Goal: Task Accomplishment & Management: Use online tool/utility

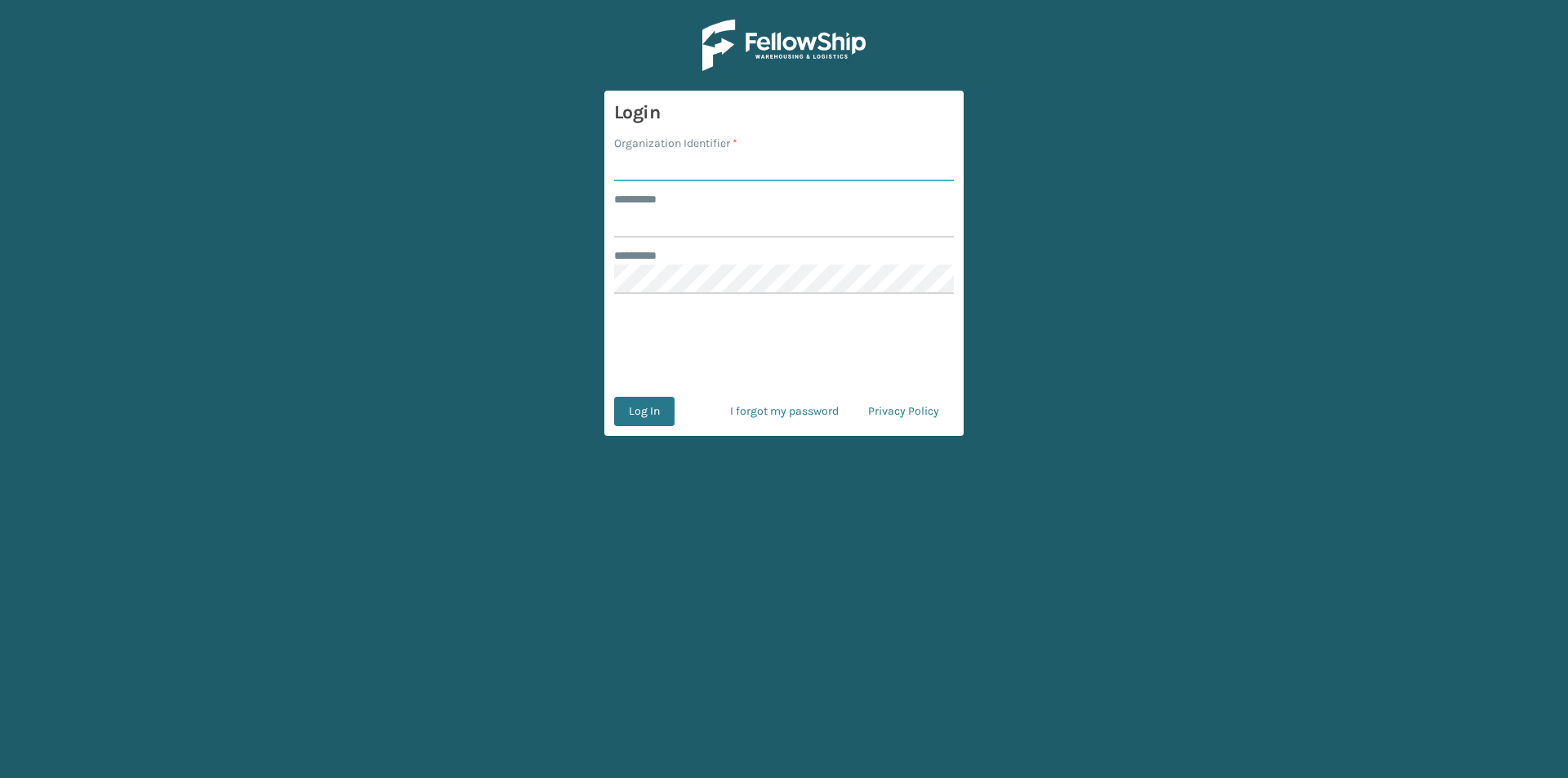
click at [790, 167] on input "Organization Identifier *" at bounding box center [784, 167] width 340 height 29
type input "FELLOWSHIP - WEST"
click at [763, 231] on input "******** *" at bounding box center [784, 223] width 340 height 29
type input "******"
click at [651, 421] on button "Log In" at bounding box center [645, 412] width 61 height 29
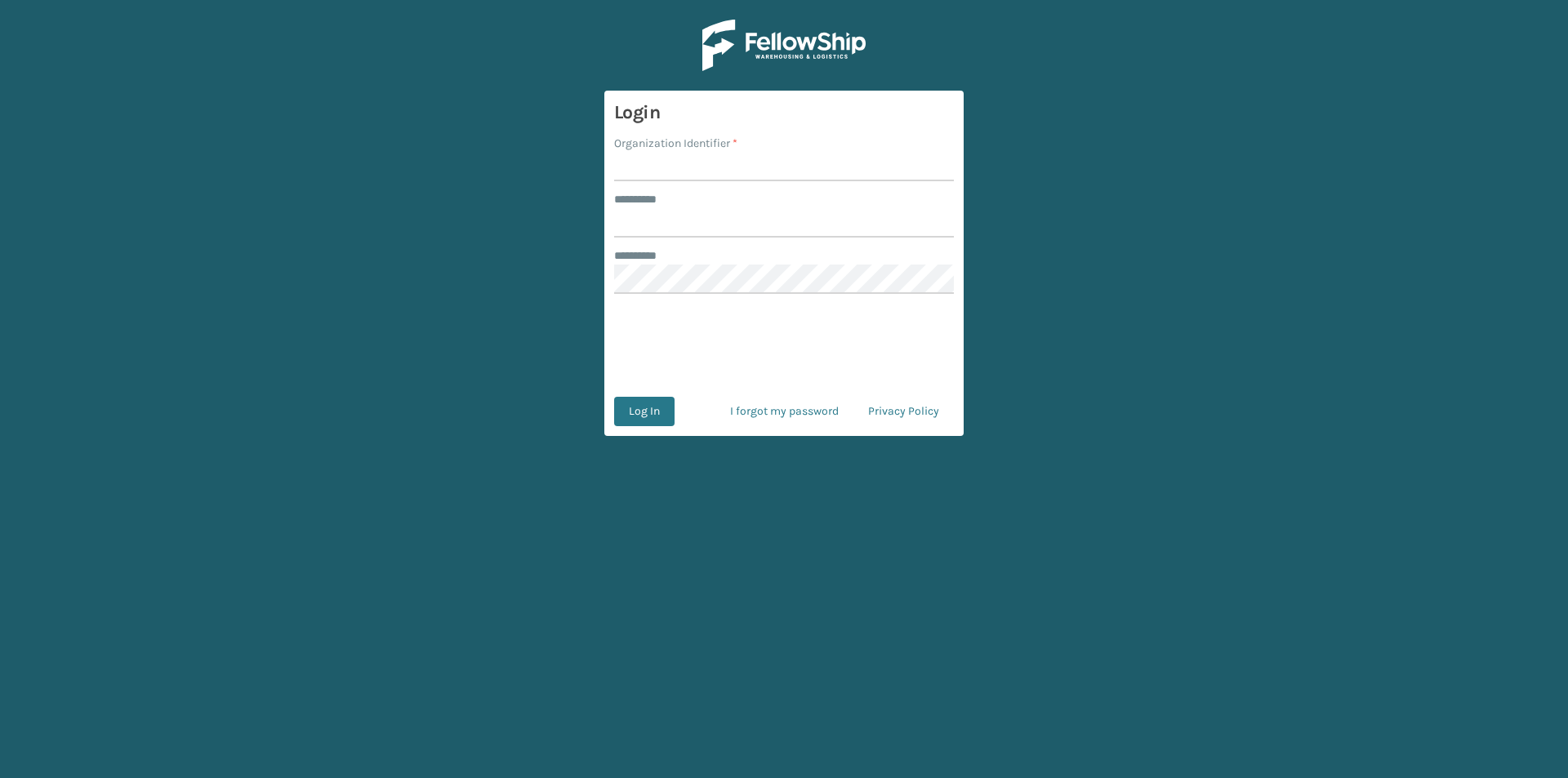
click at [676, 155] on input "Organization Identifier *" at bounding box center [784, 167] width 340 height 29
type input "FELLOWSHIP - WEST"
click at [673, 216] on input "******** *" at bounding box center [784, 223] width 340 height 29
type input "******"
click at [668, 296] on form "Login Organization Identifier * FELLOWSHIP - WEST ******** * ****** ******** * …" at bounding box center [784, 262] width 359 height 345
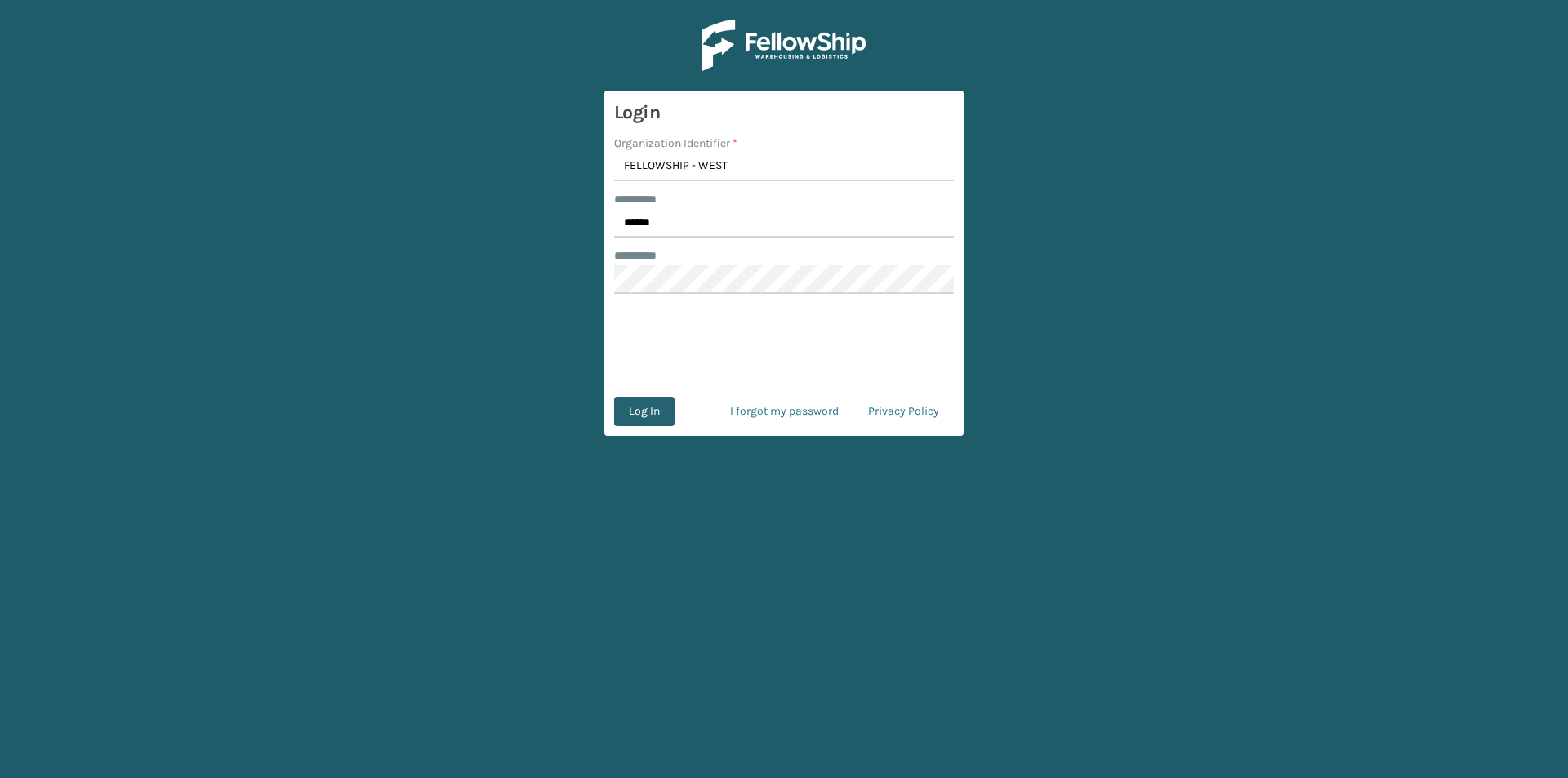
click at [661, 408] on button "Log In" at bounding box center [645, 412] width 61 height 29
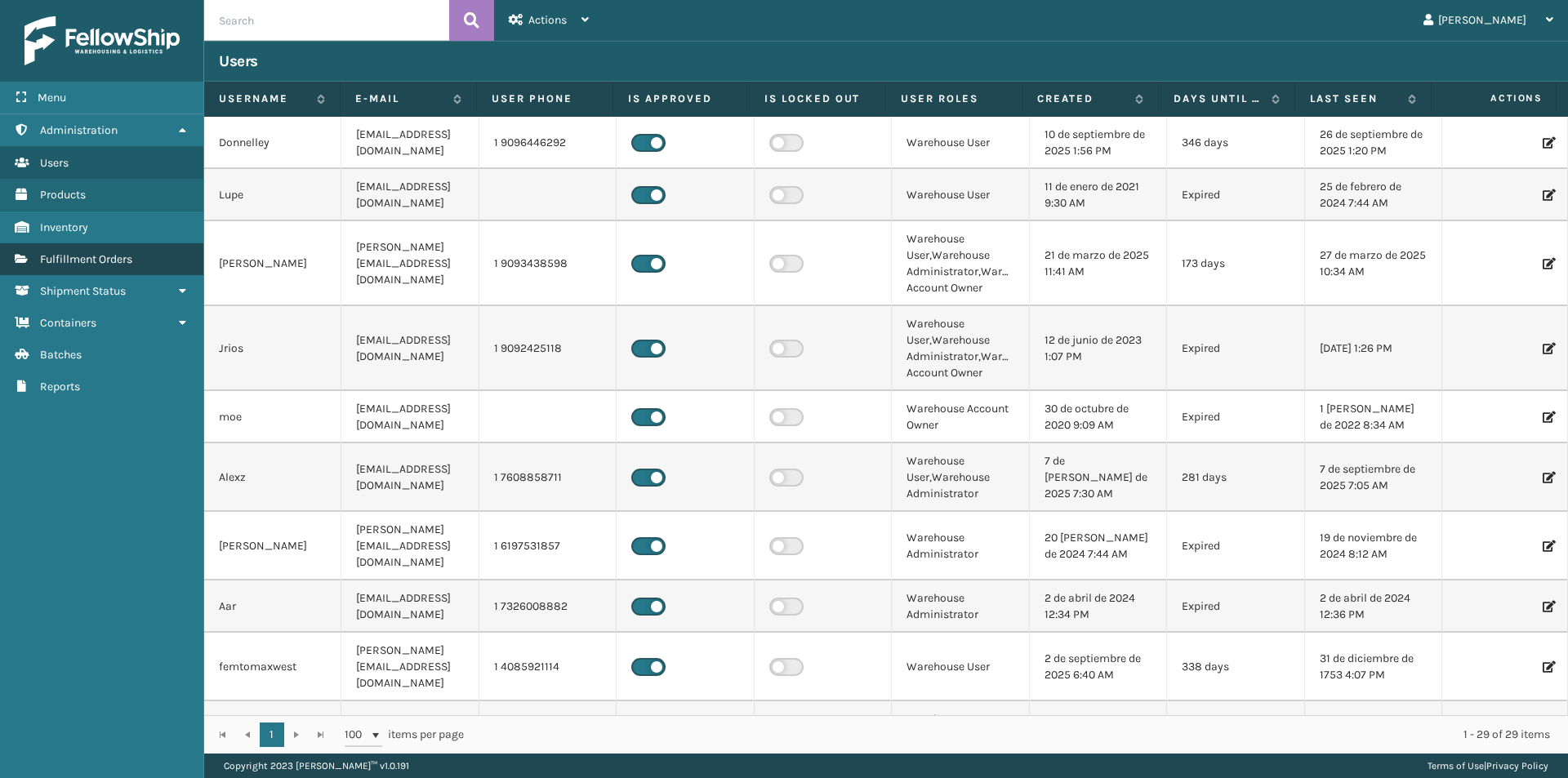
click at [128, 260] on span "Fulfillment Orders" at bounding box center [86, 259] width 92 height 14
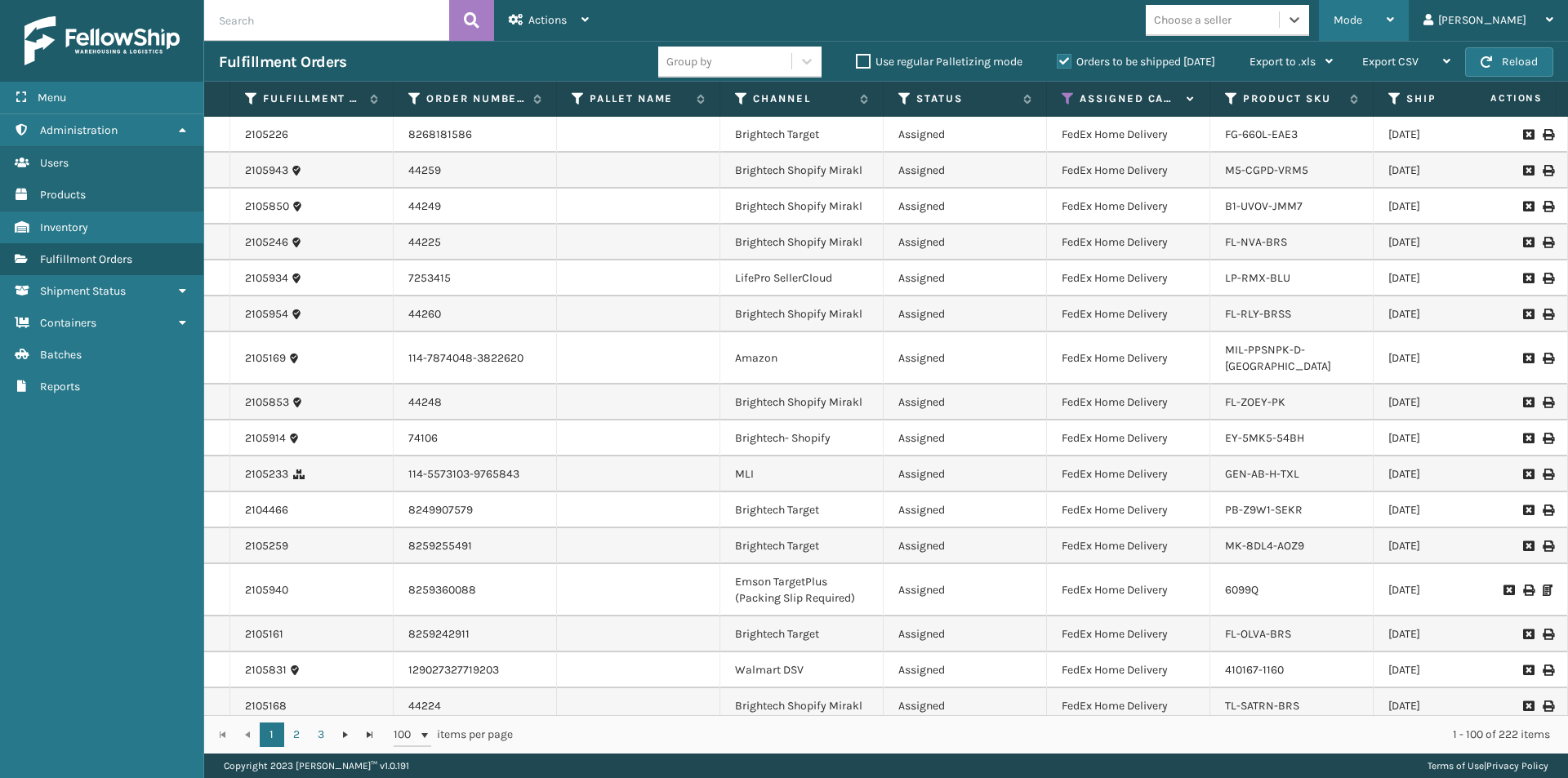
click at [1409, 17] on div "Mode Regular Mode Picking Mode Labeling Mode Exit Scan Mode" at bounding box center [1364, 20] width 90 height 41
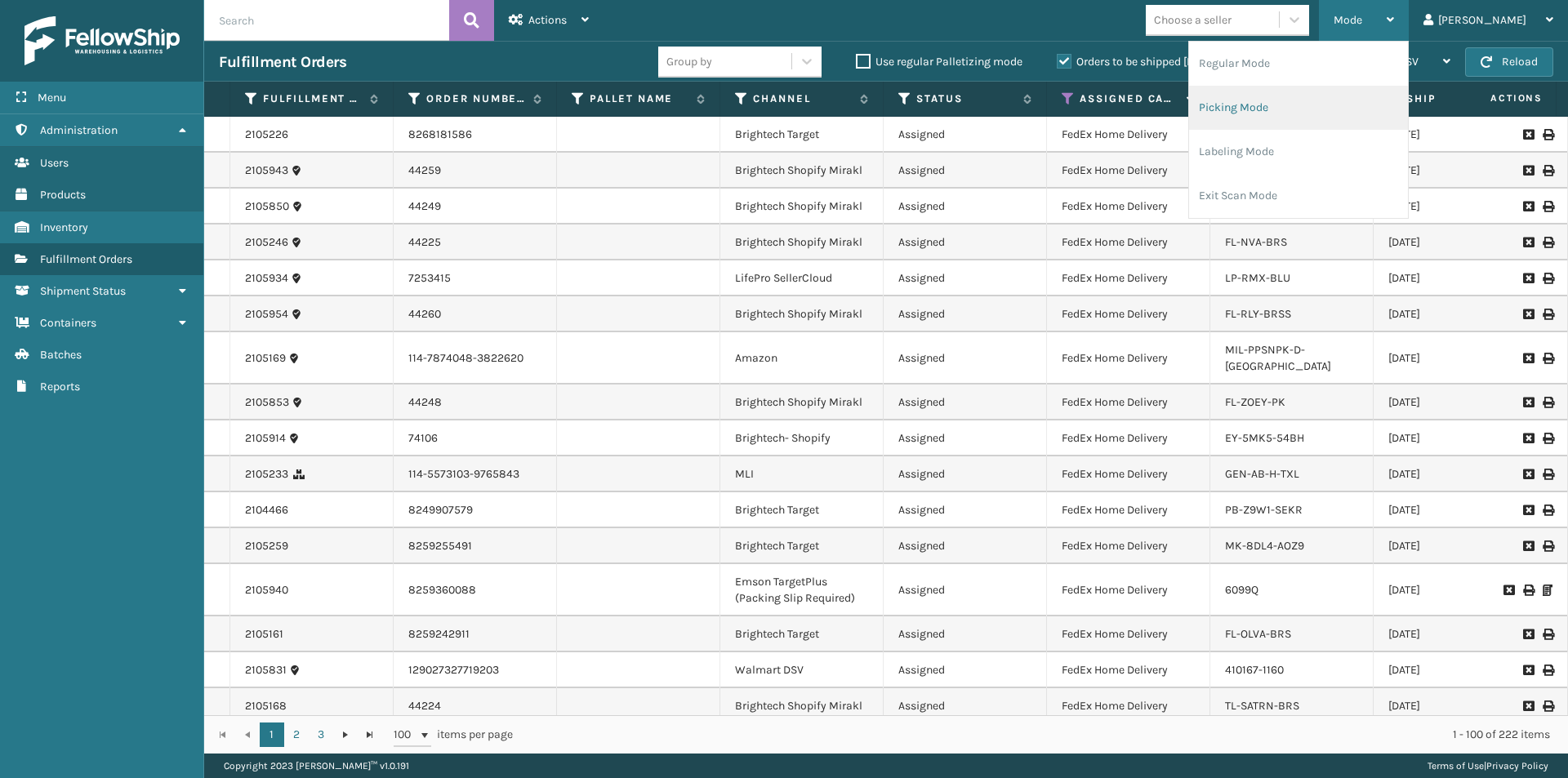
click at [1310, 110] on li "Picking Mode" at bounding box center [1299, 108] width 219 height 44
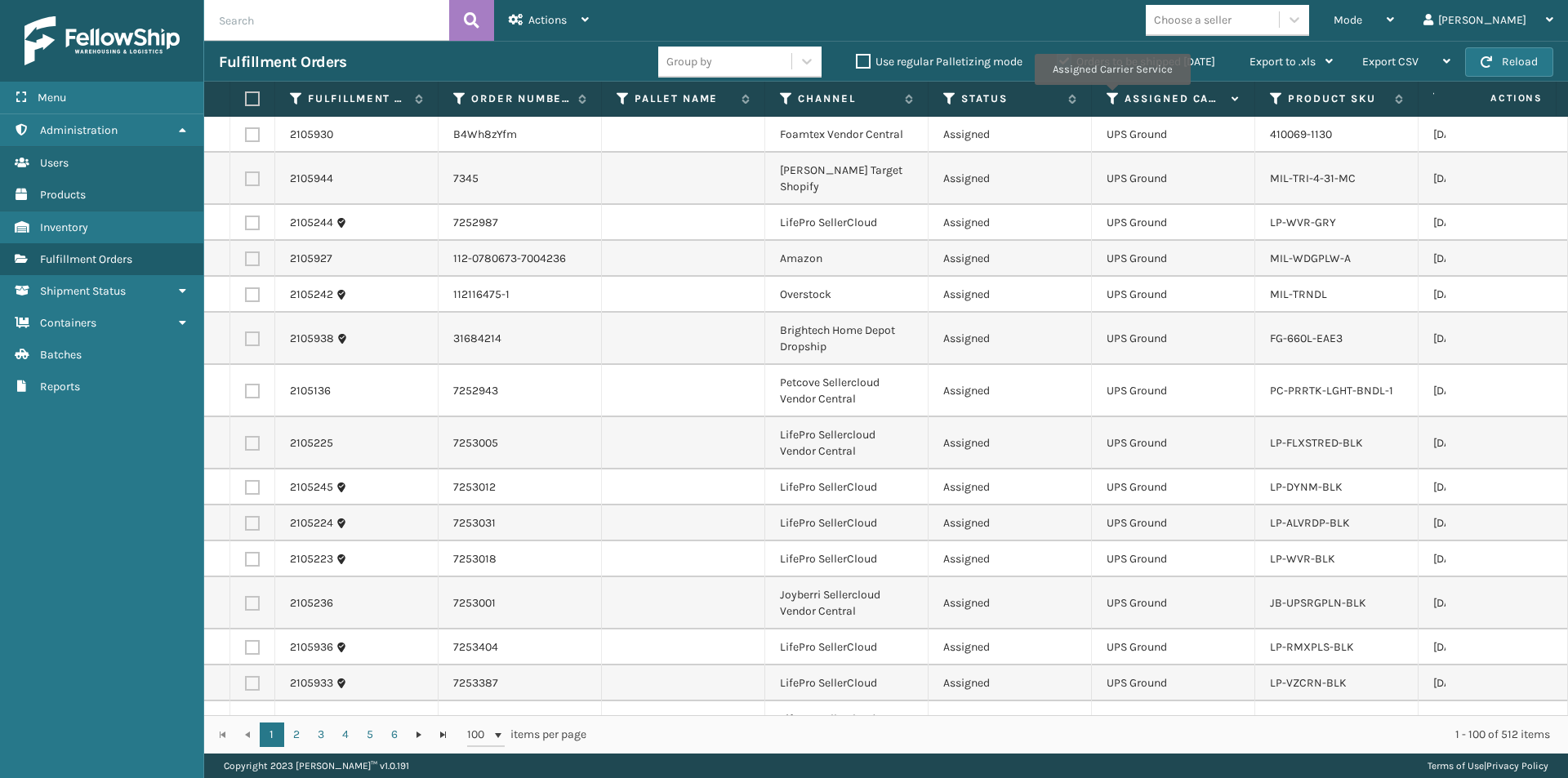
click at [1111, 97] on icon at bounding box center [1113, 99] width 13 height 15
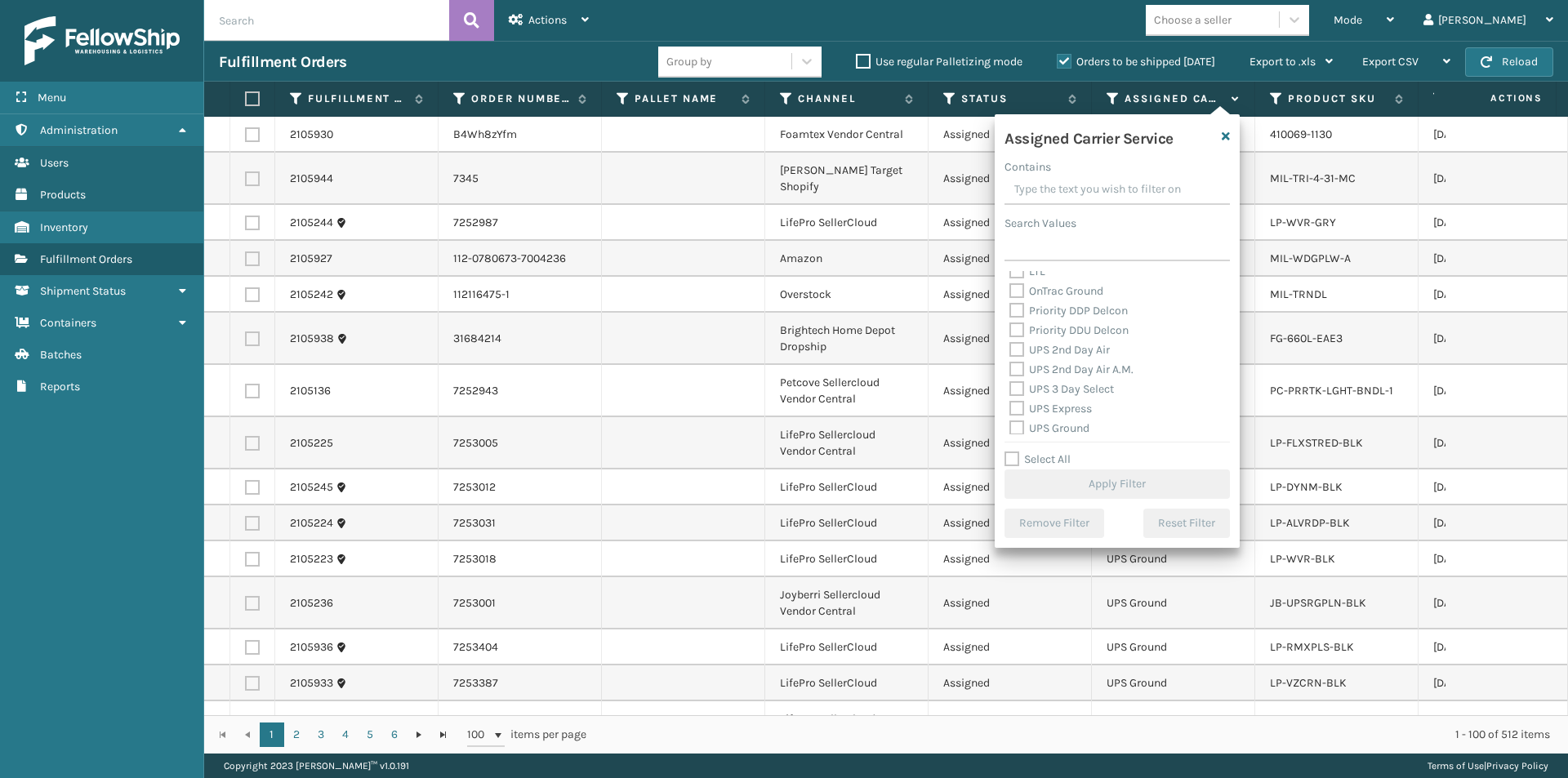
scroll to position [245, 0]
click at [1021, 347] on label "UPS 2nd Day Air" at bounding box center [1059, 348] width 100 height 14
click at [1011, 347] on input "UPS 2nd Day Air" at bounding box center [1010, 345] width 1 height 11
checkbox input "true"
click at [1018, 370] on label "UPS 2nd Day Air A.M." at bounding box center [1071, 368] width 124 height 14
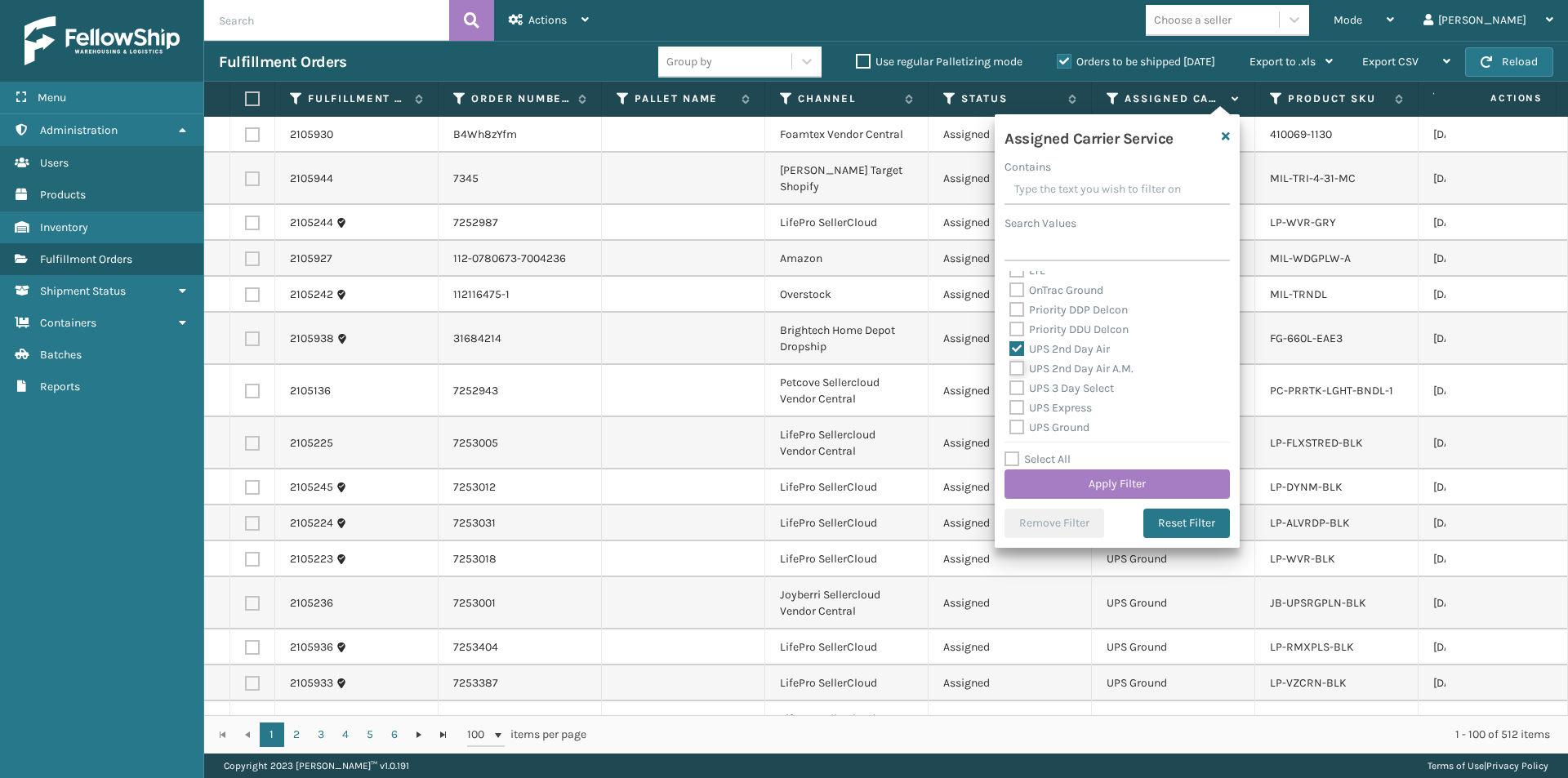
click at [1011, 370] on input "UPS 2nd Day Air A.M." at bounding box center [1010, 365] width 1 height 11
checkbox input "true"
click at [1014, 327] on label "UPS Express" at bounding box center [1051, 326] width 83 height 14
click at [1011, 327] on input "UPS Express" at bounding box center [1010, 322] width 1 height 11
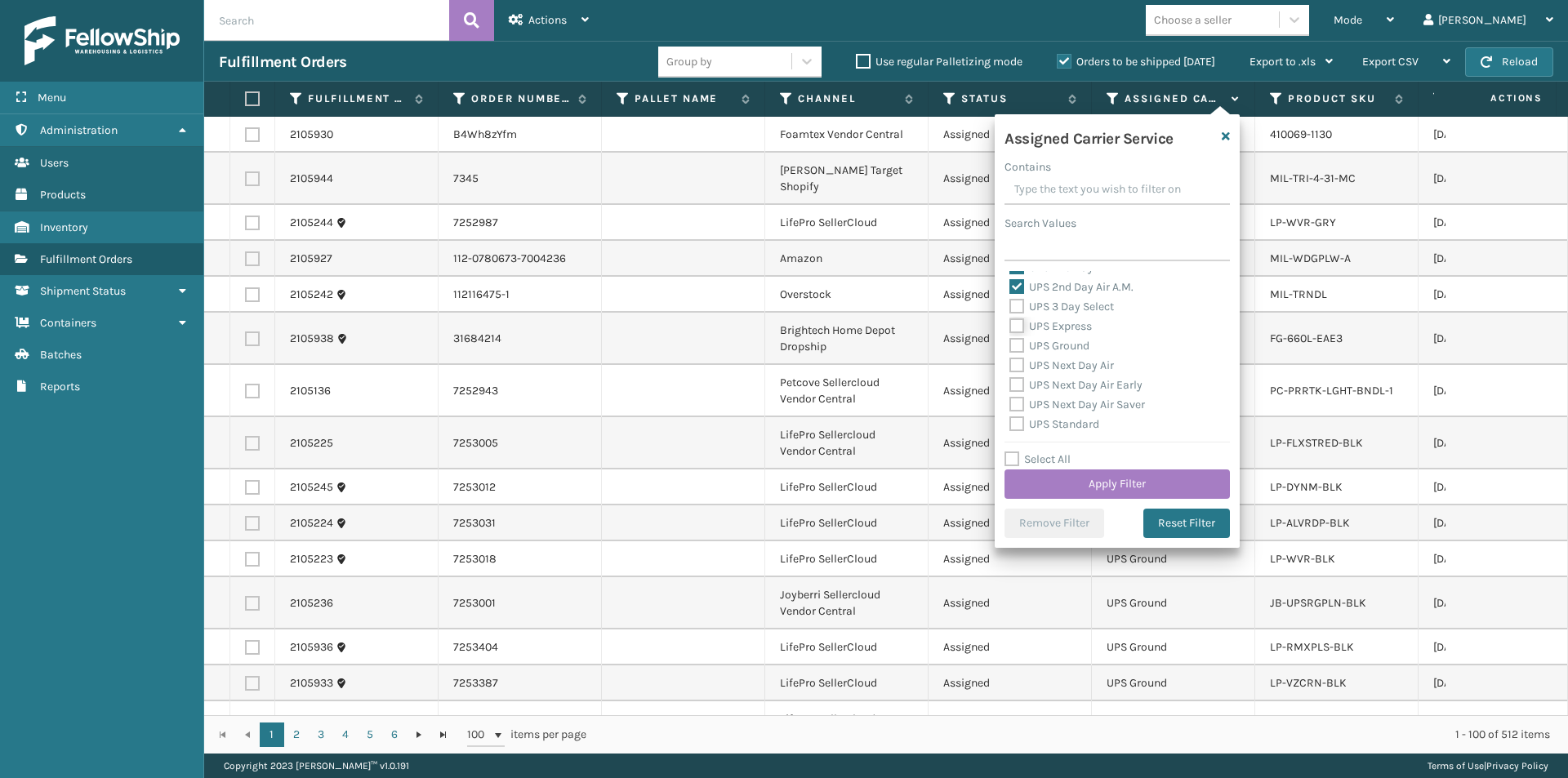
checkbox input "true"
click at [1023, 363] on label "UPS Next Day Air" at bounding box center [1061, 365] width 104 height 14
click at [1011, 363] on input "UPS Next Day Air" at bounding box center [1010, 362] width 1 height 11
checkbox input "true"
click at [1019, 385] on label "UPS Next Day Air Early" at bounding box center [1076, 384] width 133 height 14
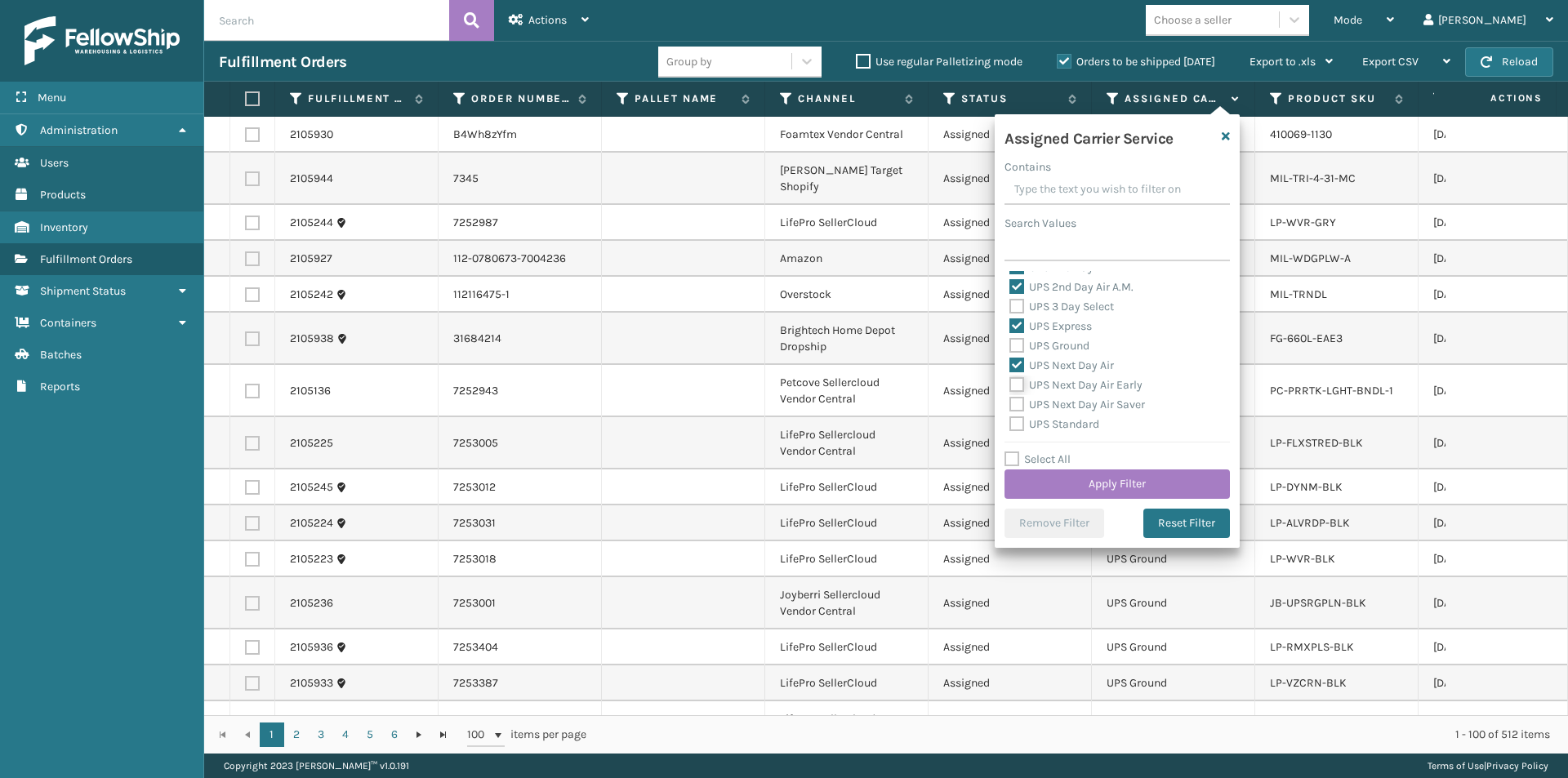
click at [1011, 385] on input "UPS Next Day Air Early" at bounding box center [1010, 381] width 1 height 11
checkbox input "true"
click at [1023, 401] on label "UPS Next Day Air Saver" at bounding box center [1077, 404] width 135 height 14
click at [1011, 401] on input "UPS Next Day Air Saver" at bounding box center [1010, 401] width 1 height 11
checkbox input "true"
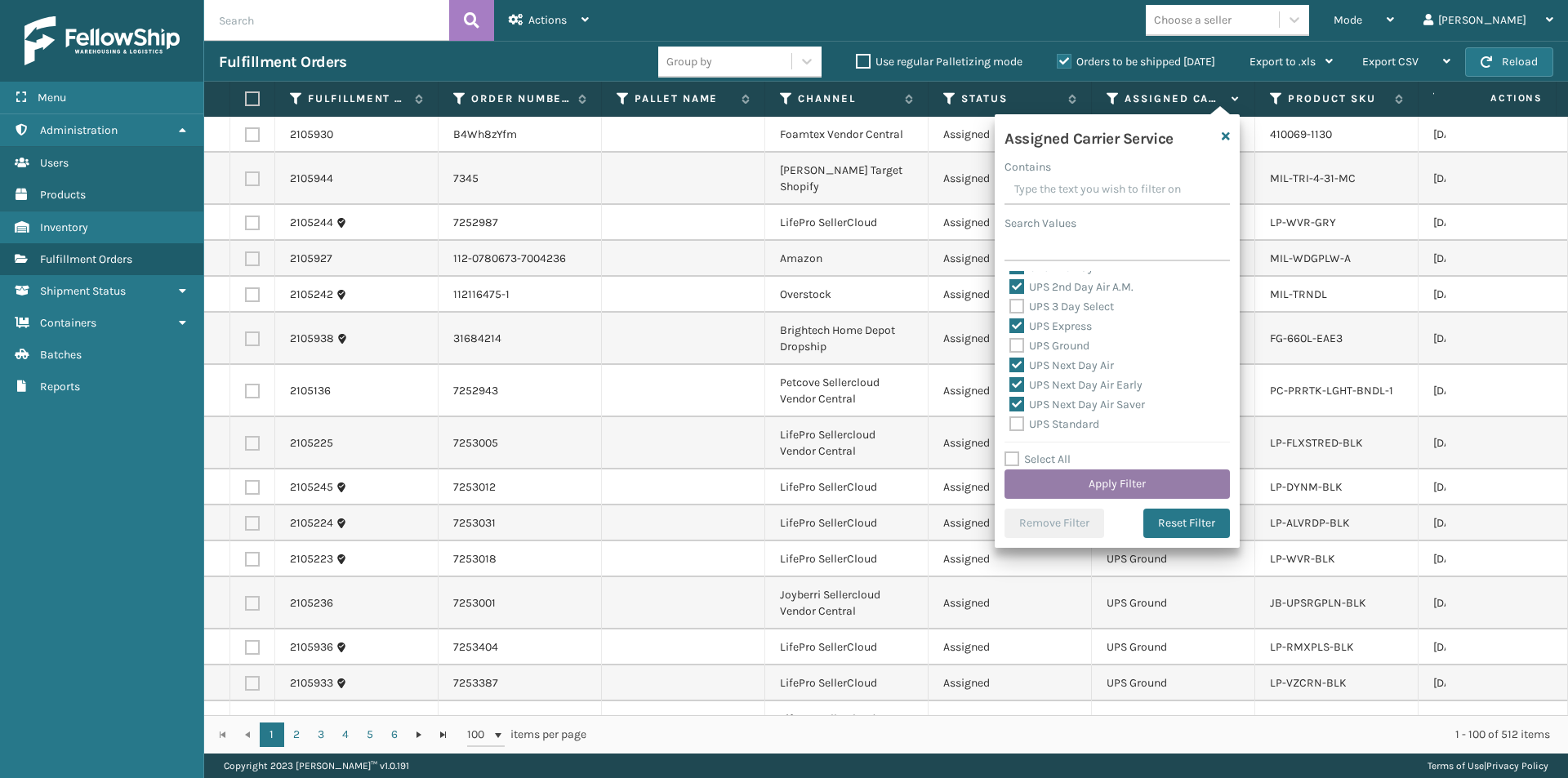
click at [1089, 480] on button "Apply Filter" at bounding box center [1117, 484] width 226 height 29
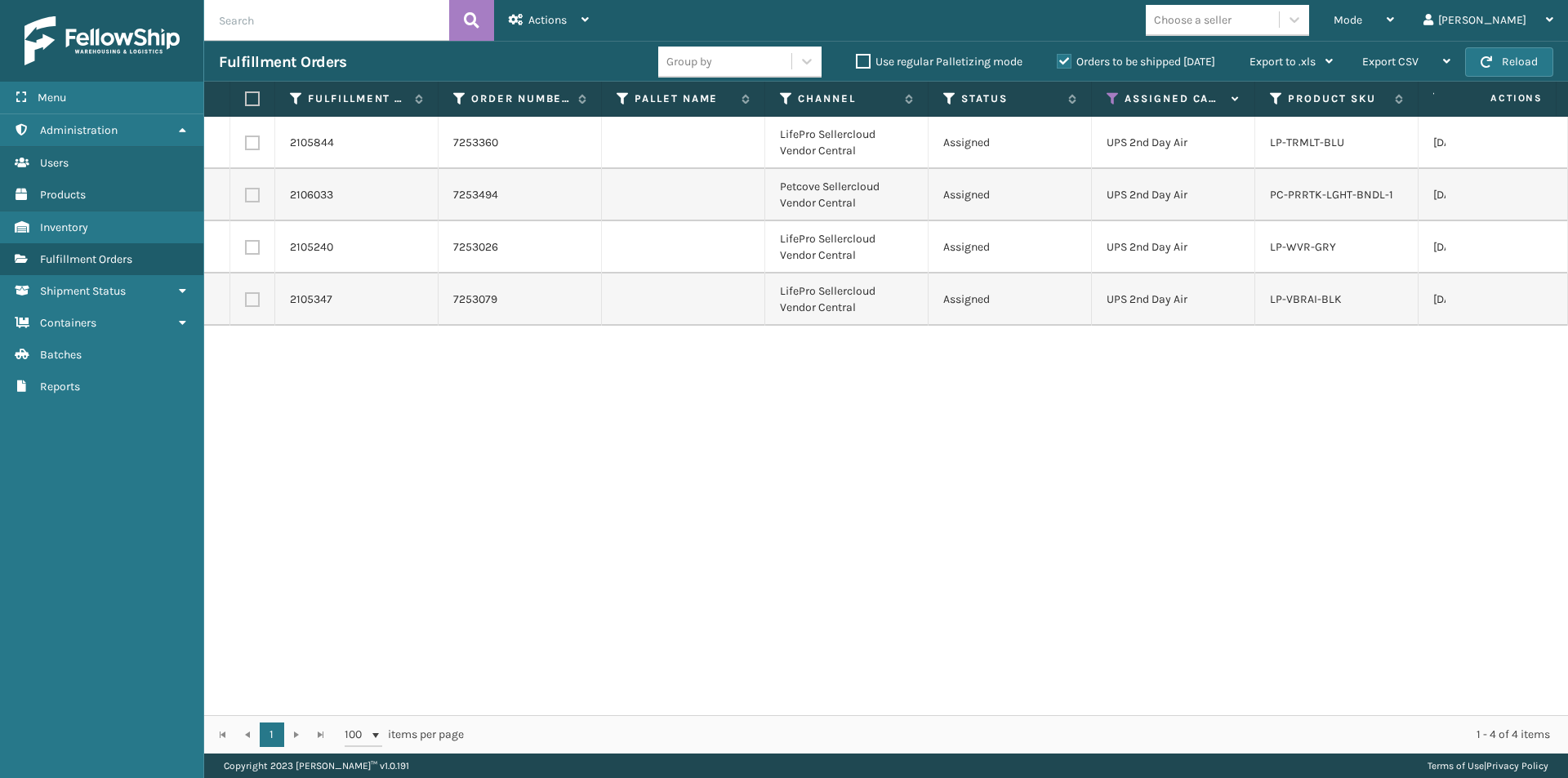
click at [252, 140] on label at bounding box center [252, 143] width 15 height 15
click at [246, 140] on input "checkbox" at bounding box center [245, 141] width 1 height 11
checkbox input "true"
click at [251, 250] on label at bounding box center [252, 248] width 15 height 15
click at [246, 250] on input "checkbox" at bounding box center [245, 246] width 1 height 11
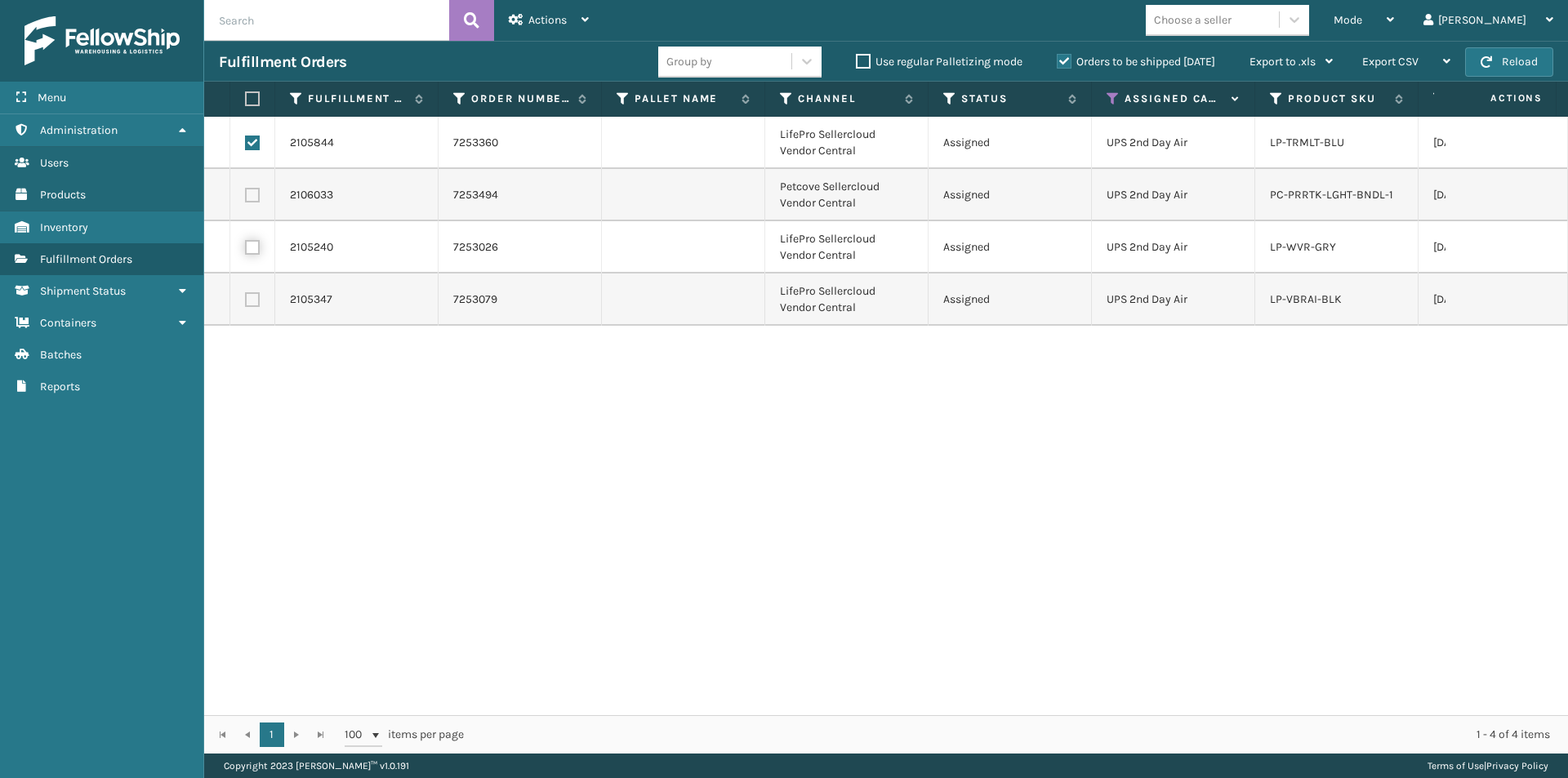
checkbox input "true"
click at [256, 299] on label at bounding box center [252, 299] width 15 height 15
click at [246, 299] on input "checkbox" at bounding box center [245, 297] width 1 height 11
checkbox input "true"
click at [565, 19] on span "Actions" at bounding box center [548, 19] width 39 height 14
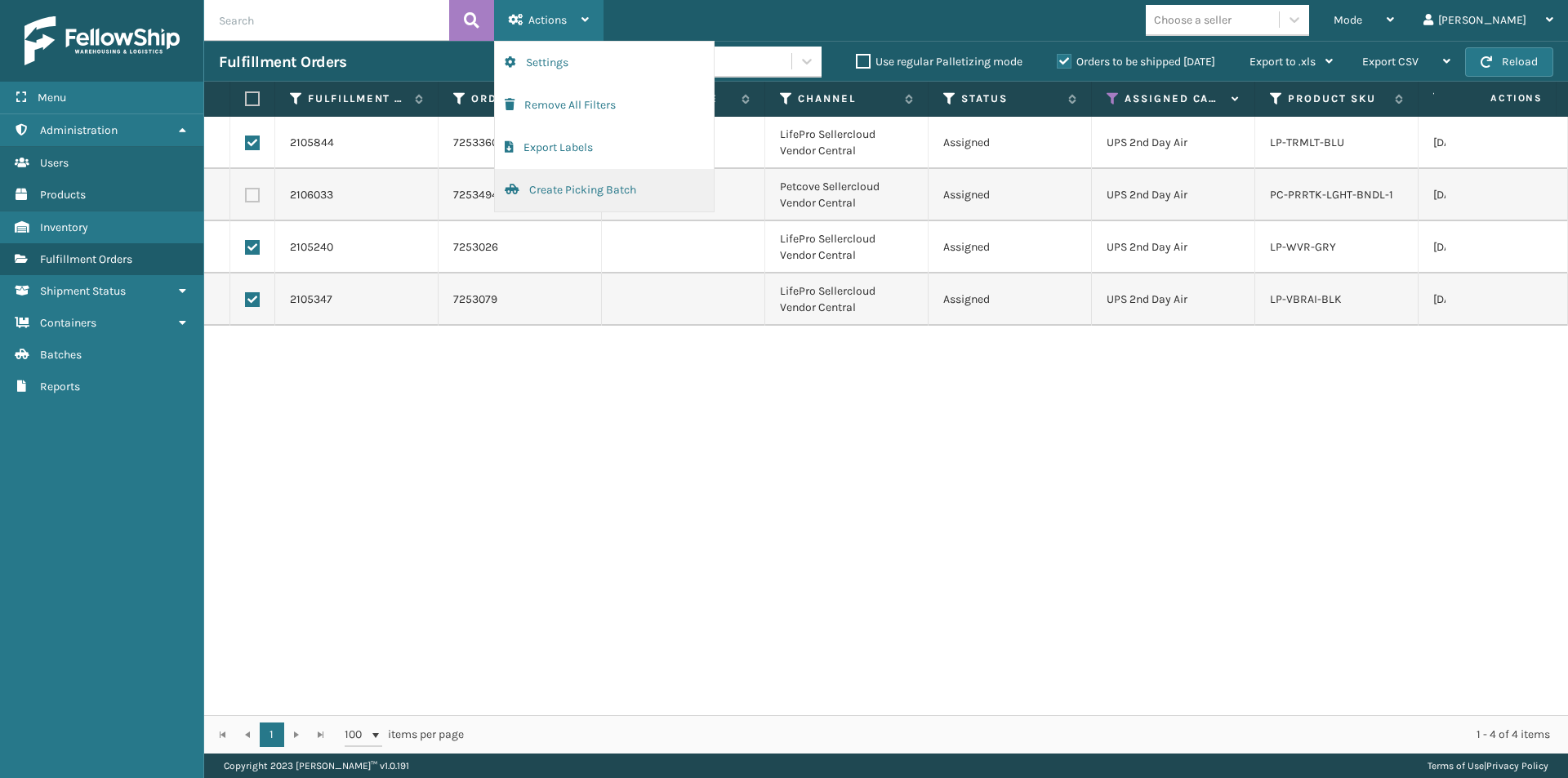
click at [562, 191] on button "Create Picking Batch" at bounding box center [604, 191] width 219 height 42
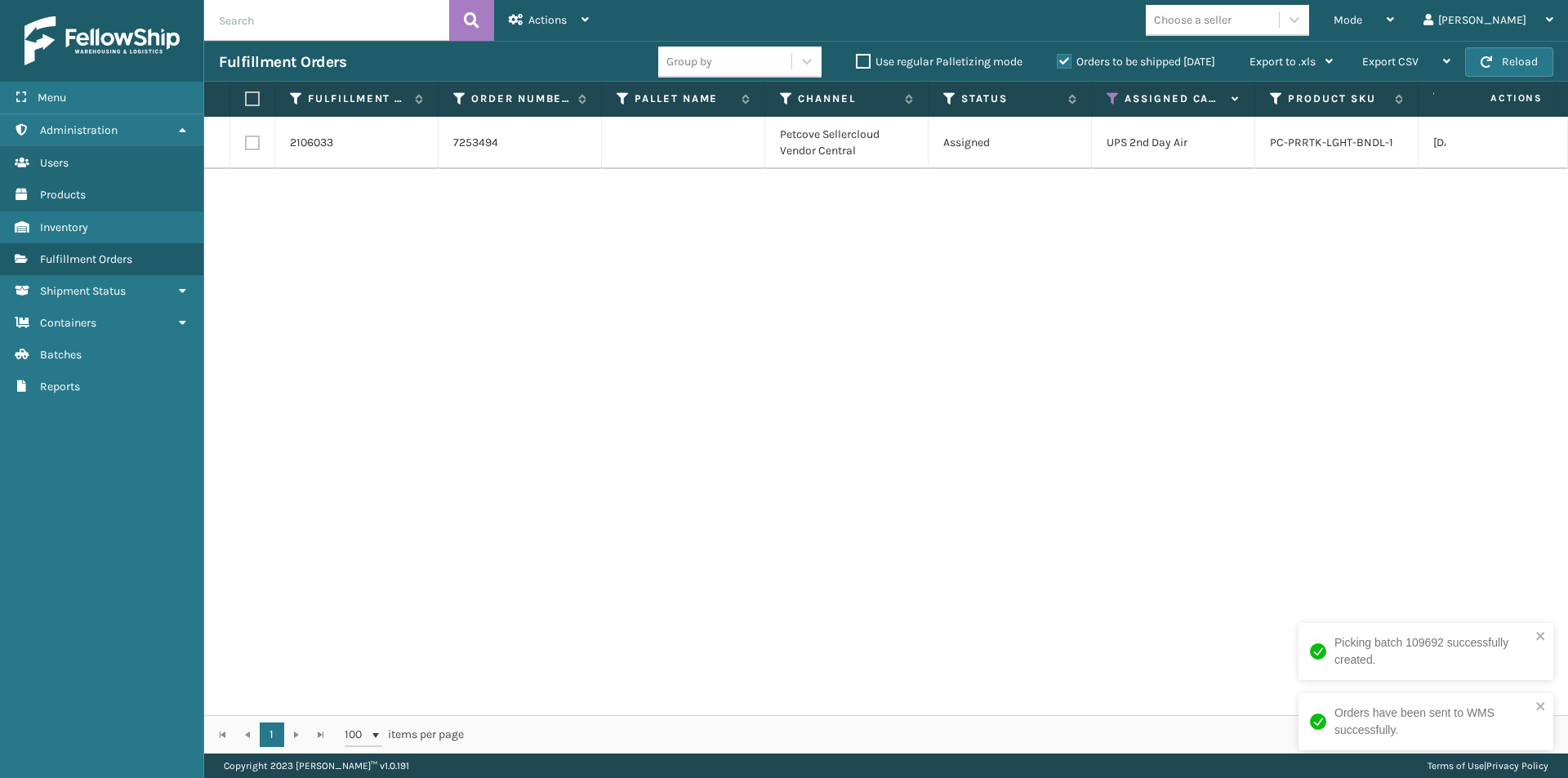
click at [253, 140] on label at bounding box center [252, 143] width 15 height 15
click at [246, 140] on input "checkbox" at bounding box center [245, 141] width 1 height 11
checkbox input "true"
click at [524, 11] on div "Actions" at bounding box center [548, 20] width 80 height 41
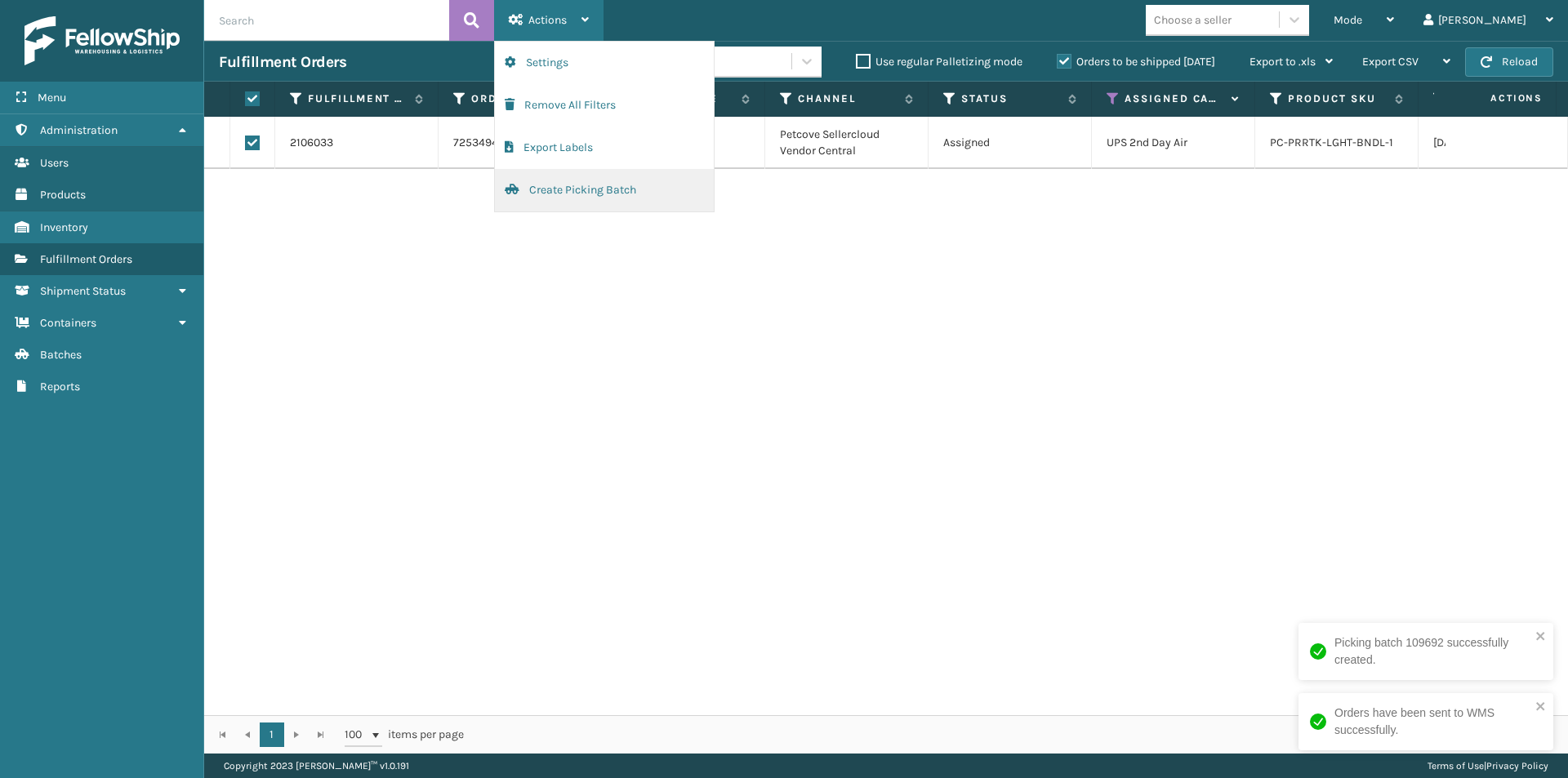
click at [591, 196] on button "Create Picking Batch" at bounding box center [604, 191] width 219 height 42
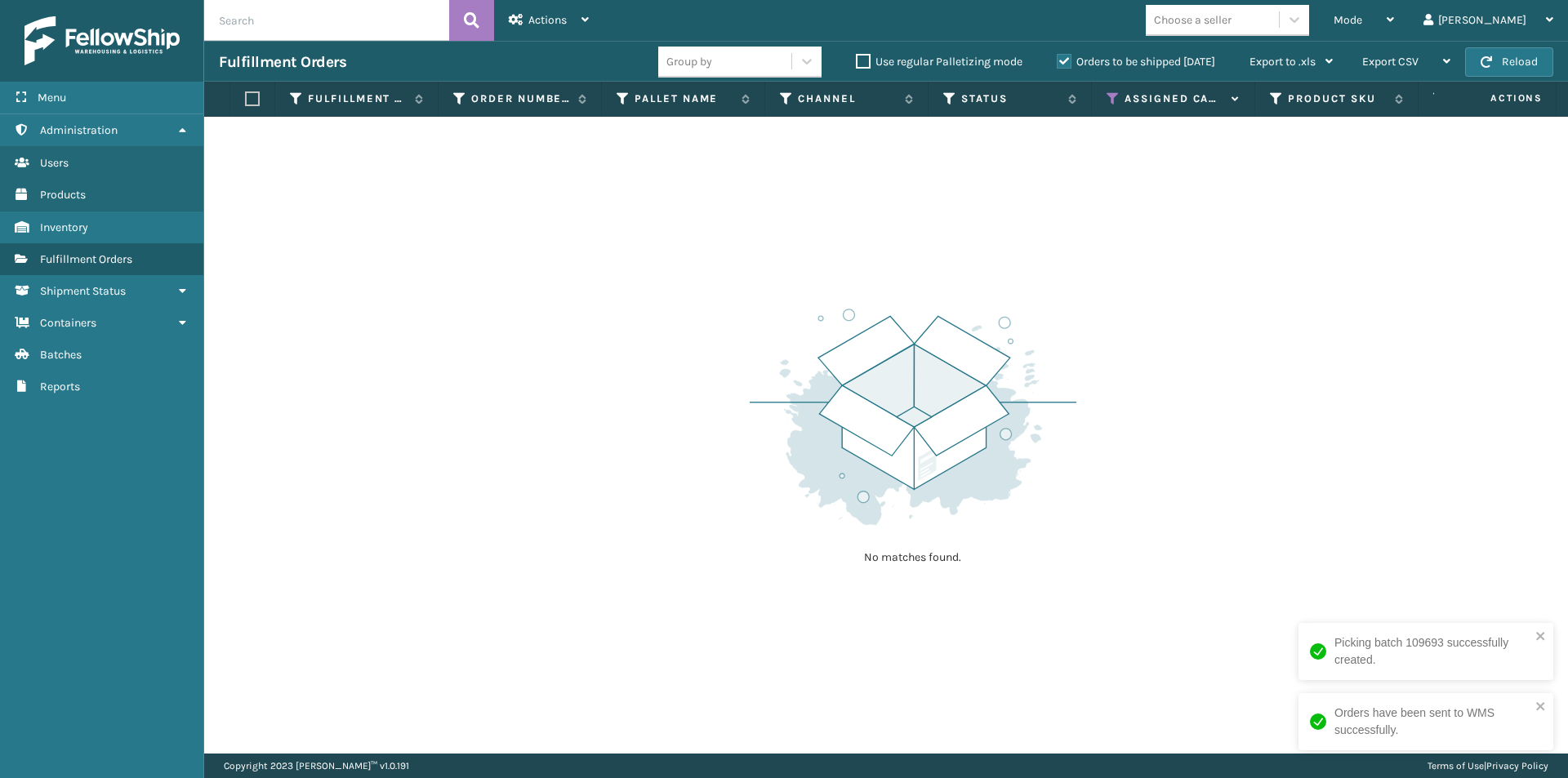
click at [1114, 99] on icon at bounding box center [1113, 99] width 13 height 15
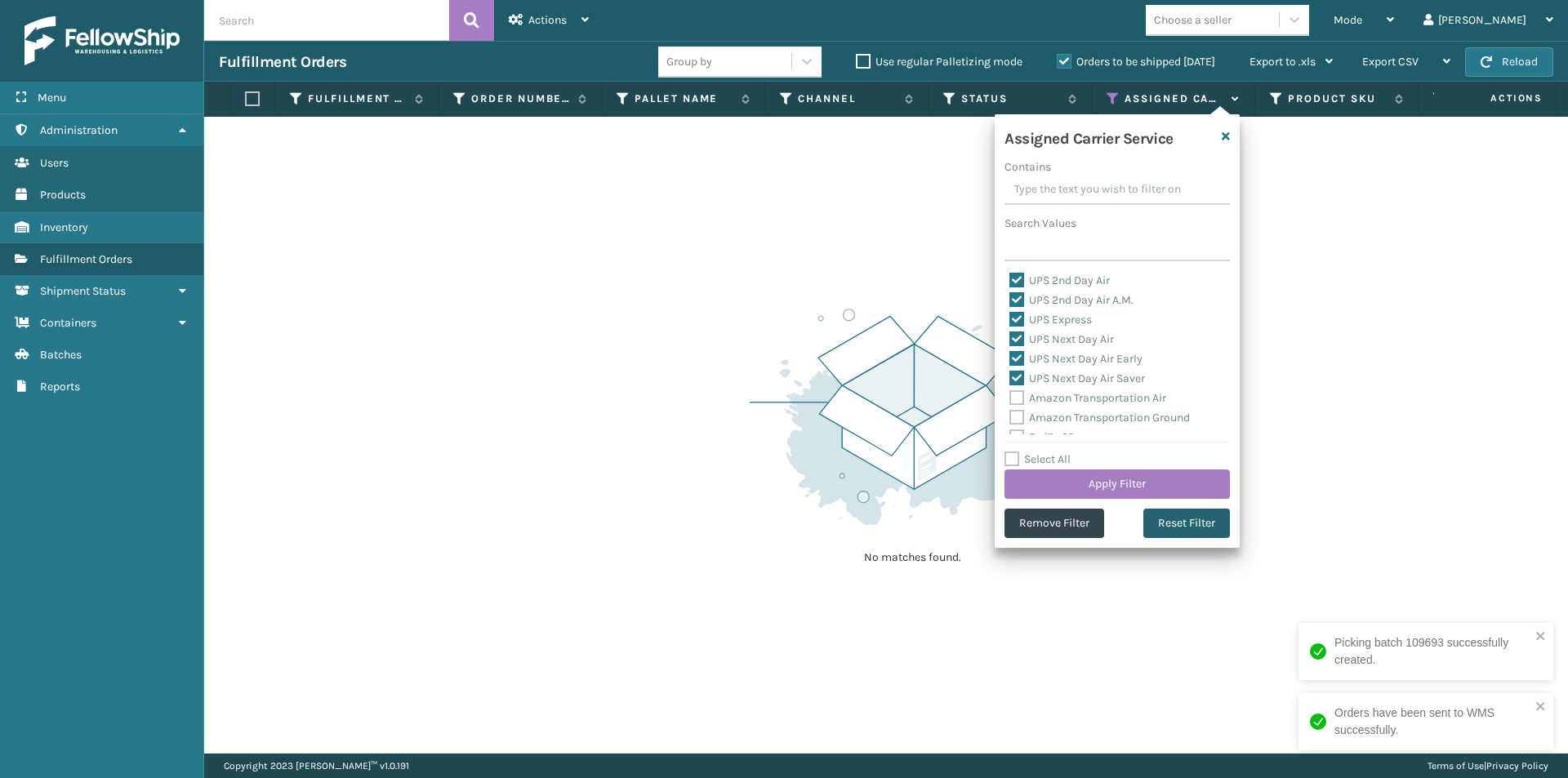
click at [1173, 513] on button "Reset Filter" at bounding box center [1187, 523] width 87 height 29
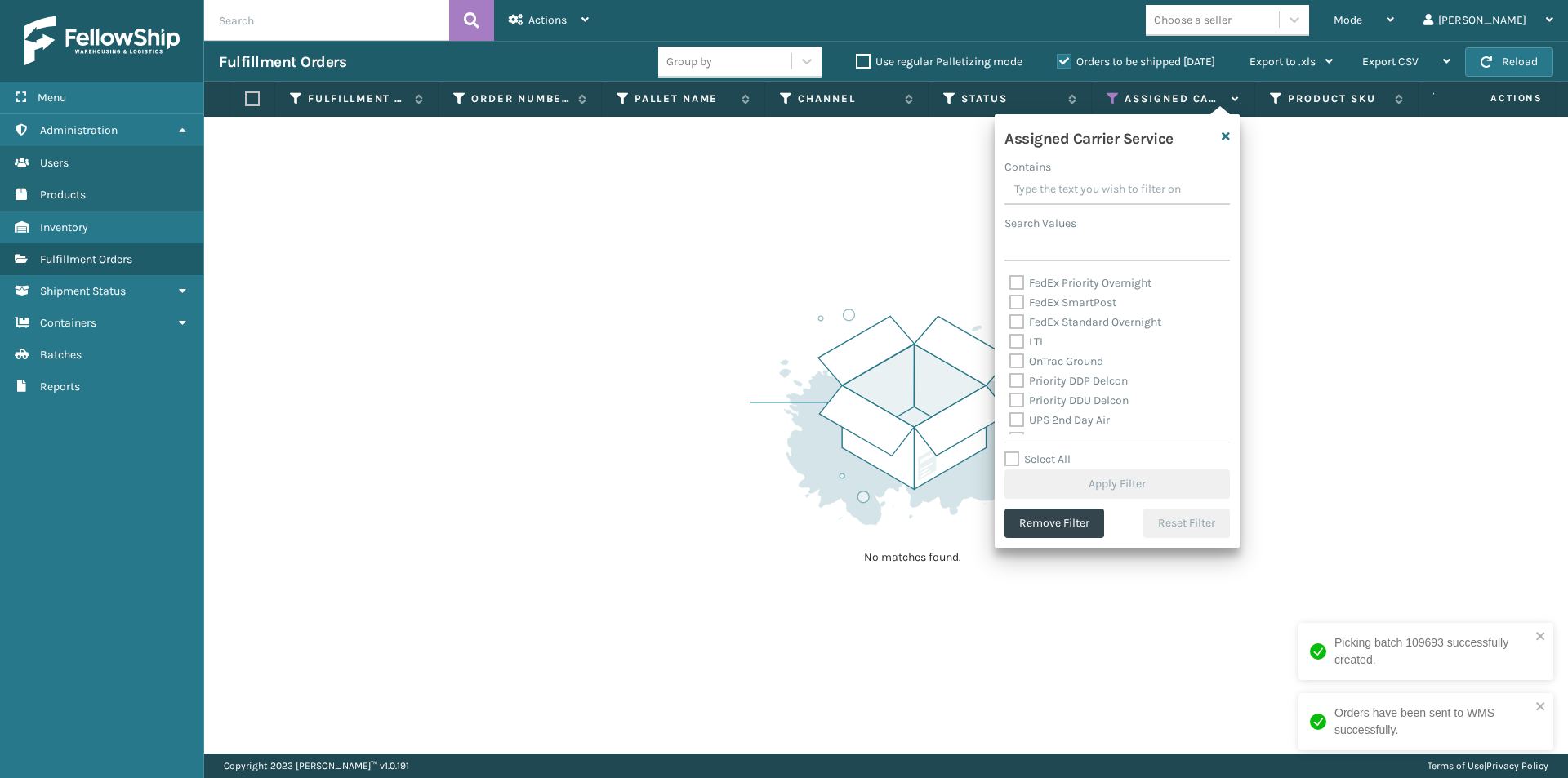
scroll to position [245, 0]
click at [1020, 355] on label "UPS 2nd Day Air" at bounding box center [1059, 348] width 100 height 14
click at [1011, 350] on input "UPS 2nd Day Air" at bounding box center [1010, 345] width 1 height 11
checkbox input "true"
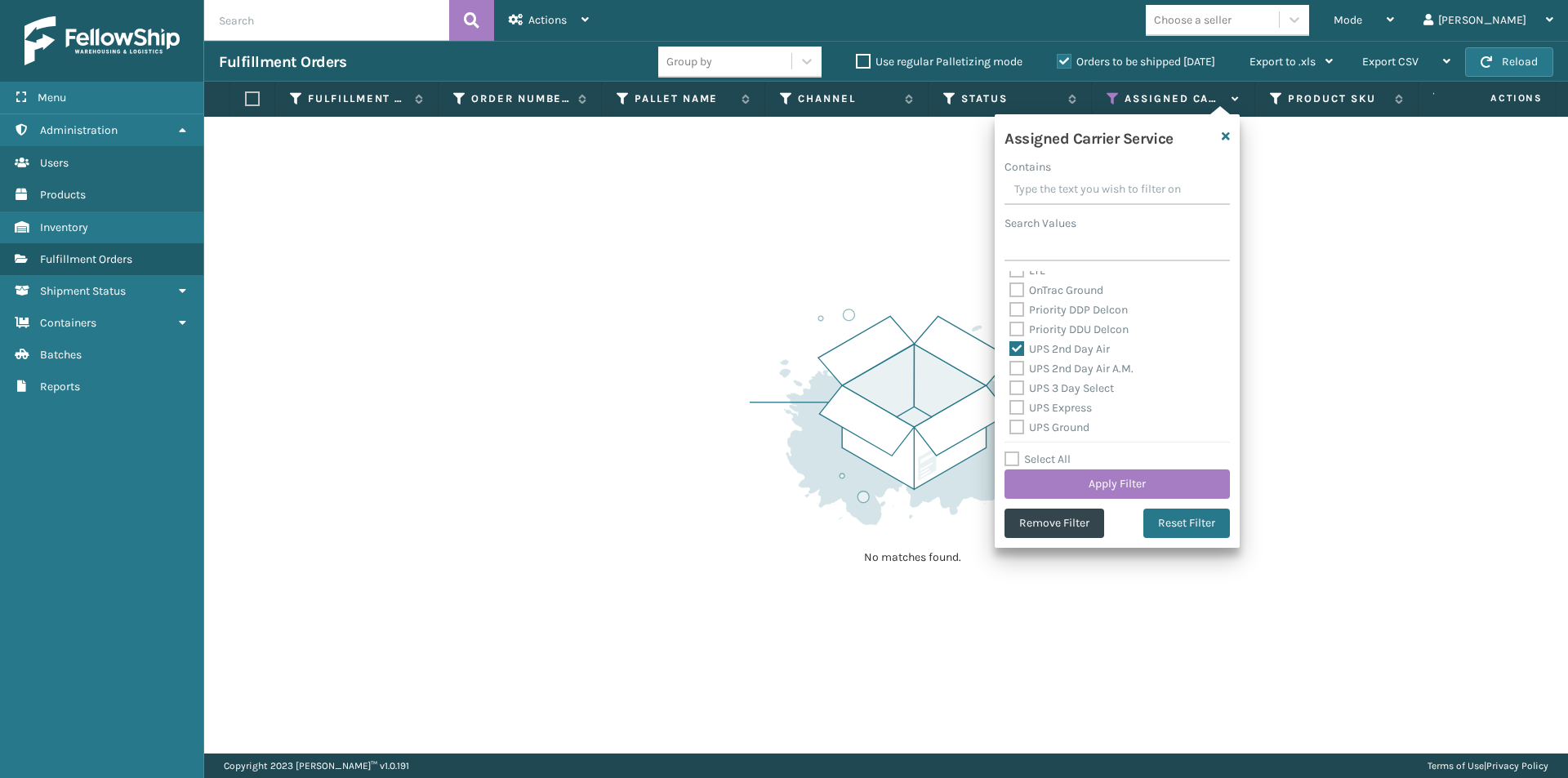
click at [1013, 372] on label "UPS 2nd Day Air A.M." at bounding box center [1071, 368] width 124 height 14
click at [1011, 370] on input "UPS 2nd Day Air A.M." at bounding box center [1010, 365] width 1 height 11
checkbox input "true"
click at [1013, 388] on label "UPS 3 Day Select" at bounding box center [1061, 388] width 104 height 14
click at [1011, 388] on input "UPS 3 Day Select" at bounding box center [1010, 384] width 1 height 11
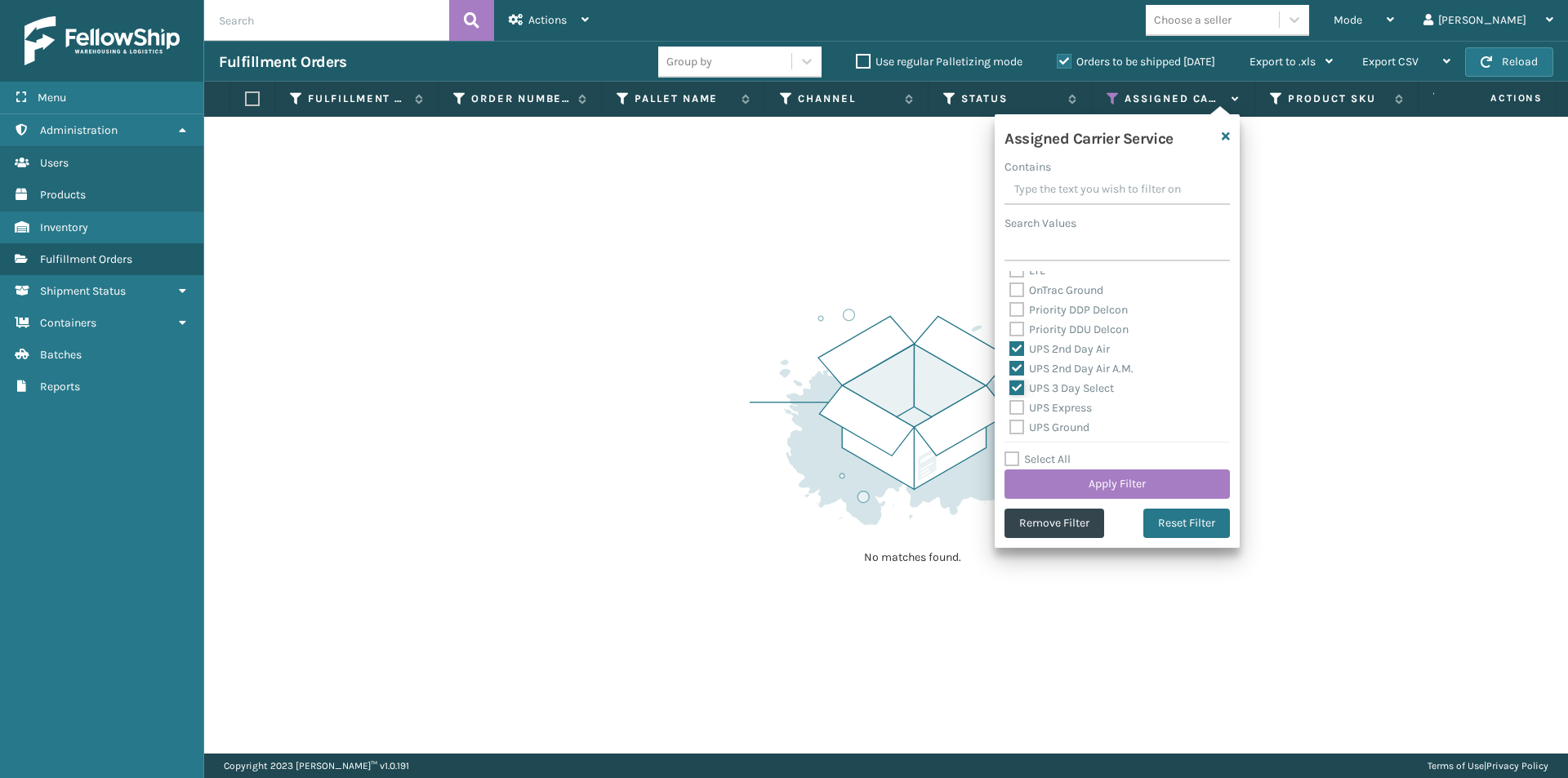
checkbox input "true"
click at [1012, 402] on label "UPS Express" at bounding box center [1051, 407] width 83 height 14
click at [1011, 402] on input "UPS Express" at bounding box center [1010, 404] width 1 height 11
checkbox input "true"
click at [1018, 428] on label "UPS Ground" at bounding box center [1049, 427] width 80 height 14
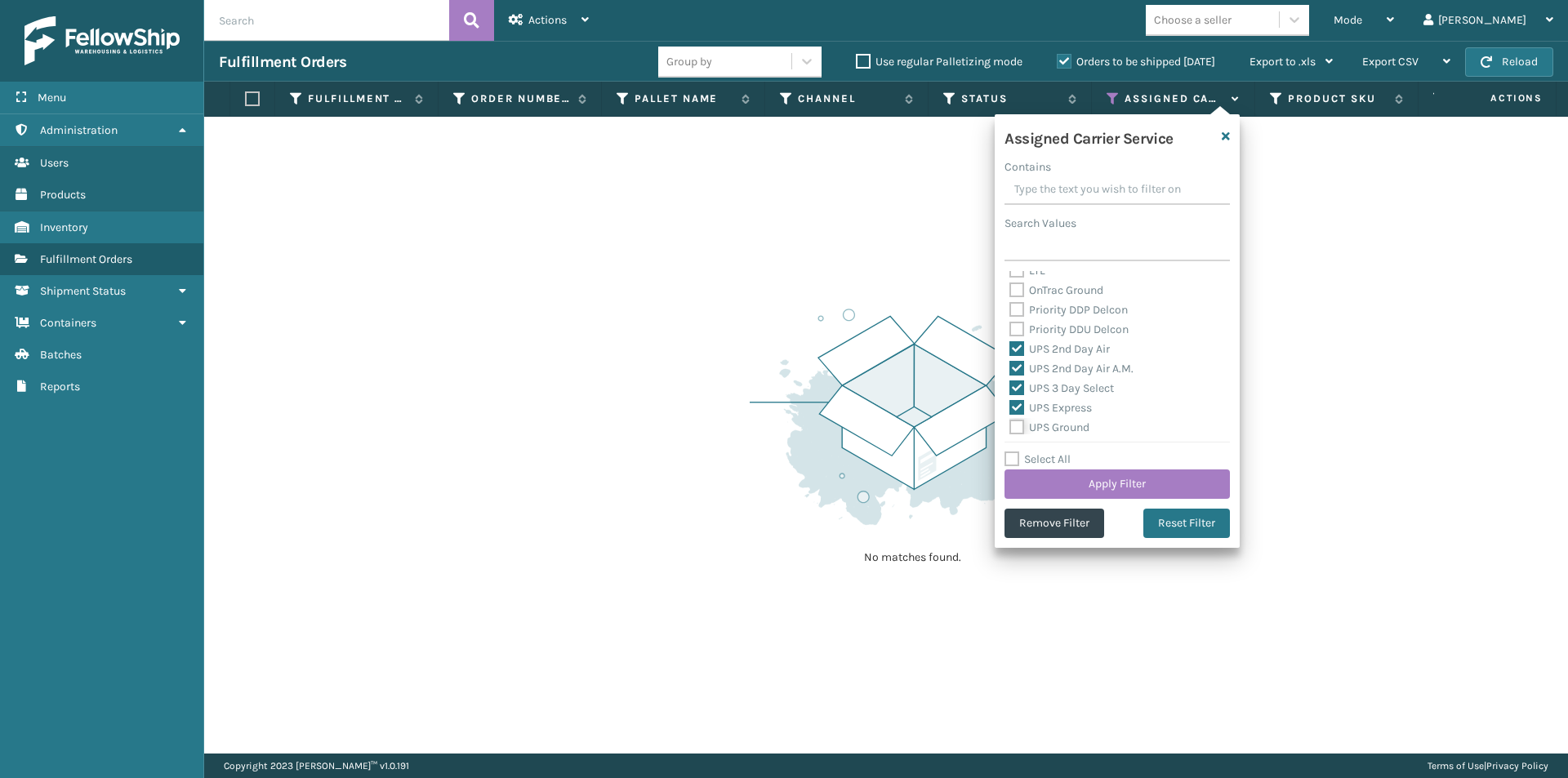
click at [1011, 428] on input "UPS Ground" at bounding box center [1010, 424] width 1 height 11
checkbox input "true"
click at [1018, 368] on label "UPS Next Day Air" at bounding box center [1061, 365] width 104 height 14
click at [1011, 366] on input "UPS Next Day Air" at bounding box center [1010, 362] width 1 height 11
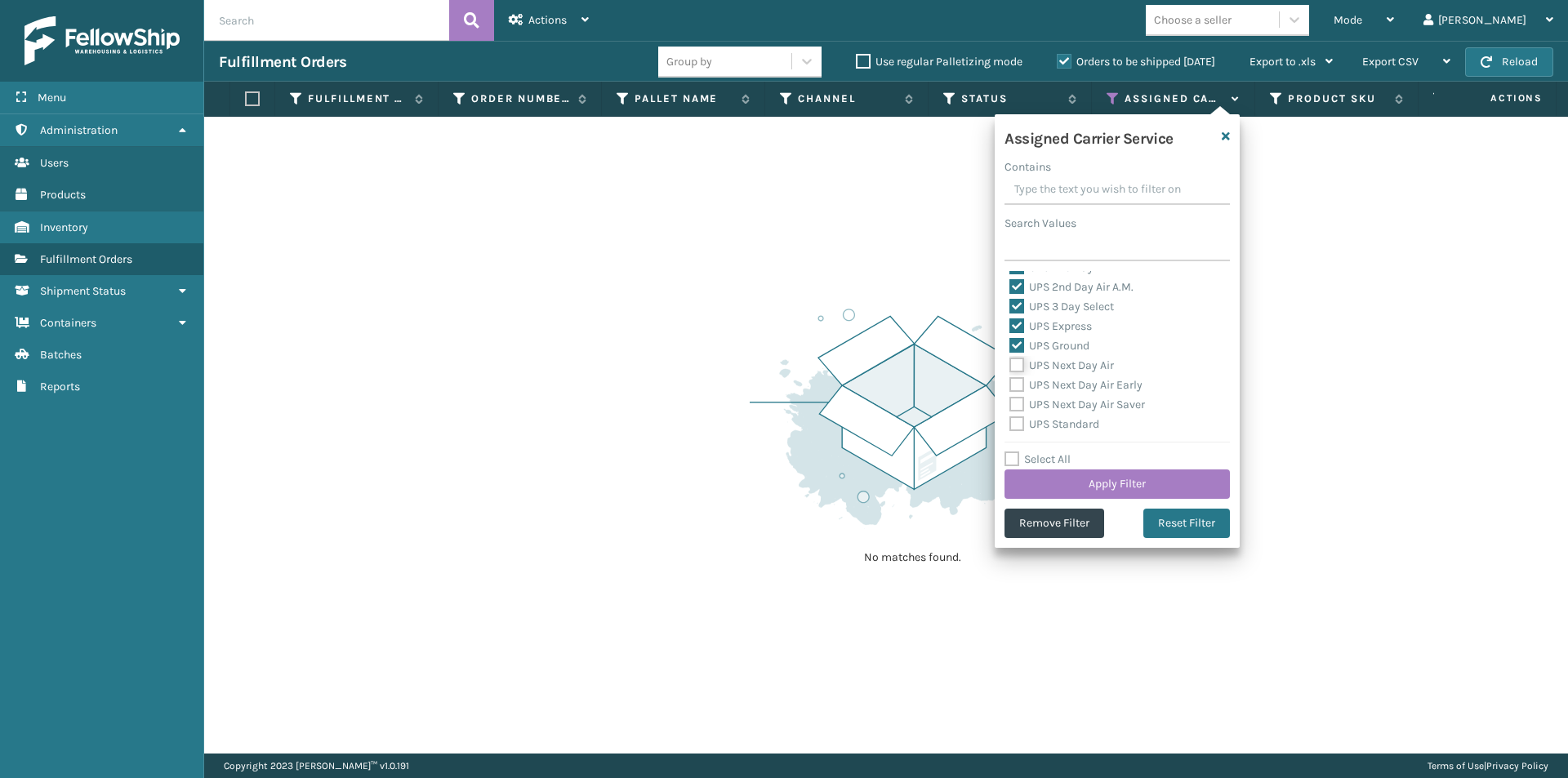
checkbox input "true"
click at [1014, 388] on label "UPS Next Day Air Early" at bounding box center [1076, 384] width 133 height 14
click at [1011, 386] on input "UPS Next Day Air Early" at bounding box center [1010, 381] width 1 height 11
checkbox input "true"
click at [1015, 401] on label "UPS Next Day Air Saver" at bounding box center [1077, 404] width 135 height 14
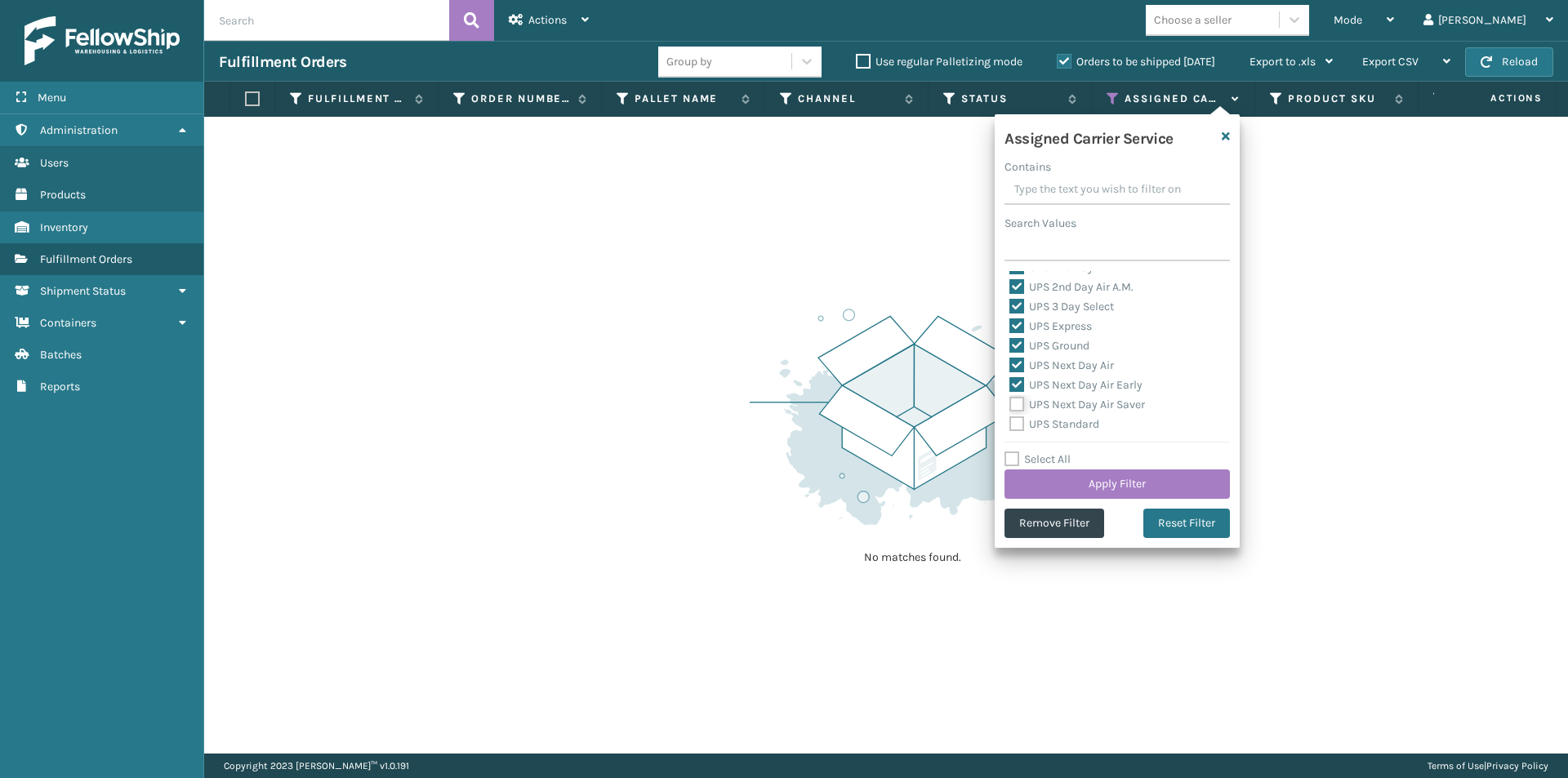
click at [1011, 401] on input "UPS Next Day Air Saver" at bounding box center [1010, 401] width 1 height 11
checkbox input "true"
click at [1012, 428] on label "UPS Standard" at bounding box center [1055, 424] width 90 height 14
click at [1011, 425] on input "UPS Standard" at bounding box center [1010, 420] width 1 height 11
checkbox input "true"
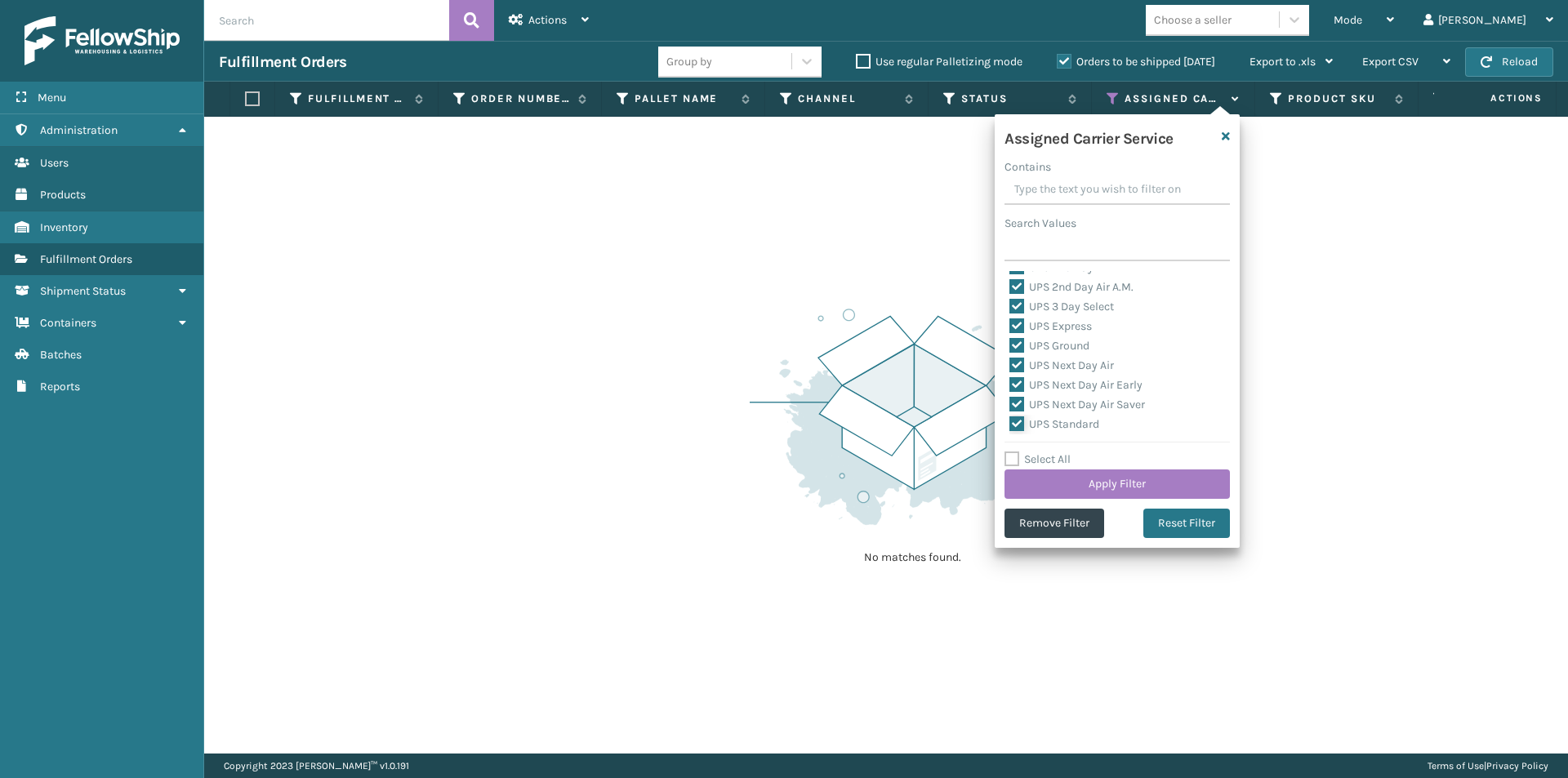
scroll to position [408, 0]
click at [1022, 363] on label "UPS SurePost 1LB or Greater" at bounding box center [1090, 362] width 161 height 14
click at [1011, 363] on input "UPS SurePost 1LB or Greater" at bounding box center [1010, 358] width 1 height 11
checkbox input "true"
click at [1145, 489] on button "Apply Filter" at bounding box center [1117, 484] width 226 height 29
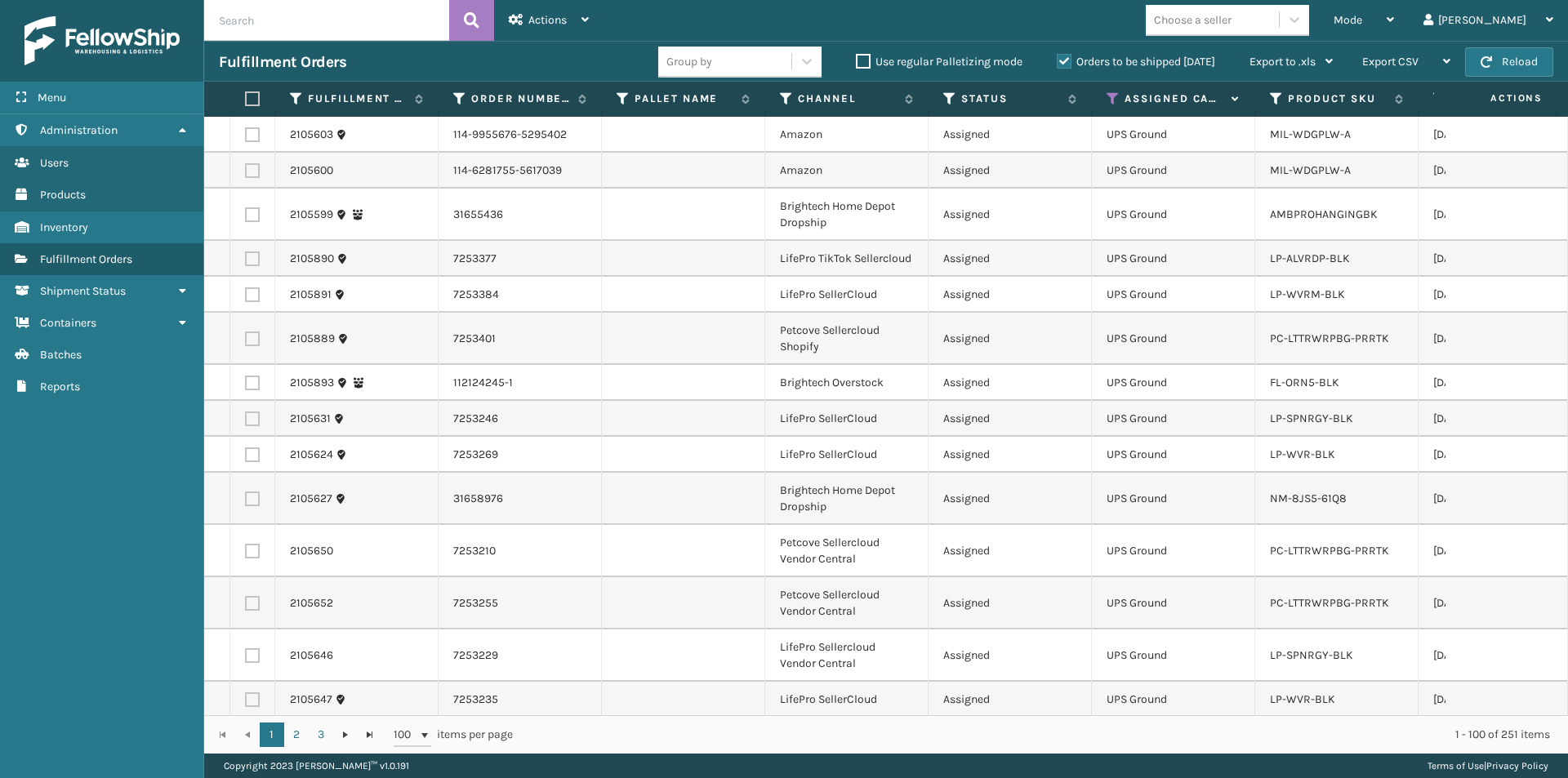
click at [255, 99] on label at bounding box center [250, 99] width 10 height 15
click at [246, 99] on input "checkbox" at bounding box center [245, 99] width 1 height 11
checkbox input "true"
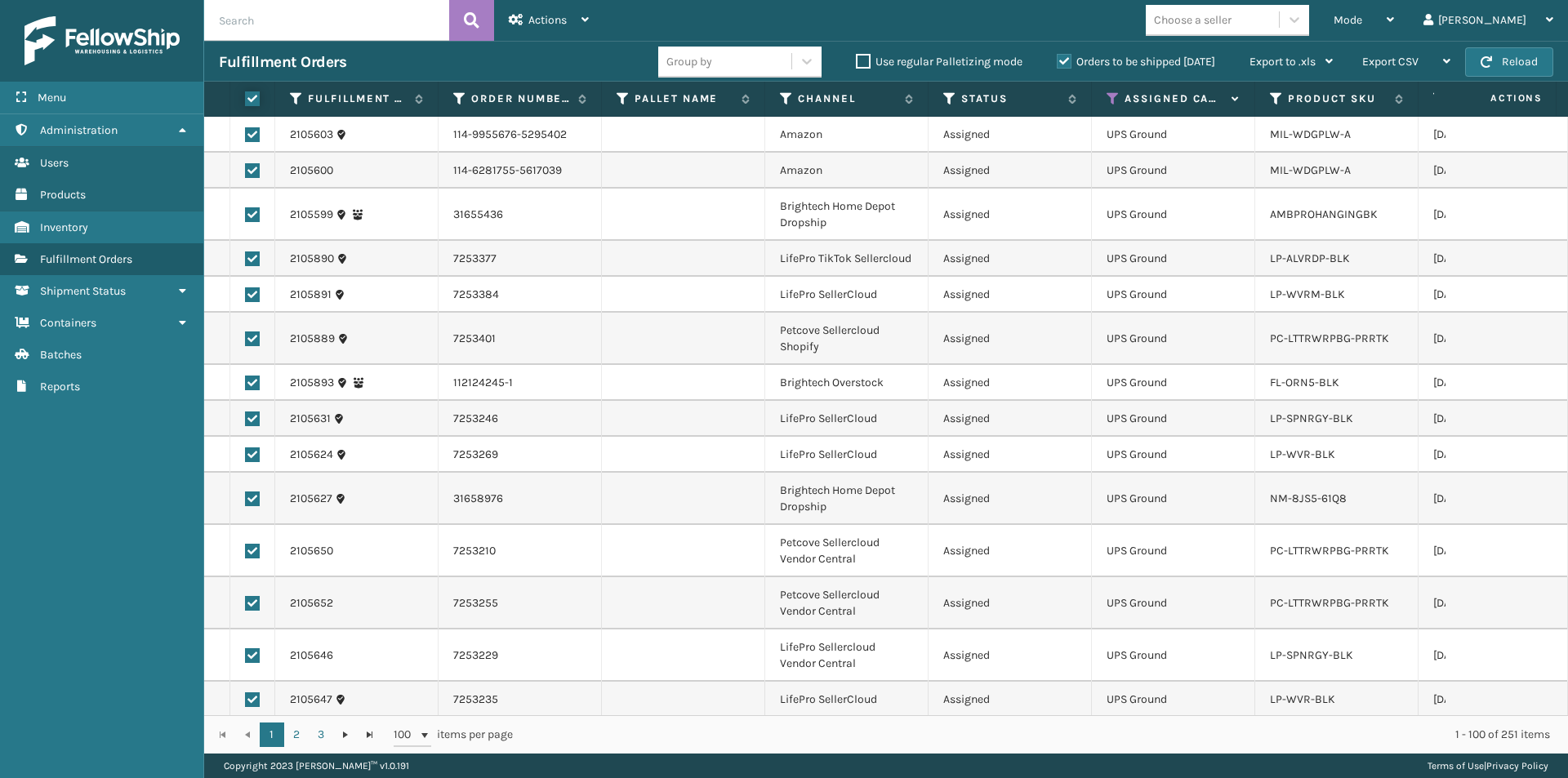
checkbox input "true"
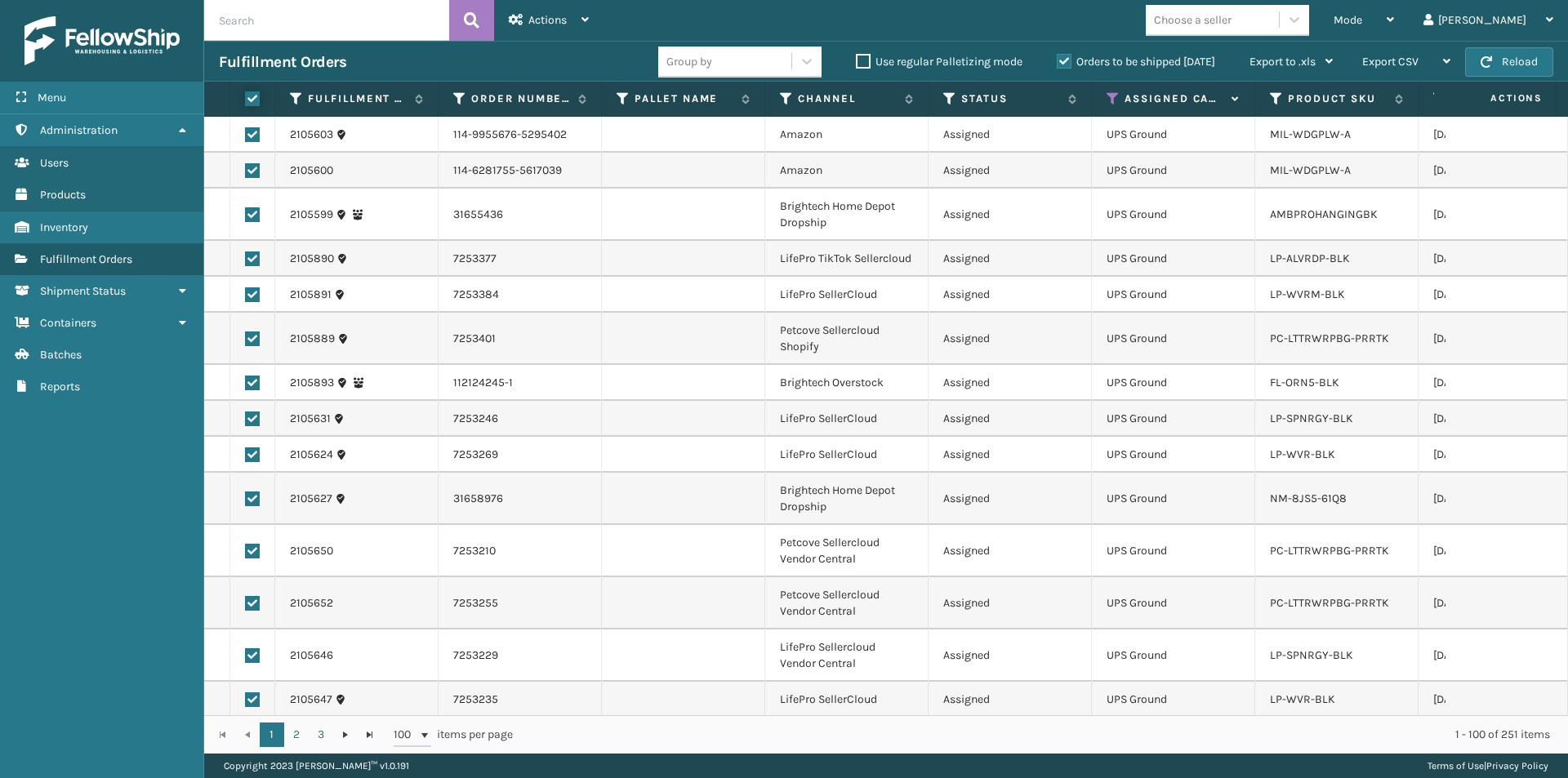
checkbox input "true"
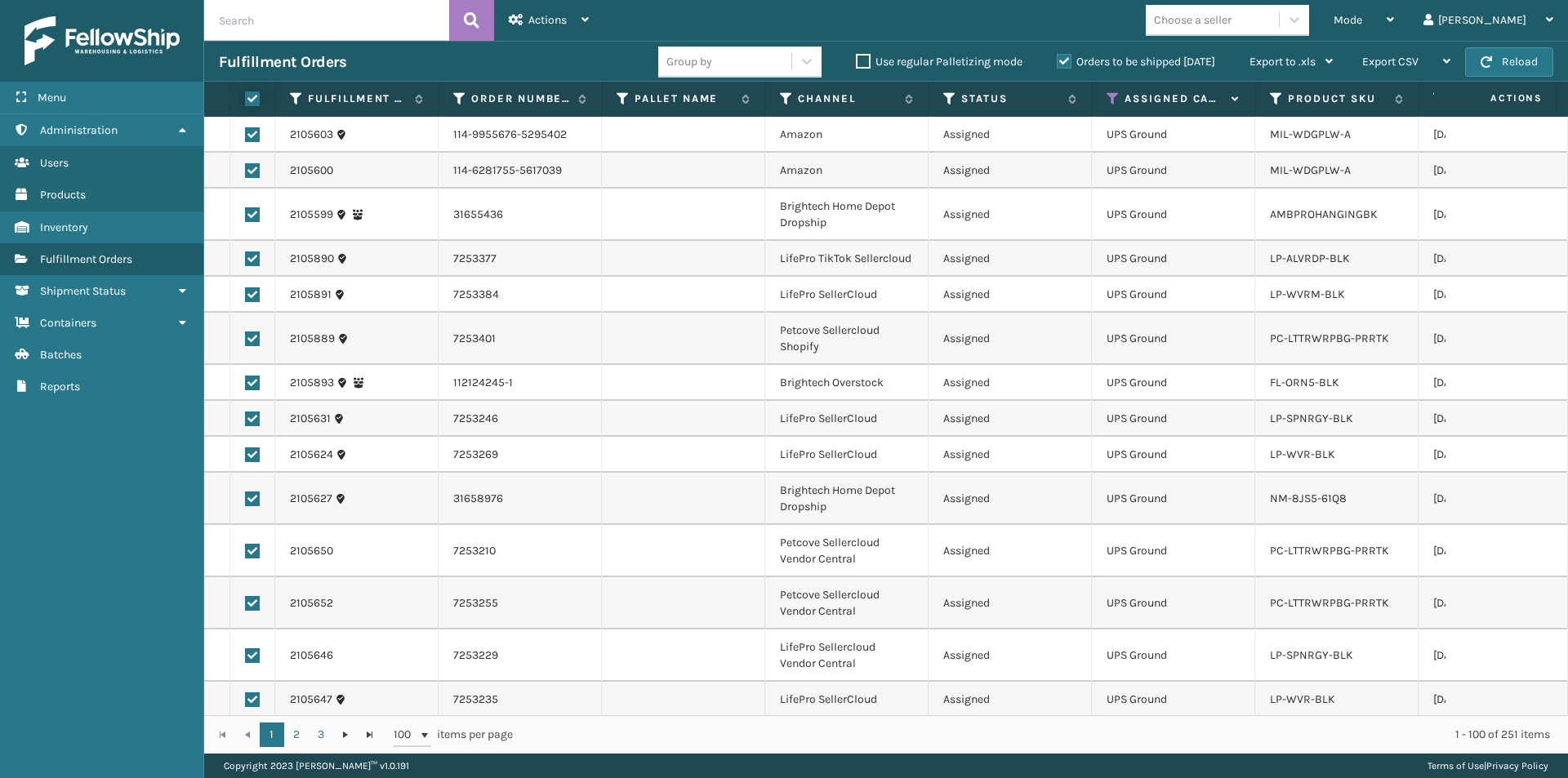
checkbox input "true"
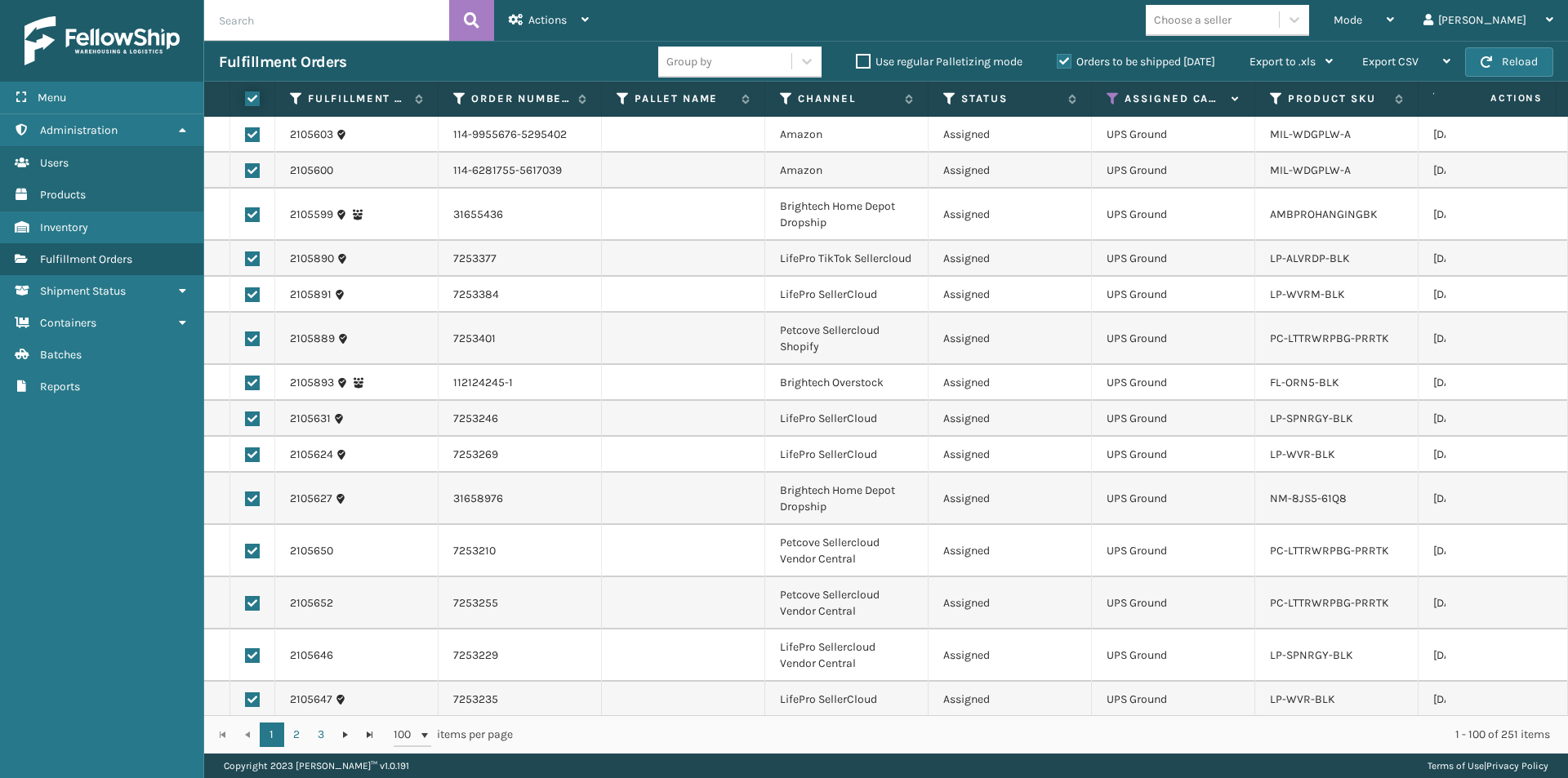
checkbox input "true"
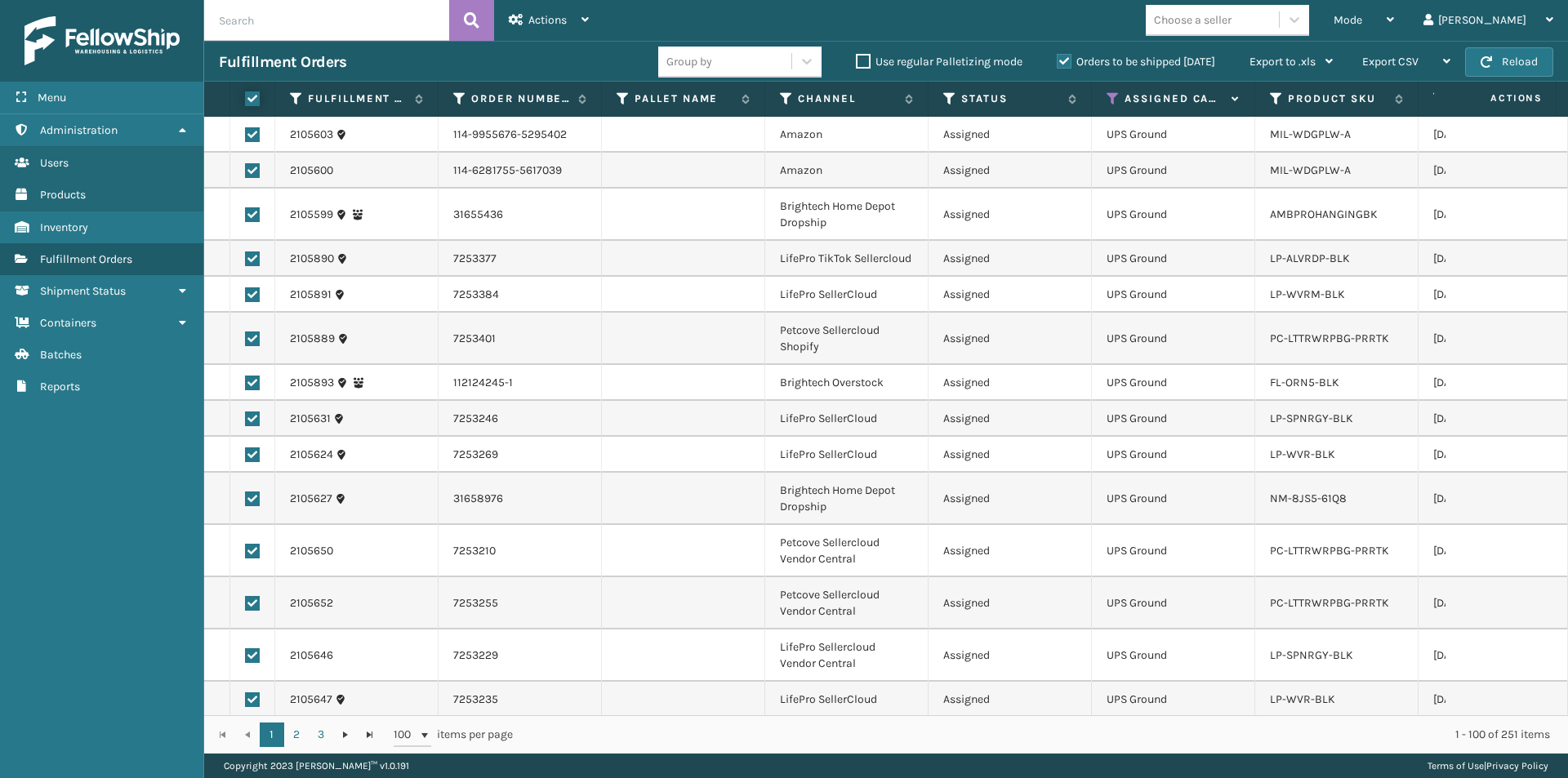
checkbox input "true"
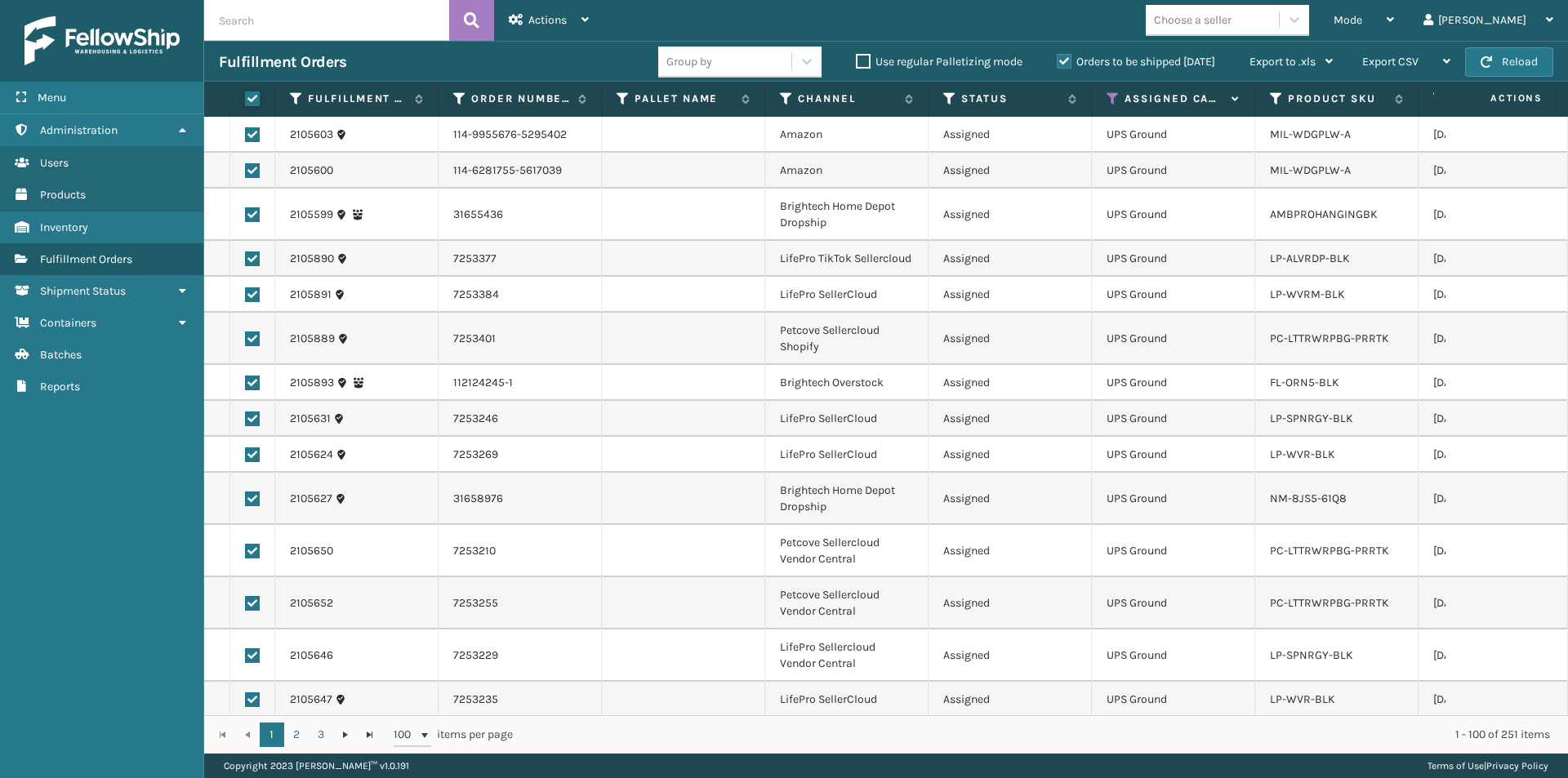
checkbox input "true"
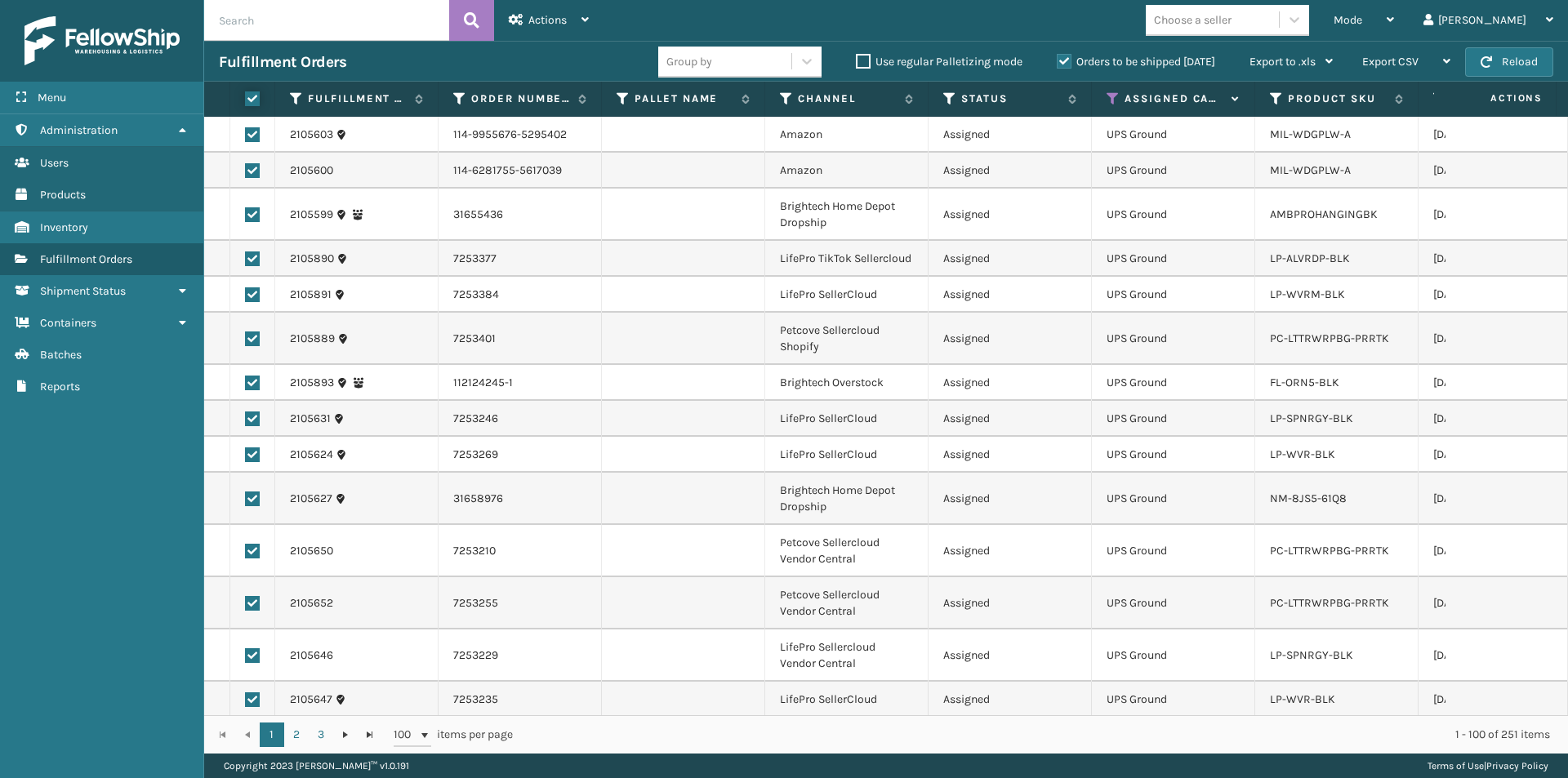
checkbox input "true"
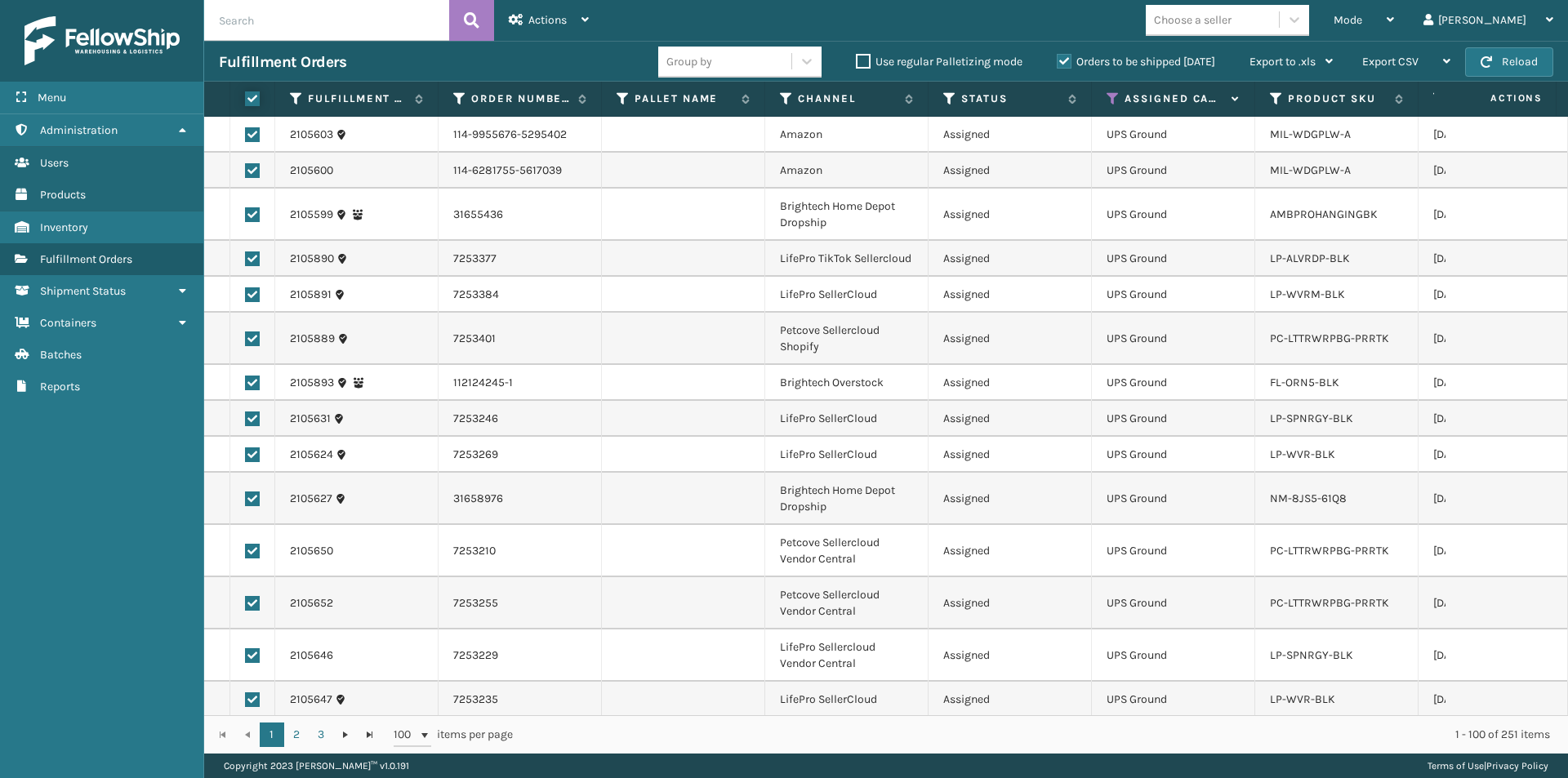
checkbox input "true"
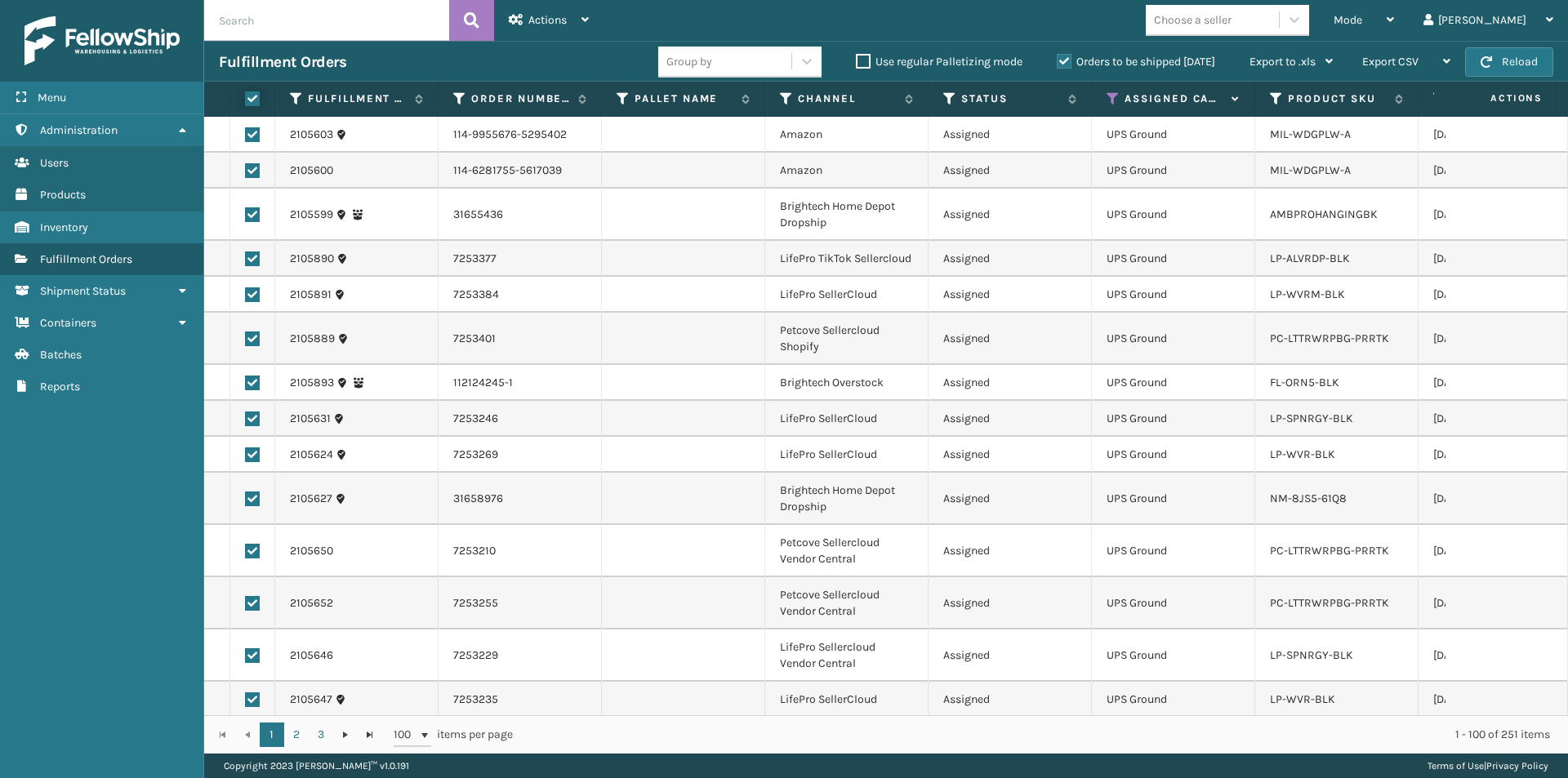
checkbox input "true"
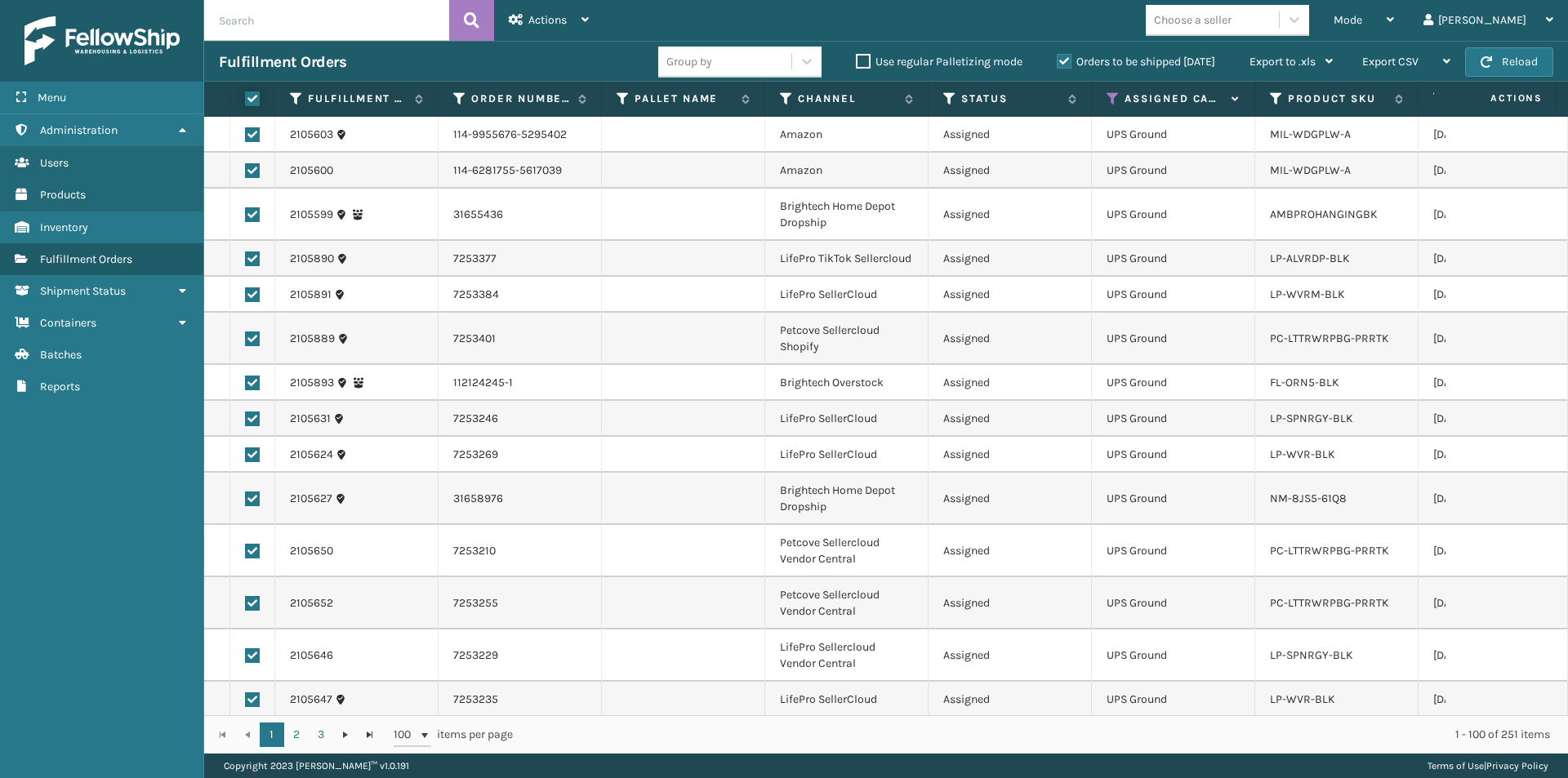
checkbox input "true"
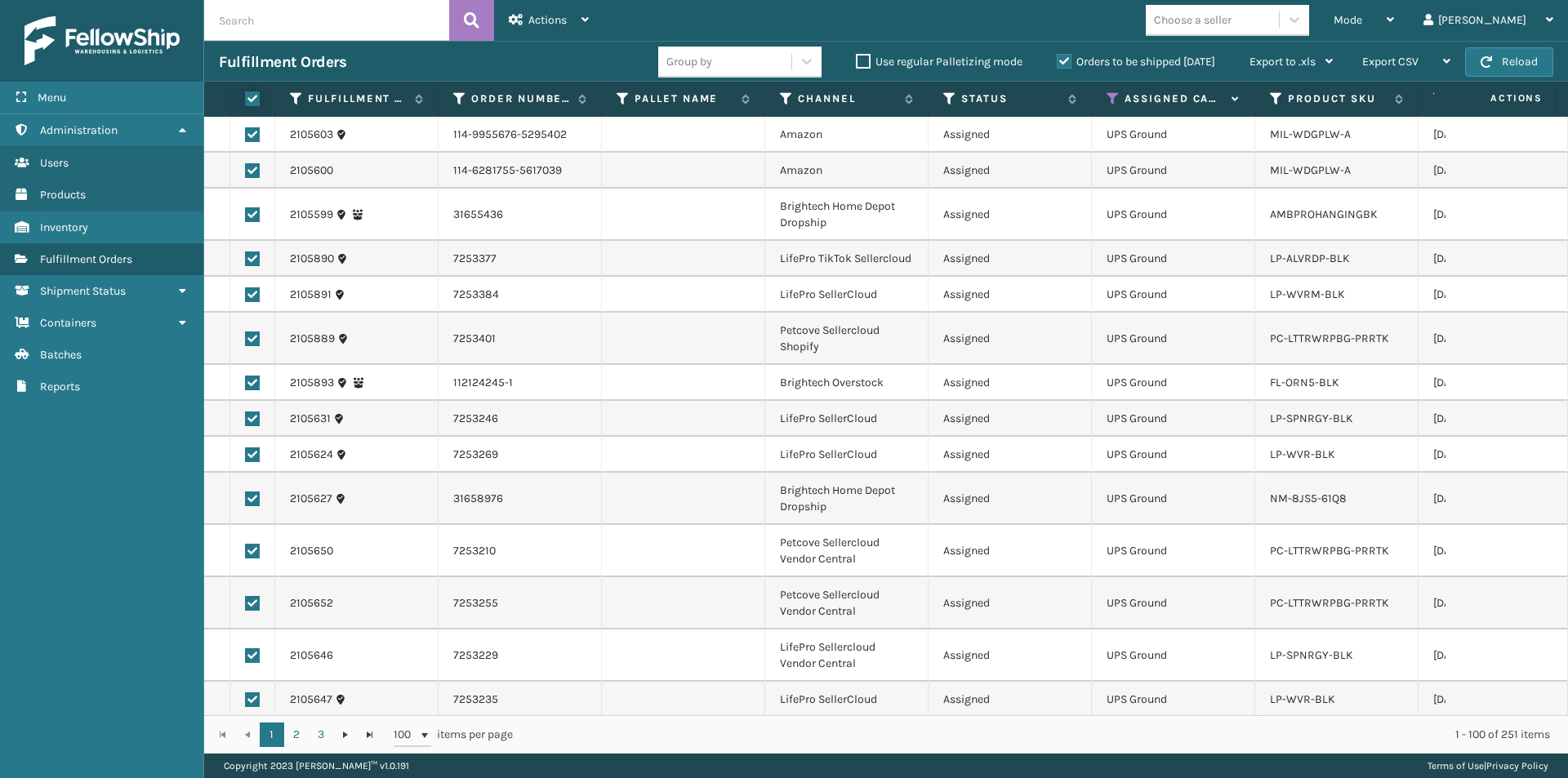
checkbox input "true"
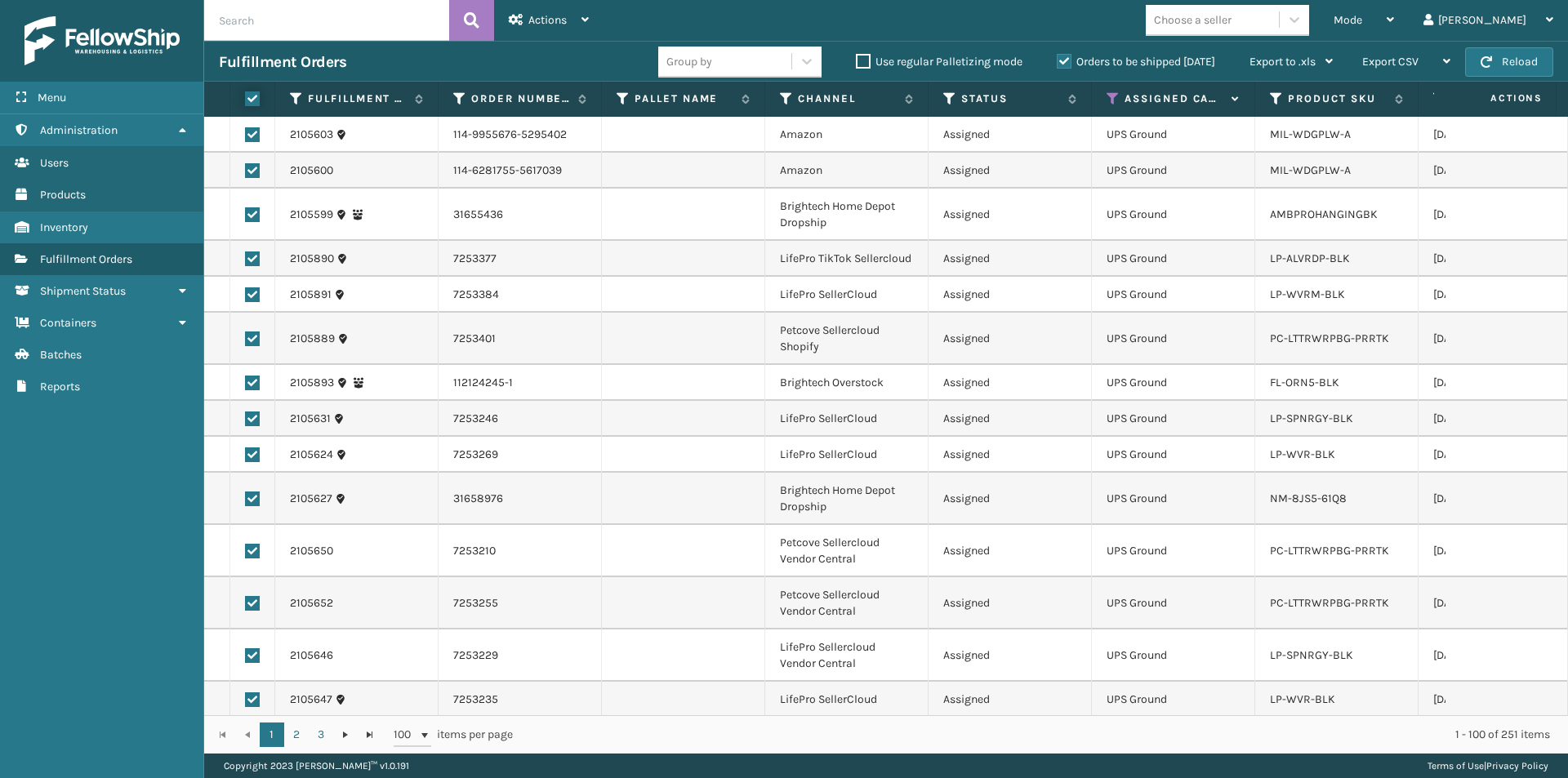
checkbox input "true"
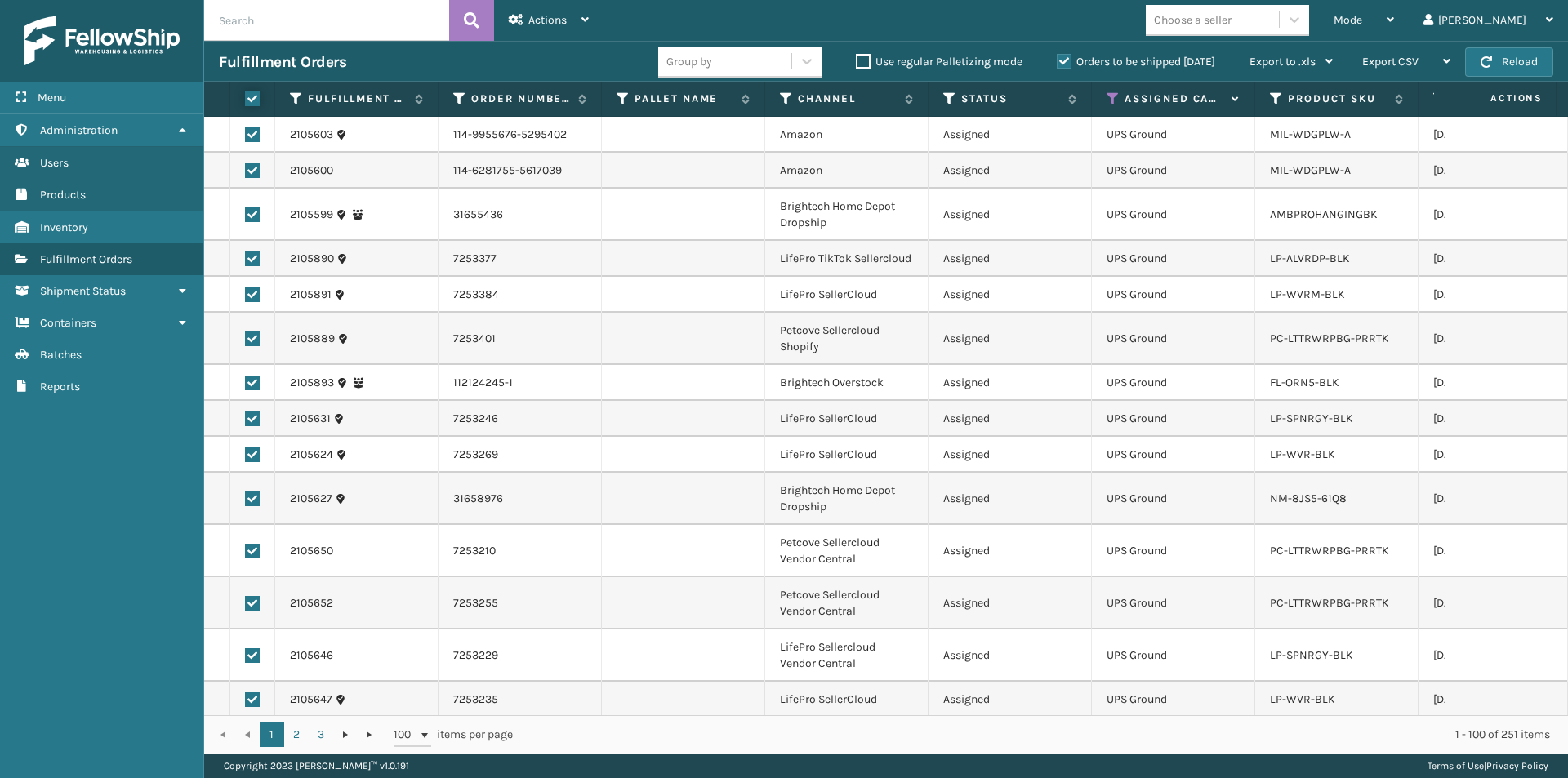
checkbox input "true"
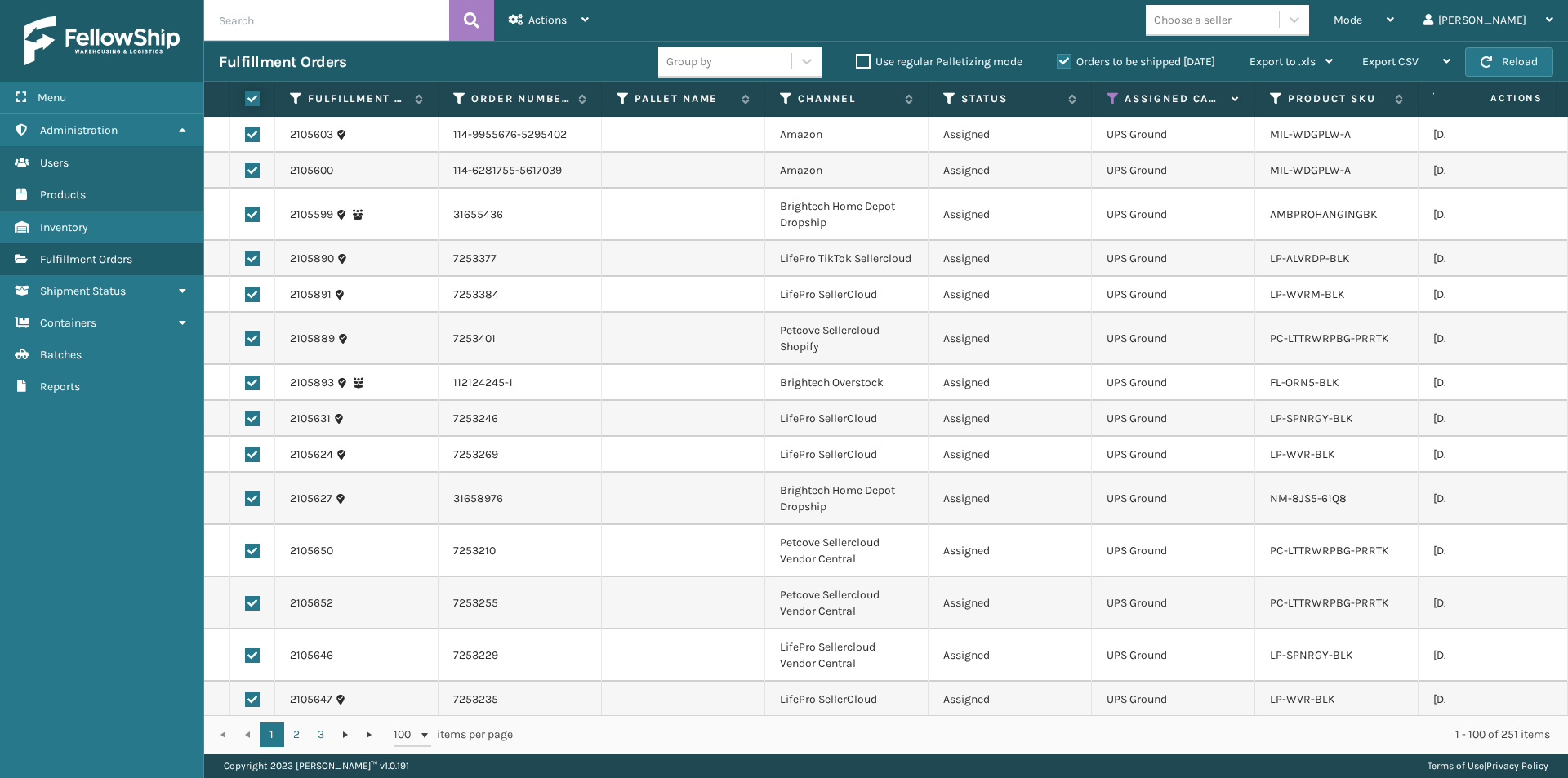
checkbox input "true"
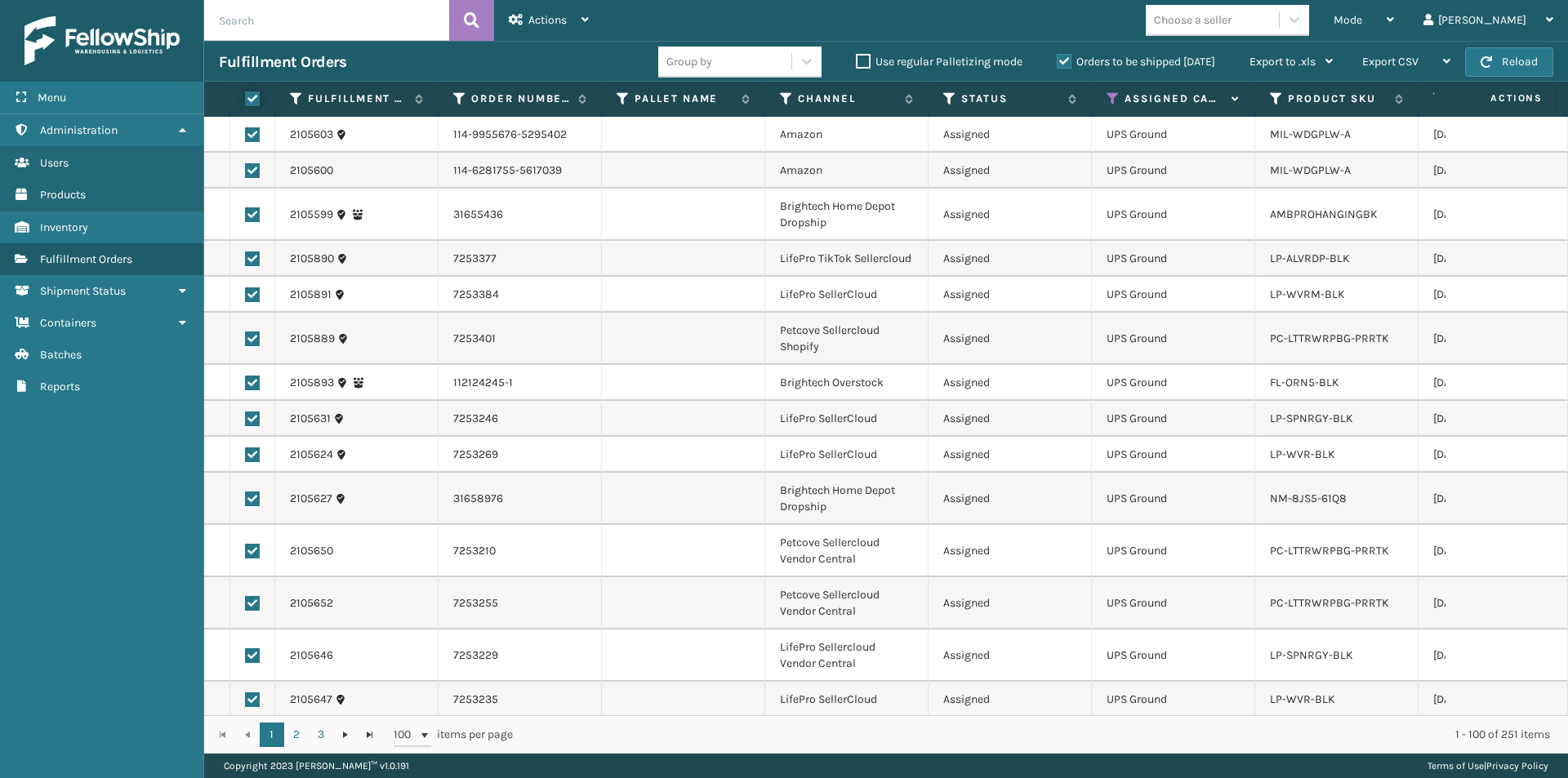
checkbox input "true"
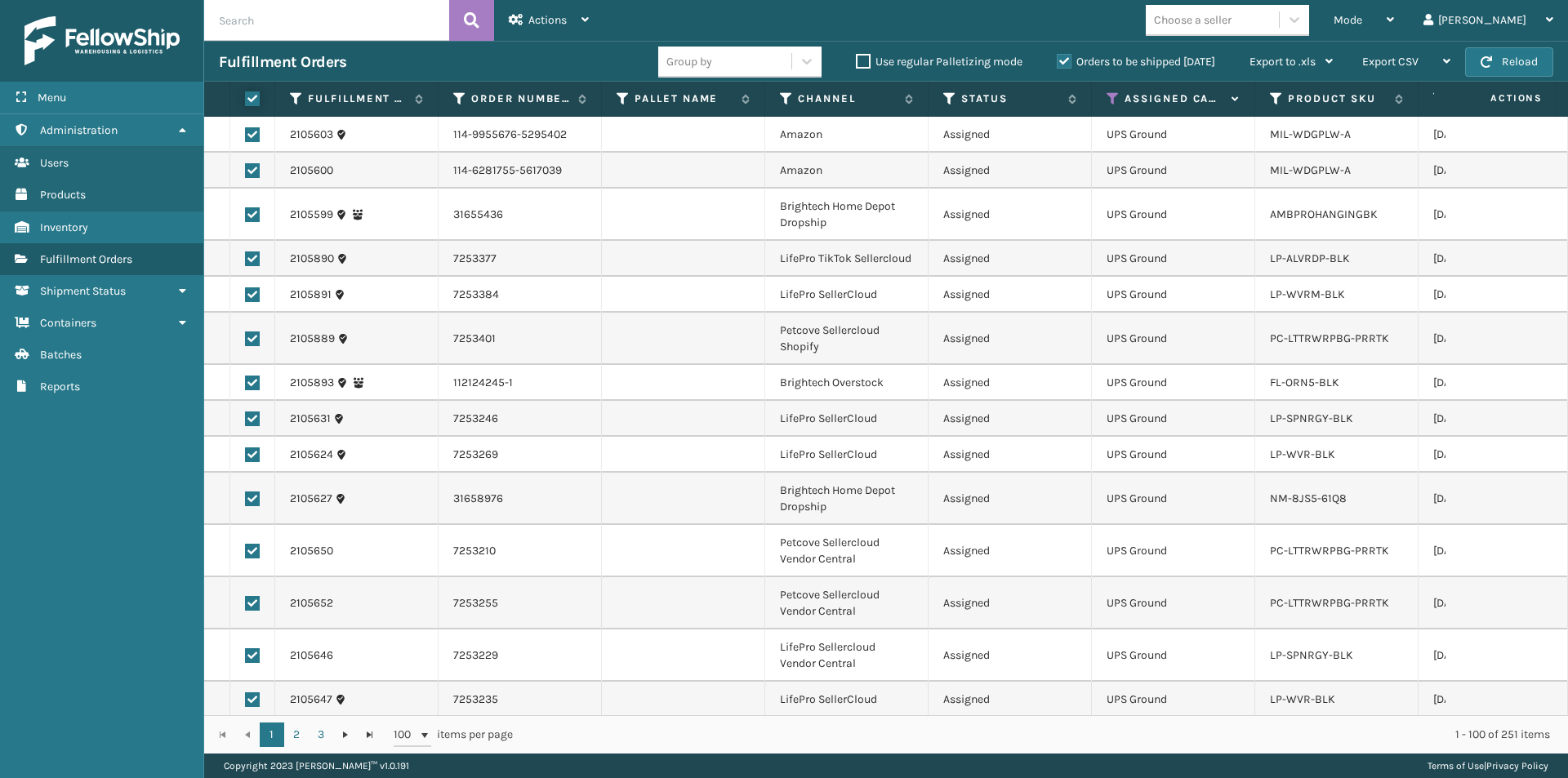
checkbox input "true"
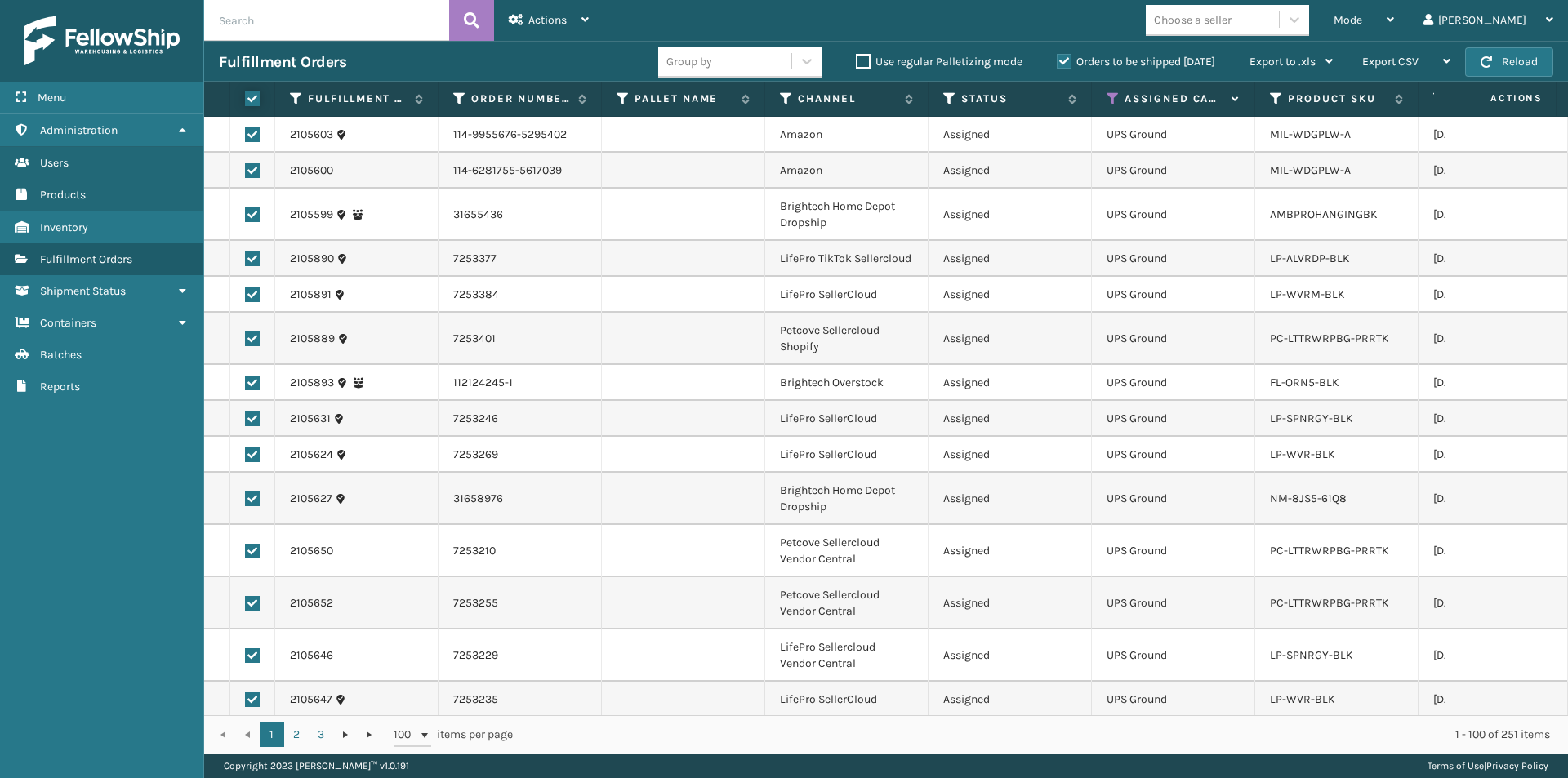
checkbox input "true"
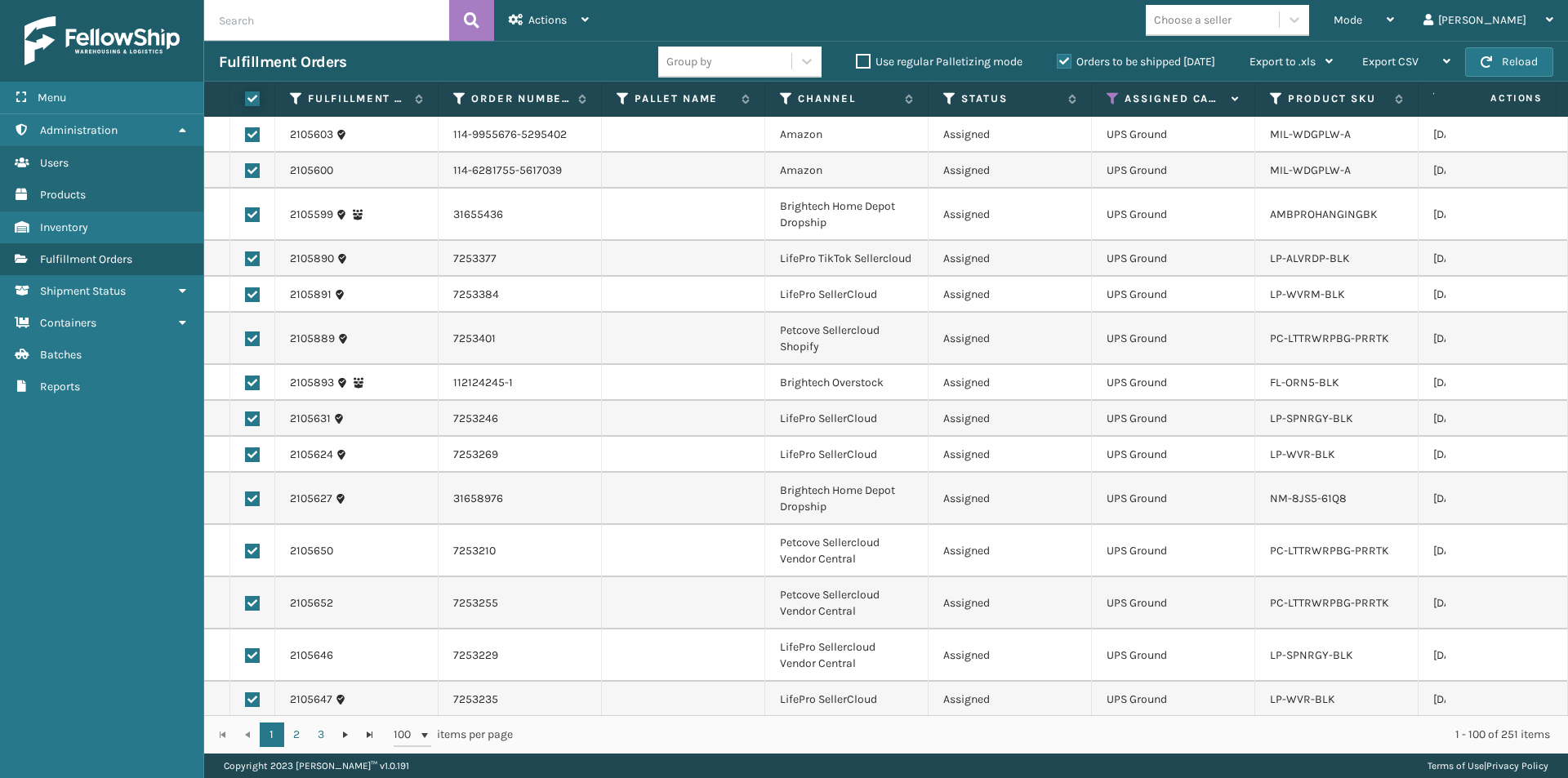
checkbox input "true"
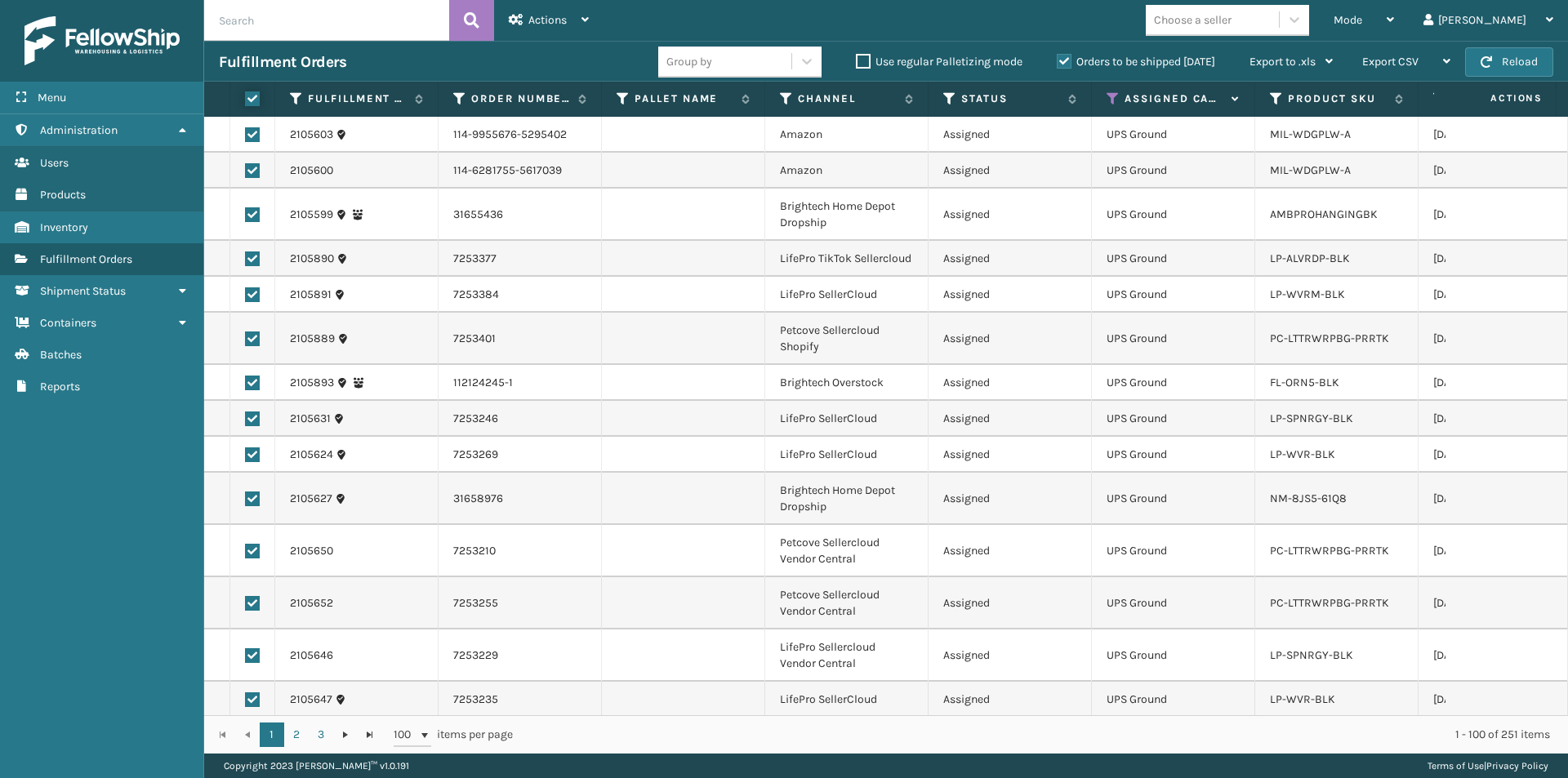
checkbox input "true"
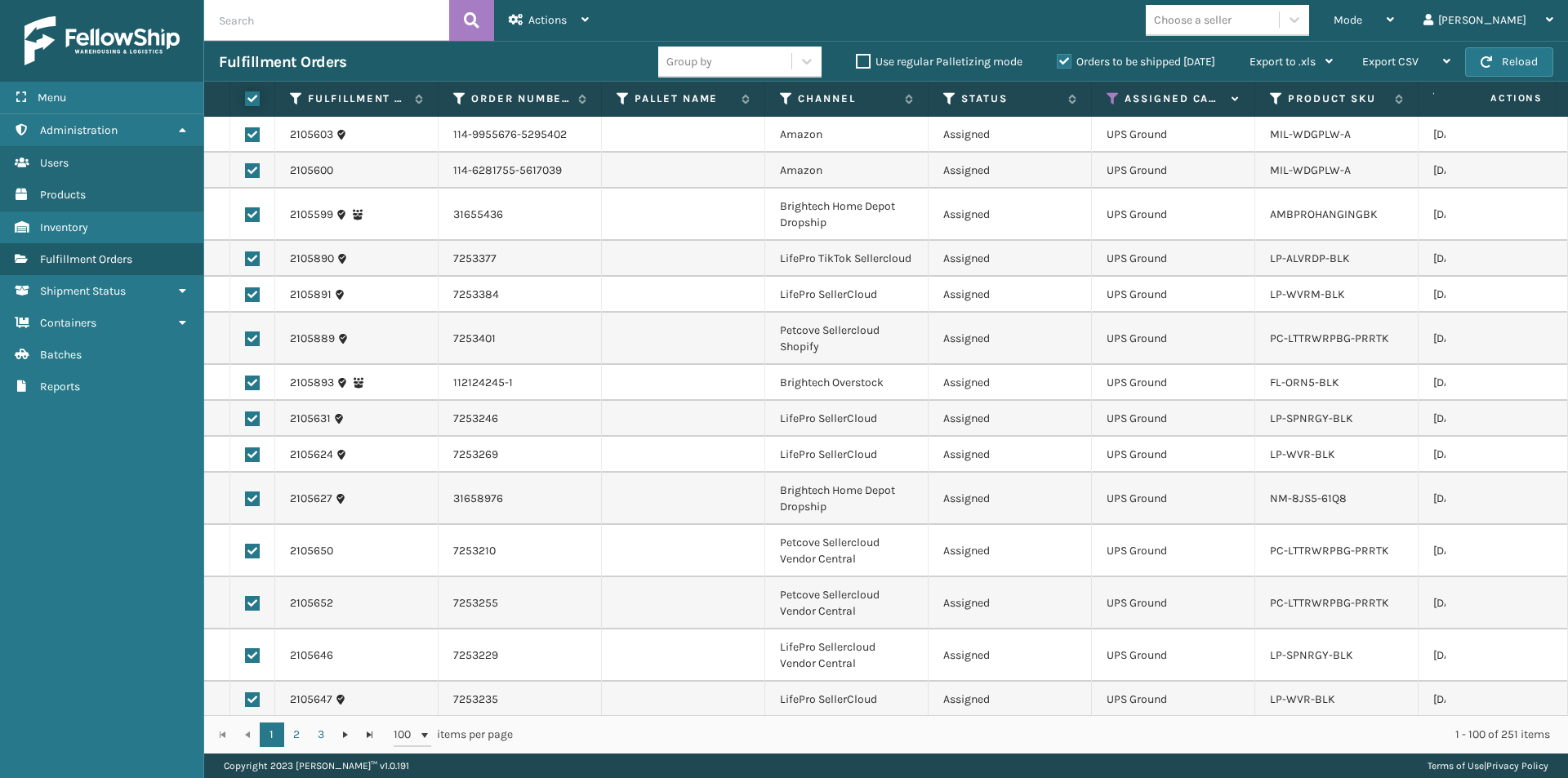
checkbox input "true"
click at [255, 99] on label at bounding box center [250, 99] width 10 height 15
click at [246, 99] on input "checkbox" at bounding box center [245, 99] width 1 height 11
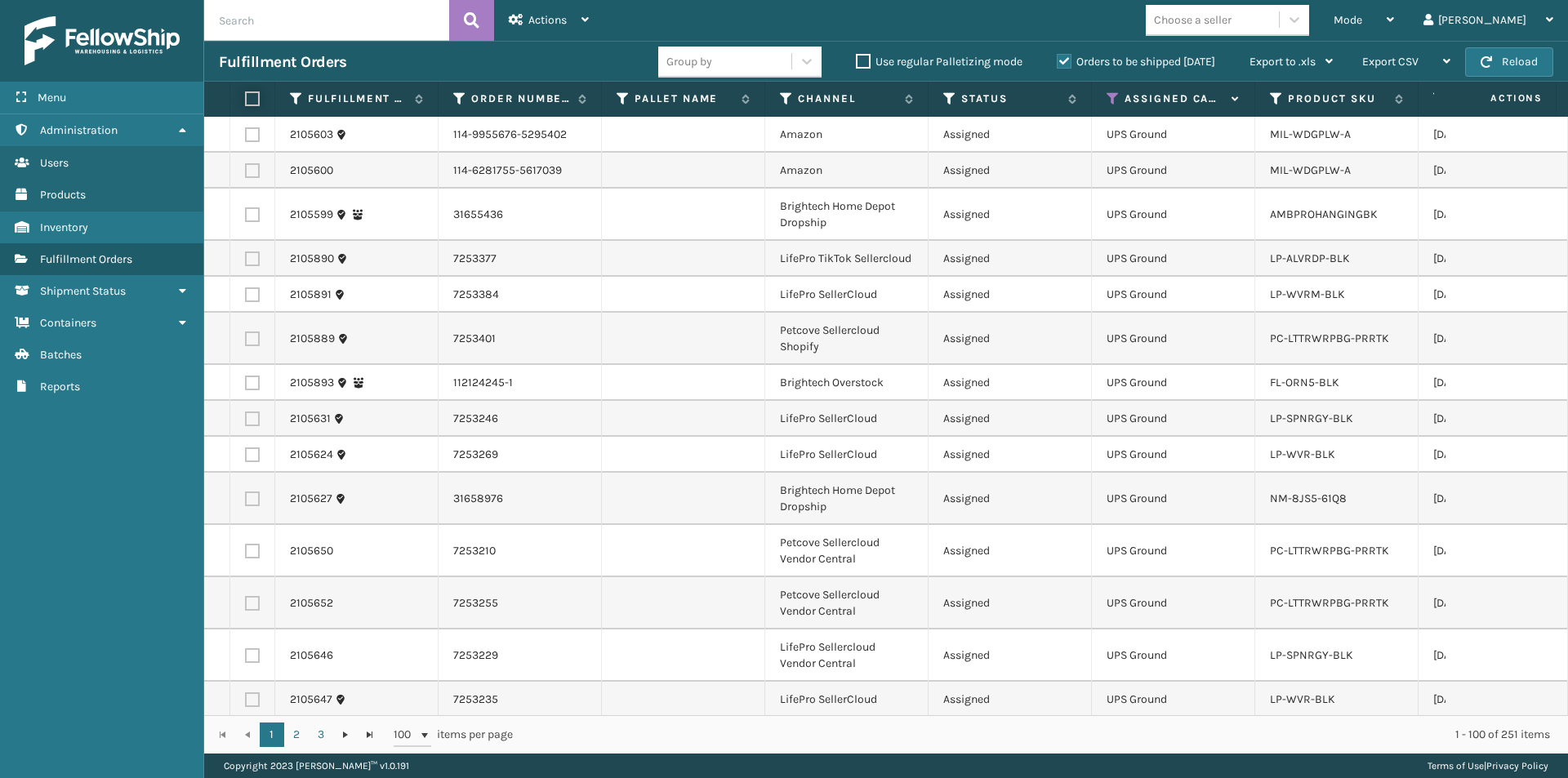
checkbox input "false"
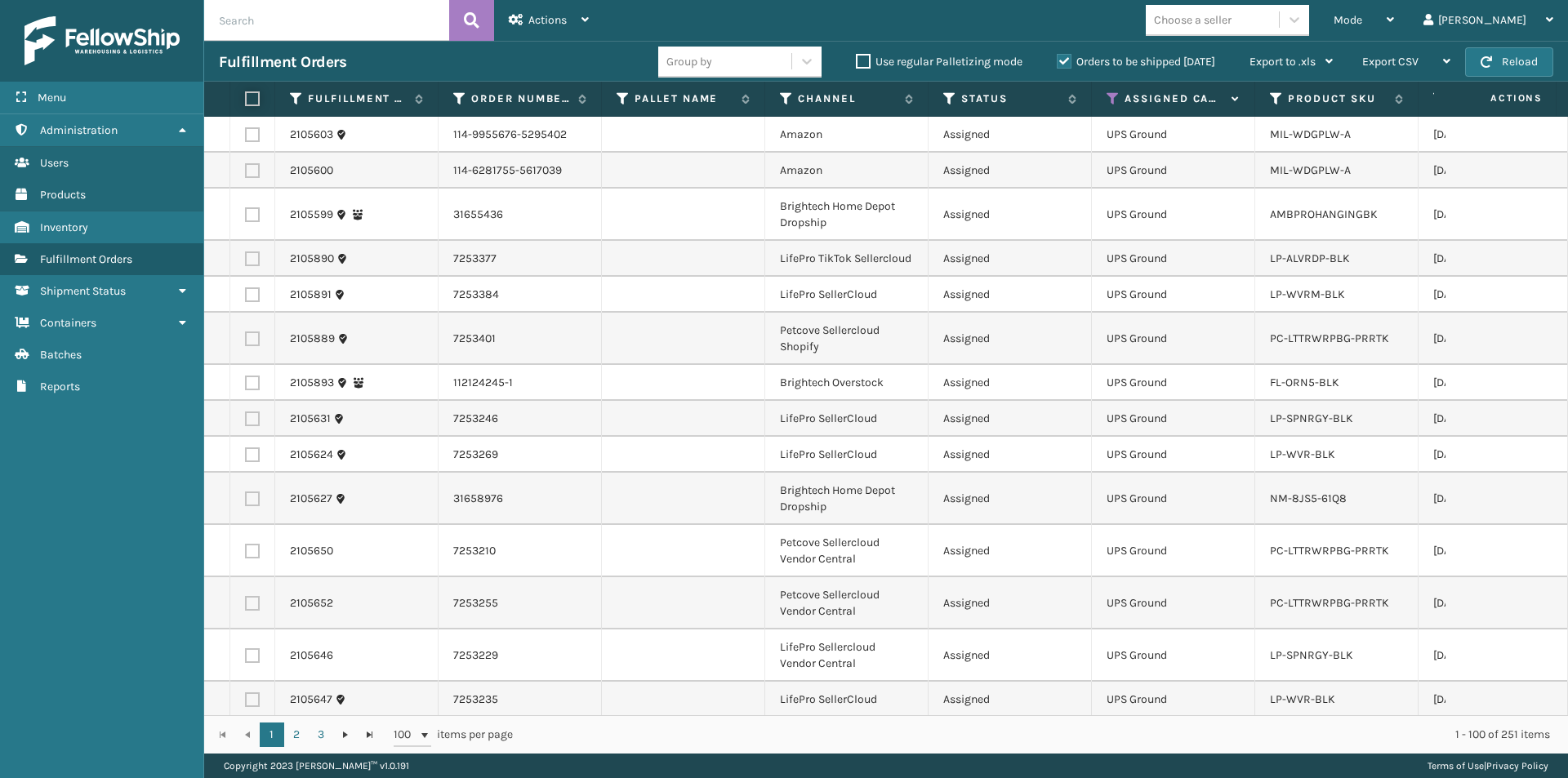
checkbox input "false"
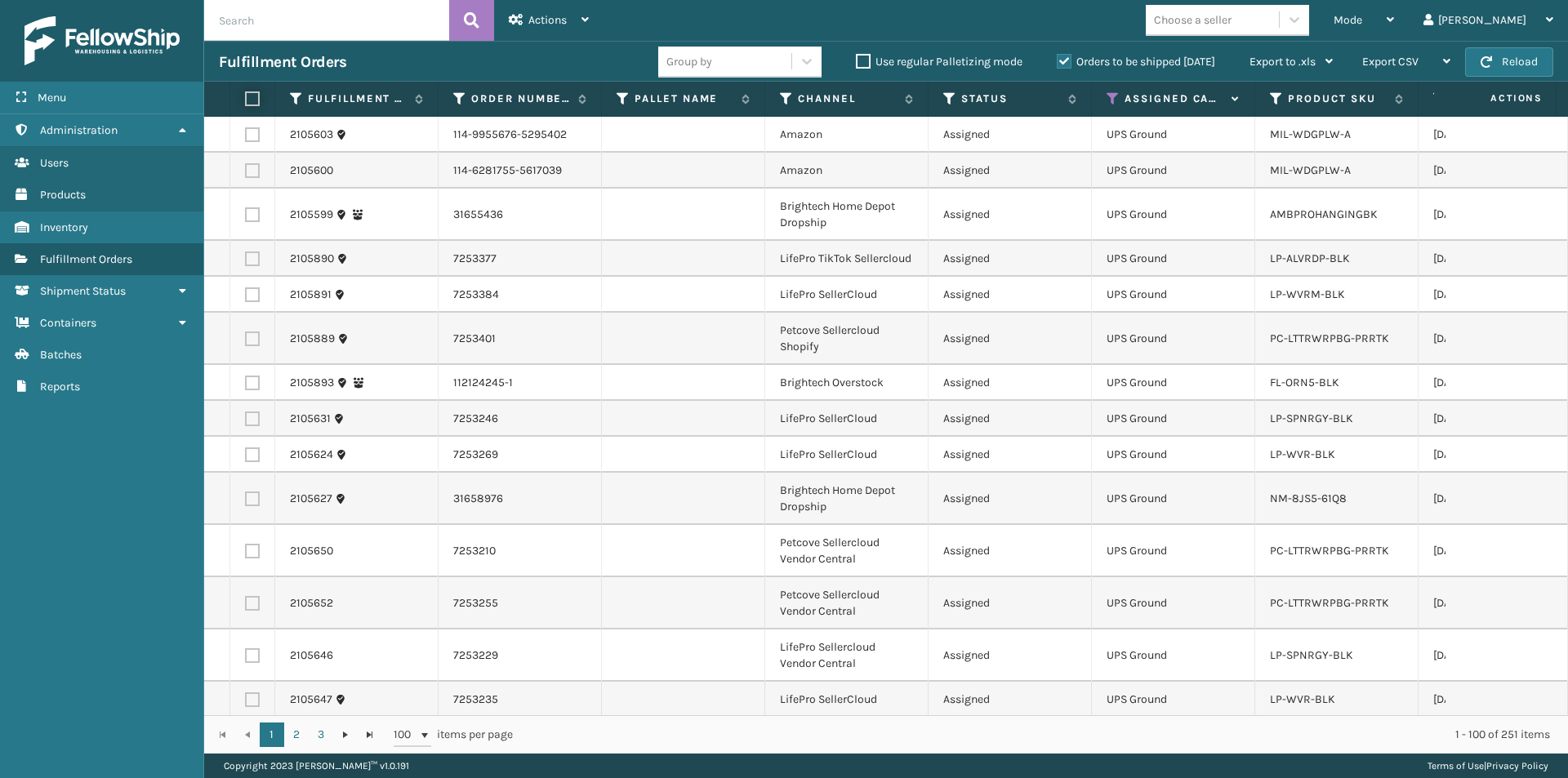
checkbox input "false"
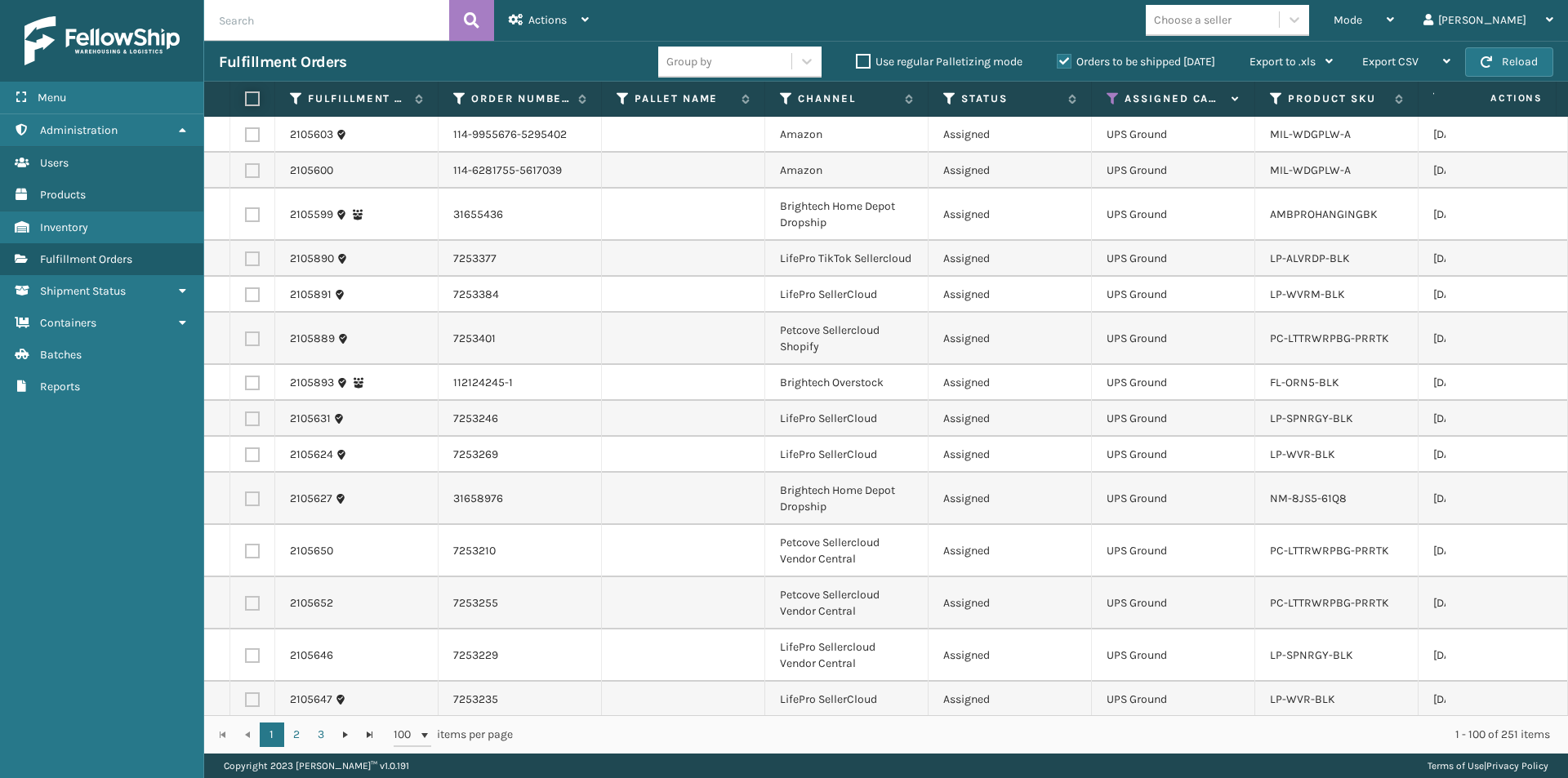
checkbox input "false"
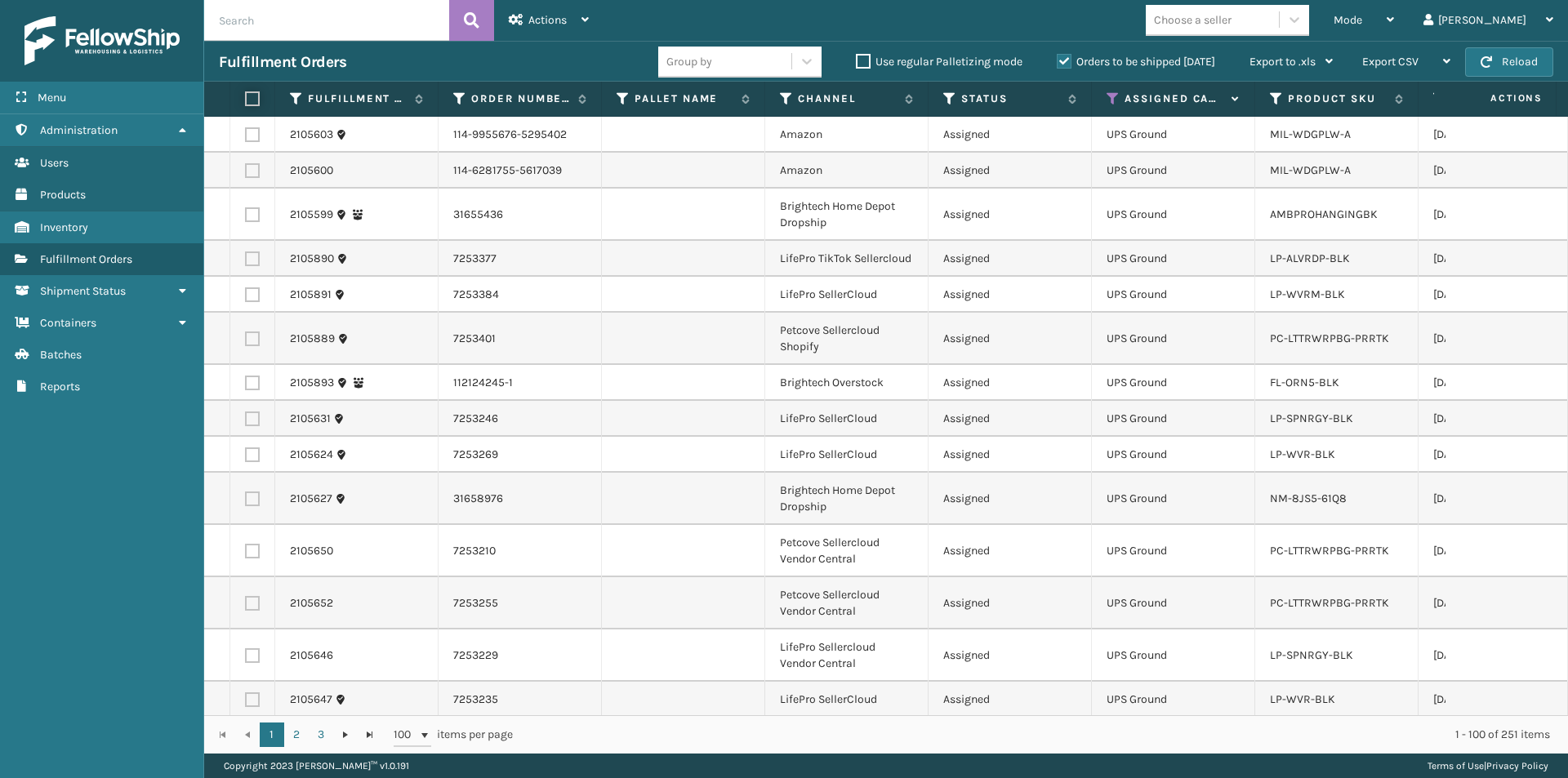
checkbox input "false"
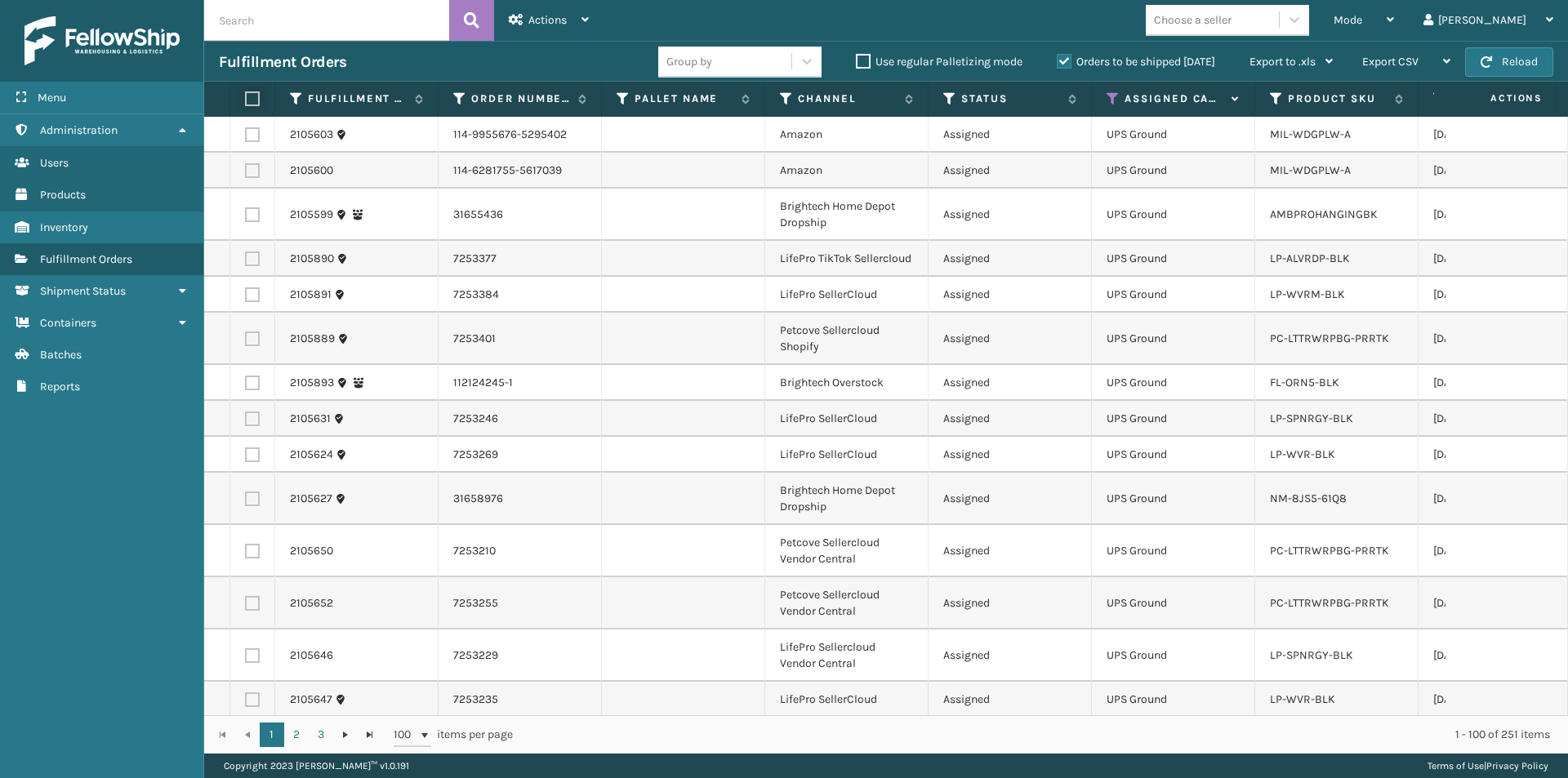
checkbox input "false"
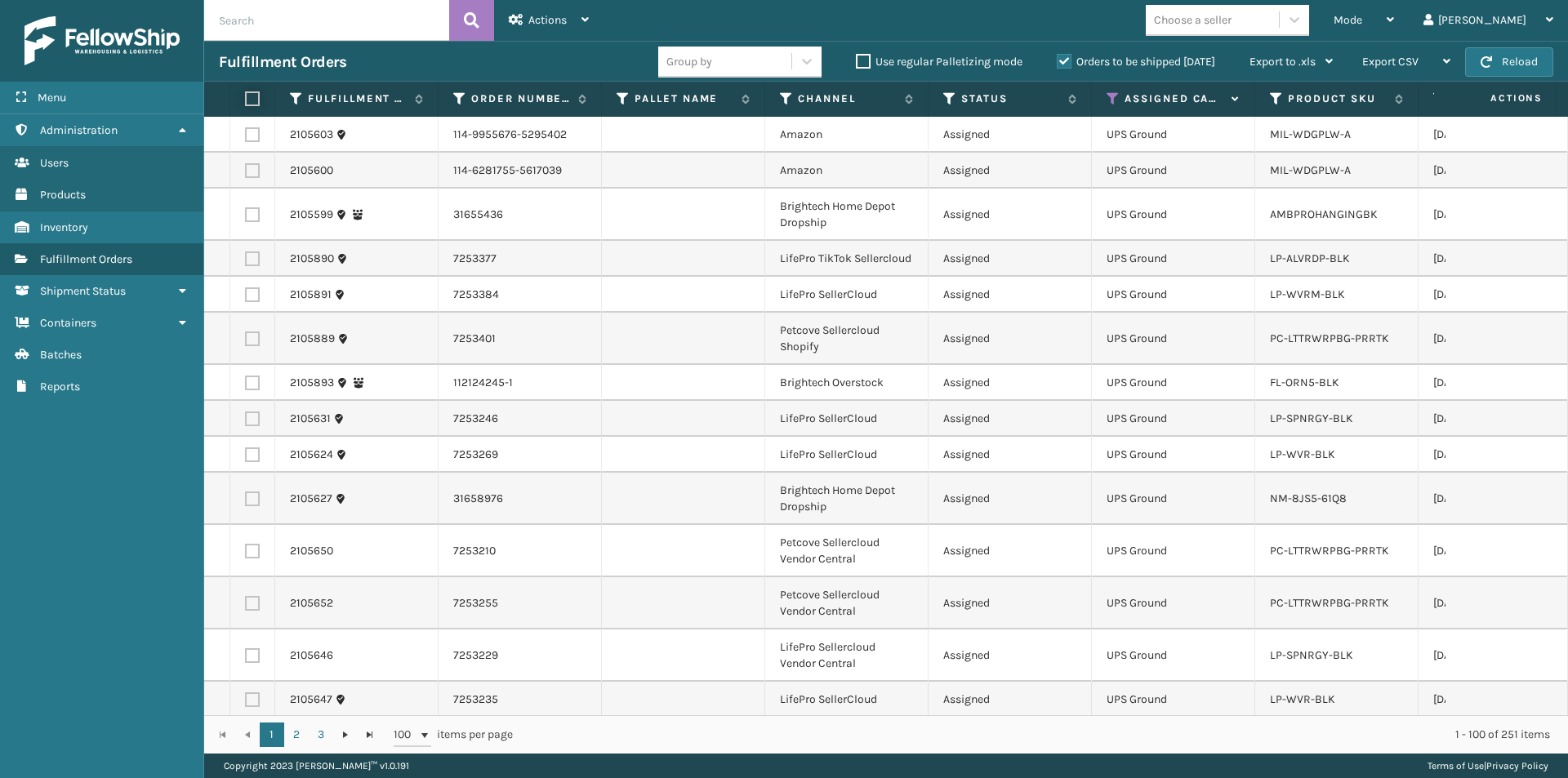
checkbox input "false"
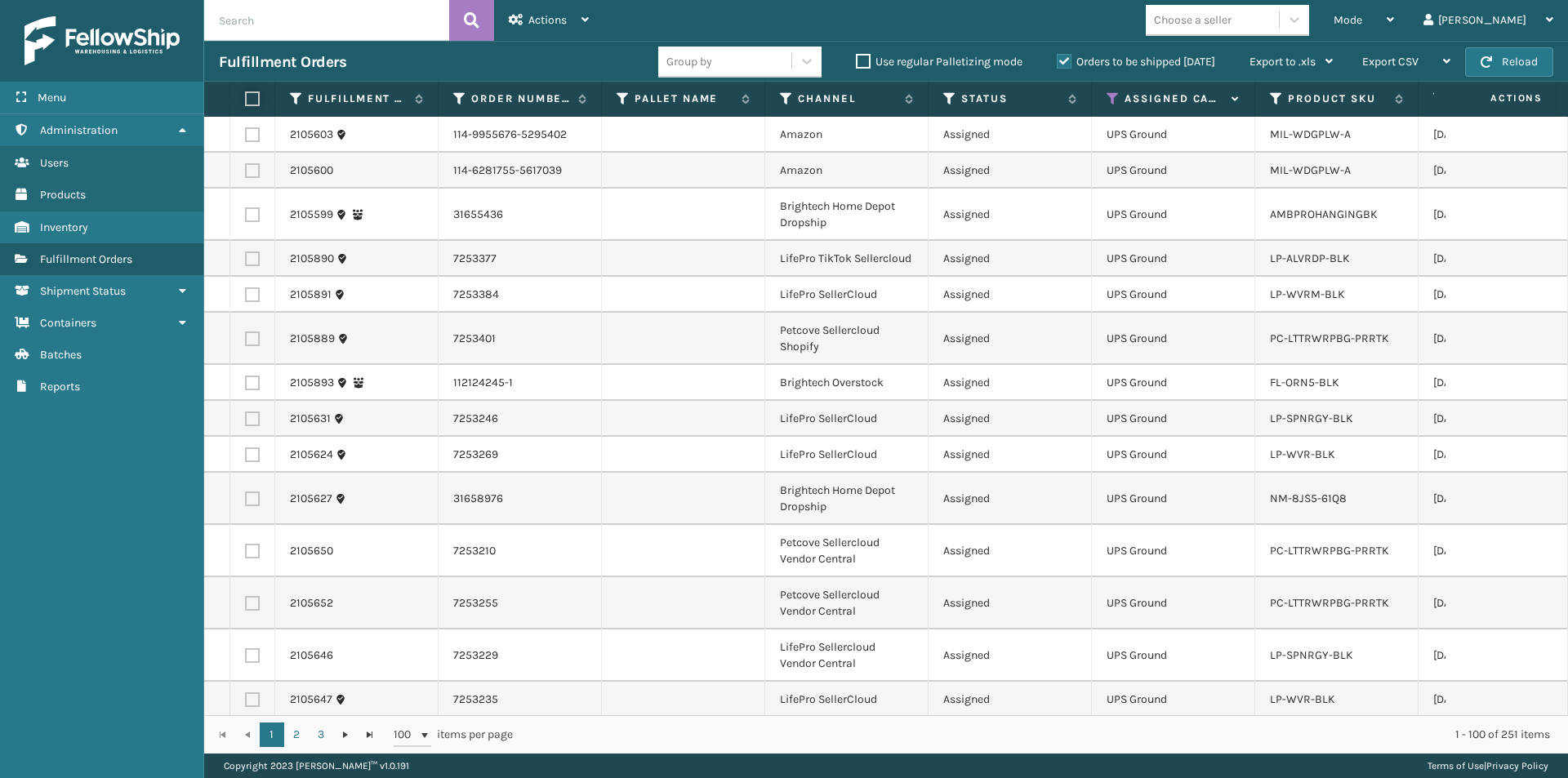
checkbox input "false"
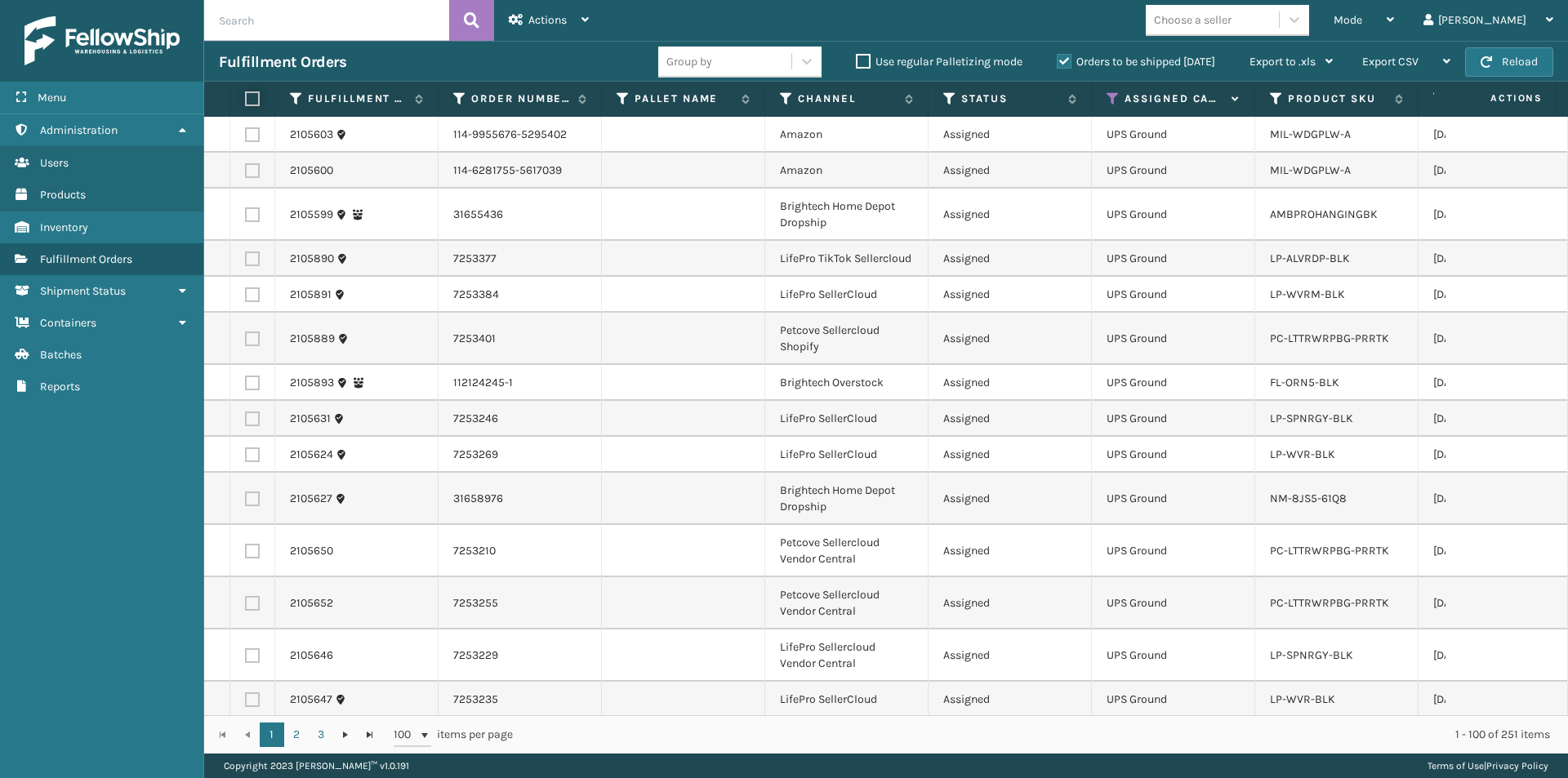
checkbox input "false"
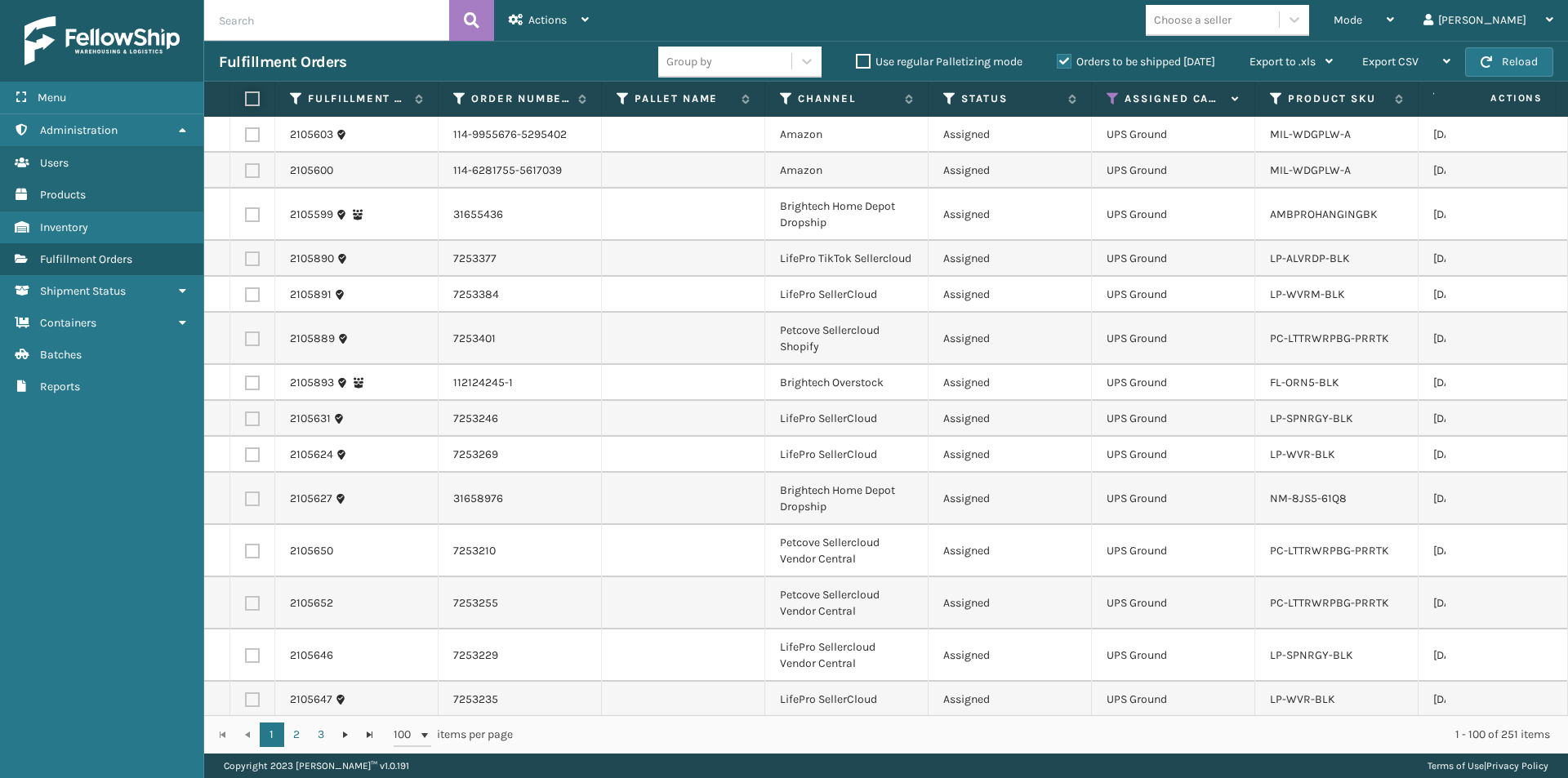
checkbox input "false"
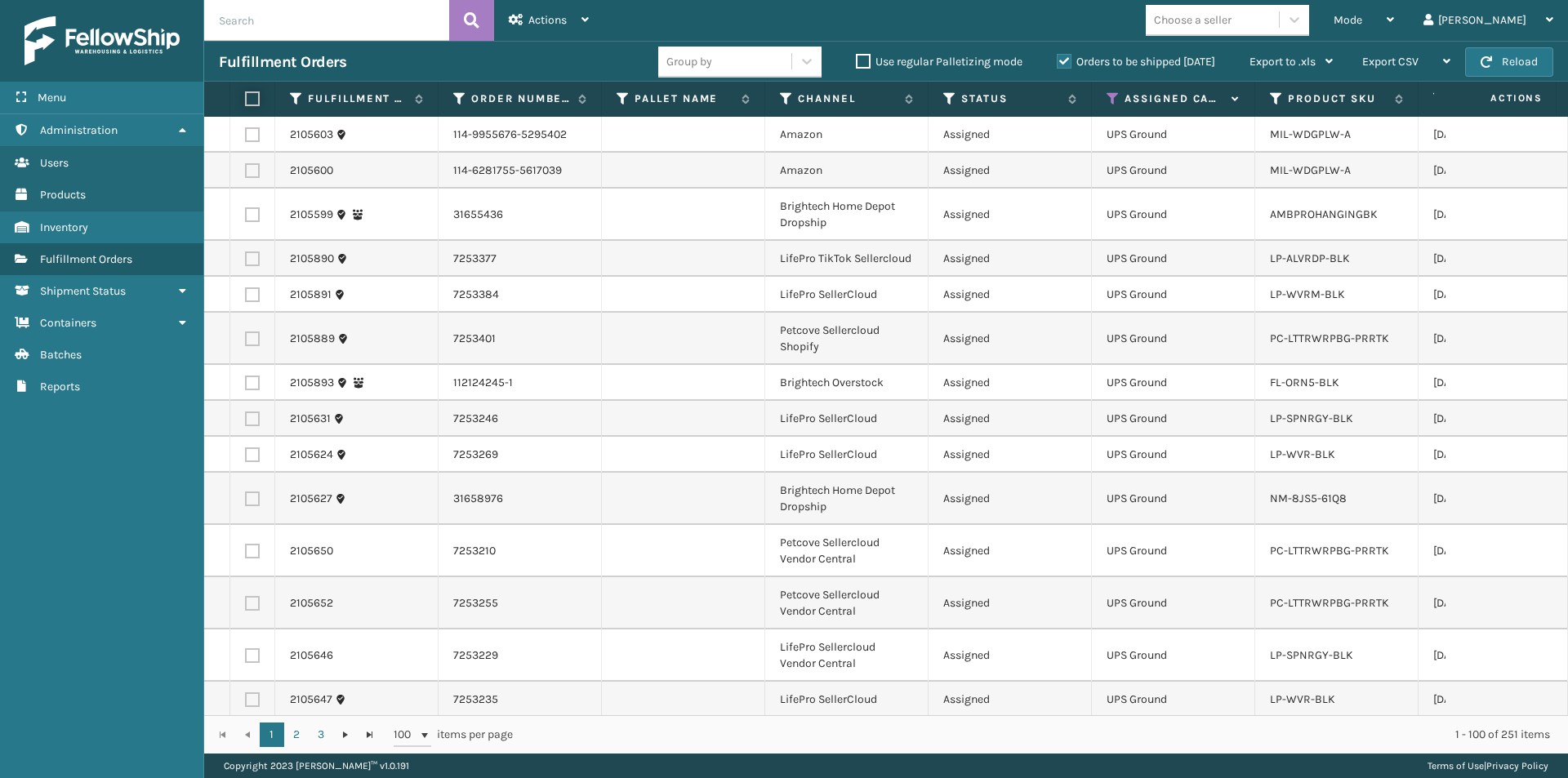
checkbox input "false"
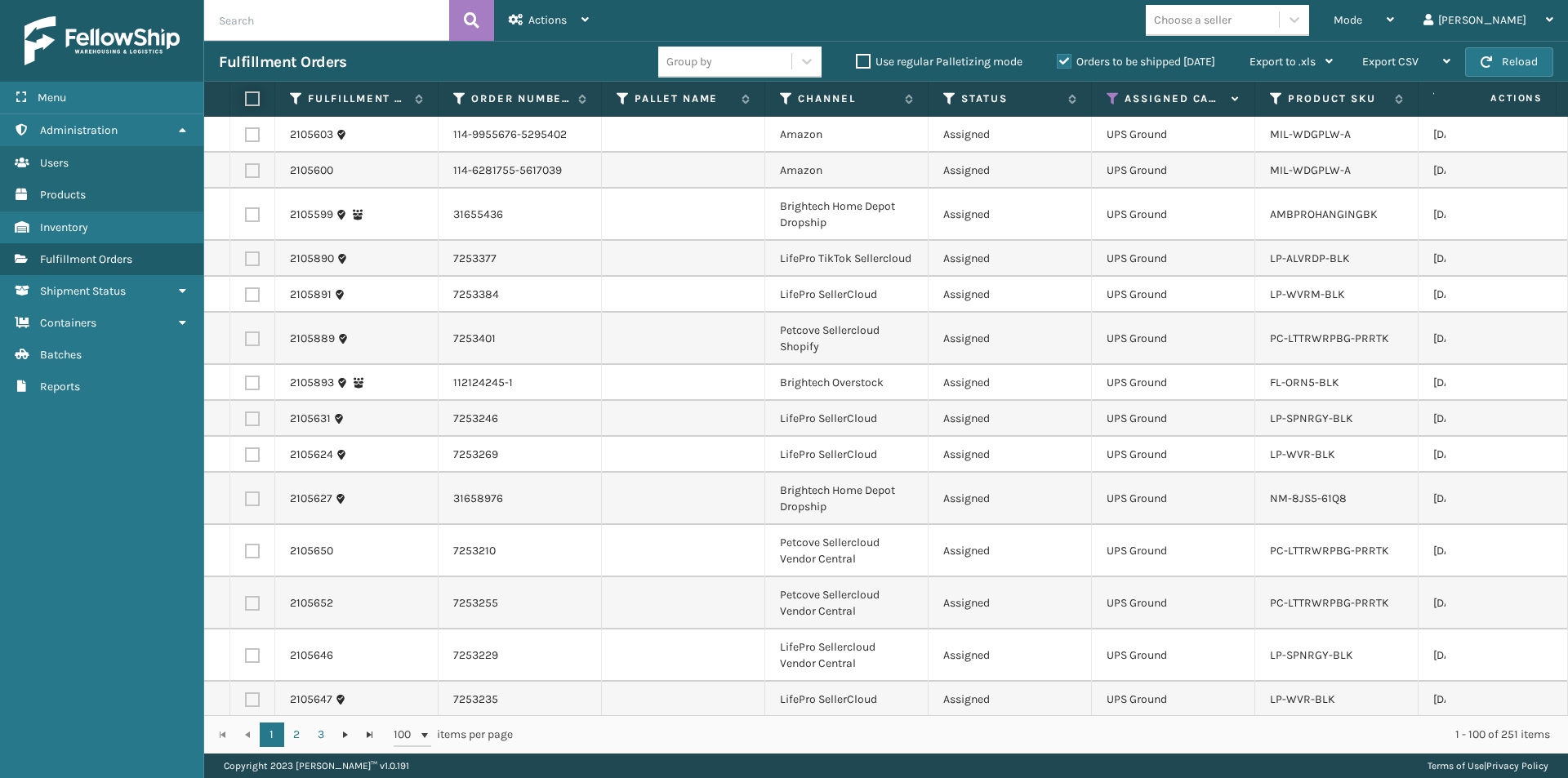
checkbox input "false"
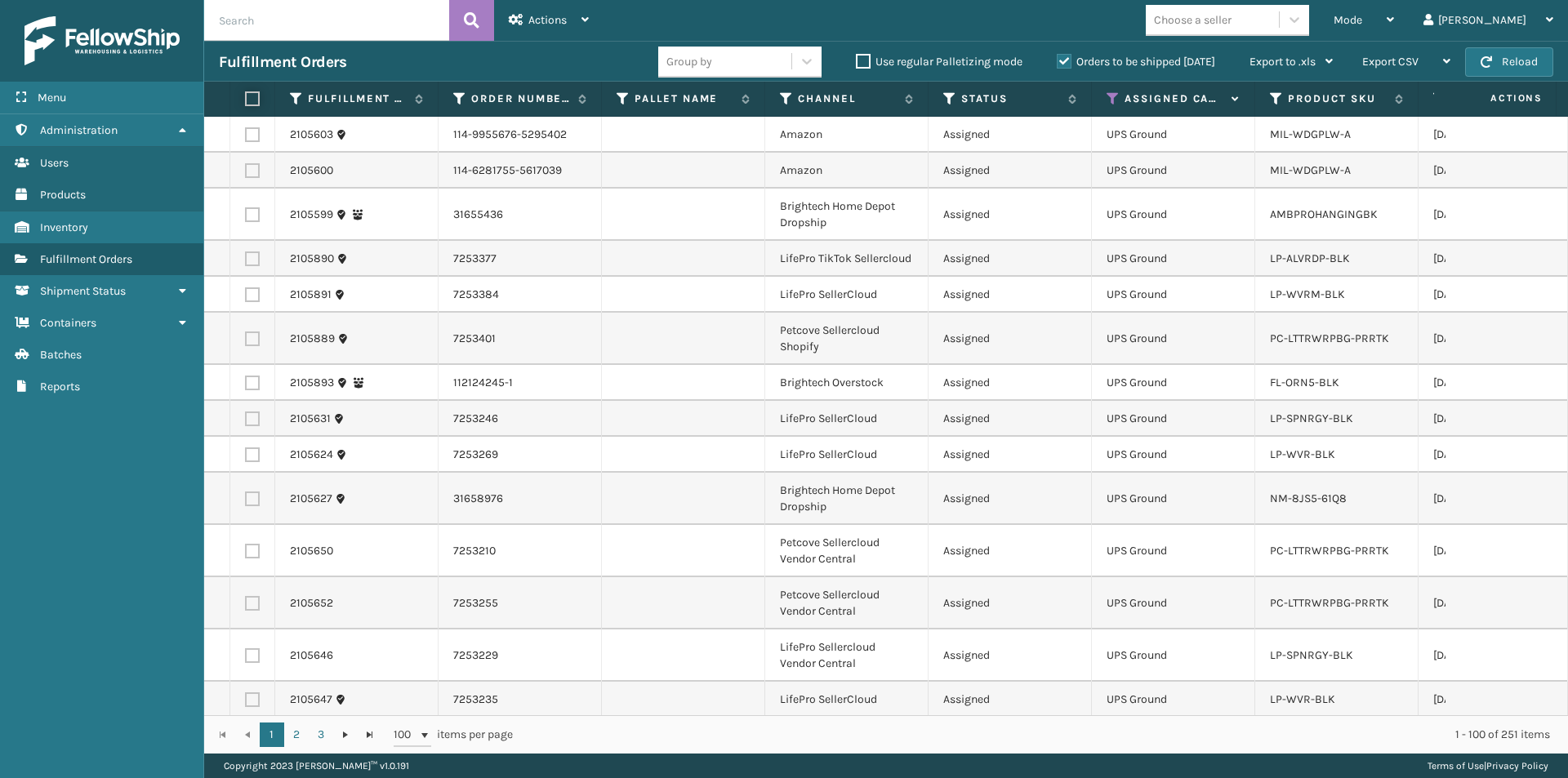
checkbox input "false"
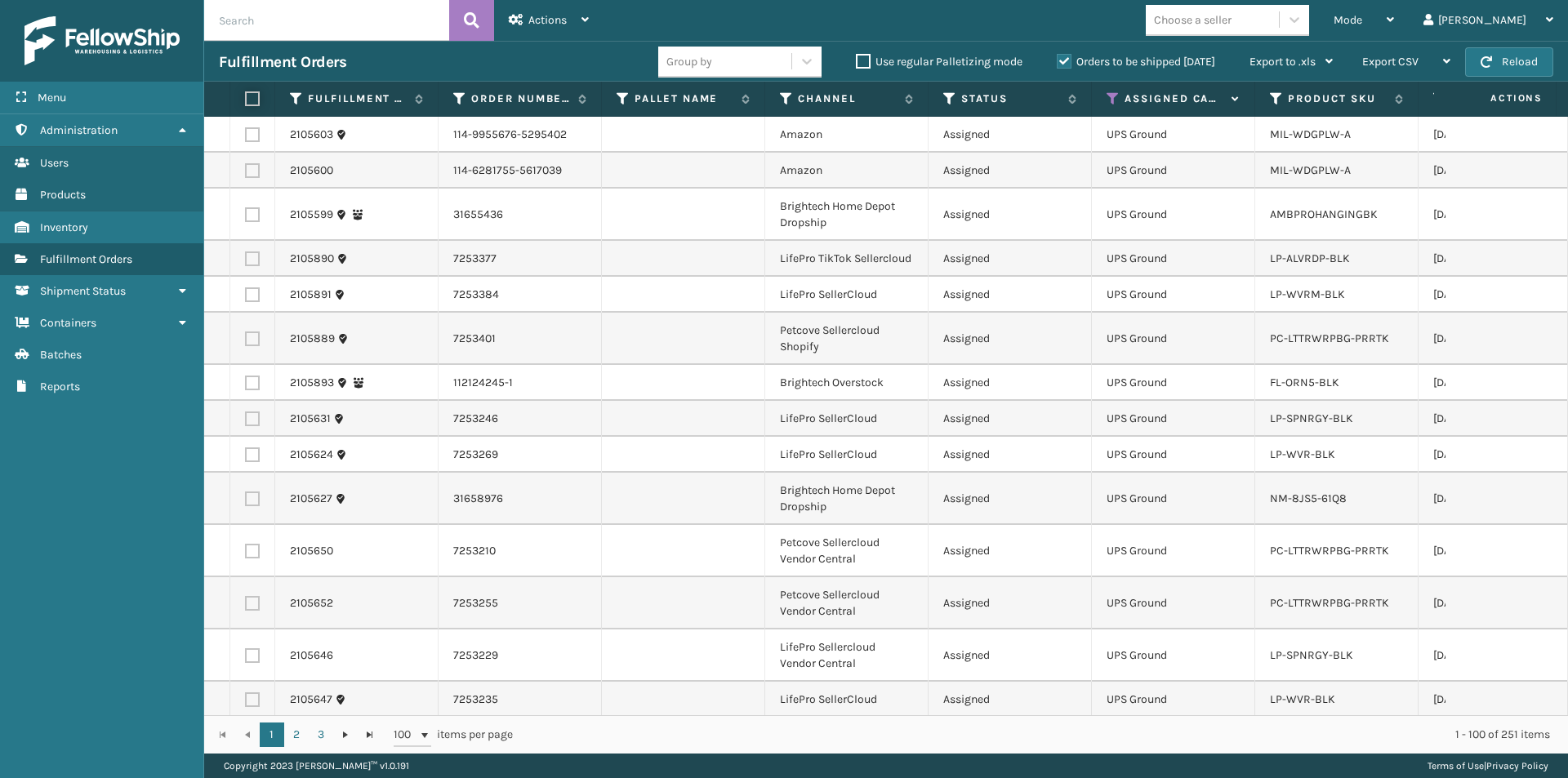
checkbox input "false"
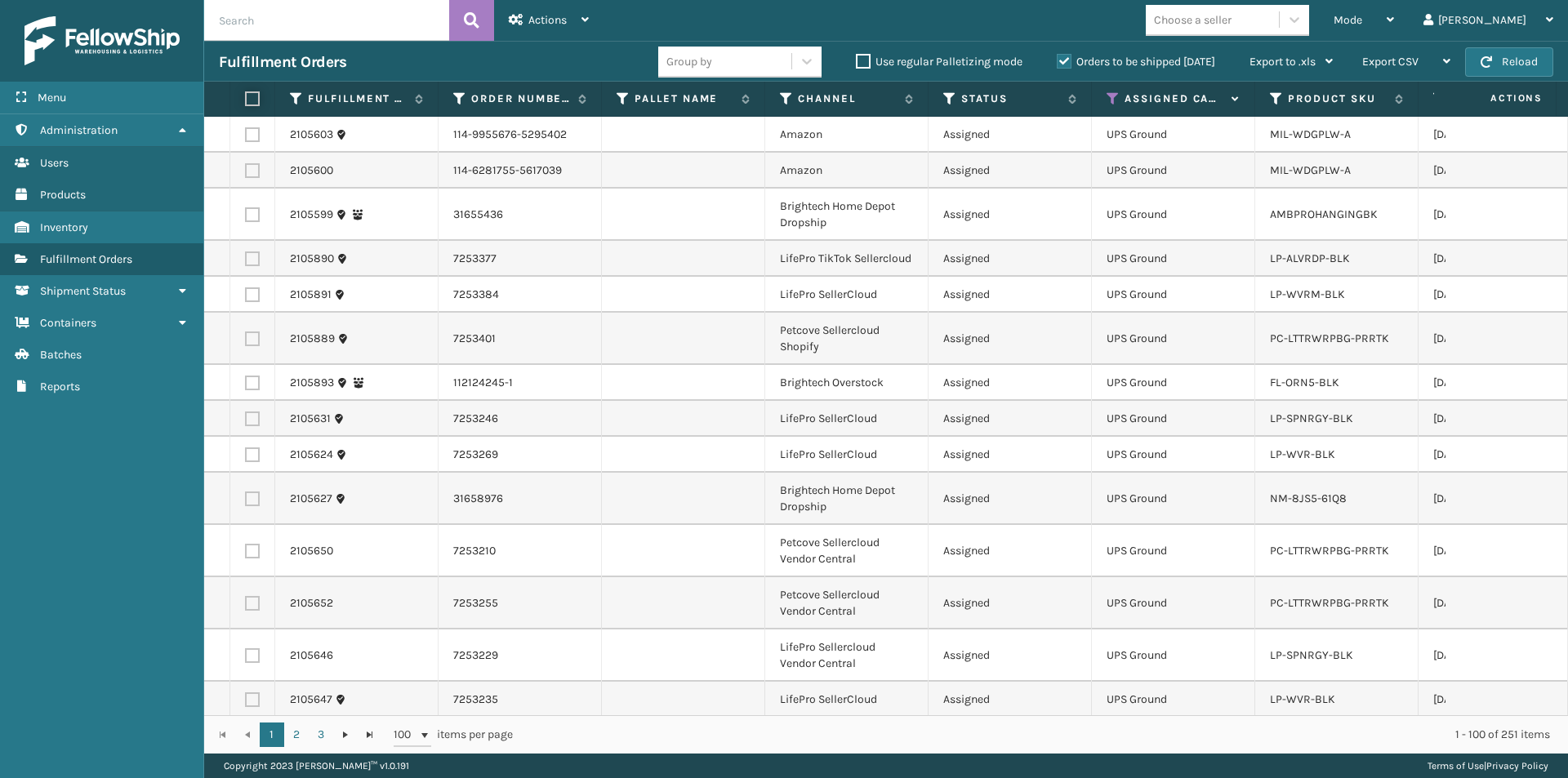
checkbox input "false"
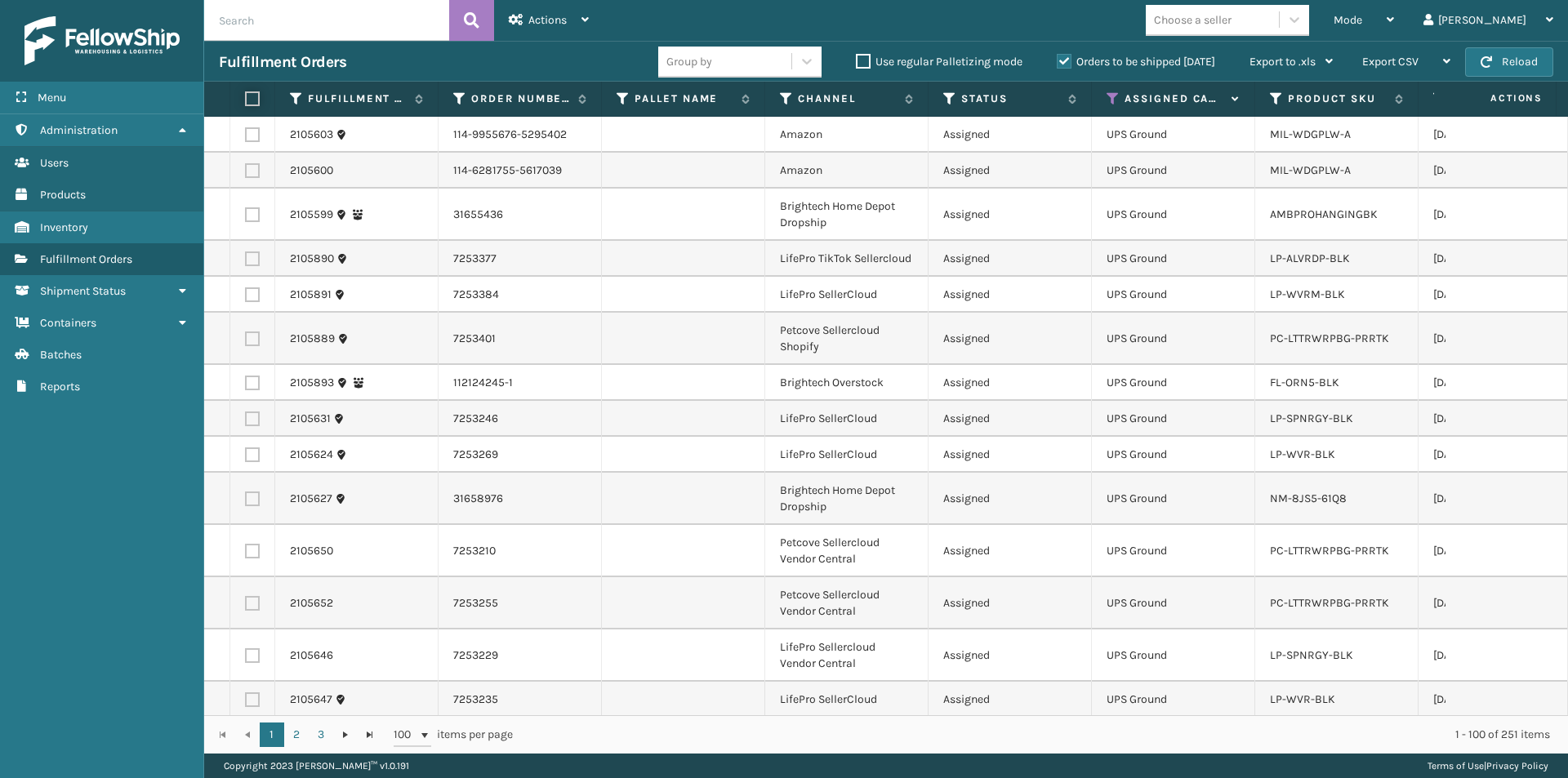
checkbox input "false"
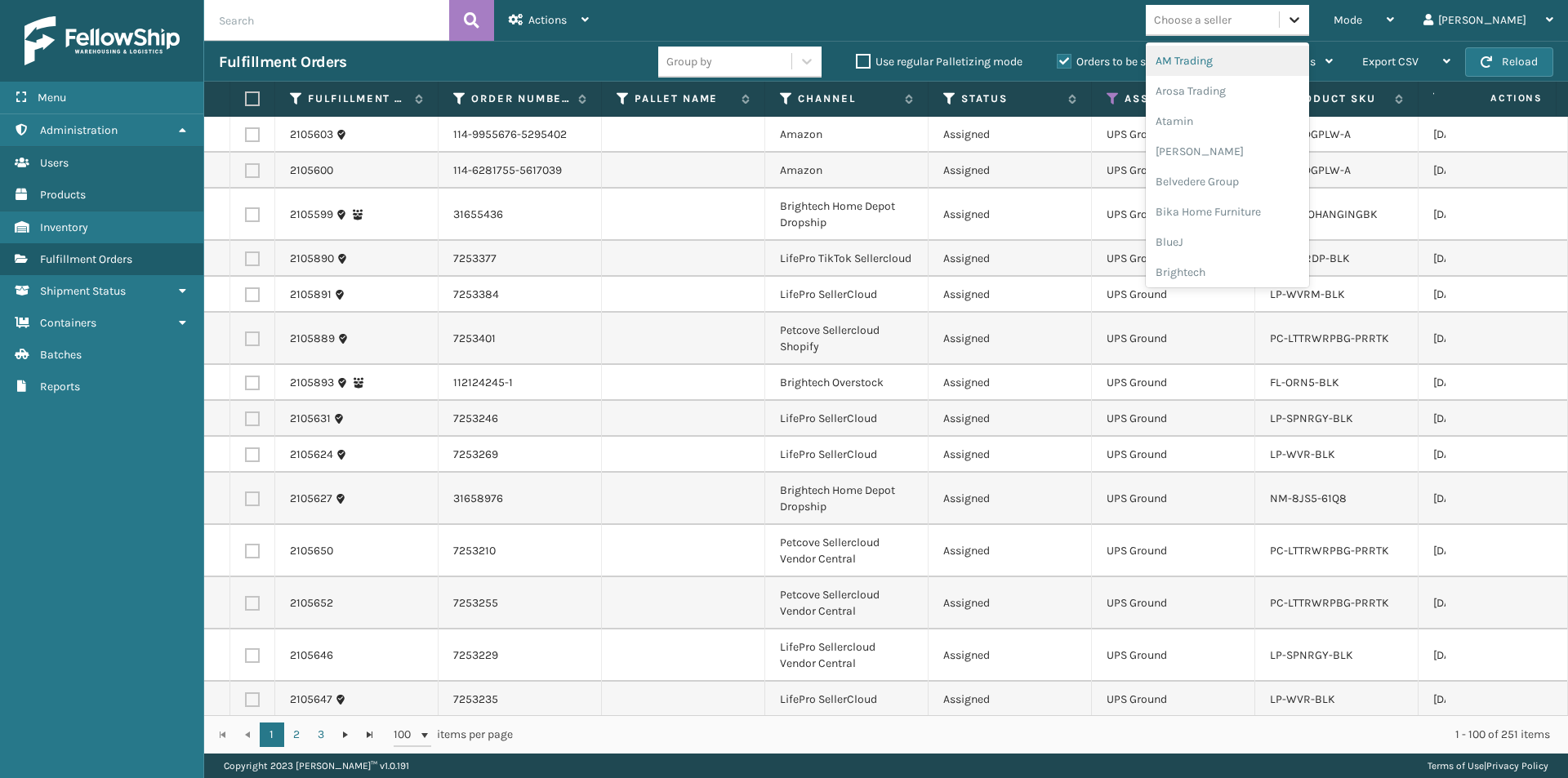
click at [1299, 21] on icon at bounding box center [1294, 20] width 10 height 6
click at [1260, 92] on div "Arosa Trading" at bounding box center [1227, 90] width 163 height 30
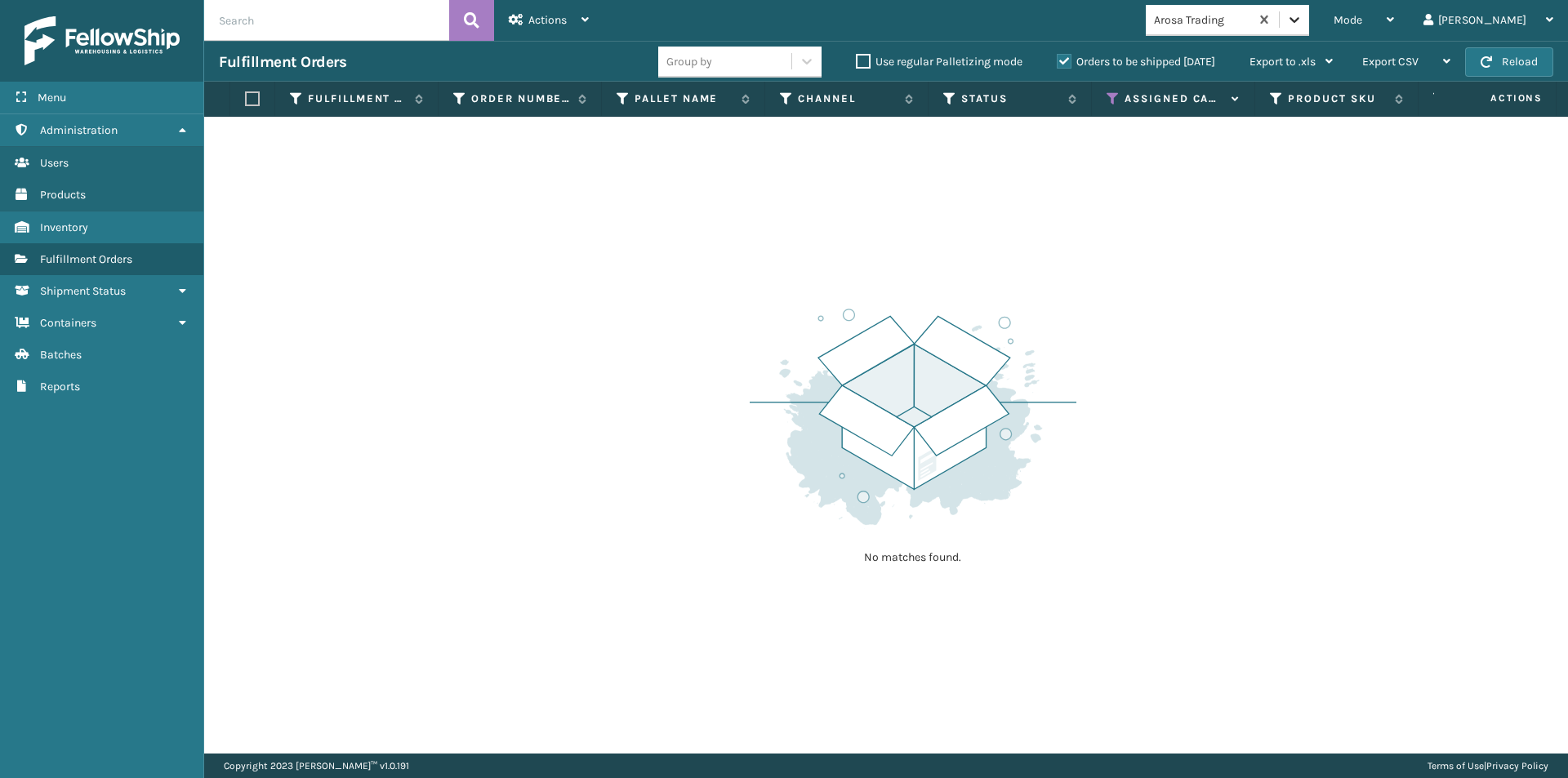
click at [1299, 21] on icon at bounding box center [1294, 20] width 10 height 6
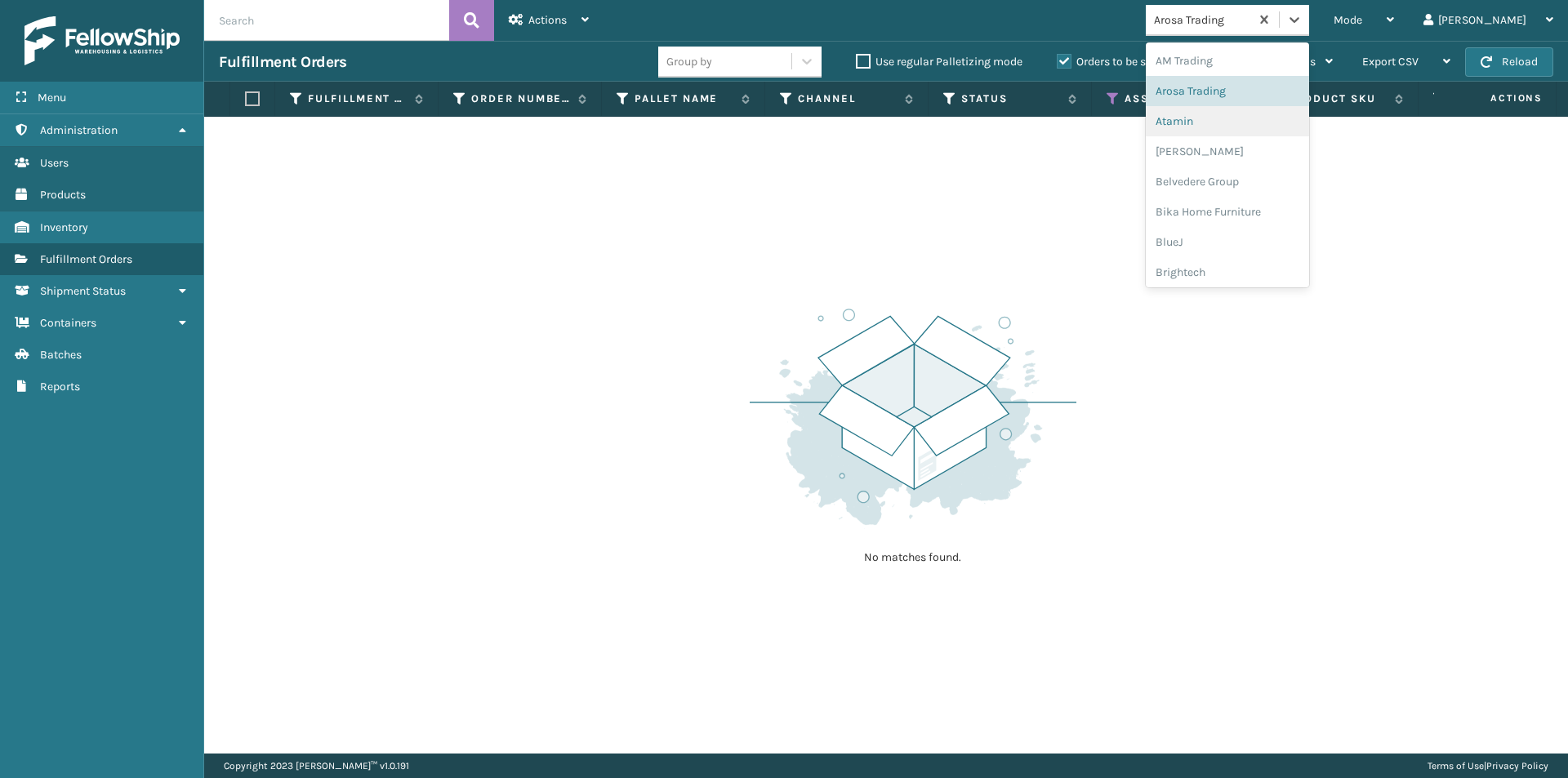
click at [1255, 119] on div "Atamin" at bounding box center [1227, 121] width 163 height 30
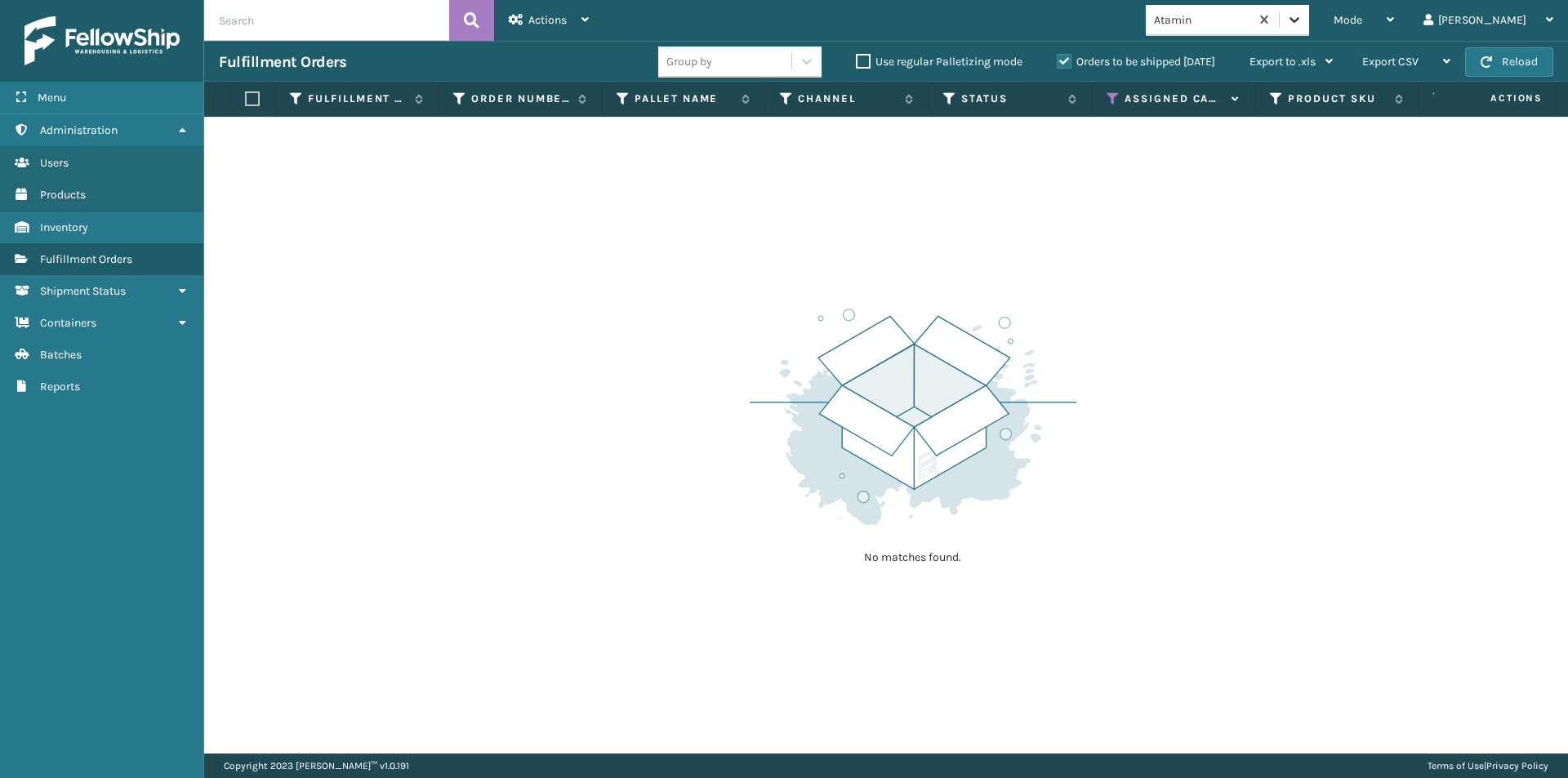
click at [1303, 25] on icon at bounding box center [1294, 19] width 17 height 17
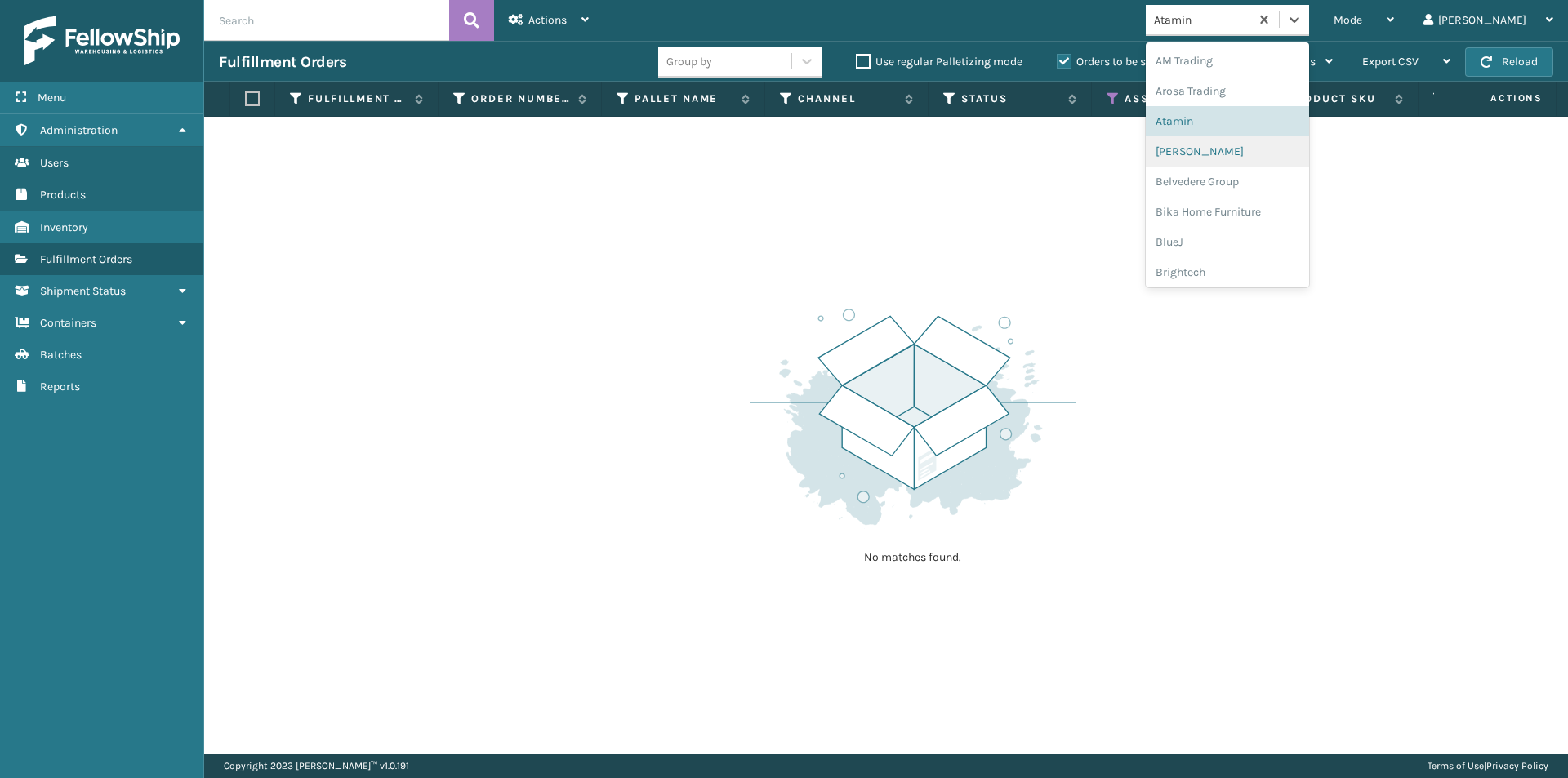
click at [1254, 160] on div "[PERSON_NAME]" at bounding box center [1227, 151] width 163 height 30
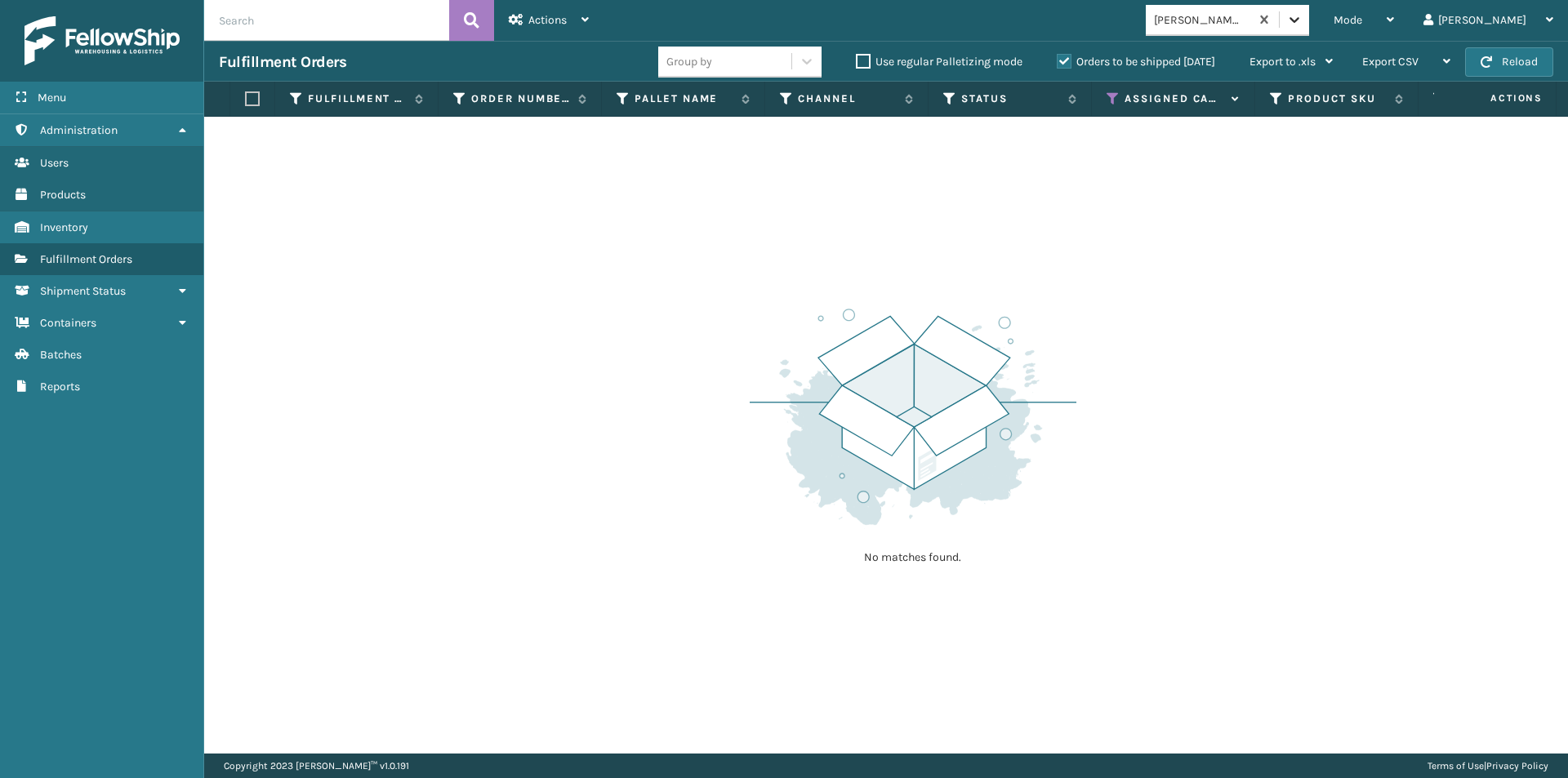
click at [1303, 22] on icon at bounding box center [1294, 19] width 17 height 17
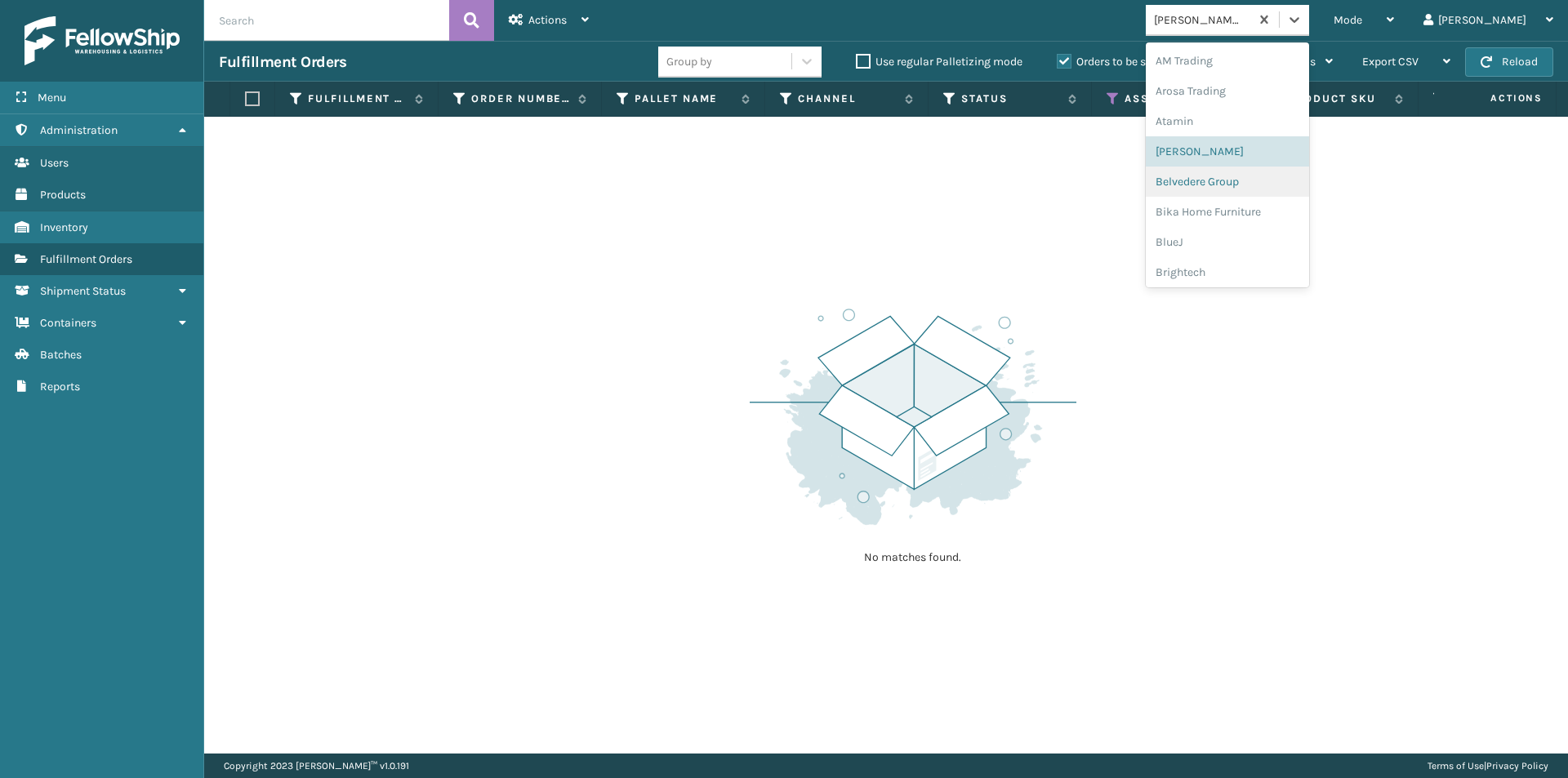
click at [1244, 191] on div "Belvedere Group" at bounding box center [1227, 181] width 163 height 30
click at [1303, 26] on icon at bounding box center [1294, 19] width 17 height 17
click at [1258, 223] on div "Bika Home Furniture" at bounding box center [1227, 212] width 163 height 30
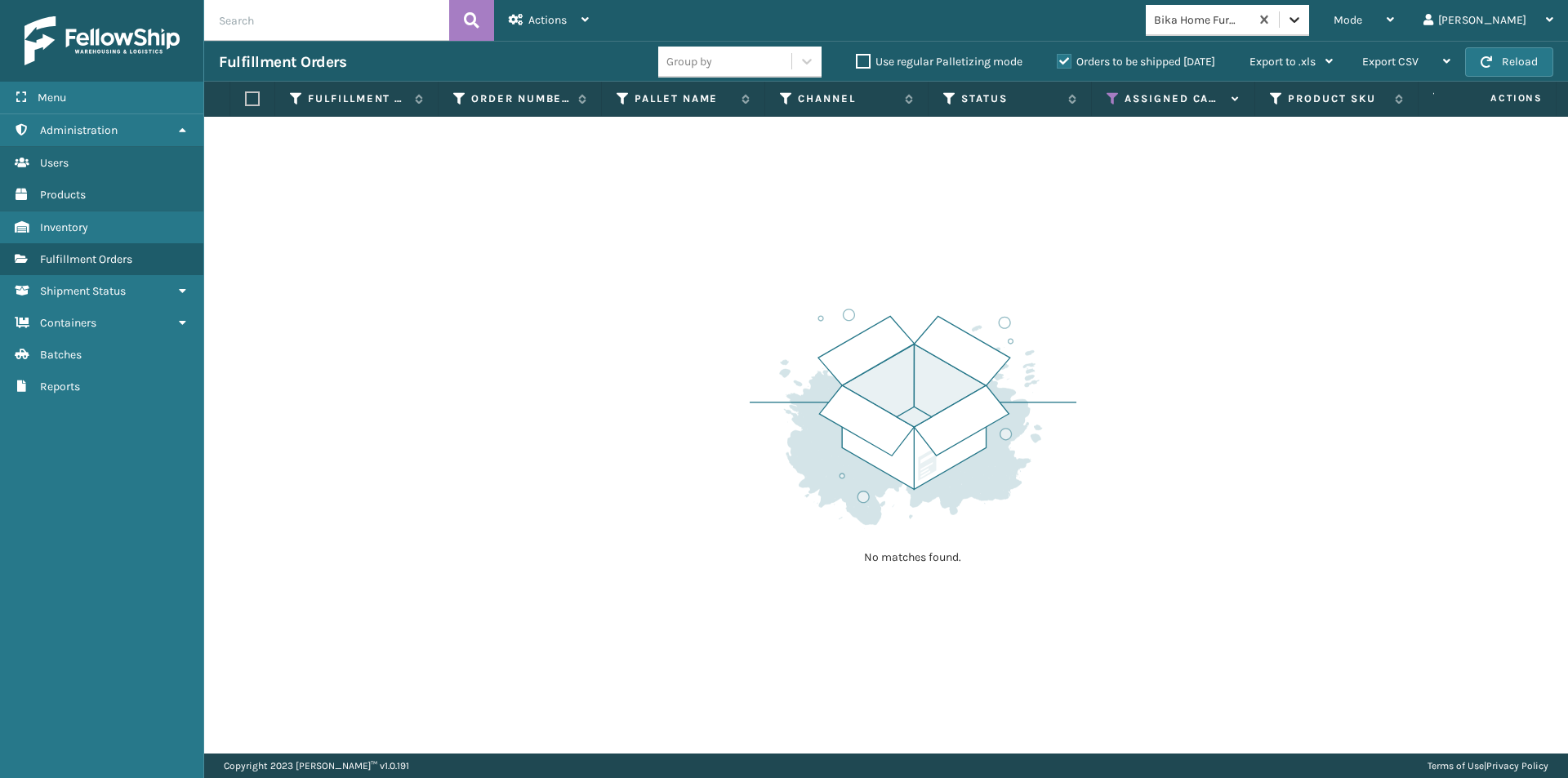
click at [1303, 12] on icon at bounding box center [1294, 19] width 17 height 17
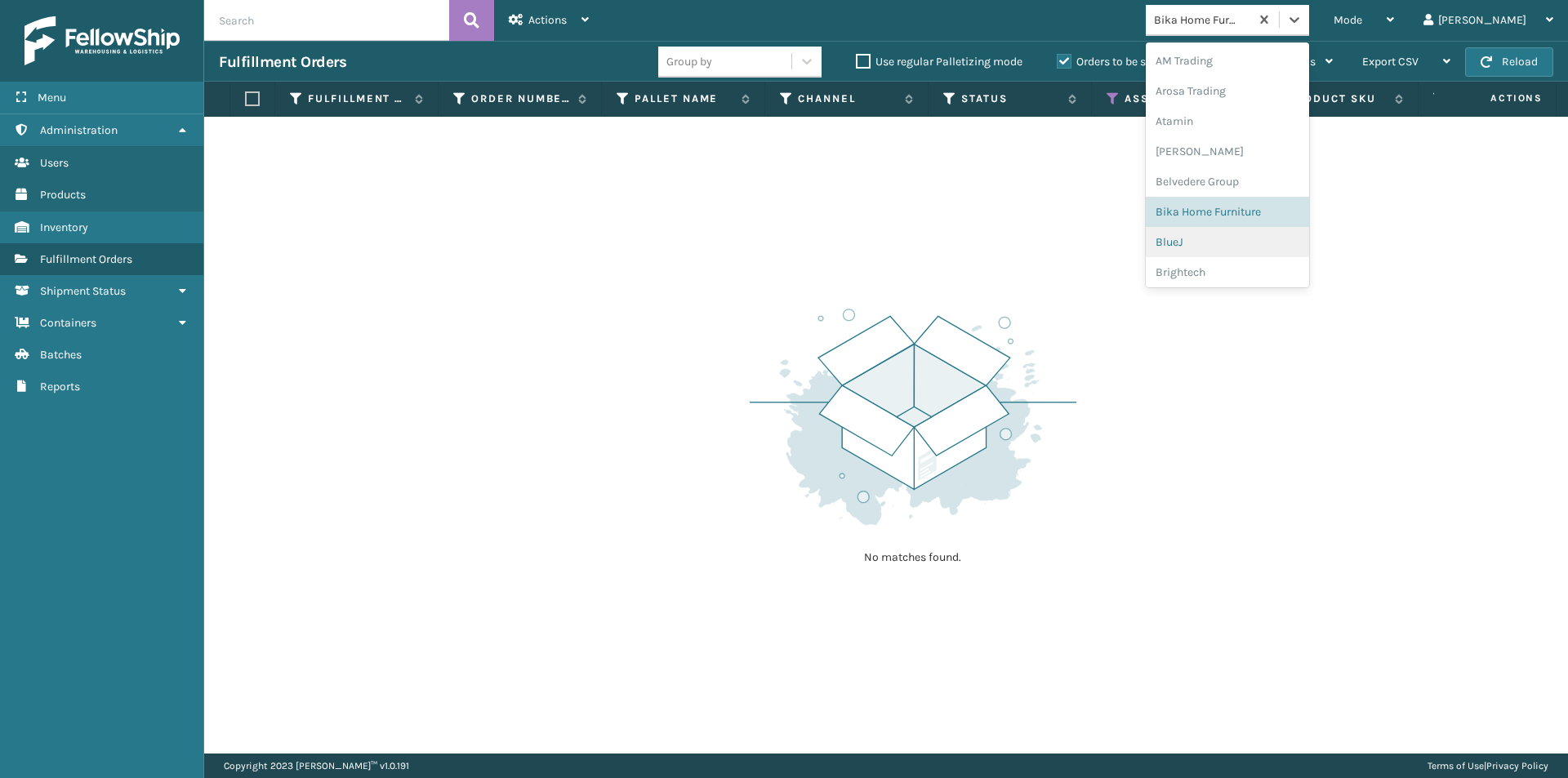
click at [1239, 241] on div "BlueJ" at bounding box center [1227, 241] width 163 height 30
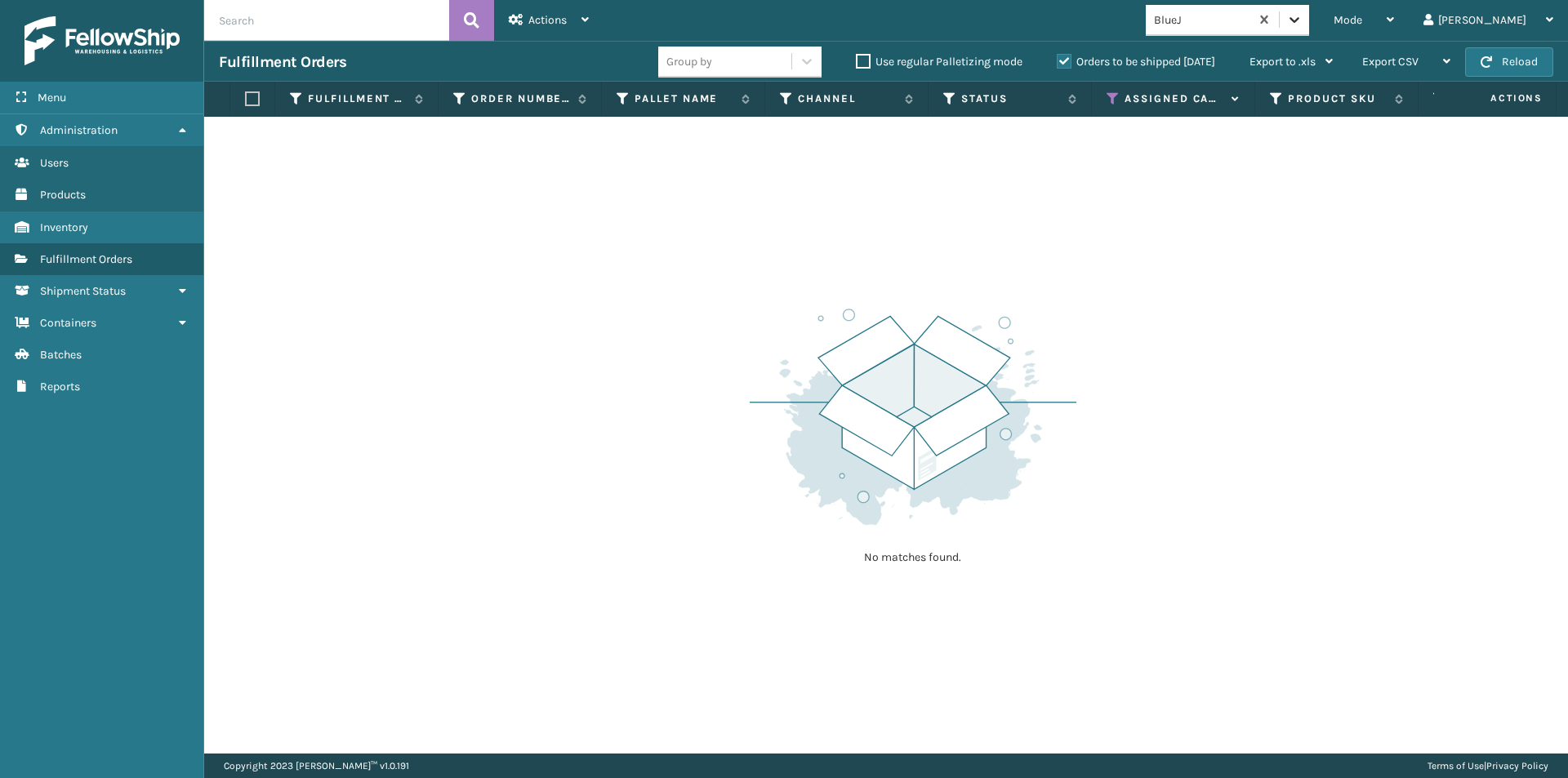
click at [1303, 21] on icon at bounding box center [1294, 19] width 17 height 17
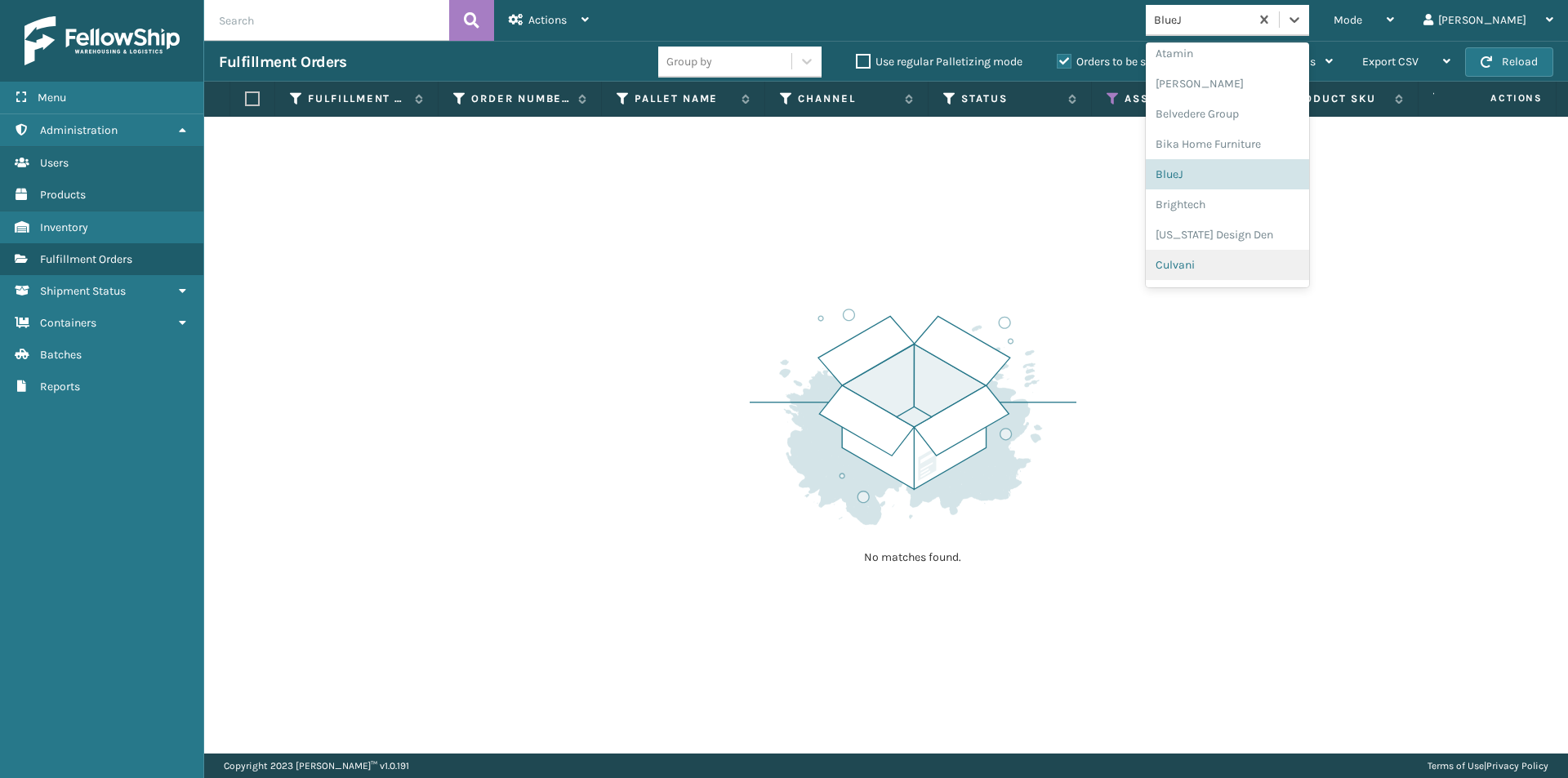
scroll to position [163, 0]
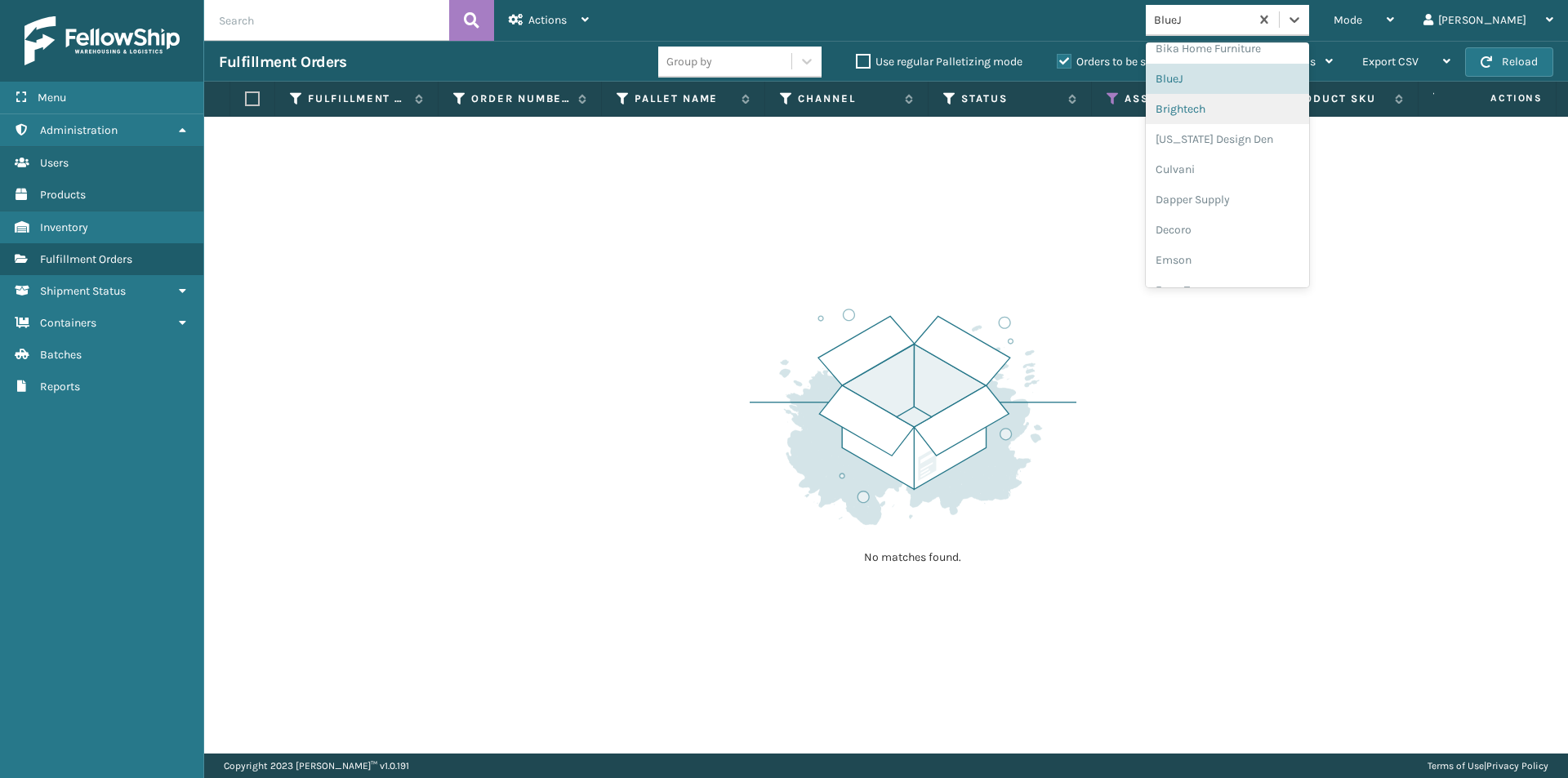
click at [1250, 120] on div "Brightech" at bounding box center [1227, 109] width 163 height 30
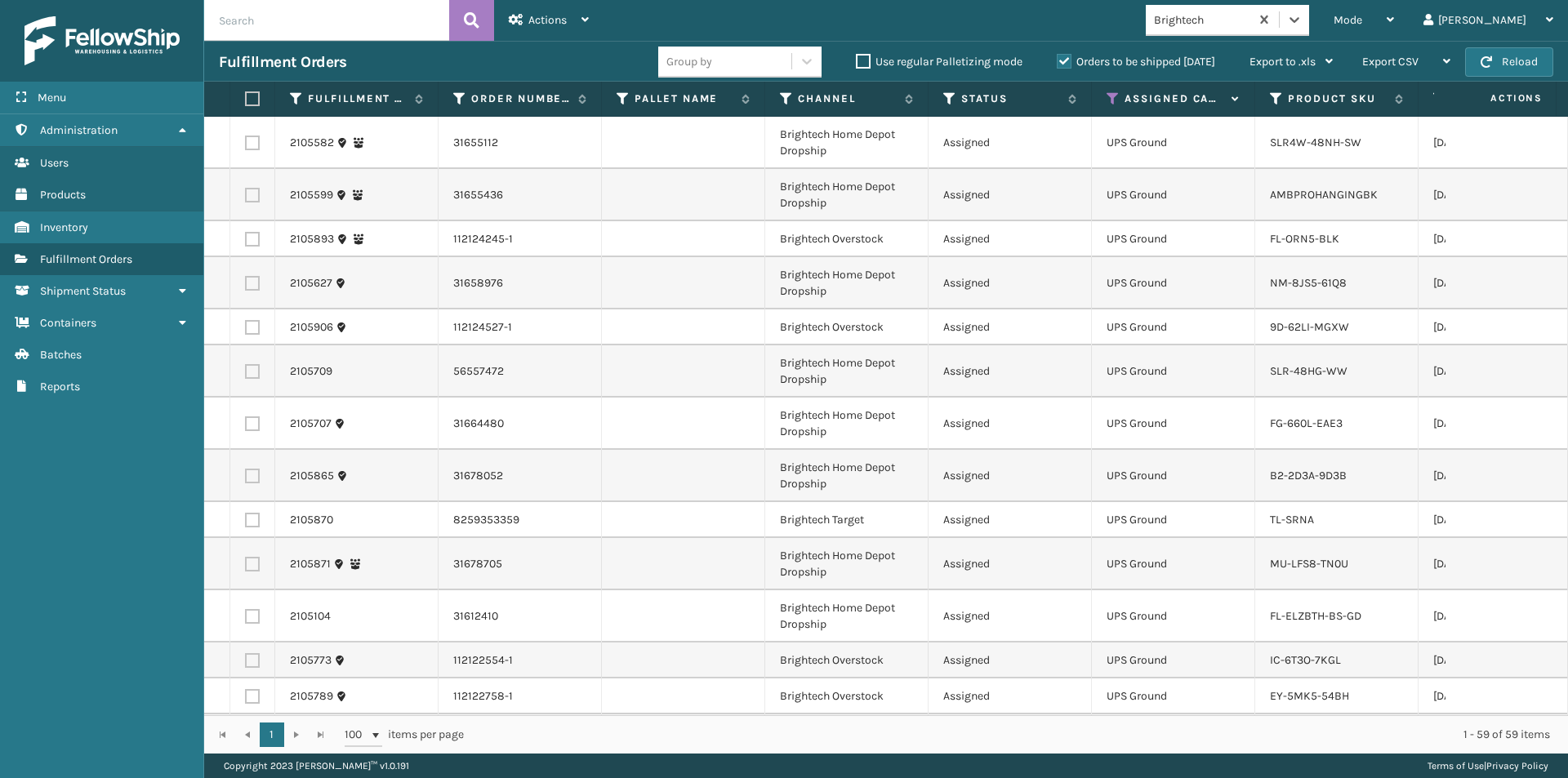
click at [255, 88] on th at bounding box center [252, 99] width 45 height 35
click at [254, 96] on label at bounding box center [250, 99] width 10 height 15
click at [246, 96] on input "checkbox" at bounding box center [245, 99] width 1 height 11
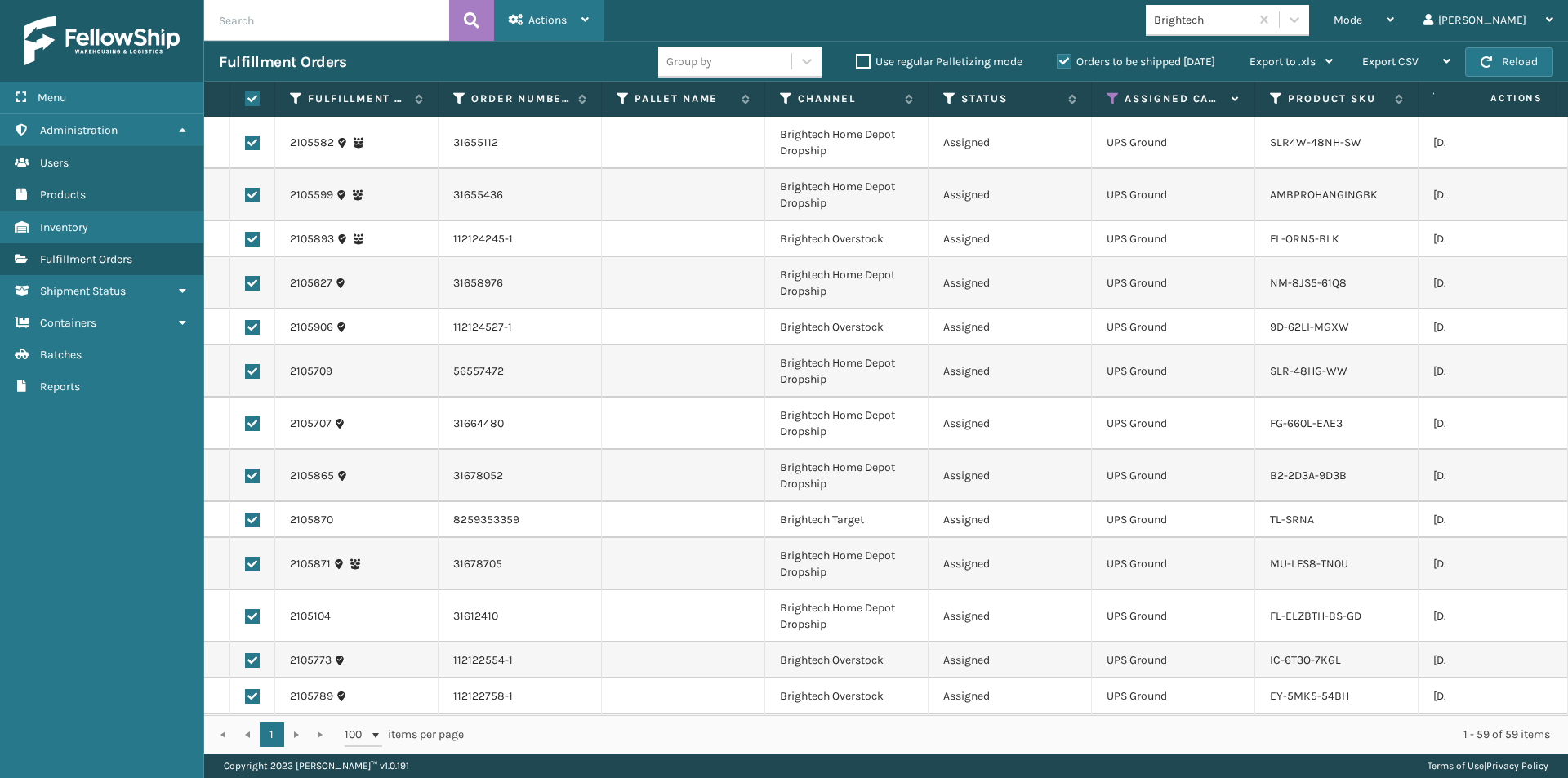
click at [565, 30] on div "Actions" at bounding box center [548, 20] width 80 height 41
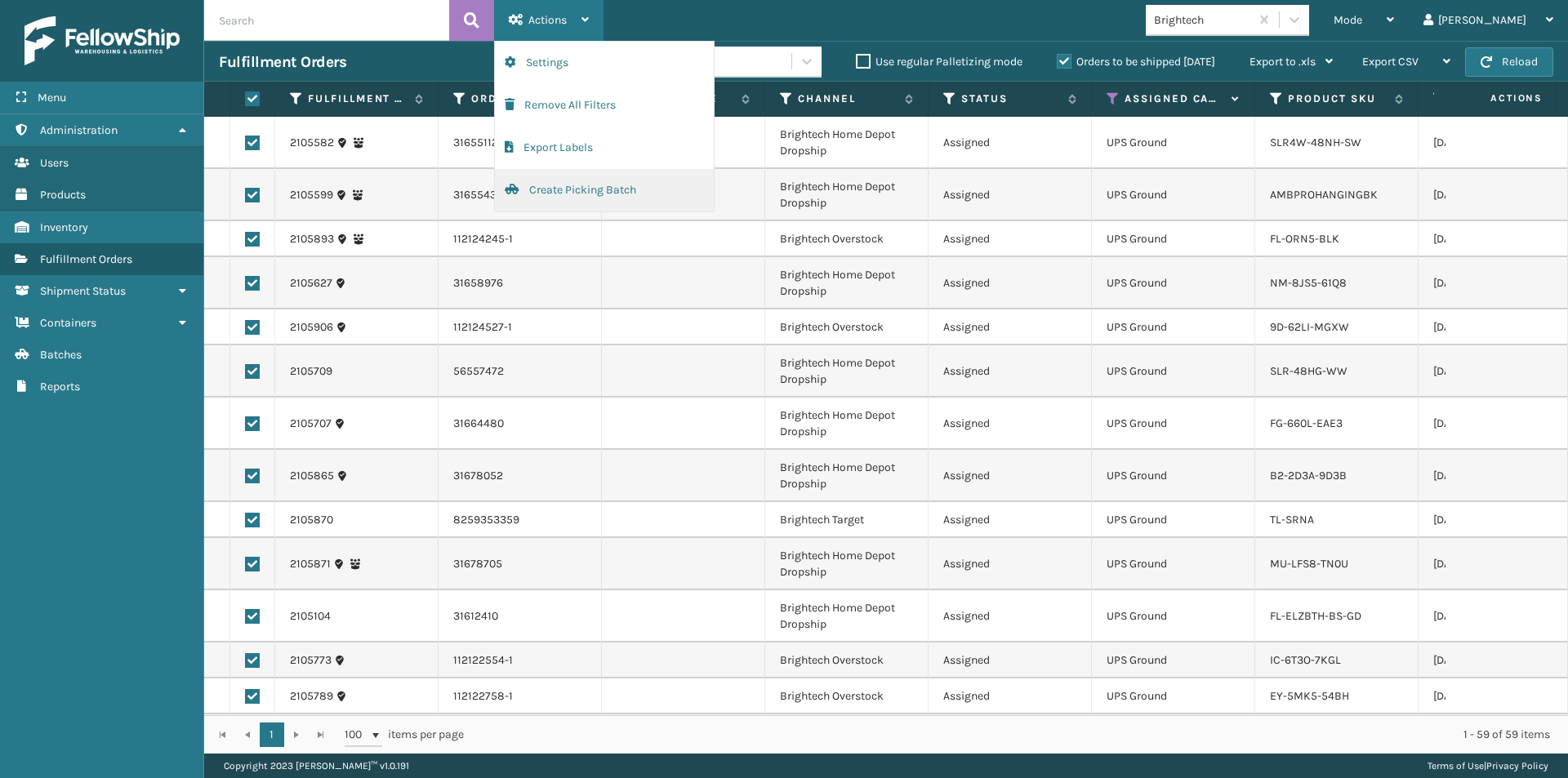
click at [557, 191] on button "Create Picking Batch" at bounding box center [604, 191] width 219 height 42
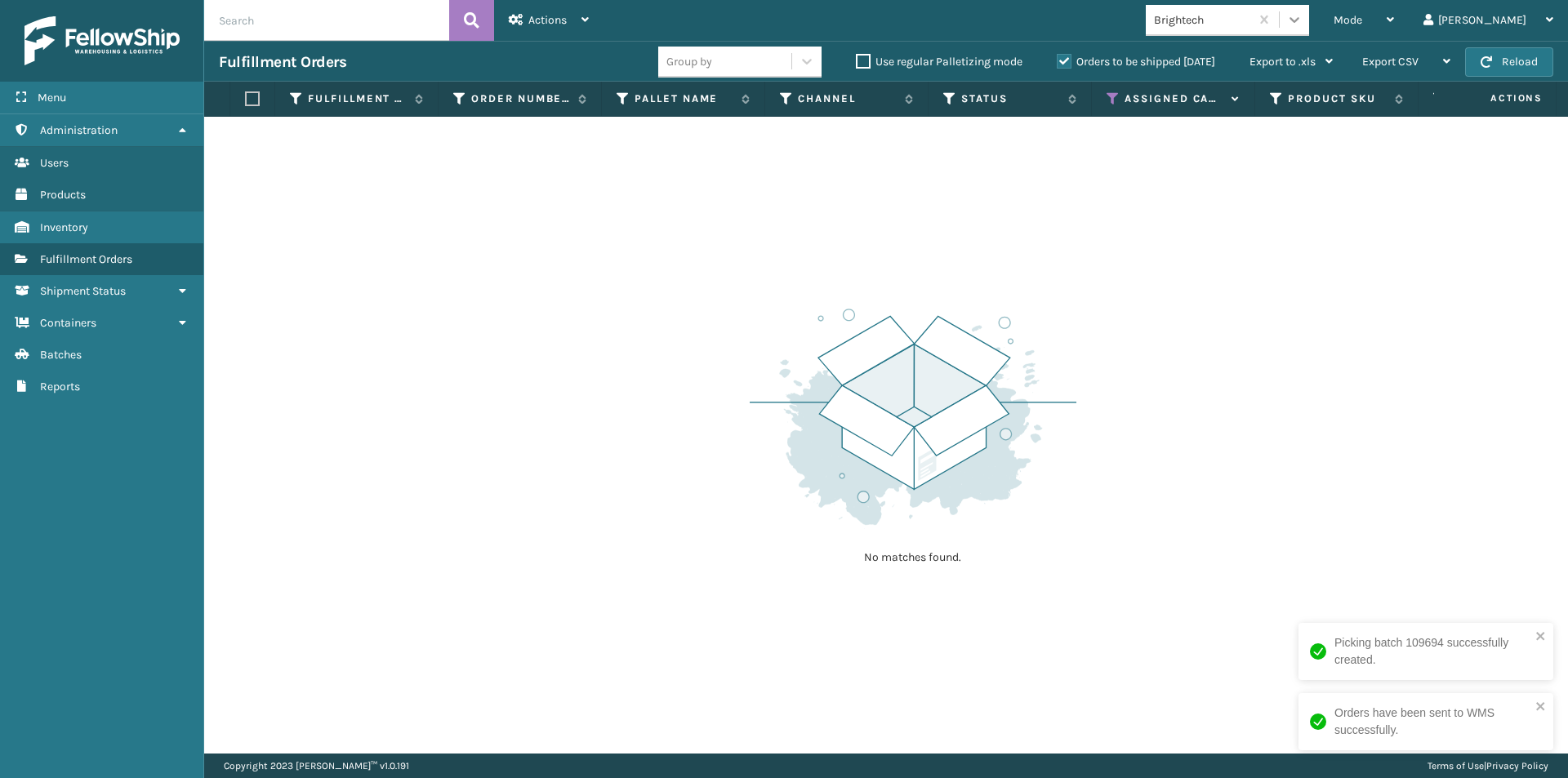
click at [1303, 16] on icon at bounding box center [1294, 19] width 17 height 17
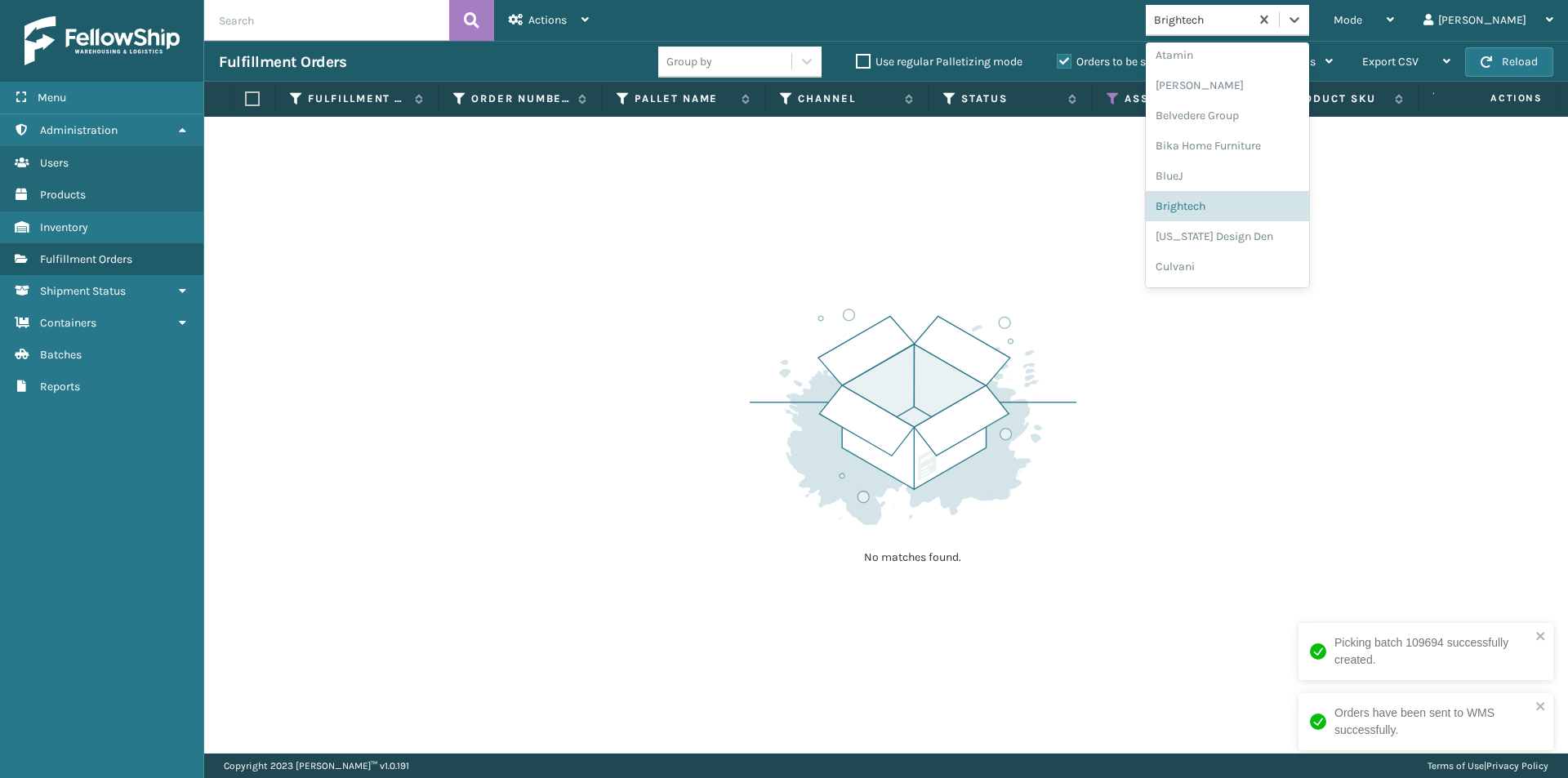
scroll to position [75, 0]
click at [1289, 233] on div "[US_STATE] Design Den" at bounding box center [1227, 226] width 163 height 30
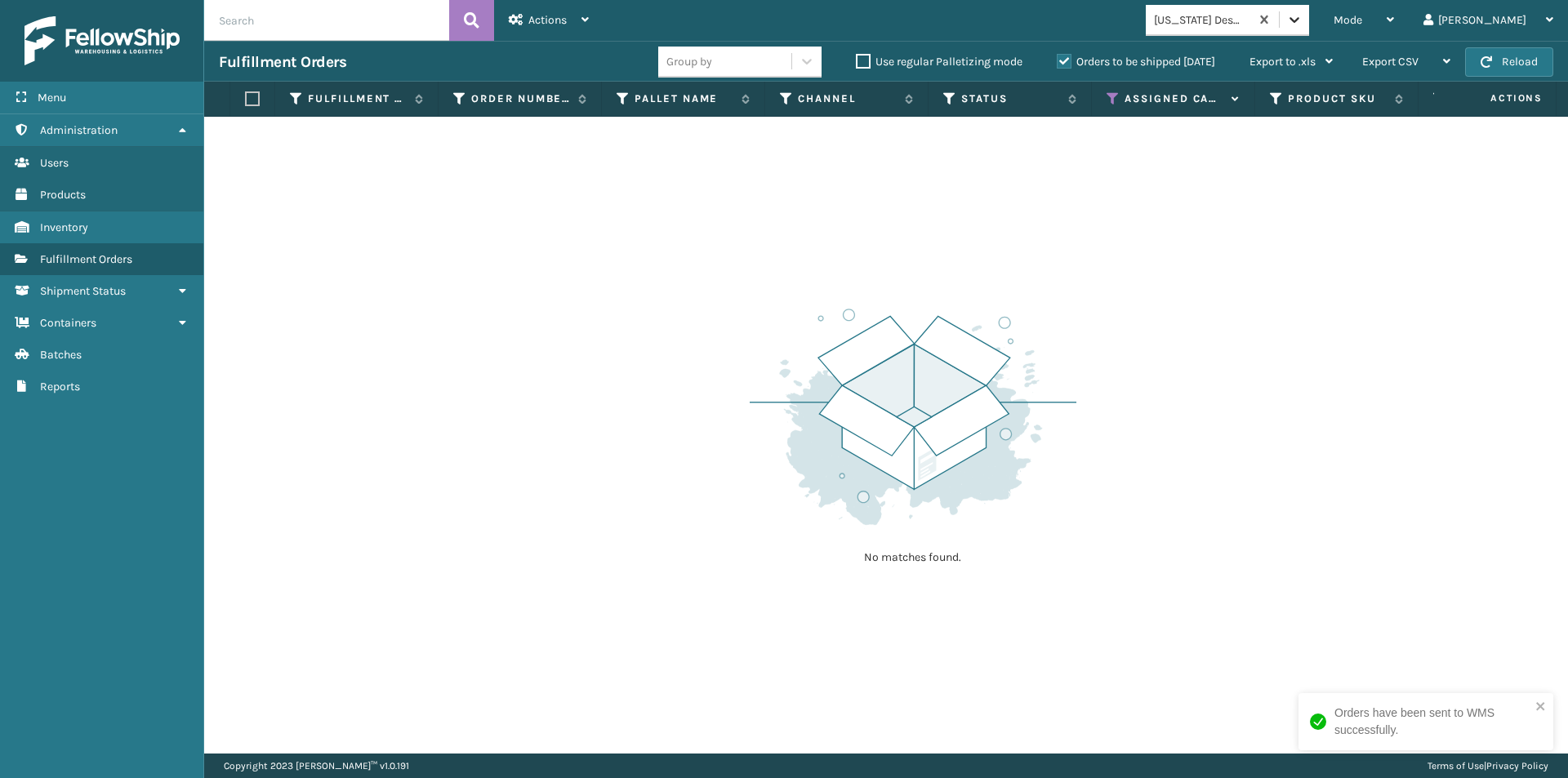
click at [1303, 15] on icon at bounding box center [1294, 19] width 17 height 17
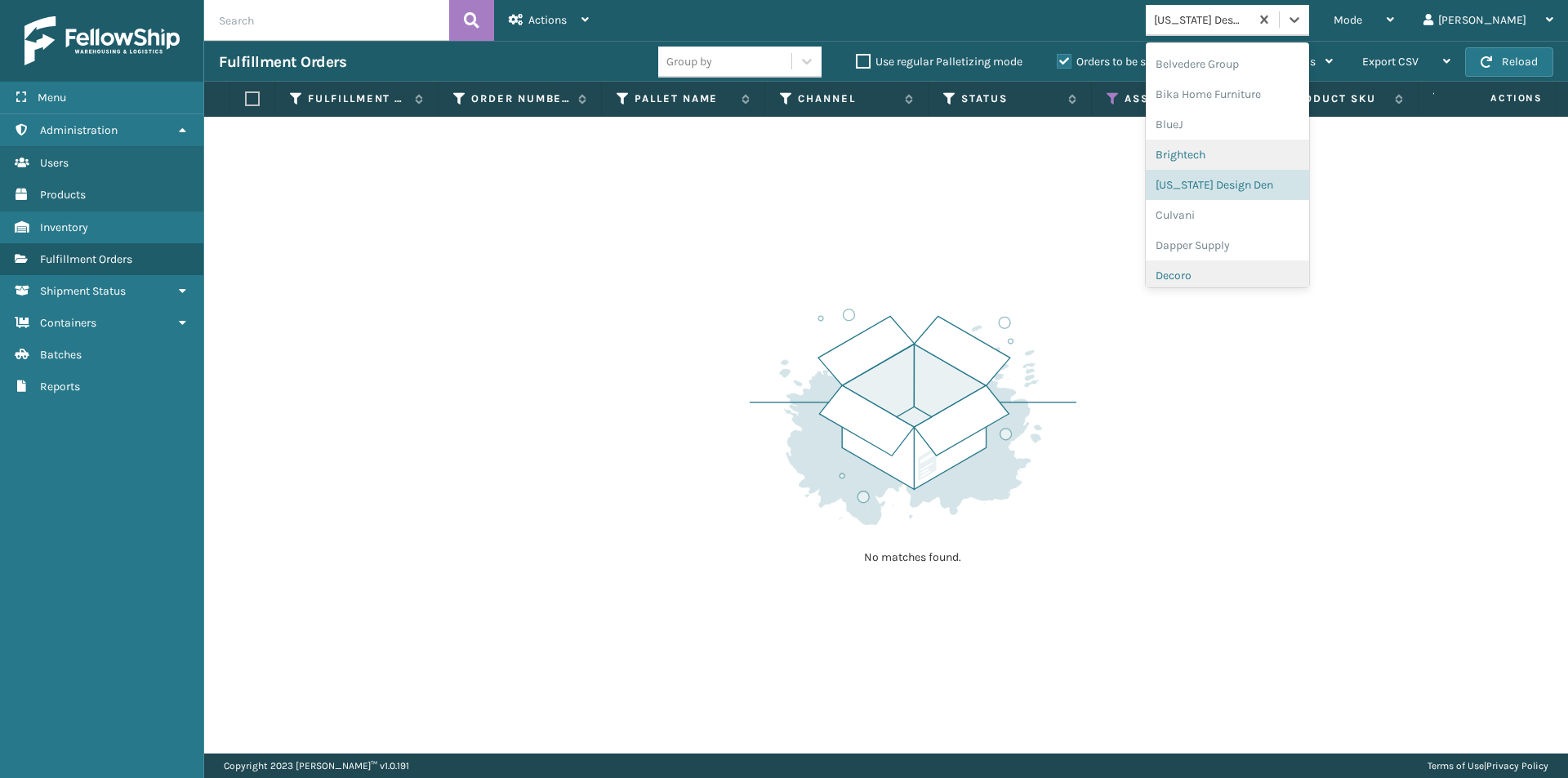
scroll to position [203, 0]
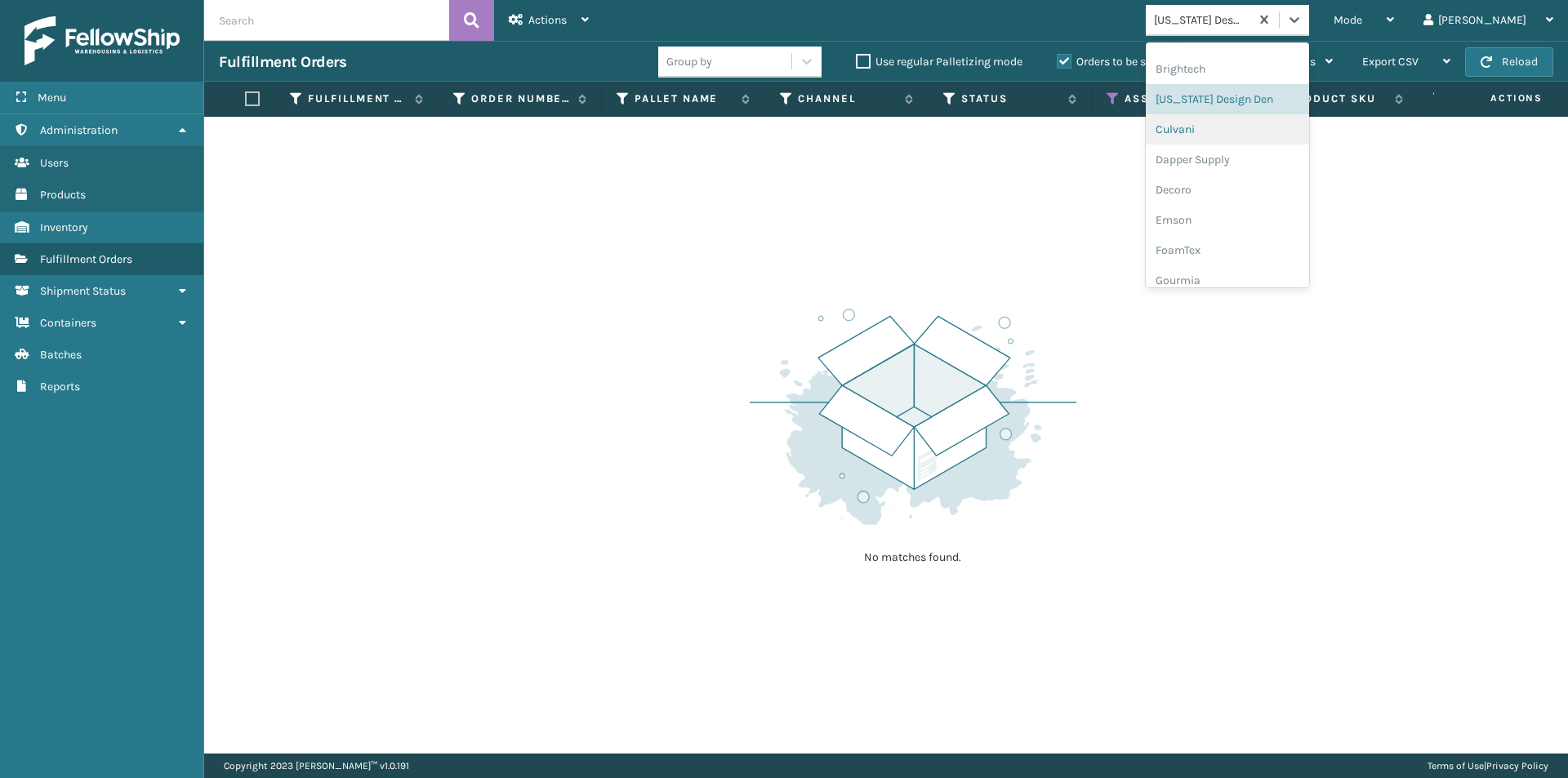
click at [1253, 126] on div "Culvani" at bounding box center [1227, 129] width 163 height 30
click at [1309, 24] on div at bounding box center [1294, 19] width 29 height 29
click at [1278, 125] on div "Dapper Supply" at bounding box center [1227, 129] width 163 height 30
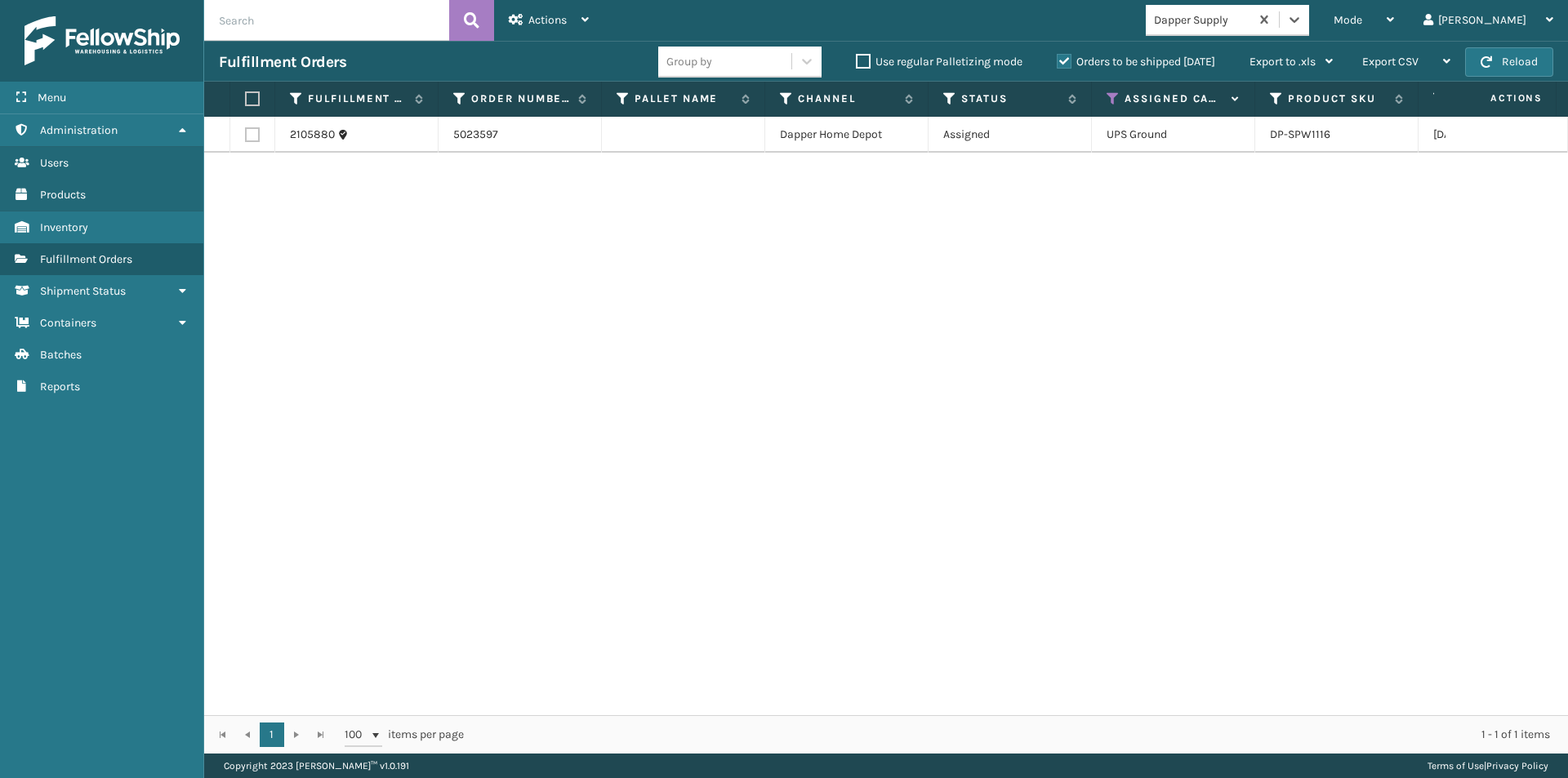
click at [247, 97] on label at bounding box center [250, 99] width 10 height 15
click at [246, 97] on input "checkbox" at bounding box center [245, 99] width 1 height 11
click at [526, 26] on div "Actions" at bounding box center [548, 20] width 80 height 41
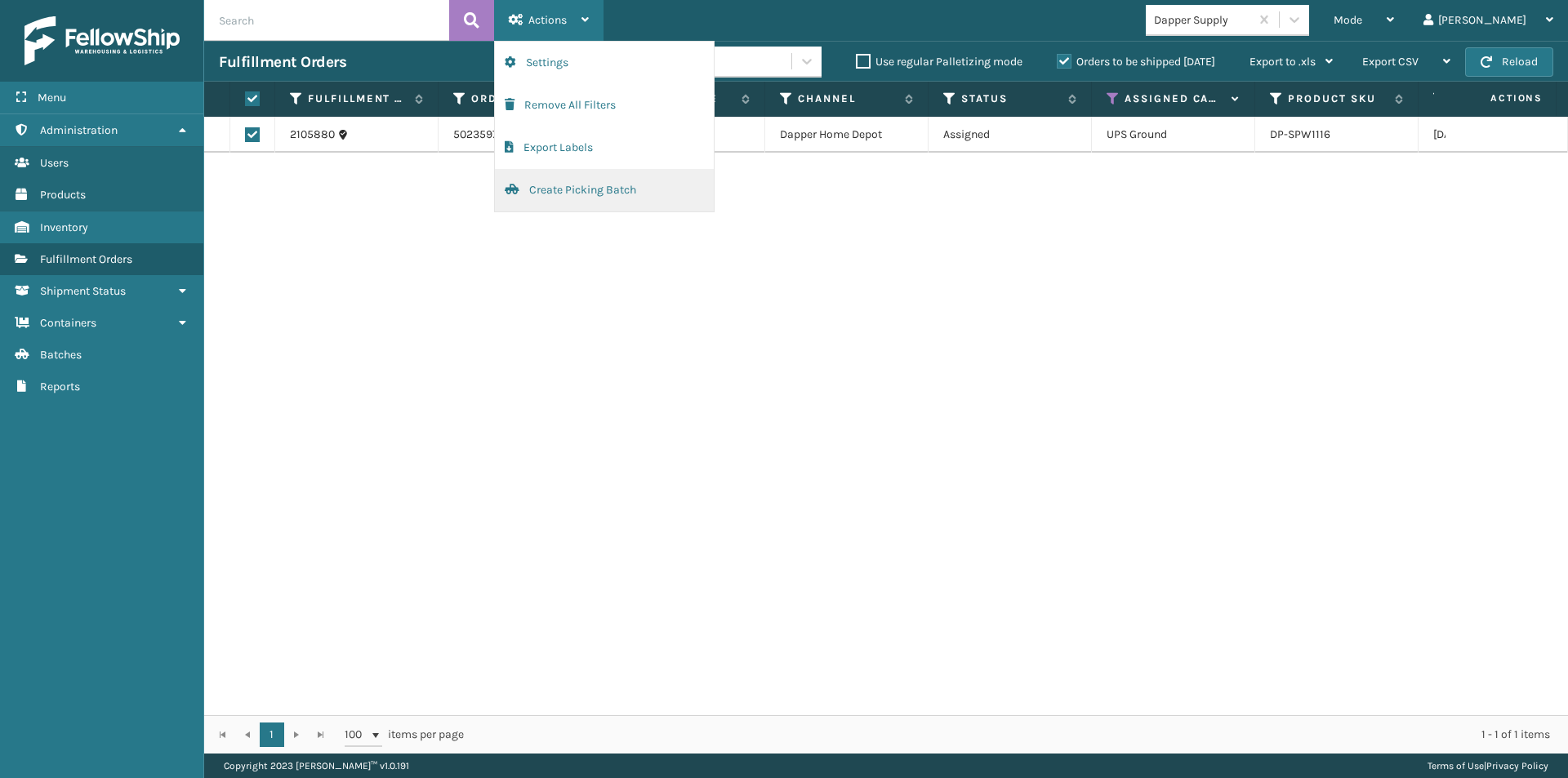
click at [547, 193] on button "Create Picking Batch" at bounding box center [604, 191] width 219 height 42
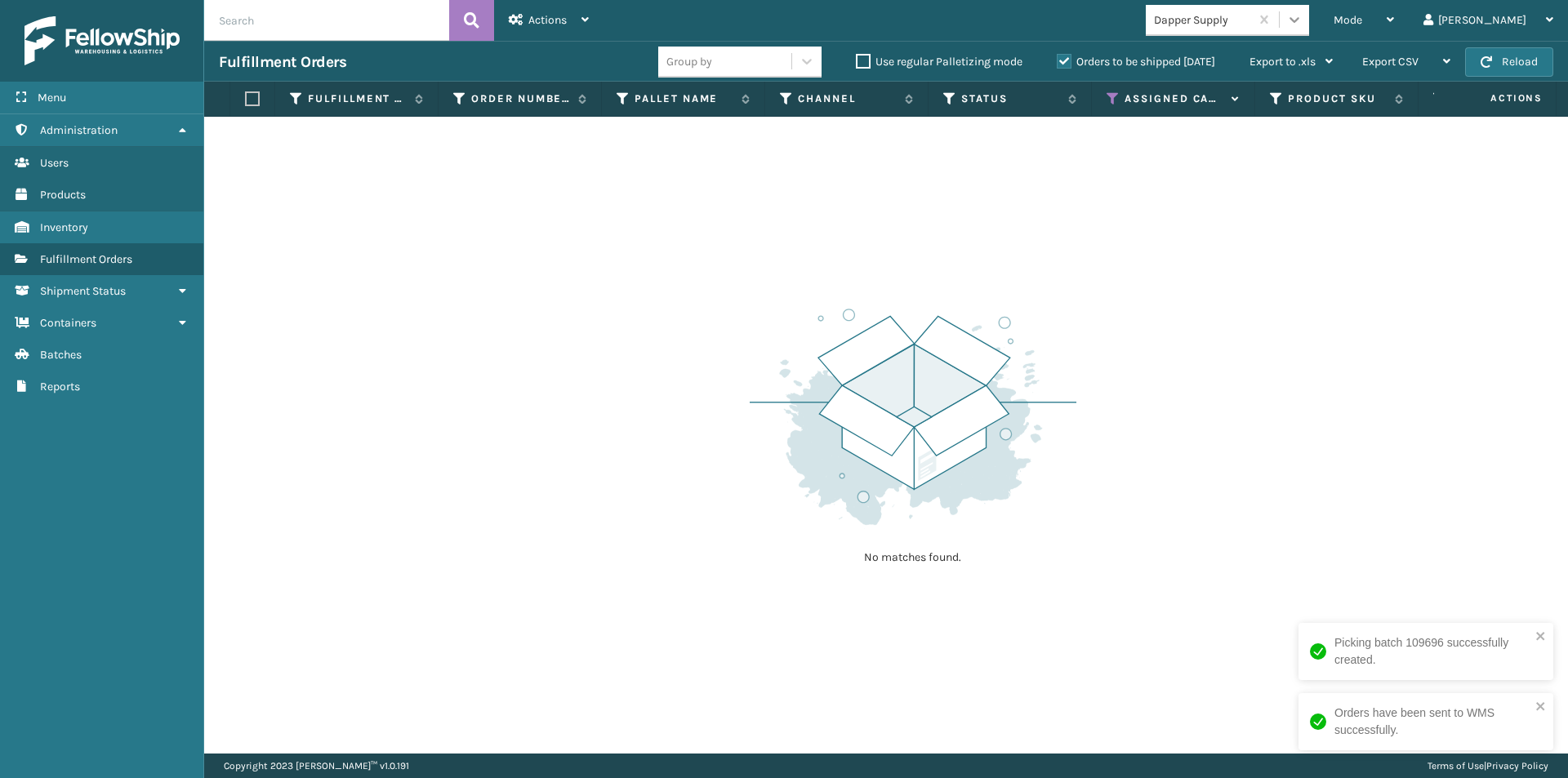
click at [1303, 23] on icon at bounding box center [1294, 19] width 17 height 17
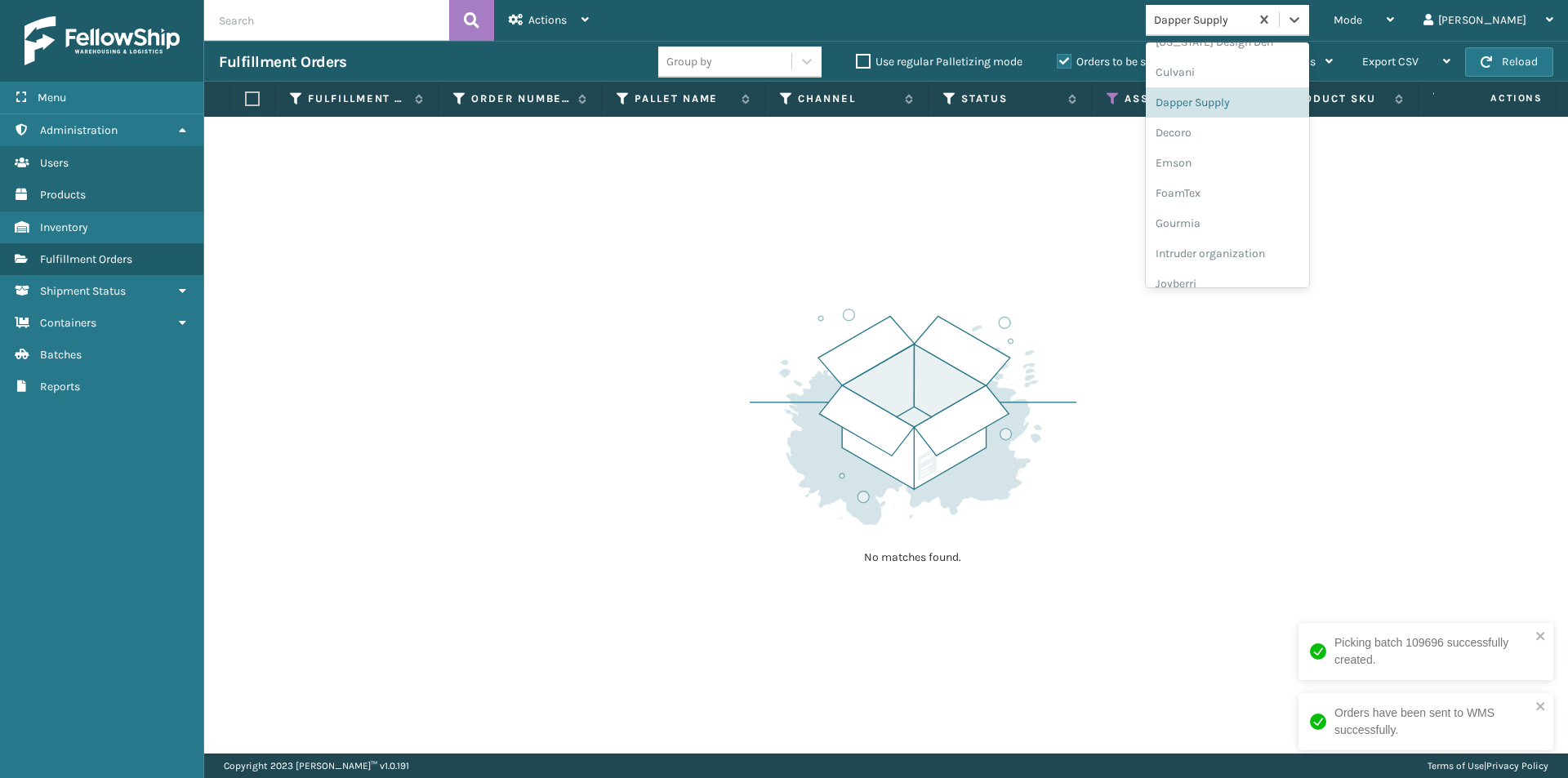
scroll to position [263, 0]
click at [1262, 139] on div "Decoro" at bounding box center [1227, 129] width 163 height 30
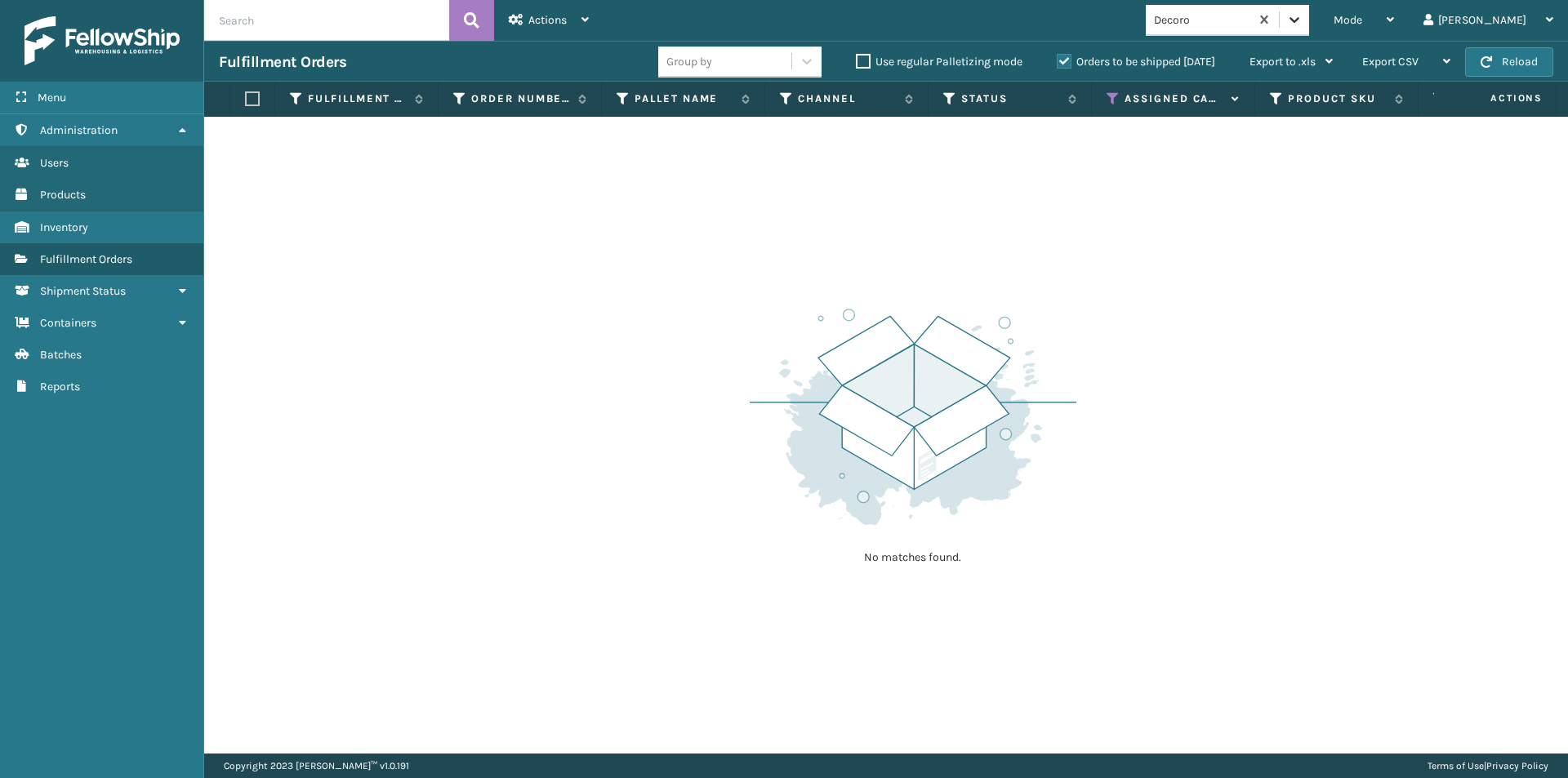
click at [1303, 26] on icon at bounding box center [1294, 19] width 17 height 17
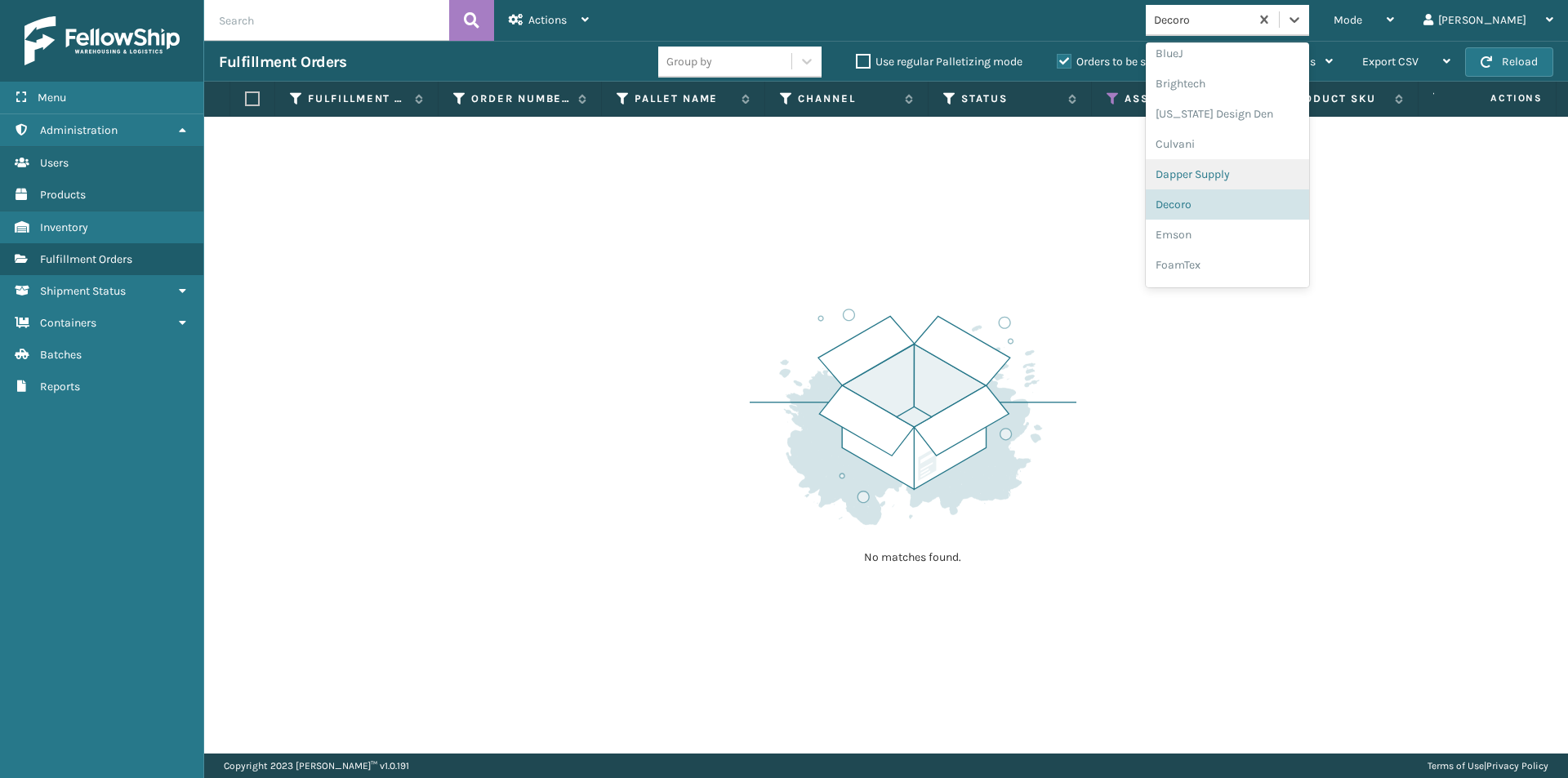
scroll to position [212, 0]
click at [1262, 209] on div "Emson" at bounding box center [1227, 211] width 163 height 30
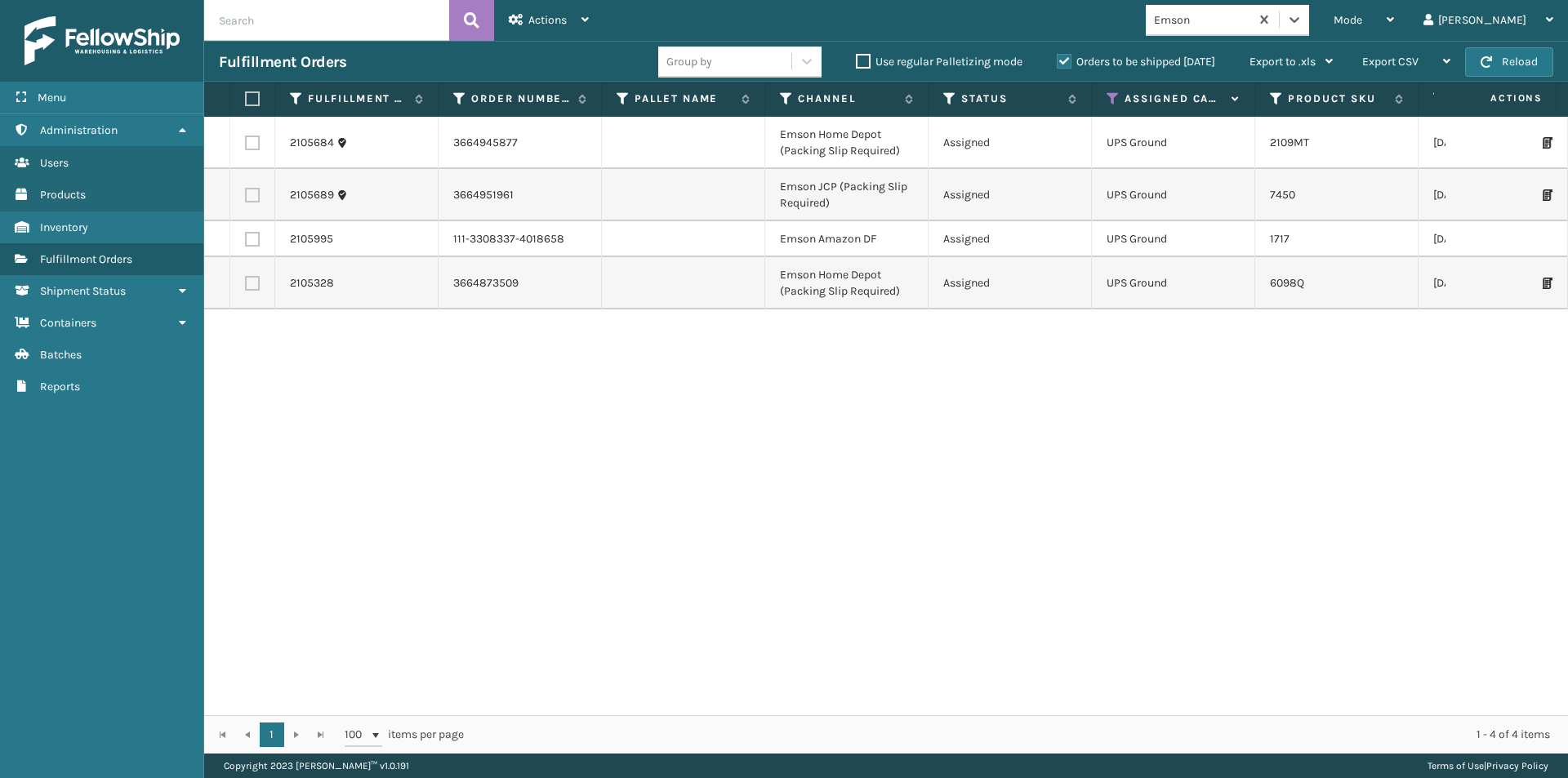
click at [248, 92] on label at bounding box center [250, 99] width 10 height 15
click at [246, 94] on input "checkbox" at bounding box center [245, 99] width 1 height 11
click at [569, 32] on div "Actions" at bounding box center [548, 20] width 80 height 41
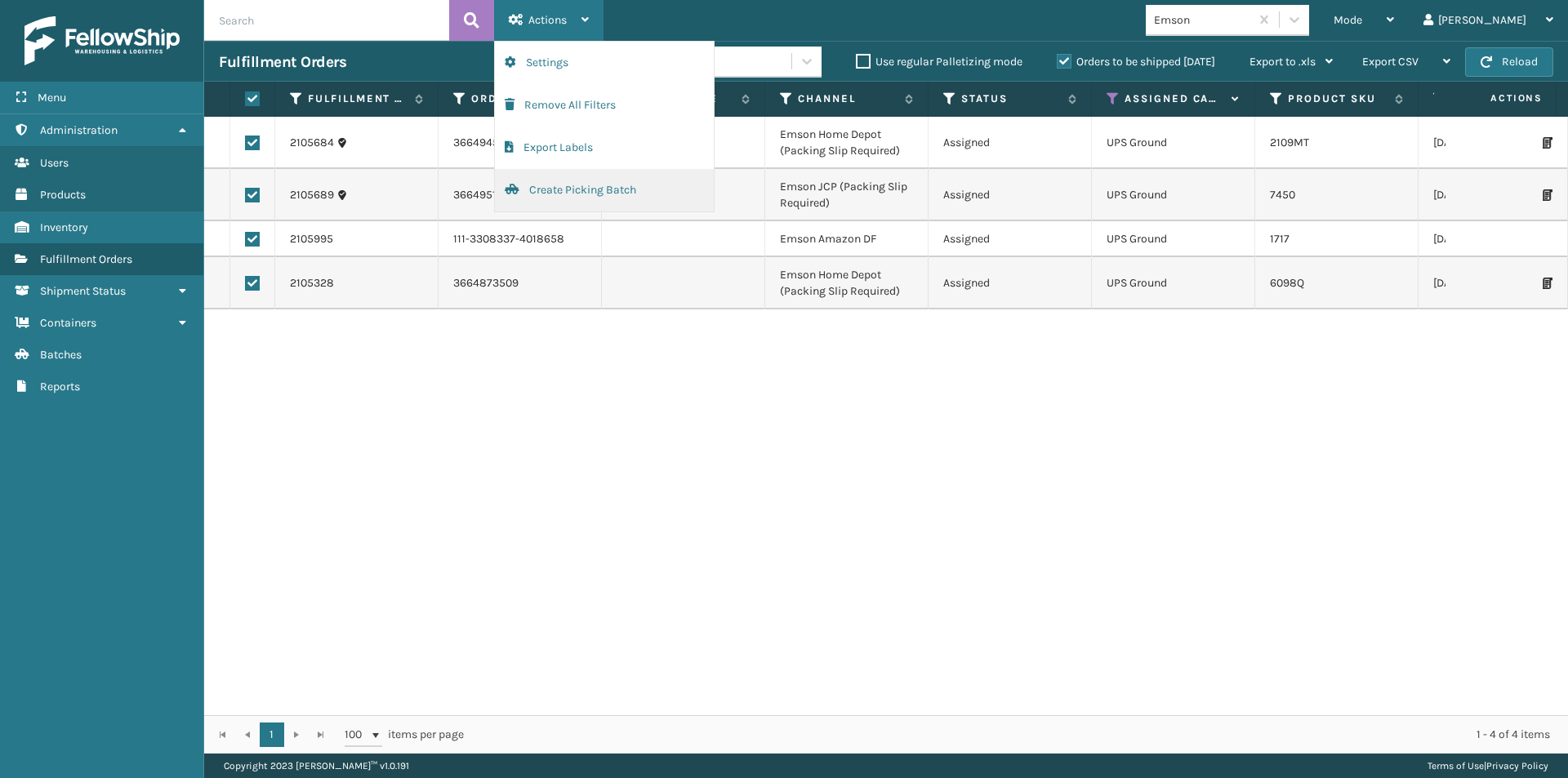
click at [591, 190] on button "Create Picking Batch" at bounding box center [604, 191] width 219 height 42
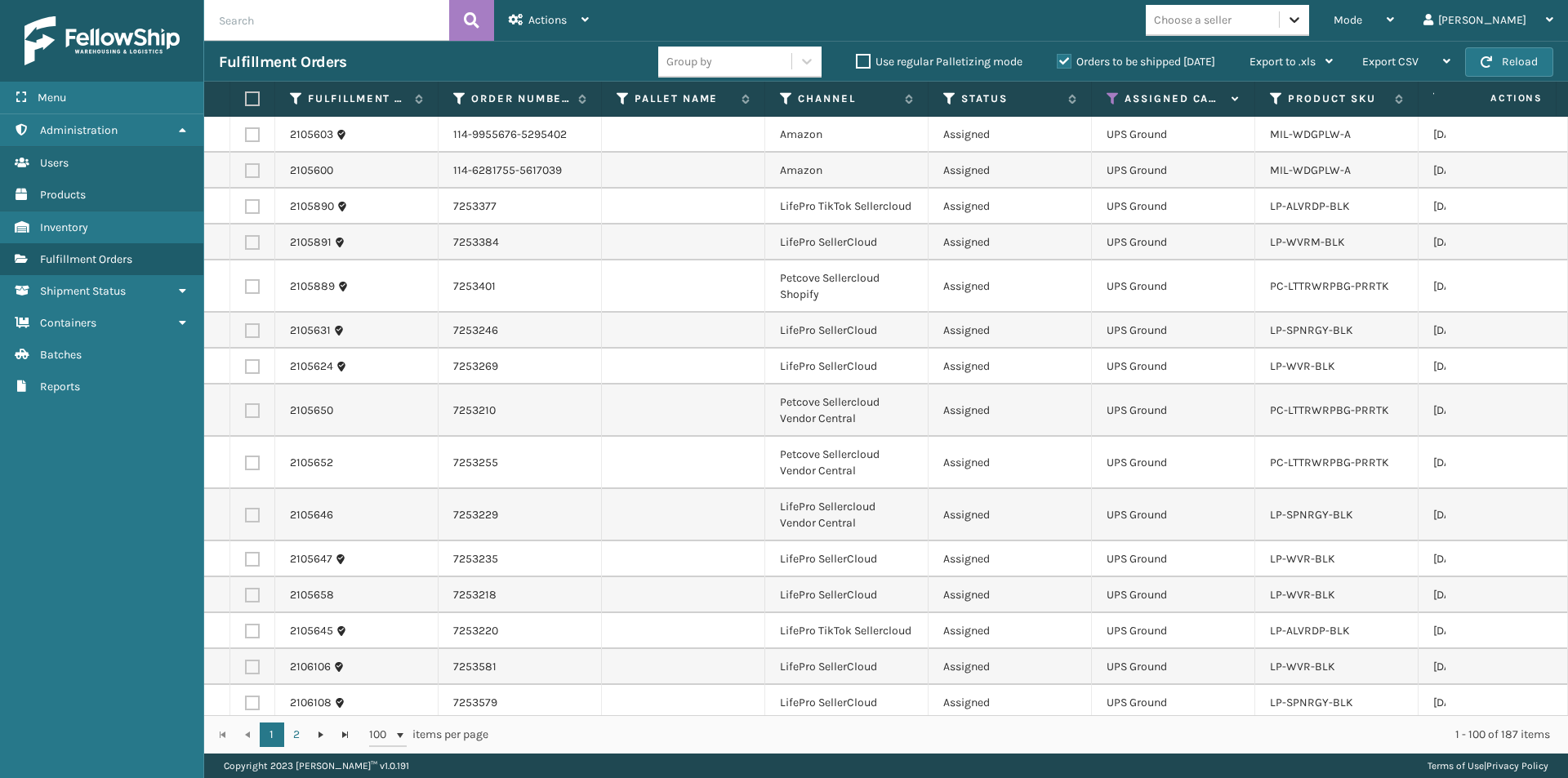
click at [1309, 26] on div at bounding box center [1294, 19] width 29 height 29
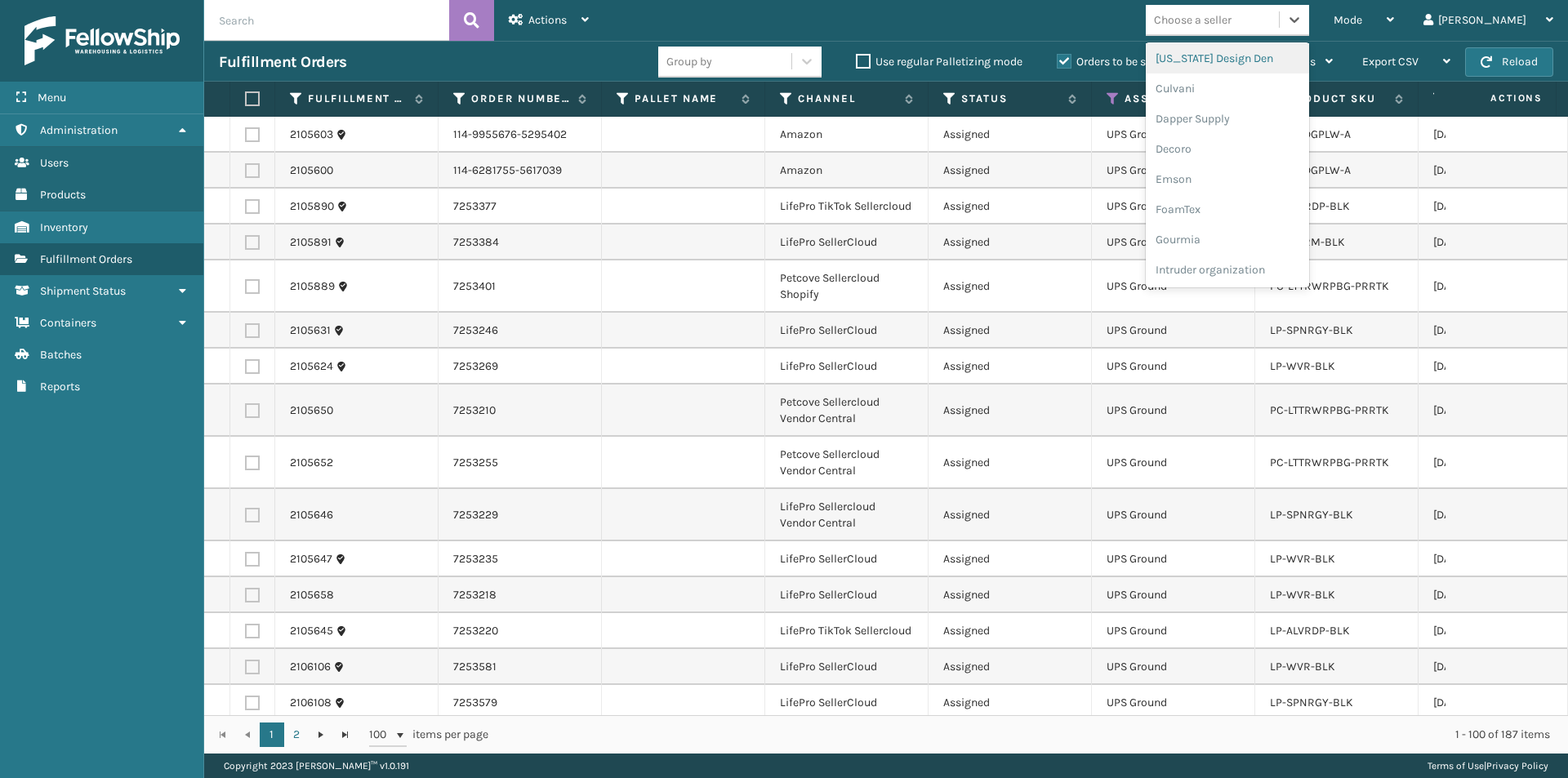
scroll to position [245, 0]
click at [1282, 203] on div "FoamTex" at bounding box center [1227, 208] width 163 height 30
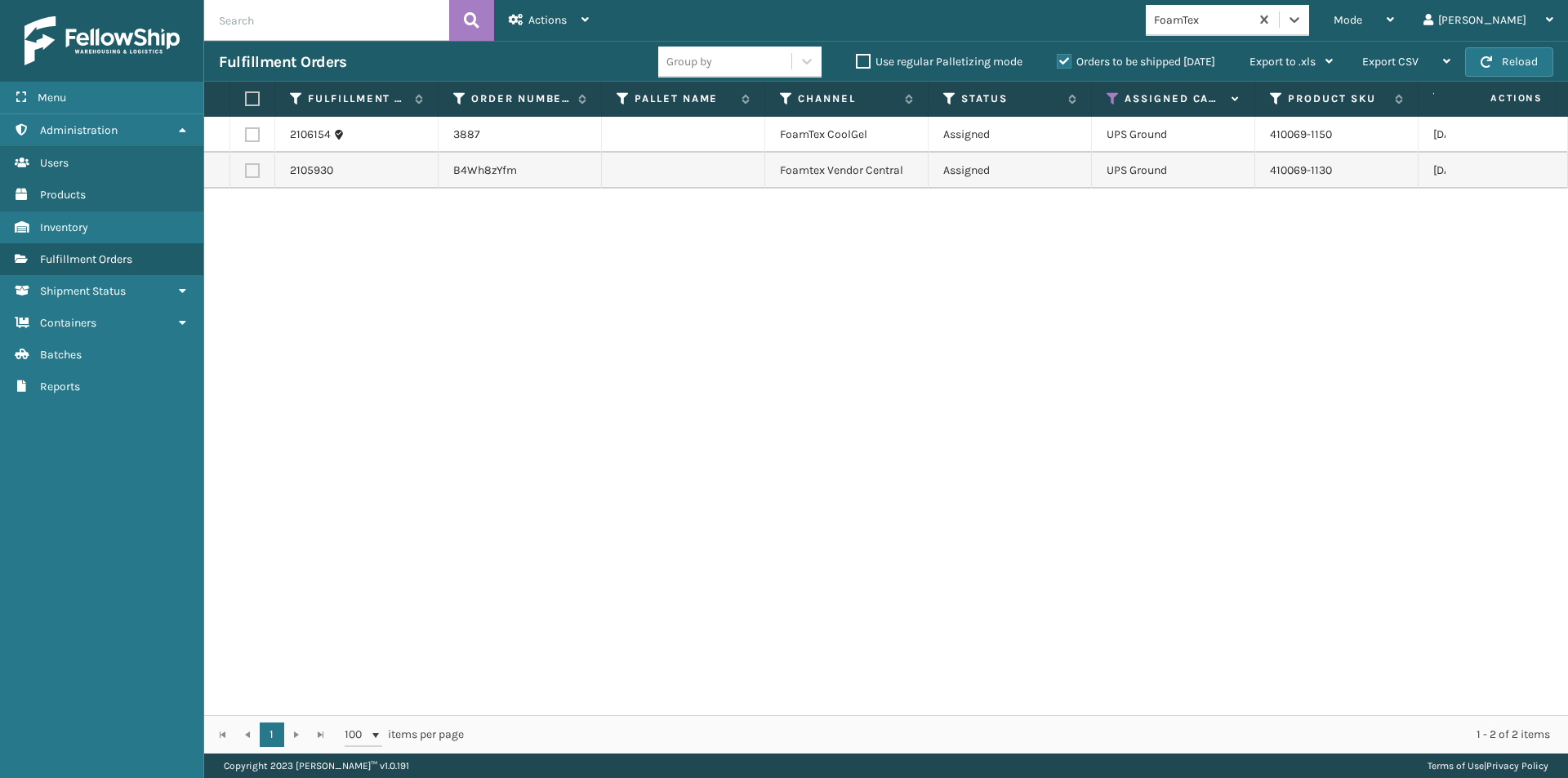
click at [248, 98] on label at bounding box center [250, 99] width 10 height 15
click at [246, 98] on input "checkbox" at bounding box center [245, 99] width 1 height 11
click at [528, 27] on div "Actions" at bounding box center [548, 20] width 80 height 41
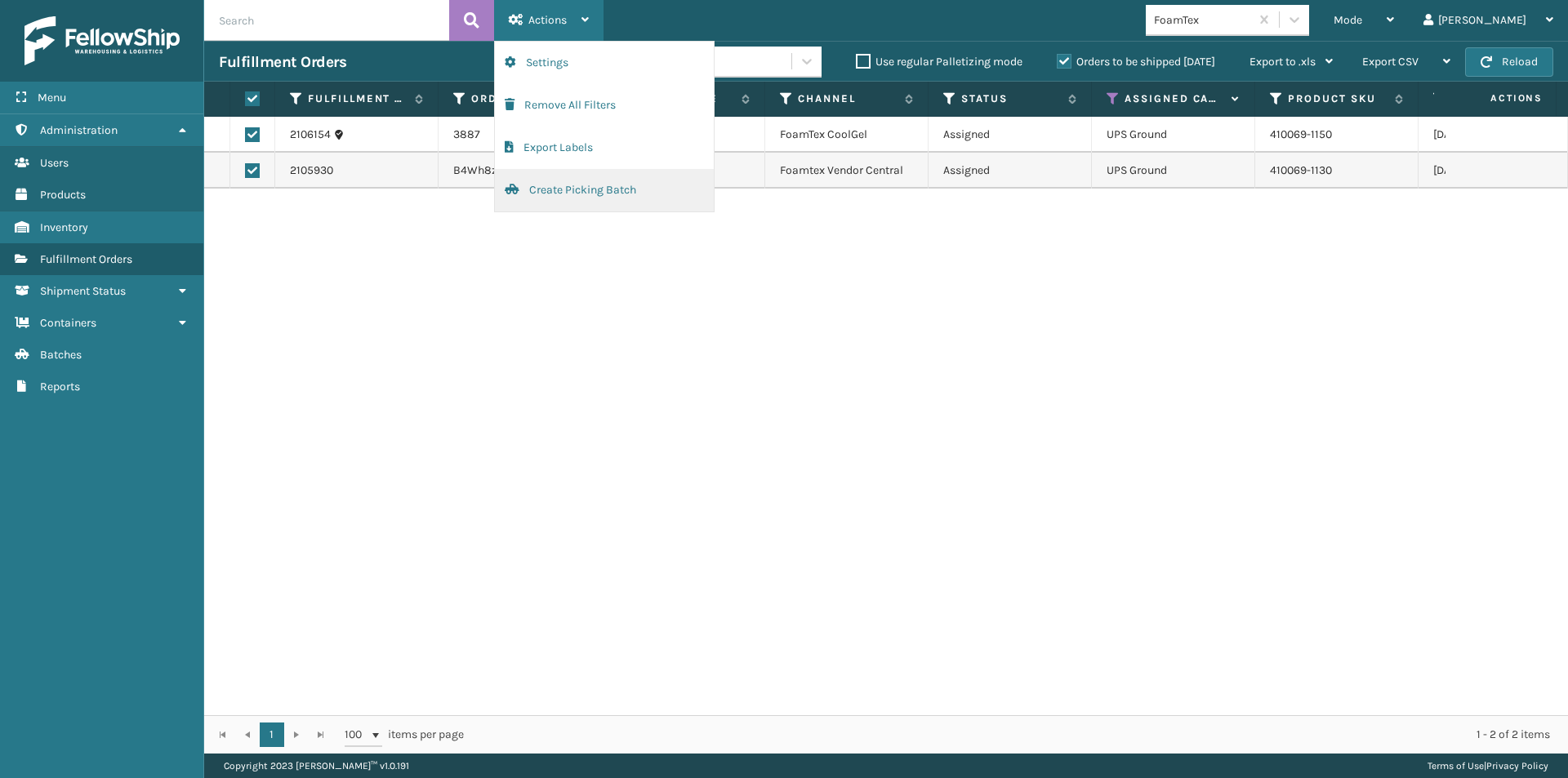
click at [587, 186] on button "Create Picking Batch" at bounding box center [604, 191] width 219 height 42
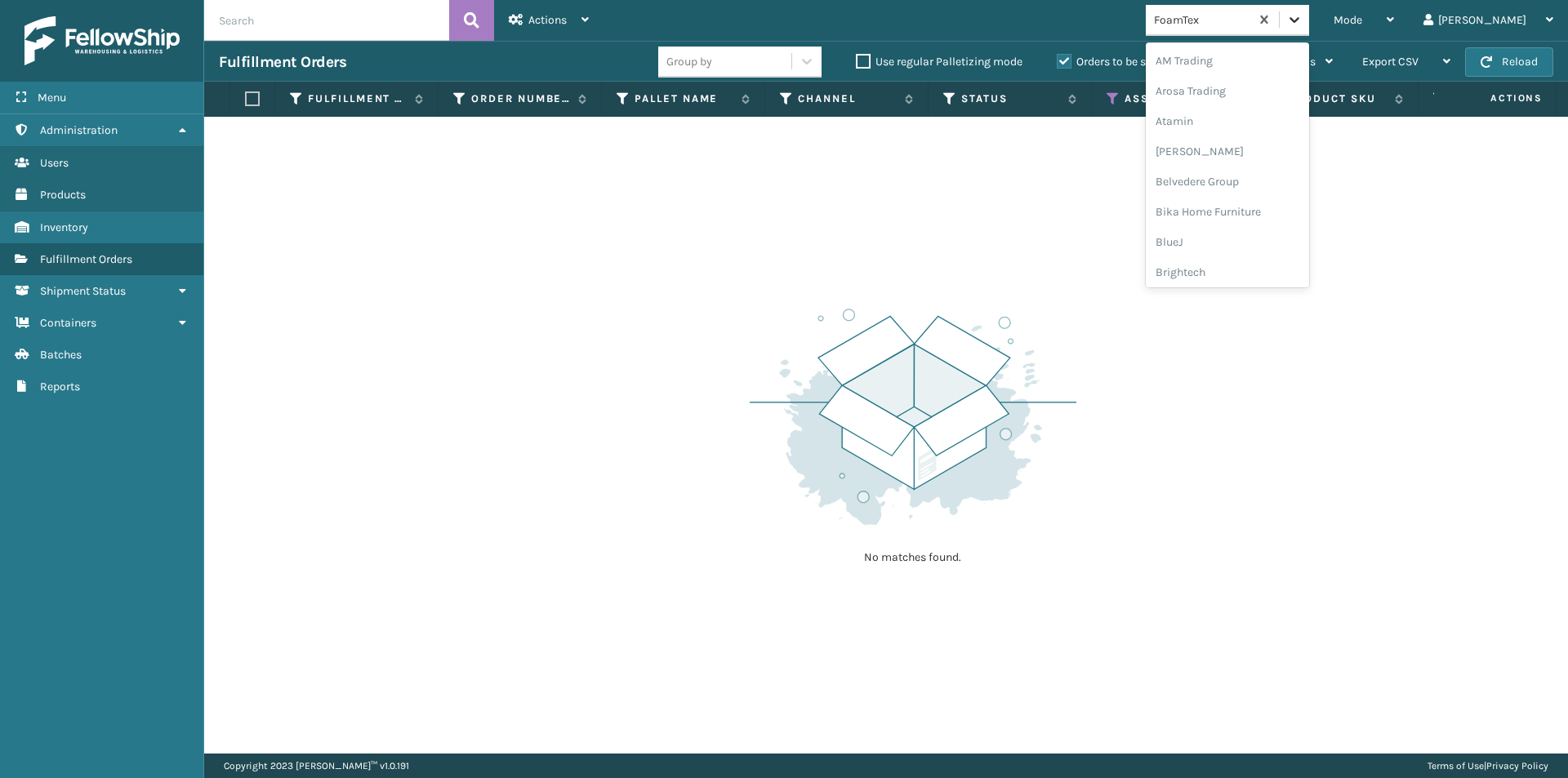
click at [1303, 23] on icon at bounding box center [1294, 19] width 17 height 17
click at [1245, 271] on div "Joyberri" at bounding box center [1227, 271] width 163 height 30
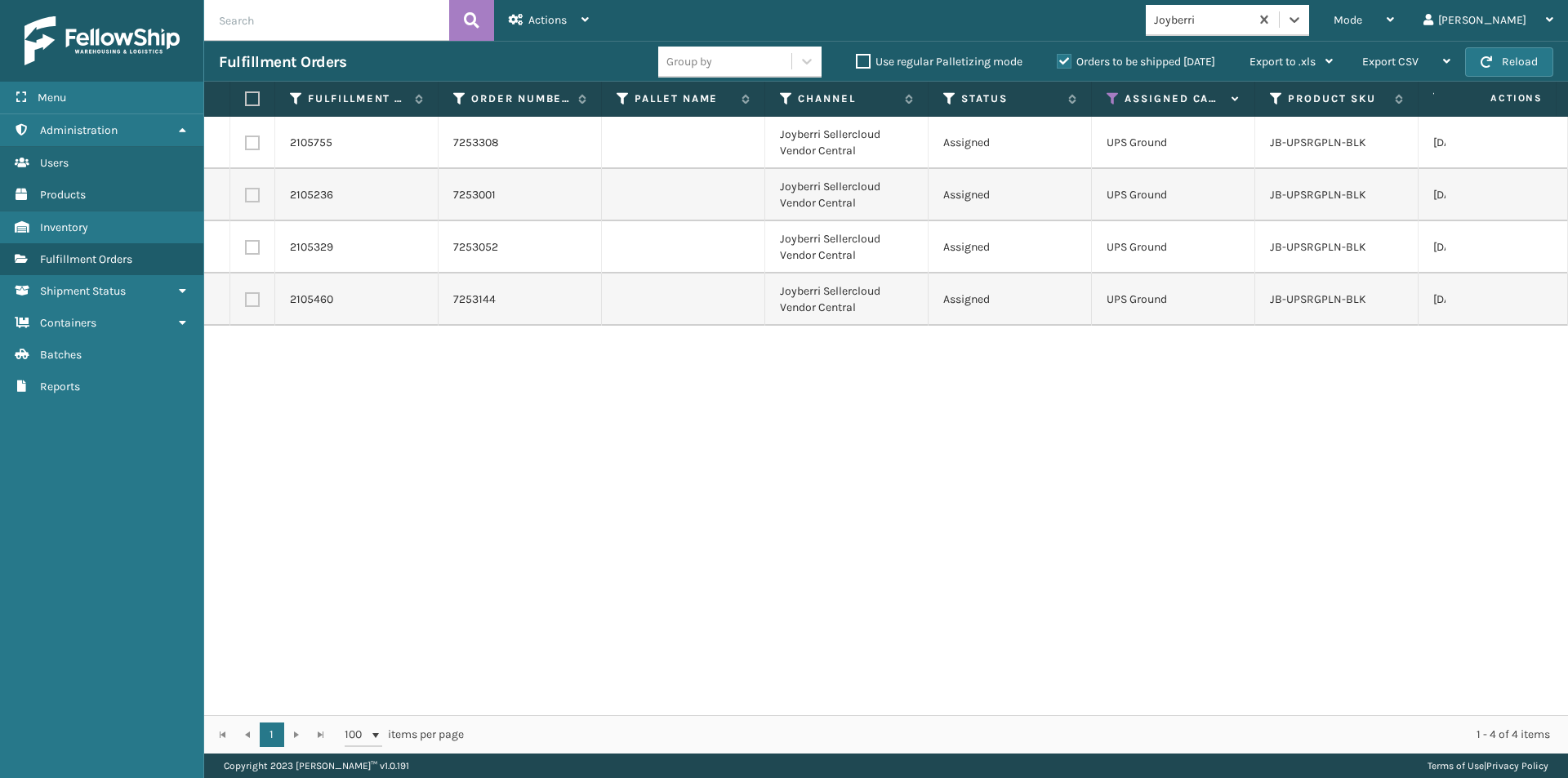
click at [252, 103] on label at bounding box center [250, 99] width 10 height 15
click at [246, 103] on input "checkbox" at bounding box center [245, 99] width 1 height 11
click at [593, 20] on div "Actions Settings Remove All Filters Export Labels Create Picking Batch" at bounding box center [548, 20] width 110 height 41
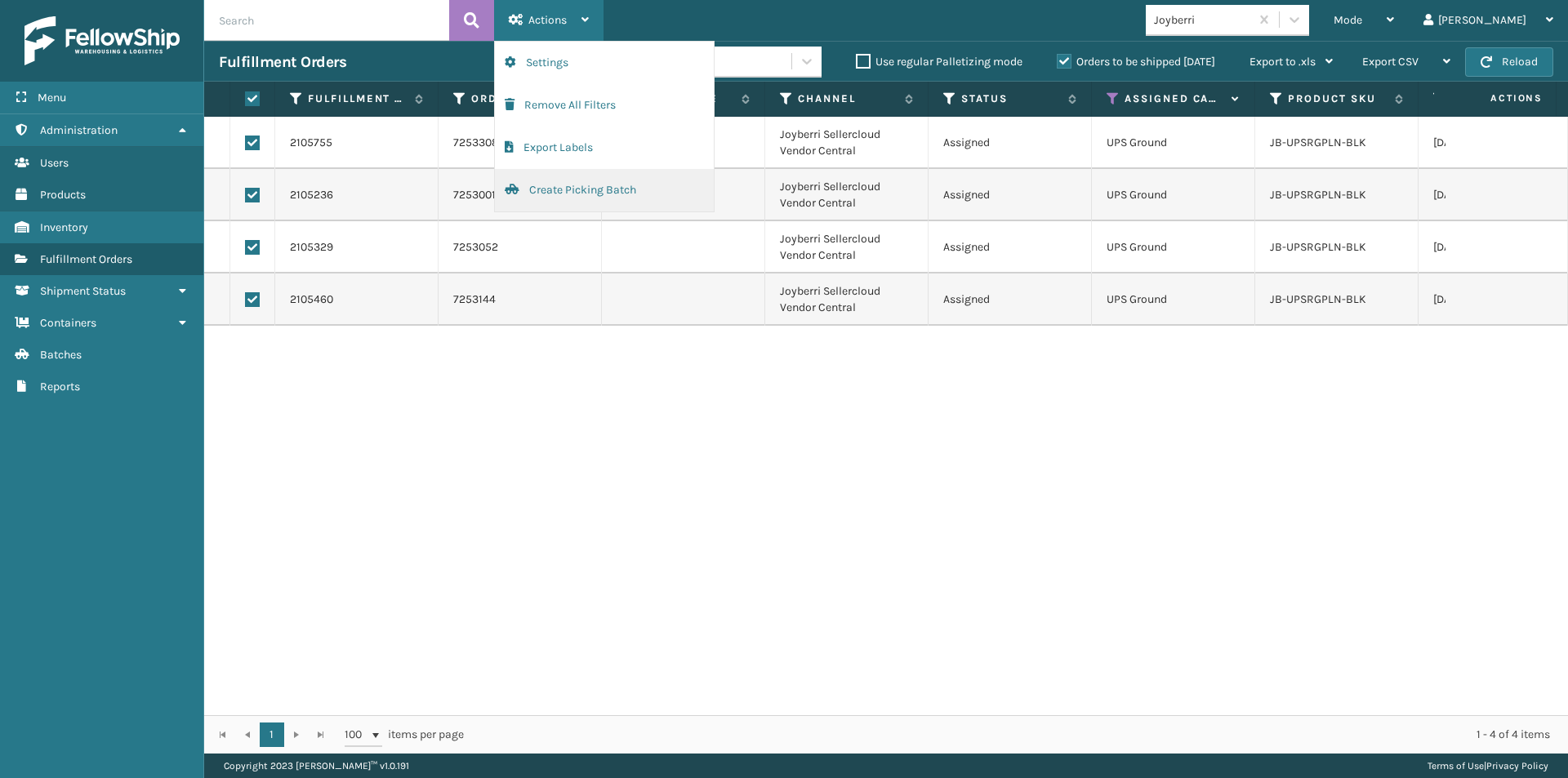
click at [574, 194] on button "Create Picking Batch" at bounding box center [604, 191] width 219 height 42
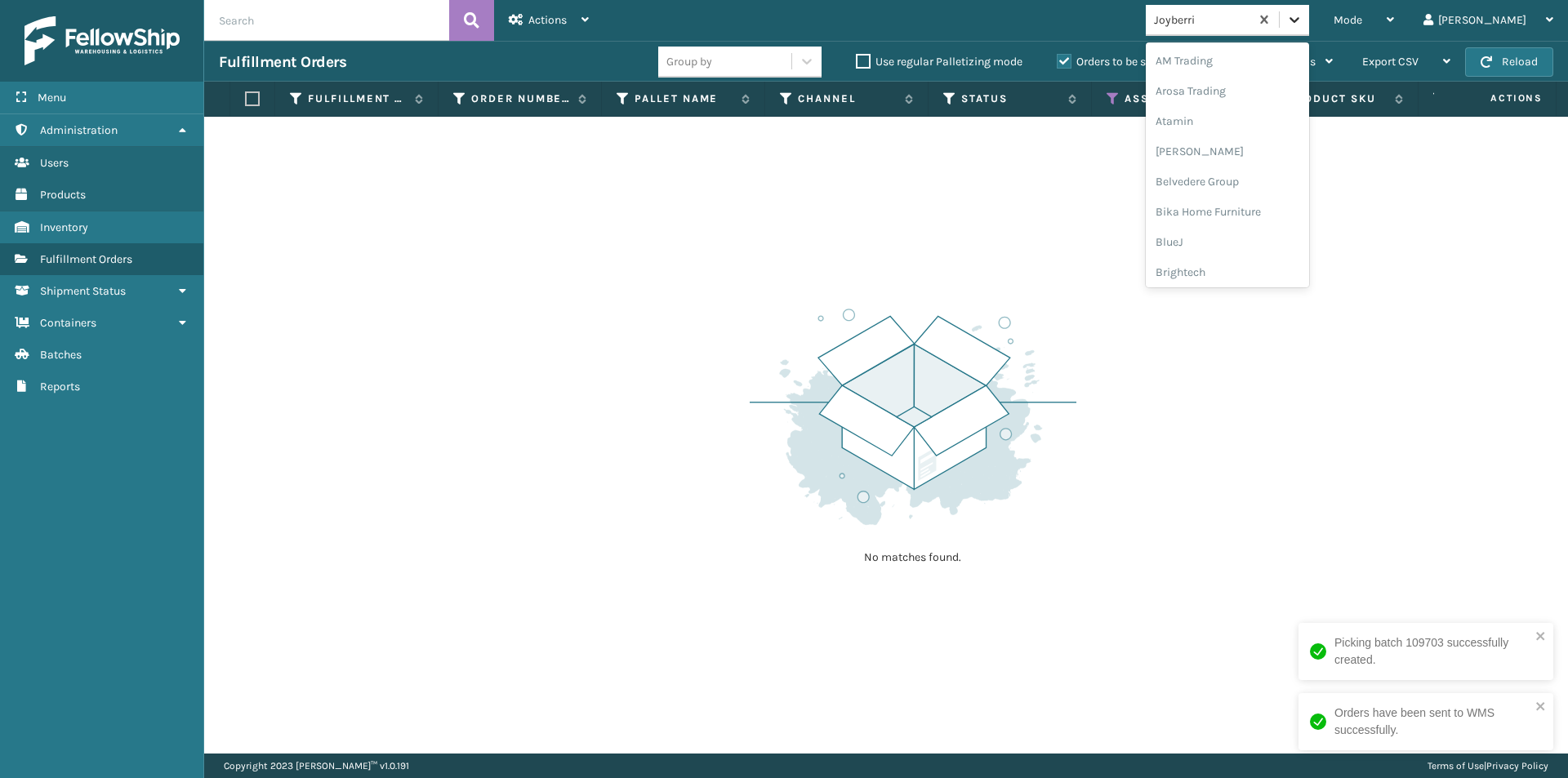
click at [1299, 21] on icon at bounding box center [1294, 20] width 10 height 6
click at [1263, 214] on div "JumpSport" at bounding box center [1227, 211] width 163 height 30
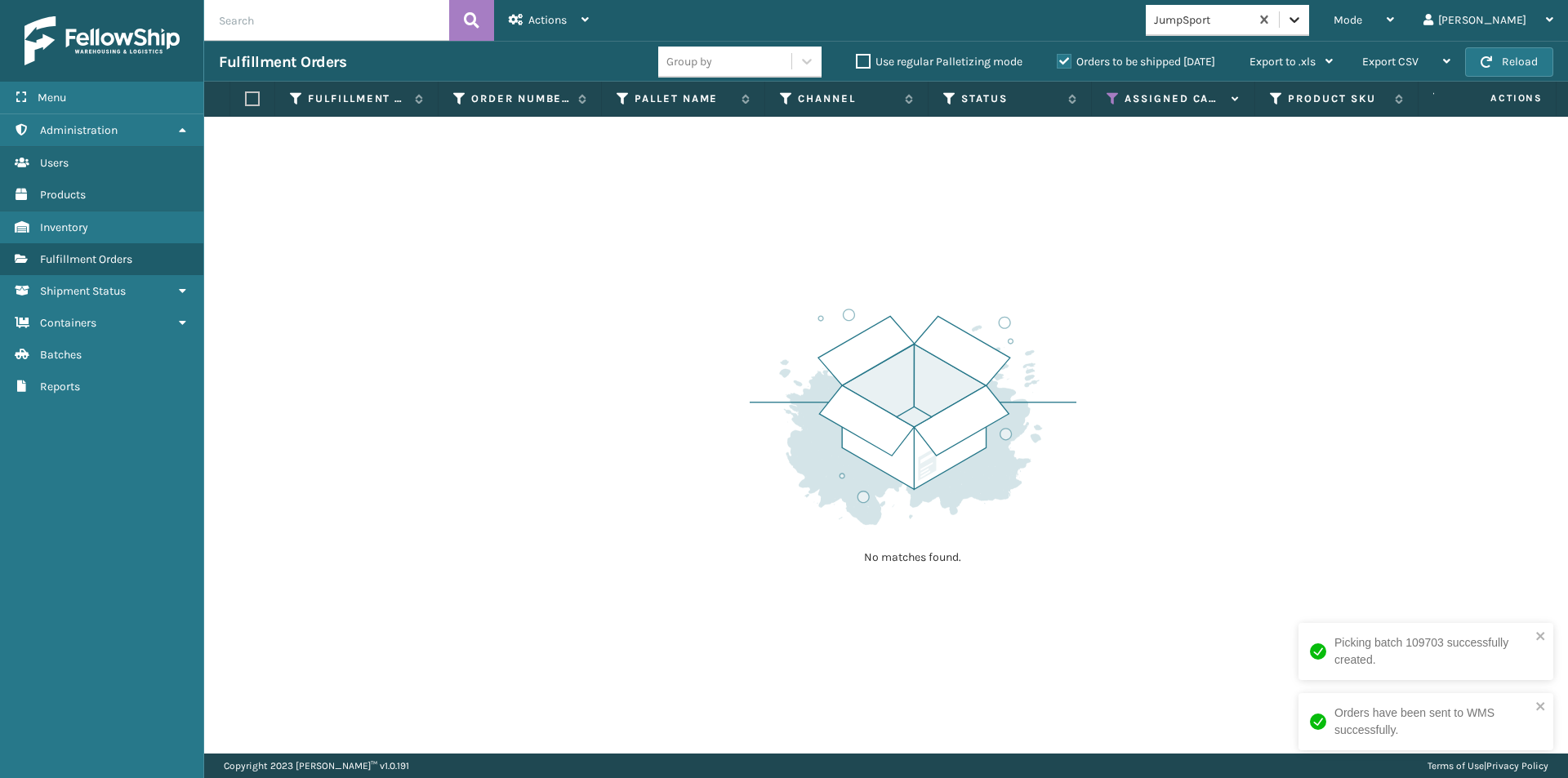
click at [1299, 20] on icon at bounding box center [1294, 20] width 10 height 6
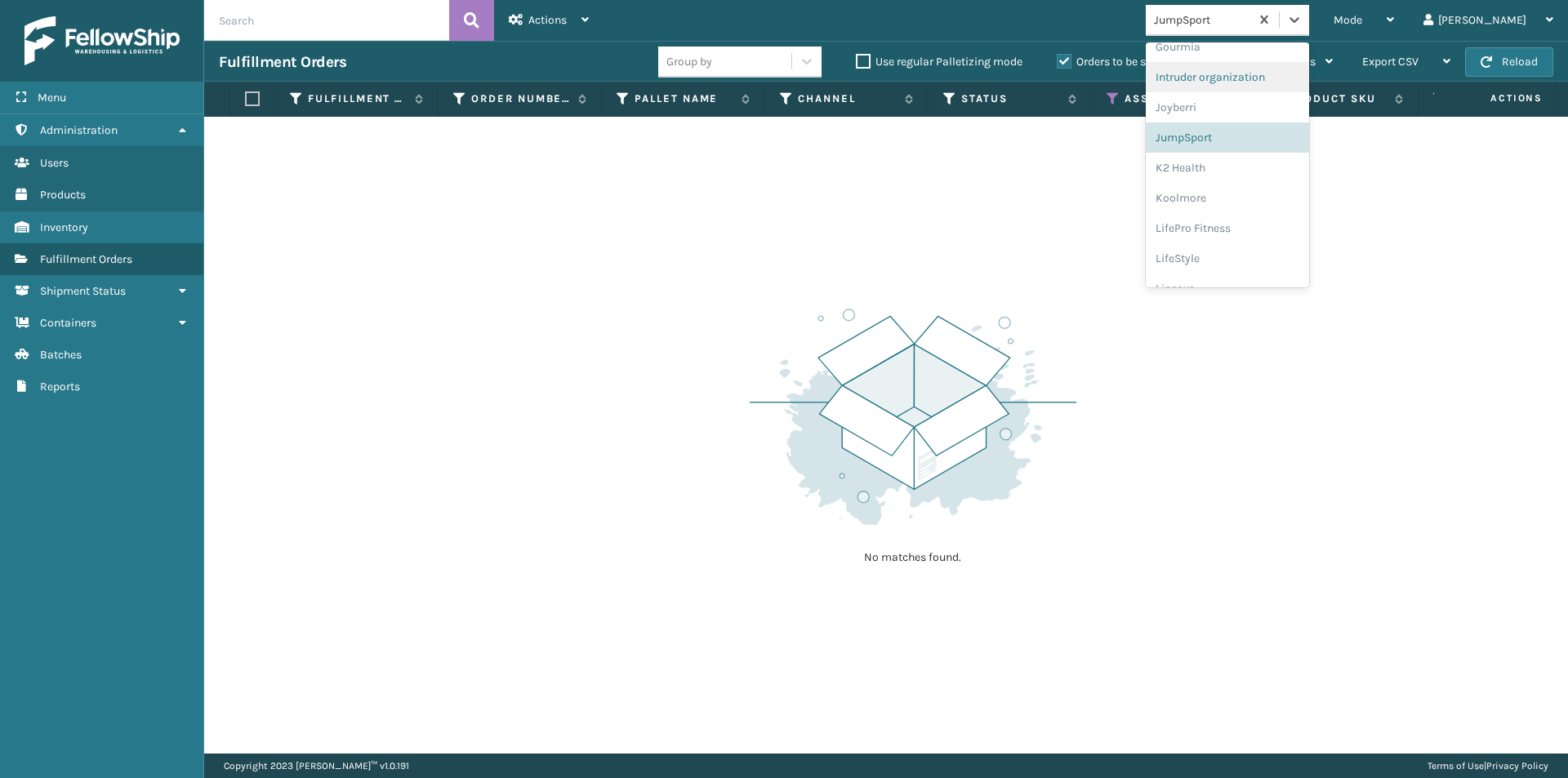
scroll to position [475, 0]
click at [1273, 134] on div "K2 Health" at bounding box center [1227, 129] width 163 height 30
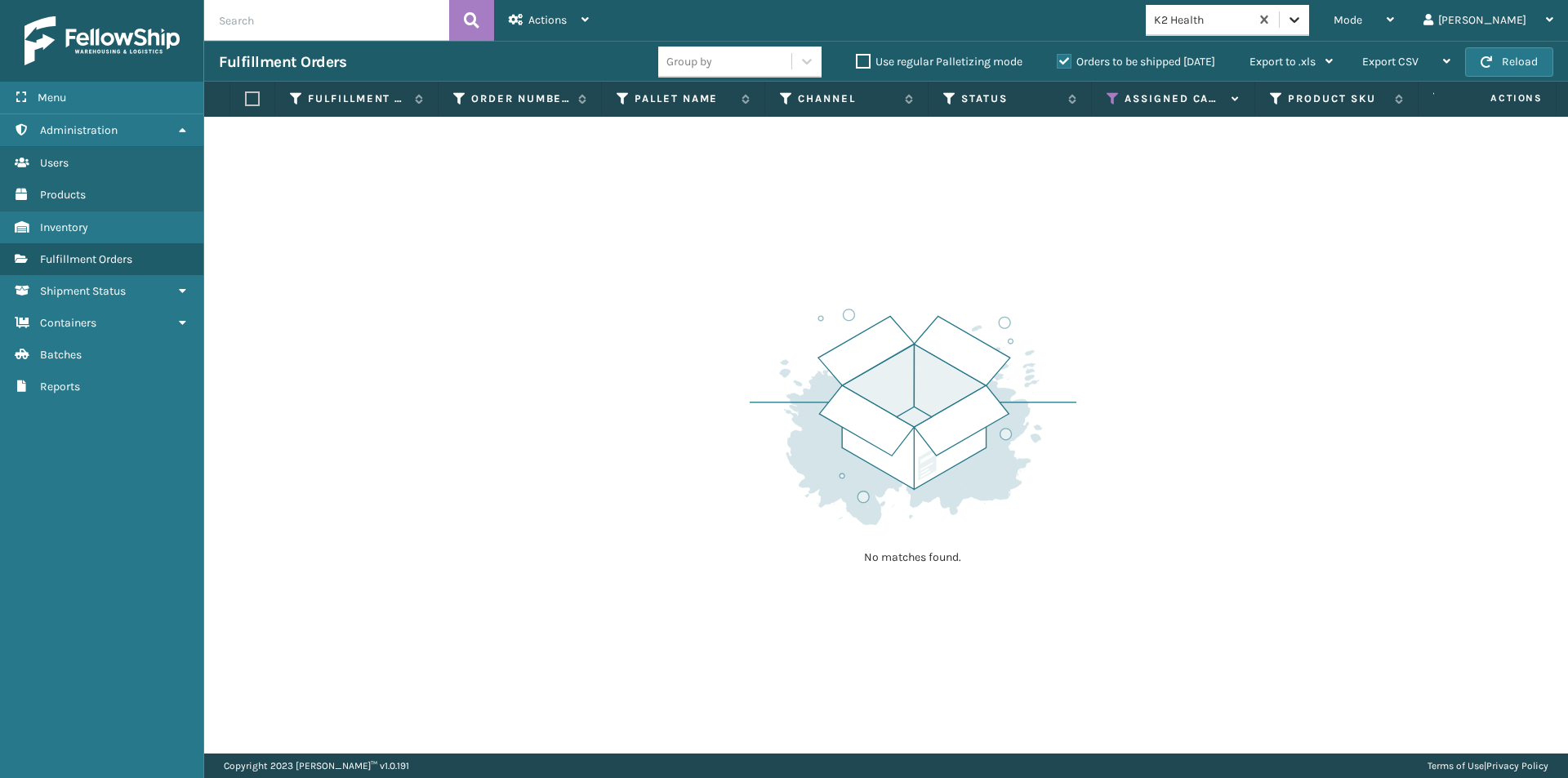
click at [1303, 17] on icon at bounding box center [1294, 19] width 17 height 17
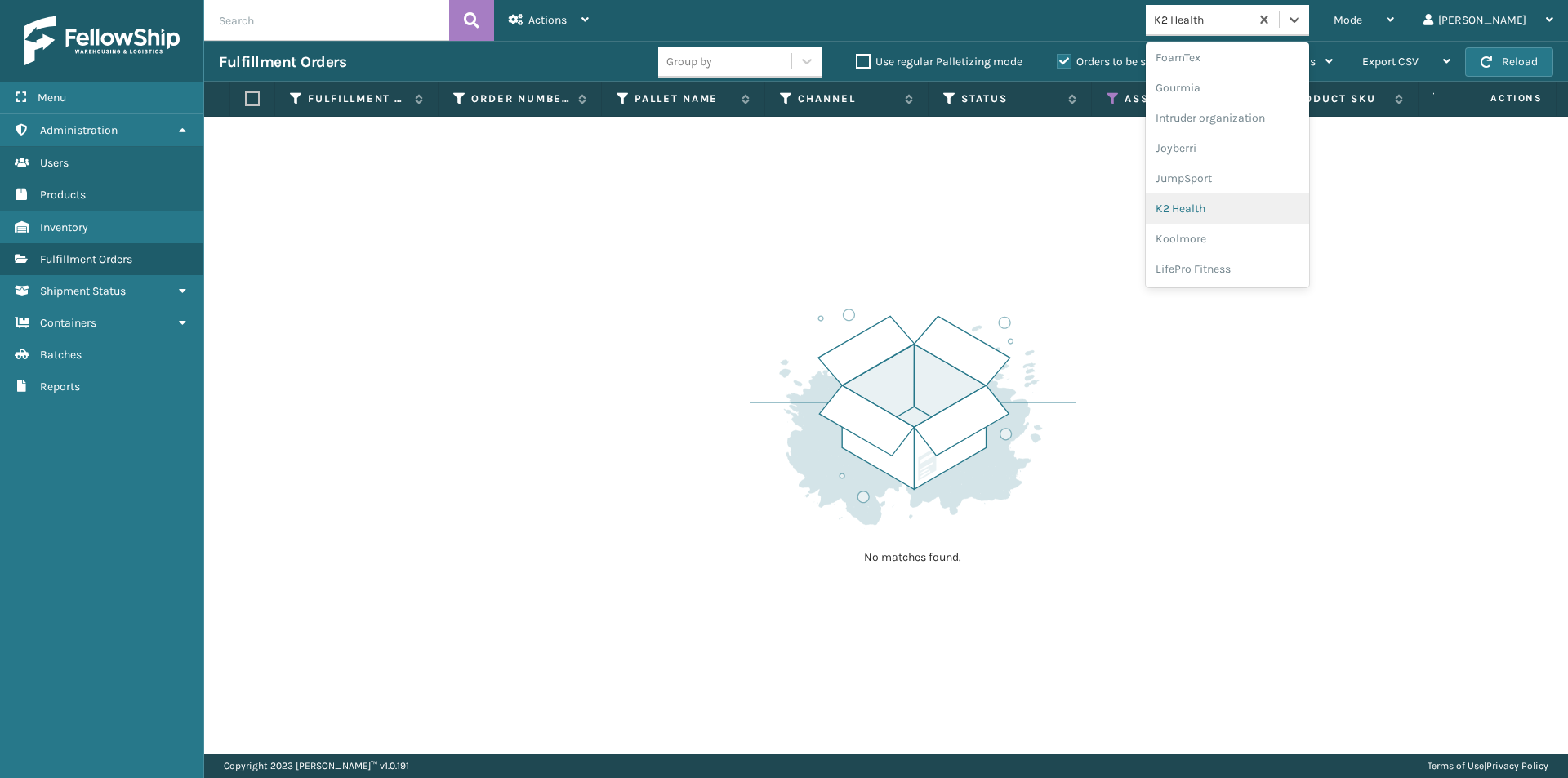
scroll to position [424, 0]
click at [1270, 203] on div "Koolmore" at bounding box center [1227, 211] width 163 height 30
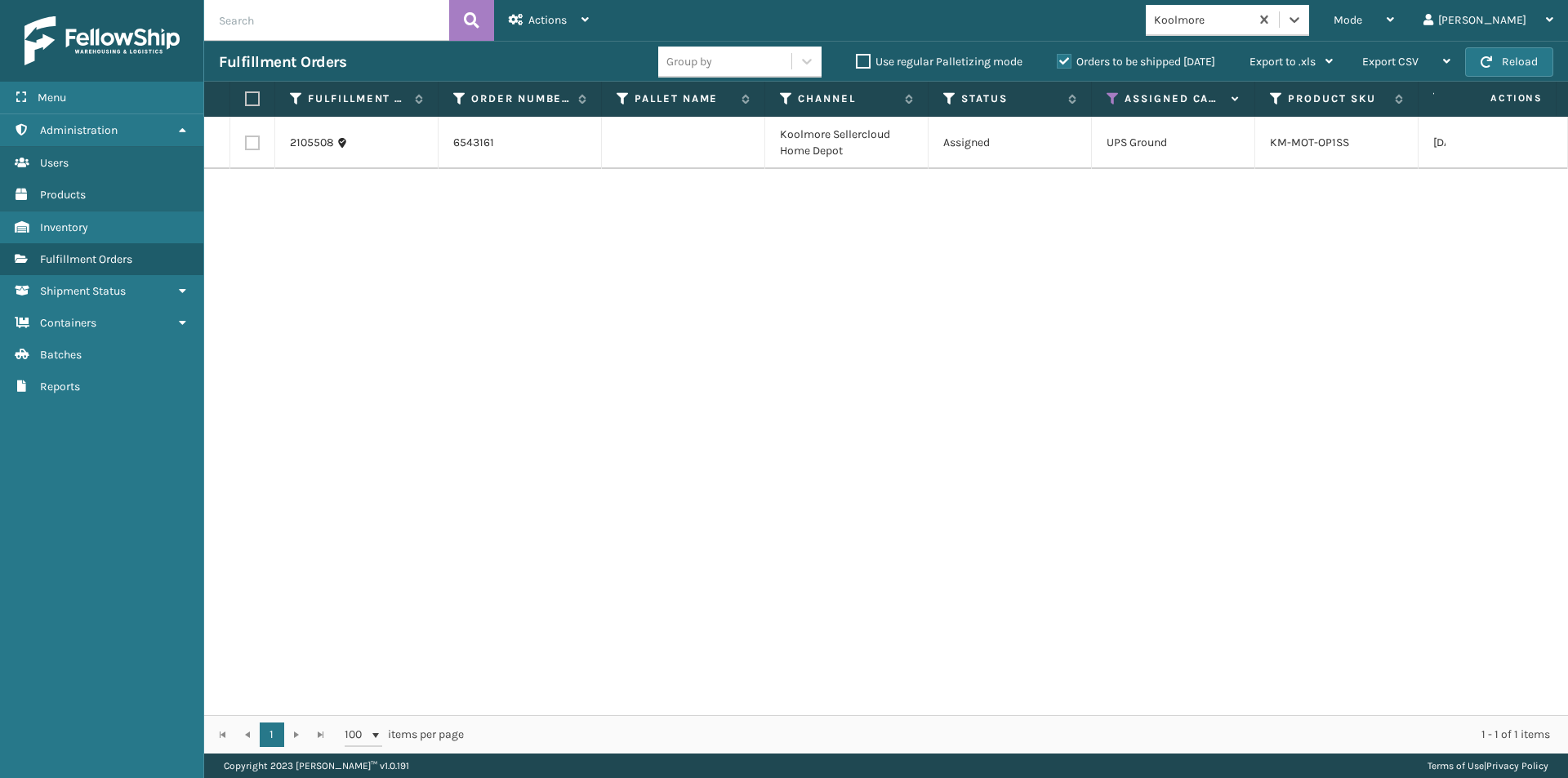
click at [252, 96] on label at bounding box center [250, 99] width 10 height 15
click at [246, 96] on input "checkbox" at bounding box center [245, 99] width 1 height 11
click at [583, 18] on icon at bounding box center [585, 19] width 7 height 11
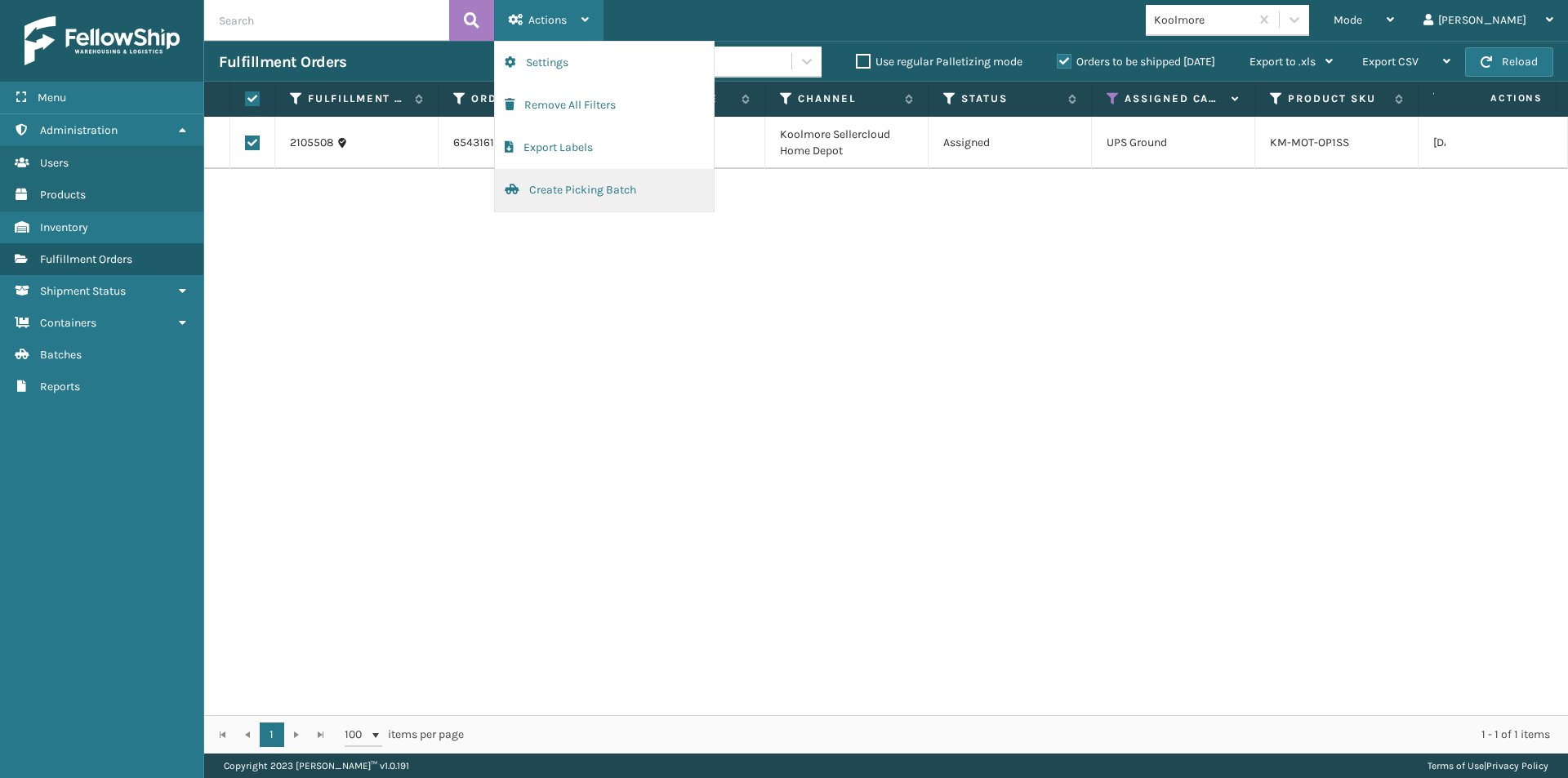
click at [593, 184] on button "Create Picking Batch" at bounding box center [604, 191] width 219 height 42
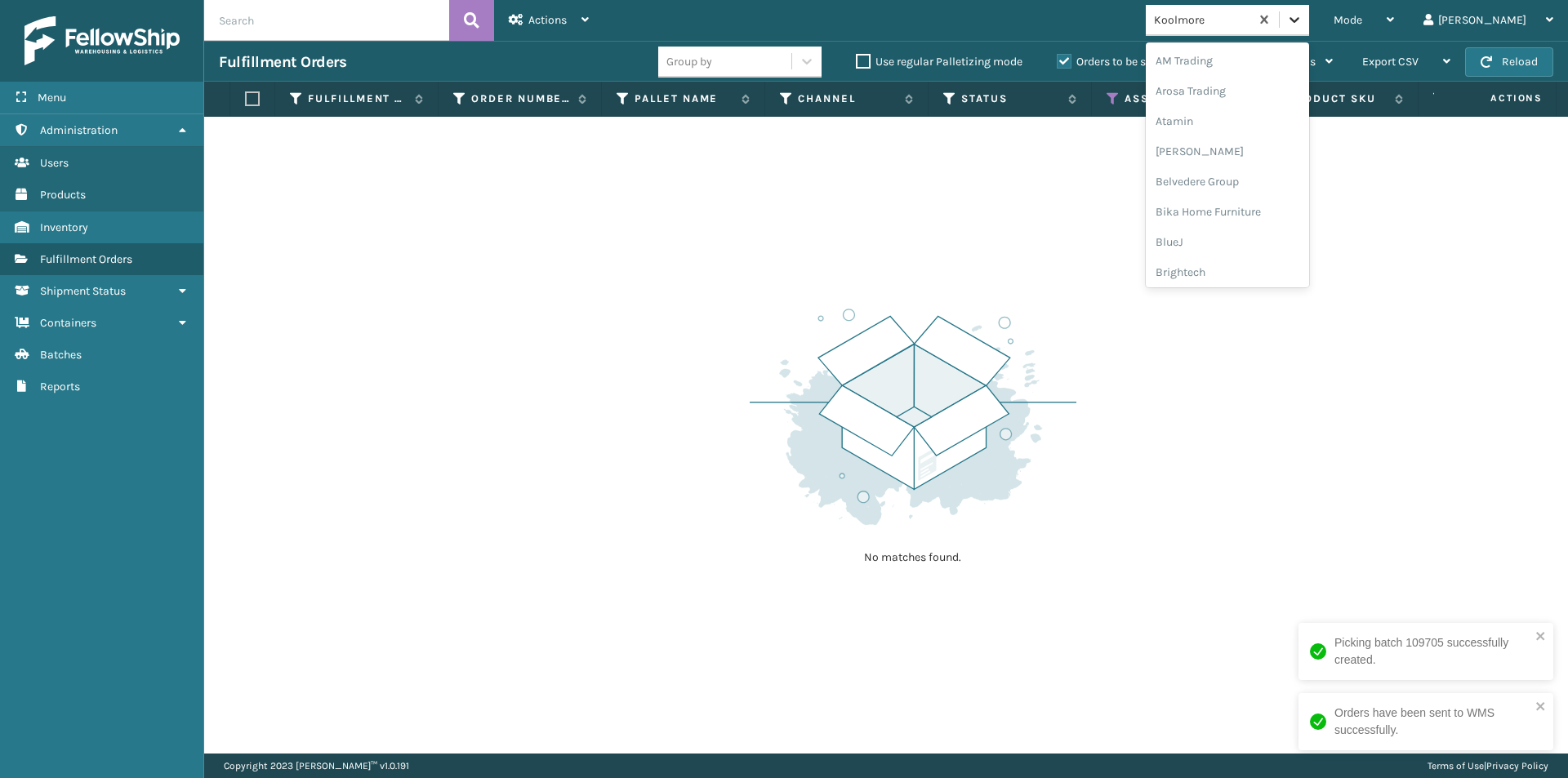
click at [1309, 17] on div at bounding box center [1294, 19] width 29 height 29
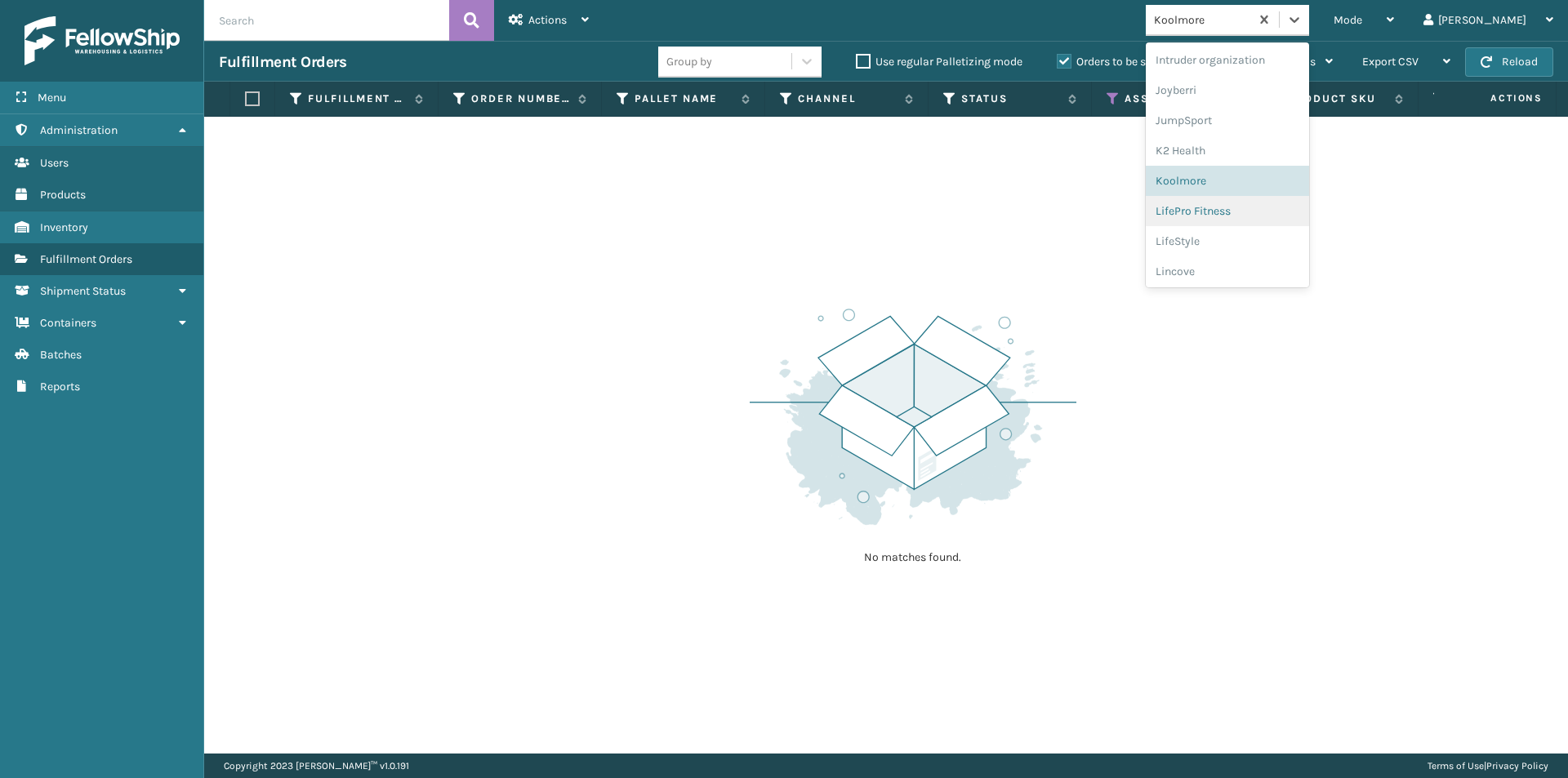
click at [1239, 208] on div "LifePro Fitness" at bounding box center [1227, 211] width 163 height 30
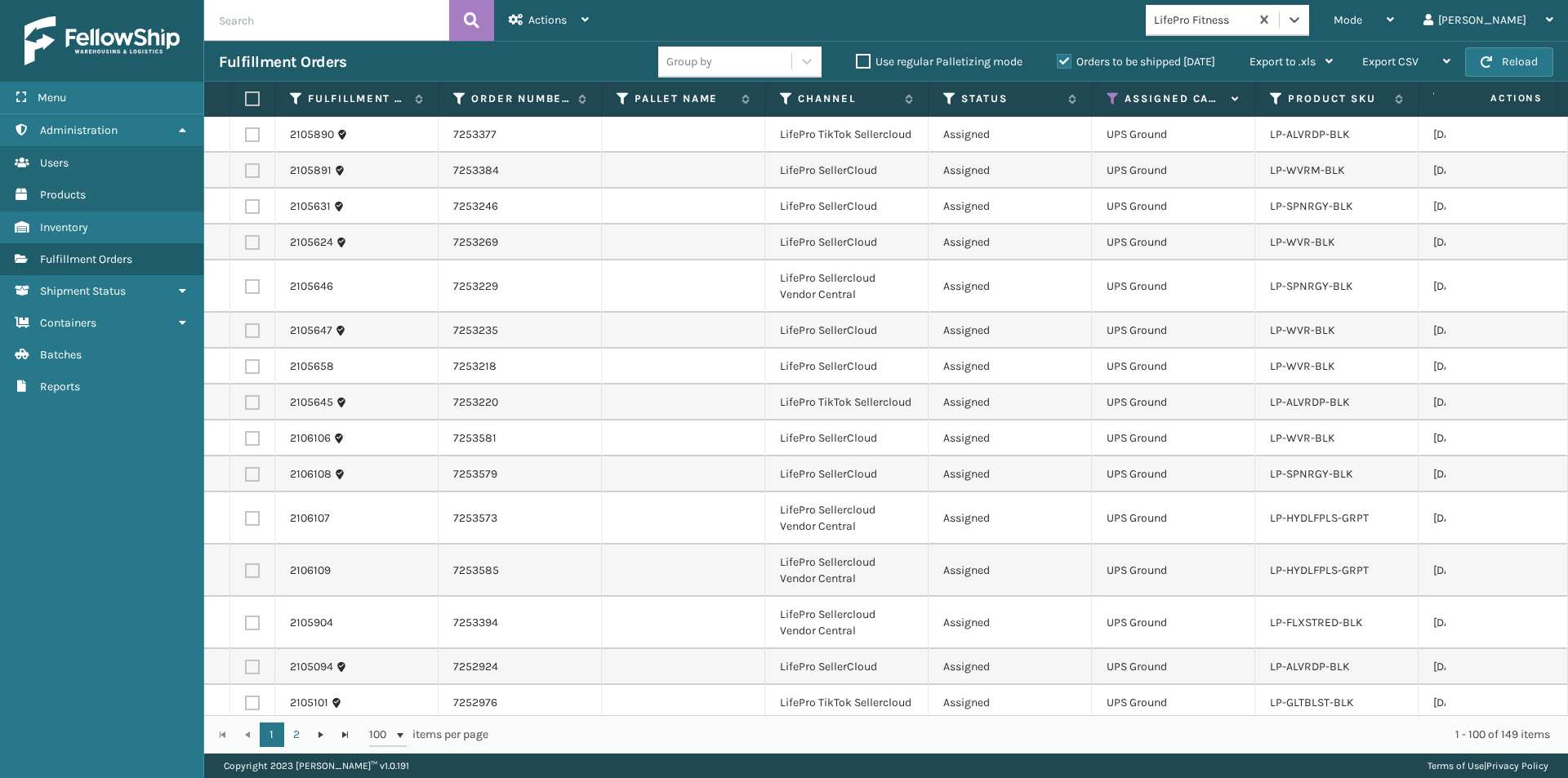
click at [252, 96] on label at bounding box center [250, 99] width 10 height 15
click at [246, 96] on input "checkbox" at bounding box center [245, 99] width 1 height 11
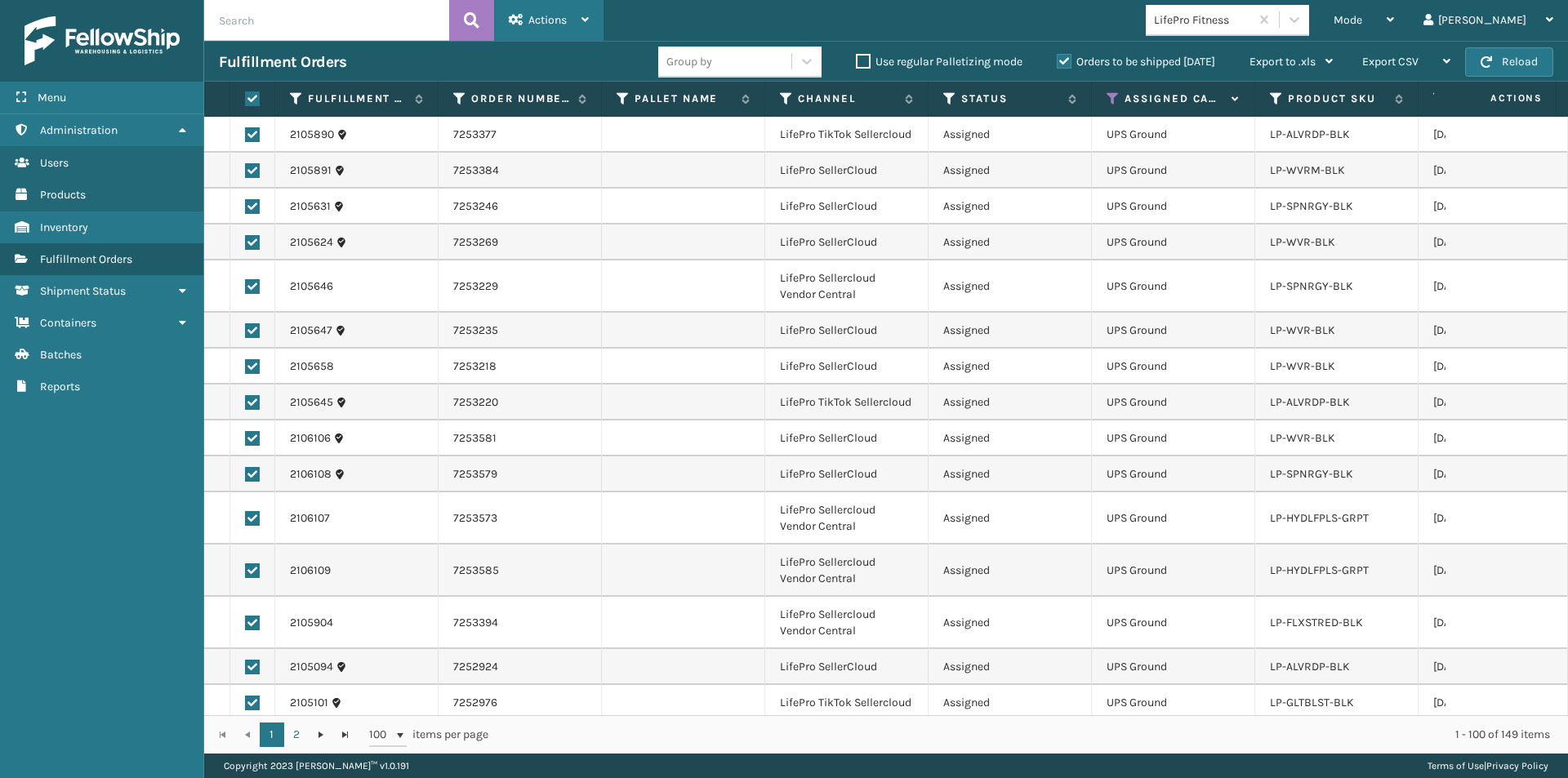
click at [584, 32] on div "Actions" at bounding box center [548, 20] width 80 height 41
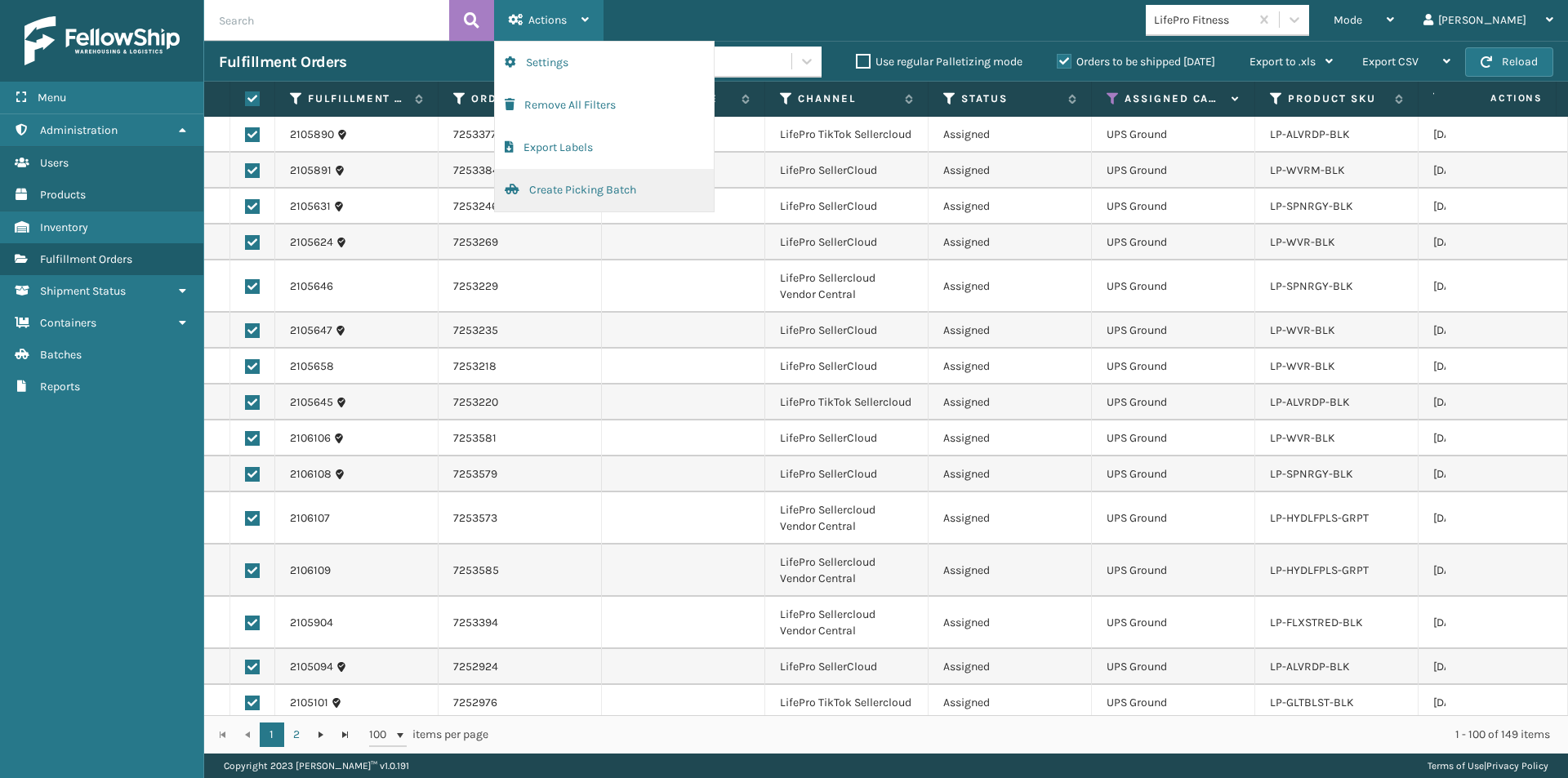
click at [582, 192] on button "Create Picking Batch" at bounding box center [604, 191] width 219 height 42
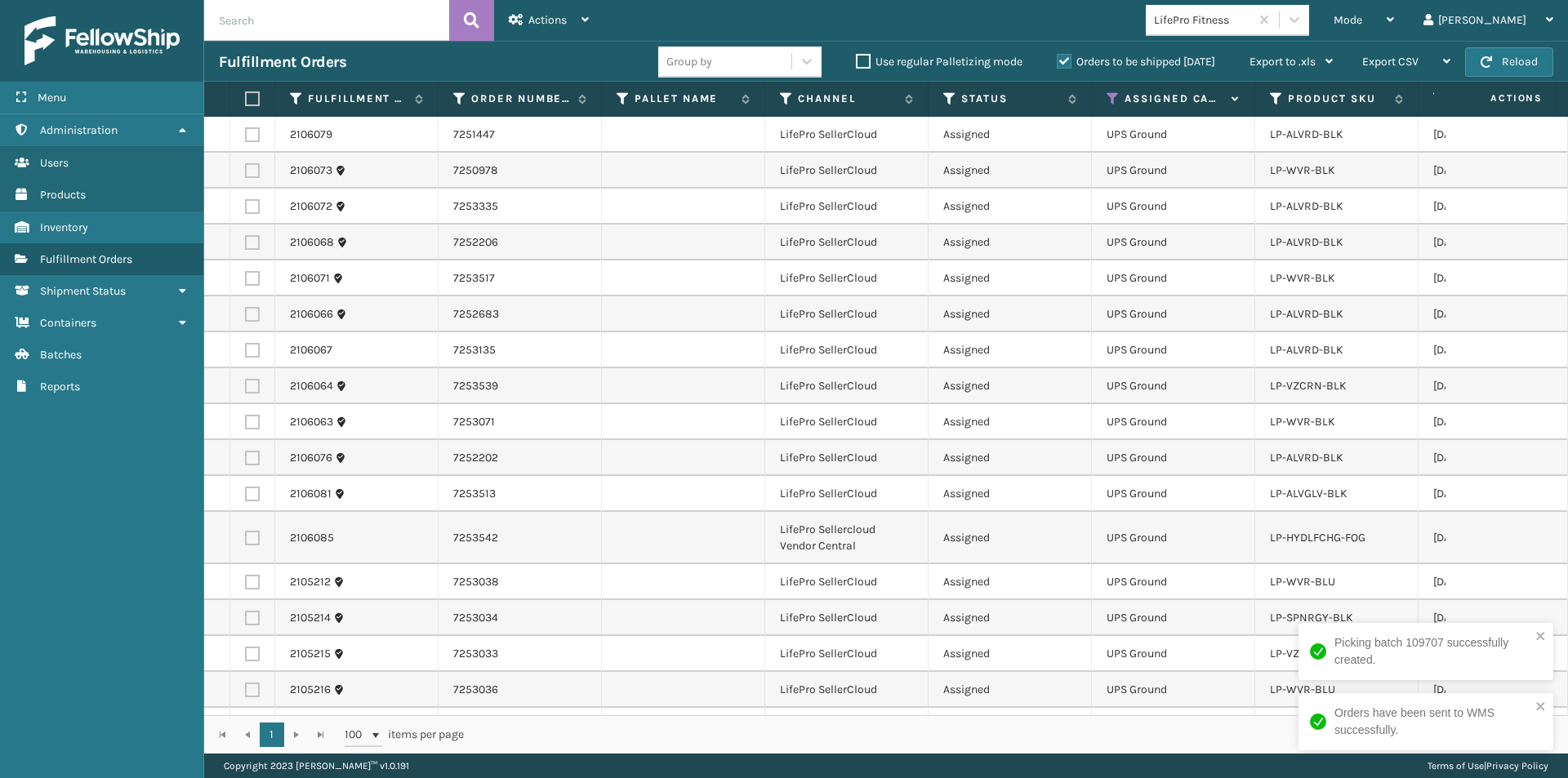
click at [251, 94] on label at bounding box center [250, 99] width 10 height 15
click at [246, 94] on input "checkbox" at bounding box center [245, 99] width 1 height 11
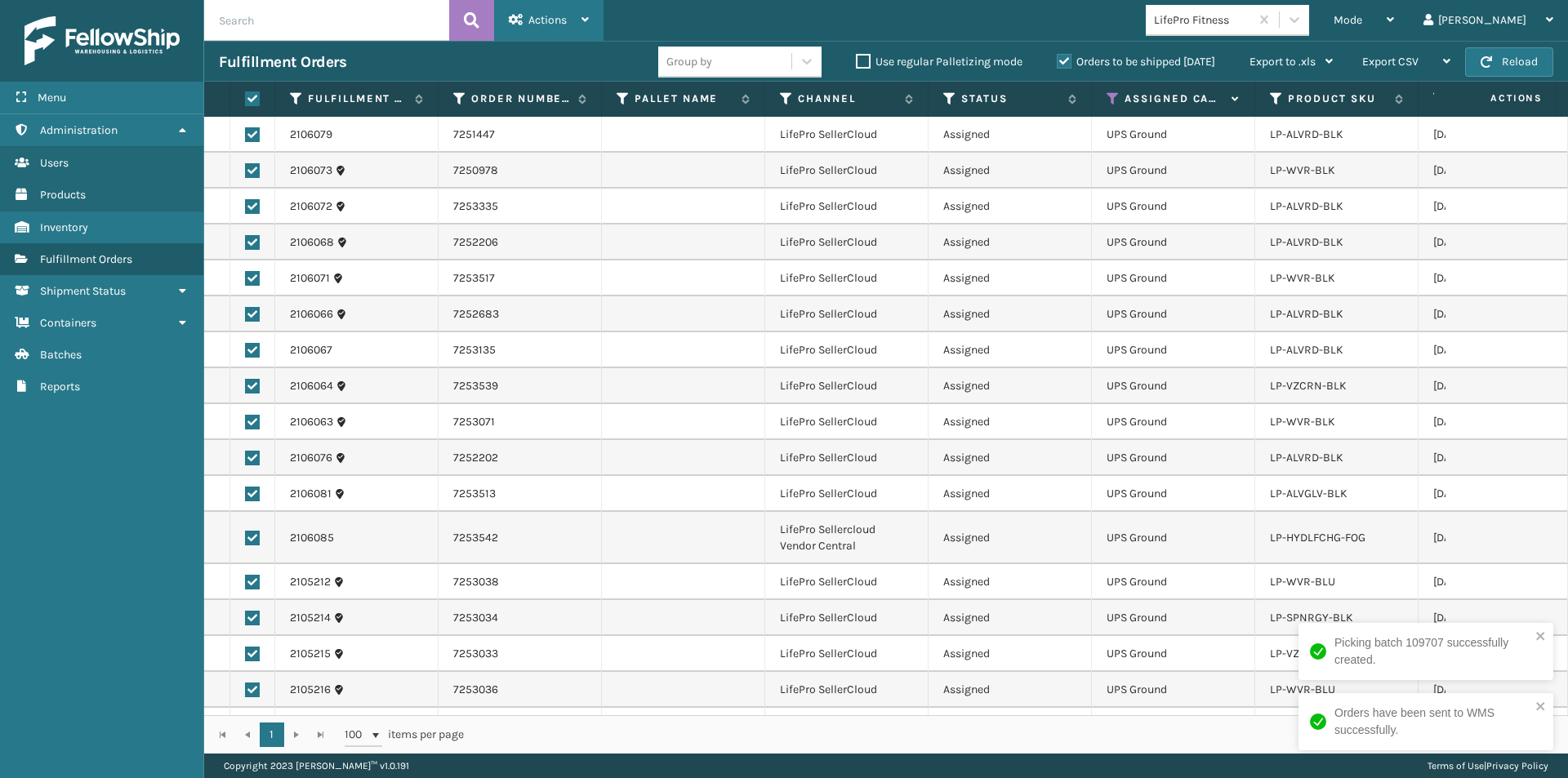
click at [569, 19] on div "Actions" at bounding box center [548, 20] width 80 height 41
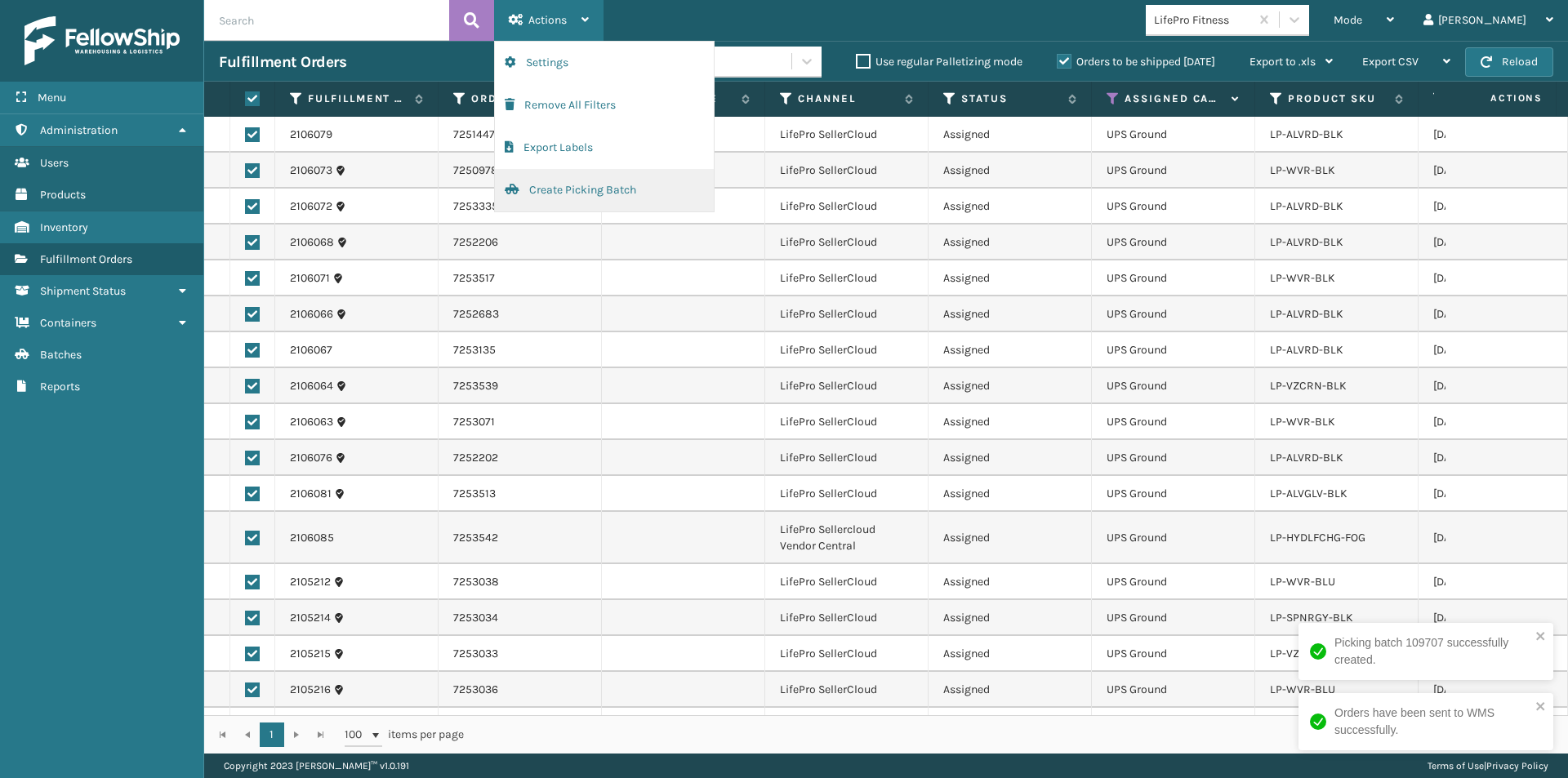
click at [572, 182] on button "Create Picking Batch" at bounding box center [604, 191] width 219 height 42
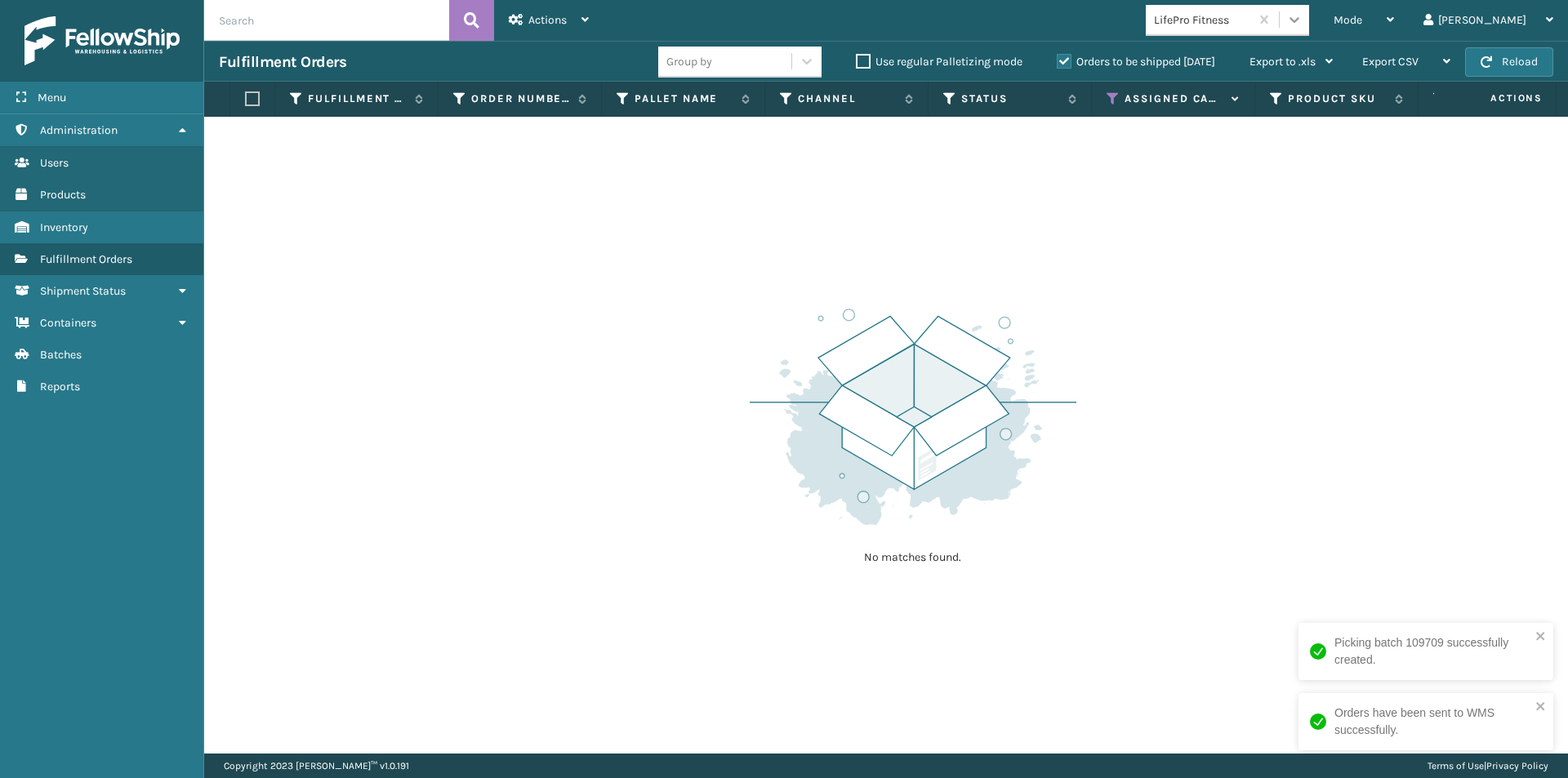
click at [1303, 17] on icon at bounding box center [1294, 19] width 17 height 17
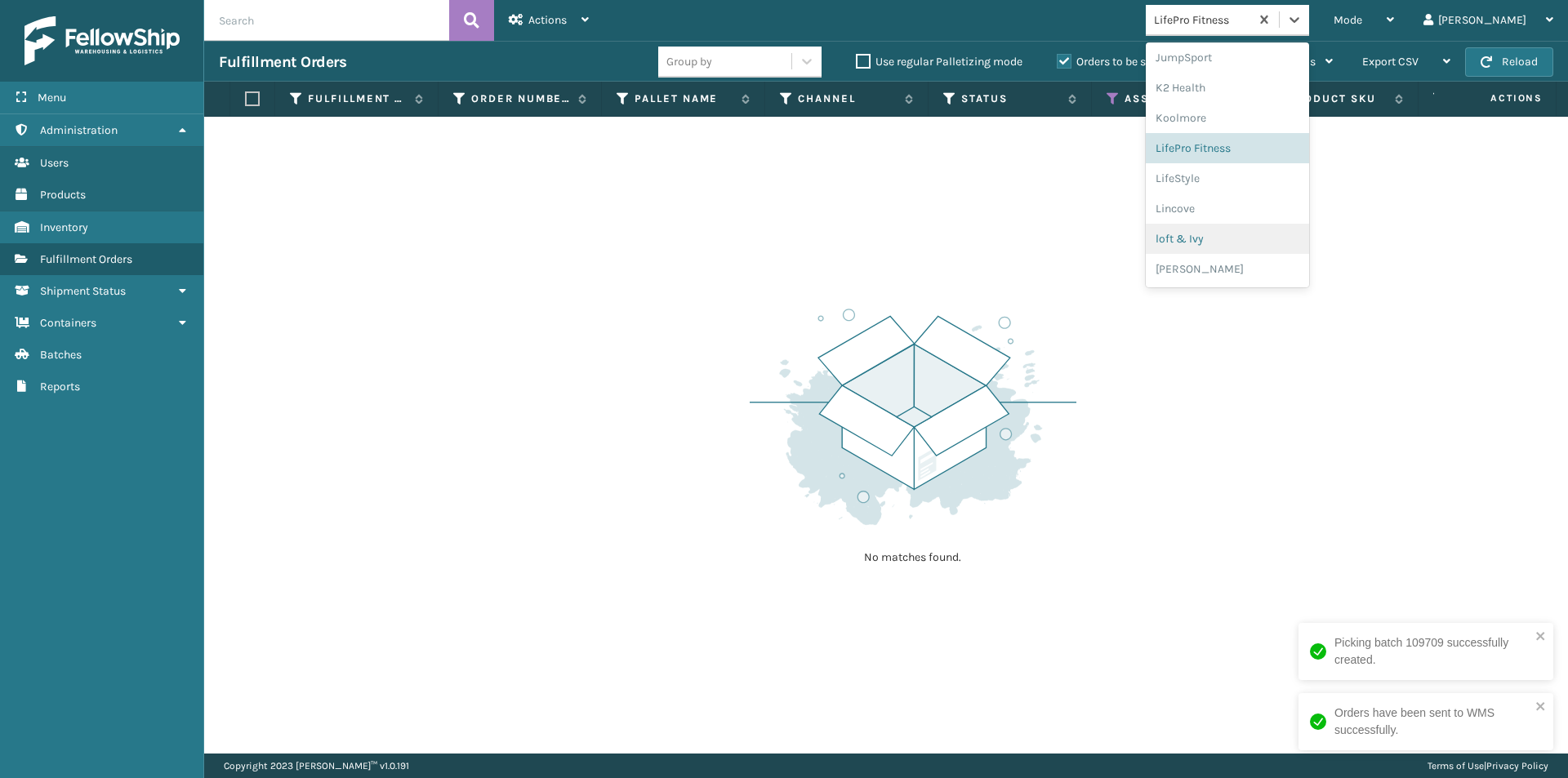
scroll to position [578, 0]
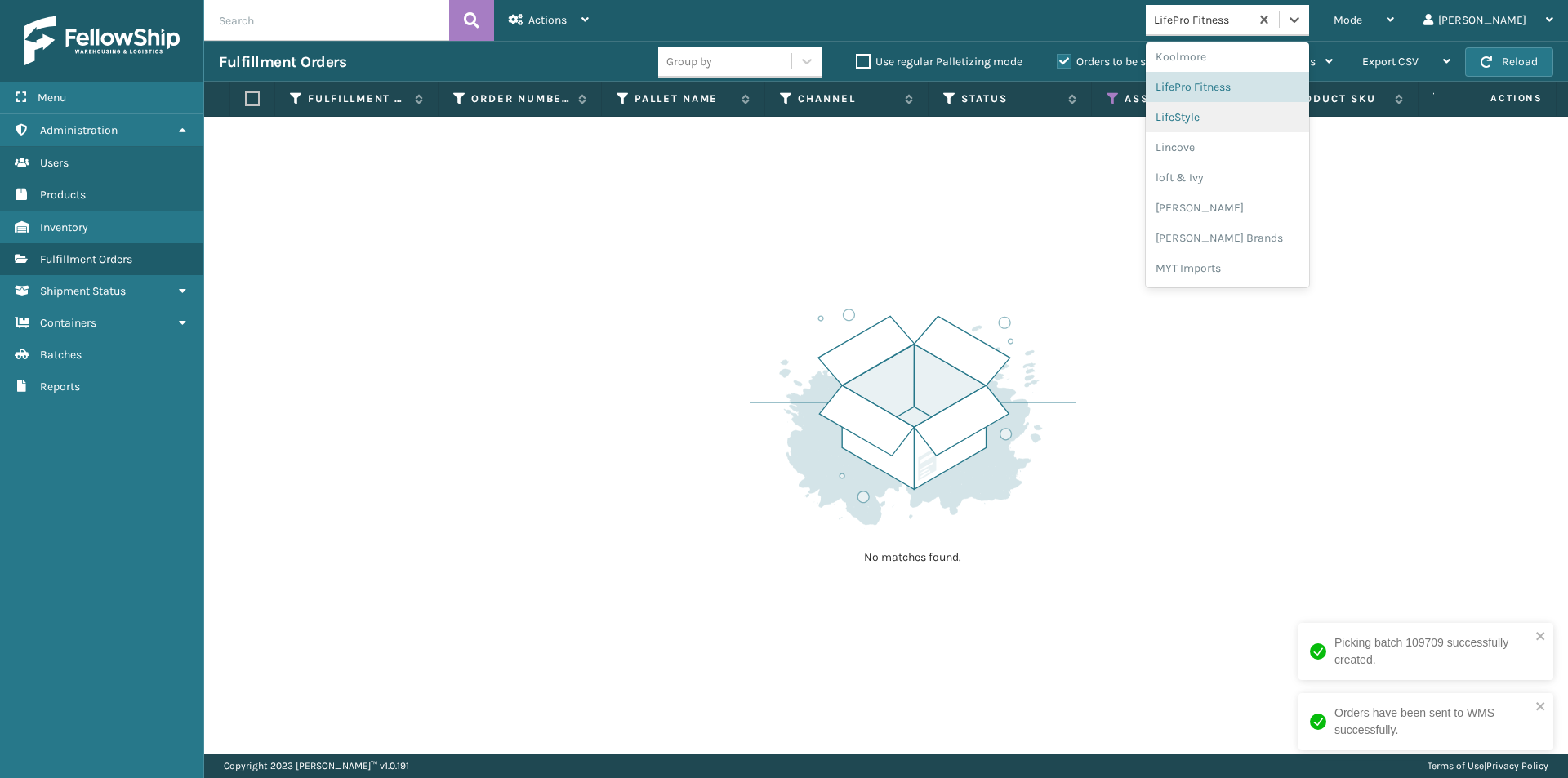
click at [1280, 116] on div "LifeStyle" at bounding box center [1227, 117] width 163 height 30
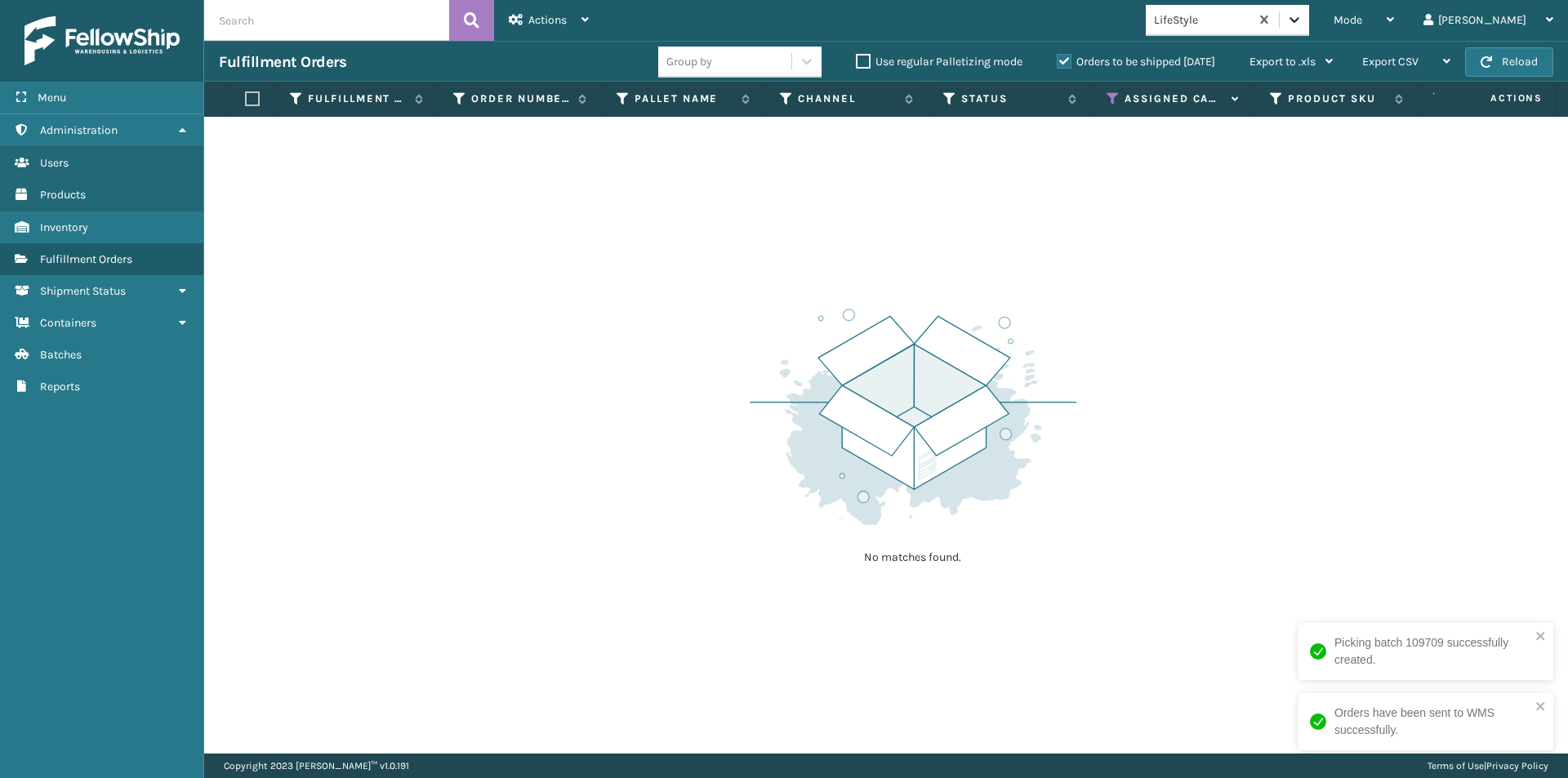
click at [1303, 14] on icon at bounding box center [1294, 19] width 17 height 17
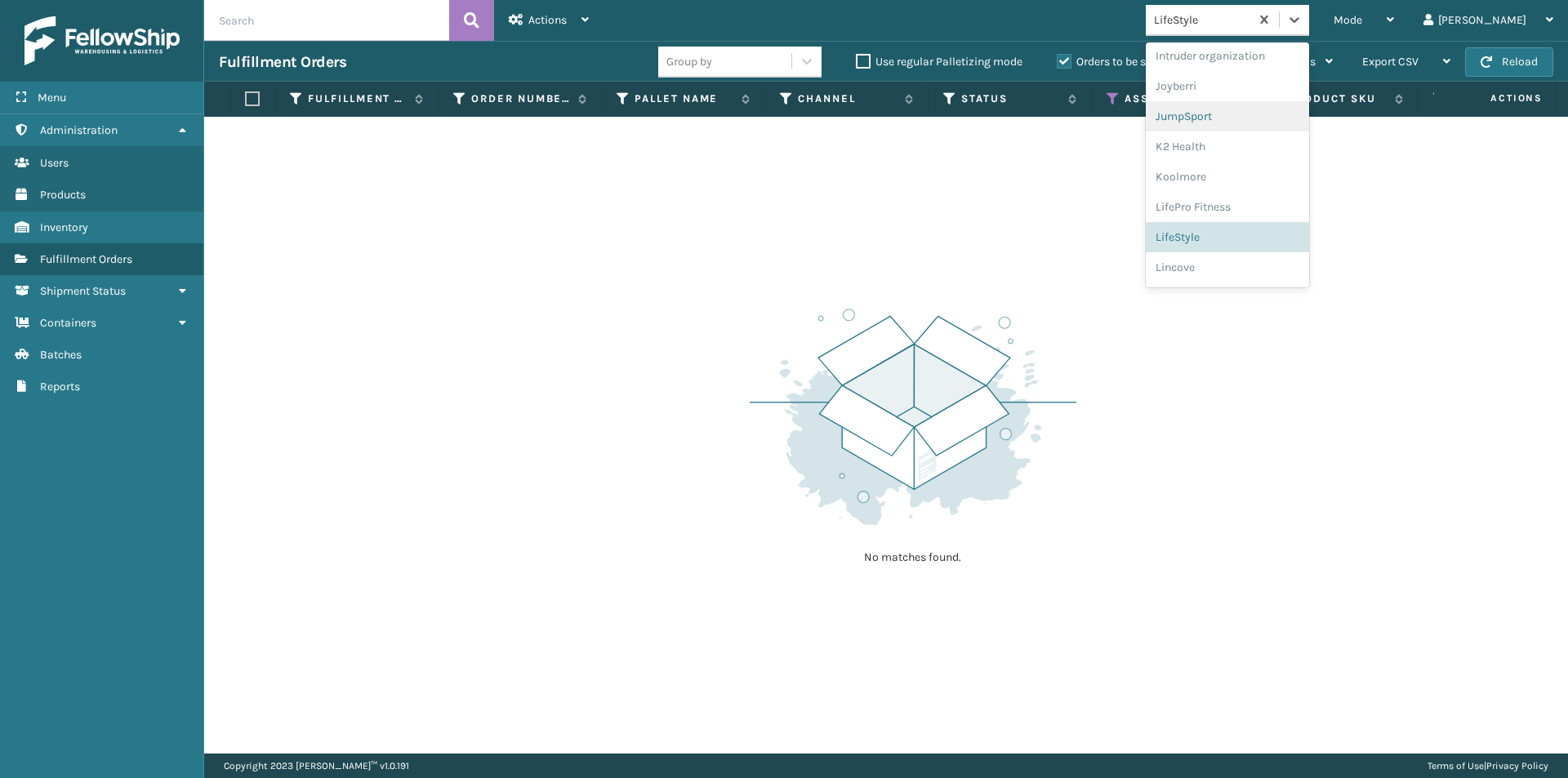
scroll to position [517, 0]
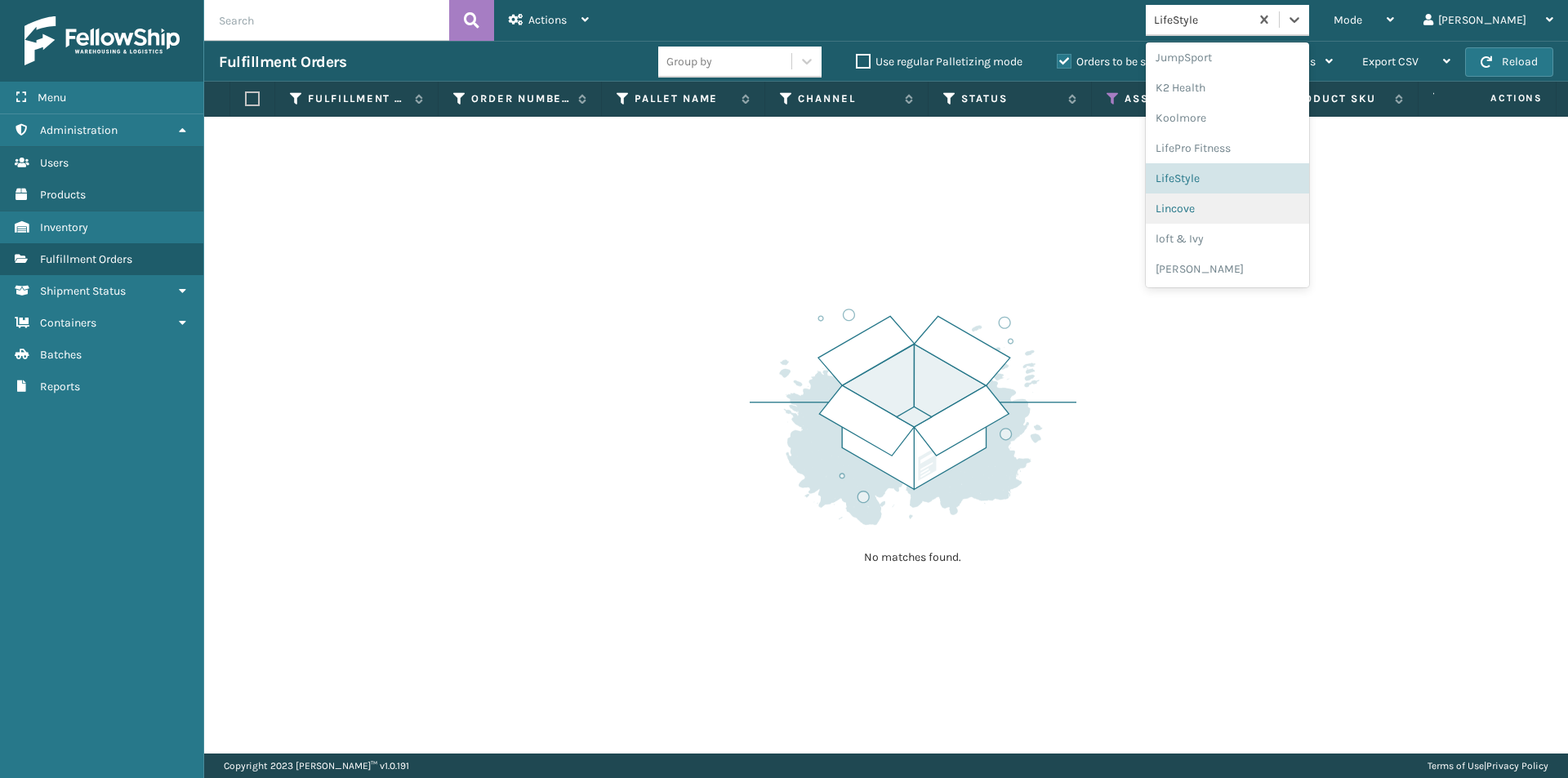
click at [1269, 204] on div "Lincove" at bounding box center [1227, 208] width 163 height 30
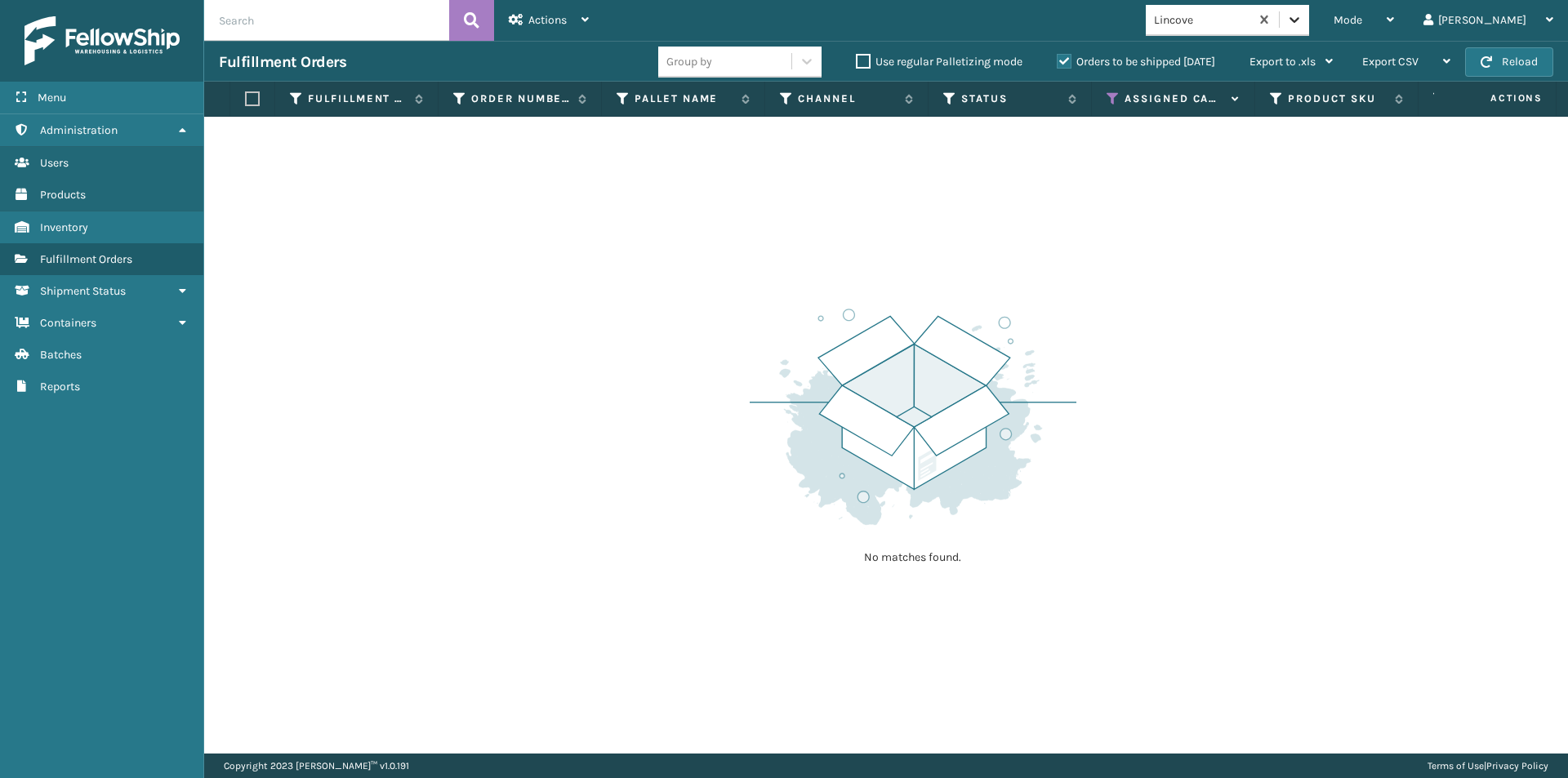
click at [1303, 22] on icon at bounding box center [1294, 19] width 17 height 17
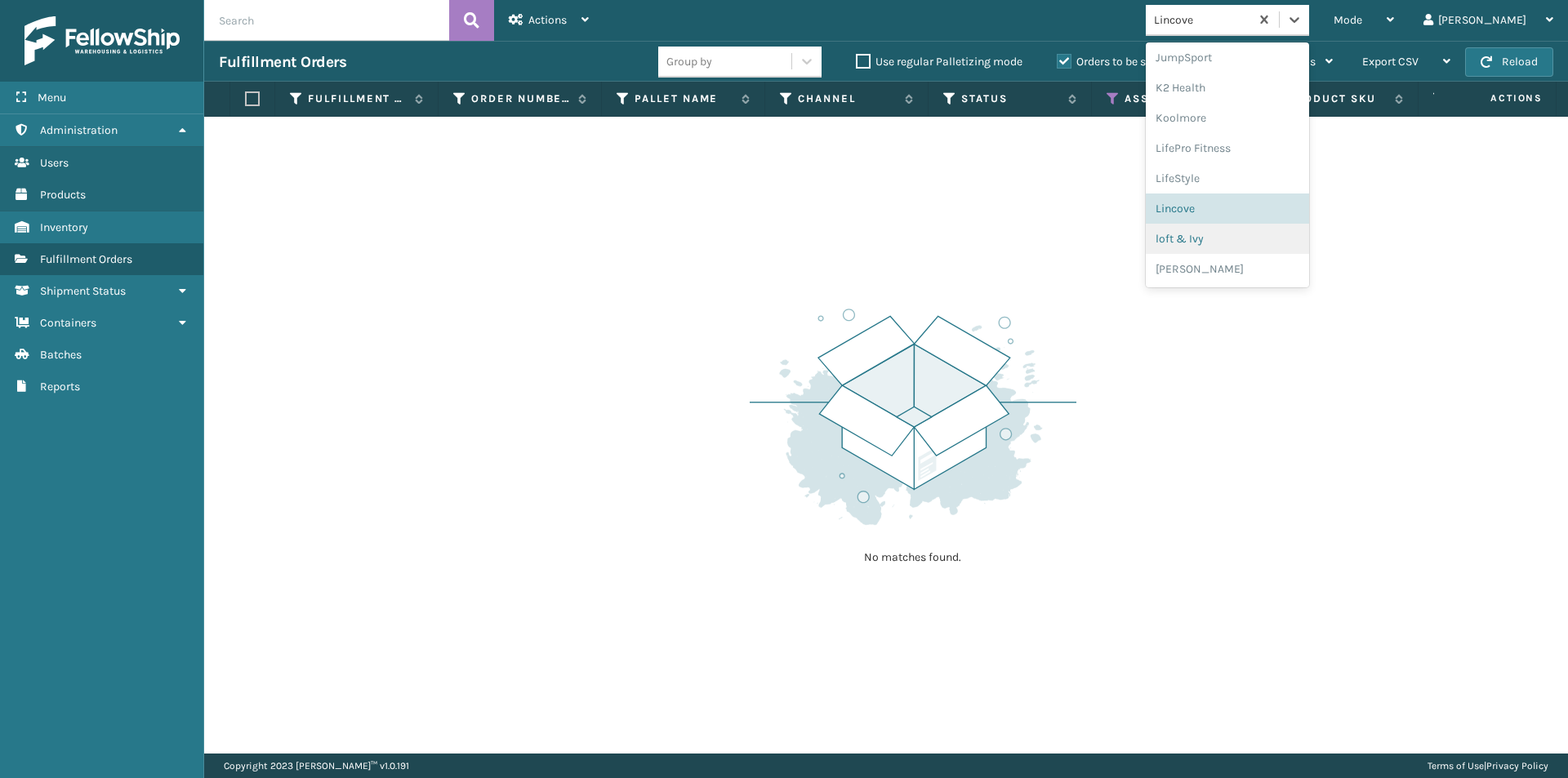
click at [1264, 232] on div "loft & Ivy" at bounding box center [1227, 238] width 163 height 30
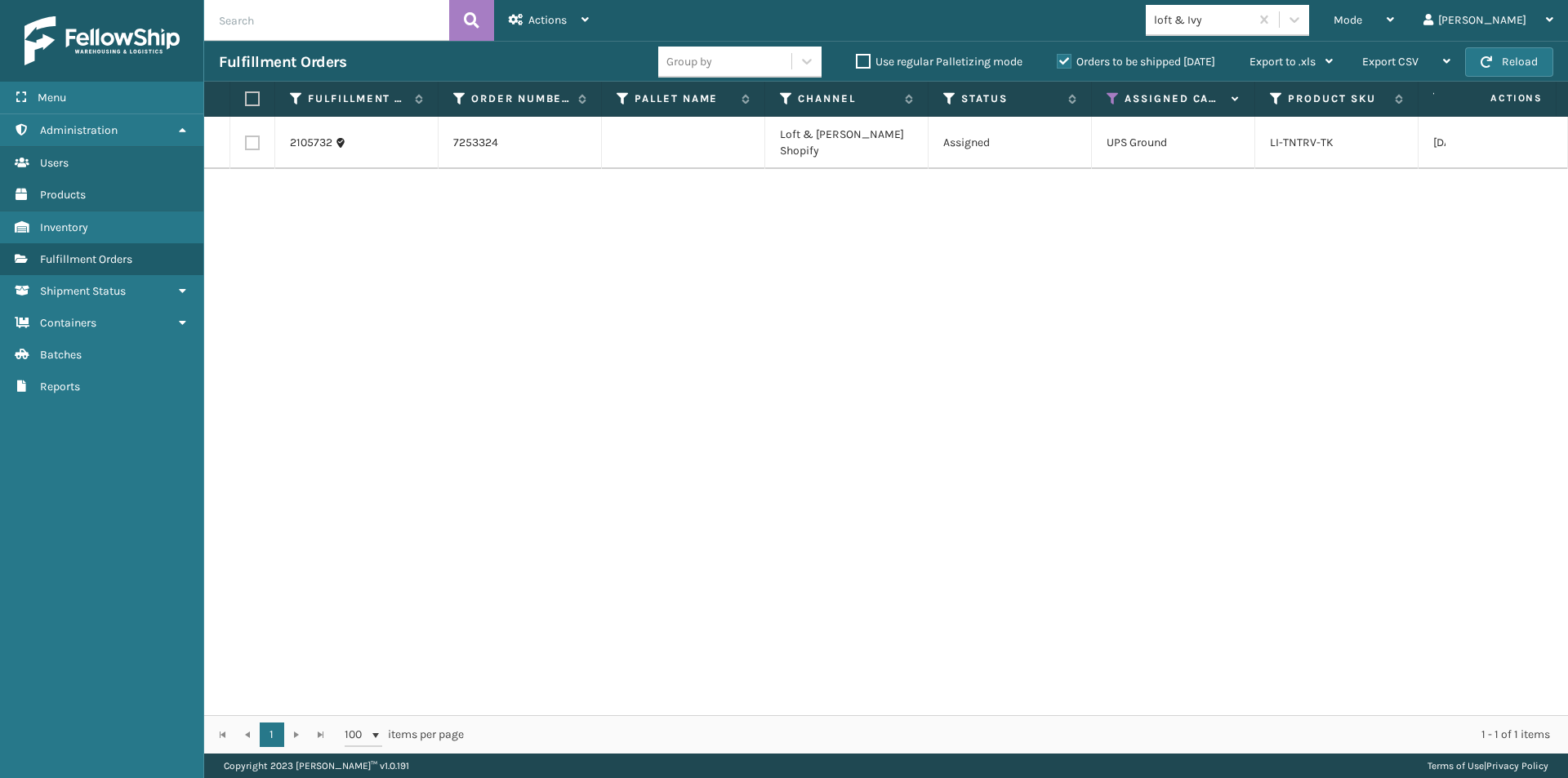
click at [253, 96] on label at bounding box center [250, 99] width 10 height 15
click at [246, 96] on input "checkbox" at bounding box center [245, 99] width 1 height 11
click at [581, 22] on icon at bounding box center [585, 19] width 7 height 11
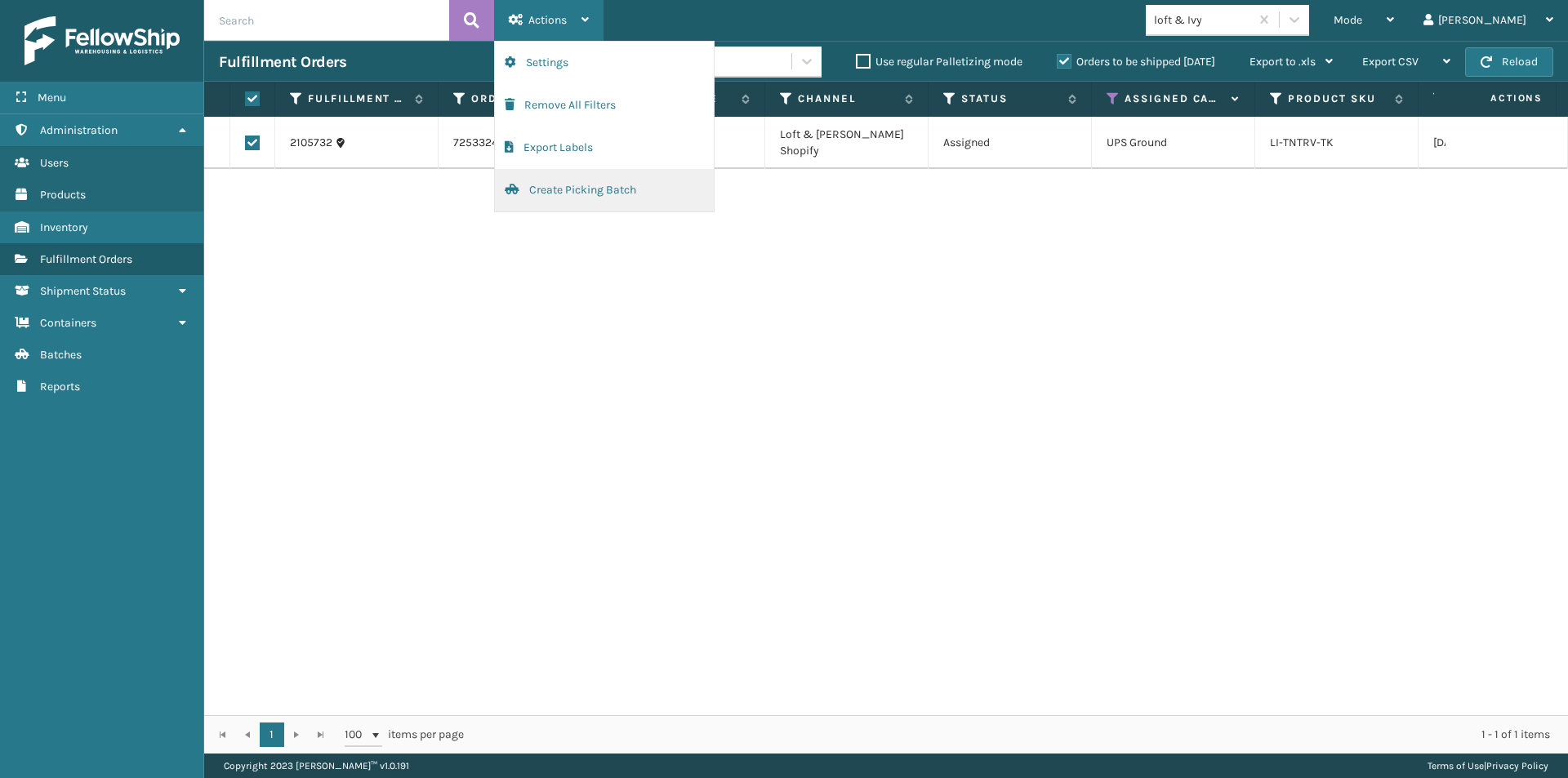
click at [573, 194] on button "Create Picking Batch" at bounding box center [604, 191] width 219 height 42
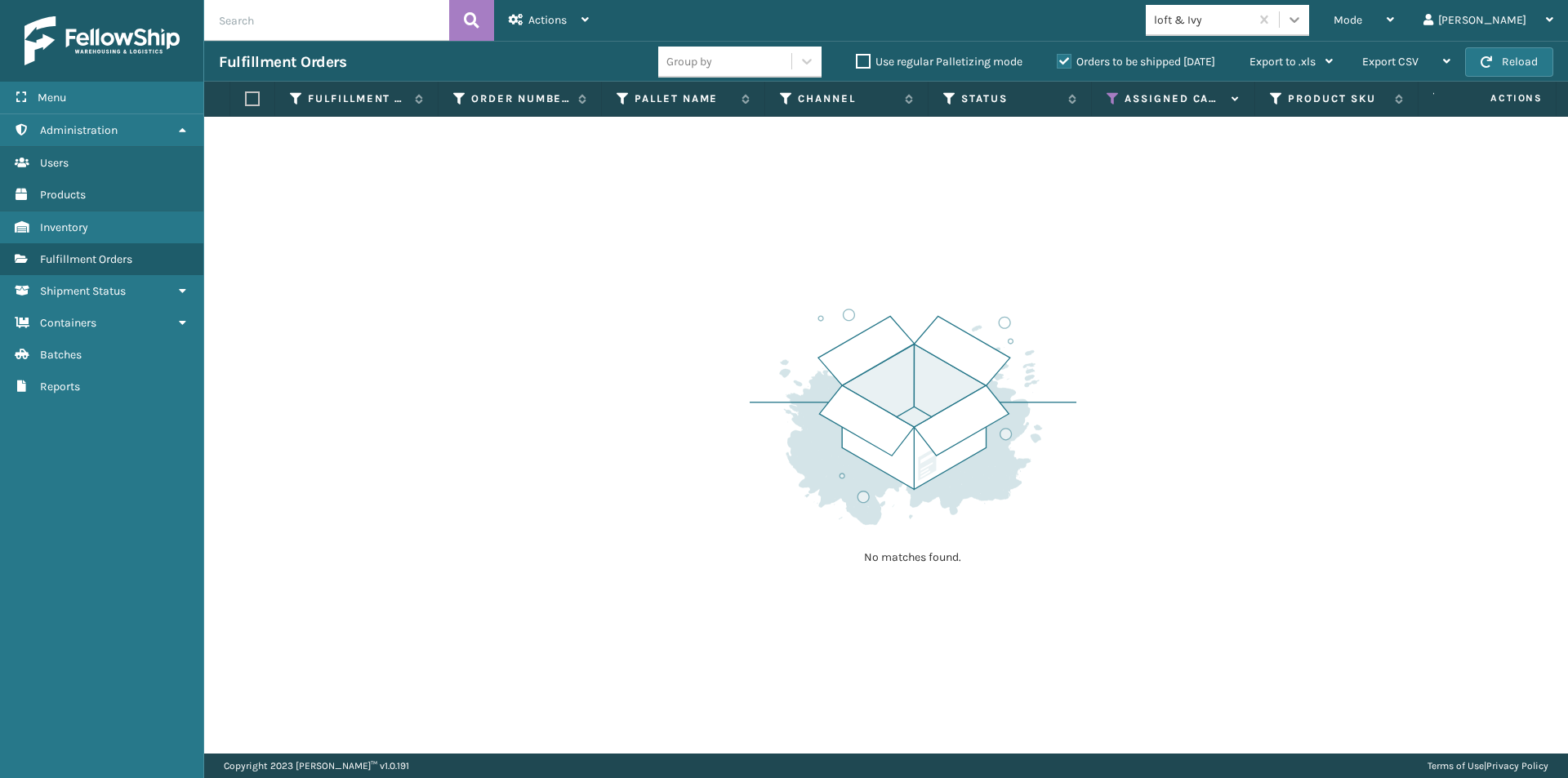
click at [1303, 24] on icon at bounding box center [1294, 19] width 17 height 17
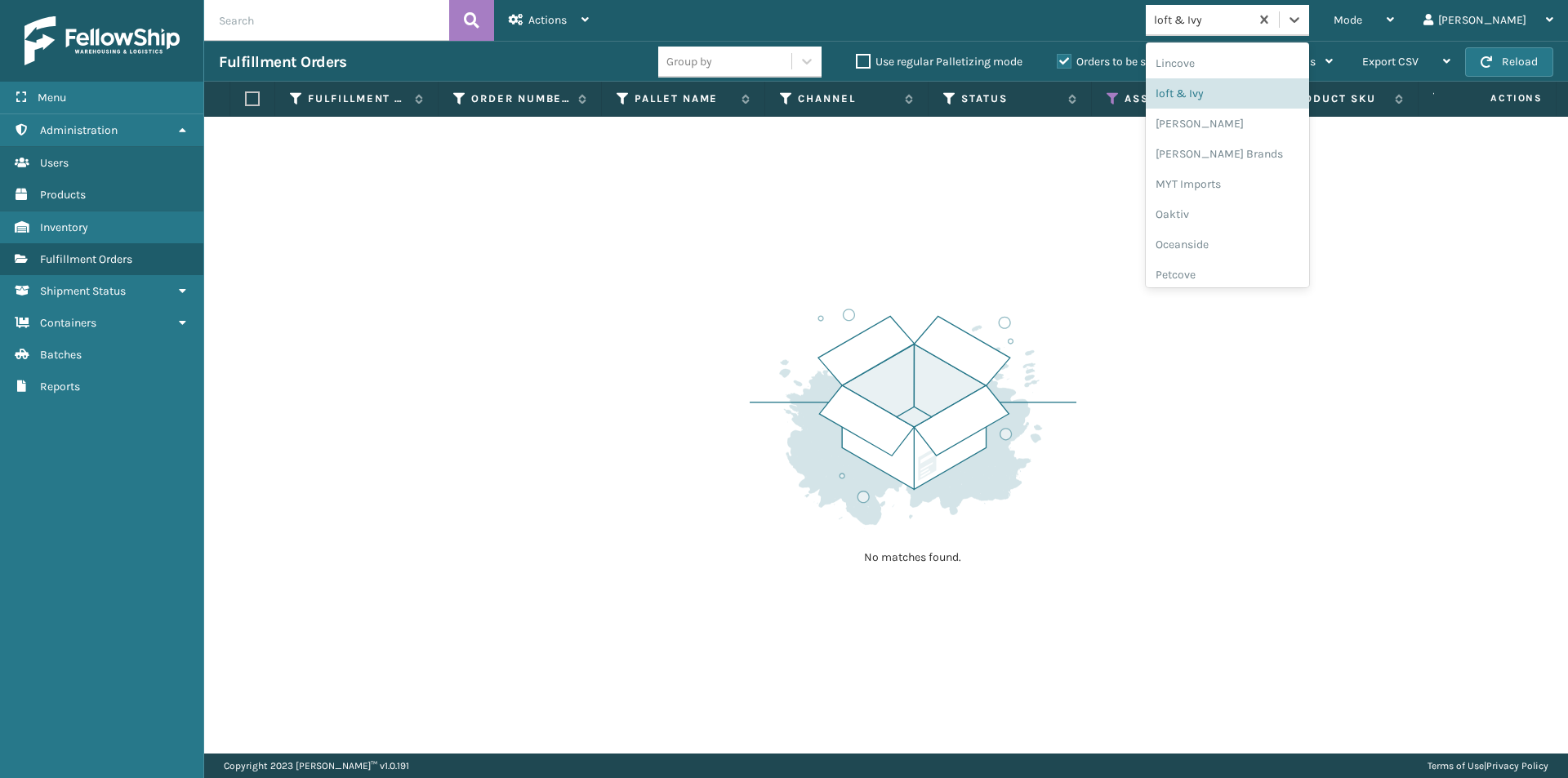
scroll to position [656, 0]
click at [1255, 139] on div "[PERSON_NAME]" at bounding box center [1227, 130] width 163 height 30
click at [1303, 26] on icon at bounding box center [1294, 19] width 17 height 17
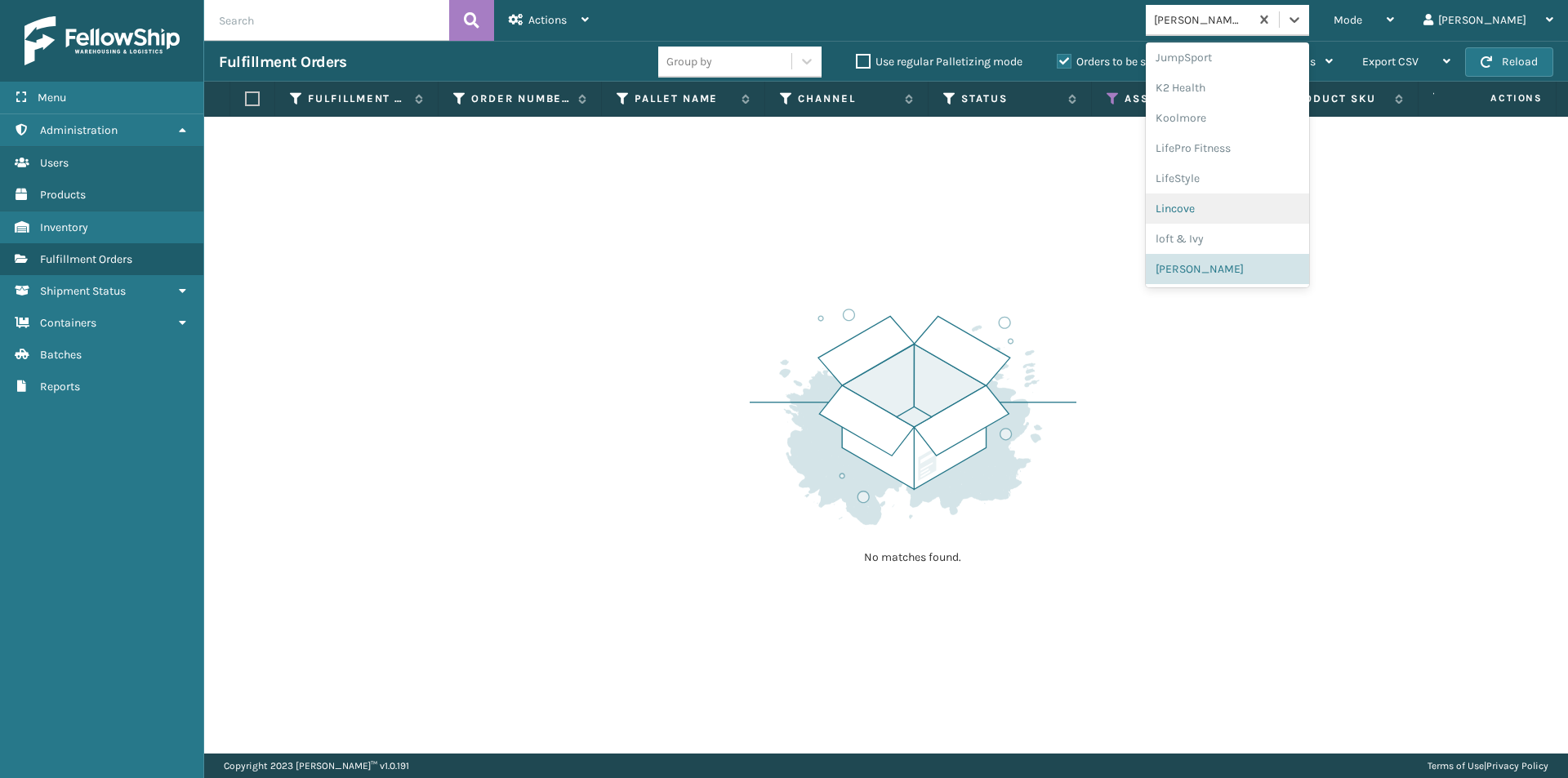
scroll to position [598, 0]
click at [1243, 213] on div "[PERSON_NAME] Brands" at bounding box center [1227, 217] width 163 height 30
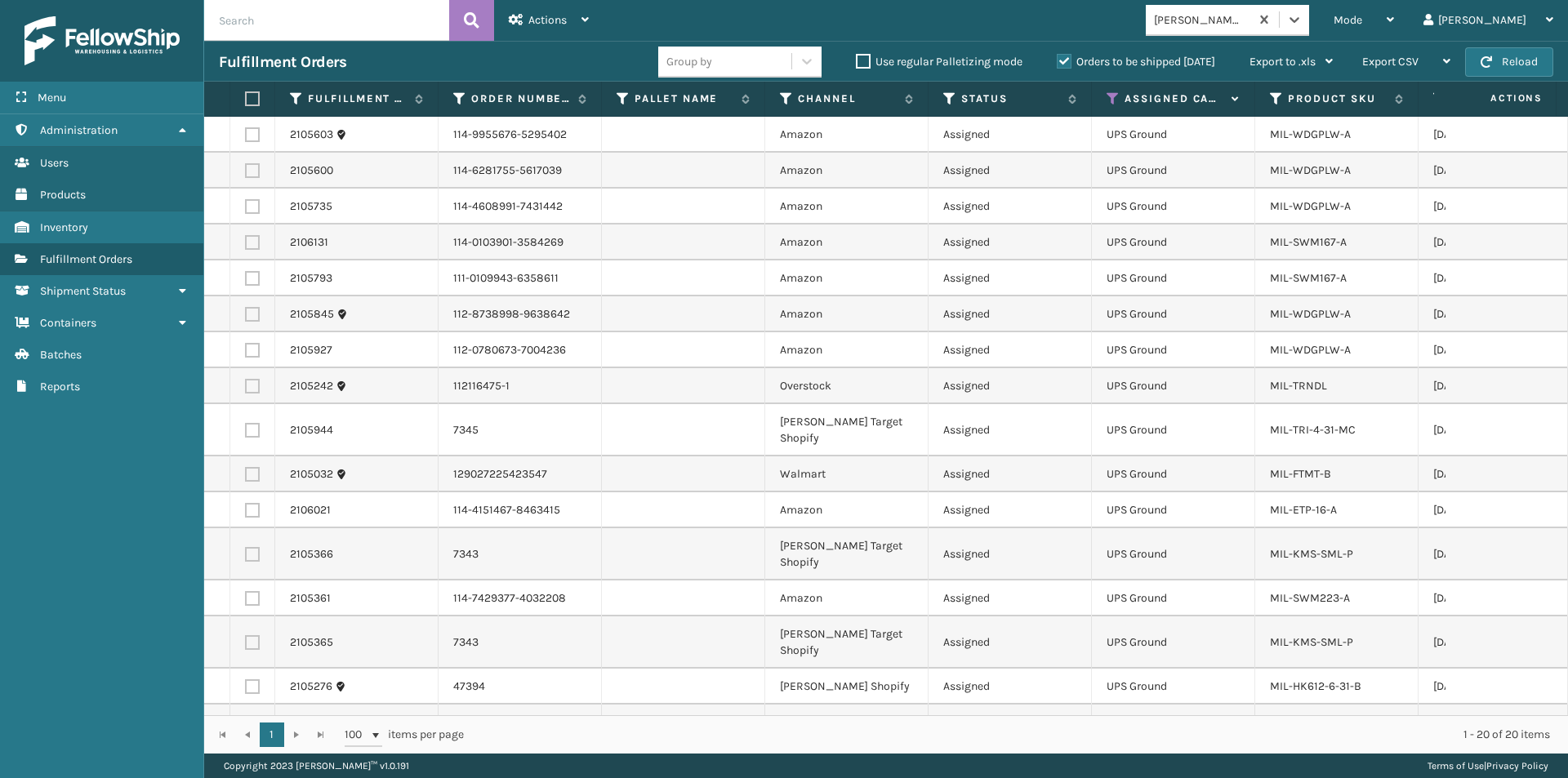
click at [245, 100] on label at bounding box center [250, 99] width 10 height 15
click at [245, 100] on input "checkbox" at bounding box center [245, 99] width 1 height 11
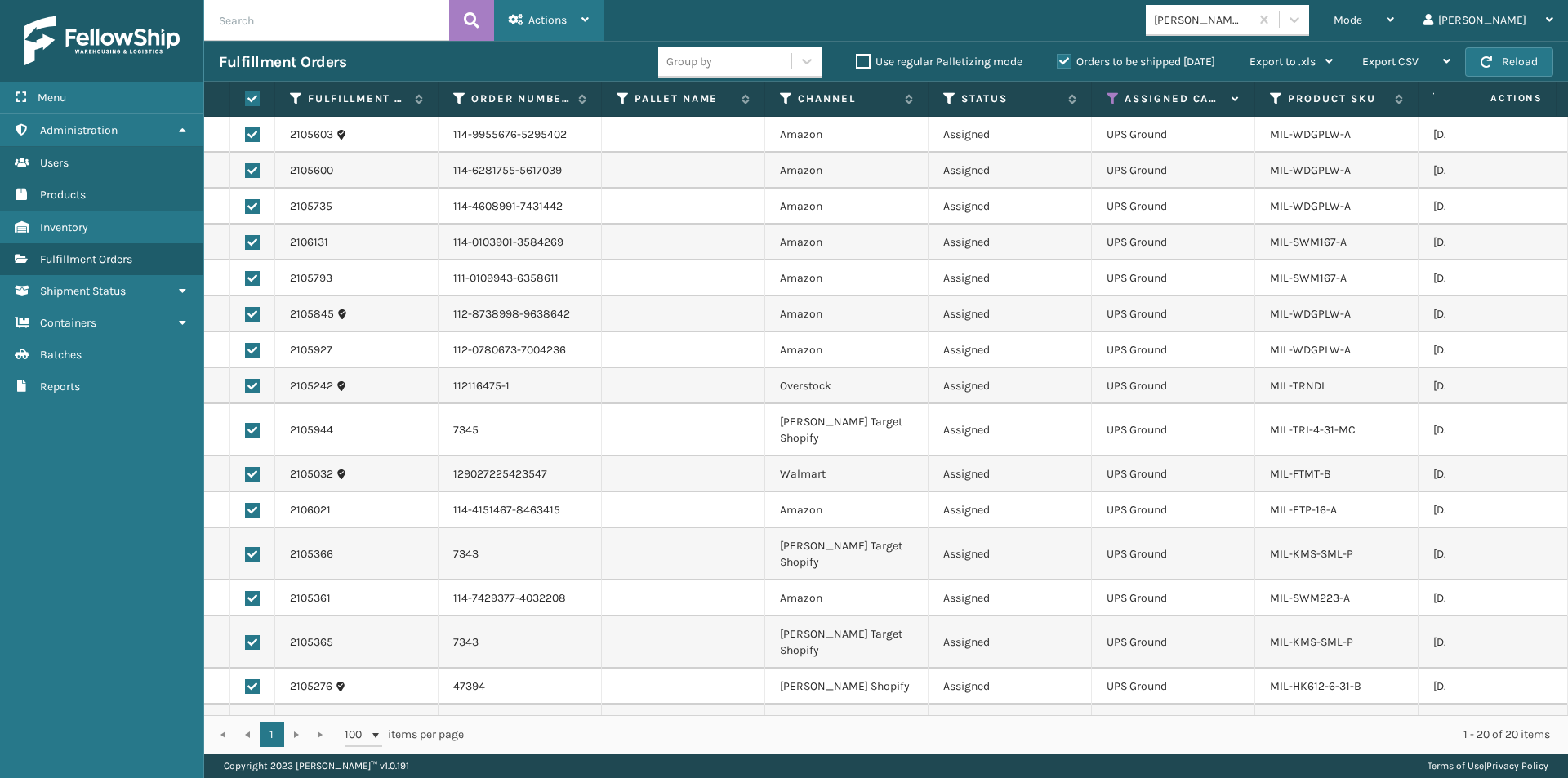
click at [582, 29] on div "Actions" at bounding box center [548, 20] width 80 height 41
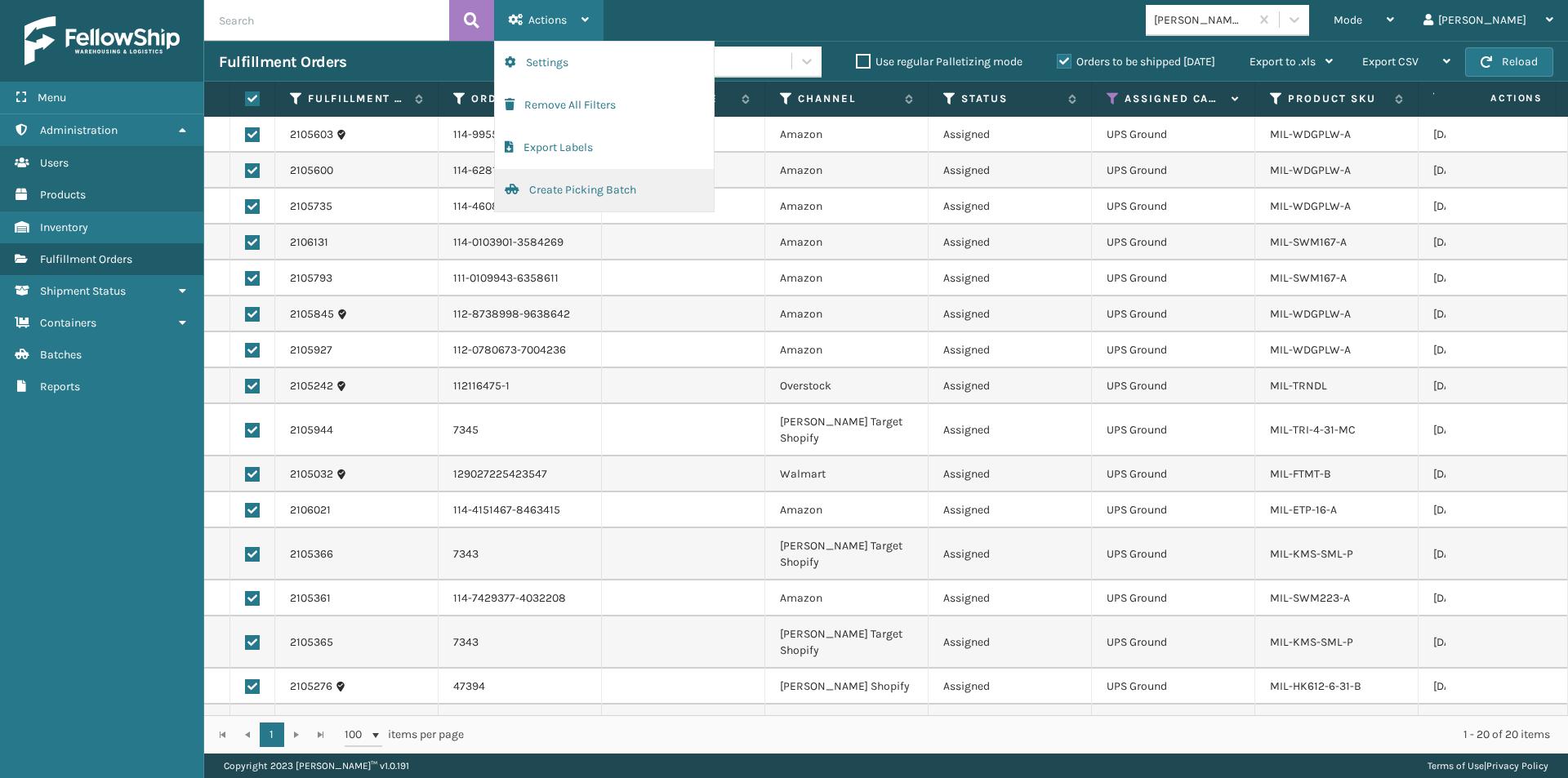
click at [597, 189] on button "Create Picking Batch" at bounding box center [604, 191] width 219 height 42
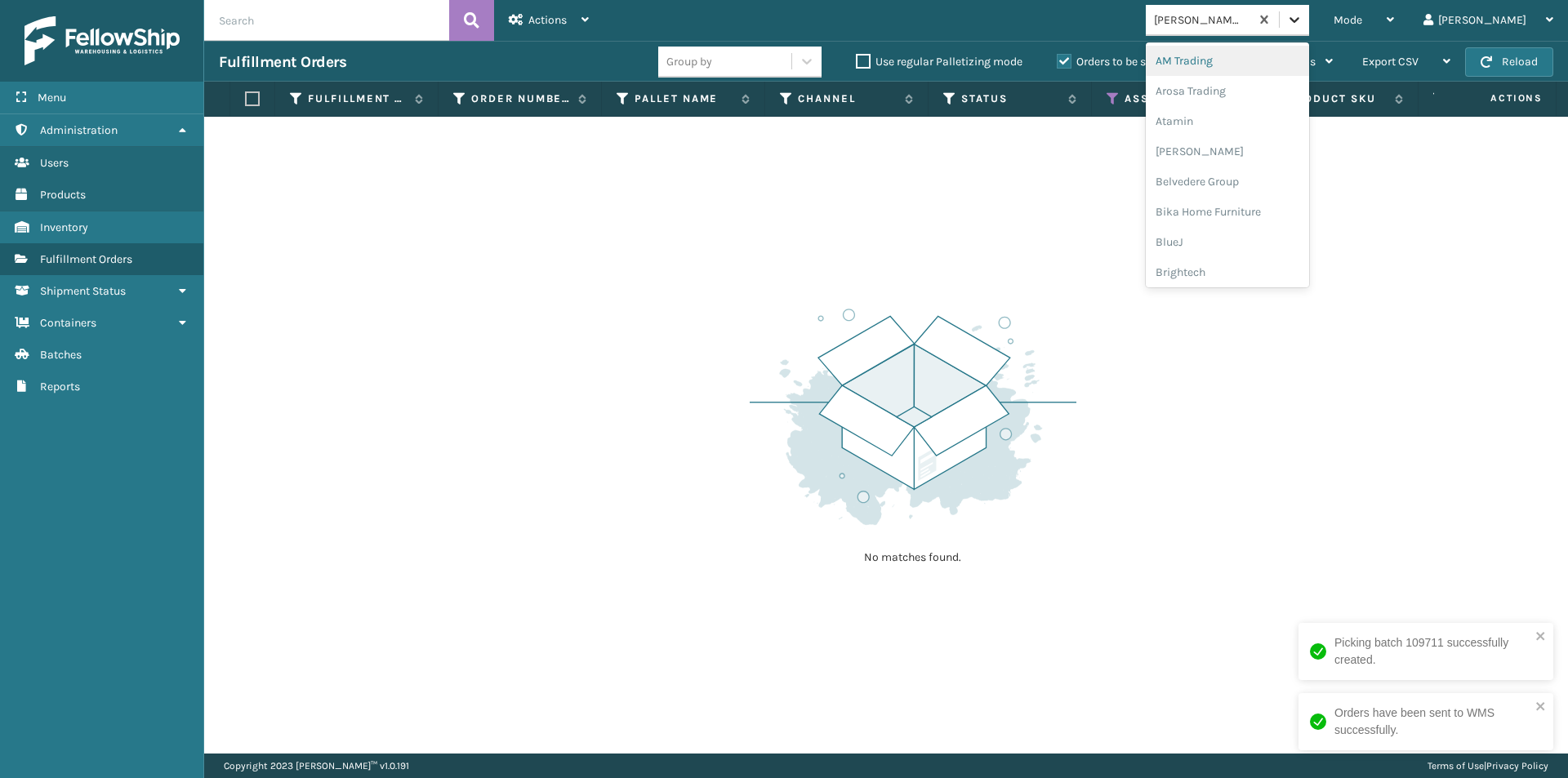
click at [1309, 29] on div at bounding box center [1294, 19] width 29 height 29
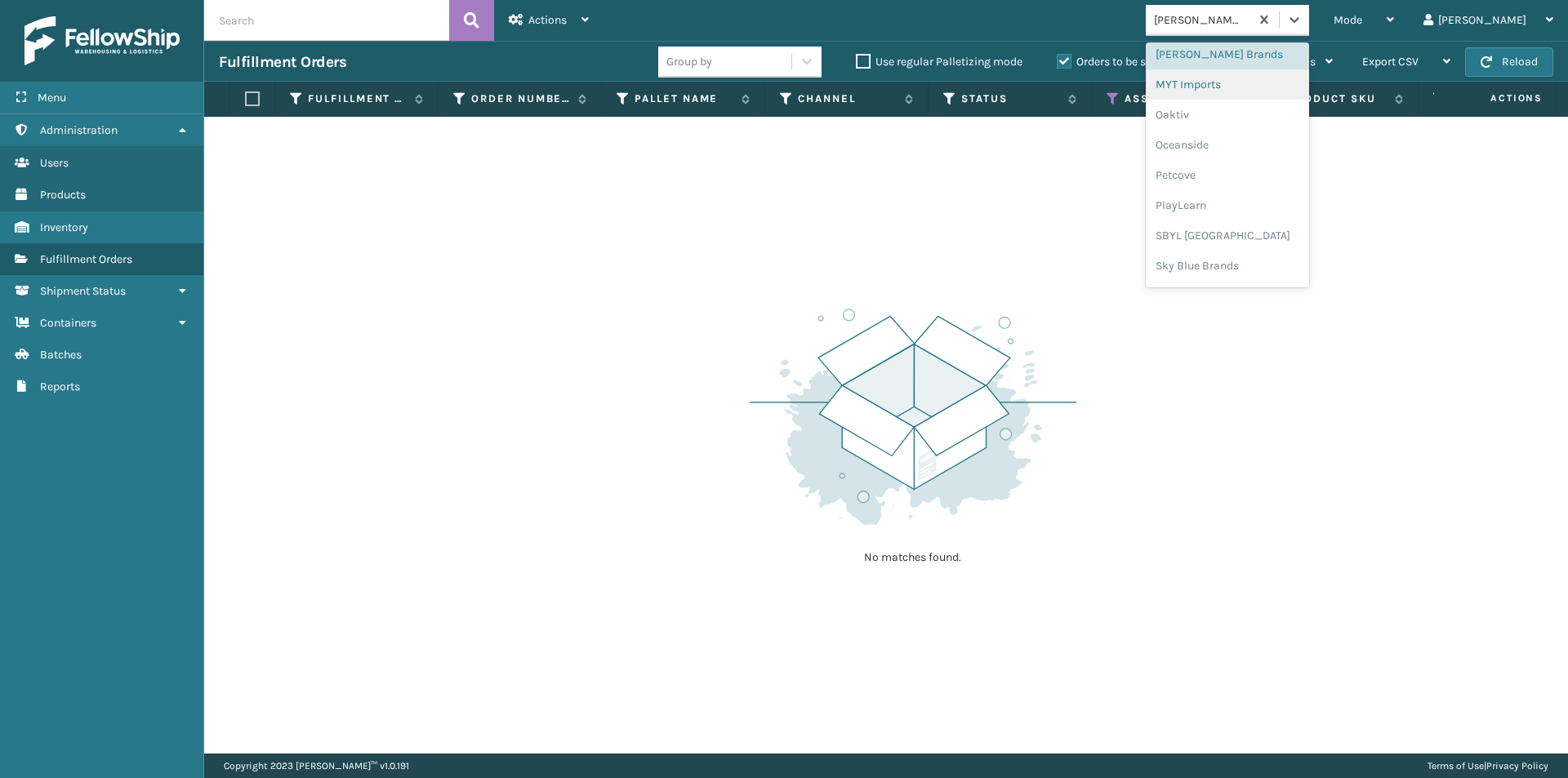
click at [1258, 94] on div "MYT Imports" at bounding box center [1227, 84] width 163 height 30
click at [1309, 18] on div at bounding box center [1294, 19] width 29 height 29
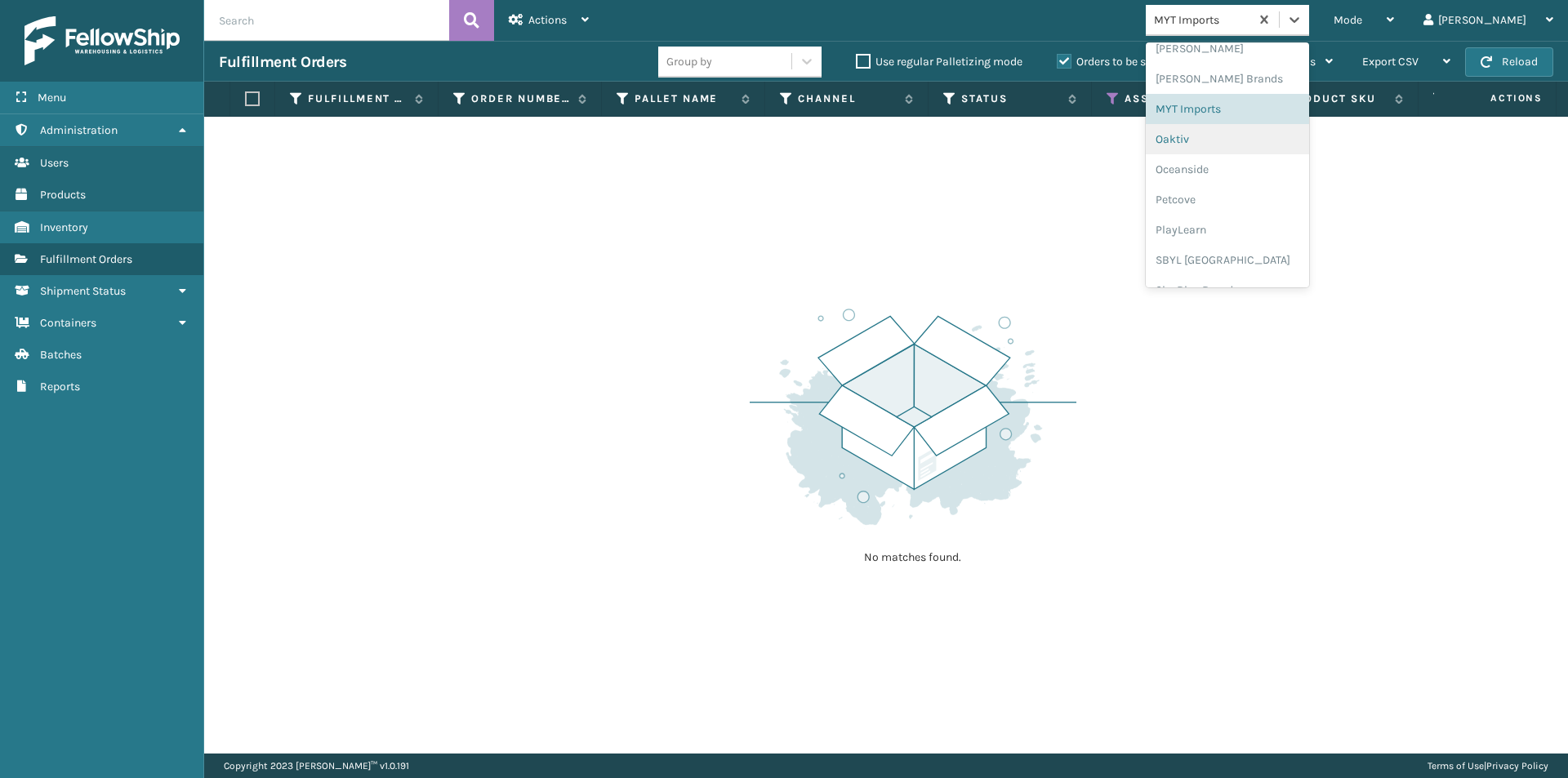
click at [1237, 146] on div "Oaktiv" at bounding box center [1227, 139] width 163 height 30
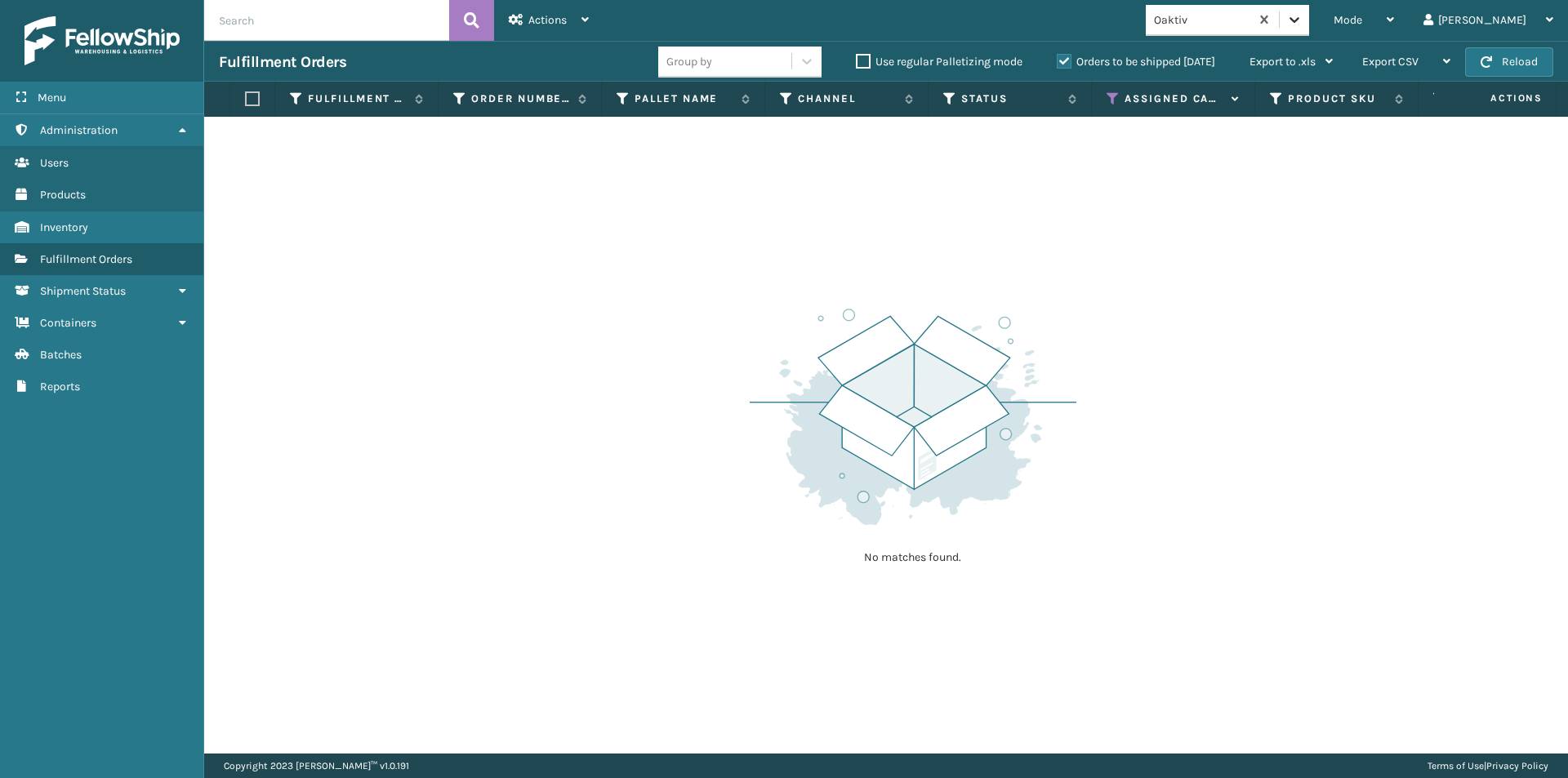
click at [1303, 25] on icon at bounding box center [1294, 19] width 17 height 17
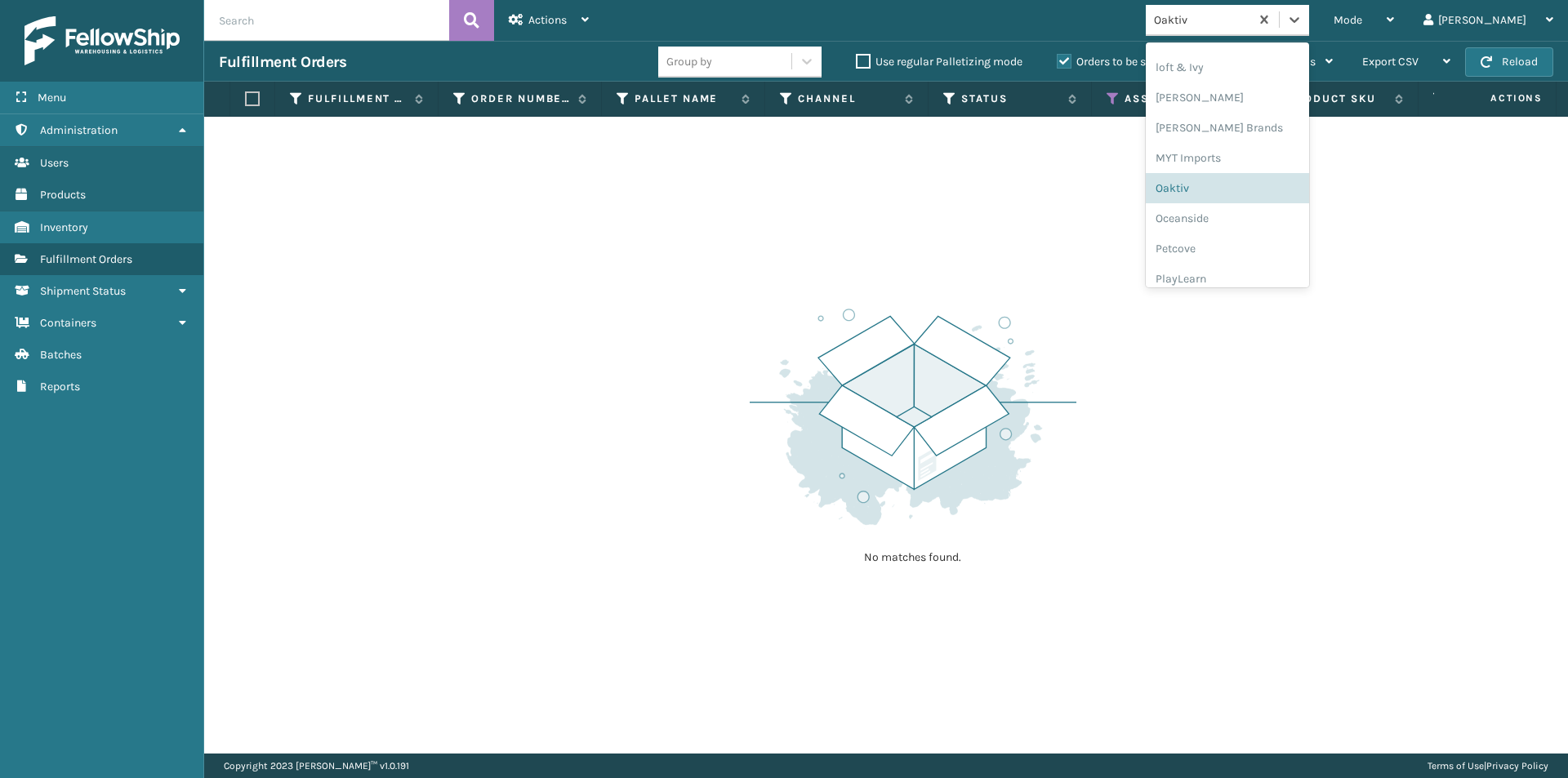
scroll to position [819, 0]
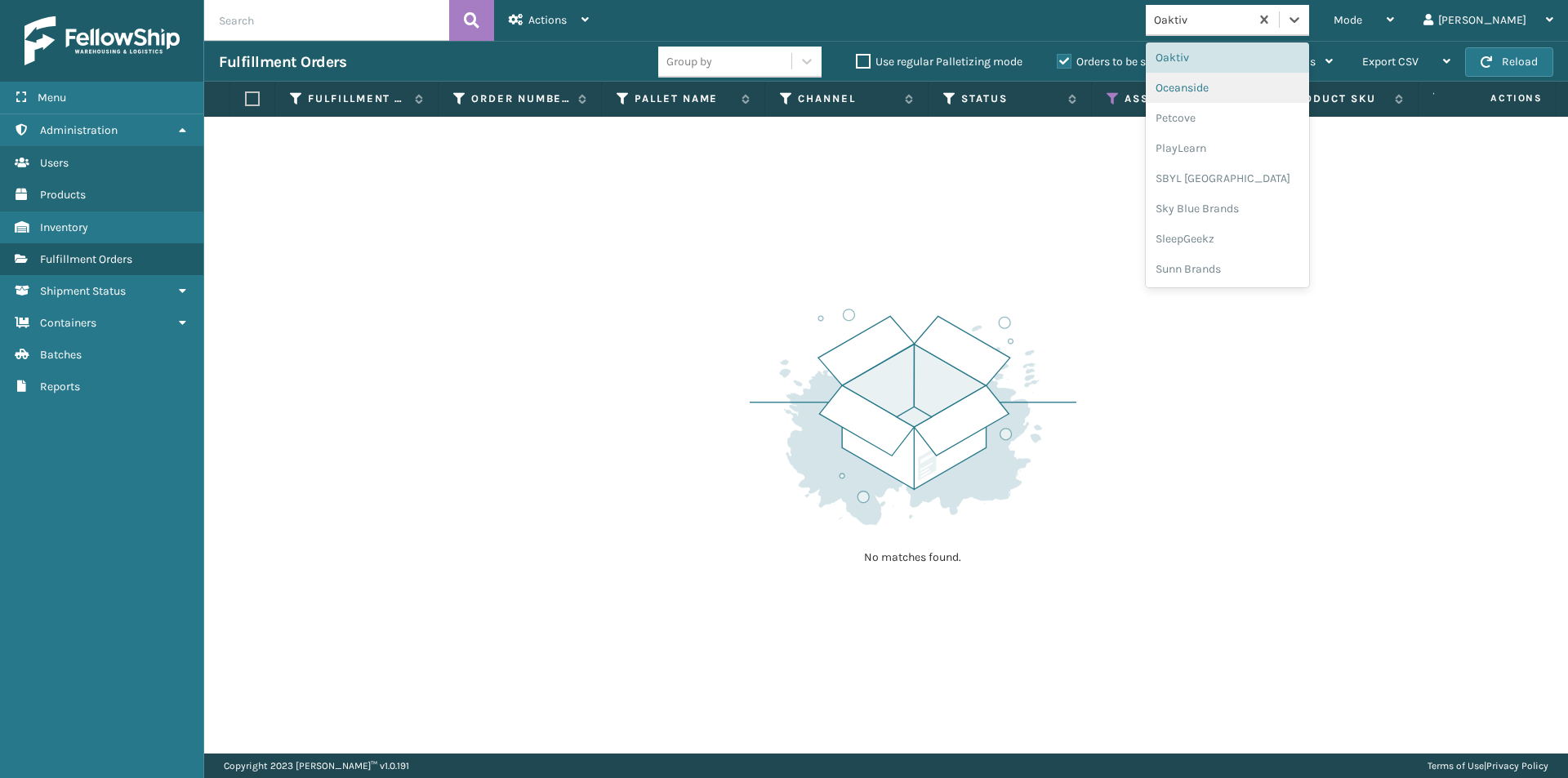
click at [1245, 95] on div "Oceanside" at bounding box center [1227, 87] width 163 height 30
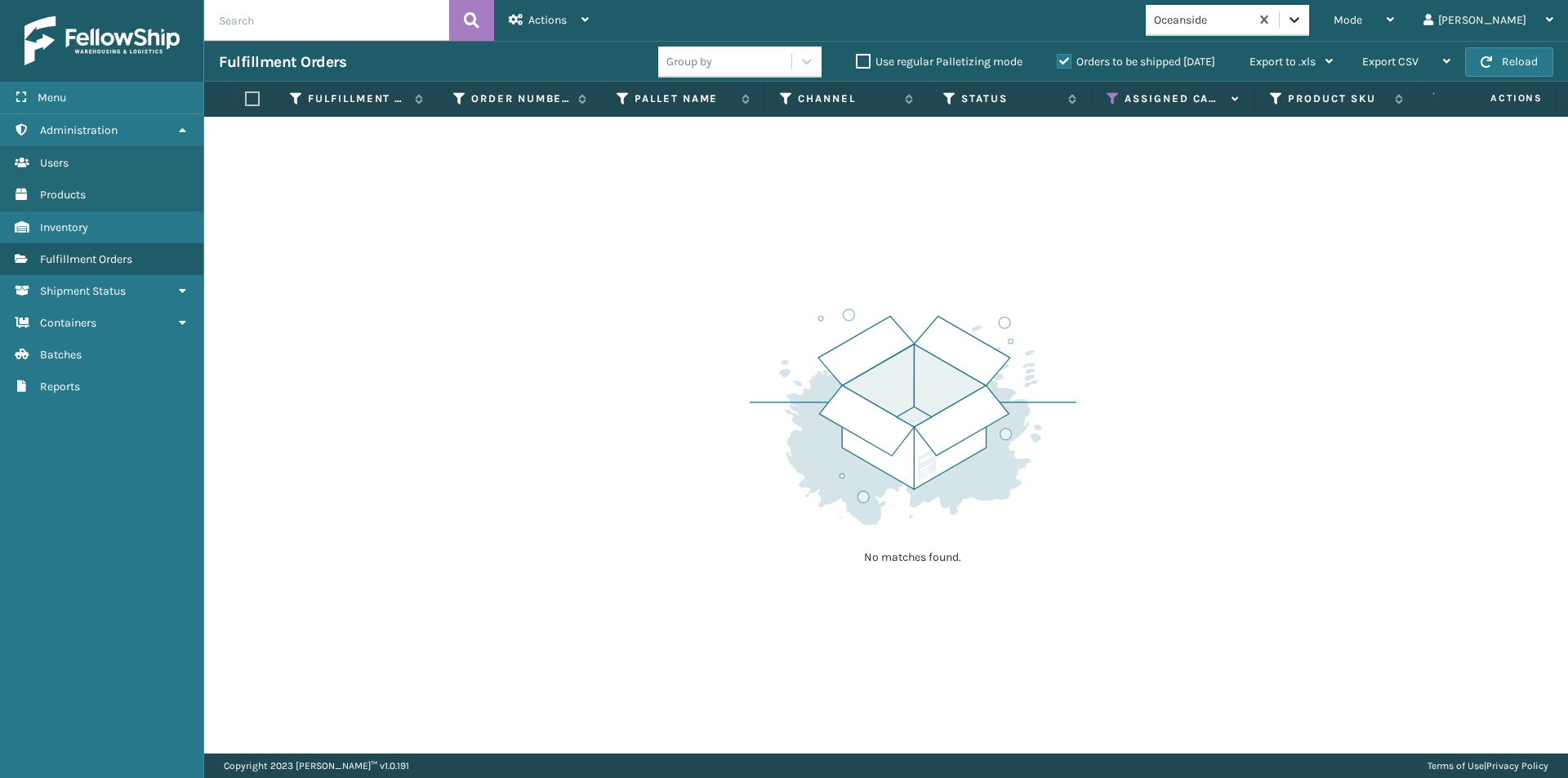
click at [1303, 17] on icon at bounding box center [1294, 19] width 17 height 17
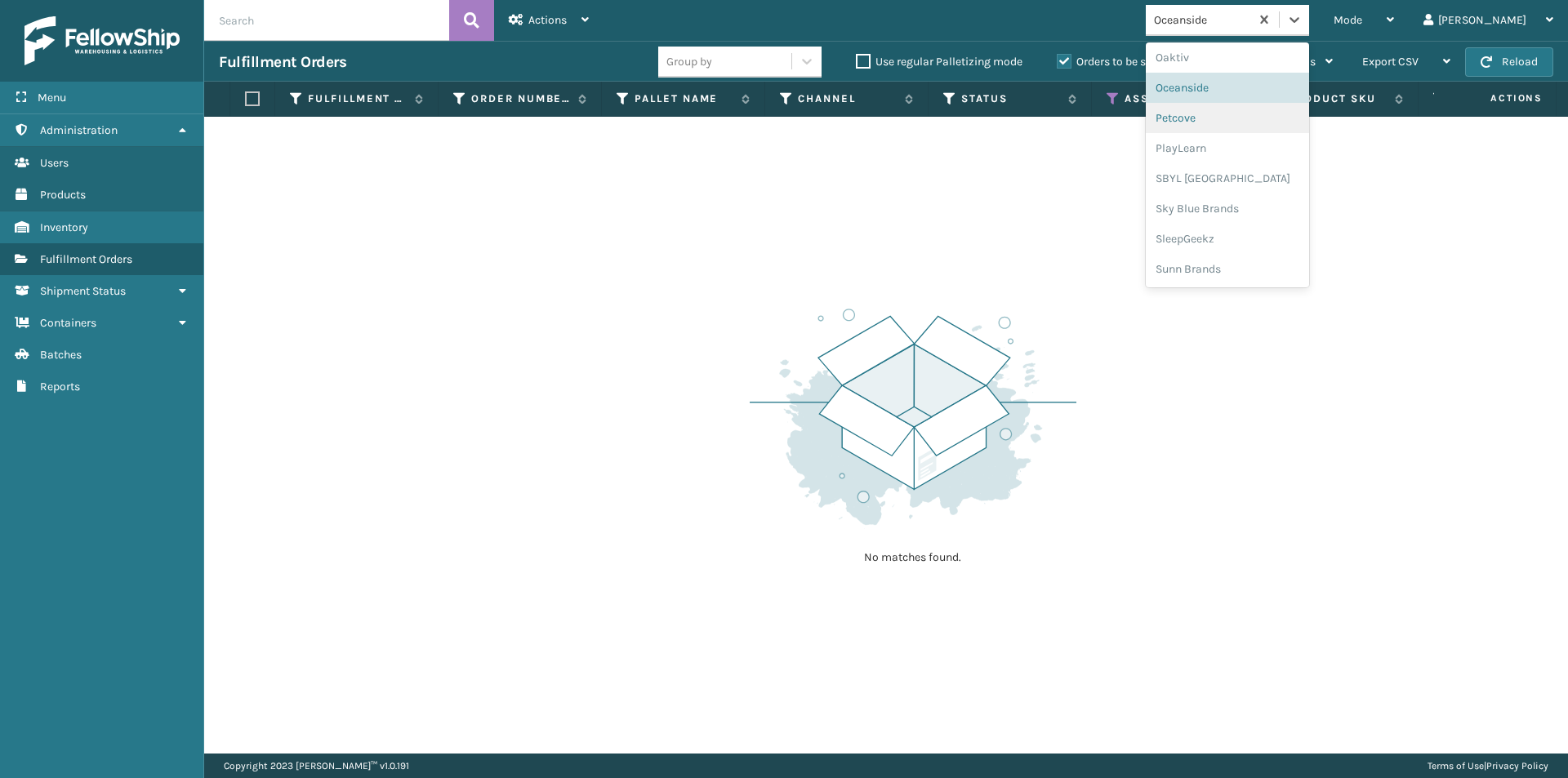
click at [1234, 125] on div "Petcove" at bounding box center [1227, 118] width 163 height 30
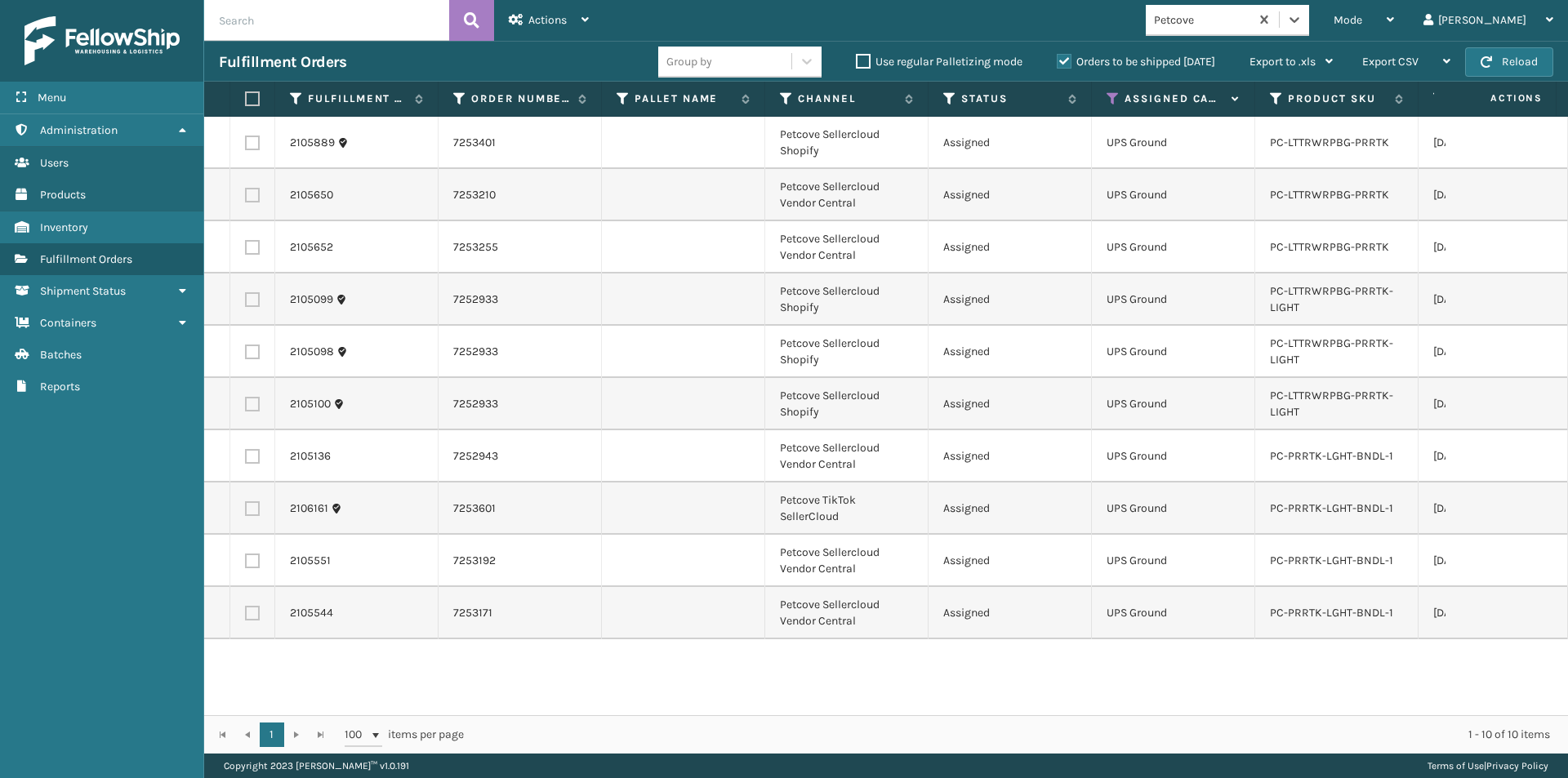
click at [255, 95] on label at bounding box center [250, 99] width 10 height 15
click at [246, 95] on input "checkbox" at bounding box center [245, 99] width 1 height 11
click at [582, 23] on icon at bounding box center [585, 19] width 7 height 11
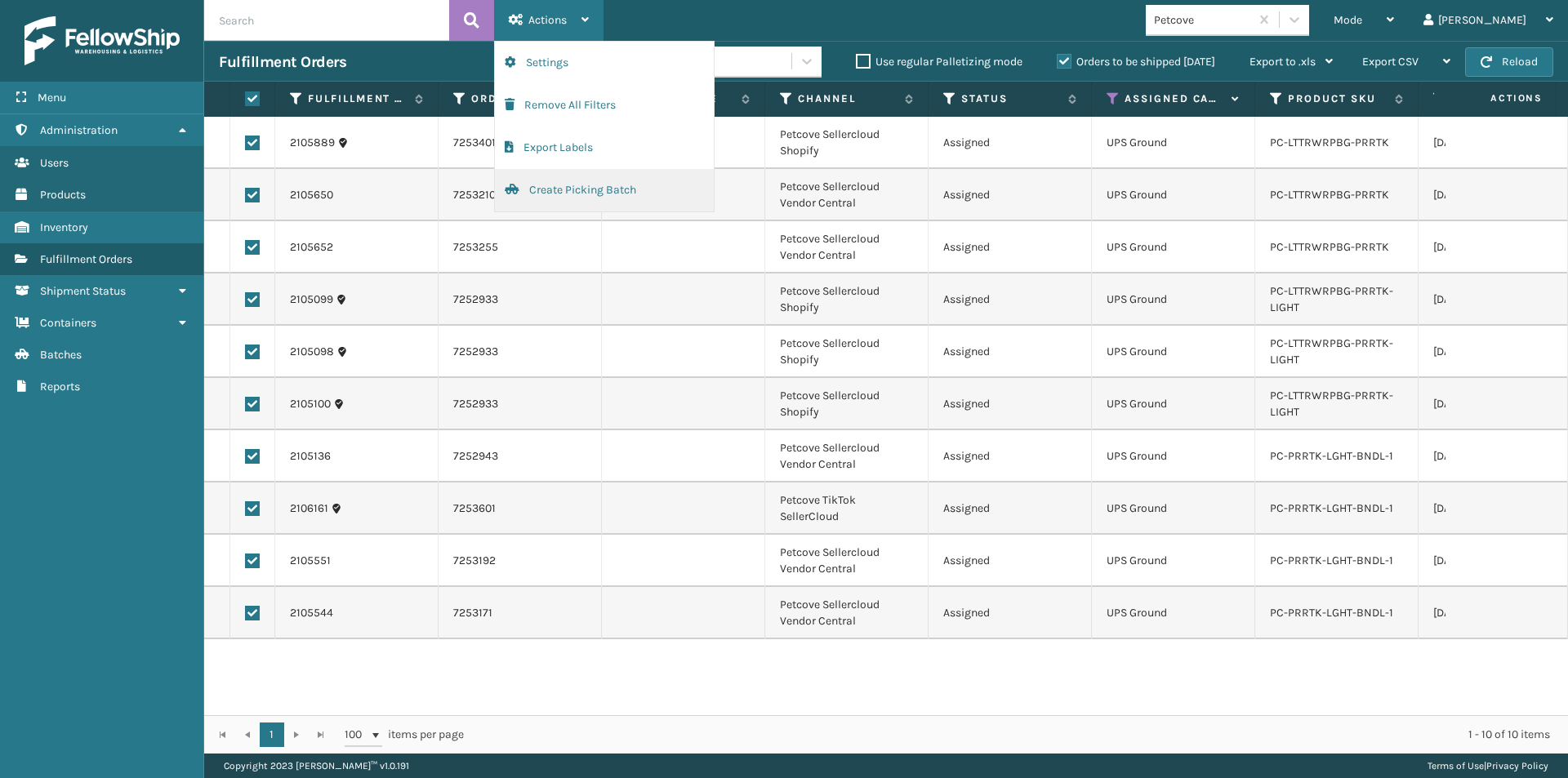
click at [576, 191] on button "Create Picking Batch" at bounding box center [604, 191] width 219 height 42
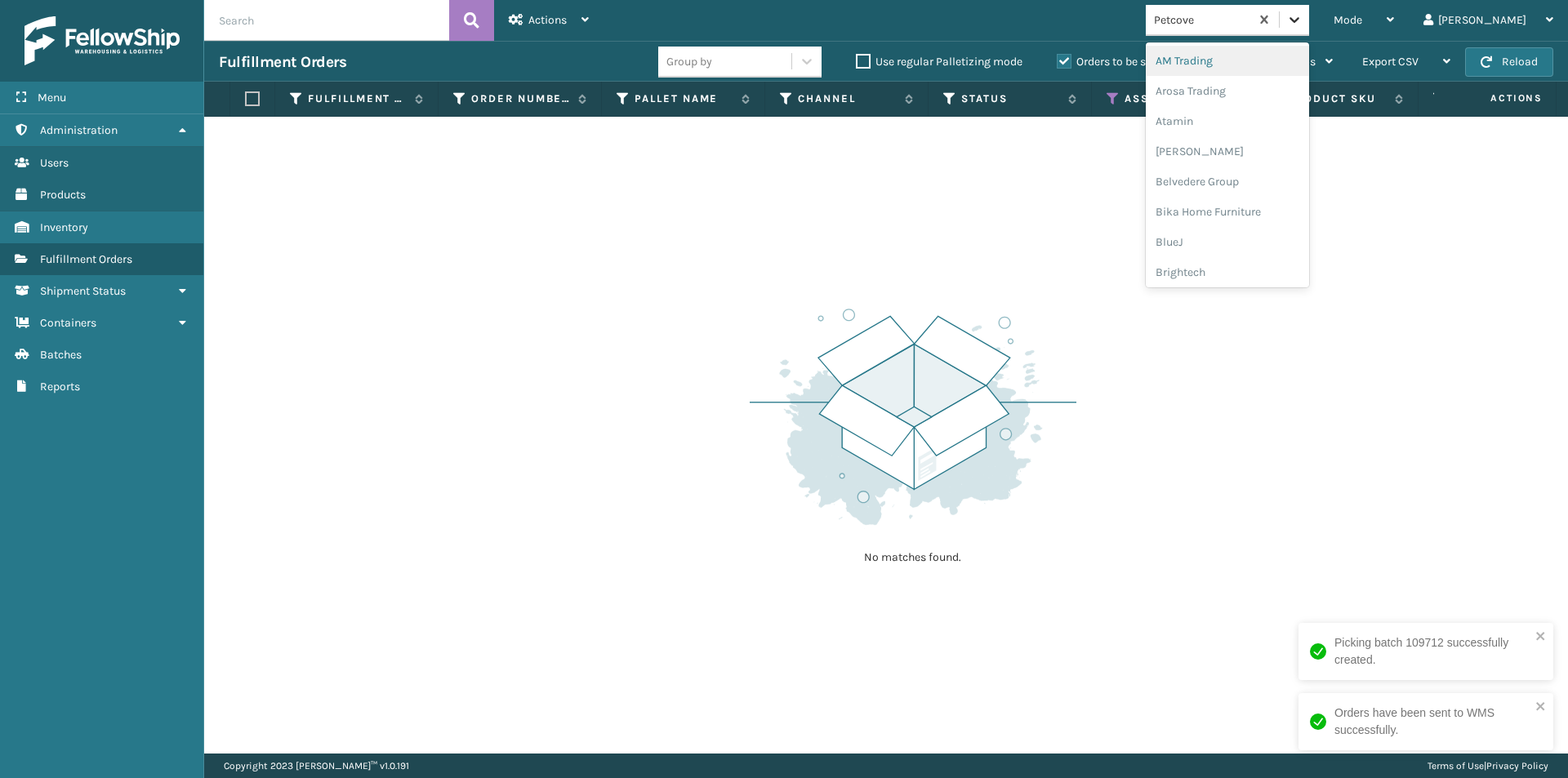
click at [1309, 25] on div at bounding box center [1294, 19] width 29 height 29
click at [1262, 208] on div "PlayLearn" at bounding box center [1227, 205] width 163 height 30
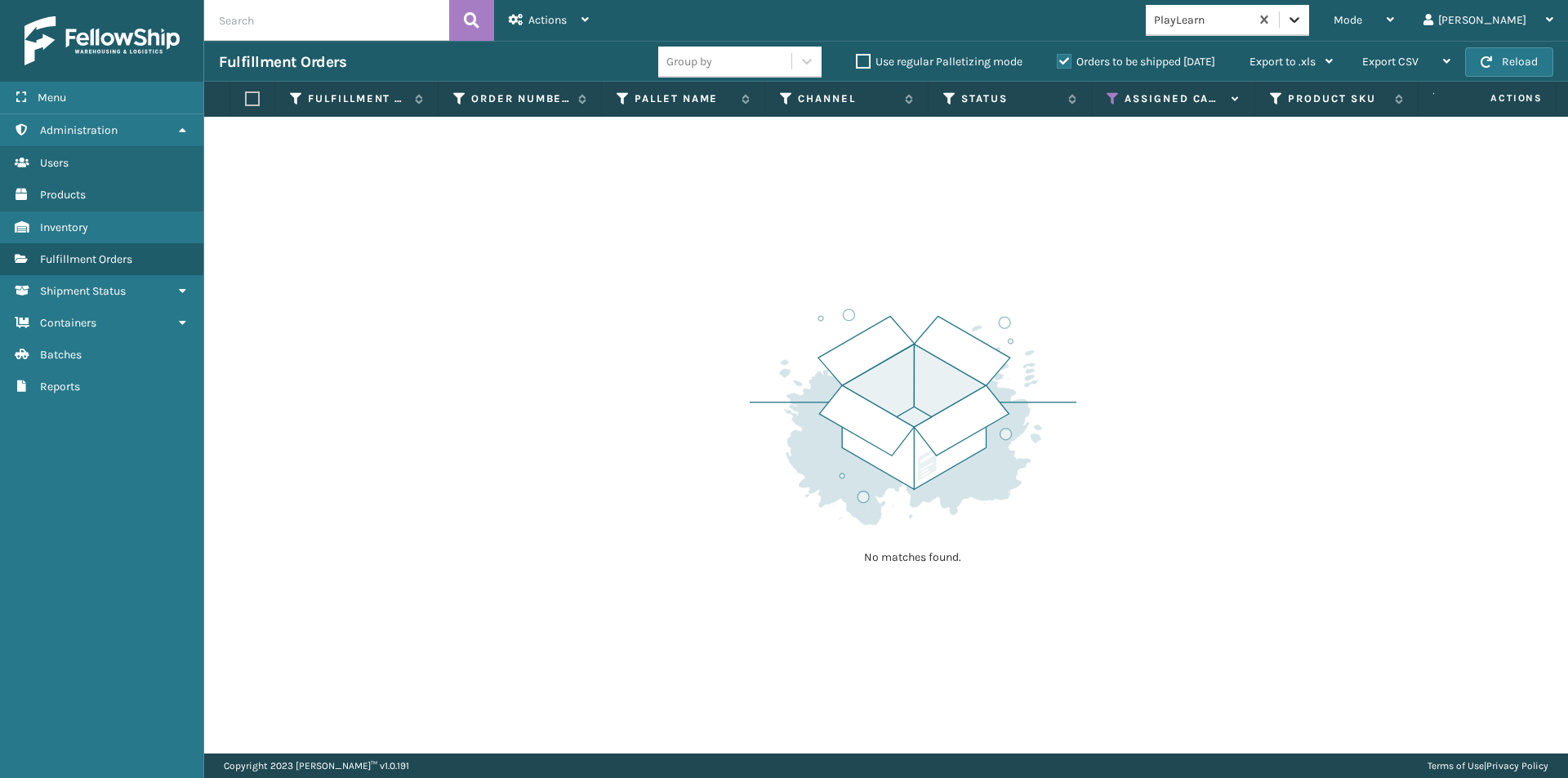
drag, startPoint x: 1360, startPoint y: 5, endPoint x: 1363, endPoint y: 17, distance: 12.4
click at [1309, 6] on div at bounding box center [1294, 19] width 29 height 29
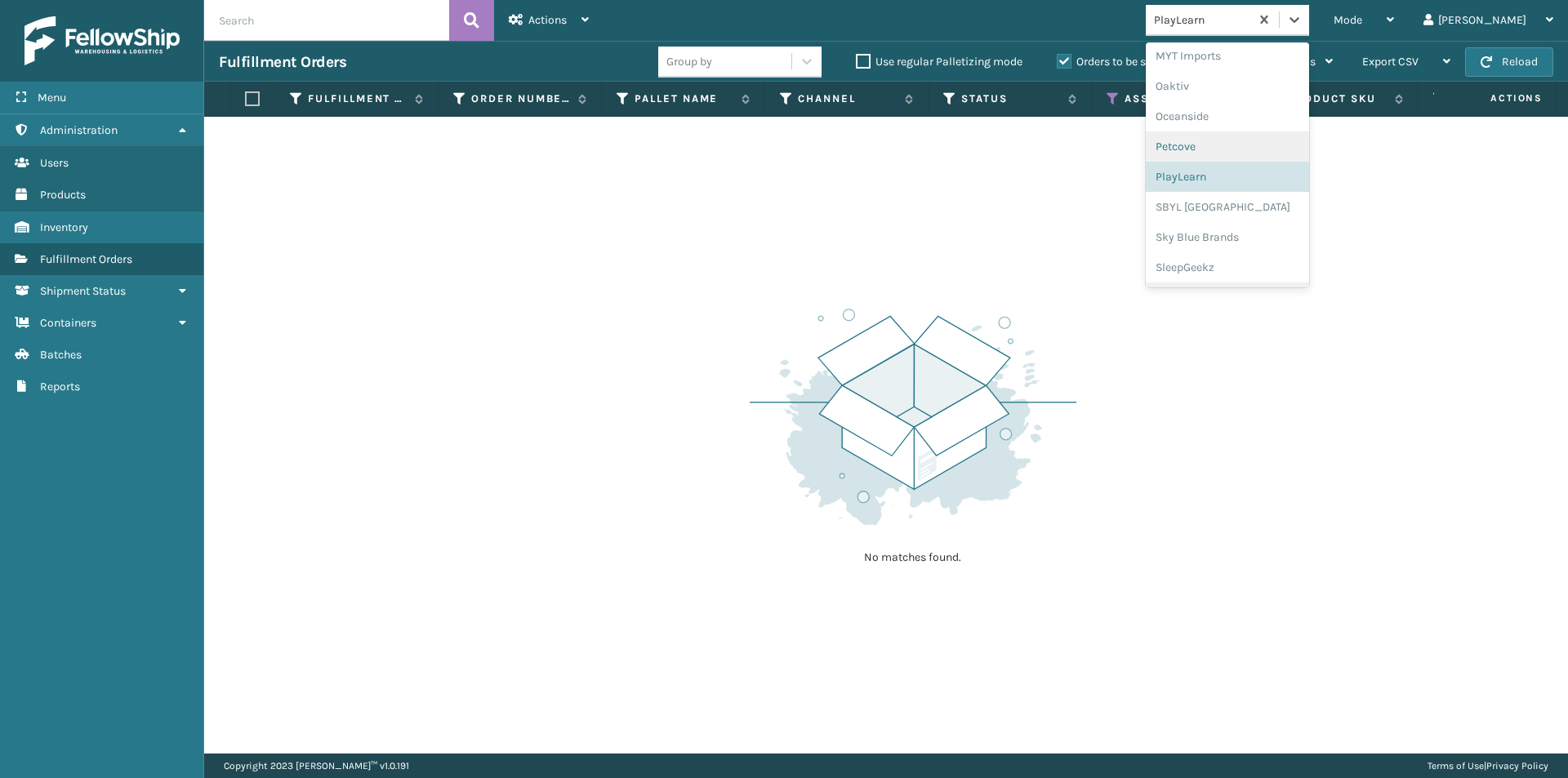
scroll to position [819, 0]
click at [1264, 186] on div "SBYL [GEOGRAPHIC_DATA]" at bounding box center [1227, 178] width 163 height 30
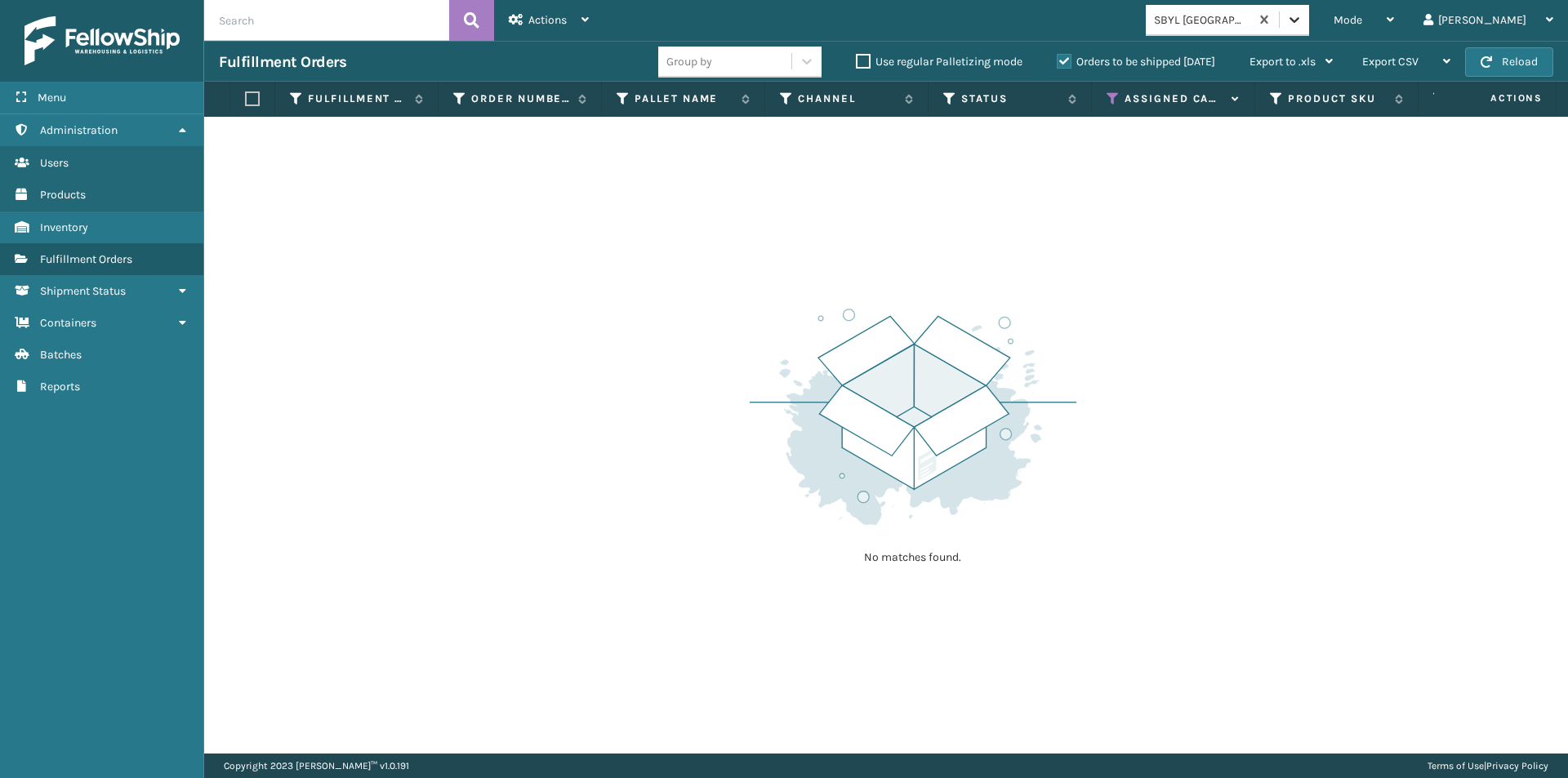
click at [1303, 24] on icon at bounding box center [1294, 19] width 17 height 17
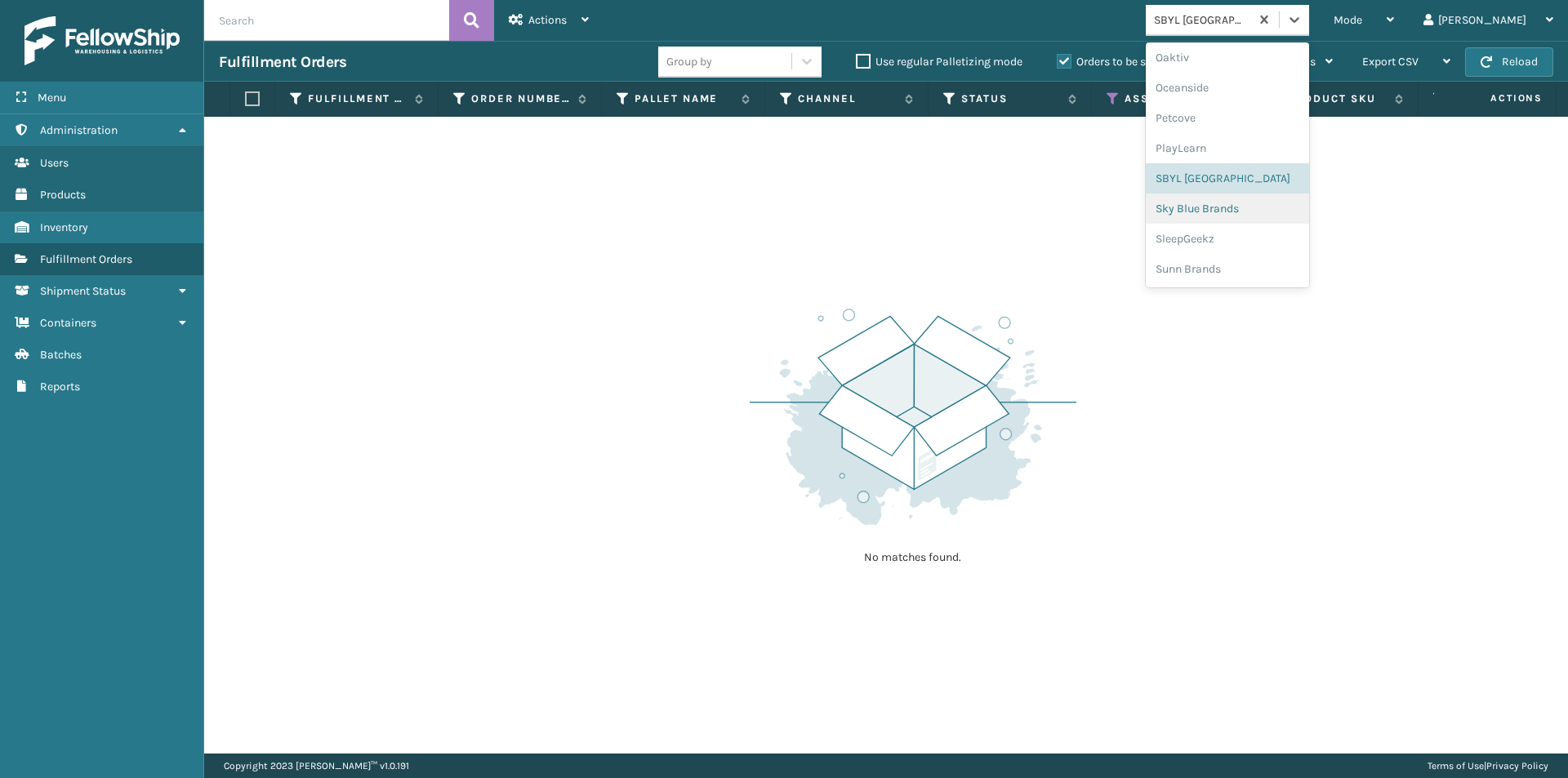
click at [1246, 213] on div "Sky Blue Brands" at bounding box center [1227, 208] width 163 height 30
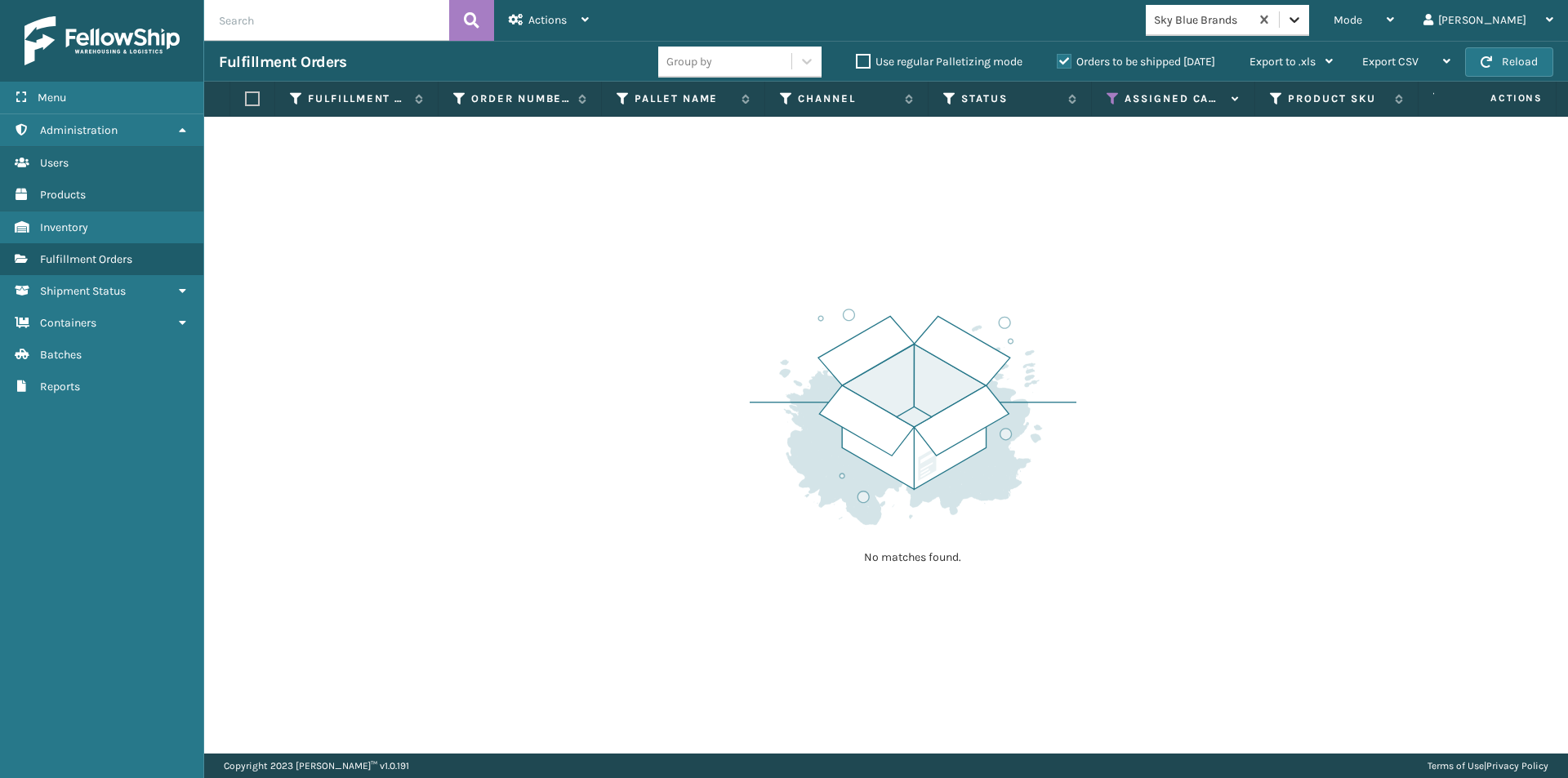
click at [1303, 19] on icon at bounding box center [1294, 19] width 17 height 17
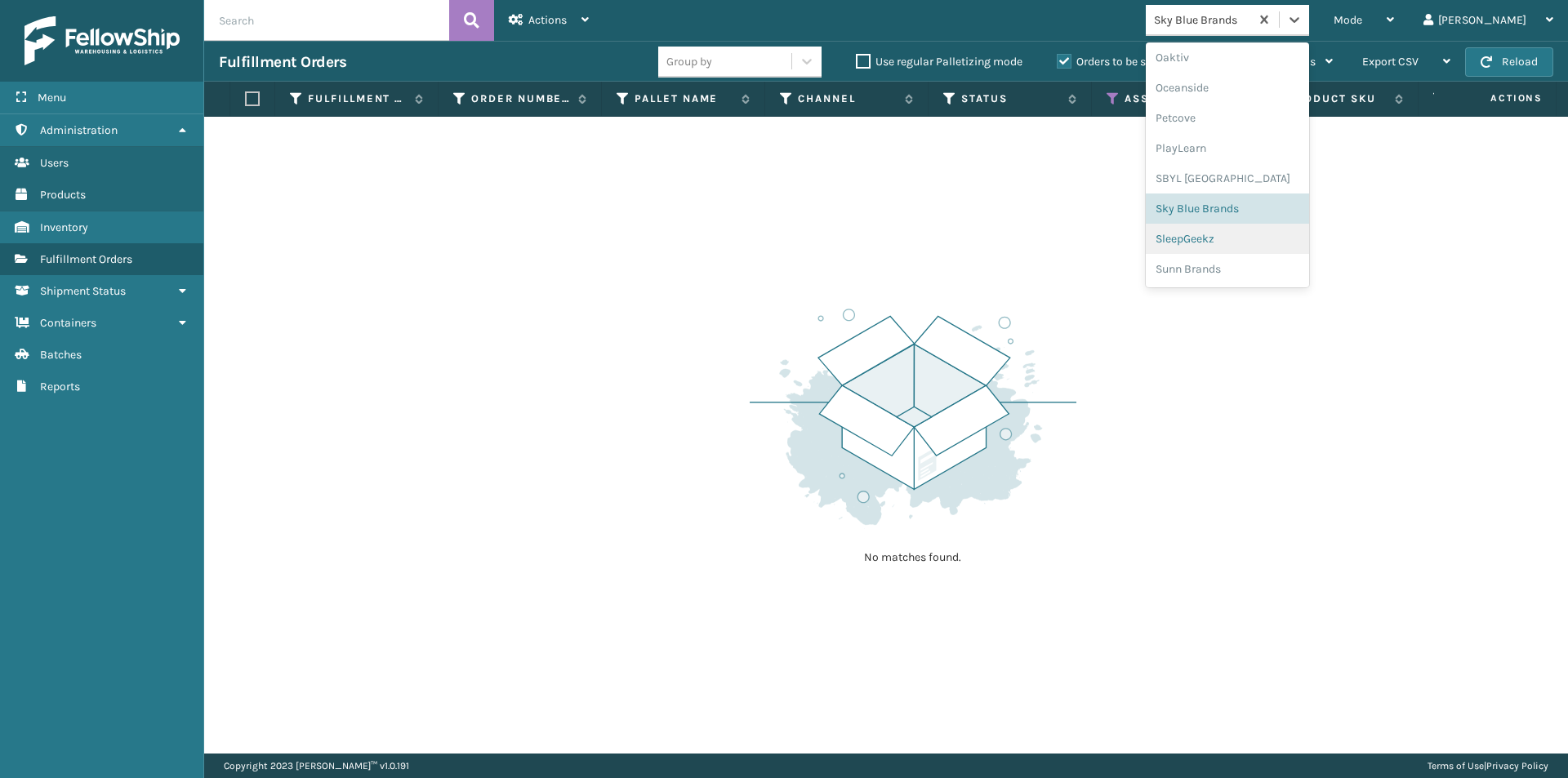
click at [1241, 242] on div "SleepGeekz" at bounding box center [1227, 238] width 163 height 30
click at [1299, 19] on icon at bounding box center [1294, 20] width 10 height 6
click at [1240, 266] on div "Sunn Brands" at bounding box center [1227, 269] width 163 height 30
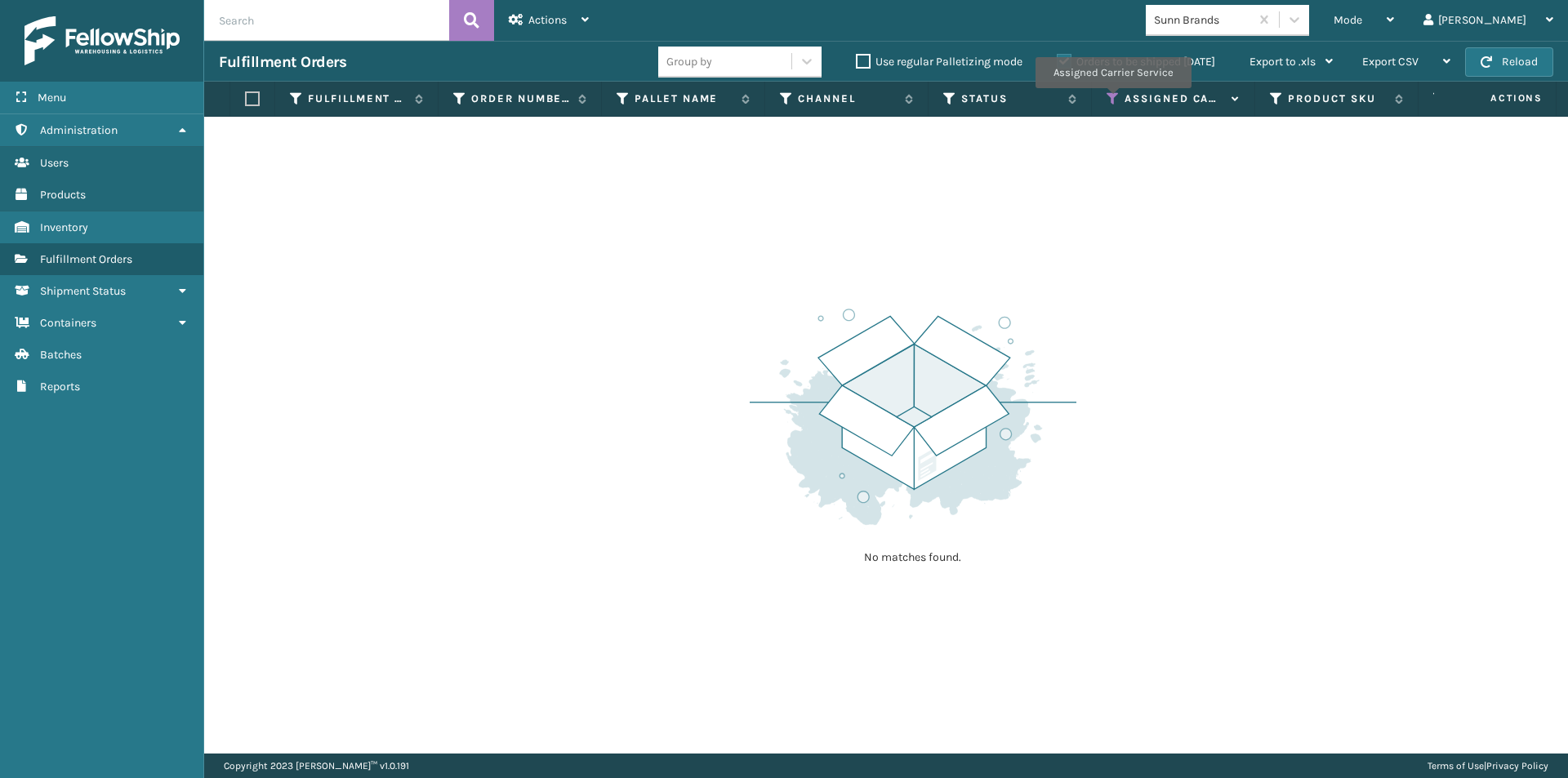
click at [1112, 99] on icon at bounding box center [1113, 99] width 13 height 15
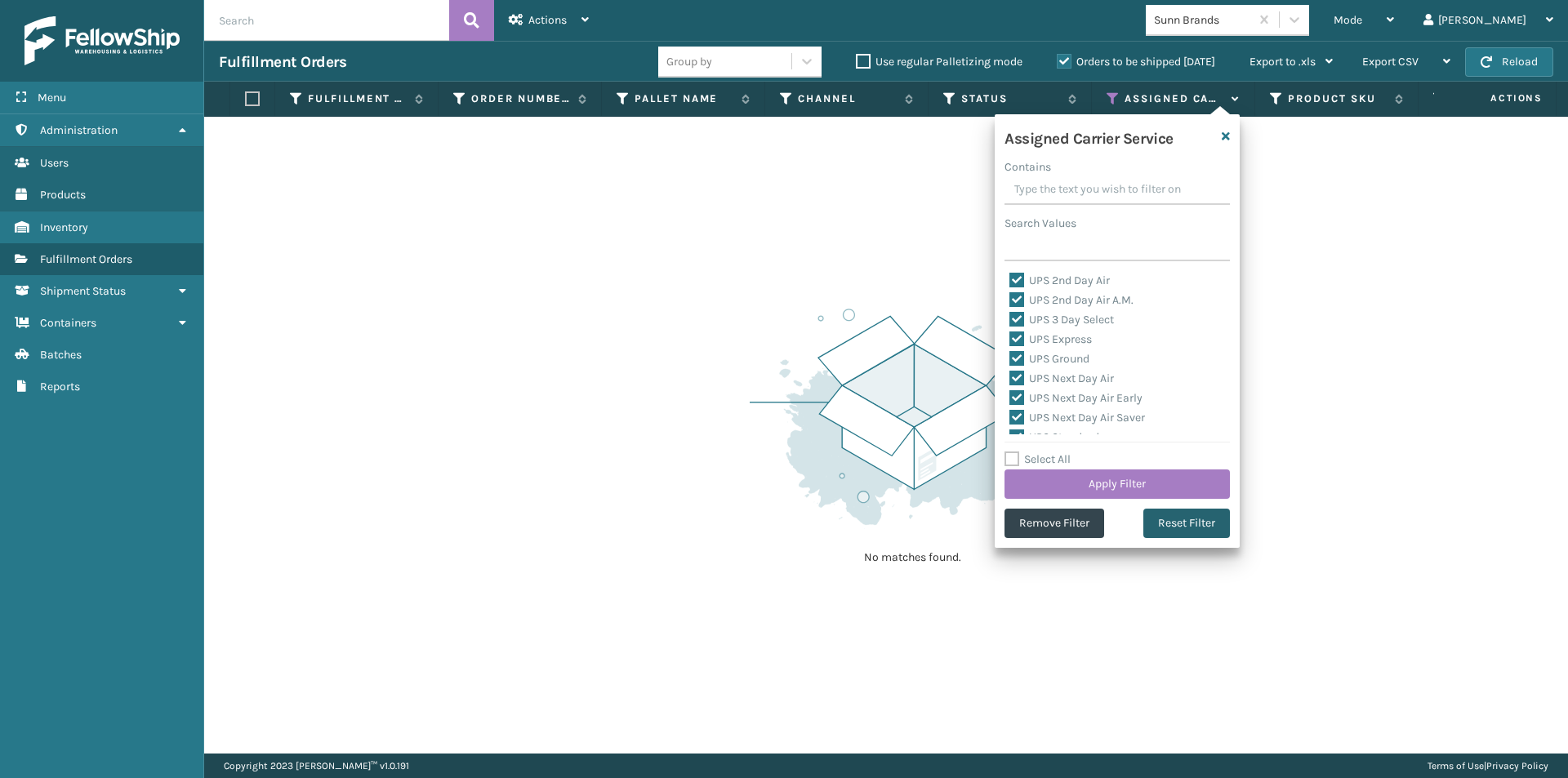
click at [1175, 514] on button "Reset Filter" at bounding box center [1187, 523] width 87 height 29
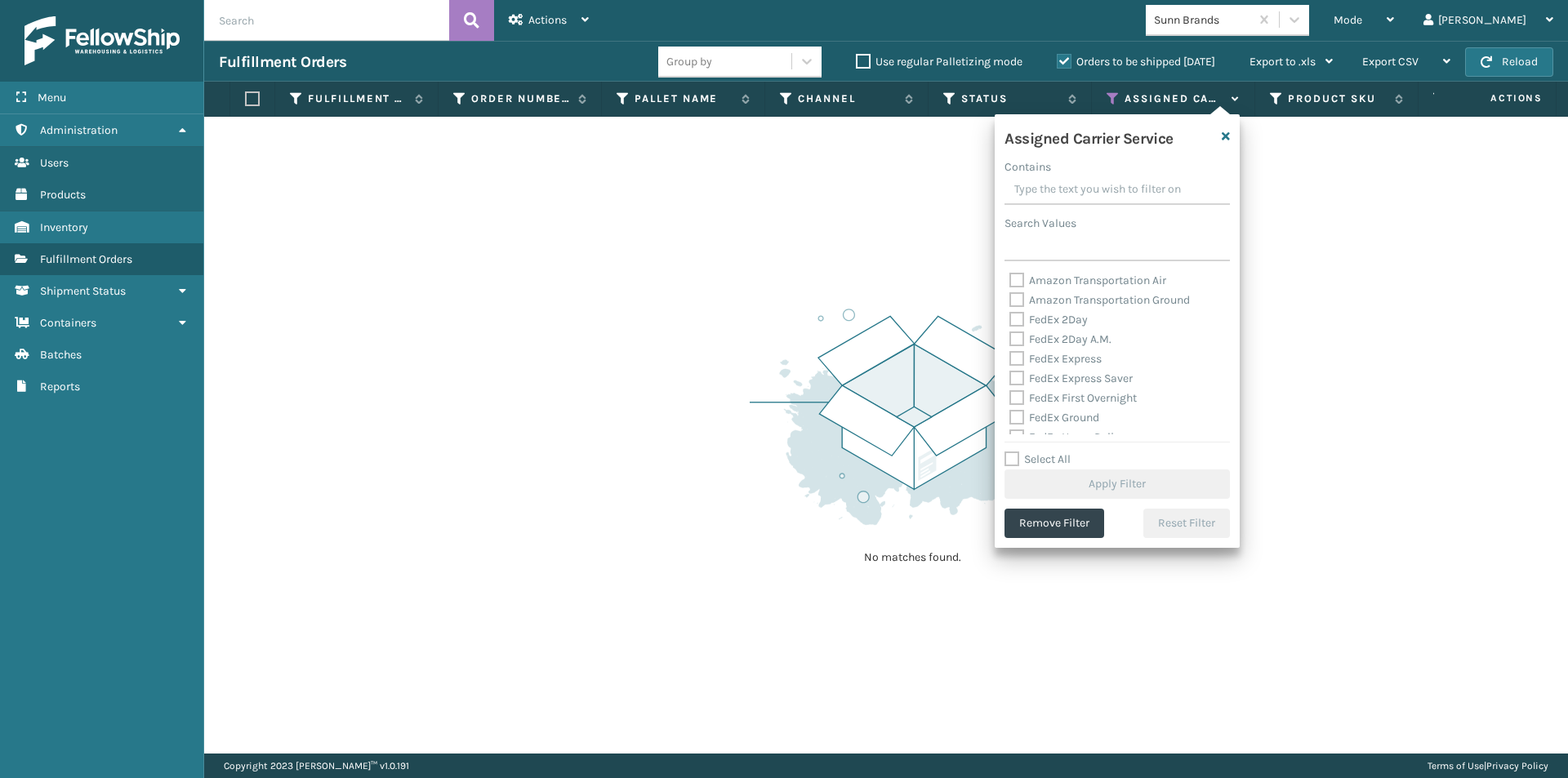
click at [1020, 325] on label "FedEx 2Day" at bounding box center [1048, 319] width 78 height 14
click at [1011, 320] on input "FedEx 2Day" at bounding box center [1010, 316] width 1 height 11
click at [1013, 340] on label "FedEx 2Day A.M." at bounding box center [1060, 339] width 102 height 14
click at [1011, 340] on input "FedEx 2Day A.M." at bounding box center [1010, 335] width 1 height 11
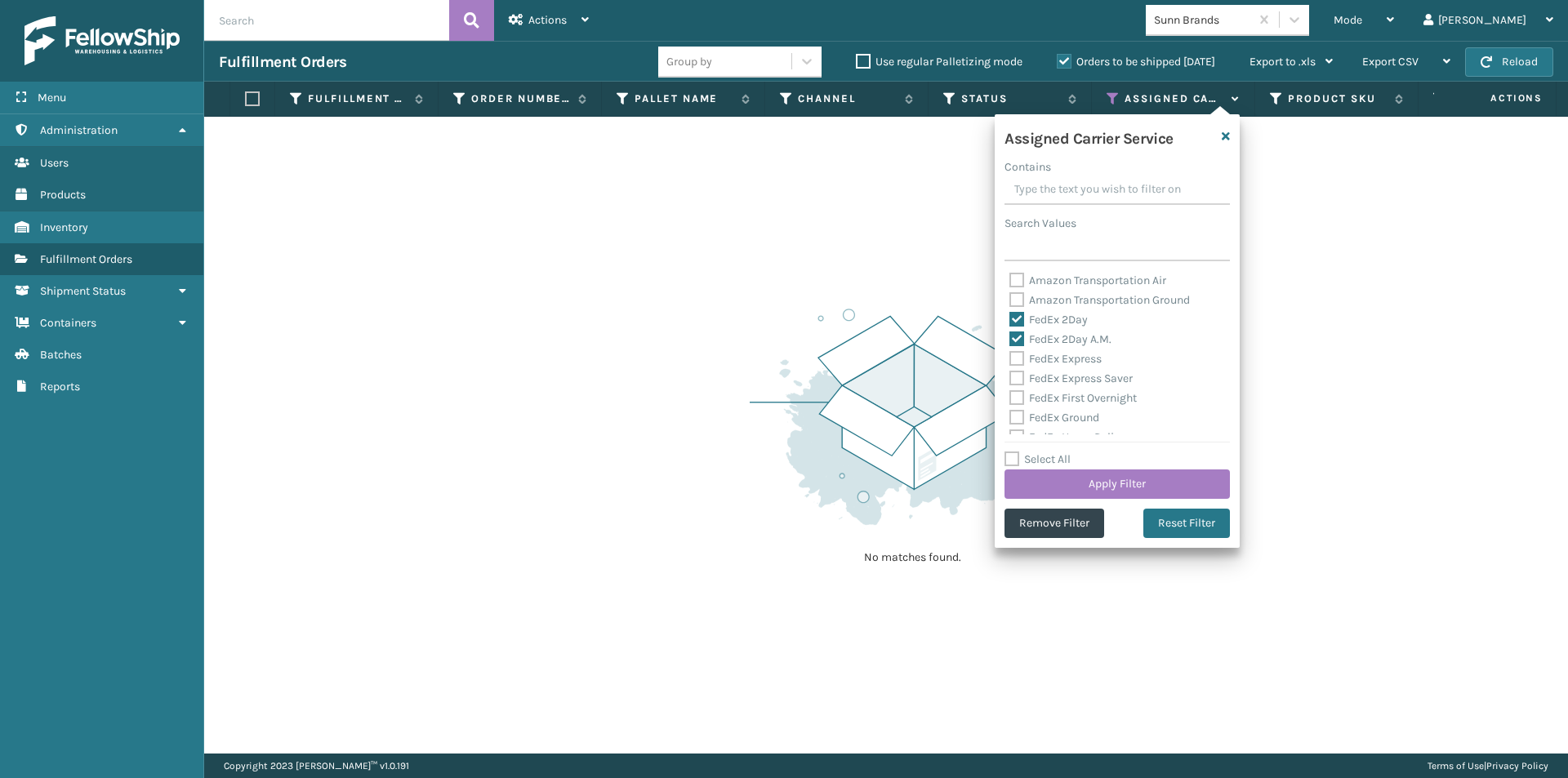
click at [1012, 355] on label "FedEx Express" at bounding box center [1056, 358] width 92 height 14
click at [1011, 355] on input "FedEx Express" at bounding box center [1010, 354] width 1 height 11
click at [1012, 374] on label "FedEx Express Saver" at bounding box center [1071, 377] width 123 height 14
click at [1011, 374] on input "FedEx Express Saver" at bounding box center [1010, 375] width 1 height 11
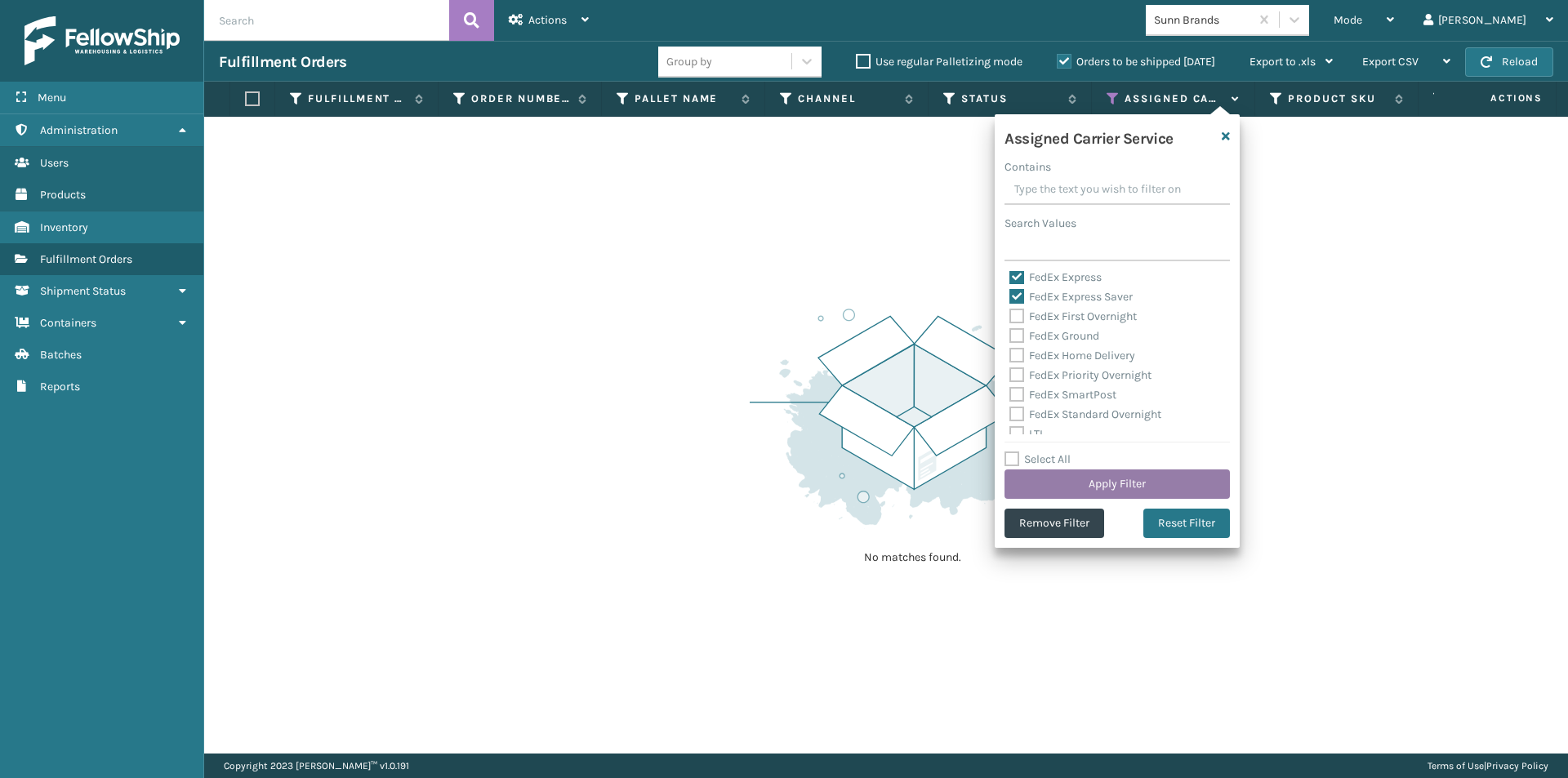
click at [1126, 487] on button "Apply Filter" at bounding box center [1117, 484] width 226 height 29
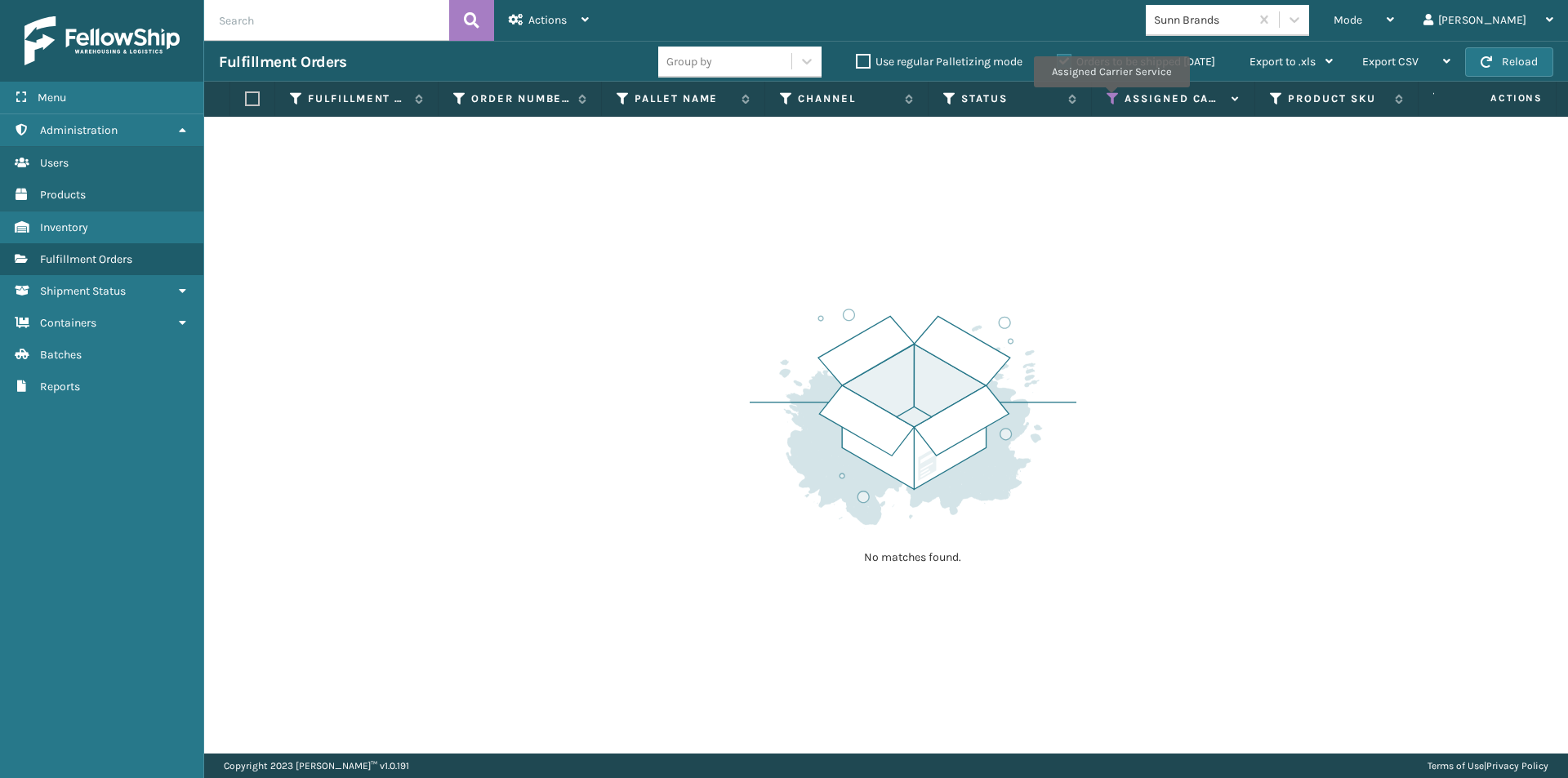
click at [1111, 97] on icon at bounding box center [1113, 99] width 13 height 15
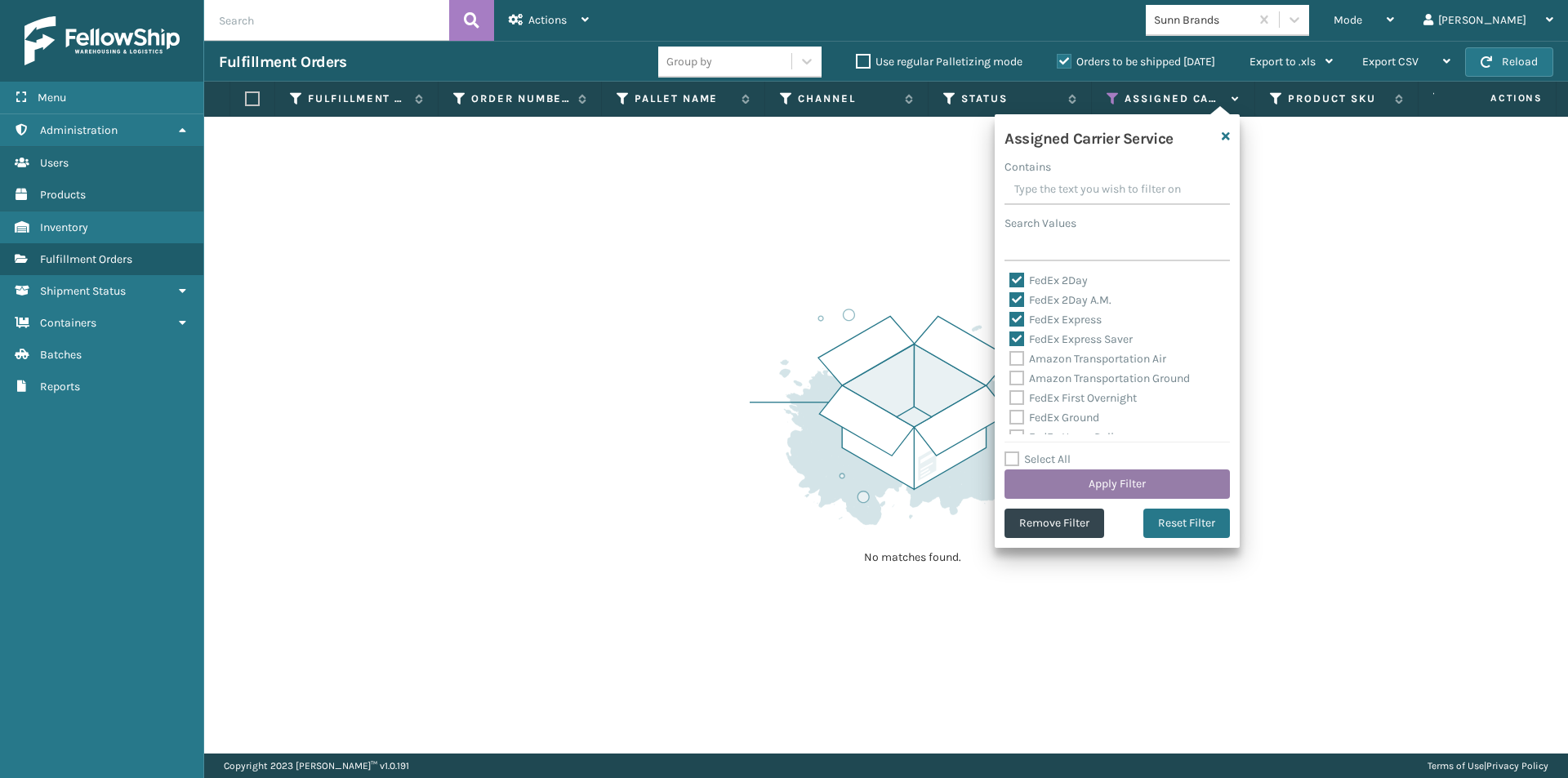
drag, startPoint x: 1190, startPoint y: 520, endPoint x: 1154, endPoint y: 491, distance: 46.2
click at [1191, 521] on button "Reset Filter" at bounding box center [1187, 523] width 87 height 29
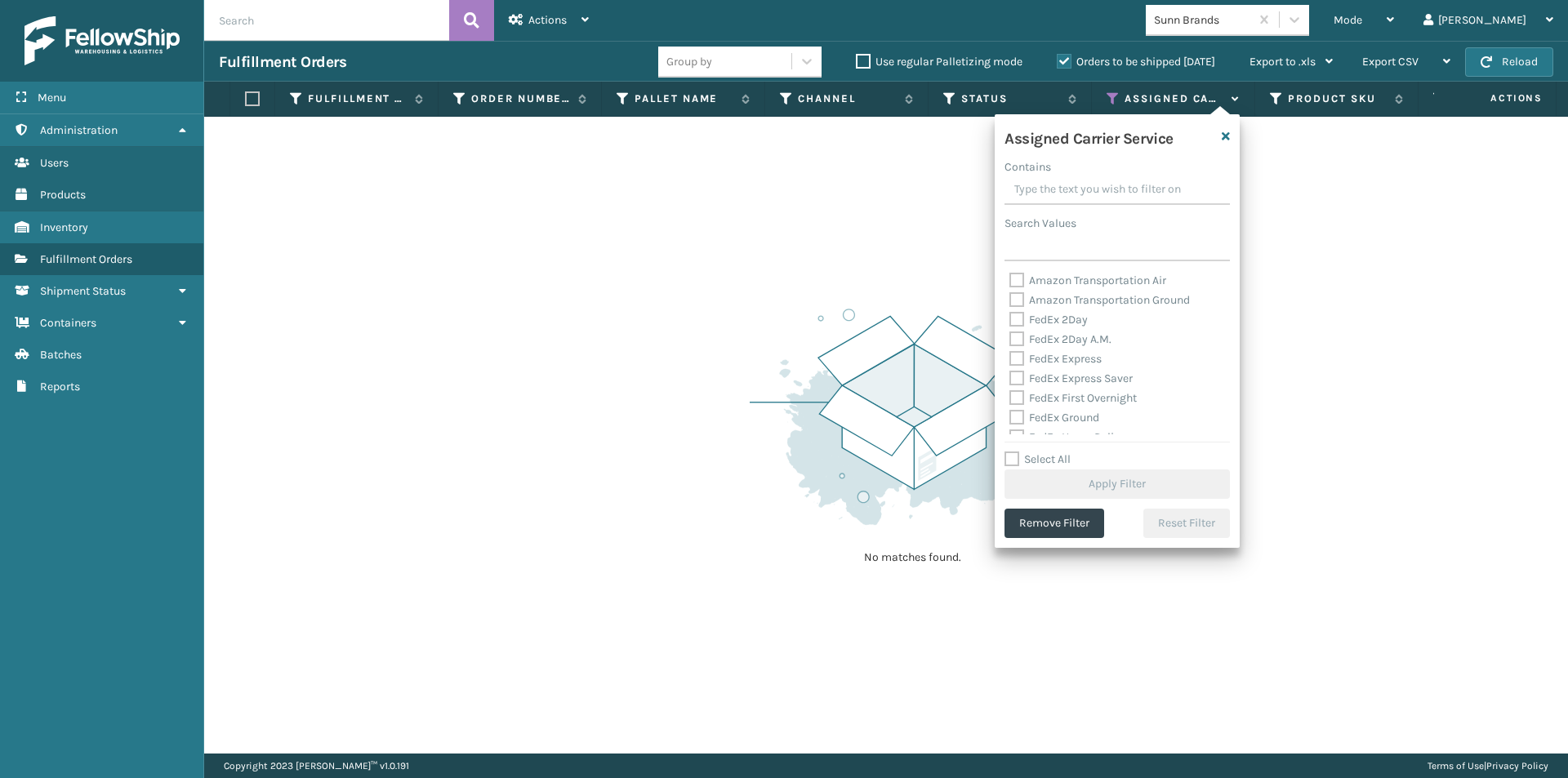
click at [1021, 325] on label "FedEx 2Day" at bounding box center [1048, 319] width 78 height 14
click at [1011, 320] on input "FedEx 2Day" at bounding box center [1010, 316] width 1 height 11
click at [1017, 332] on label "FedEx 2Day A.M." at bounding box center [1060, 339] width 102 height 14
click at [1011, 331] on input "FedEx 2Day A.M." at bounding box center [1010, 335] width 1 height 11
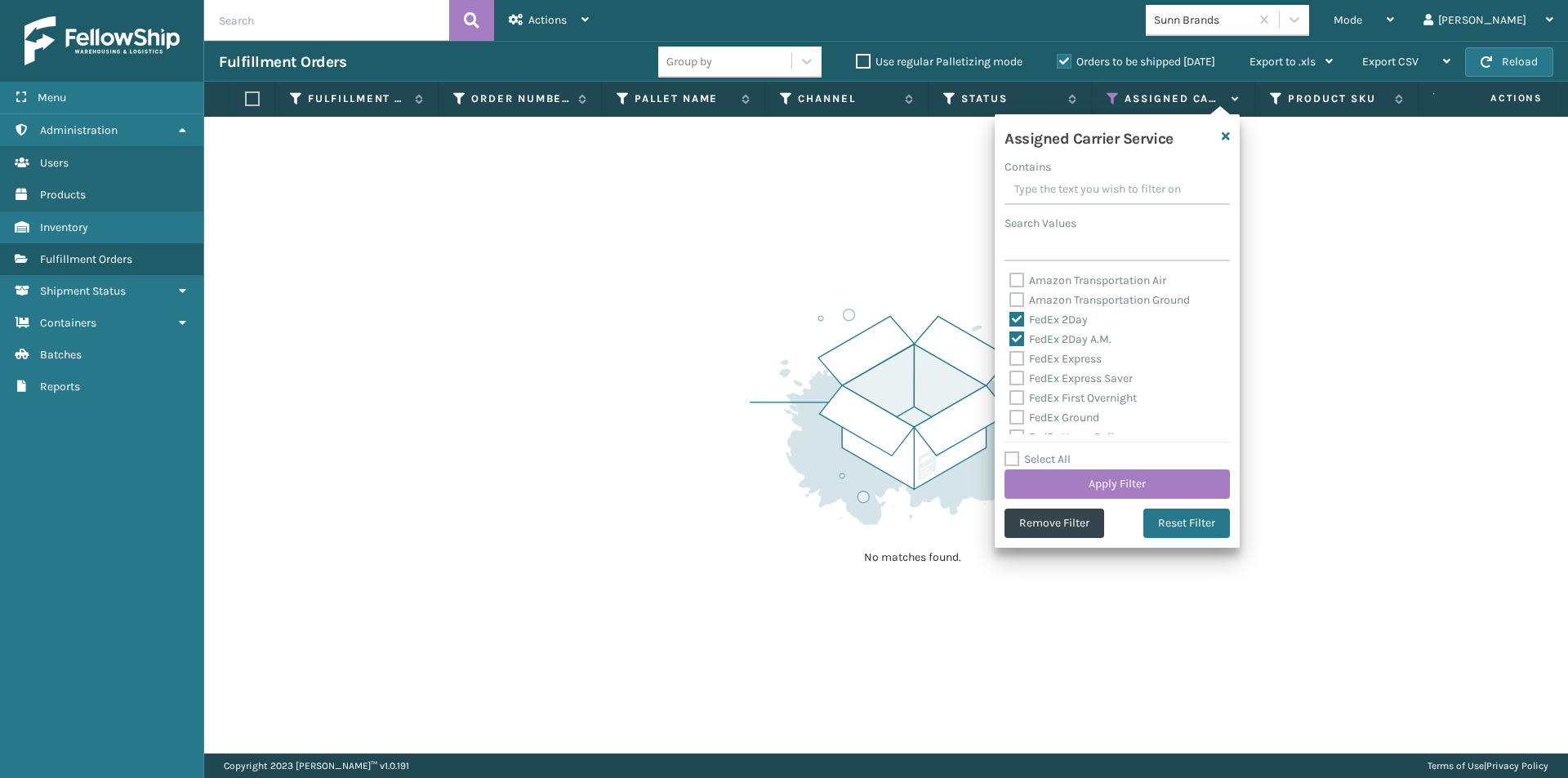
click at [1012, 361] on label "FedEx Express" at bounding box center [1056, 358] width 92 height 14
click at [1011, 360] on input "FedEx Express" at bounding box center [1010, 354] width 1 height 11
drag, startPoint x: 1014, startPoint y: 374, endPoint x: 1020, endPoint y: 390, distance: 17.1
click at [1014, 375] on label "FedEx Express Saver" at bounding box center [1071, 377] width 123 height 14
click at [1011, 375] on input "FedEx Express Saver" at bounding box center [1010, 375] width 1 height 11
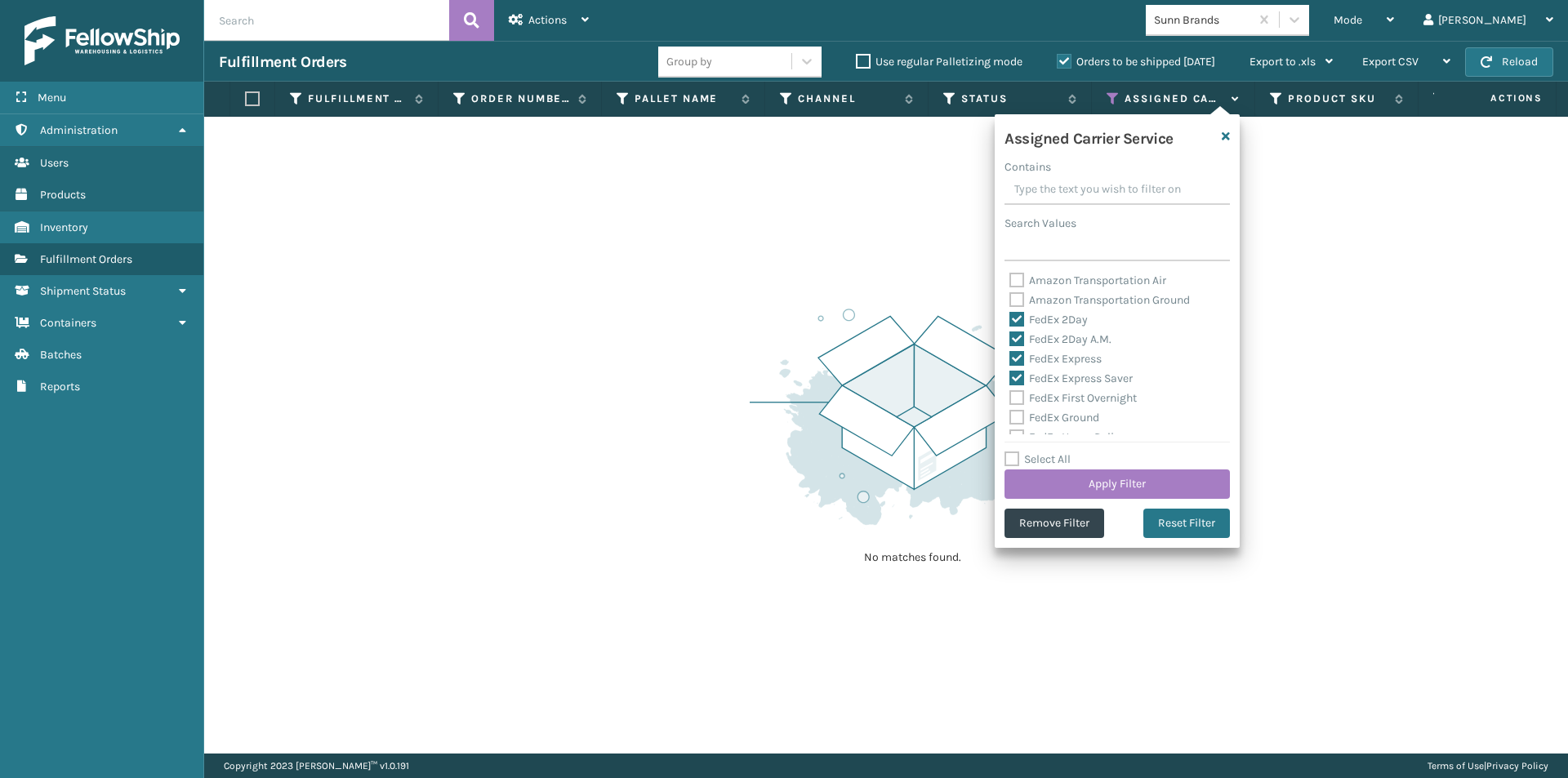
click at [1018, 395] on label "FedEx First Overnight" at bounding box center [1073, 398] width 127 height 14
click at [1011, 395] on input "FedEx First Overnight" at bounding box center [1010, 394] width 1 height 11
click at [1015, 413] on label "FedEx Ground" at bounding box center [1055, 417] width 90 height 14
click at [1011, 413] on input "FedEx Ground" at bounding box center [1010, 413] width 1 height 11
click at [1015, 362] on label "FedEx Home Delivery" at bounding box center [1072, 355] width 126 height 14
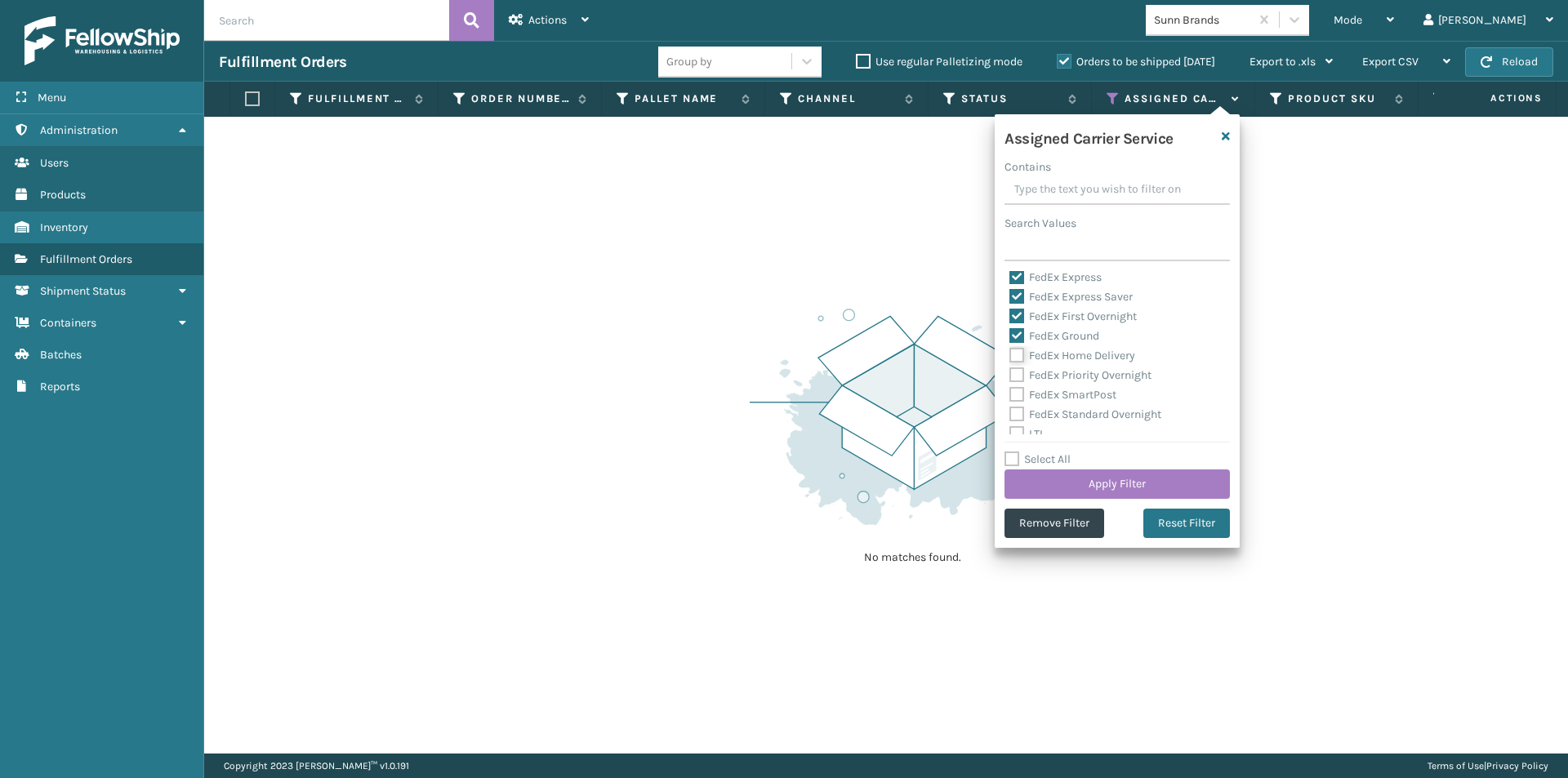
click at [1011, 356] on input "FedEx Home Delivery" at bounding box center [1010, 352] width 1 height 11
click at [1013, 377] on label "FedEx Priority Overnight" at bounding box center [1081, 375] width 142 height 14
click at [1011, 377] on input "FedEx Priority Overnight" at bounding box center [1010, 371] width 1 height 11
click at [1015, 394] on label "FedEx SmartPost" at bounding box center [1063, 394] width 107 height 14
click at [1011, 394] on input "FedEx SmartPost" at bounding box center [1010, 390] width 1 height 11
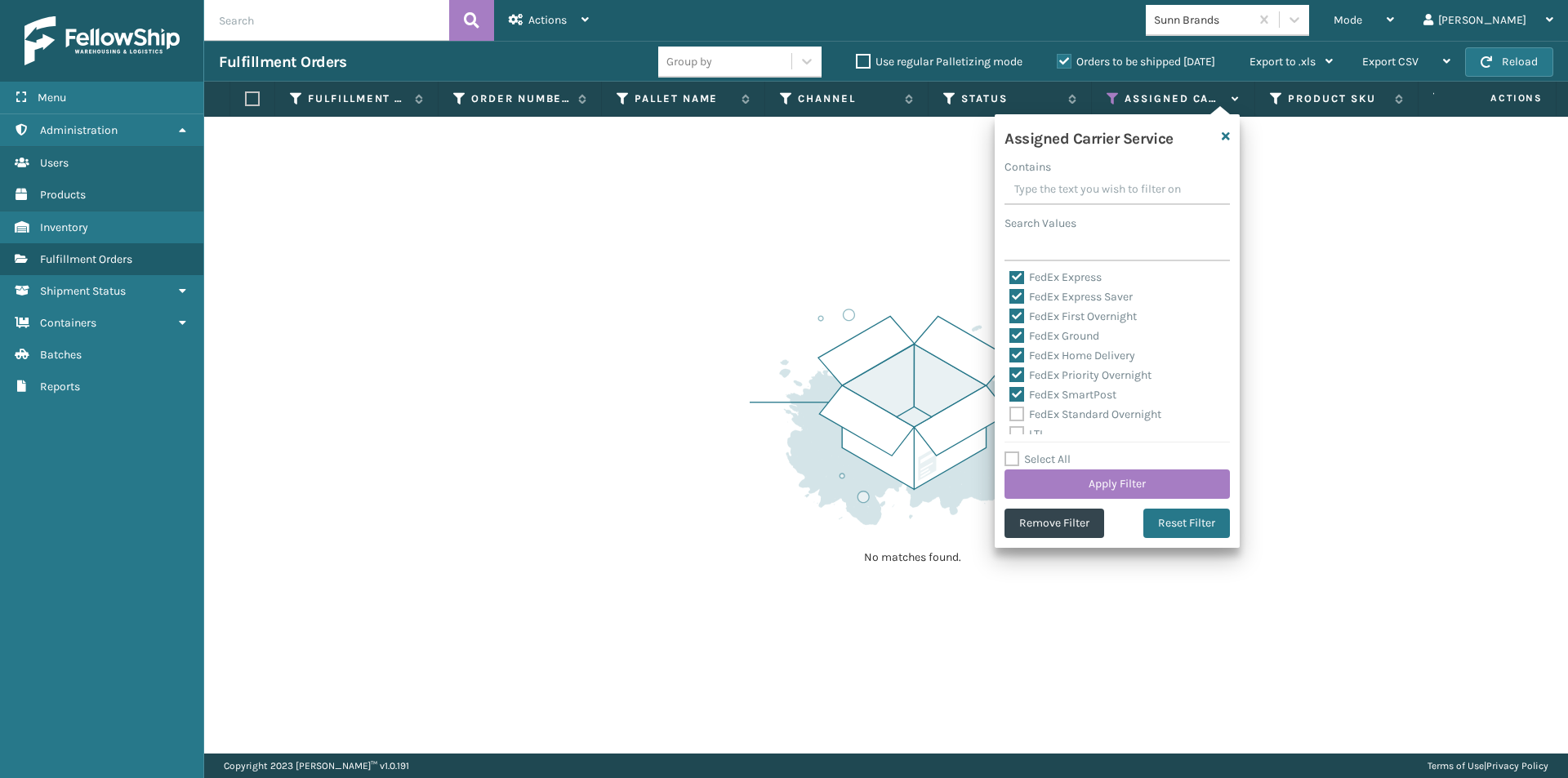
click at [1013, 410] on label "FedEx Standard Overnight" at bounding box center [1085, 413] width 152 height 14
click at [1011, 410] on input "FedEx Standard Overnight" at bounding box center [1010, 411] width 1 height 11
click at [1148, 481] on button "Apply Filter" at bounding box center [1117, 484] width 226 height 29
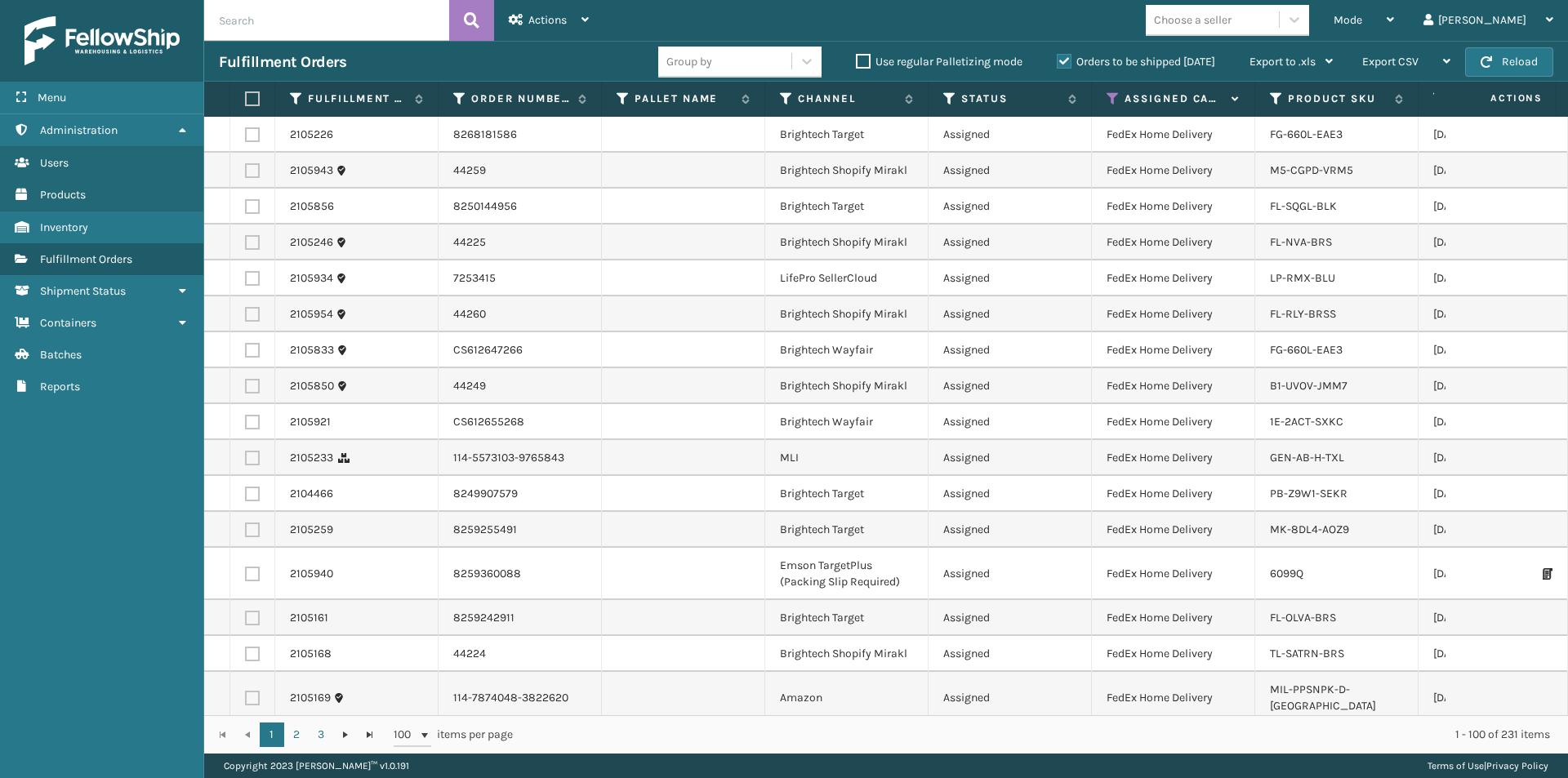
click at [255, 103] on label at bounding box center [250, 99] width 10 height 15
click at [246, 103] on input "checkbox" at bounding box center [245, 99] width 1 height 11
click at [255, 96] on label at bounding box center [250, 99] width 10 height 15
click at [246, 96] on input "checkbox" at bounding box center [245, 99] width 1 height 11
click at [1303, 18] on icon at bounding box center [1294, 19] width 17 height 17
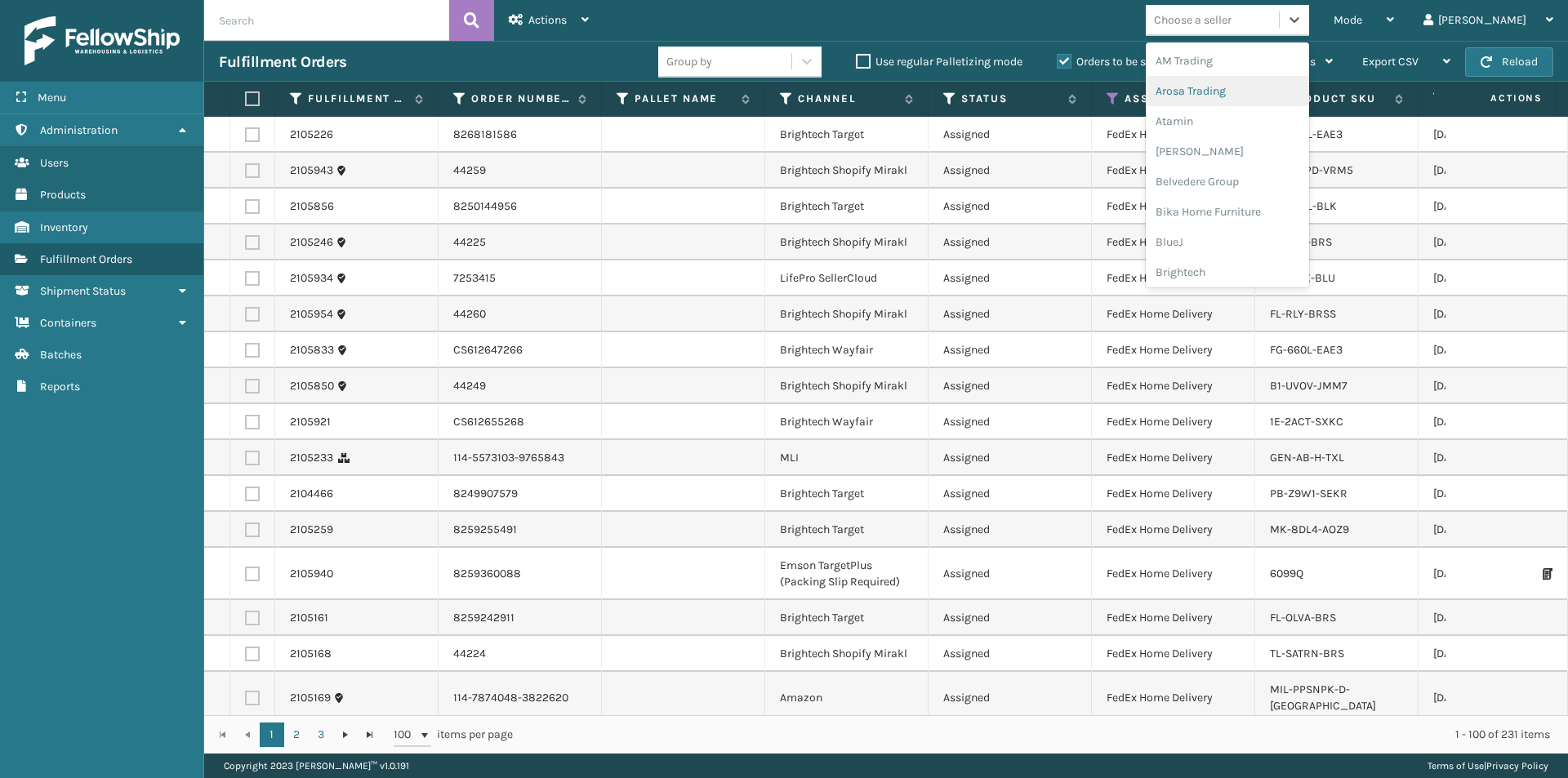
click at [1262, 89] on div "Arosa Trading" at bounding box center [1227, 90] width 163 height 30
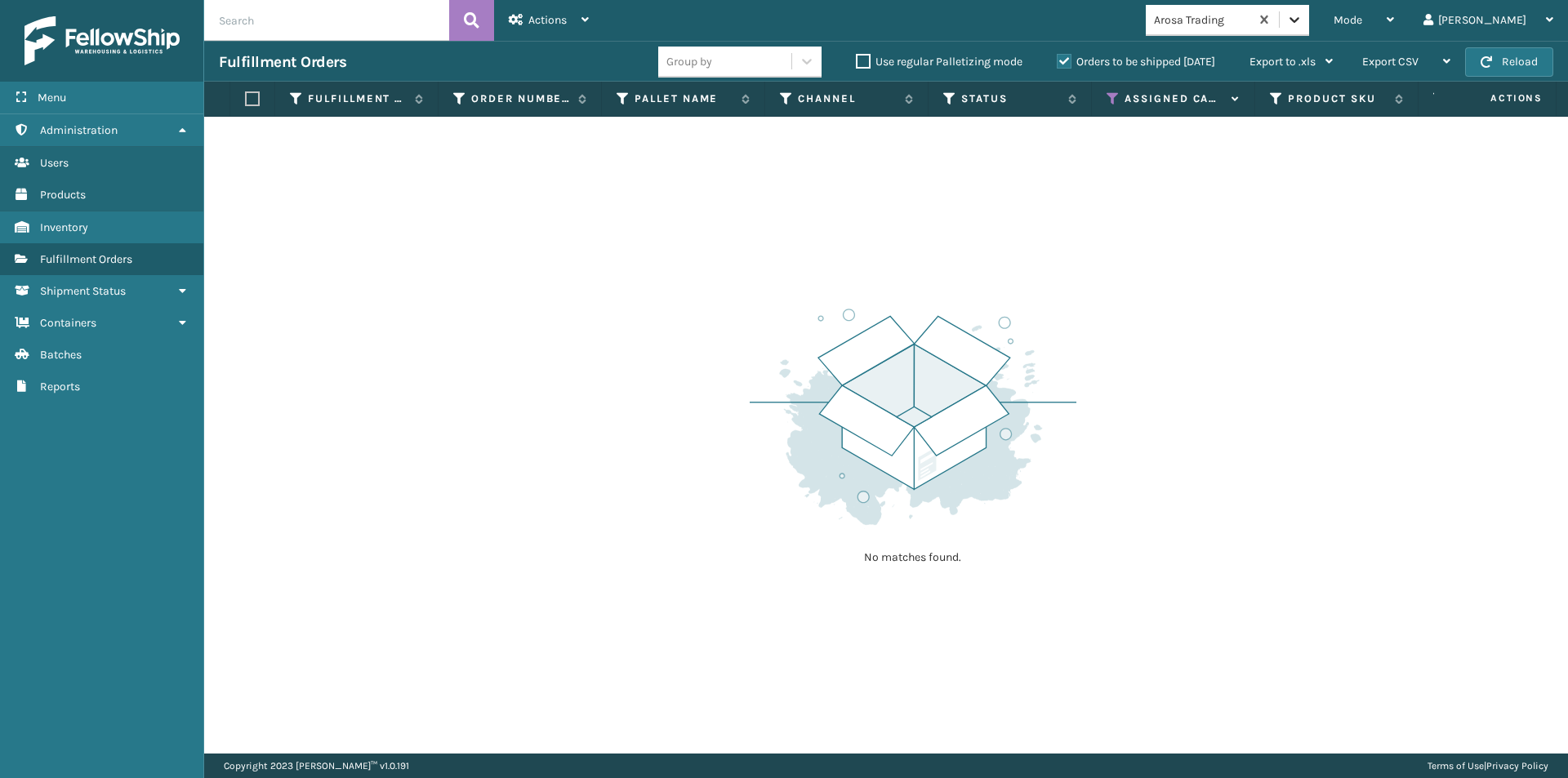
click at [1303, 23] on icon at bounding box center [1294, 19] width 17 height 17
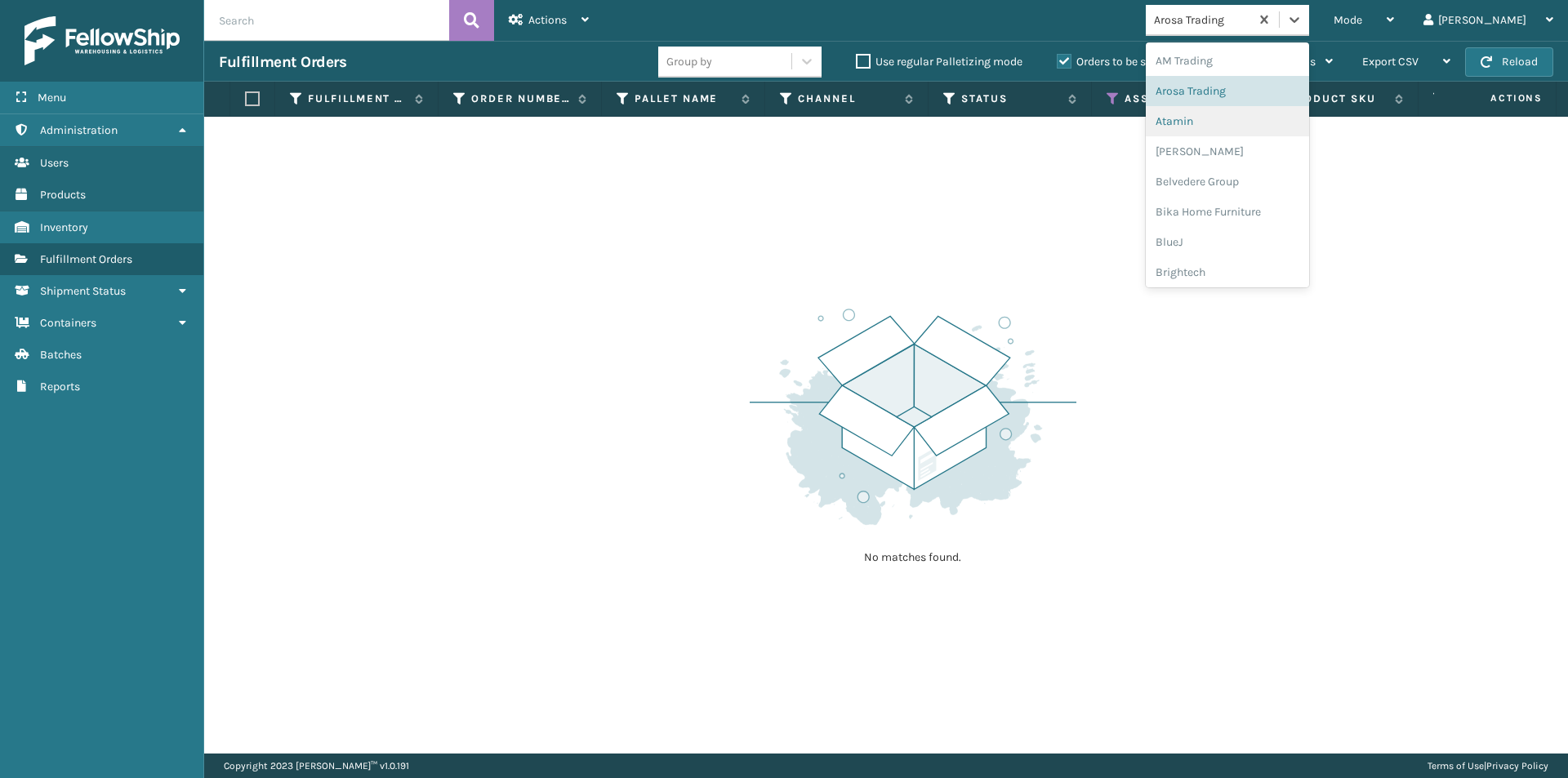
click at [1265, 126] on div "Atamin" at bounding box center [1227, 121] width 163 height 30
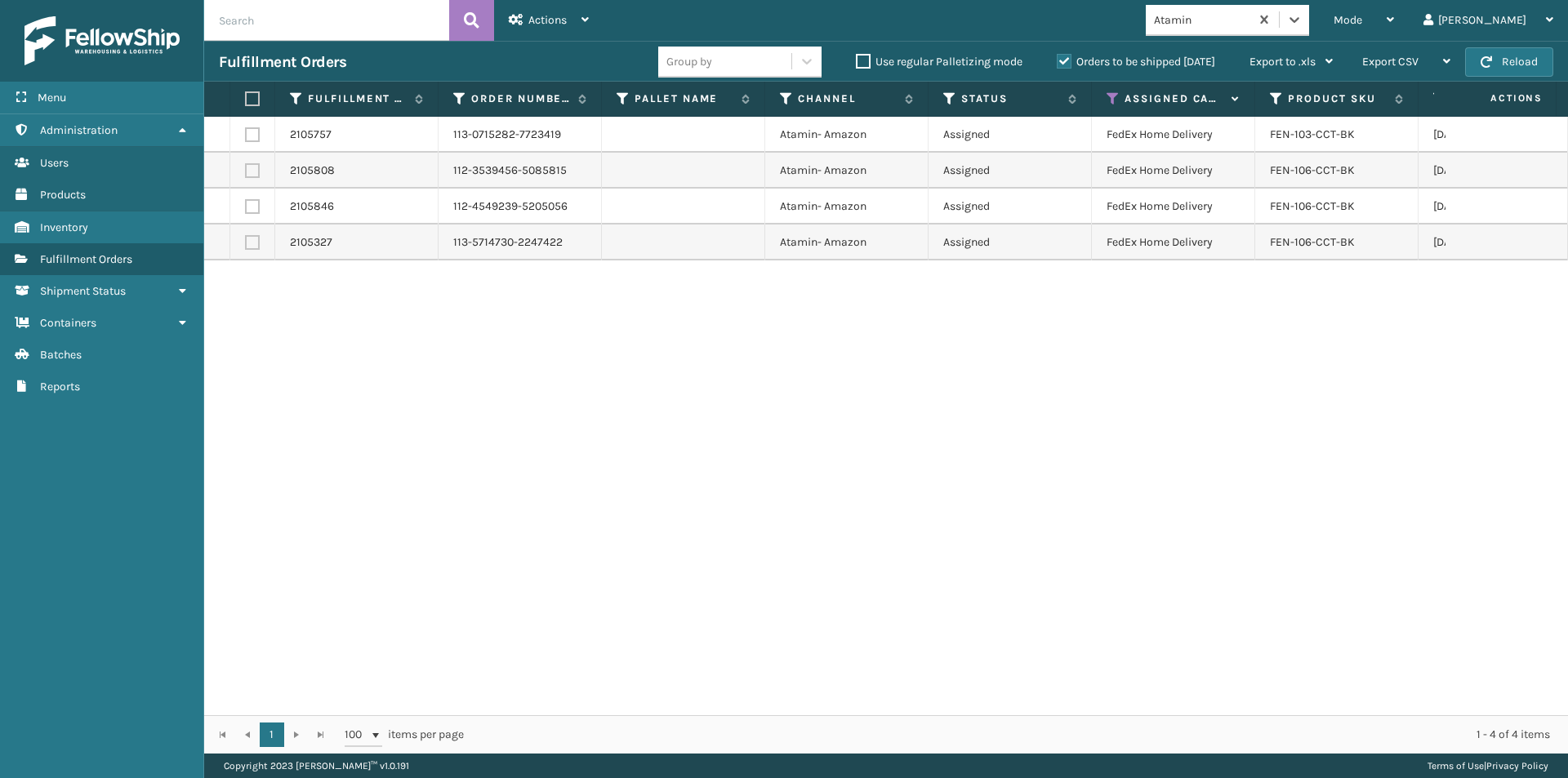
click at [248, 95] on label at bounding box center [250, 99] width 10 height 15
click at [246, 95] on input "checkbox" at bounding box center [245, 99] width 1 height 11
click at [550, 29] on div "Actions" at bounding box center [548, 20] width 80 height 41
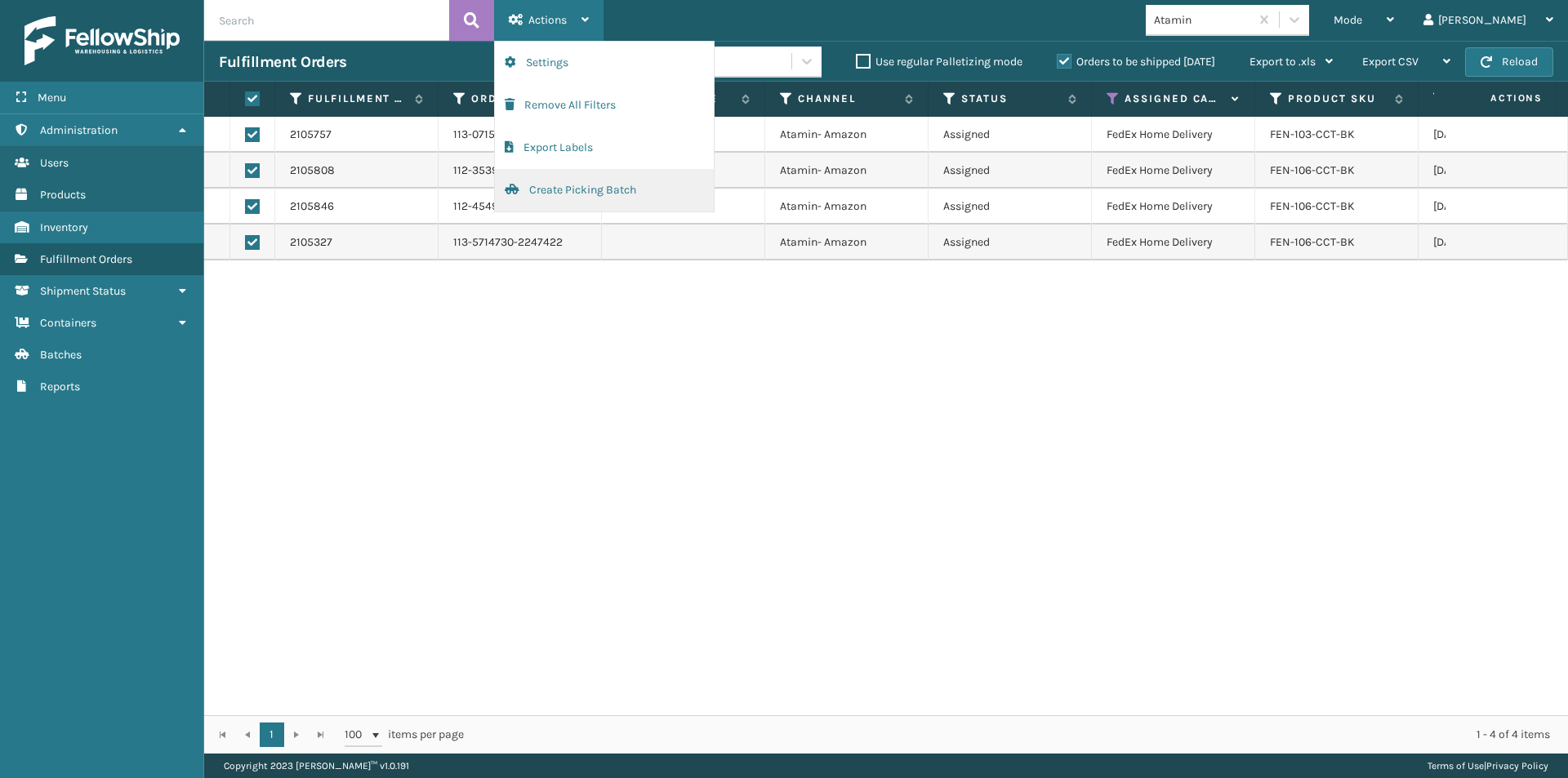
click at [565, 191] on button "Create Picking Batch" at bounding box center [604, 191] width 219 height 42
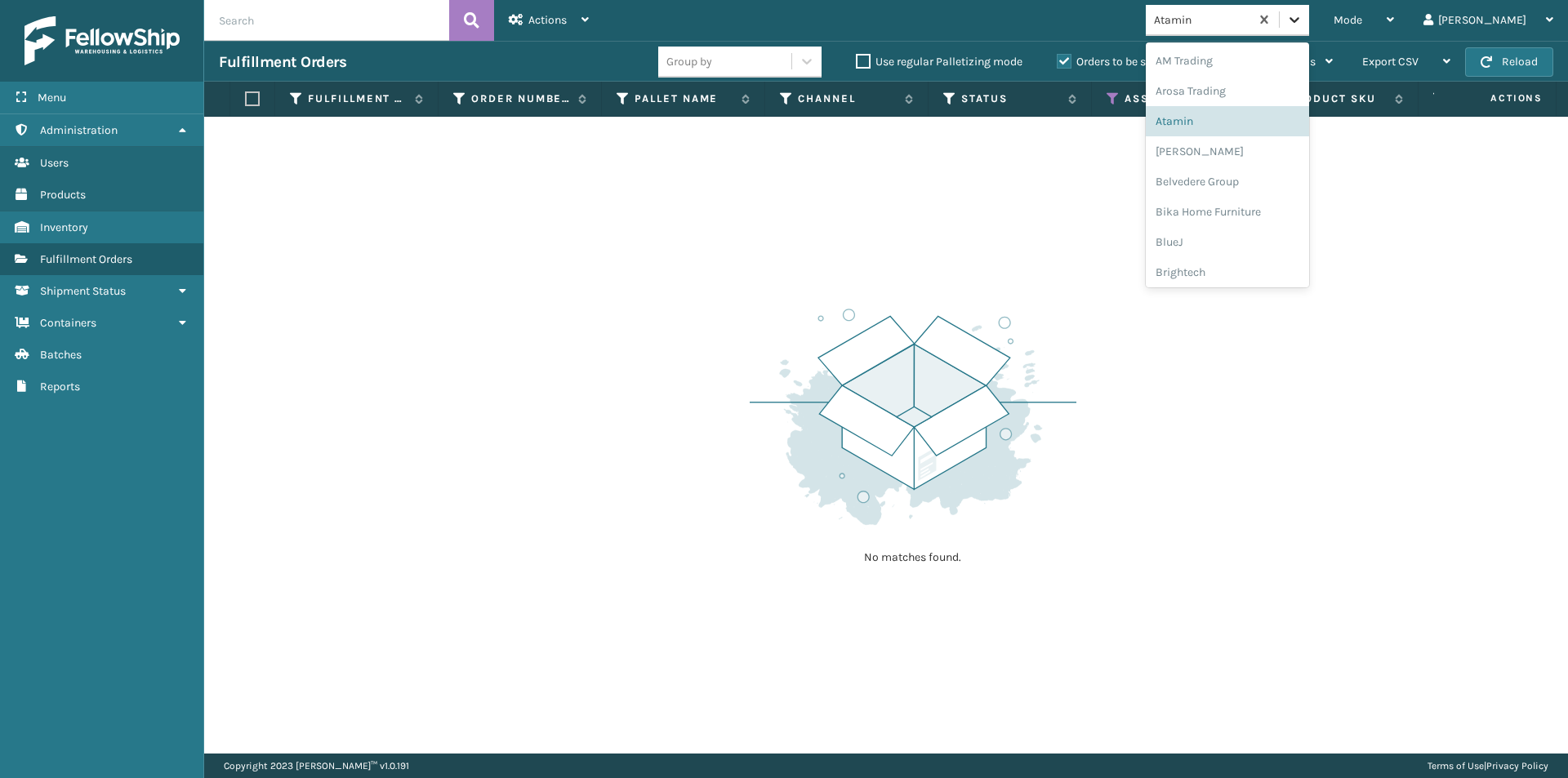
click at [1303, 22] on icon at bounding box center [1294, 19] width 17 height 17
click at [1270, 119] on div "Atamin" at bounding box center [1227, 121] width 163 height 30
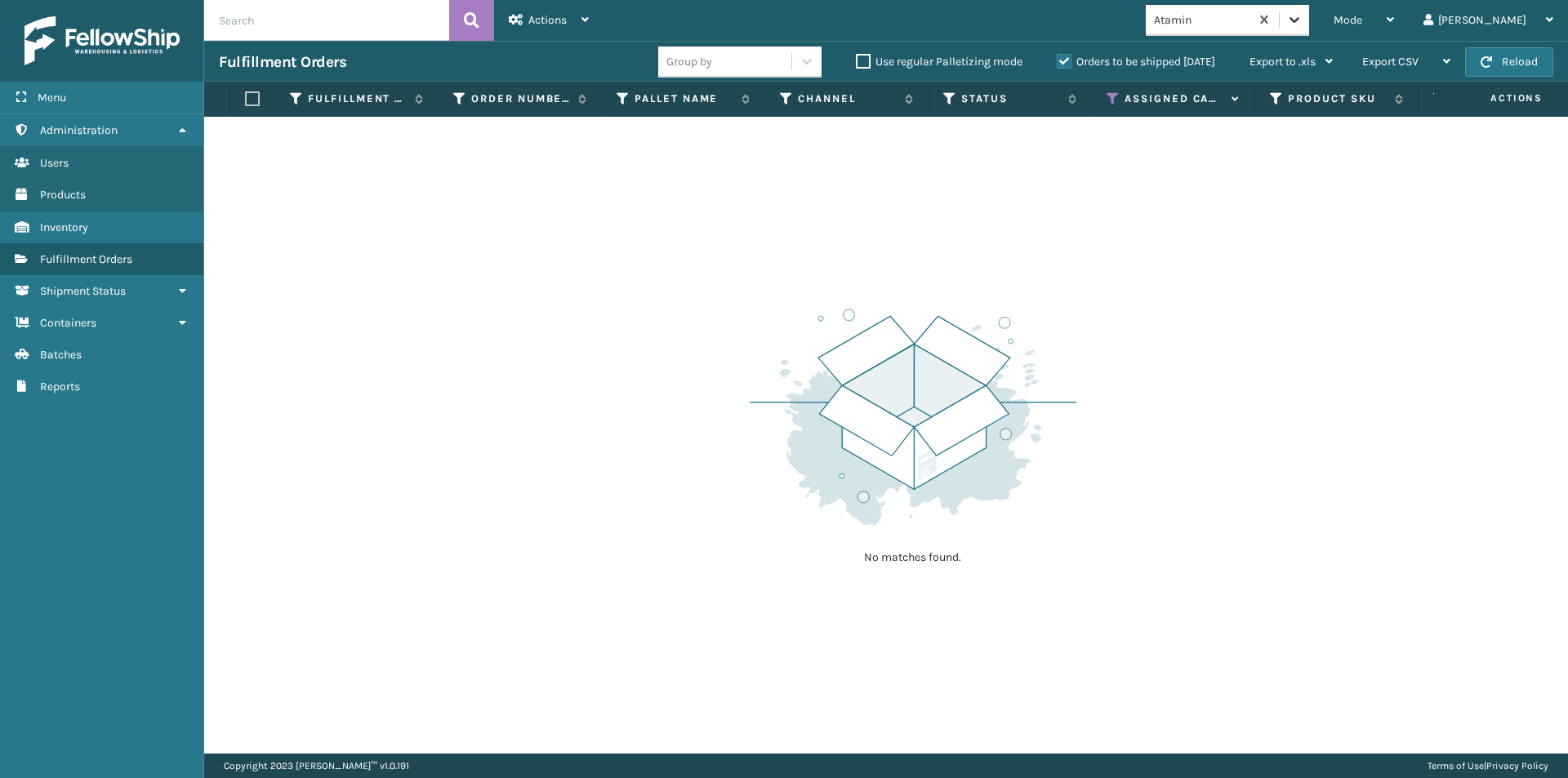
click at [1303, 20] on icon at bounding box center [1294, 19] width 17 height 17
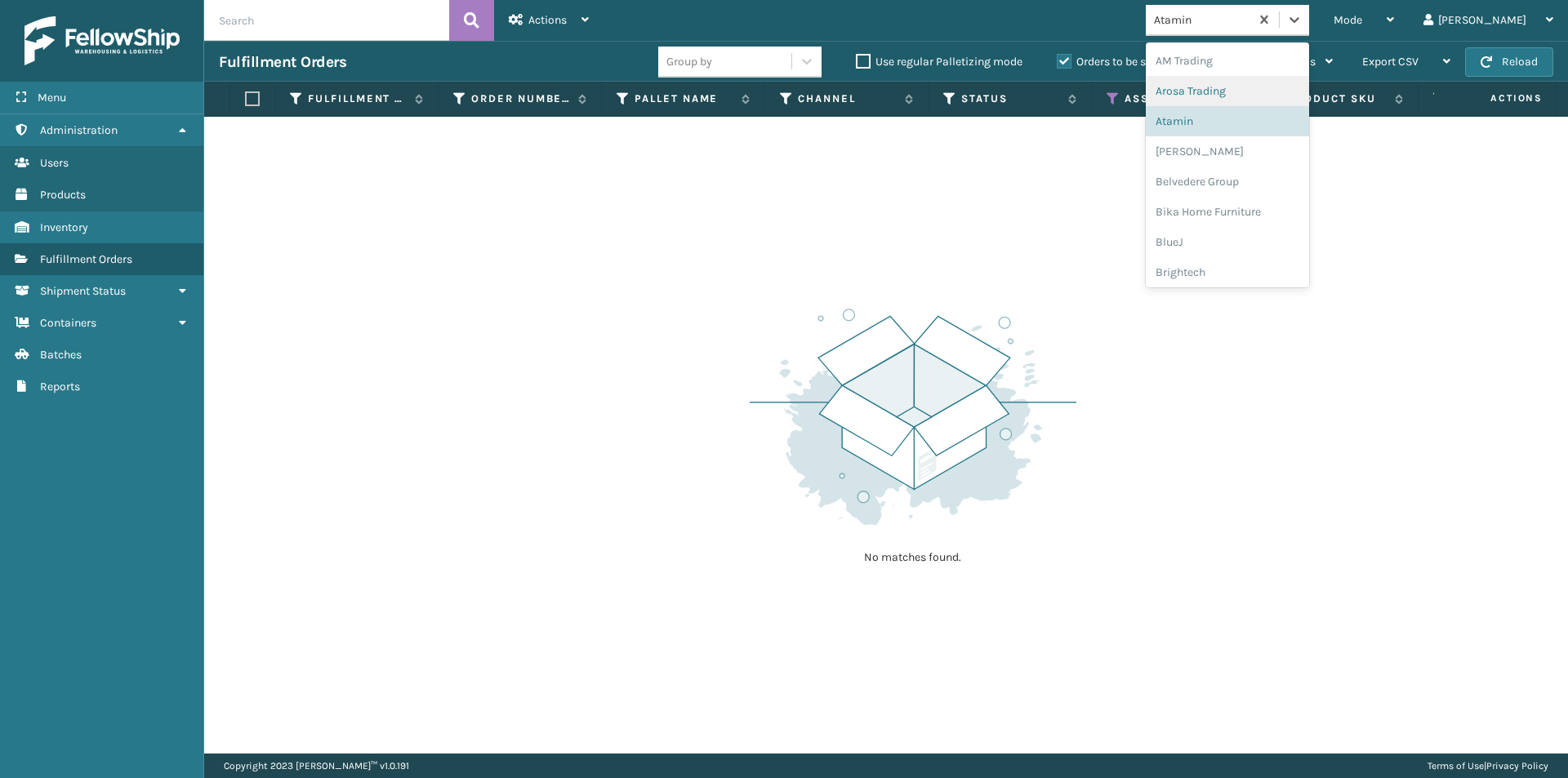
click at [1280, 100] on div "Arosa Trading" at bounding box center [1227, 90] width 163 height 30
click at [1309, 29] on div at bounding box center [1294, 19] width 29 height 29
click at [1286, 119] on div "Atamin" at bounding box center [1227, 121] width 163 height 30
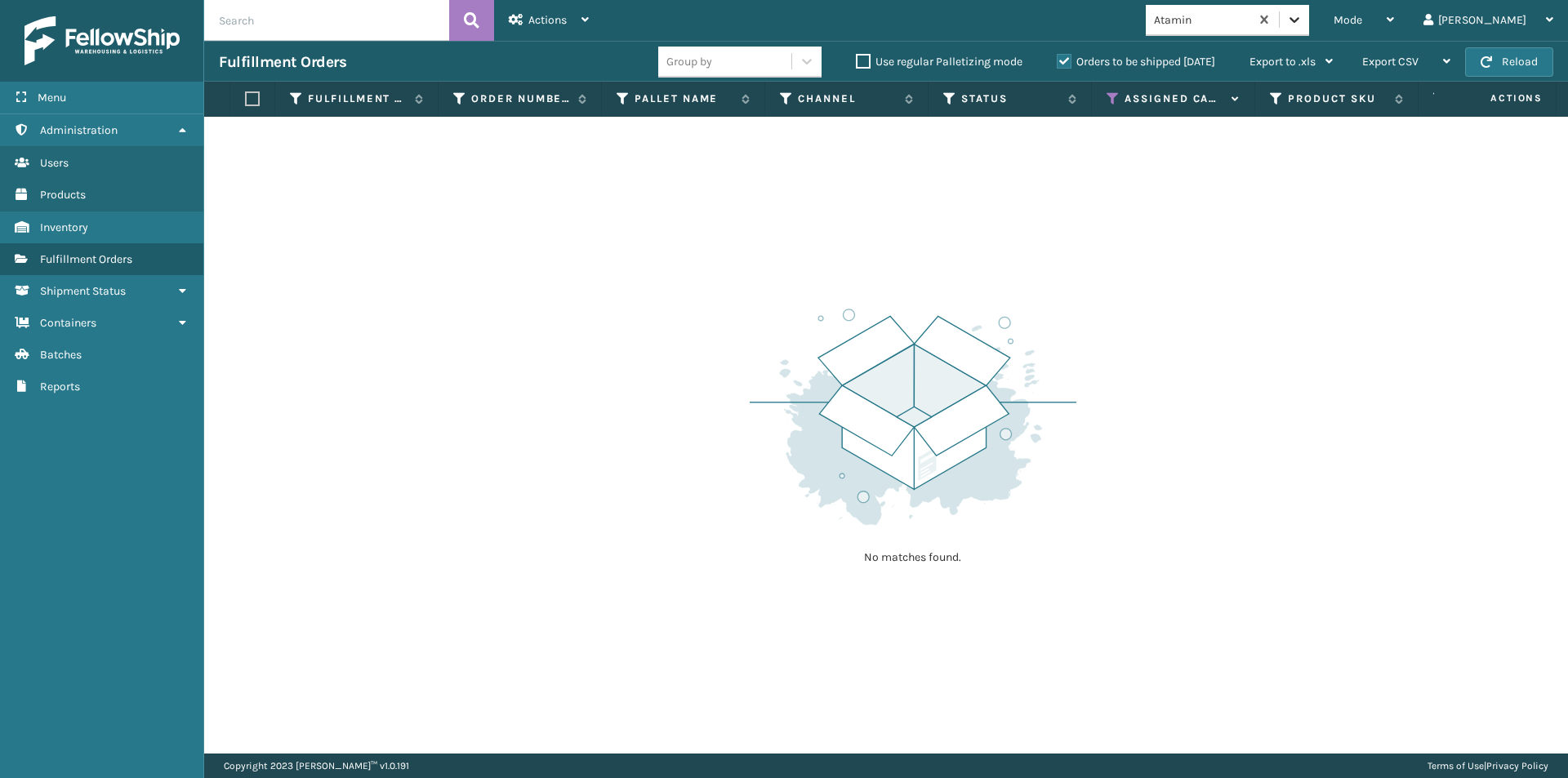
click at [1309, 28] on div at bounding box center [1294, 19] width 29 height 29
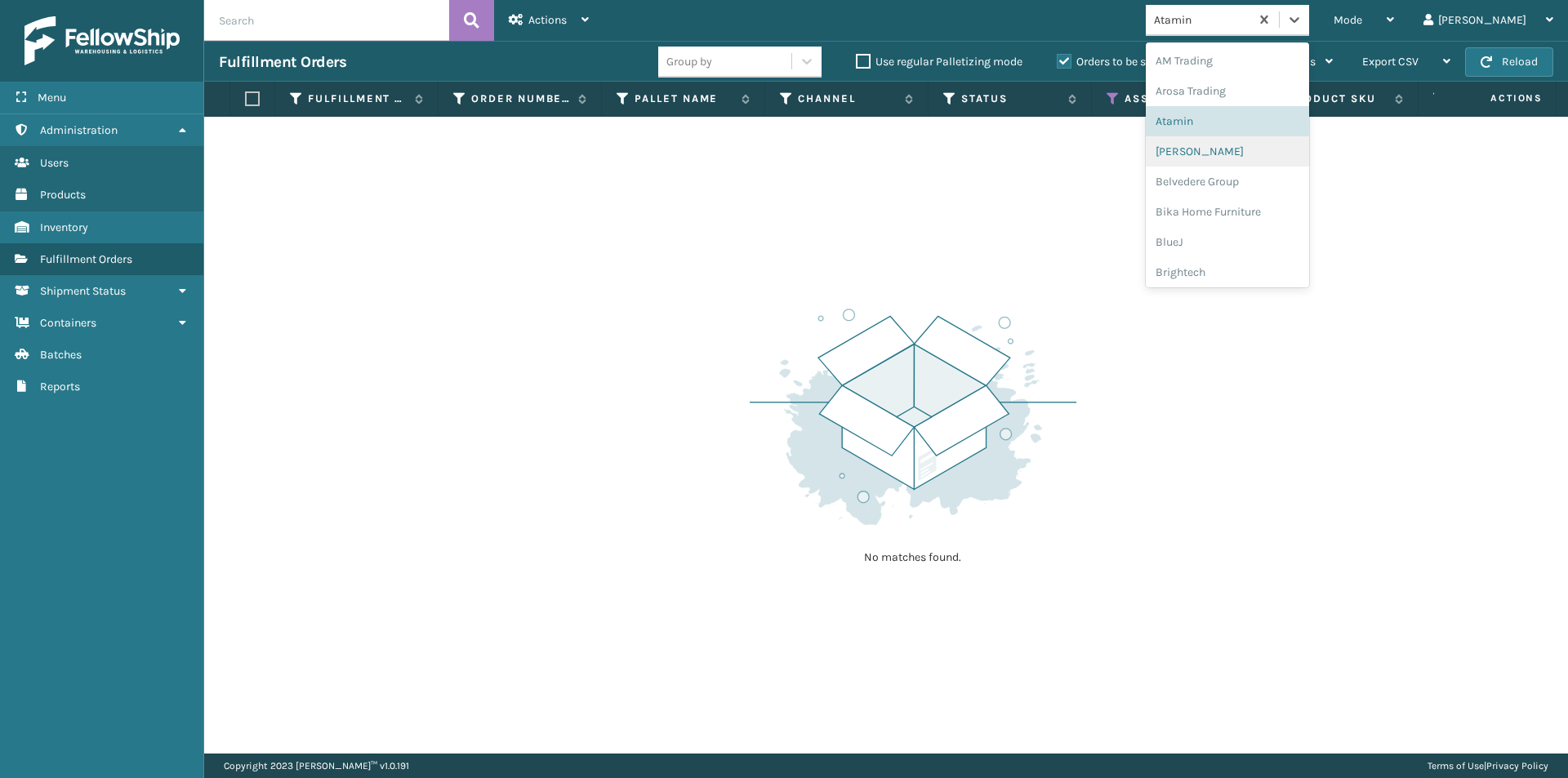
click at [1279, 150] on div "[PERSON_NAME]" at bounding box center [1227, 151] width 163 height 30
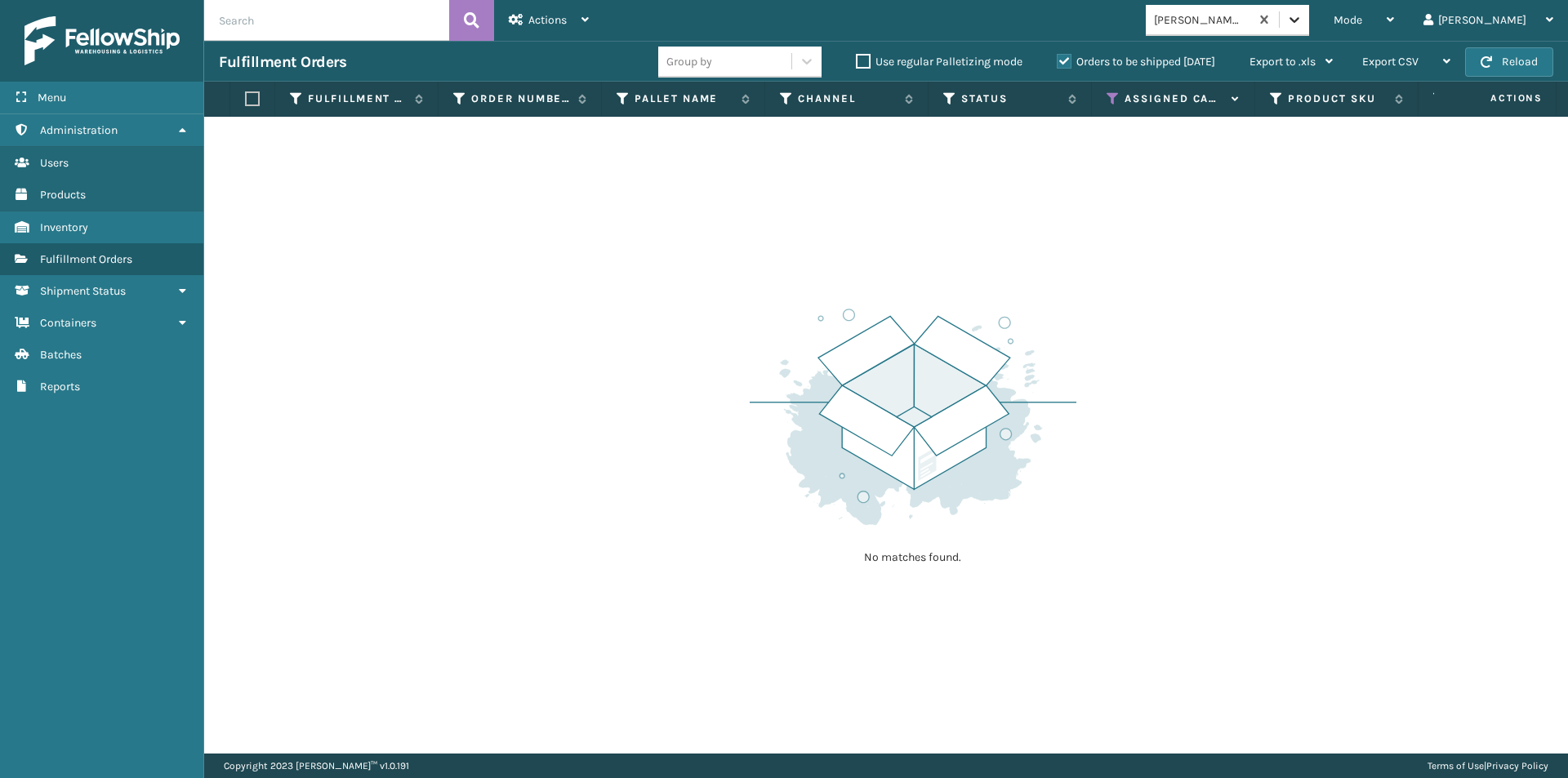
click at [1303, 25] on icon at bounding box center [1294, 19] width 17 height 17
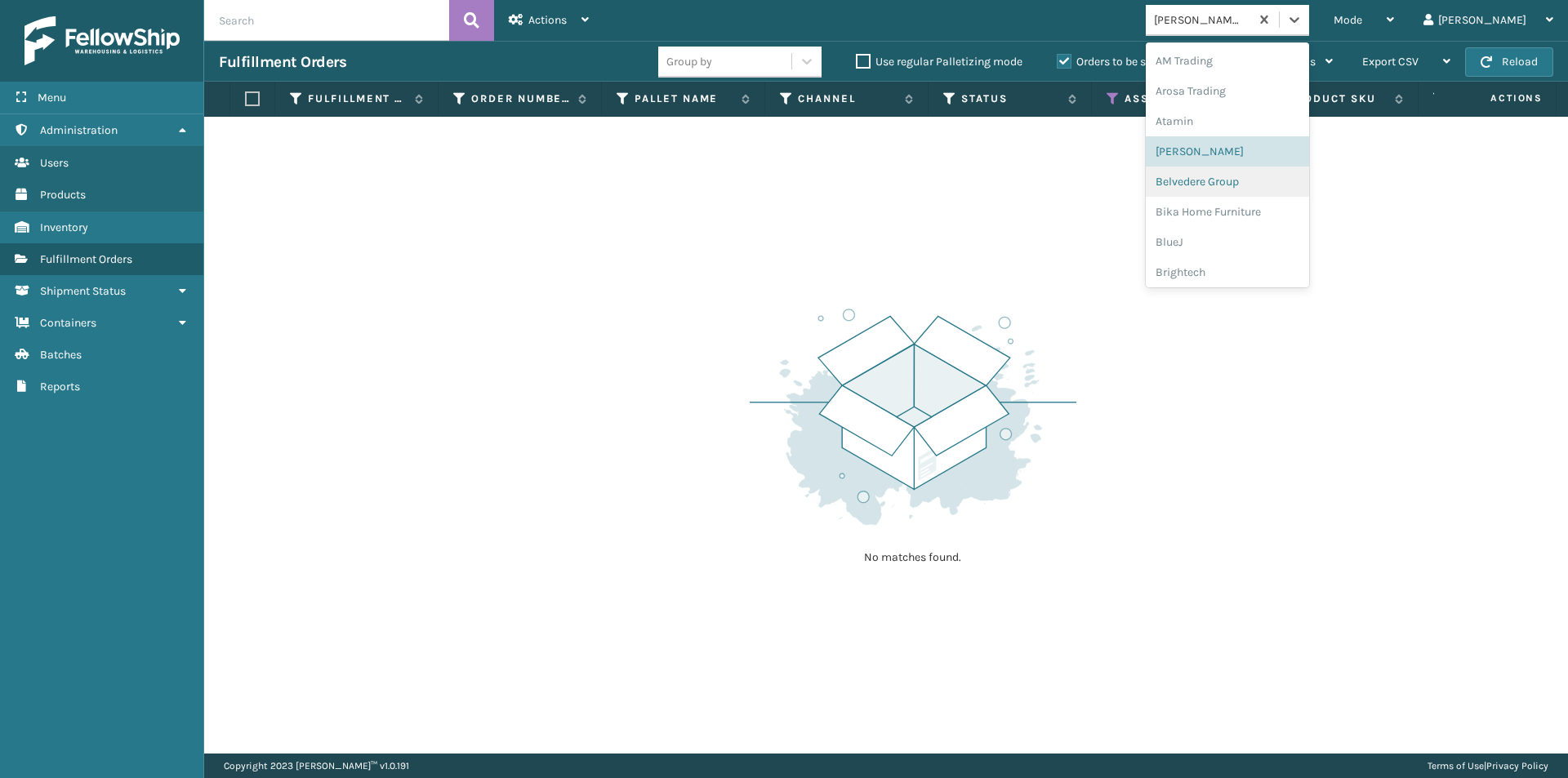
click at [1274, 183] on div "Belvedere Group" at bounding box center [1227, 181] width 163 height 30
click at [1299, 19] on icon at bounding box center [1294, 20] width 10 height 6
click at [1267, 205] on div "Bika Home Furniture" at bounding box center [1227, 212] width 163 height 30
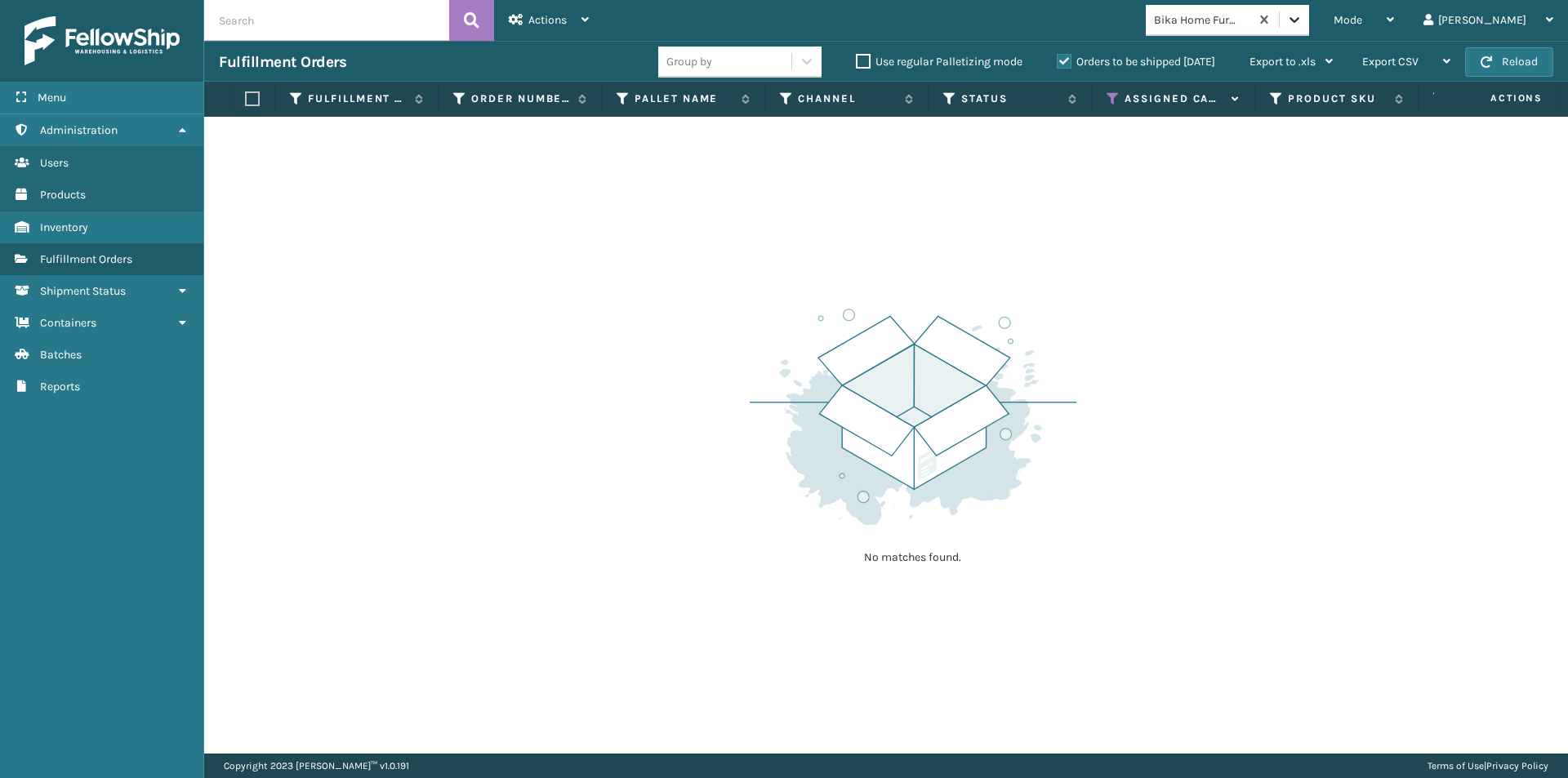
click at [1303, 26] on icon at bounding box center [1294, 19] width 17 height 17
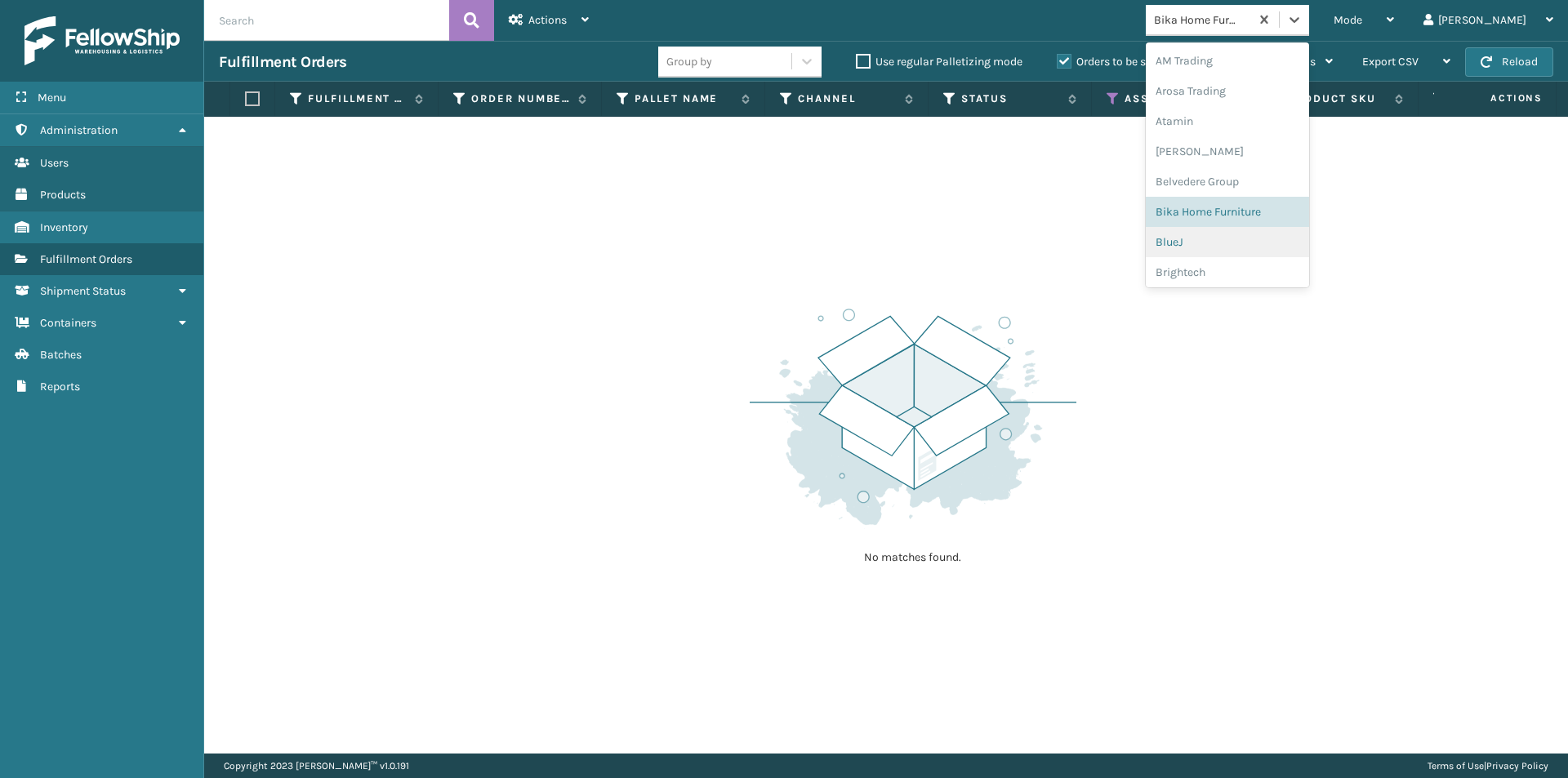
click at [1248, 241] on div "BlueJ" at bounding box center [1227, 241] width 163 height 30
click at [1303, 21] on icon at bounding box center [1294, 19] width 17 height 17
click at [1258, 270] on div "Brightech" at bounding box center [1227, 272] width 163 height 30
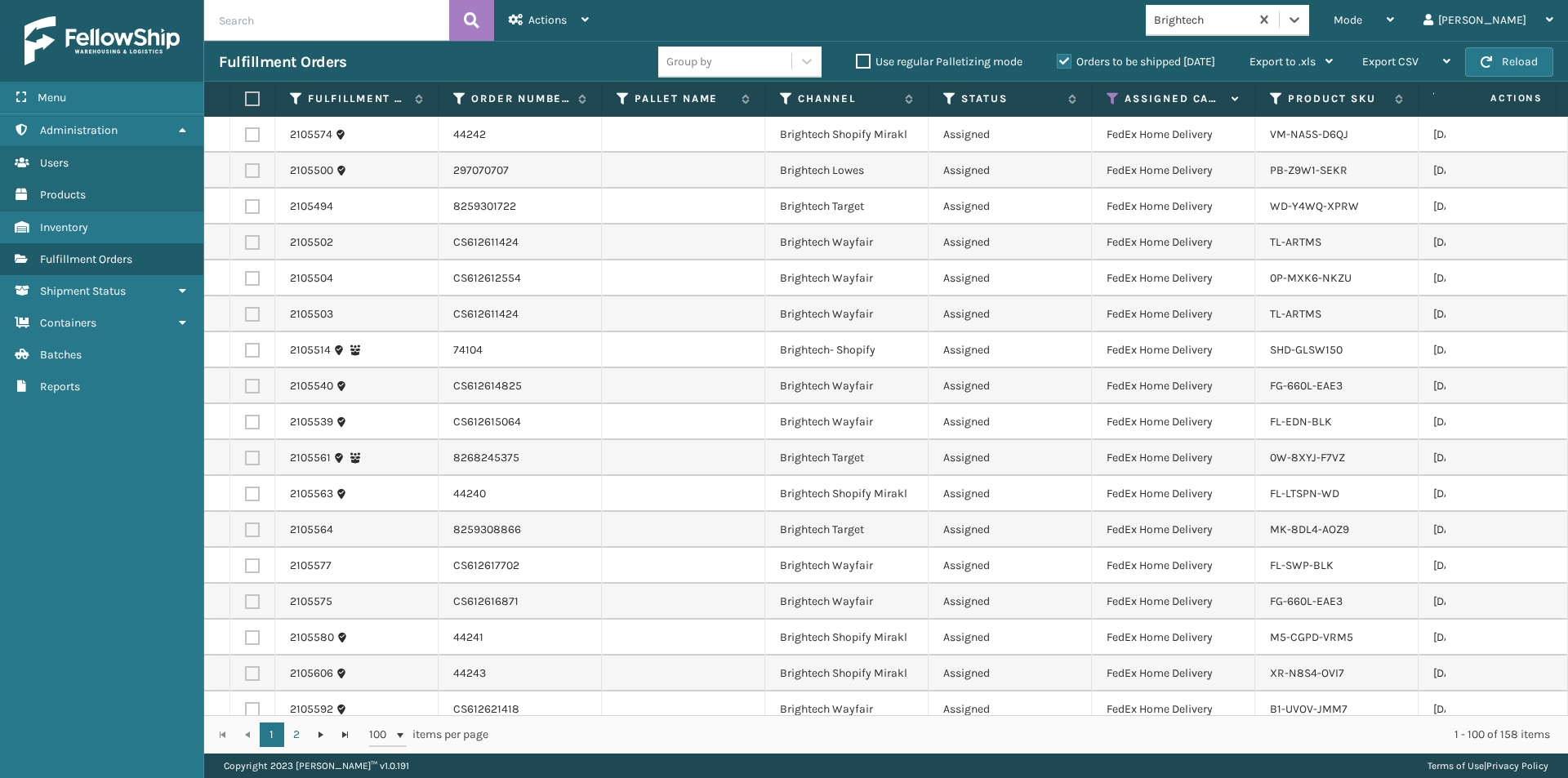
click at [250, 103] on label at bounding box center [250, 99] width 10 height 15
click at [246, 103] on input "checkbox" at bounding box center [245, 99] width 1 height 11
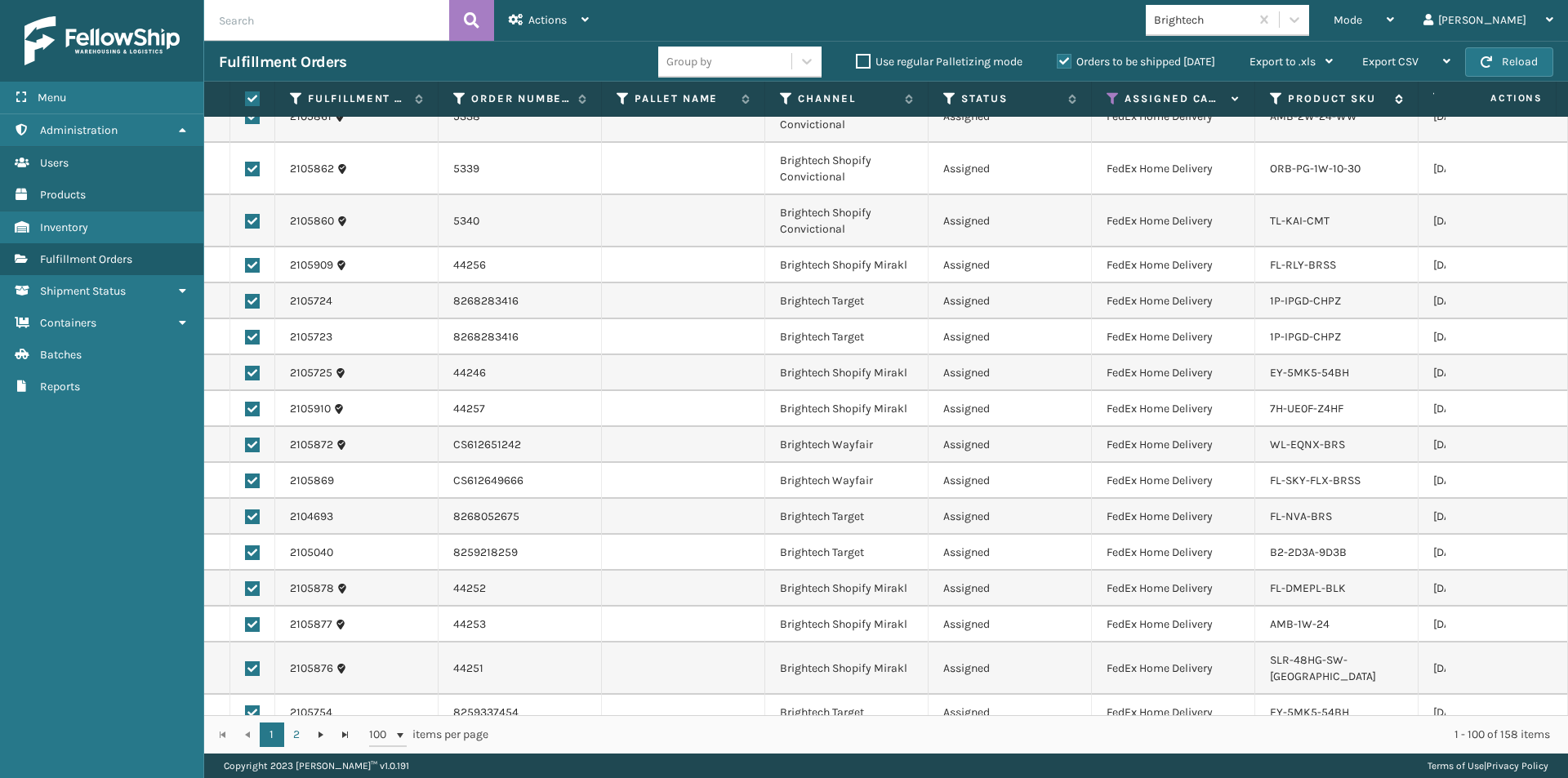
scroll to position [1193, 0]
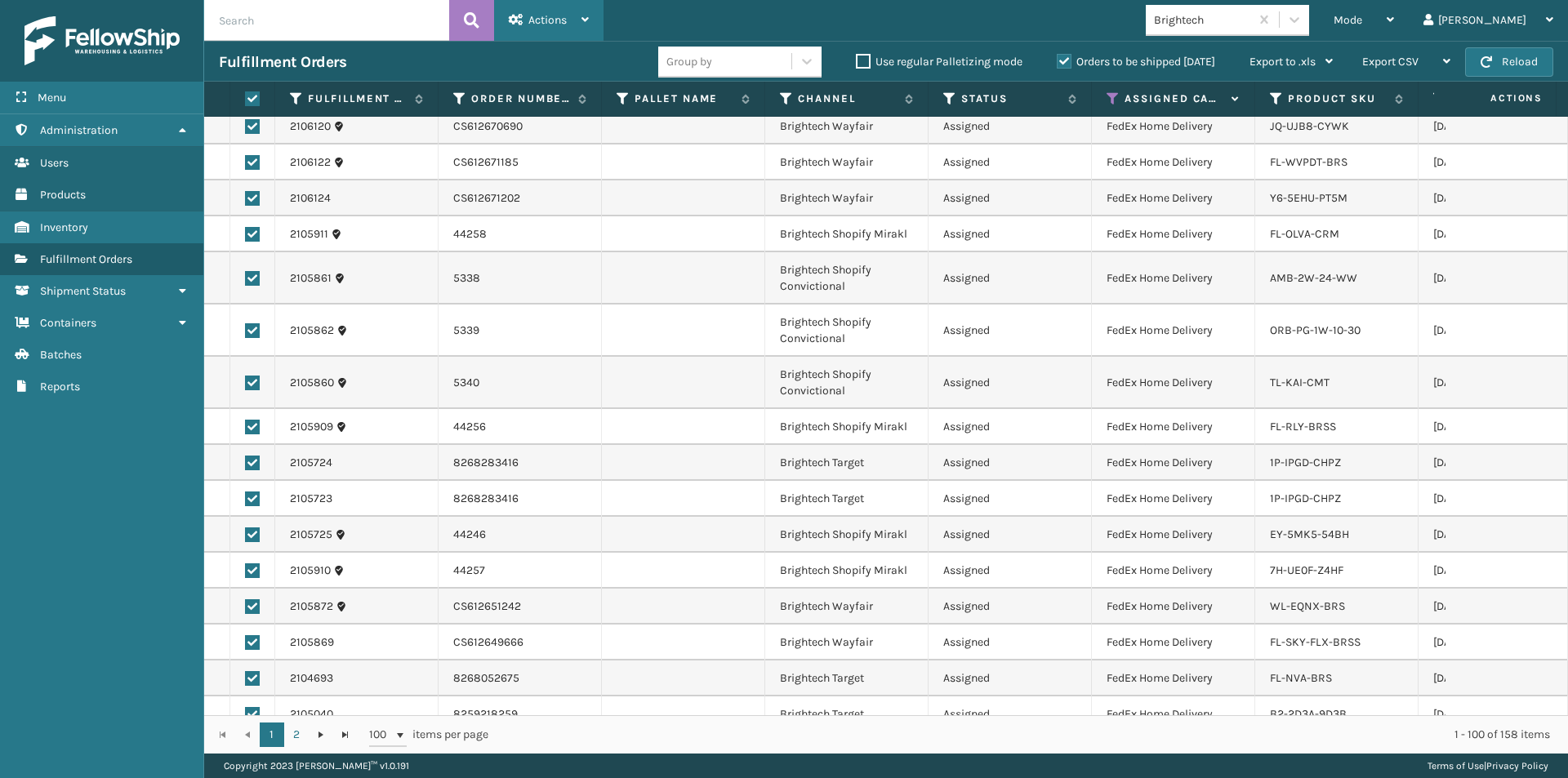
click at [572, 26] on div "Actions" at bounding box center [548, 20] width 80 height 41
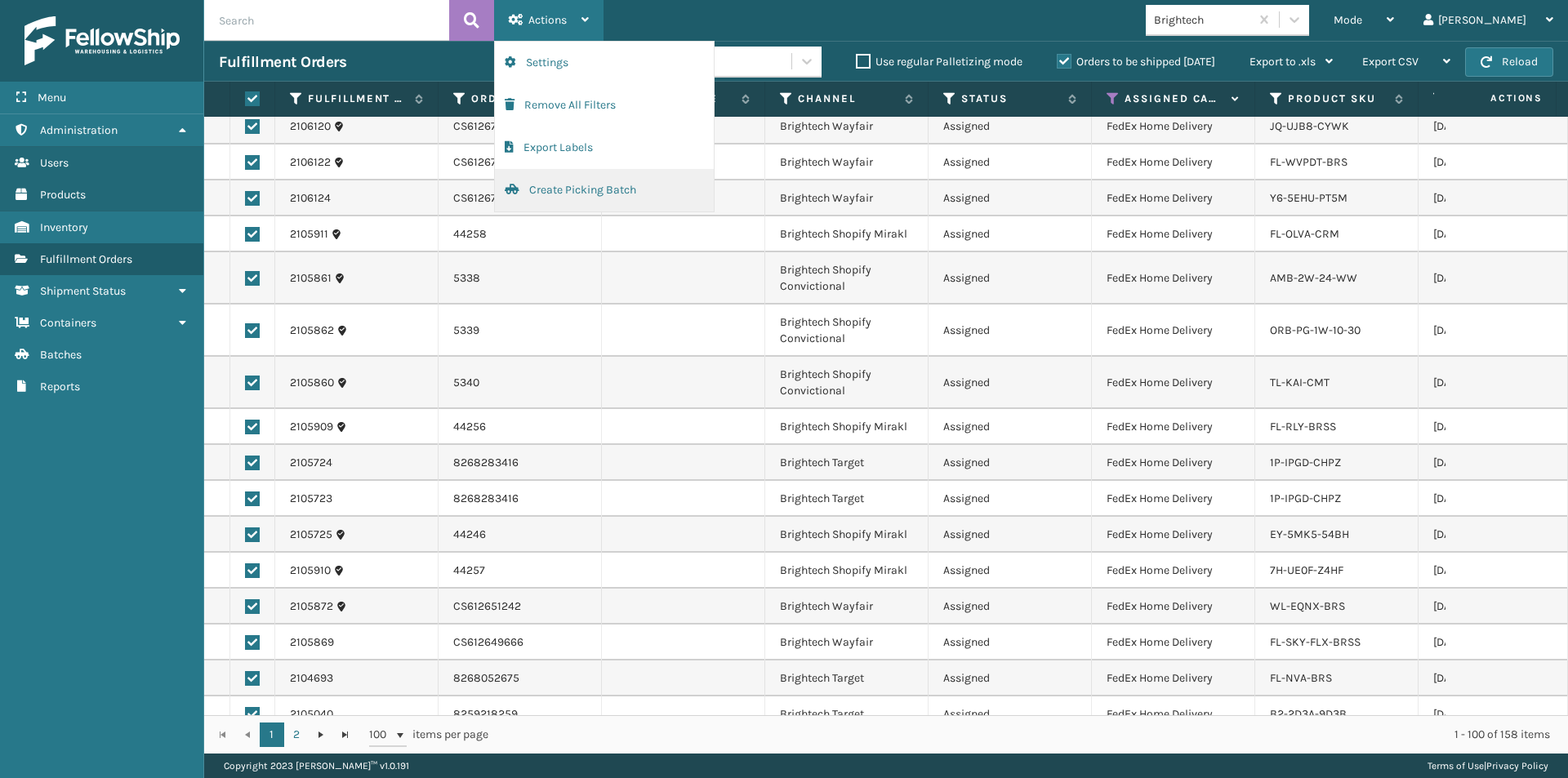
click at [557, 200] on button "Create Picking Batch" at bounding box center [604, 191] width 219 height 42
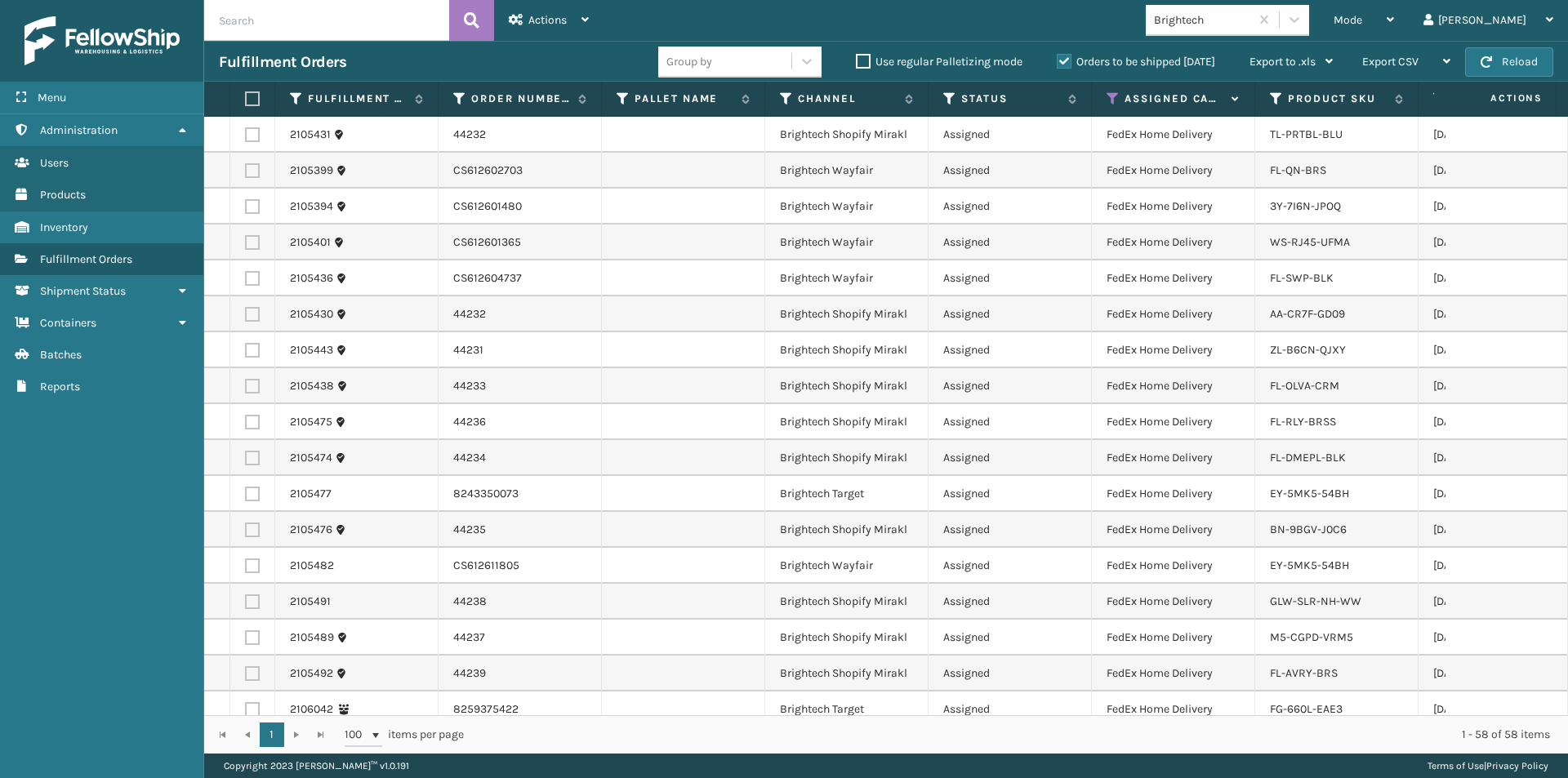
click at [250, 101] on label at bounding box center [250, 99] width 10 height 15
click at [246, 101] on input "checkbox" at bounding box center [245, 99] width 1 height 11
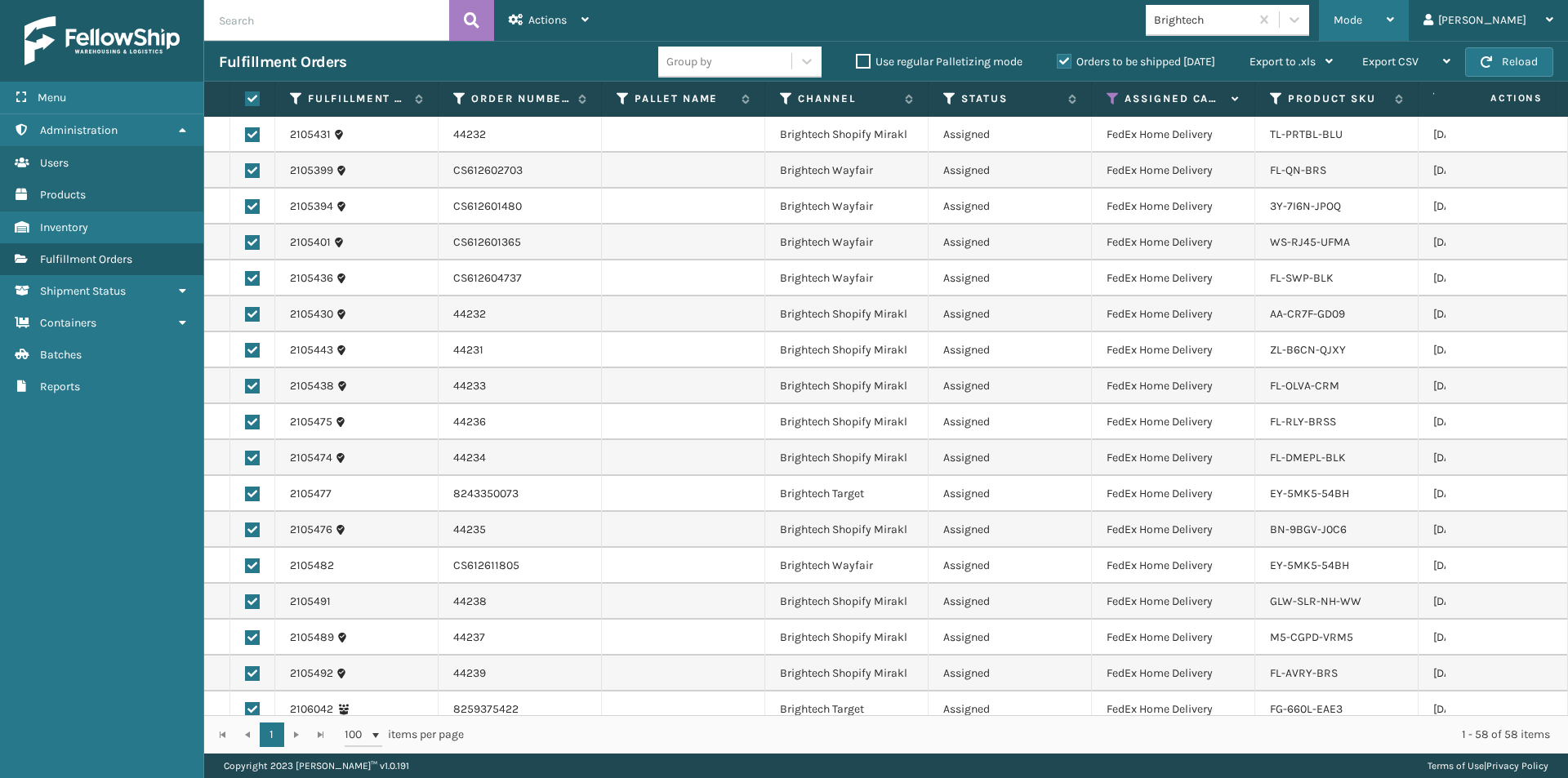
click at [1409, 20] on div "Mode Regular Mode Picking Mode Labeling Mode Exit Scan Mode" at bounding box center [1364, 20] width 90 height 41
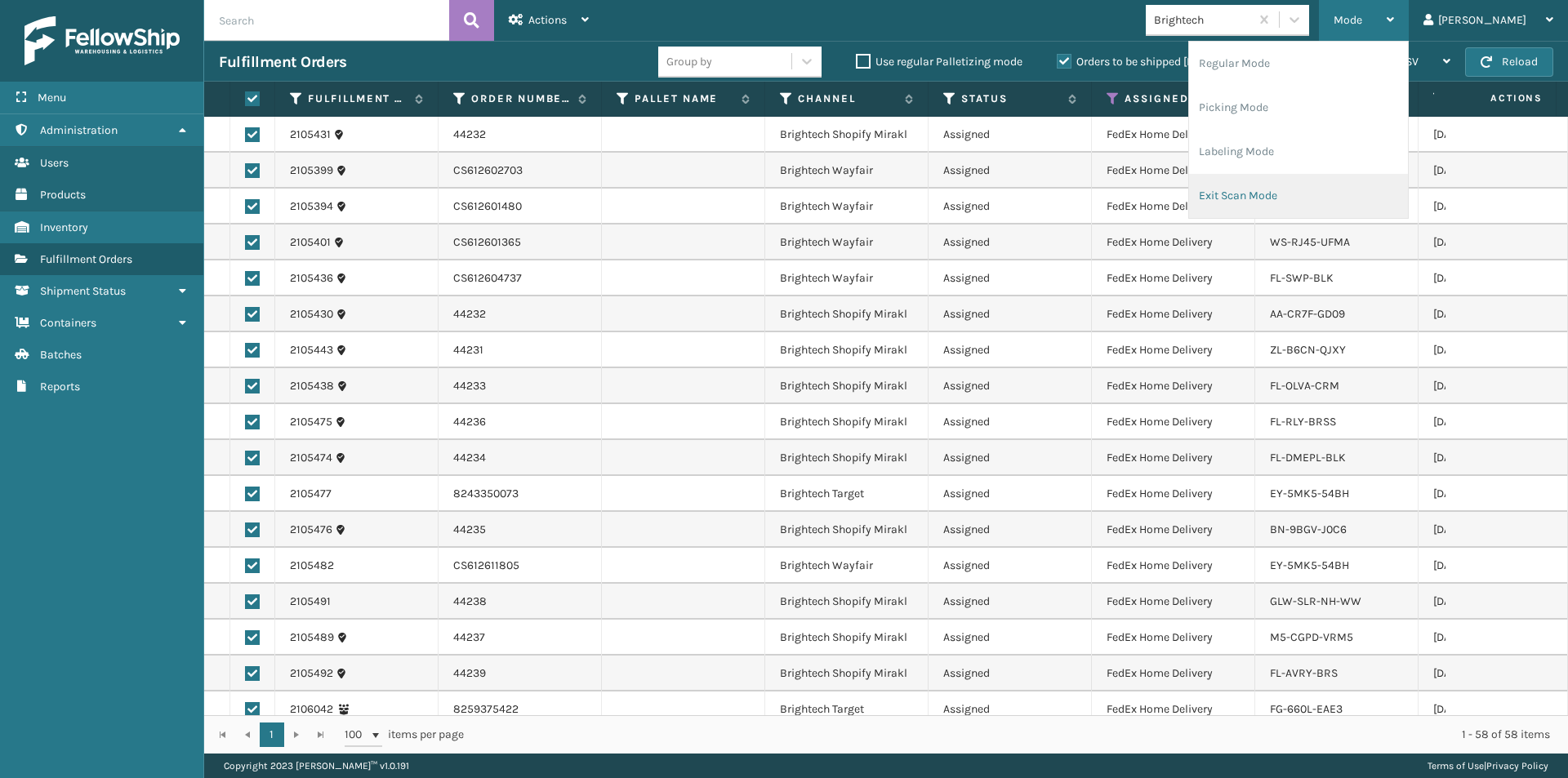
click at [1355, 214] on li "Exit Scan Mode" at bounding box center [1299, 196] width 219 height 44
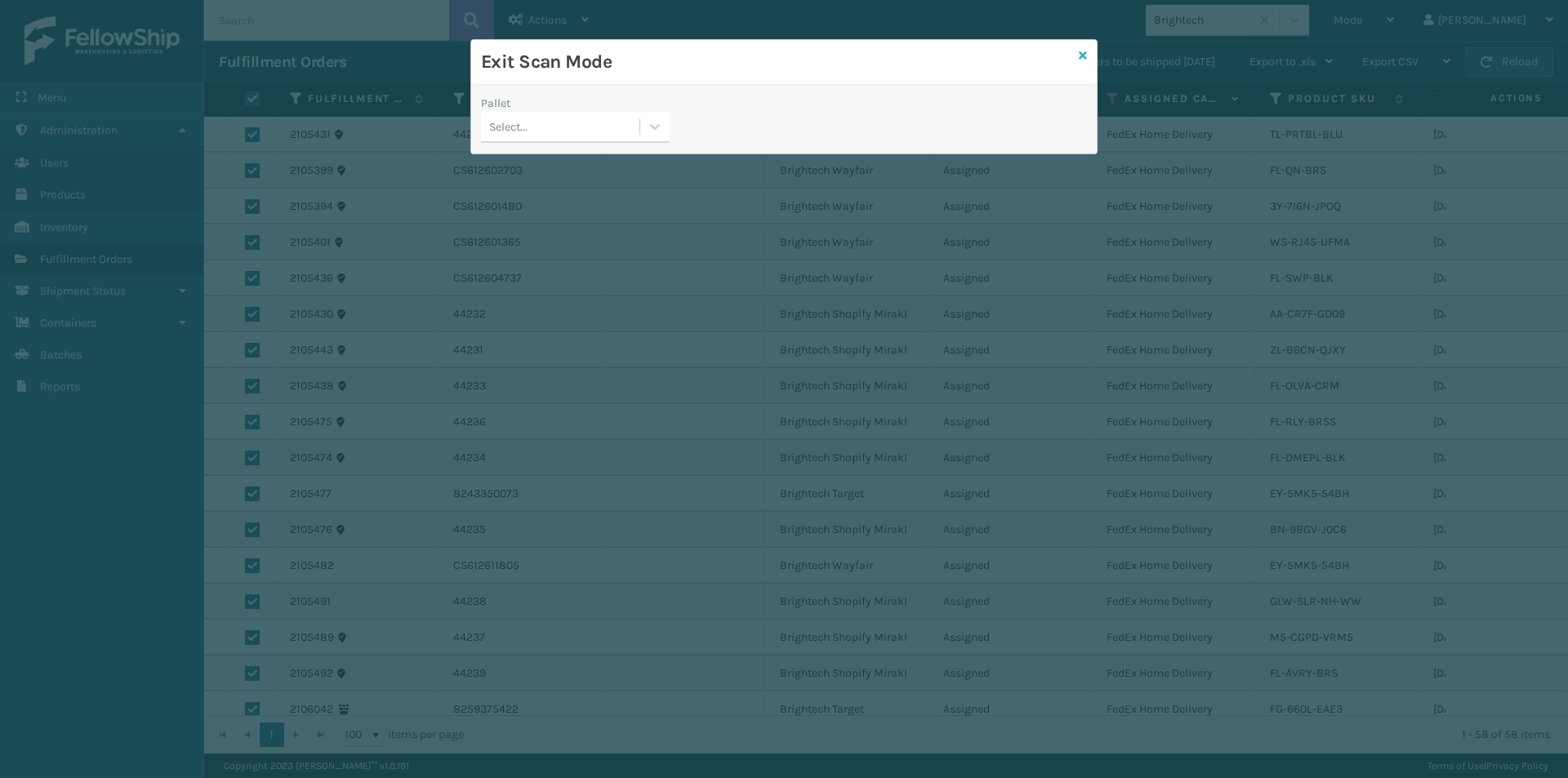
click at [1085, 56] on icon at bounding box center [1082, 55] width 8 height 11
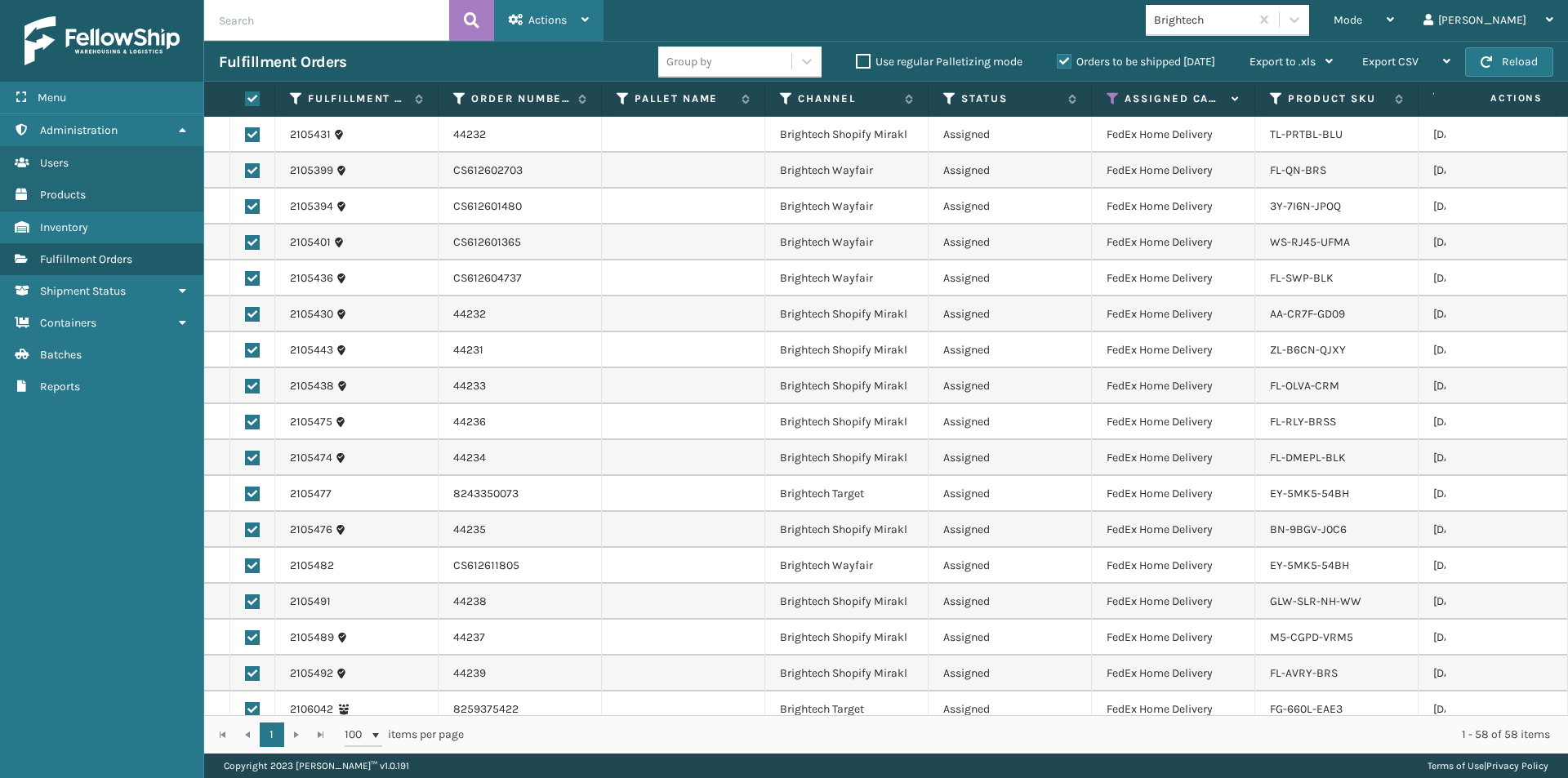
click at [541, 25] on span "Actions" at bounding box center [548, 19] width 39 height 14
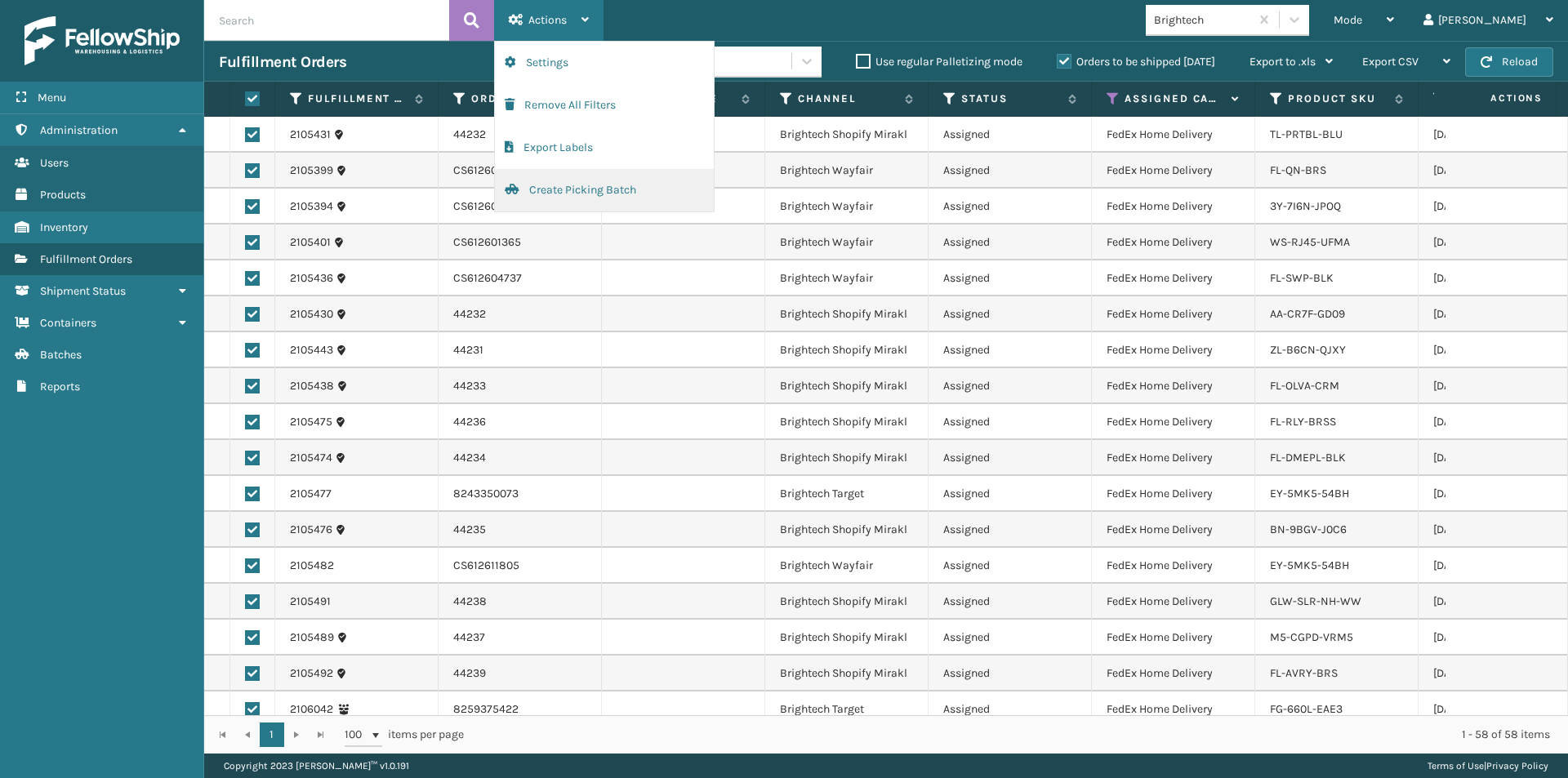
click at [582, 195] on button "Create Picking Batch" at bounding box center [604, 191] width 219 height 42
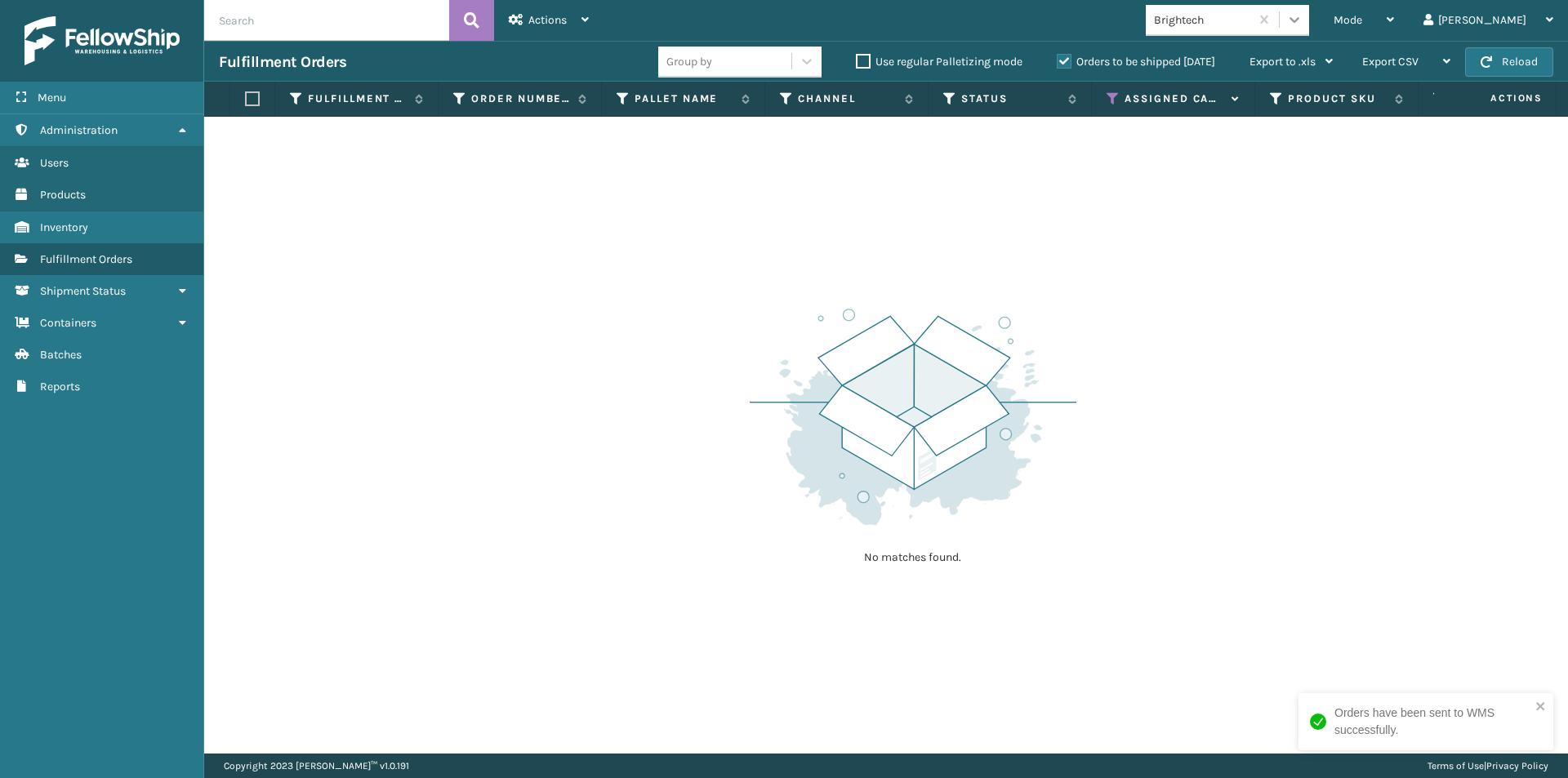
click at [1309, 29] on div at bounding box center [1294, 19] width 29 height 29
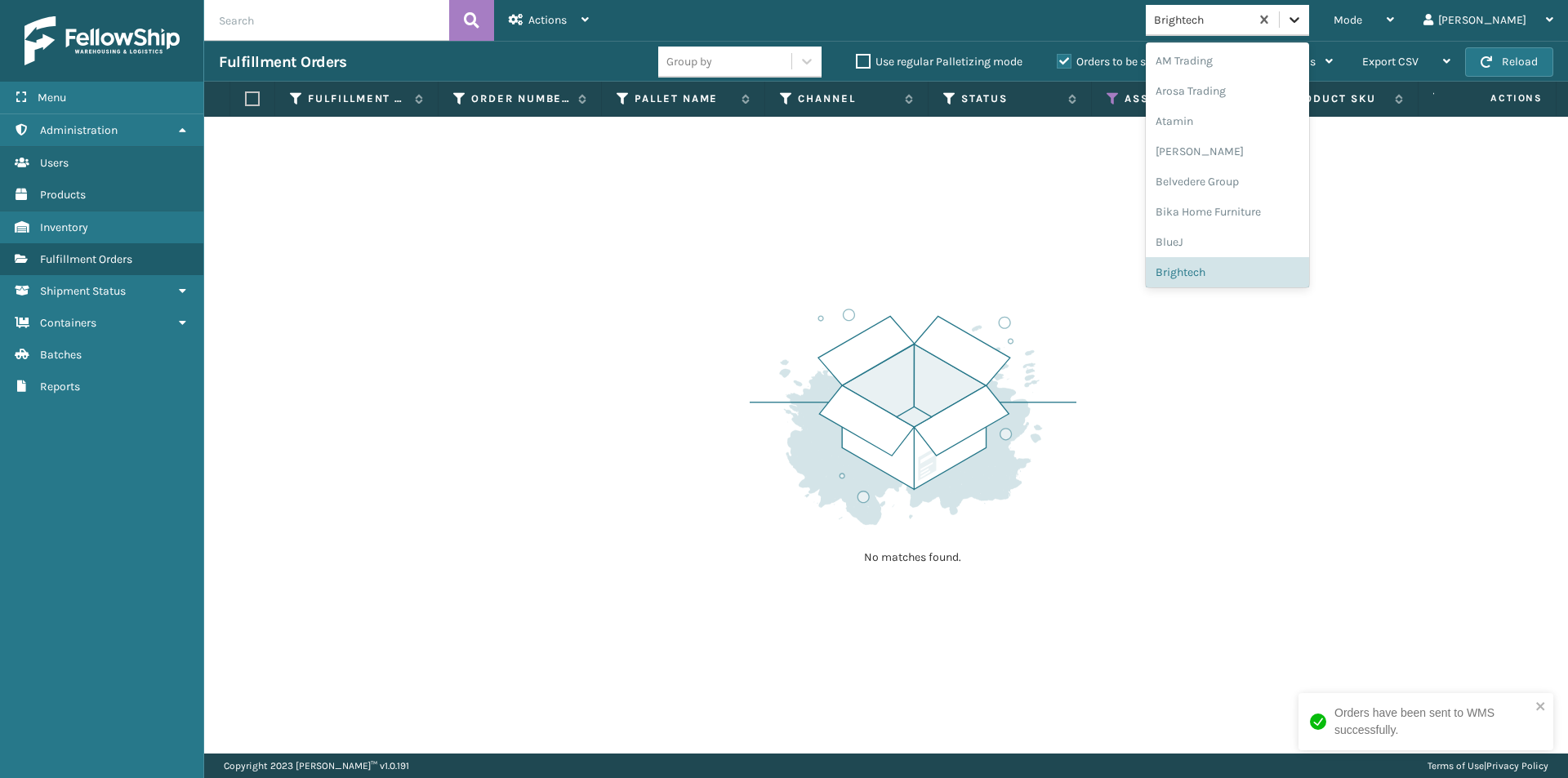
scroll to position [10, 0]
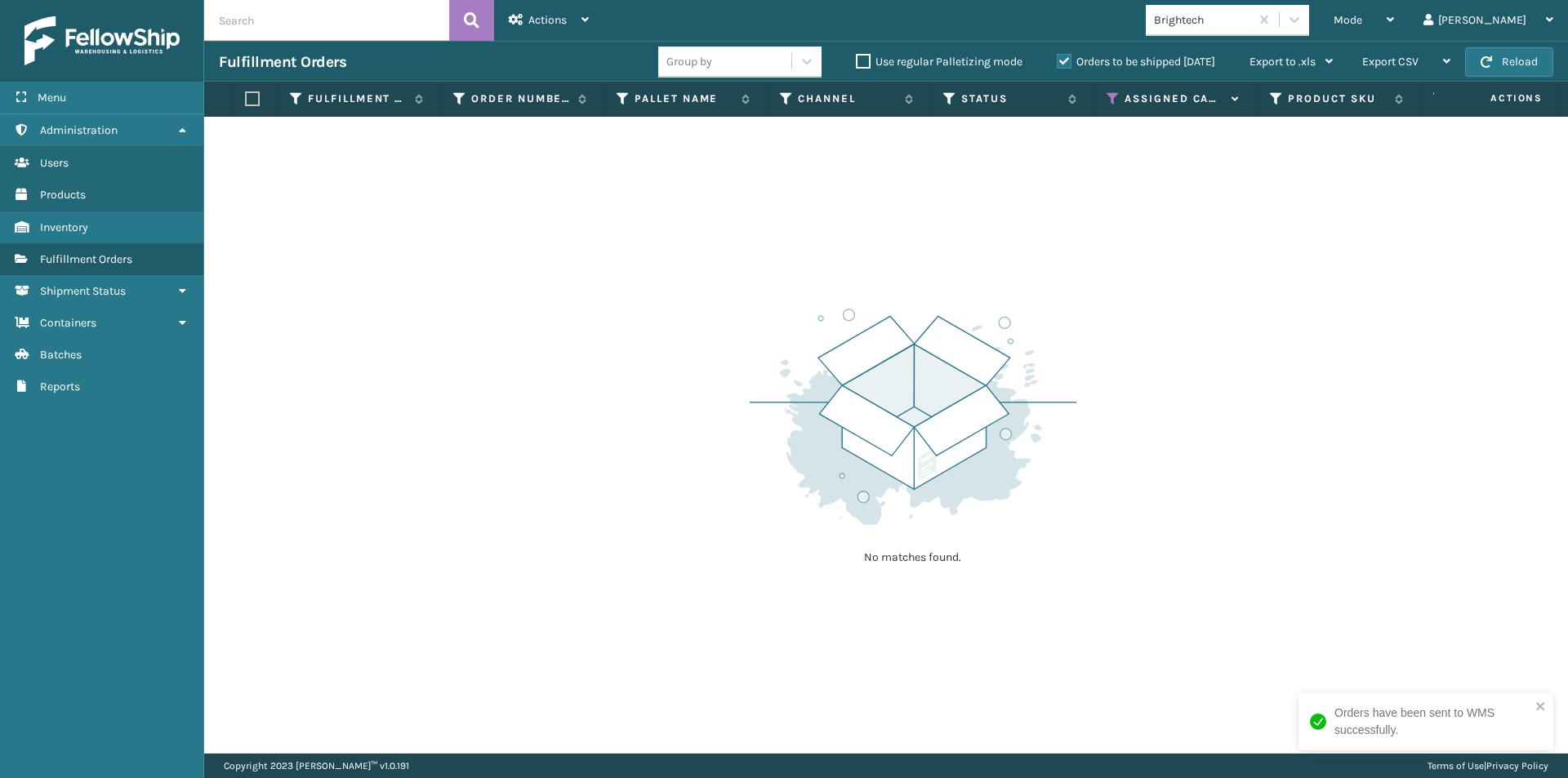
click at [1435, 442] on div "No matches found." at bounding box center [886, 435] width 1363 height 636
click at [1303, 17] on icon at bounding box center [1294, 19] width 17 height 17
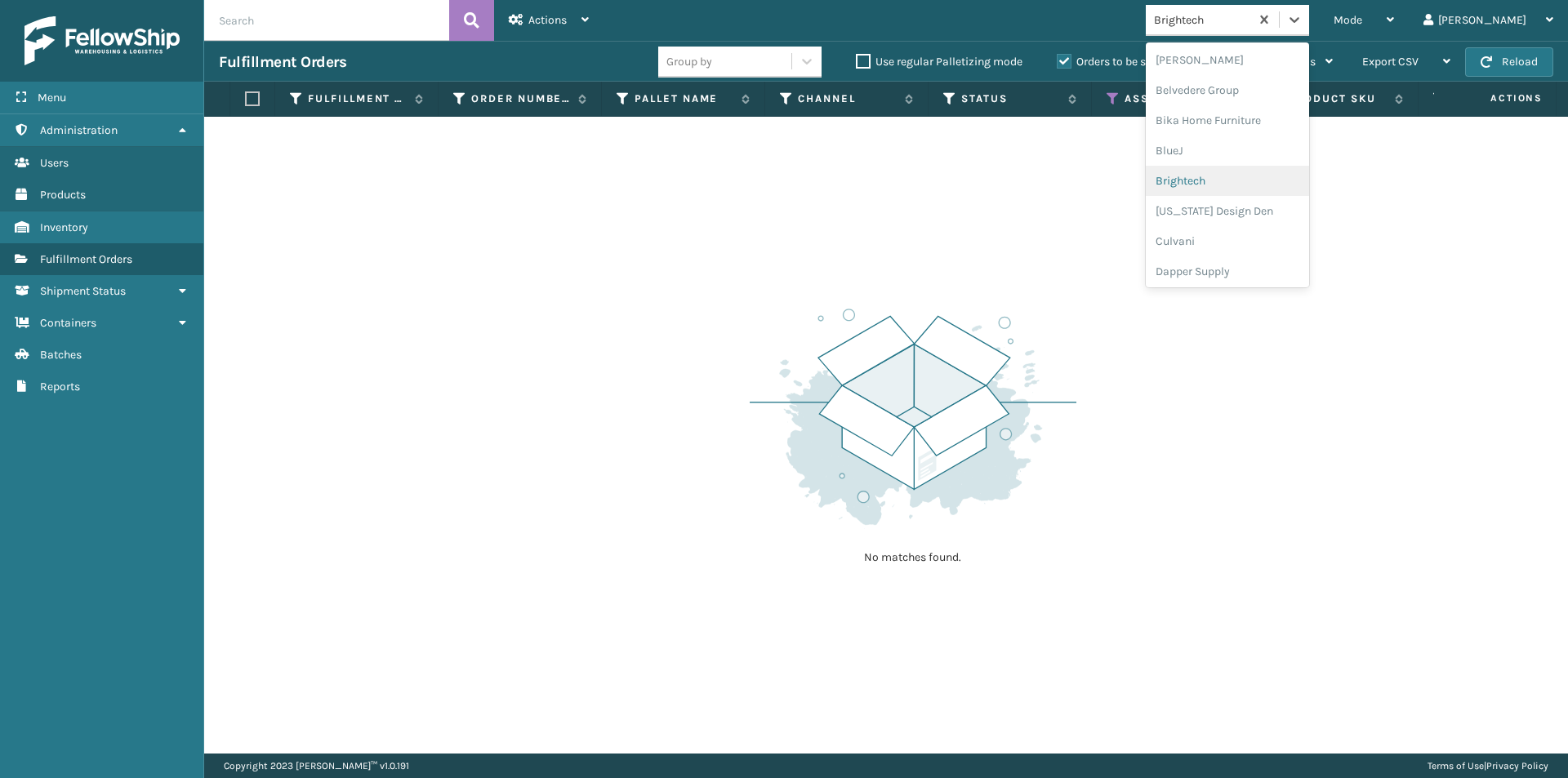
scroll to position [173, 0]
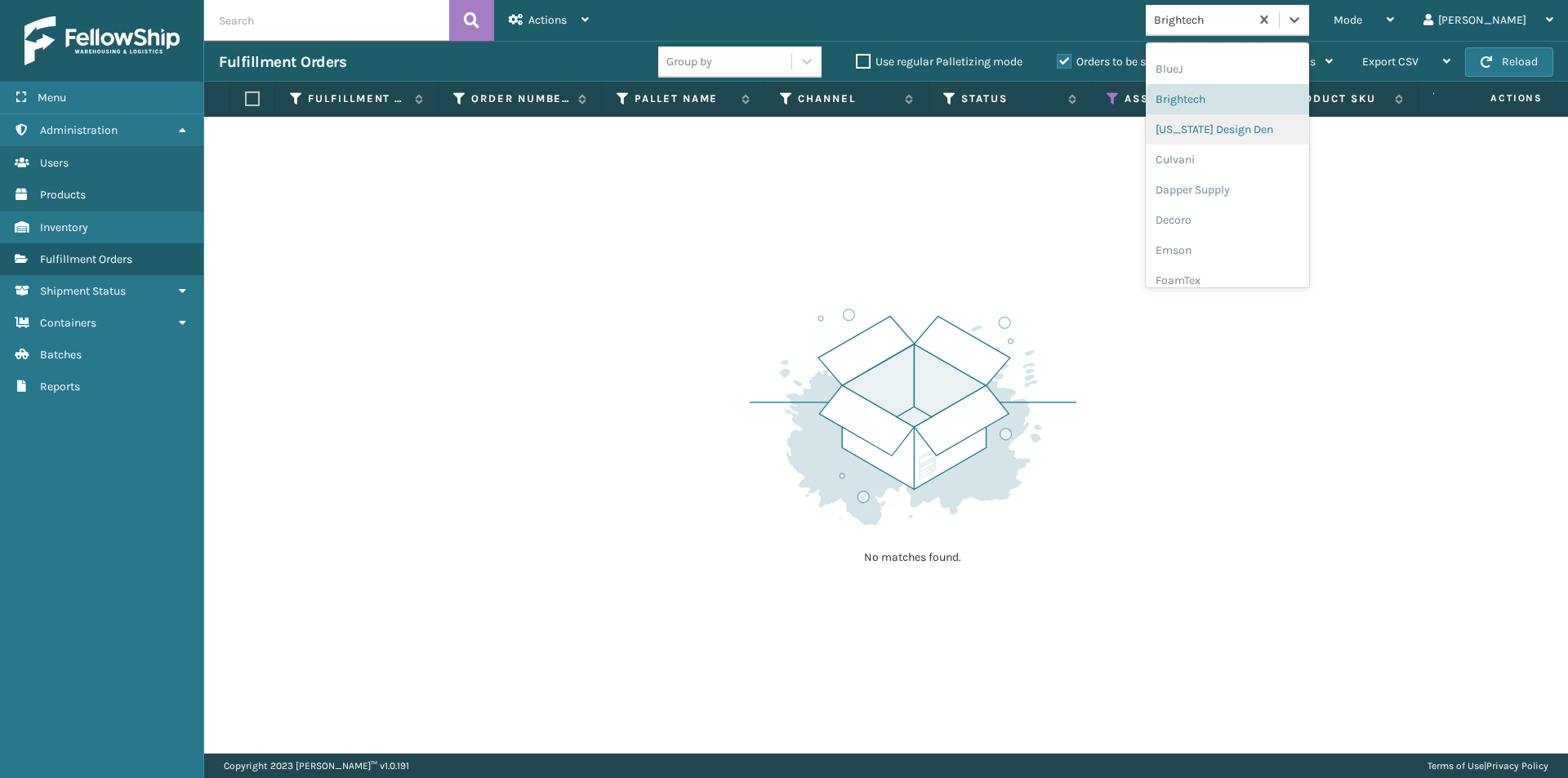
click at [1281, 134] on div "[US_STATE] Design Den" at bounding box center [1227, 129] width 163 height 30
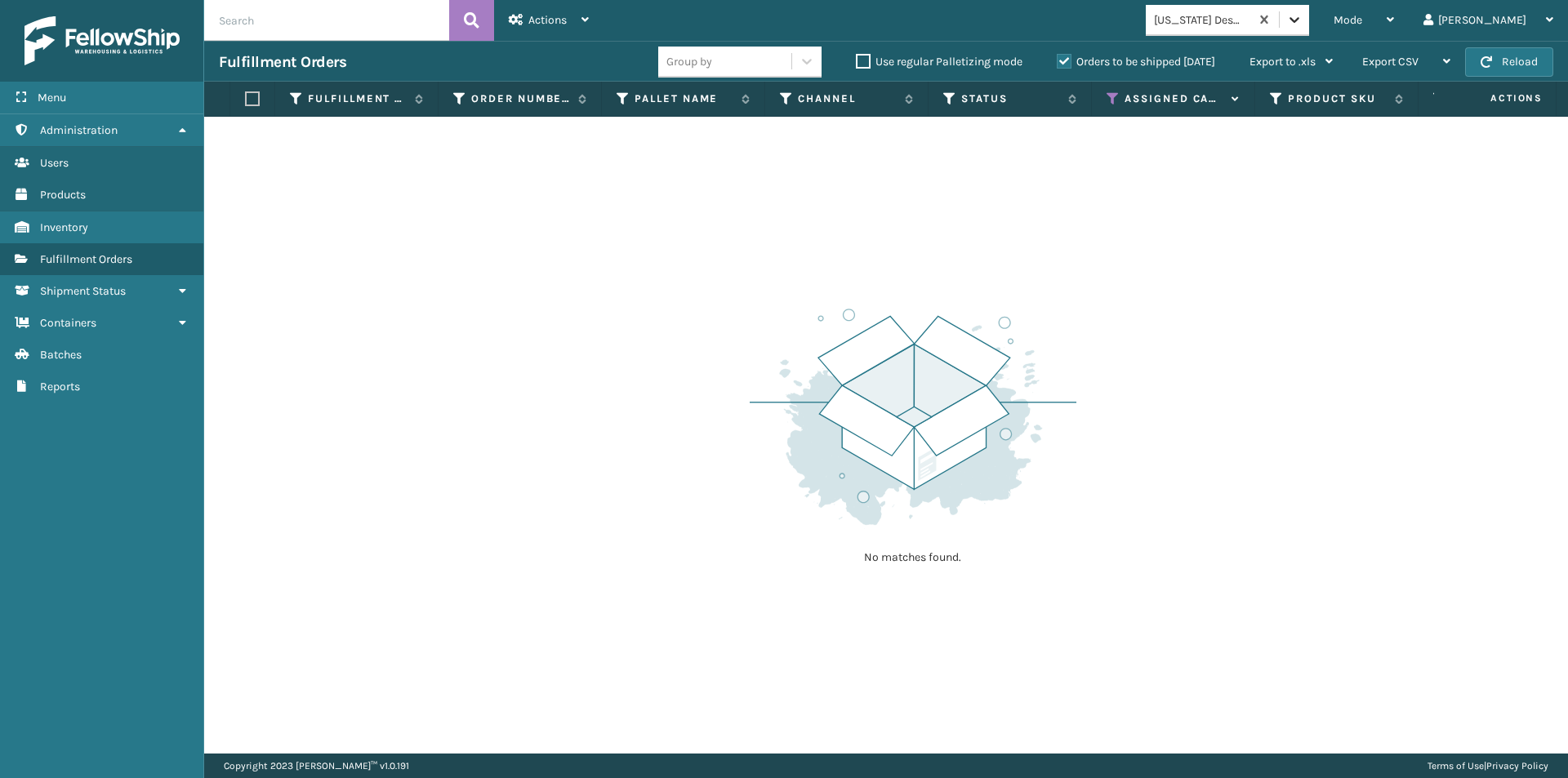
click at [1303, 24] on icon at bounding box center [1294, 19] width 17 height 17
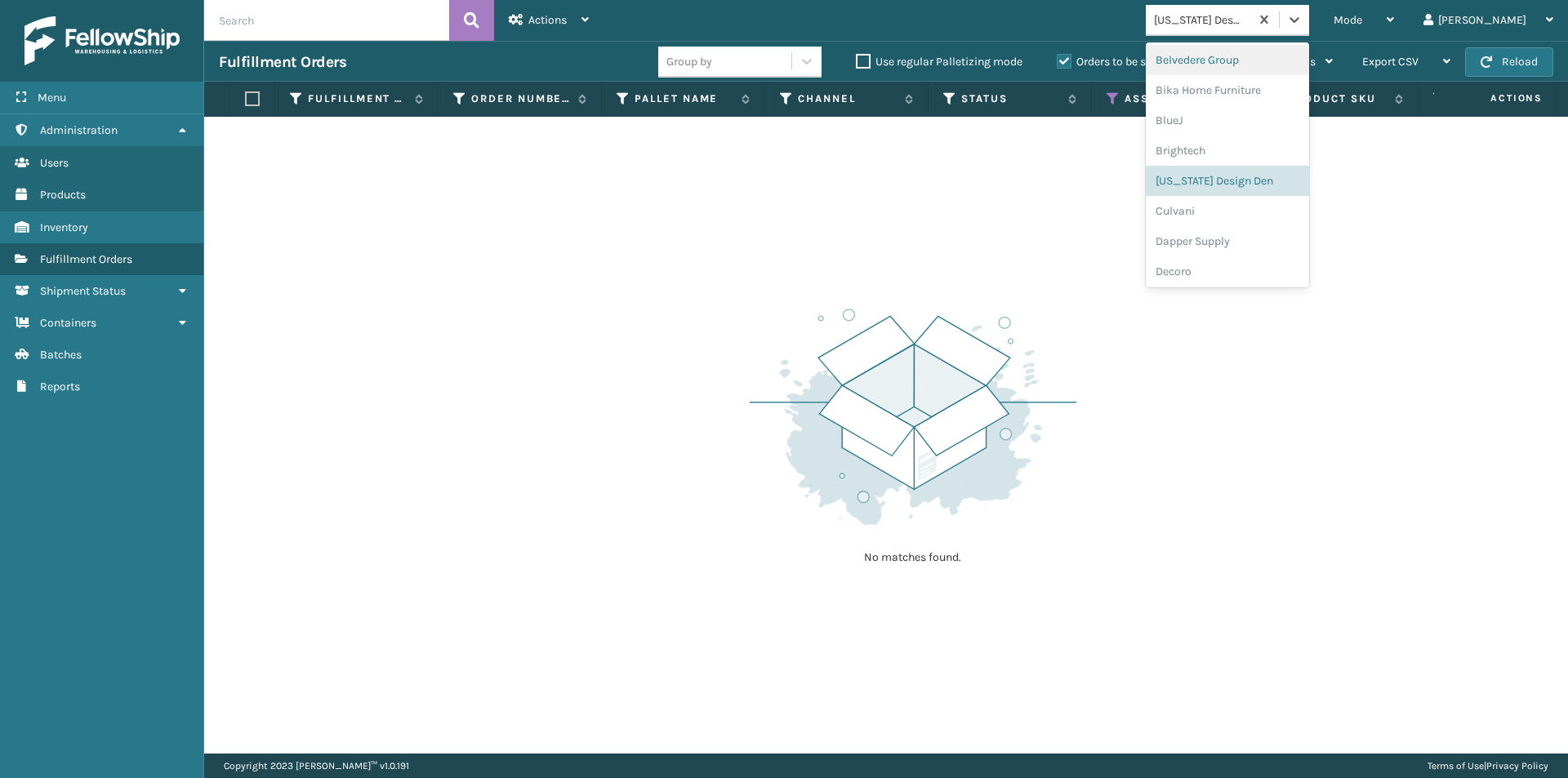
scroll to position [203, 0]
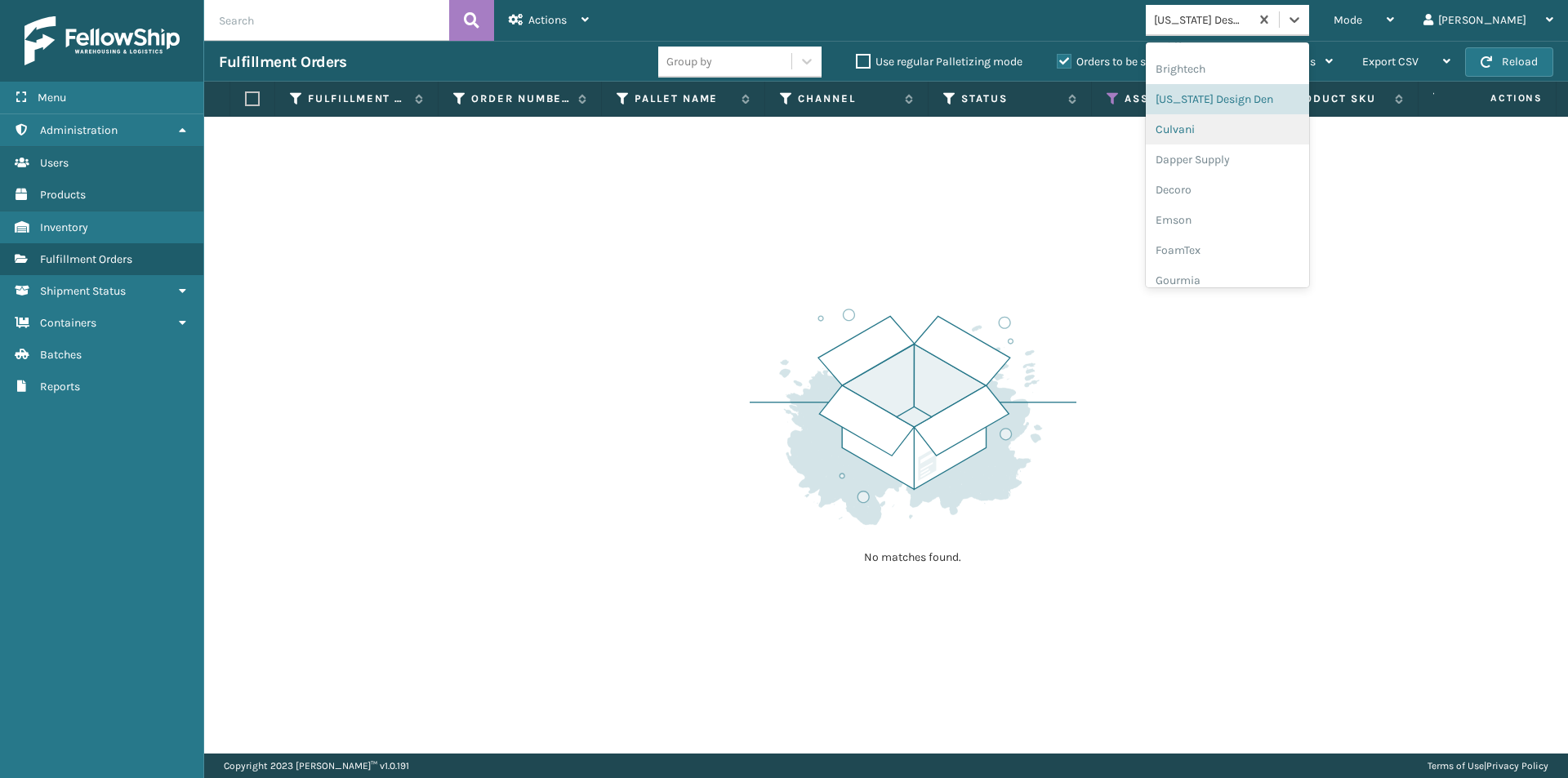
click at [1271, 135] on div "Culvani" at bounding box center [1227, 129] width 163 height 30
click at [1303, 25] on icon at bounding box center [1294, 19] width 17 height 17
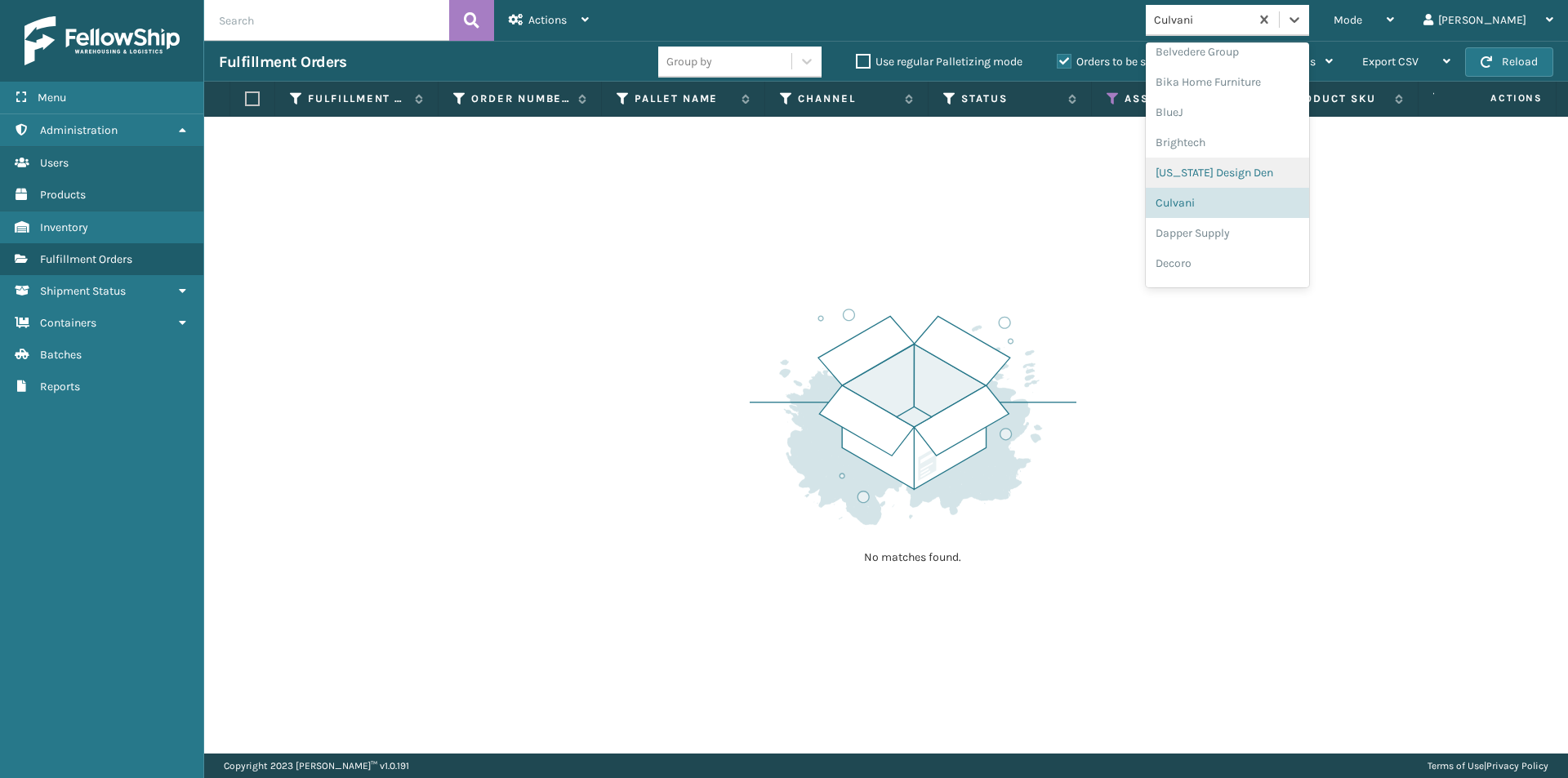
scroll to position [152, 0]
click at [1264, 217] on div "Dapper Supply" at bounding box center [1227, 211] width 163 height 30
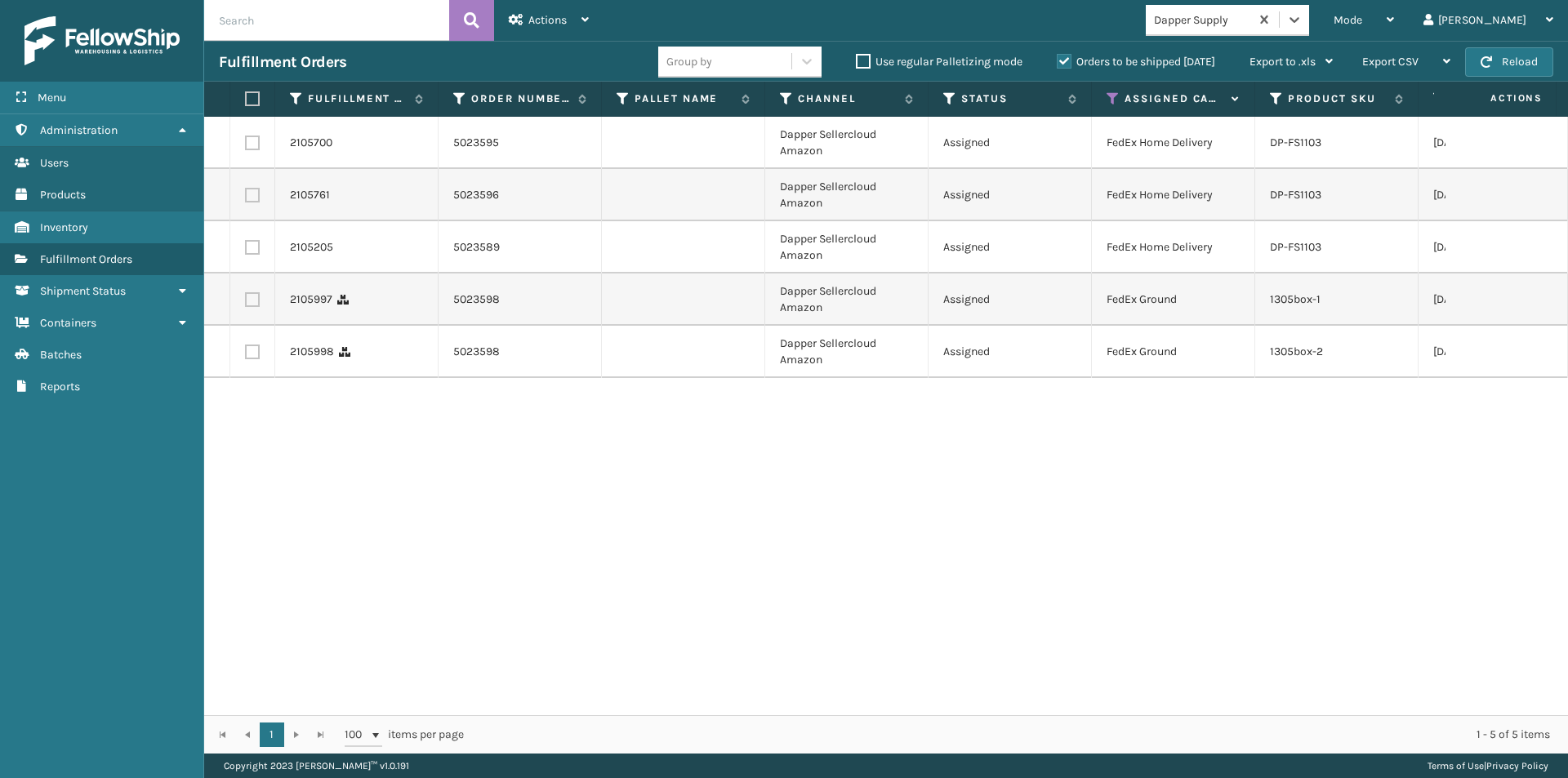
click at [251, 109] on th at bounding box center [252, 99] width 45 height 35
click at [254, 102] on label at bounding box center [250, 99] width 10 height 15
click at [246, 102] on input "checkbox" at bounding box center [245, 99] width 1 height 11
click at [552, 32] on div "Actions" at bounding box center [548, 20] width 80 height 41
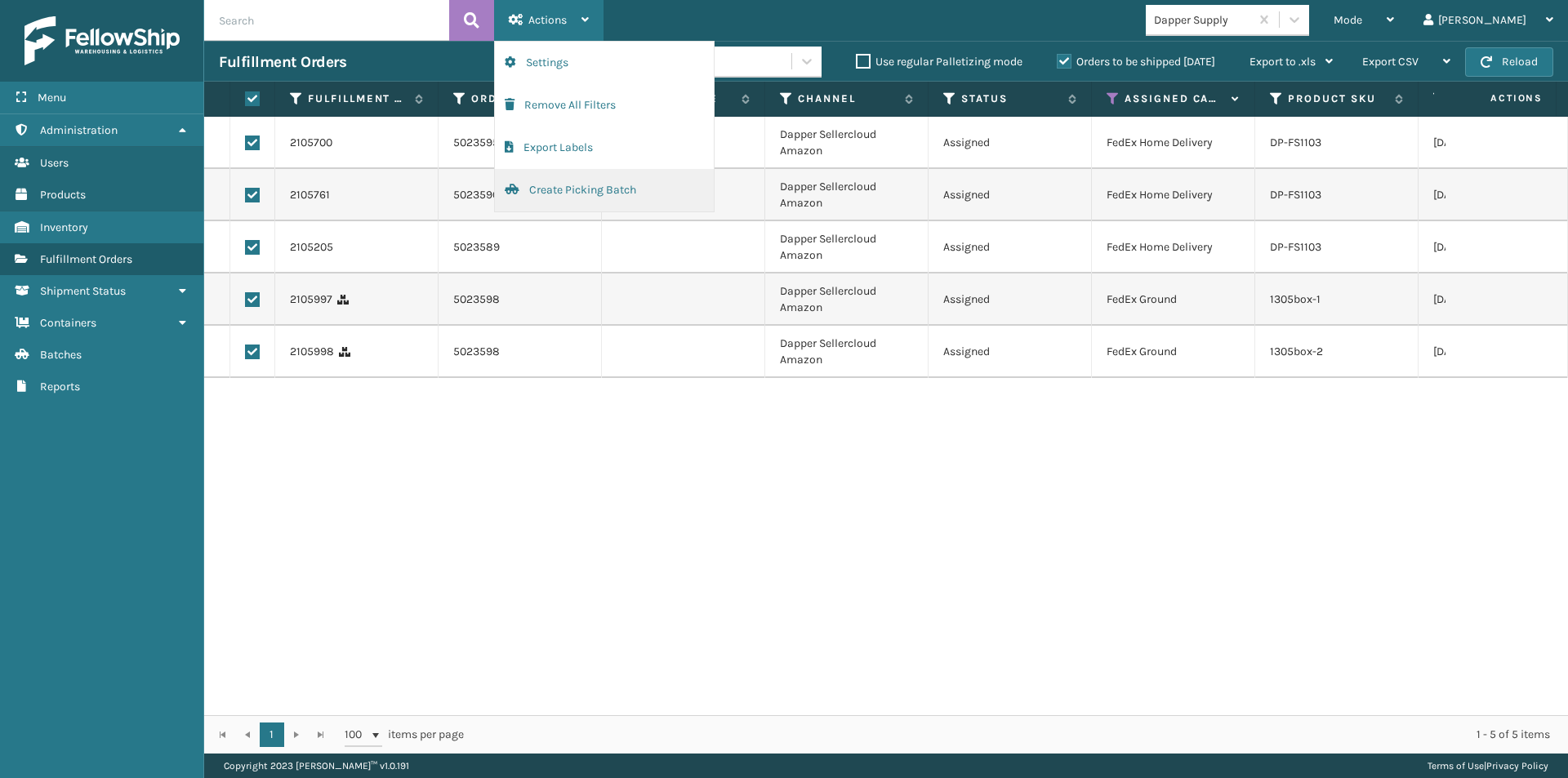
click at [557, 183] on button "Create Picking Batch" at bounding box center [604, 191] width 219 height 42
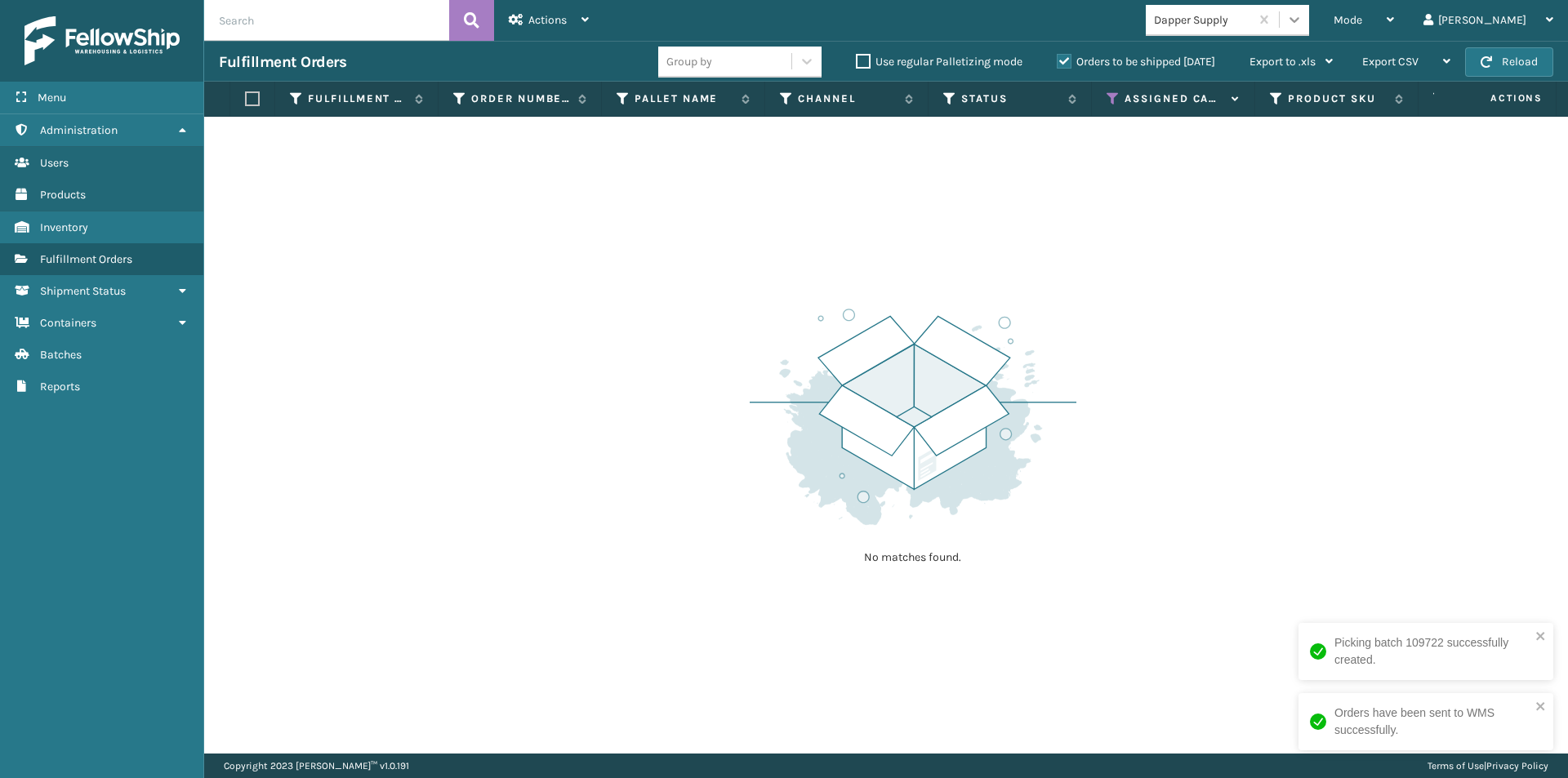
click at [1299, 20] on icon at bounding box center [1294, 20] width 10 height 6
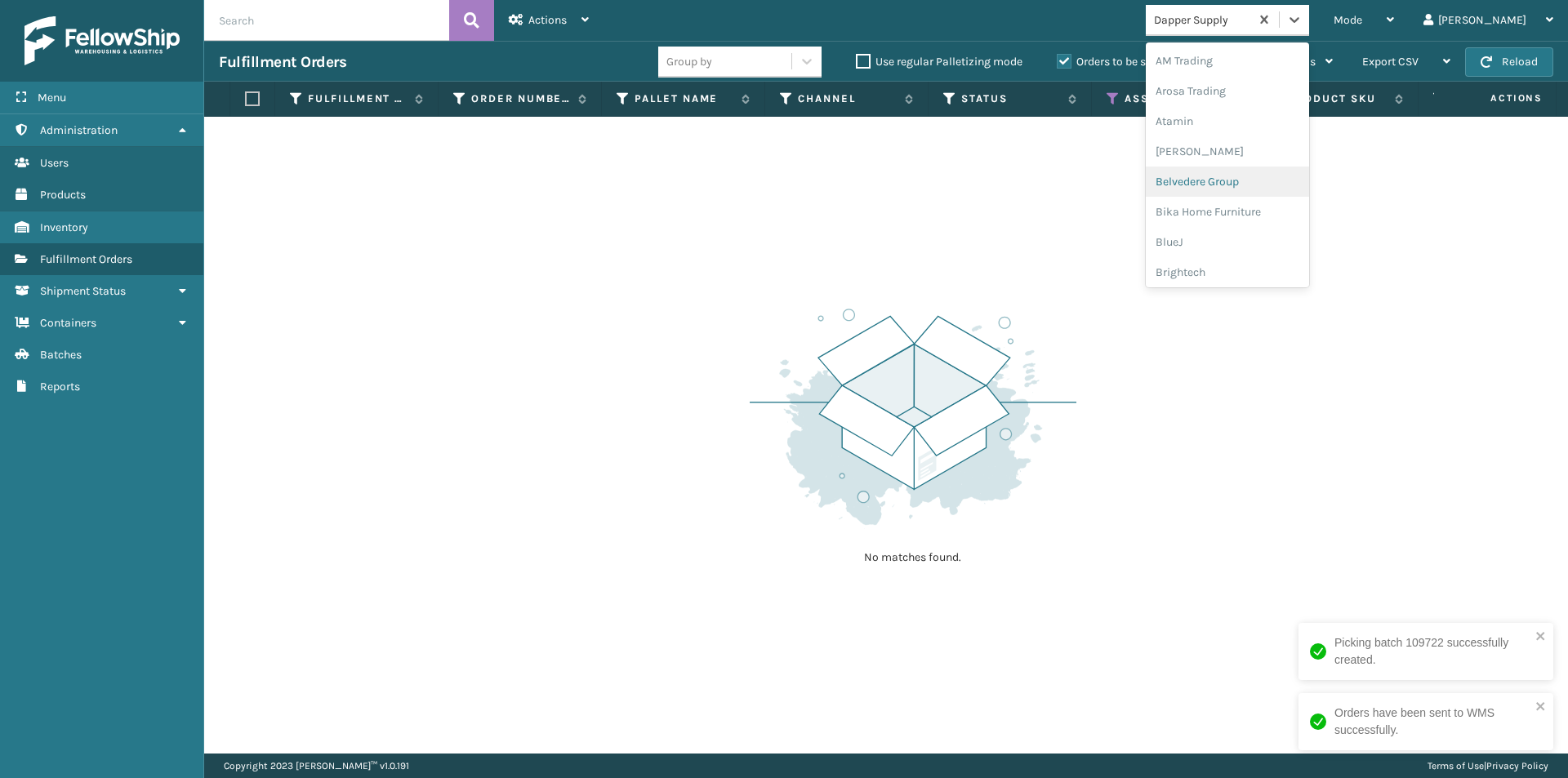
scroll to position [100, 0]
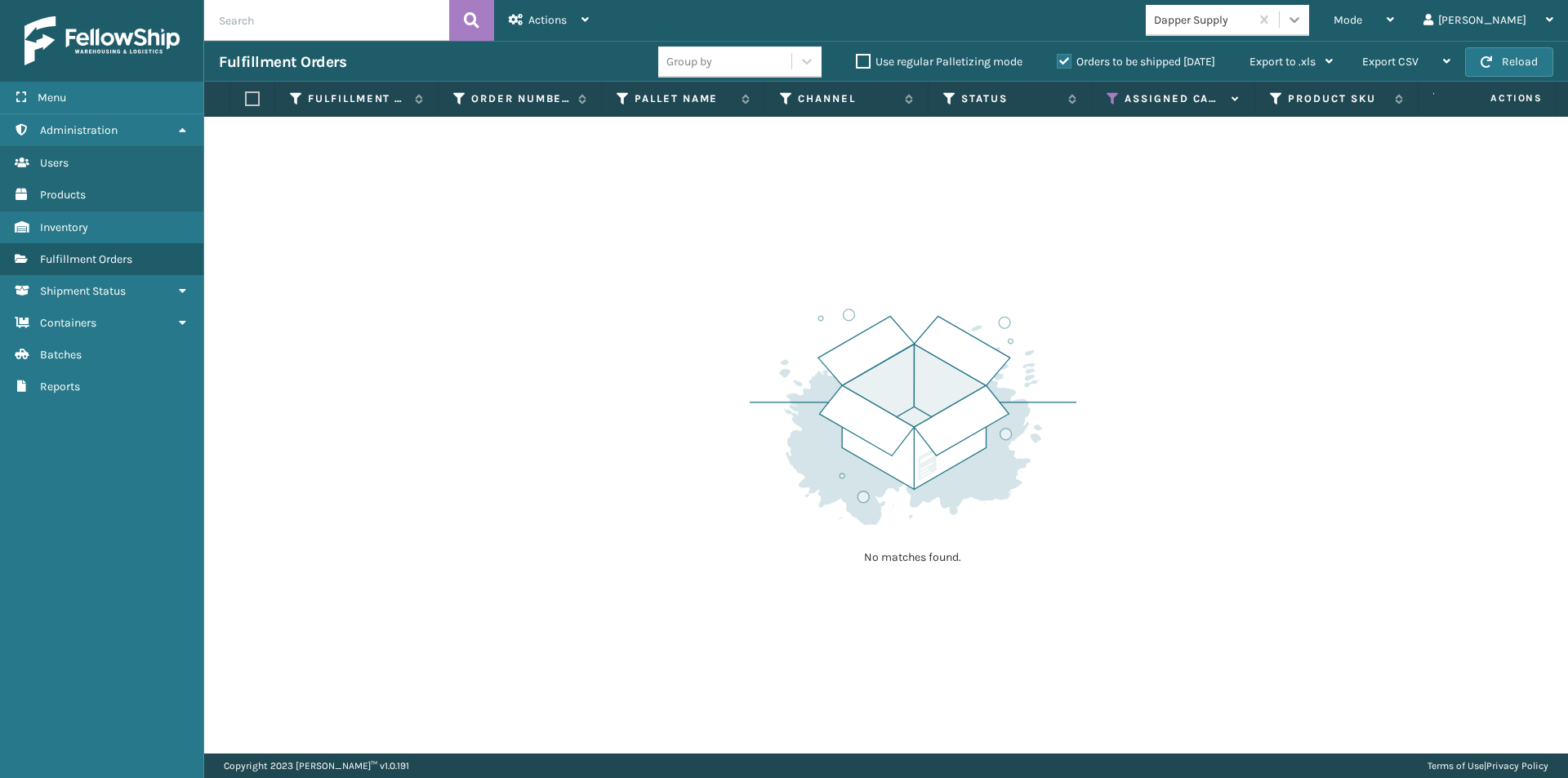
click at [1303, 14] on icon at bounding box center [1294, 19] width 17 height 17
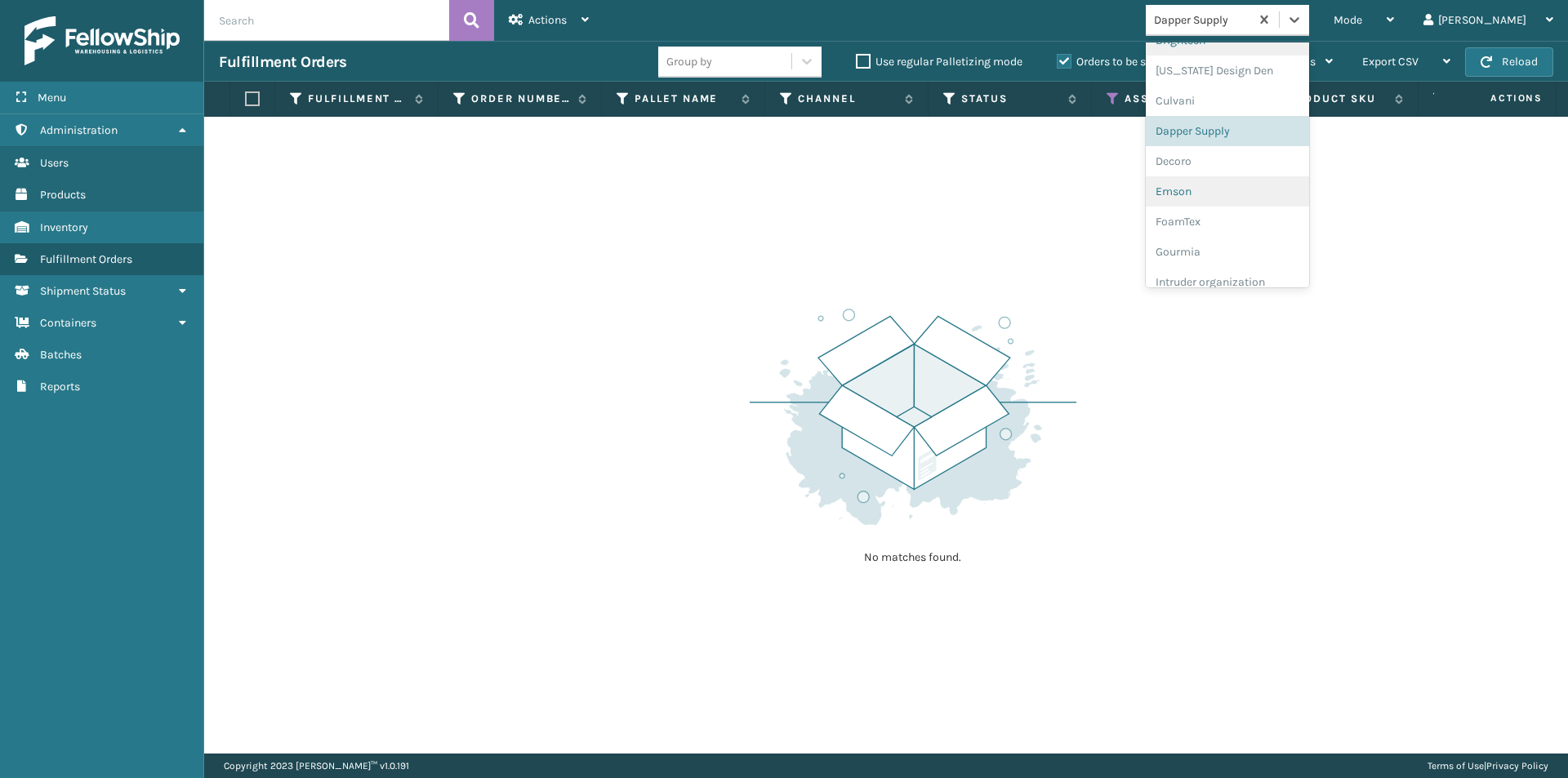
scroll to position [263, 0]
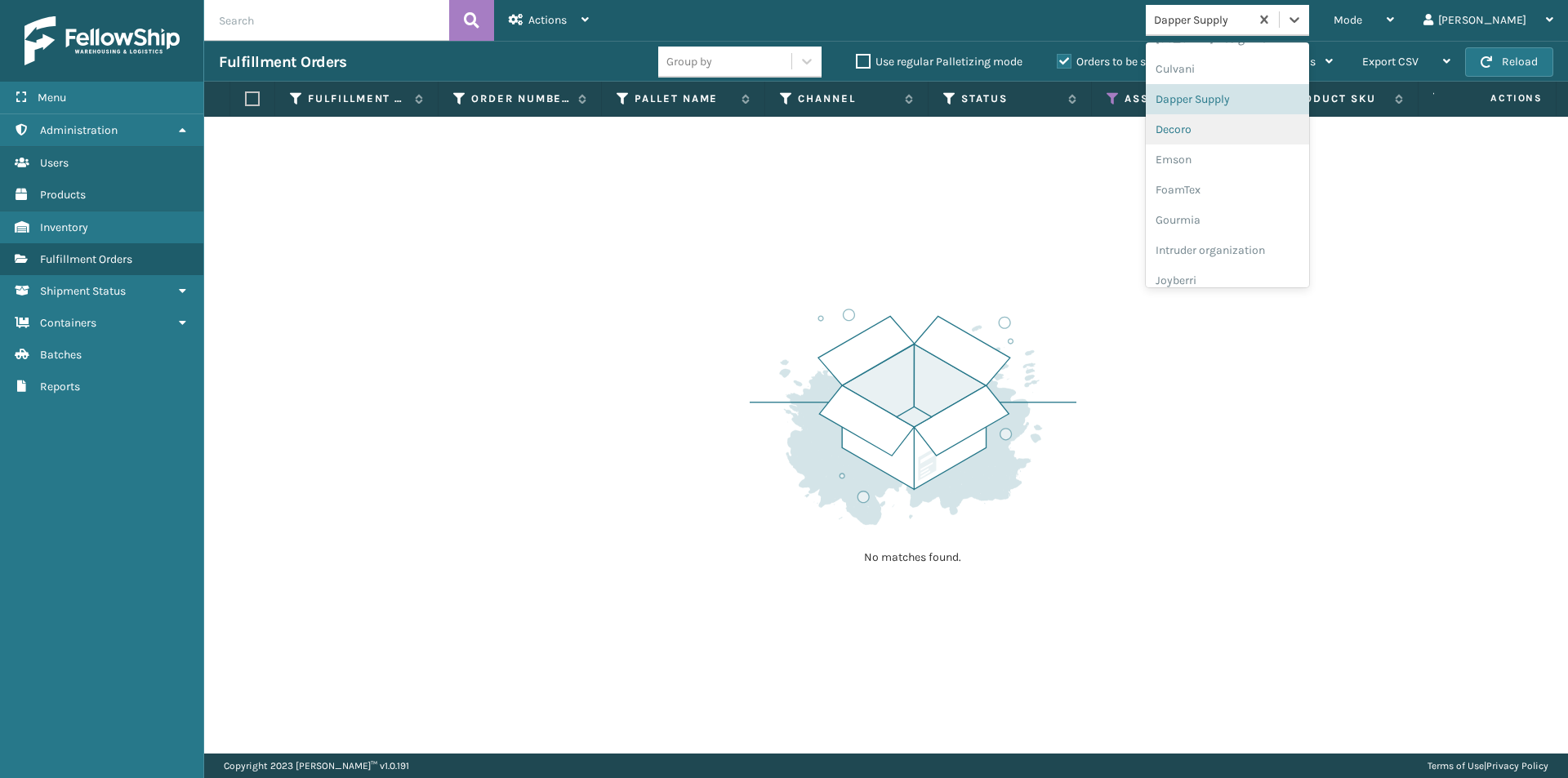
click at [1259, 133] on div "Decoro" at bounding box center [1227, 129] width 163 height 30
click at [1309, 18] on div at bounding box center [1294, 19] width 29 height 29
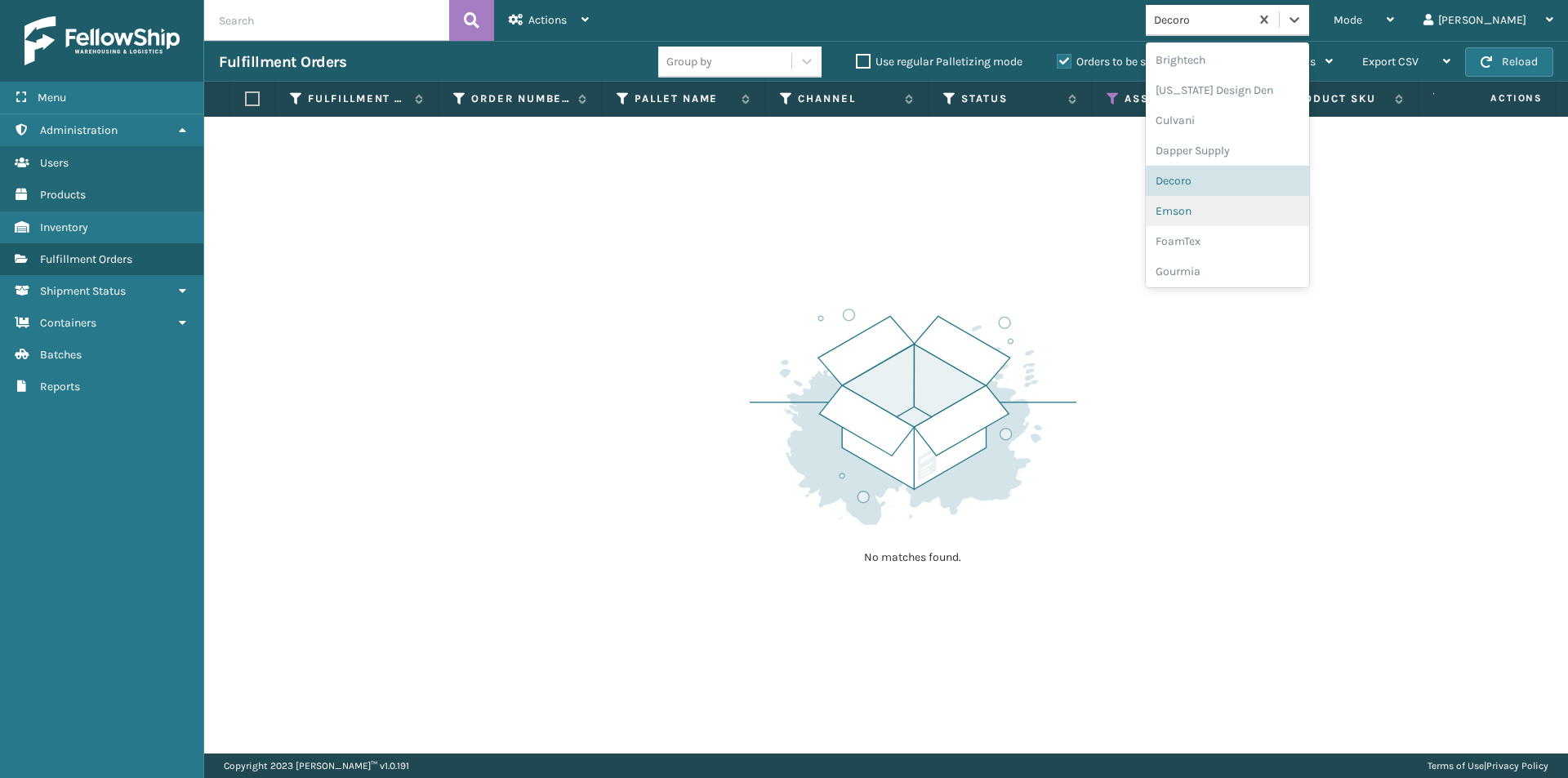
click at [1251, 210] on div "Emson" at bounding box center [1227, 211] width 163 height 30
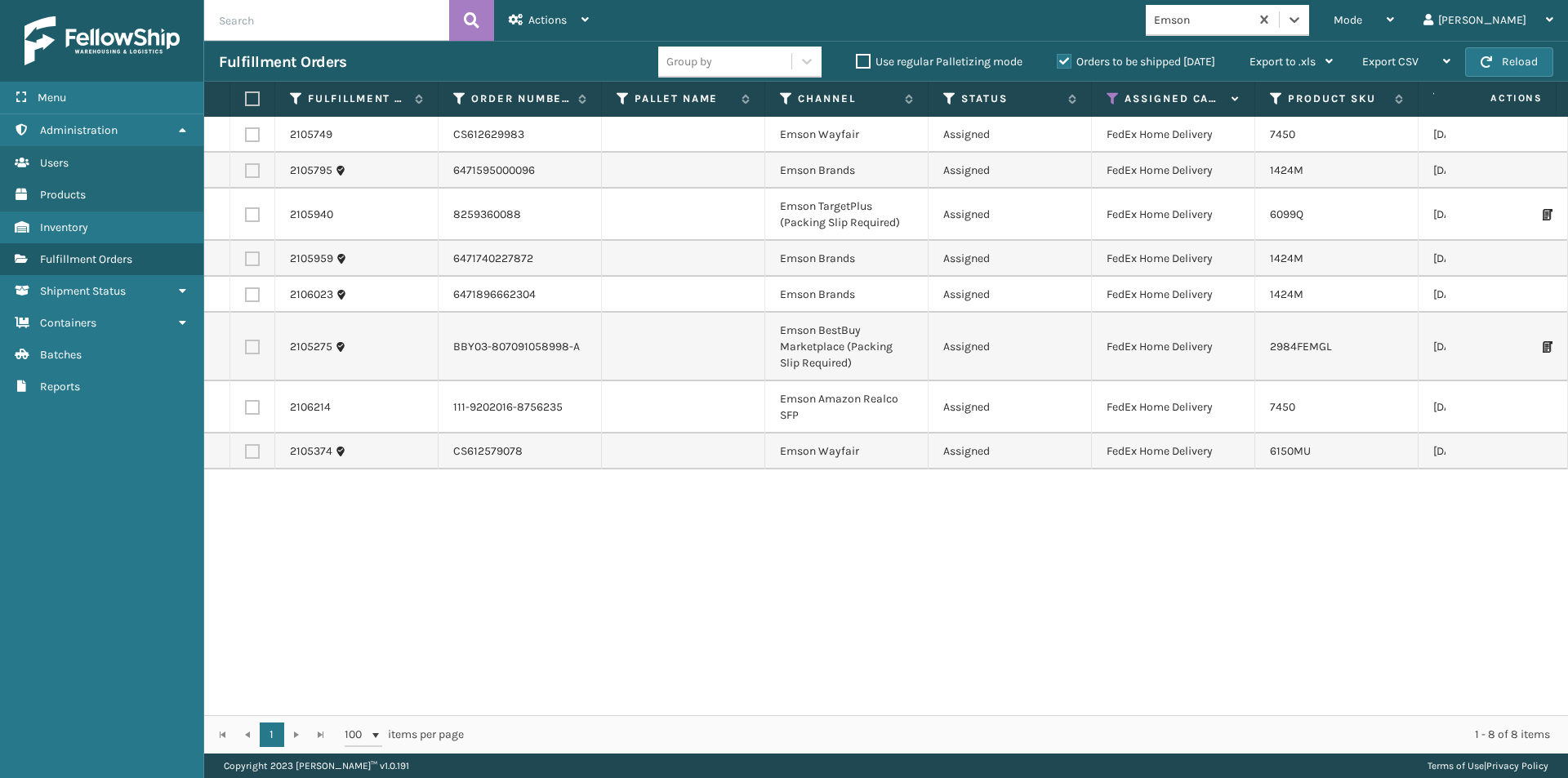
click at [254, 98] on label at bounding box center [250, 99] width 10 height 15
click at [246, 98] on input "checkbox" at bounding box center [245, 99] width 1 height 11
click at [570, 20] on div "Actions" at bounding box center [548, 20] width 80 height 41
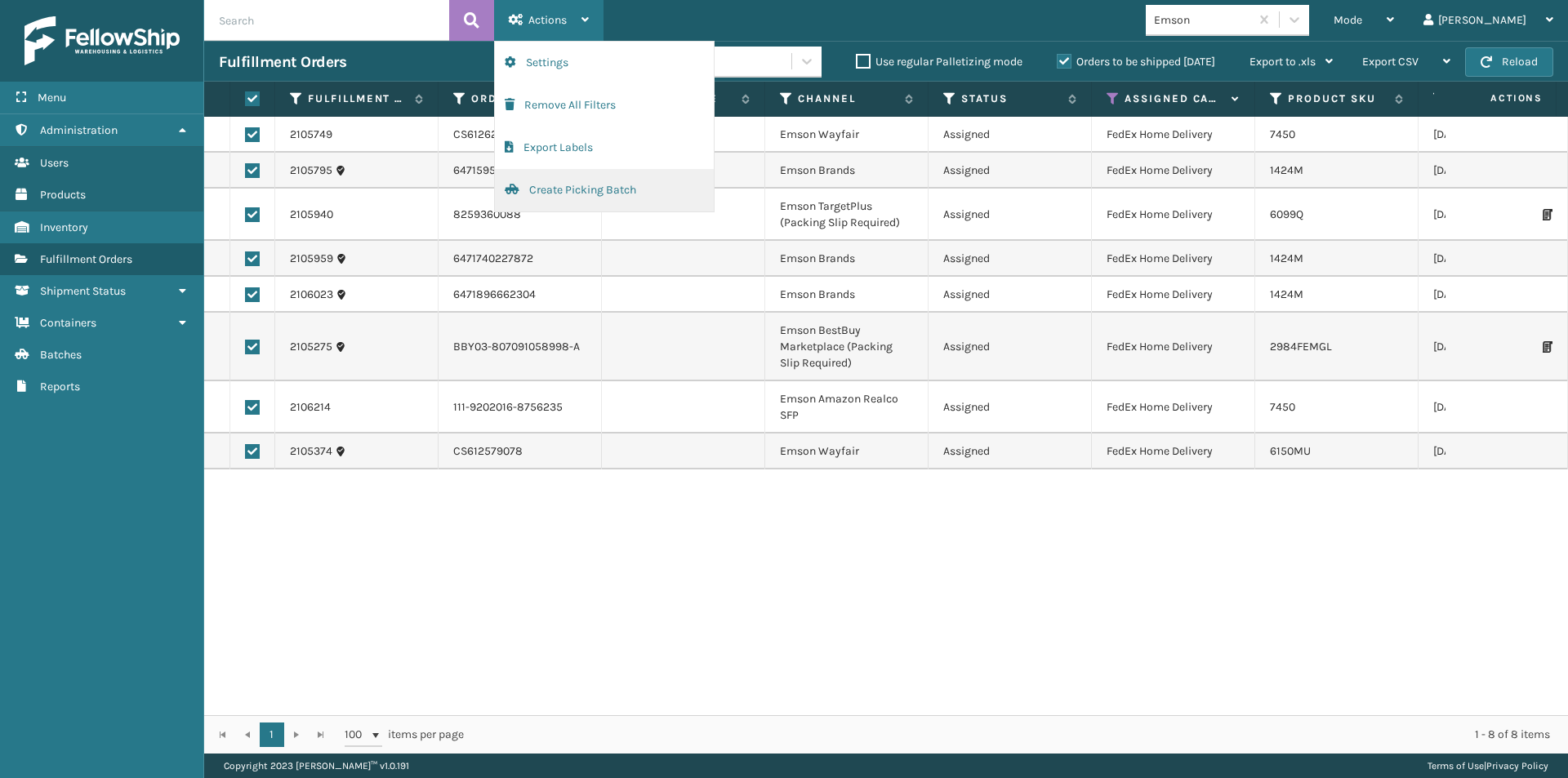
click at [576, 194] on button "Create Picking Batch" at bounding box center [604, 191] width 219 height 42
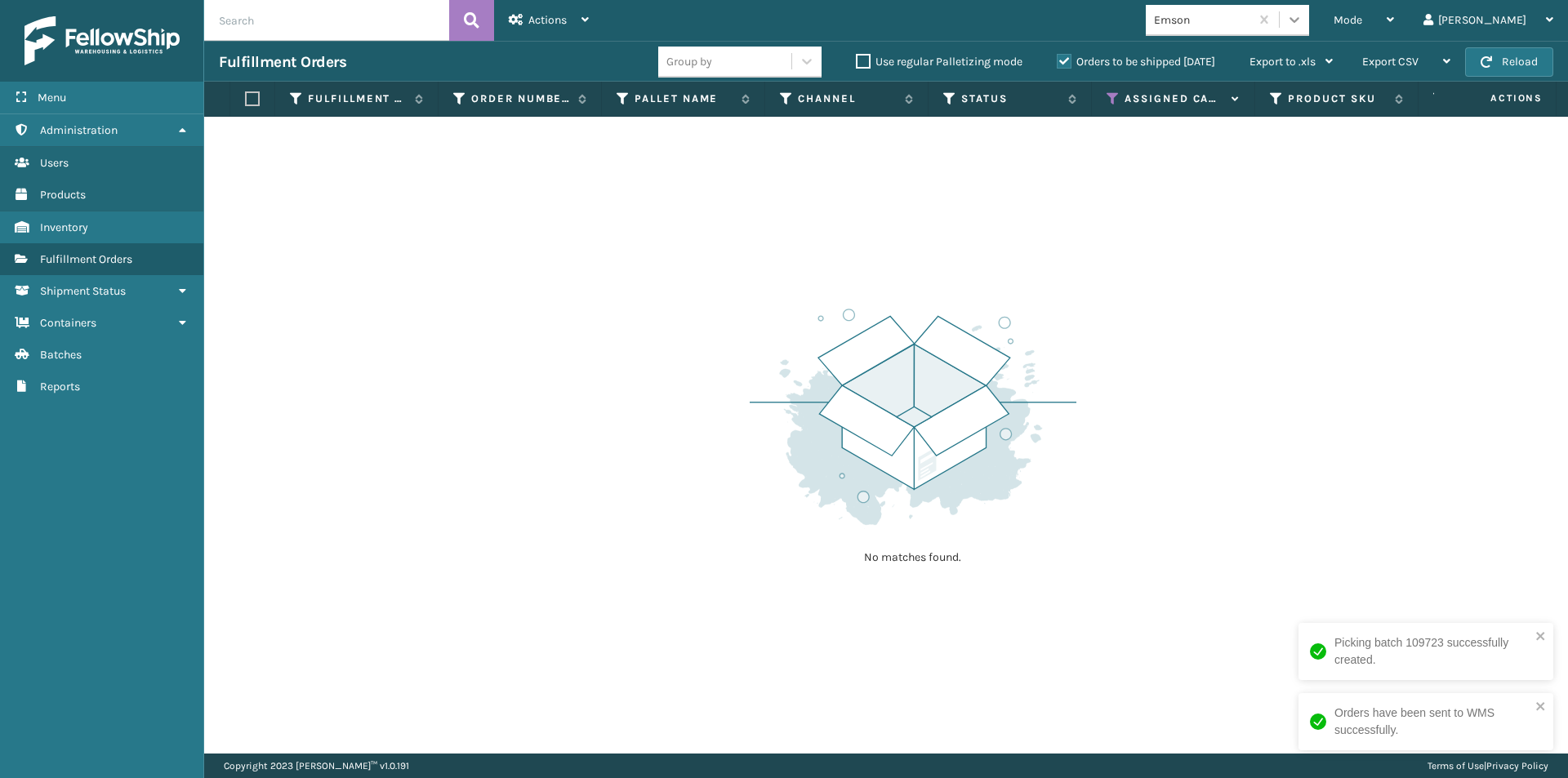
click at [1309, 13] on div at bounding box center [1294, 19] width 29 height 29
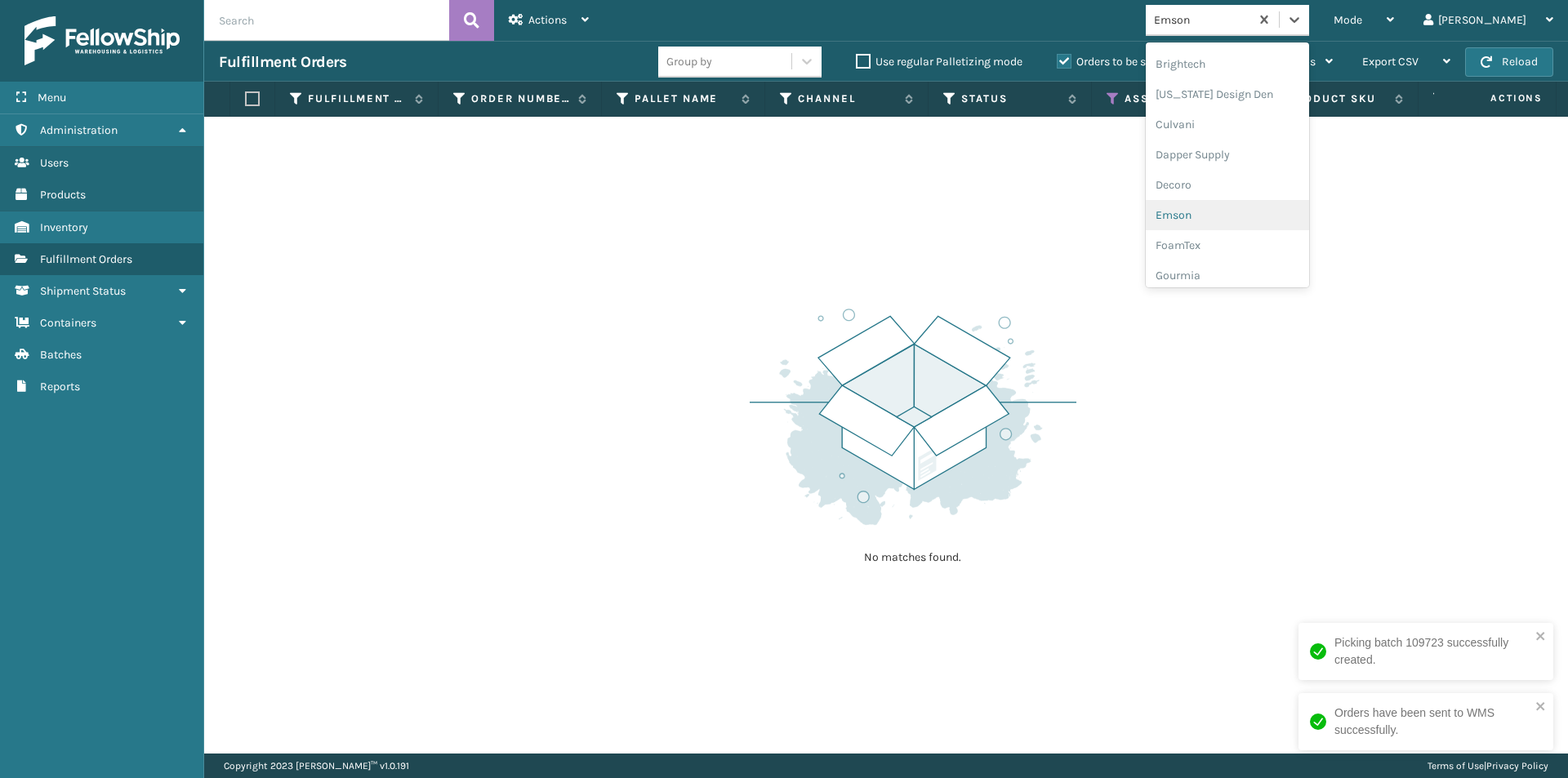
scroll to position [242, 0]
click at [1256, 205] on div "FoamTex" at bounding box center [1227, 211] width 163 height 30
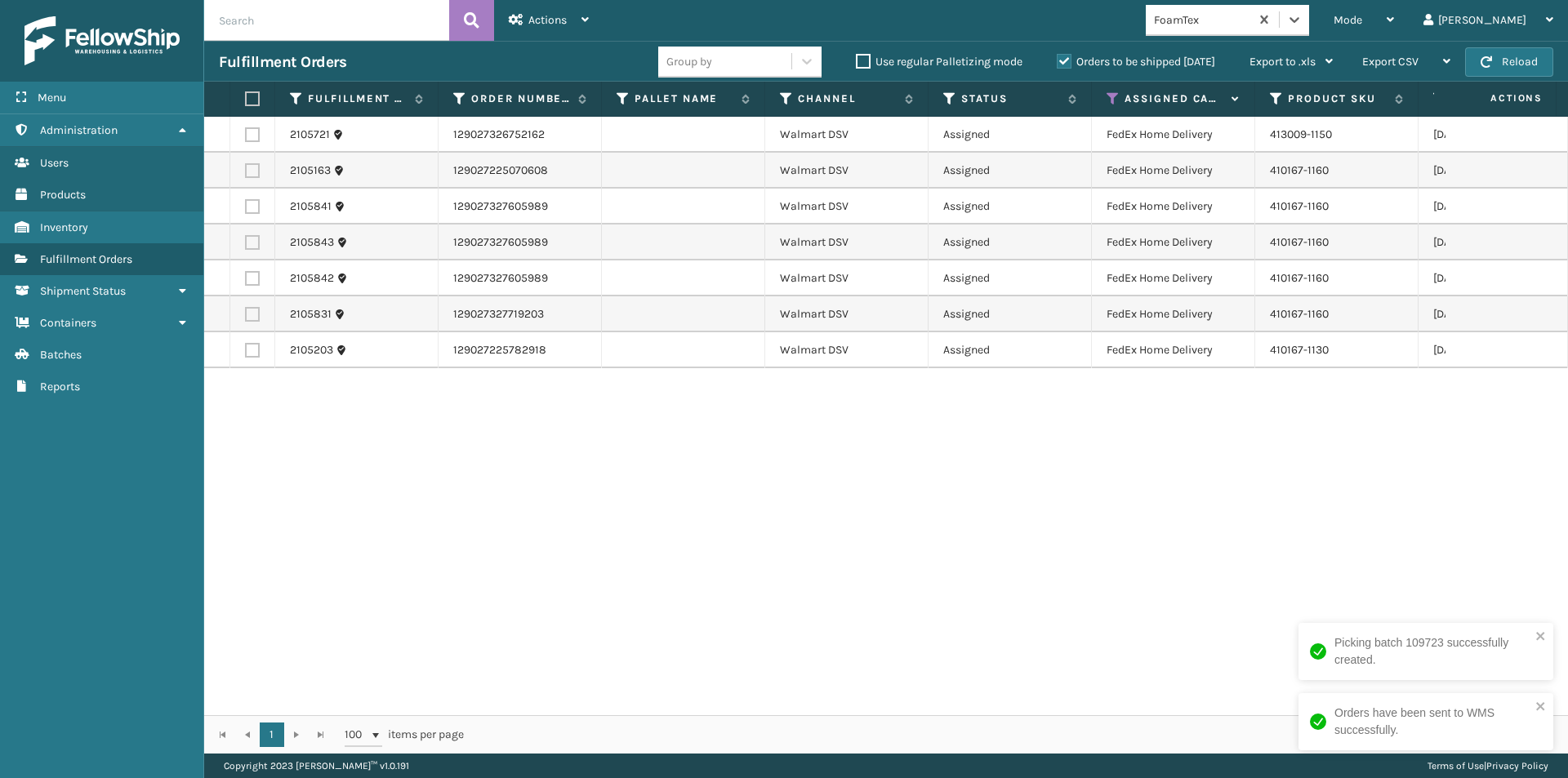
click at [248, 97] on label at bounding box center [250, 99] width 10 height 15
click at [246, 97] on input "checkbox" at bounding box center [245, 99] width 1 height 11
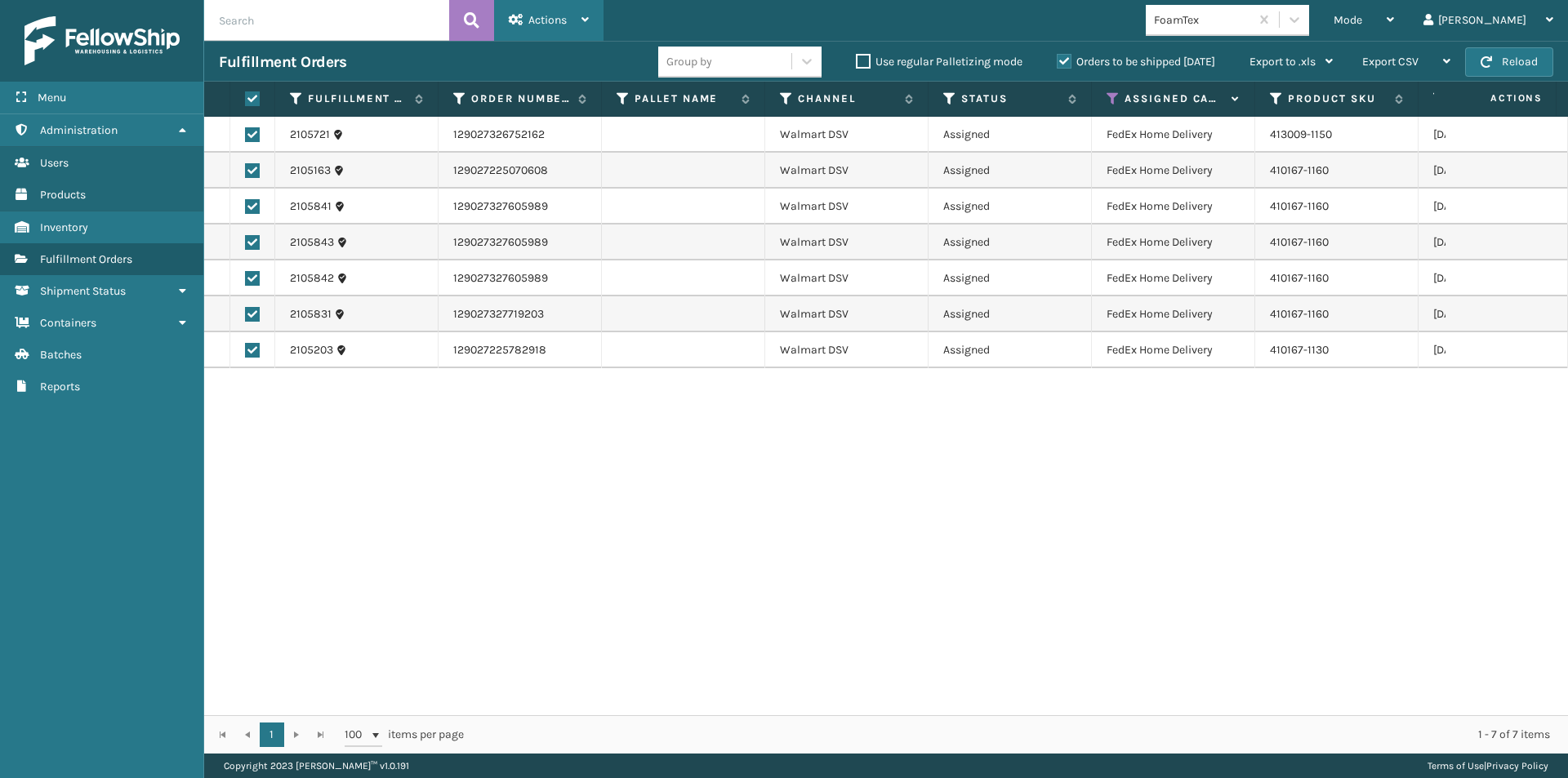
click at [574, 32] on div "Actions" at bounding box center [548, 20] width 80 height 41
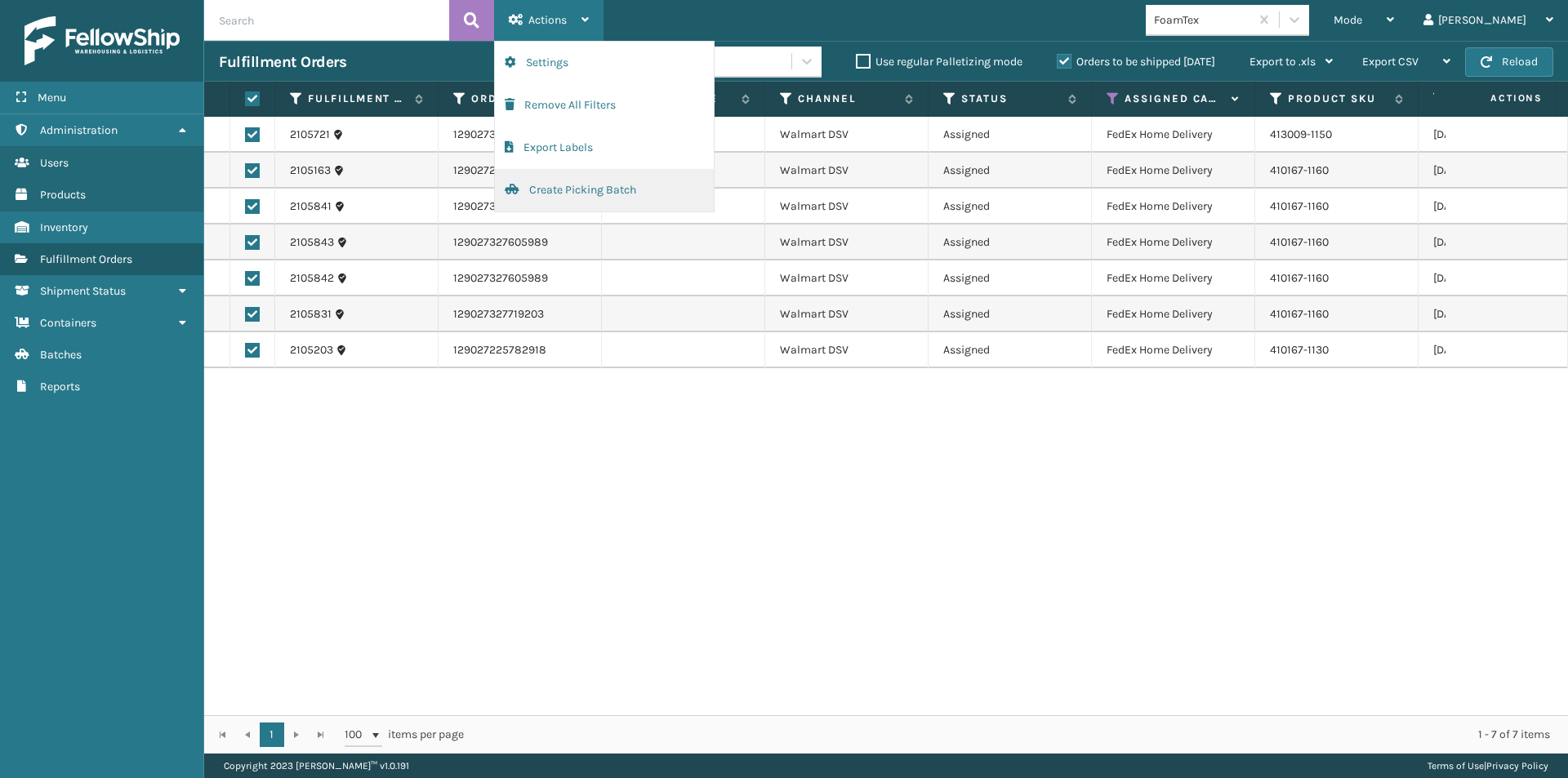
click at [575, 191] on button "Create Picking Batch" at bounding box center [604, 191] width 219 height 42
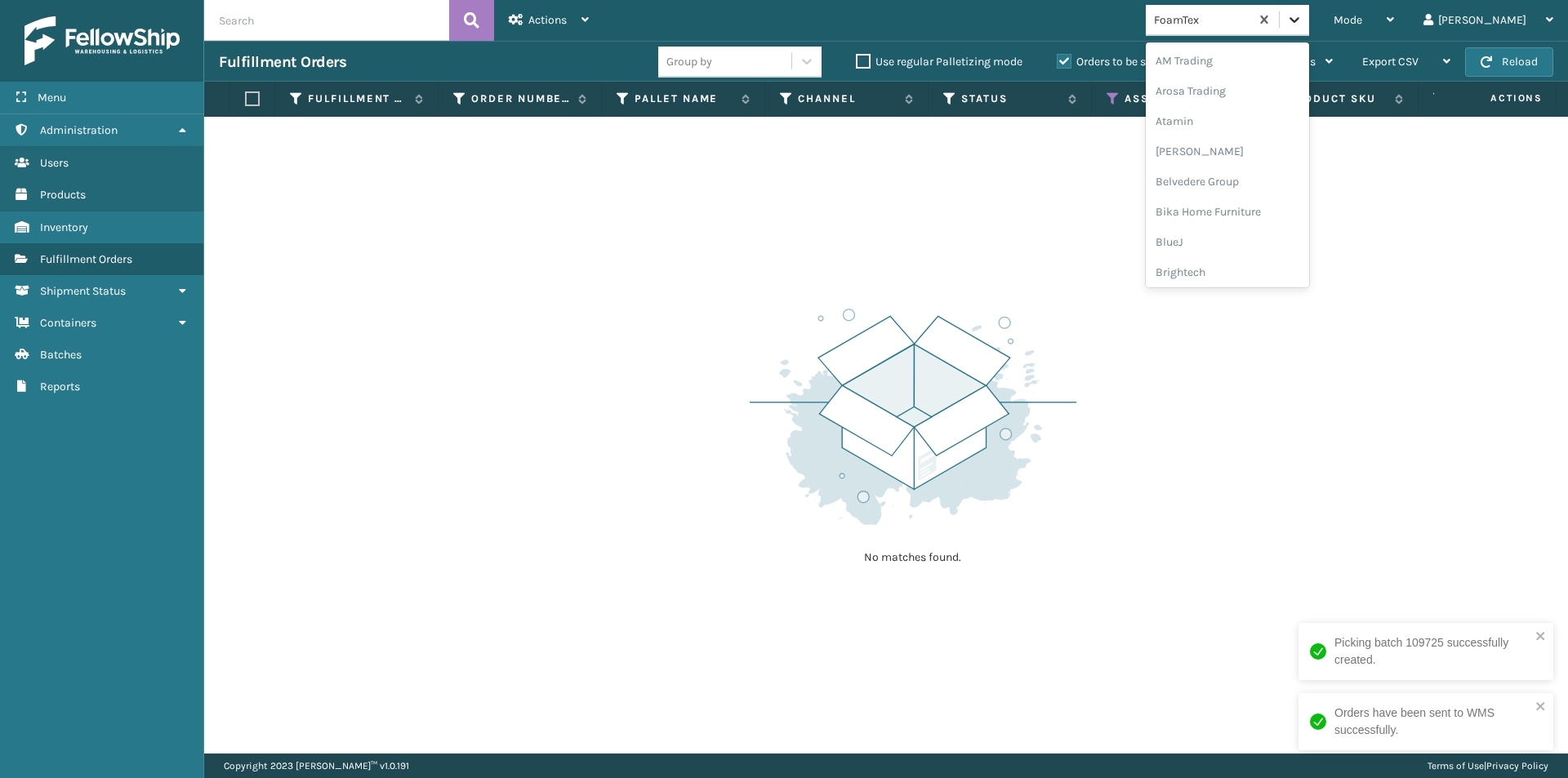
click at [1303, 18] on icon at bounding box center [1294, 19] width 17 height 17
click at [1251, 185] on div "Joyberri" at bounding box center [1227, 190] width 163 height 30
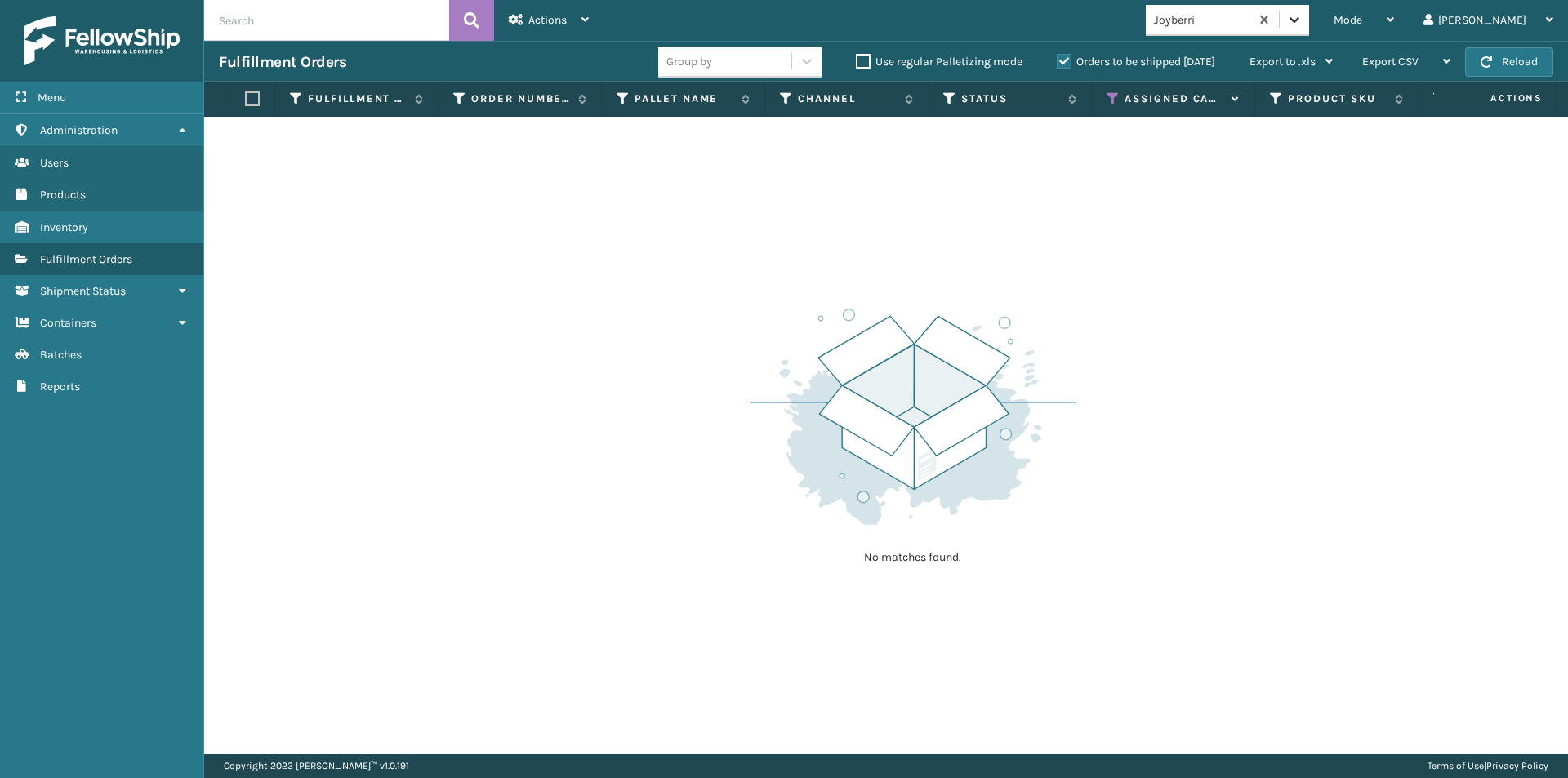
click at [1299, 18] on icon at bounding box center [1294, 20] width 10 height 6
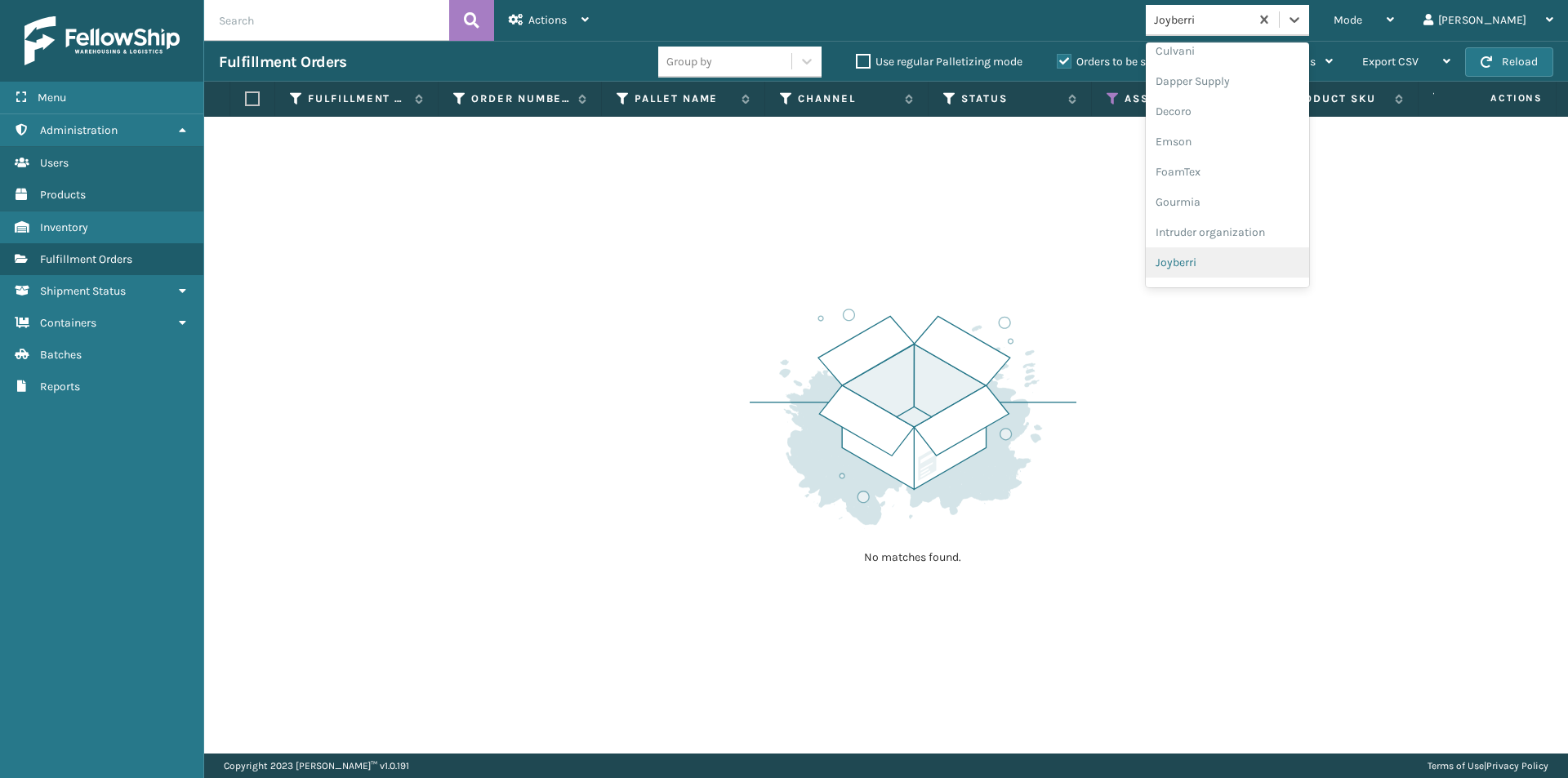
scroll to position [363, 0]
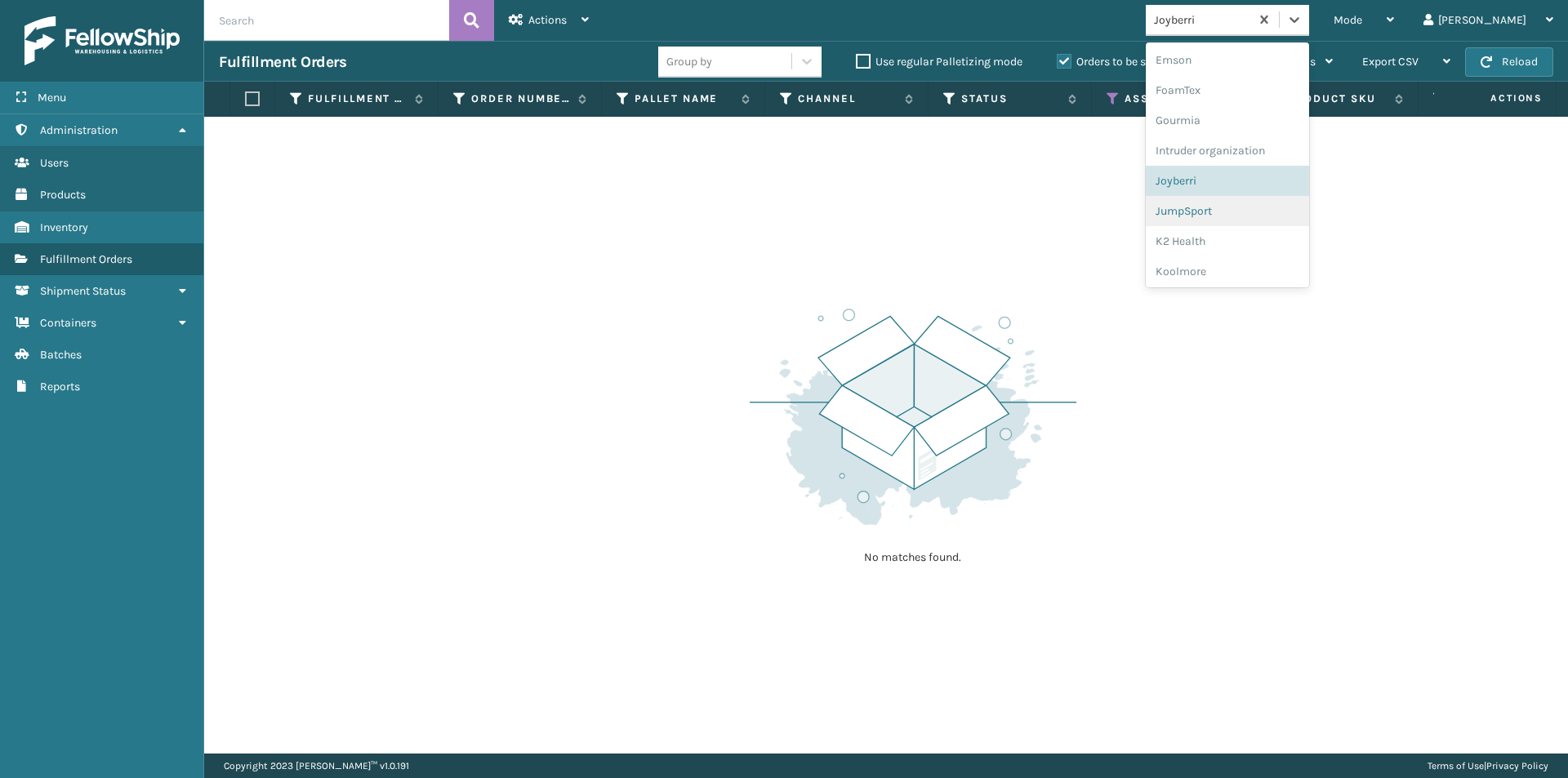
click at [1250, 207] on div "JumpSport" at bounding box center [1227, 211] width 163 height 30
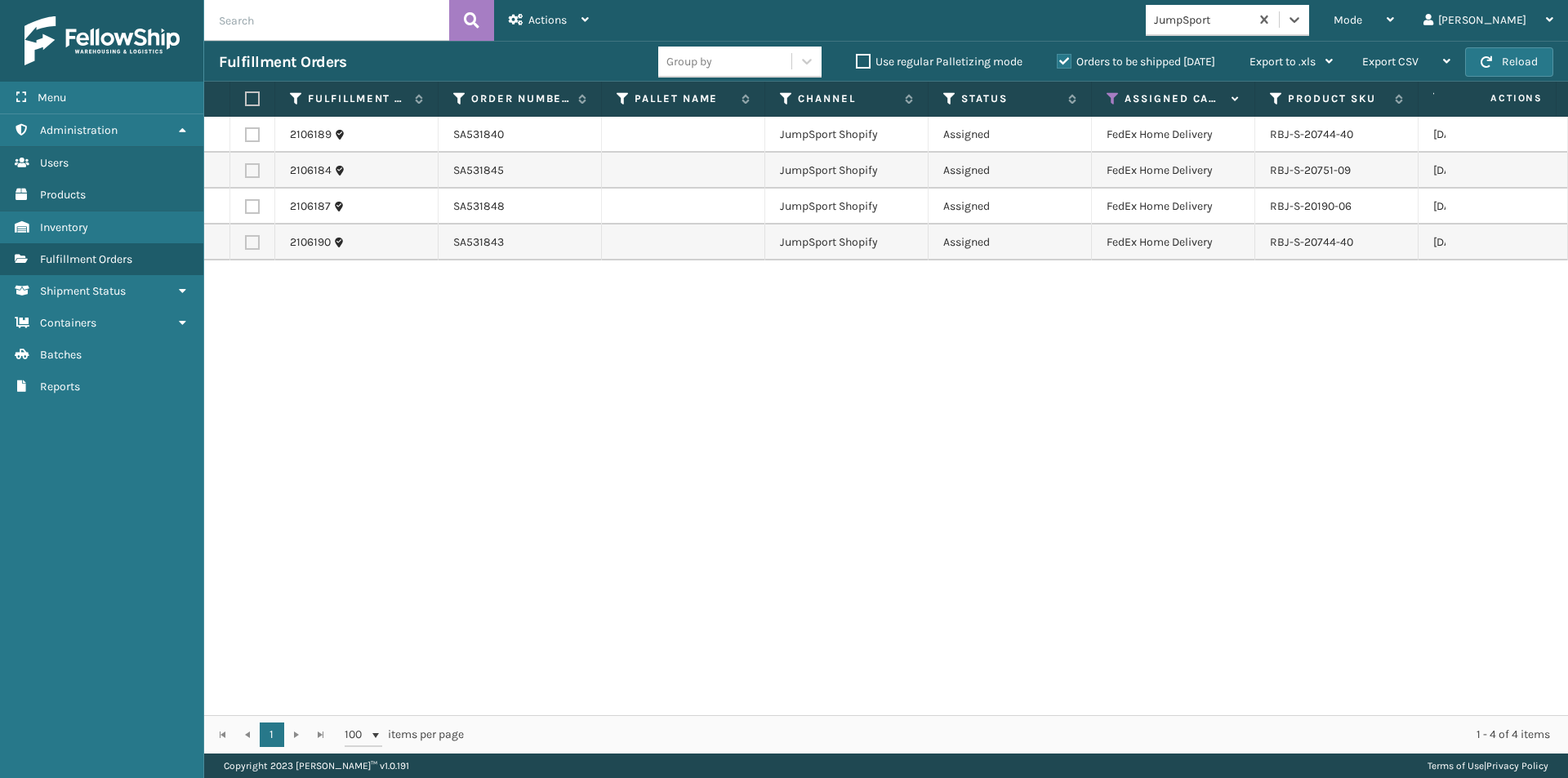
click at [255, 96] on label at bounding box center [250, 99] width 10 height 15
click at [246, 96] on input "checkbox" at bounding box center [245, 99] width 1 height 11
click at [562, 29] on div "Actions" at bounding box center [548, 20] width 80 height 41
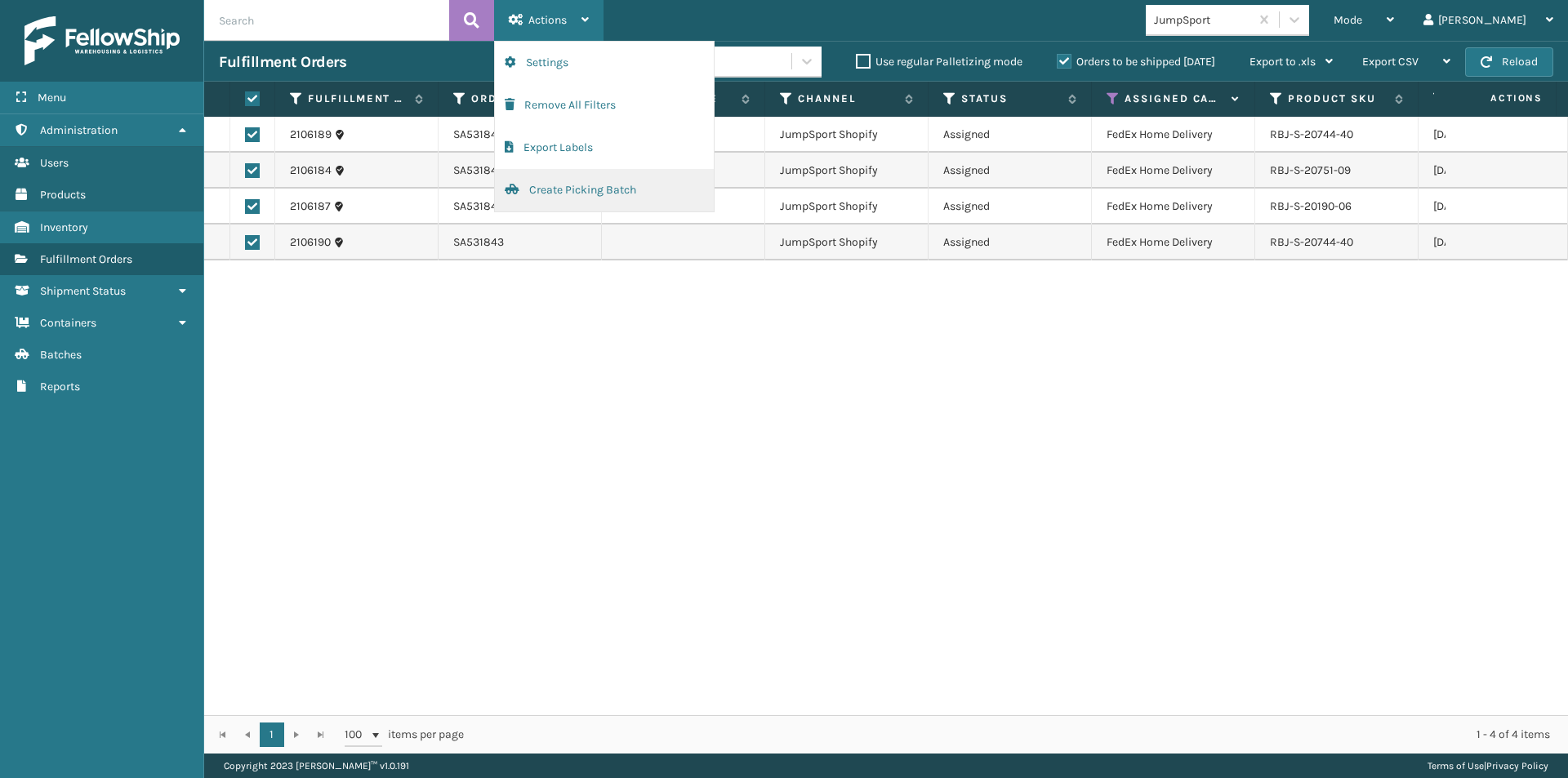
click at [550, 185] on button "Create Picking Batch" at bounding box center [604, 191] width 219 height 42
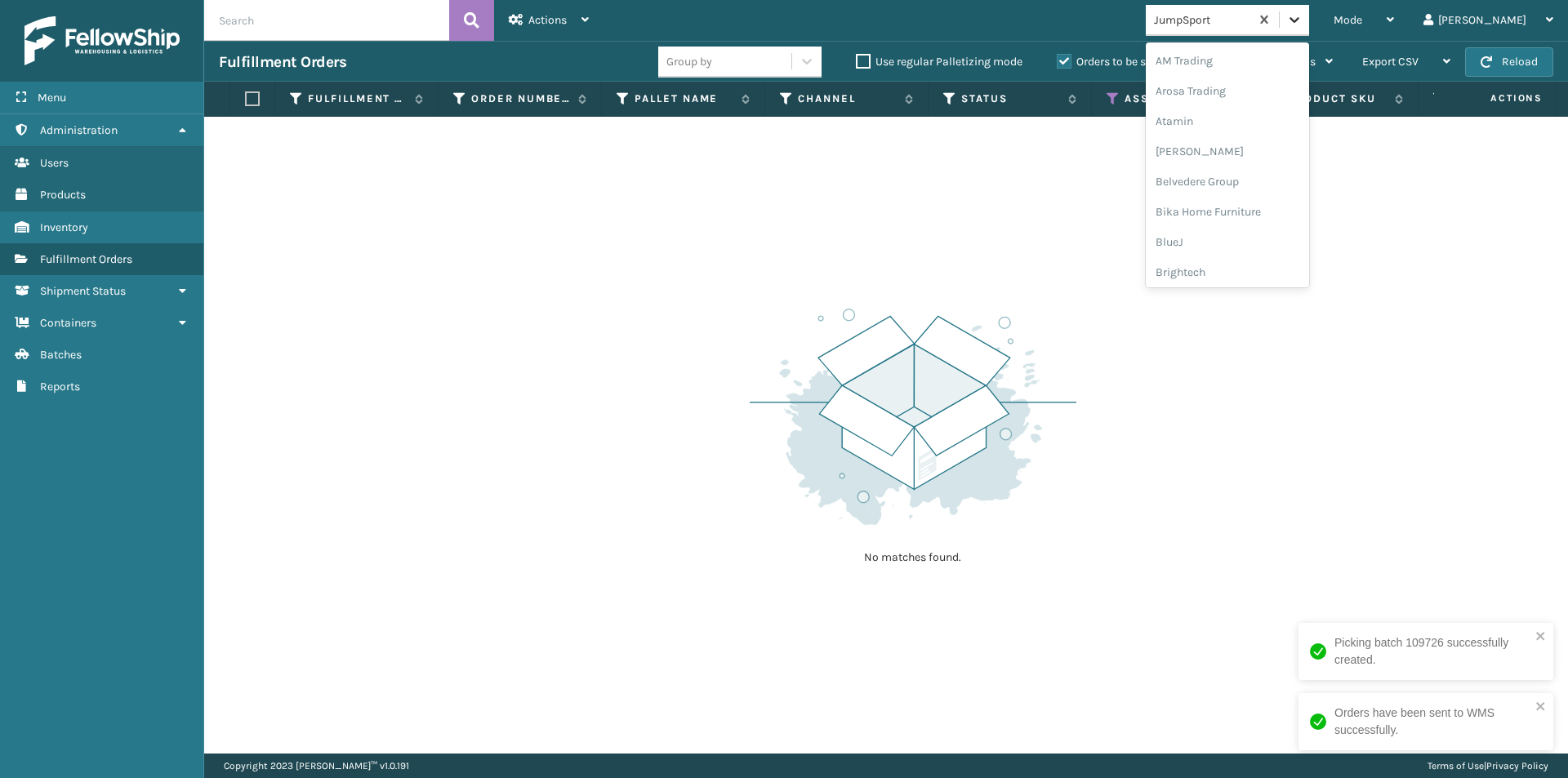
click at [1309, 31] on div at bounding box center [1294, 19] width 29 height 29
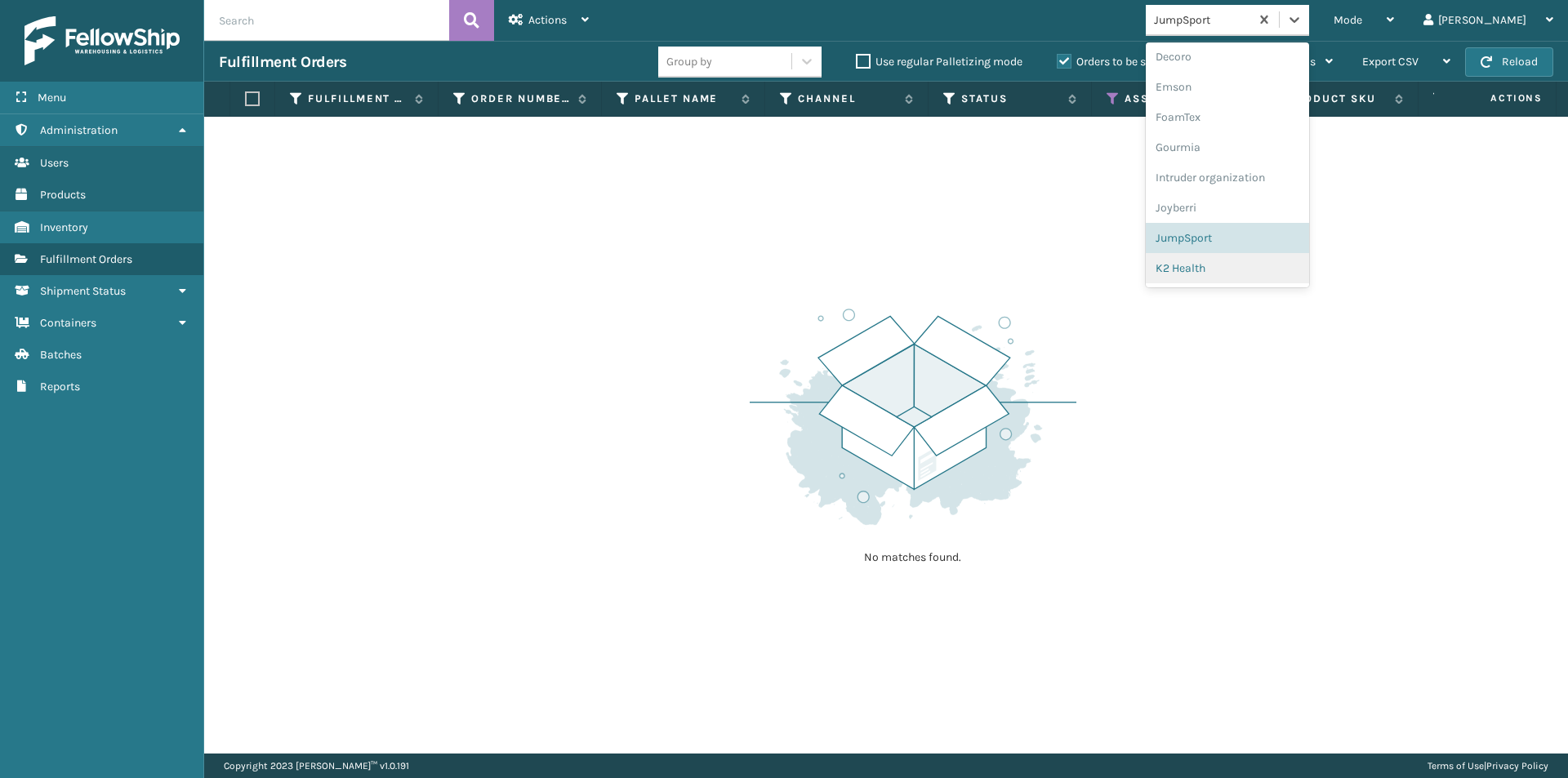
scroll to position [344, 0]
click at [1290, 268] on div "K2 Health" at bounding box center [1227, 260] width 163 height 30
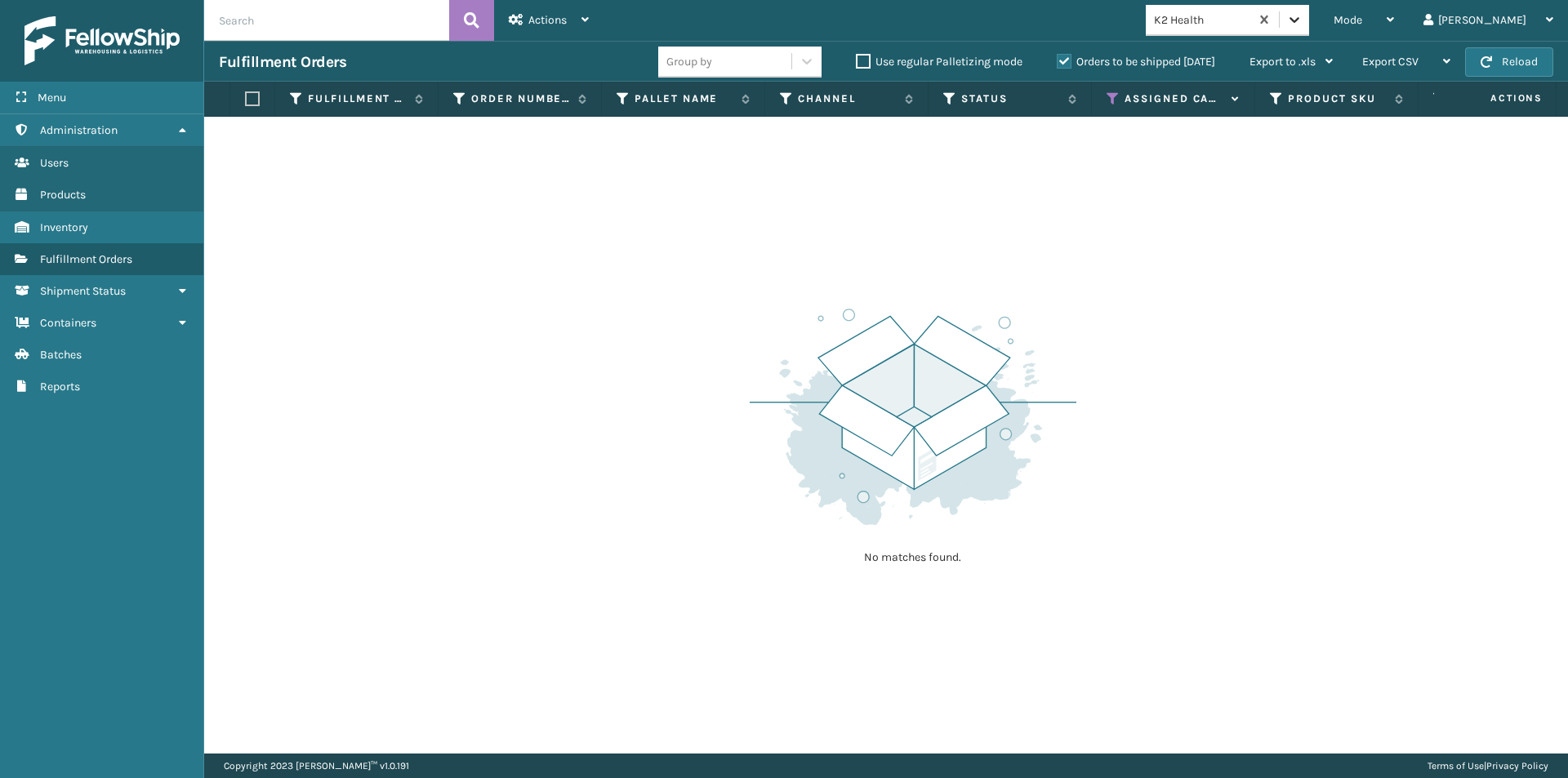
click at [1303, 22] on icon at bounding box center [1294, 19] width 17 height 17
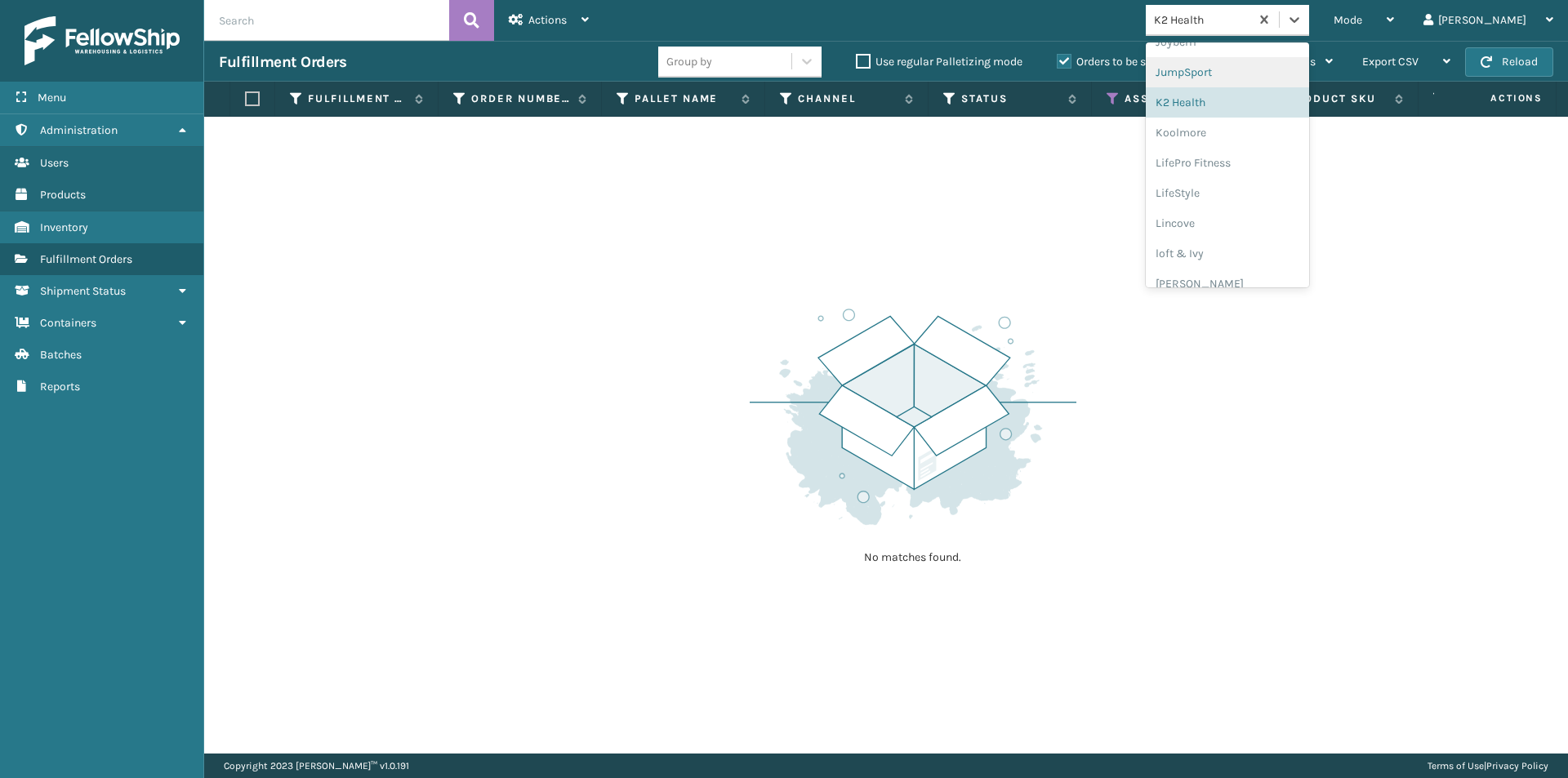
scroll to position [505, 0]
click at [1243, 128] on div "Koolmore" at bounding box center [1227, 129] width 163 height 30
click at [1299, 19] on icon at bounding box center [1294, 20] width 10 height 6
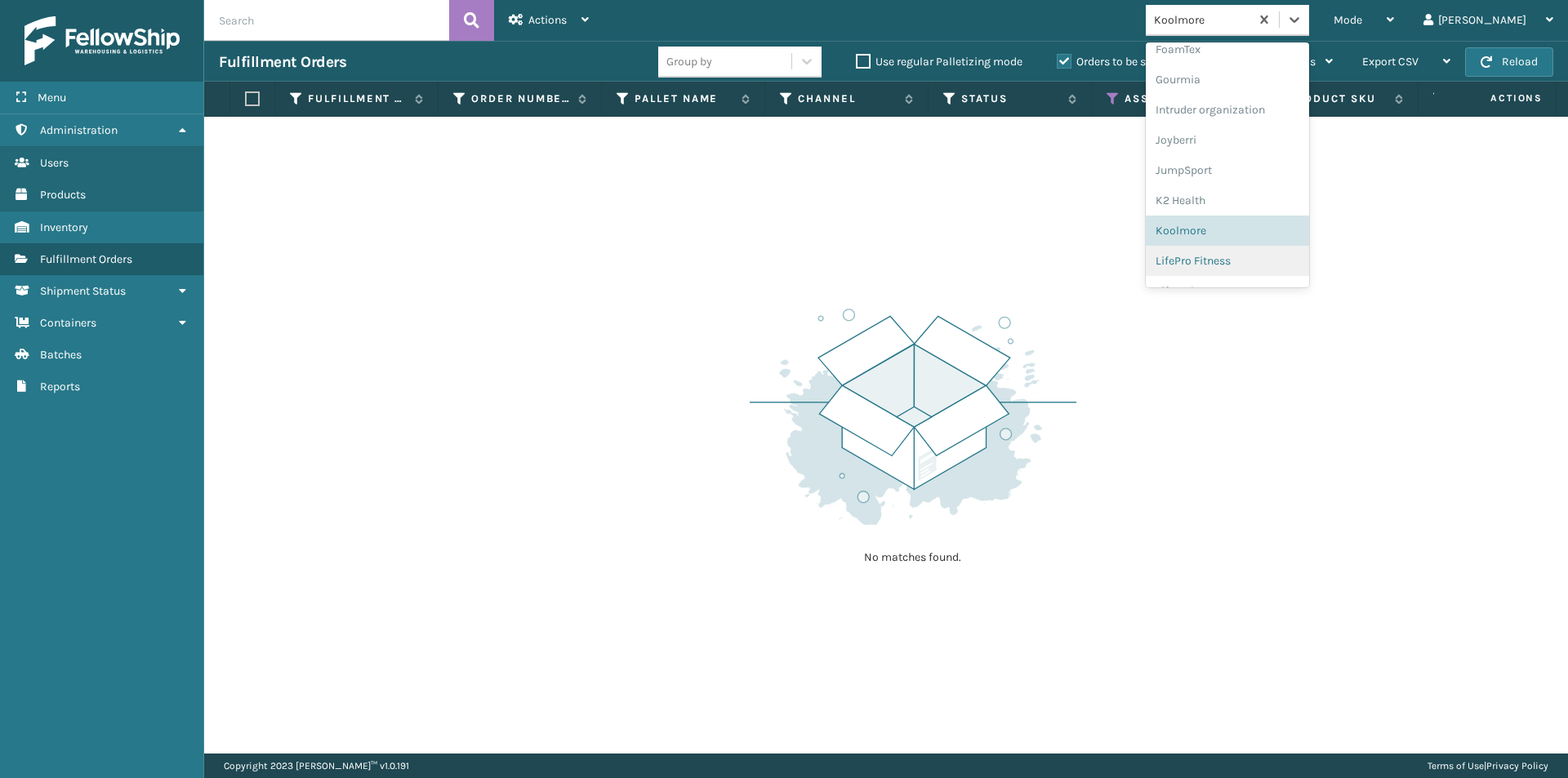
scroll to position [454, 0]
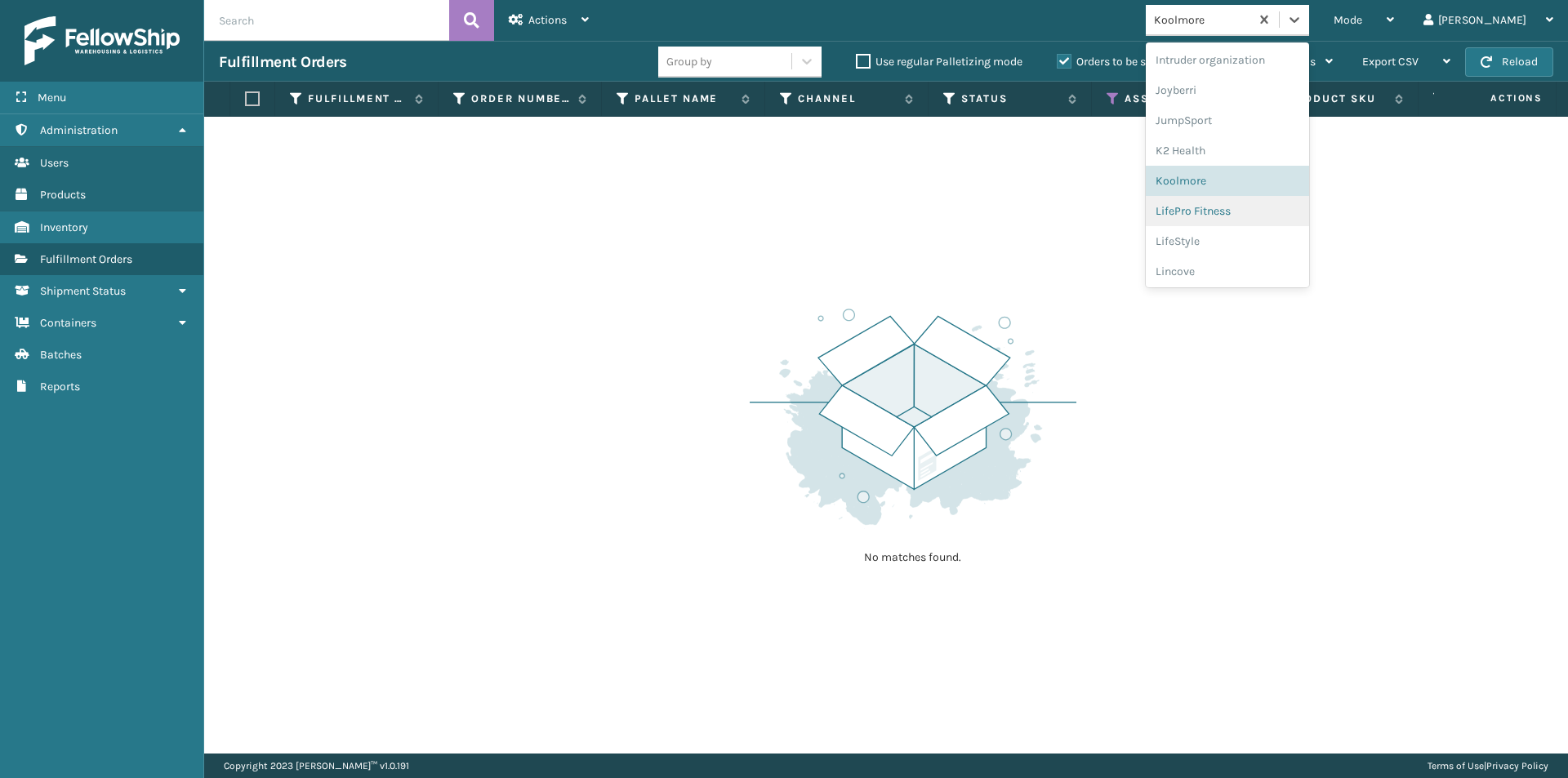
click at [1257, 223] on div "LifePro Fitness" at bounding box center [1227, 211] width 163 height 30
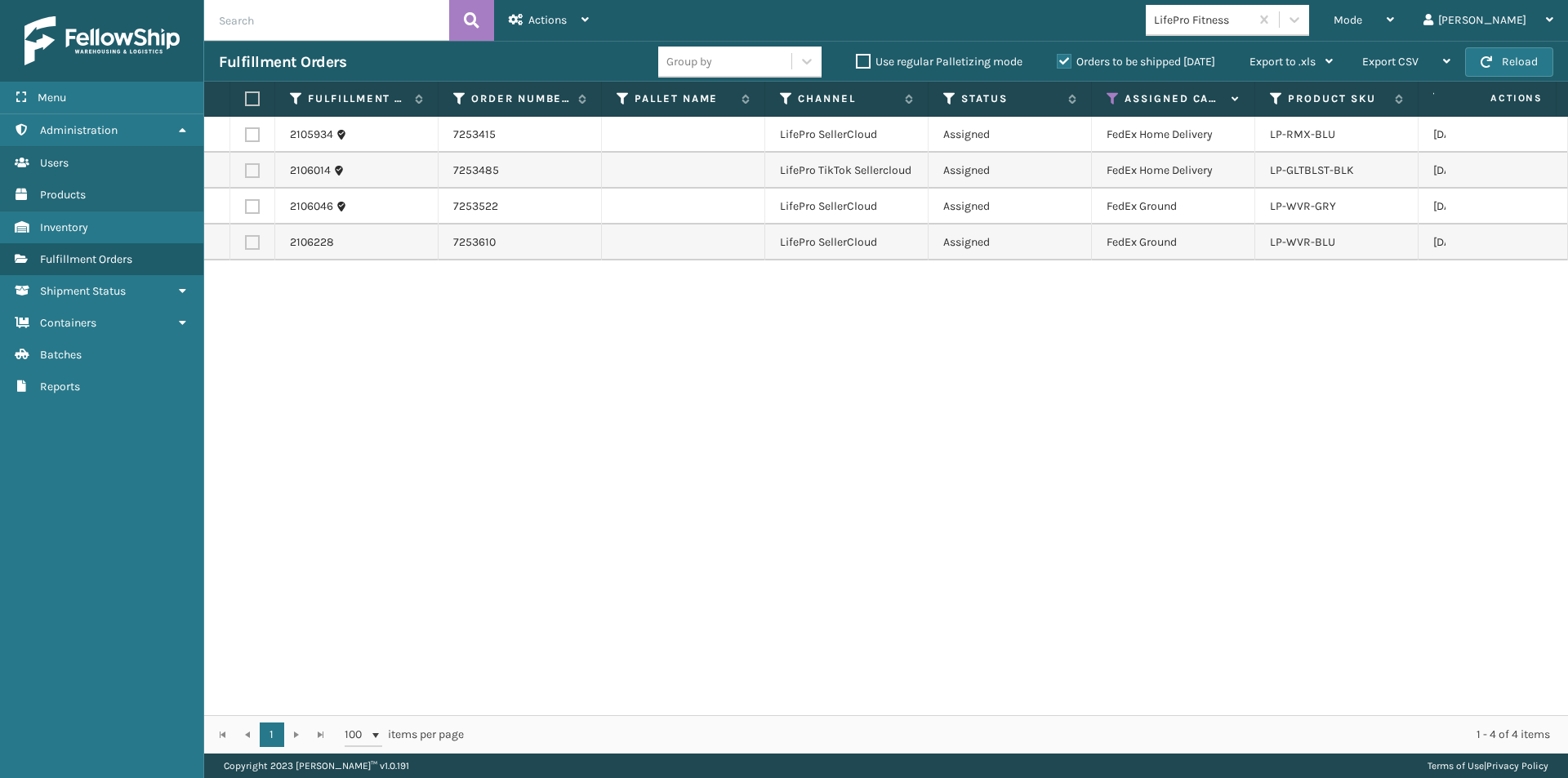
click at [246, 98] on label at bounding box center [250, 99] width 10 height 15
click at [246, 98] on input "checkbox" at bounding box center [245, 99] width 1 height 11
click at [571, 25] on div "Actions" at bounding box center [548, 20] width 80 height 41
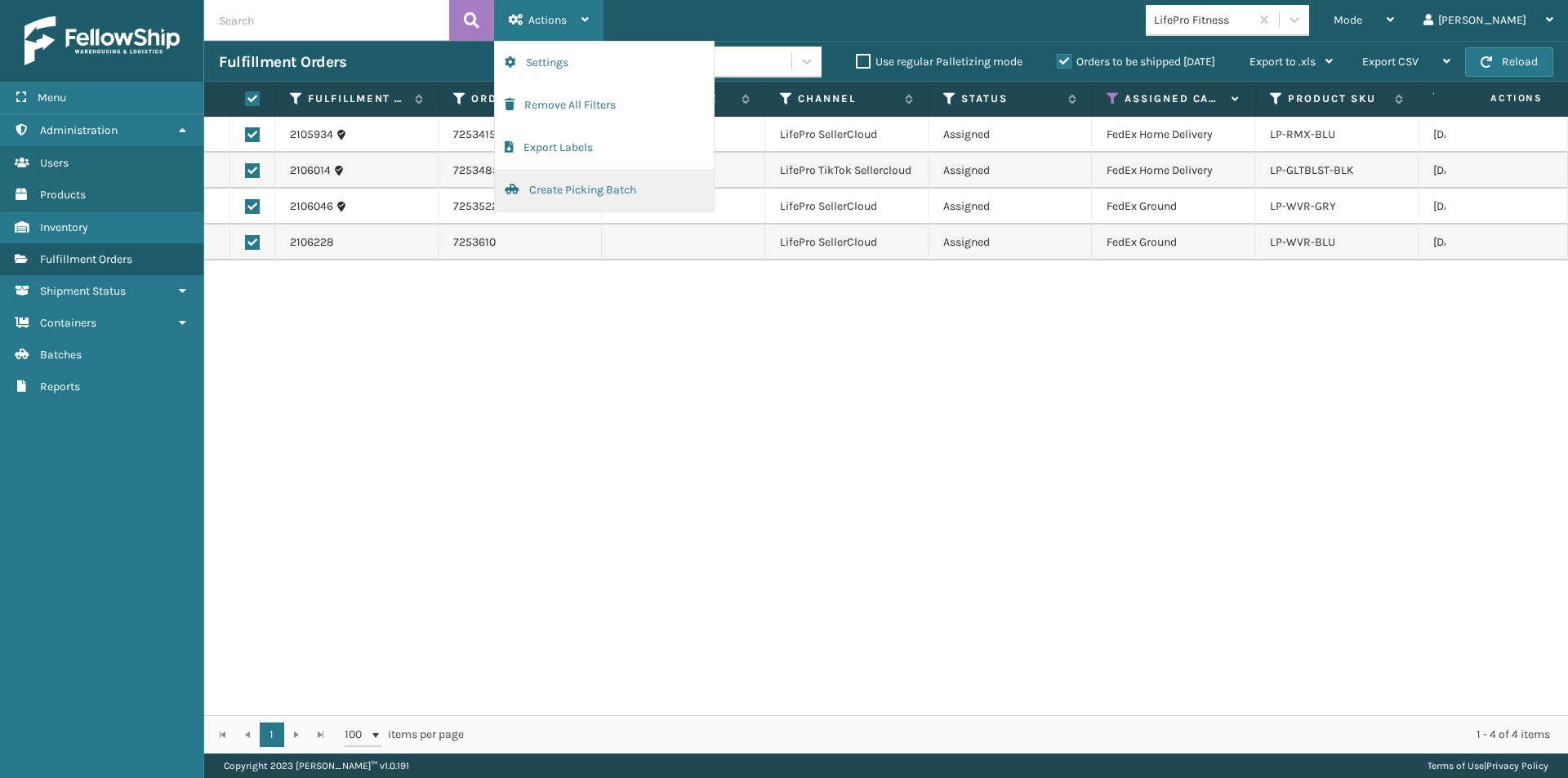
click at [590, 181] on button "Create Picking Batch" at bounding box center [604, 191] width 219 height 42
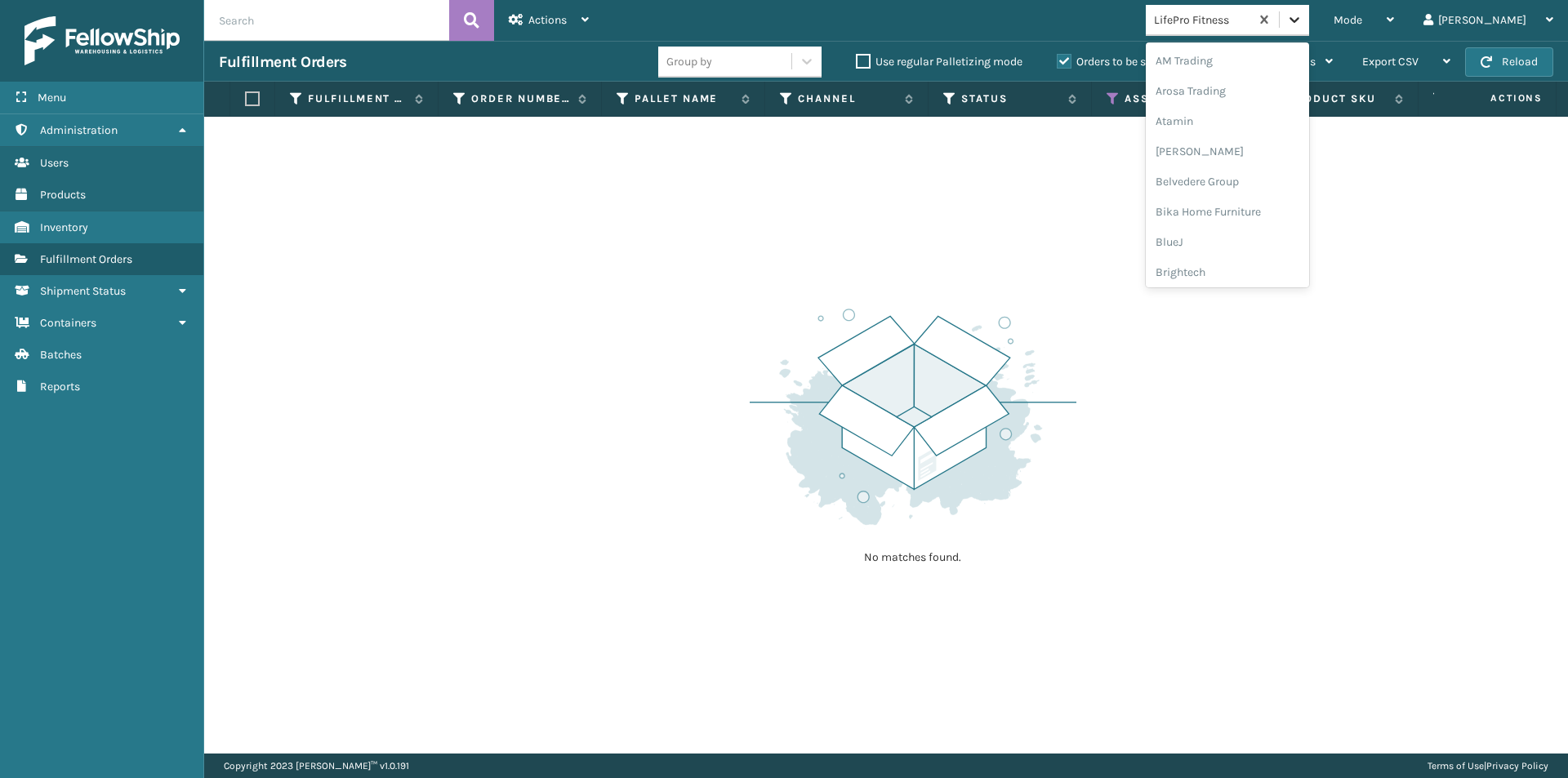
click at [1299, 21] on icon at bounding box center [1294, 20] width 10 height 6
click at [1258, 181] on div "LifeStyle" at bounding box center [1227, 178] width 163 height 30
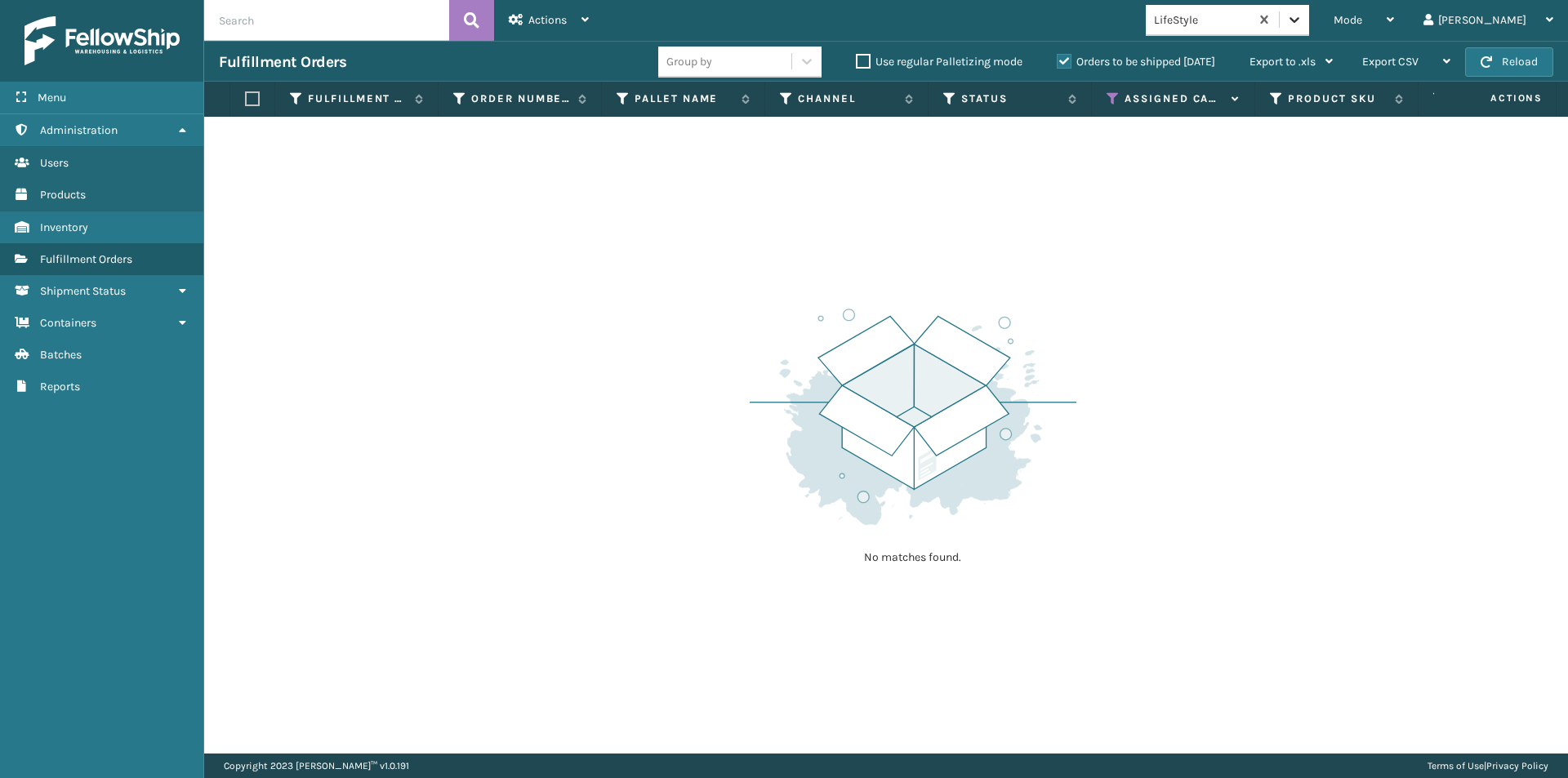
click at [1299, 18] on icon at bounding box center [1294, 20] width 10 height 6
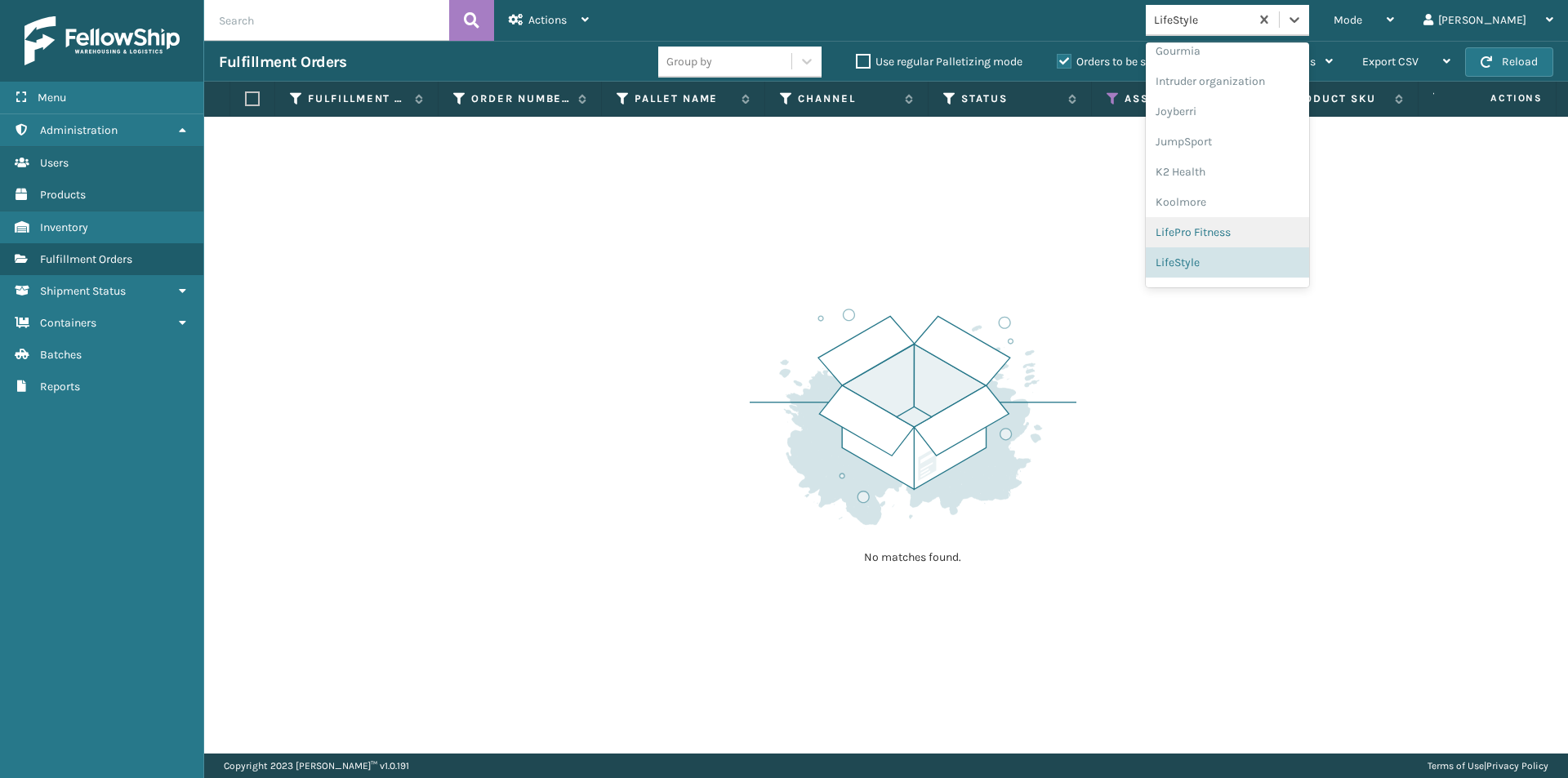
scroll to position [514, 0]
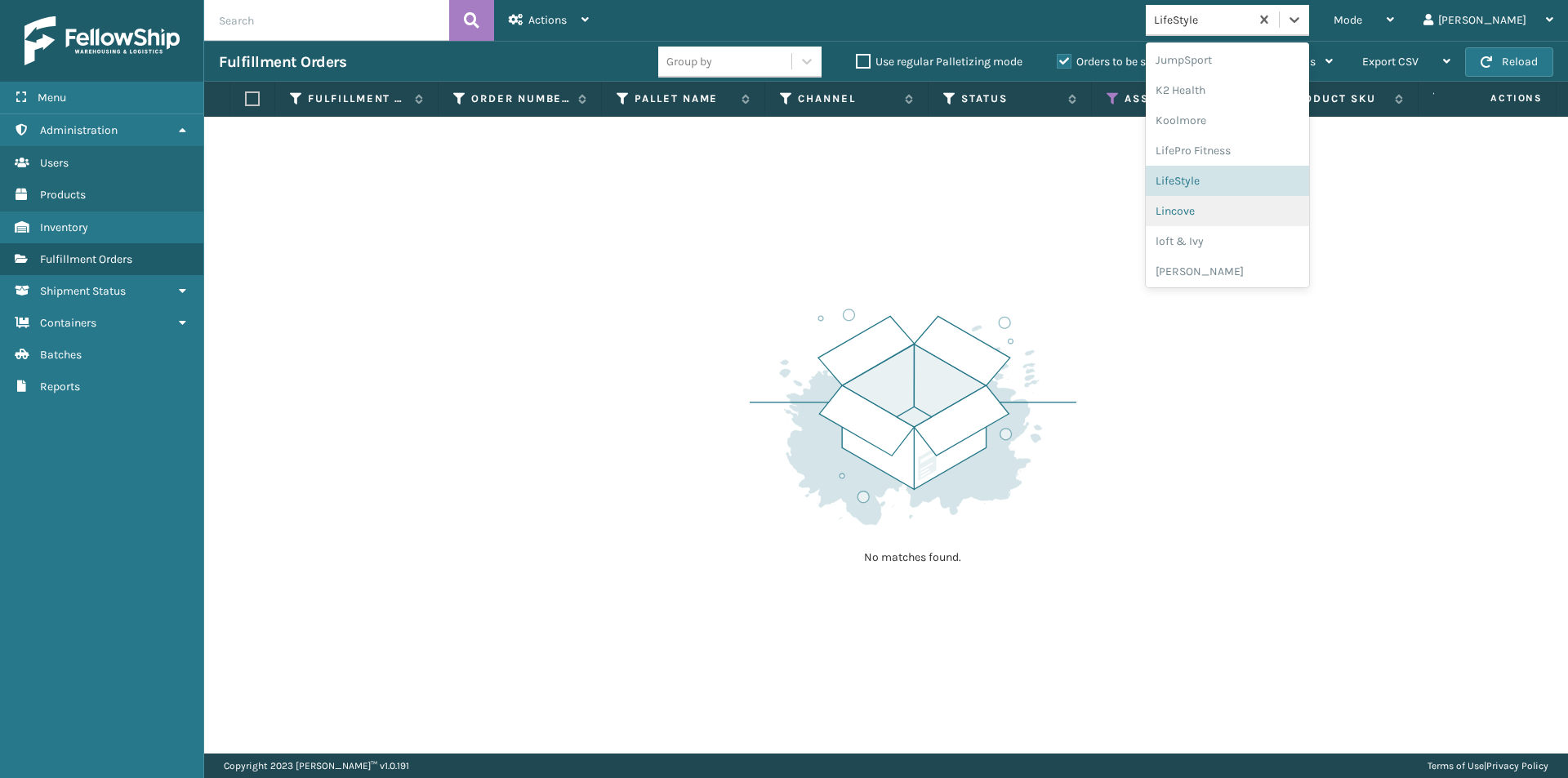
click at [1263, 214] on div "Lincove" at bounding box center [1227, 211] width 163 height 30
click at [1309, 10] on div at bounding box center [1294, 19] width 29 height 29
click at [1242, 237] on div "loft & Ivy" at bounding box center [1227, 238] width 163 height 30
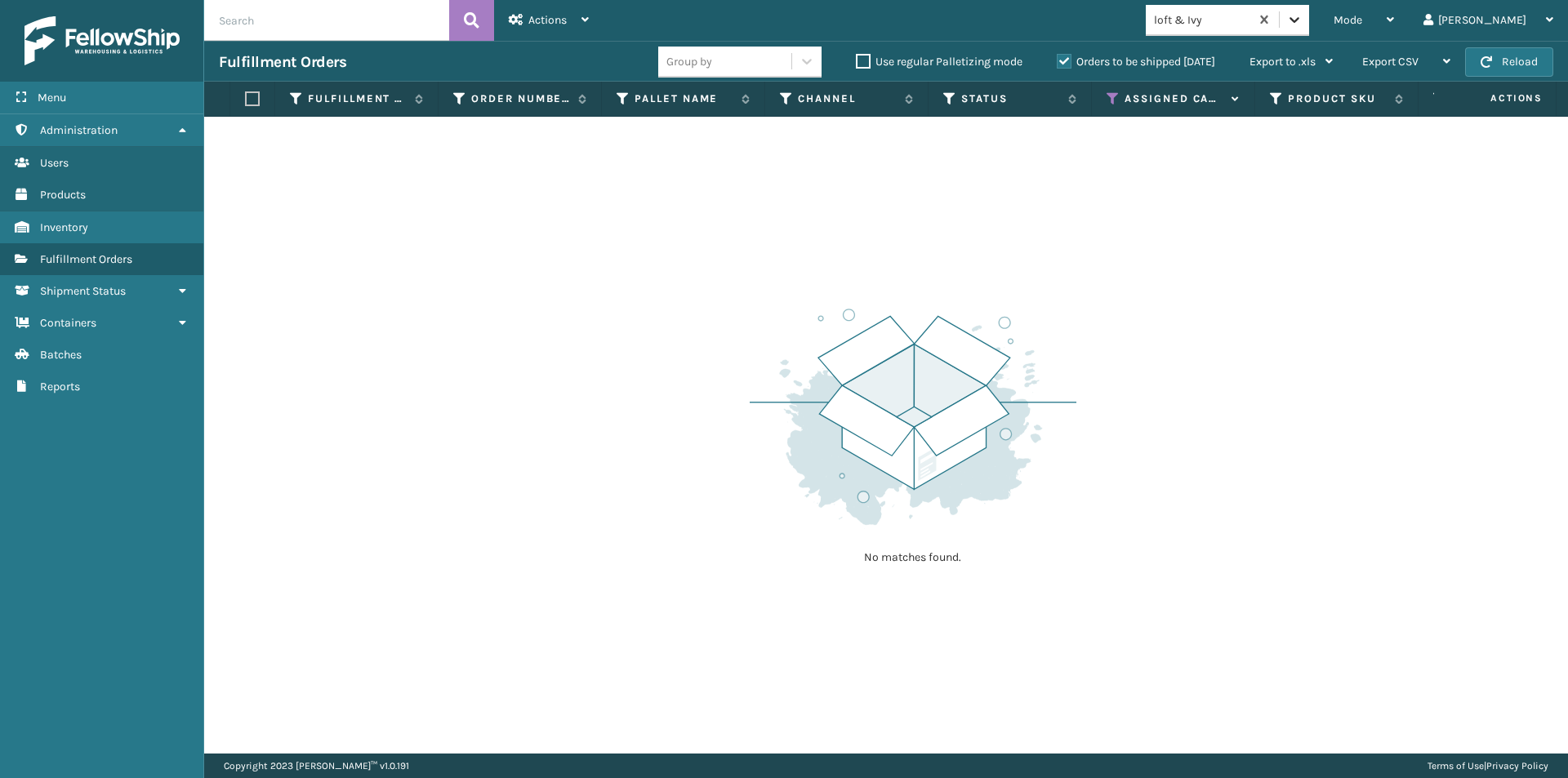
click at [1303, 26] on icon at bounding box center [1294, 19] width 17 height 17
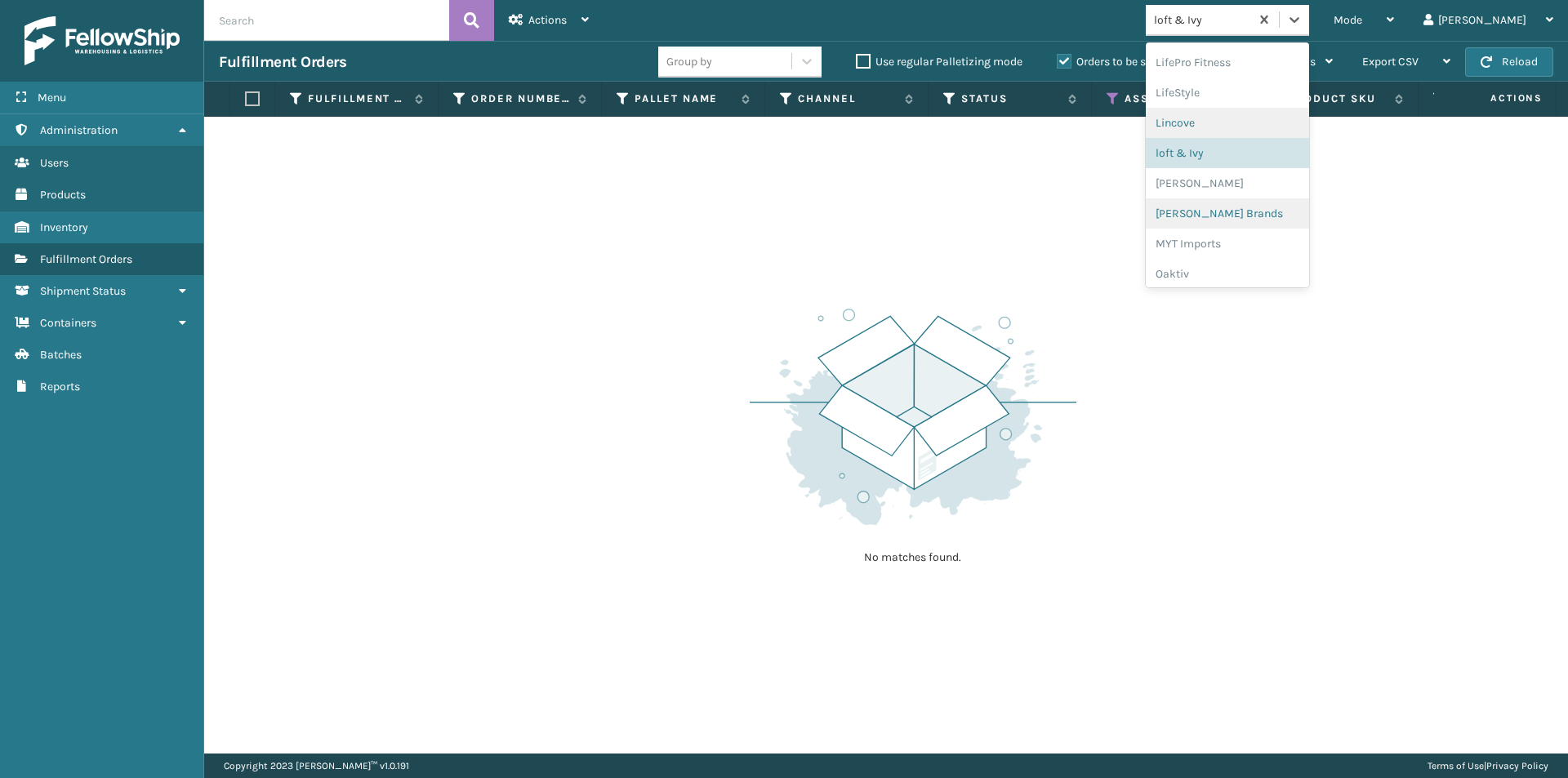
scroll to position [574, 0]
click at [1256, 220] on div "[PERSON_NAME]" at bounding box center [1227, 212] width 163 height 30
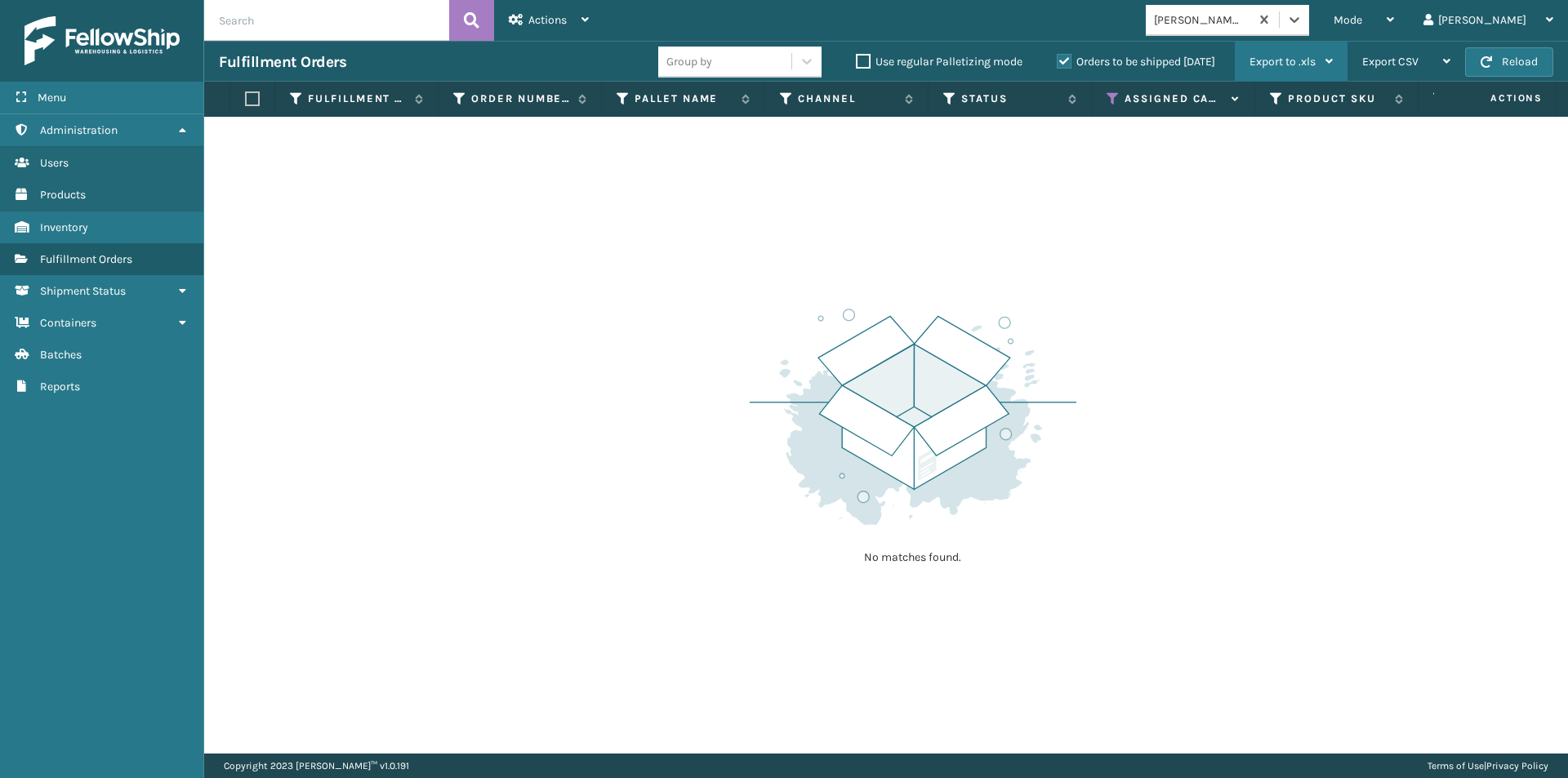
drag, startPoint x: 1356, startPoint y: 16, endPoint x: 1341, endPoint y: 41, distance: 29.2
click at [1303, 17] on icon at bounding box center [1294, 19] width 17 height 17
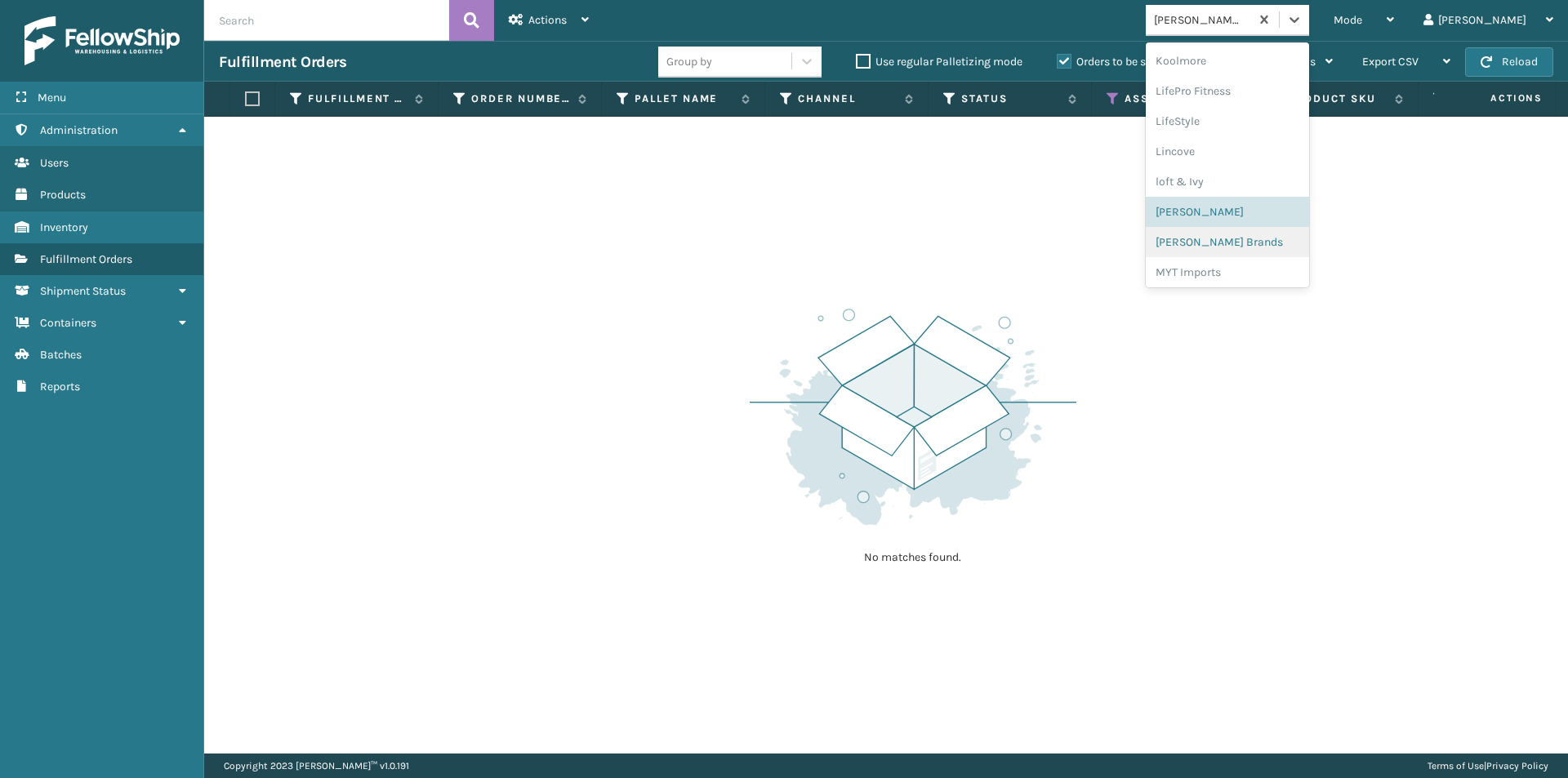
click at [1246, 251] on div "[PERSON_NAME] Brands" at bounding box center [1227, 241] width 163 height 30
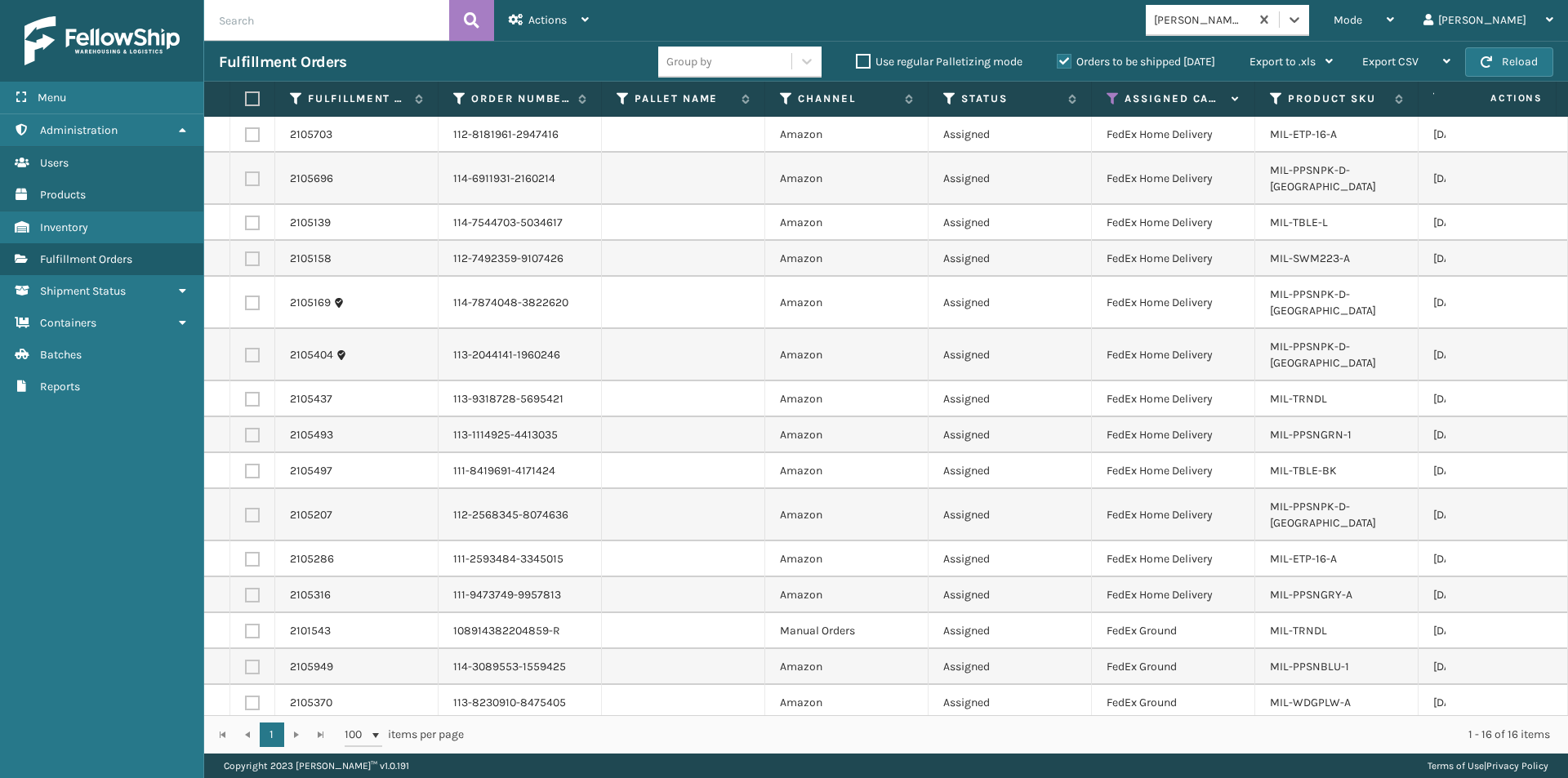
click at [250, 100] on label at bounding box center [250, 99] width 10 height 15
click at [246, 100] on input "checkbox" at bounding box center [245, 99] width 1 height 11
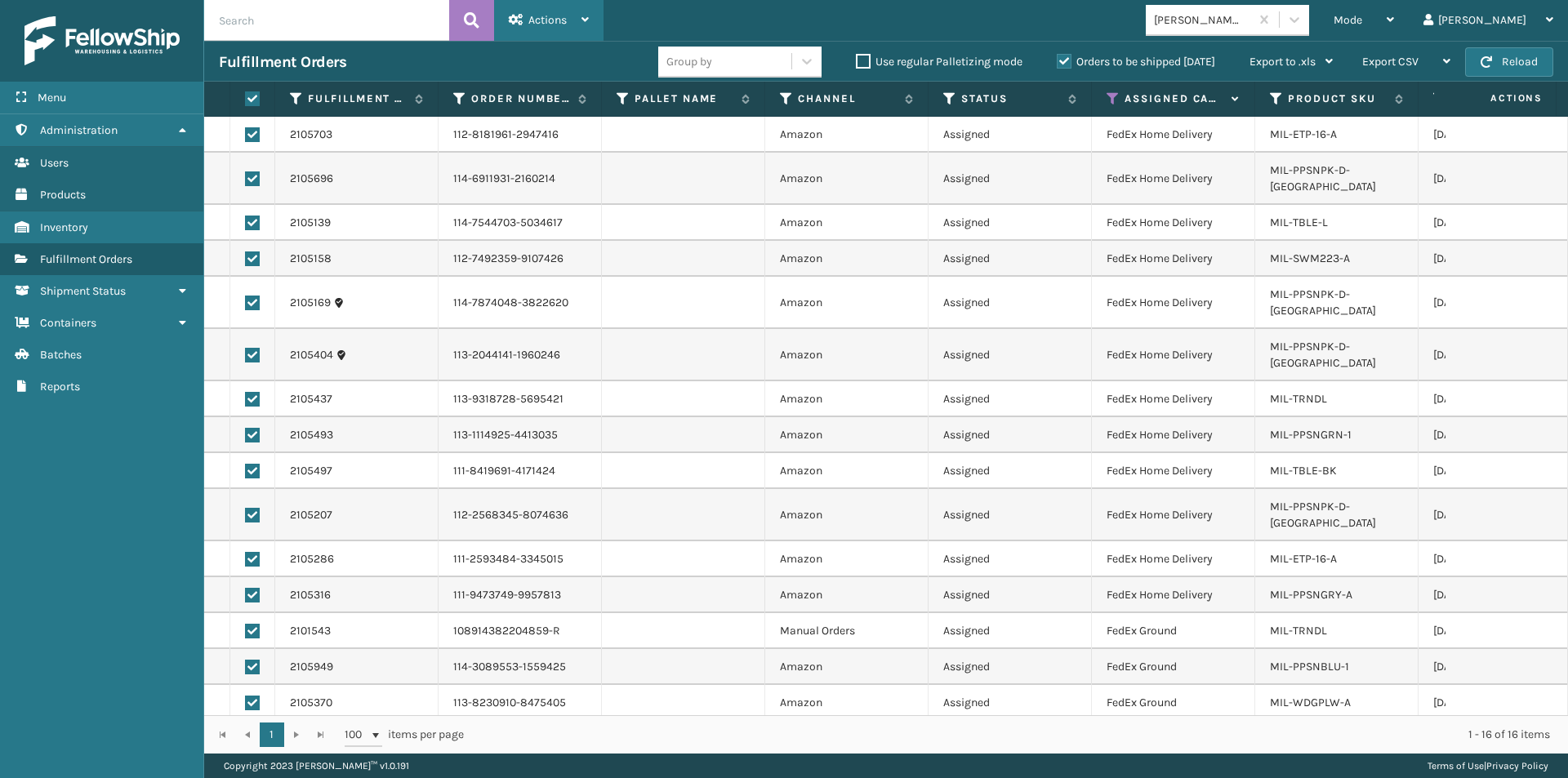
click at [583, 25] on div "Actions" at bounding box center [548, 20] width 80 height 41
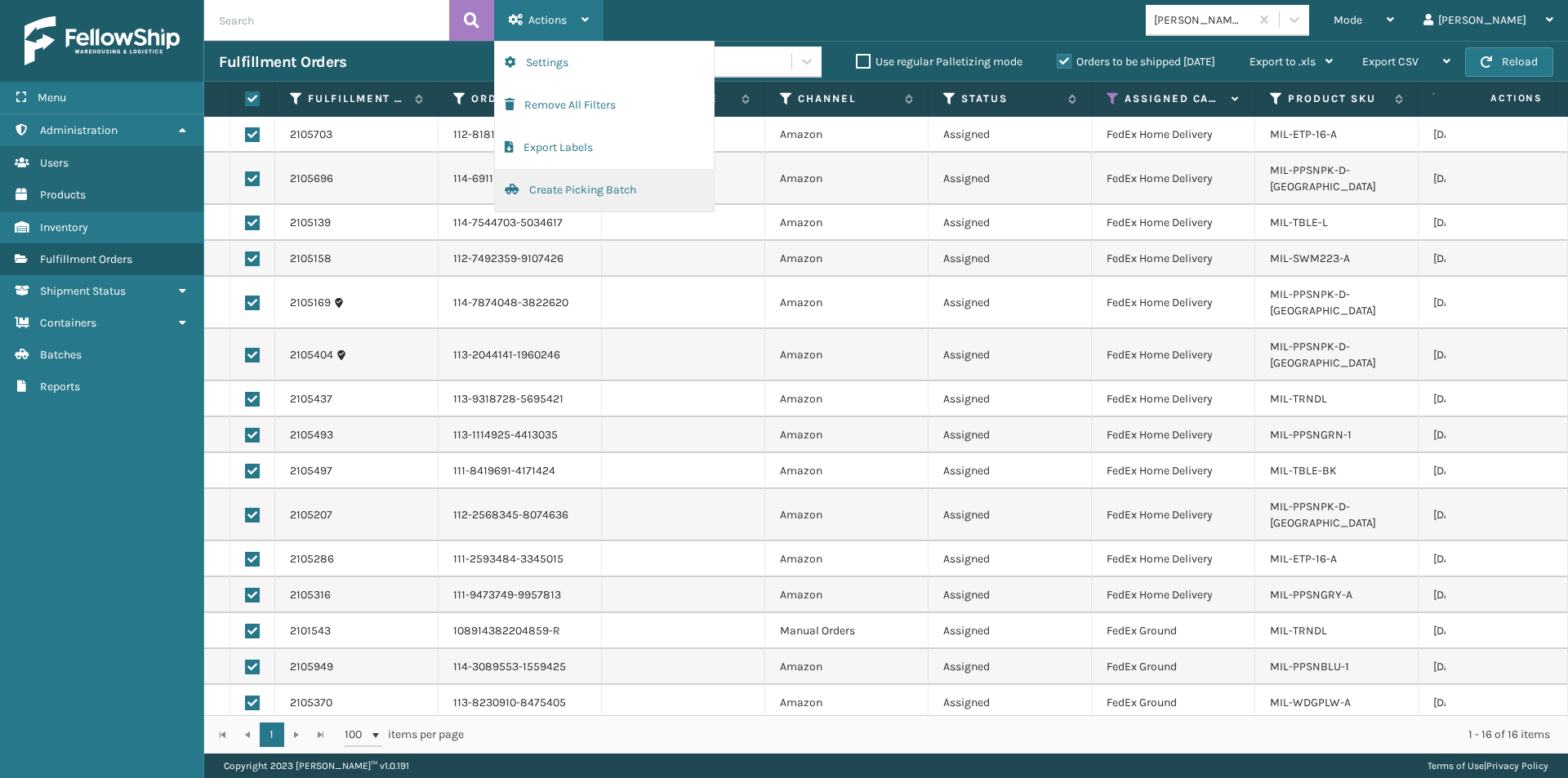
click at [559, 190] on button "Create Picking Batch" at bounding box center [604, 191] width 219 height 42
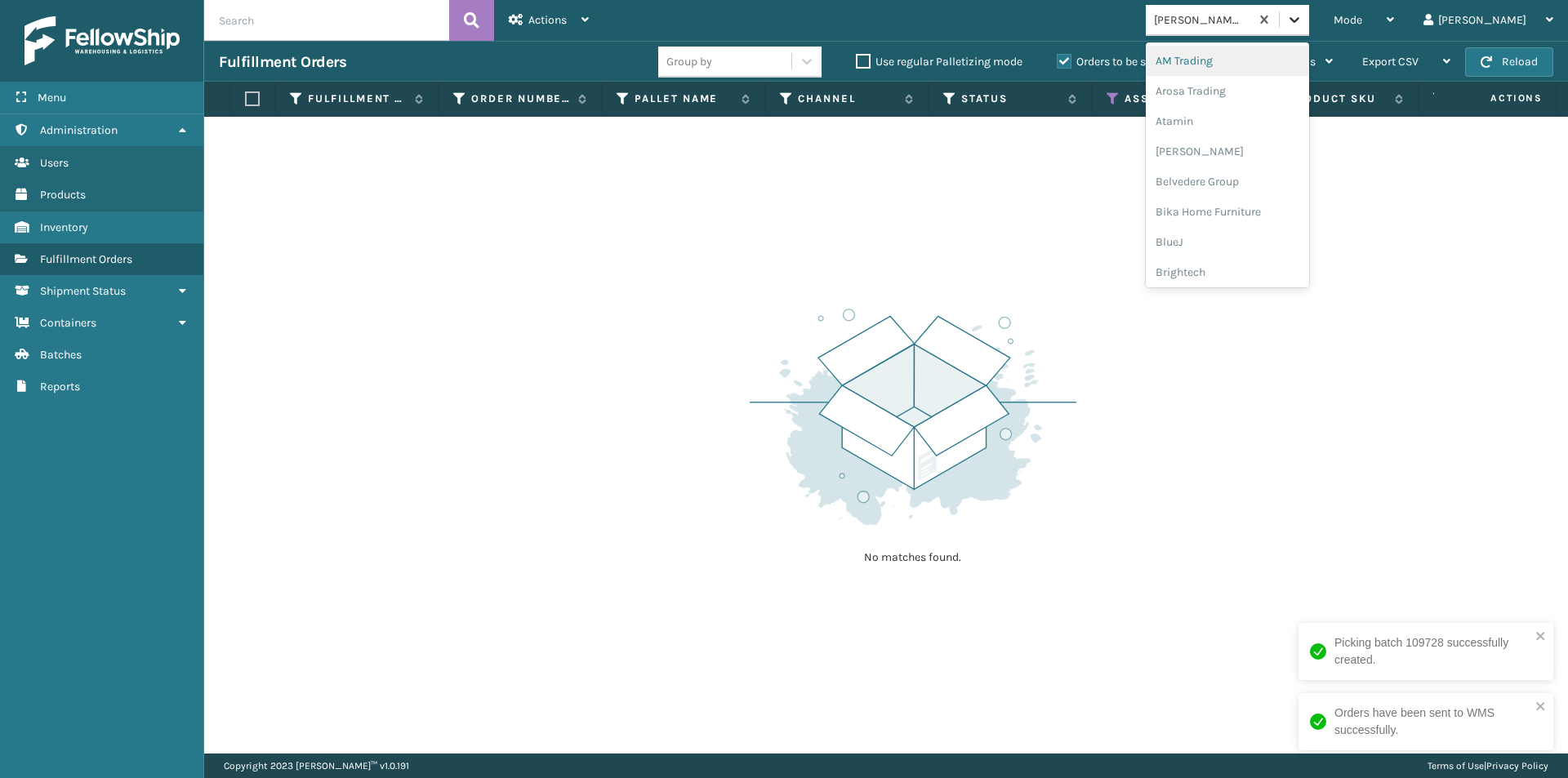
click at [1309, 25] on div at bounding box center [1294, 19] width 29 height 29
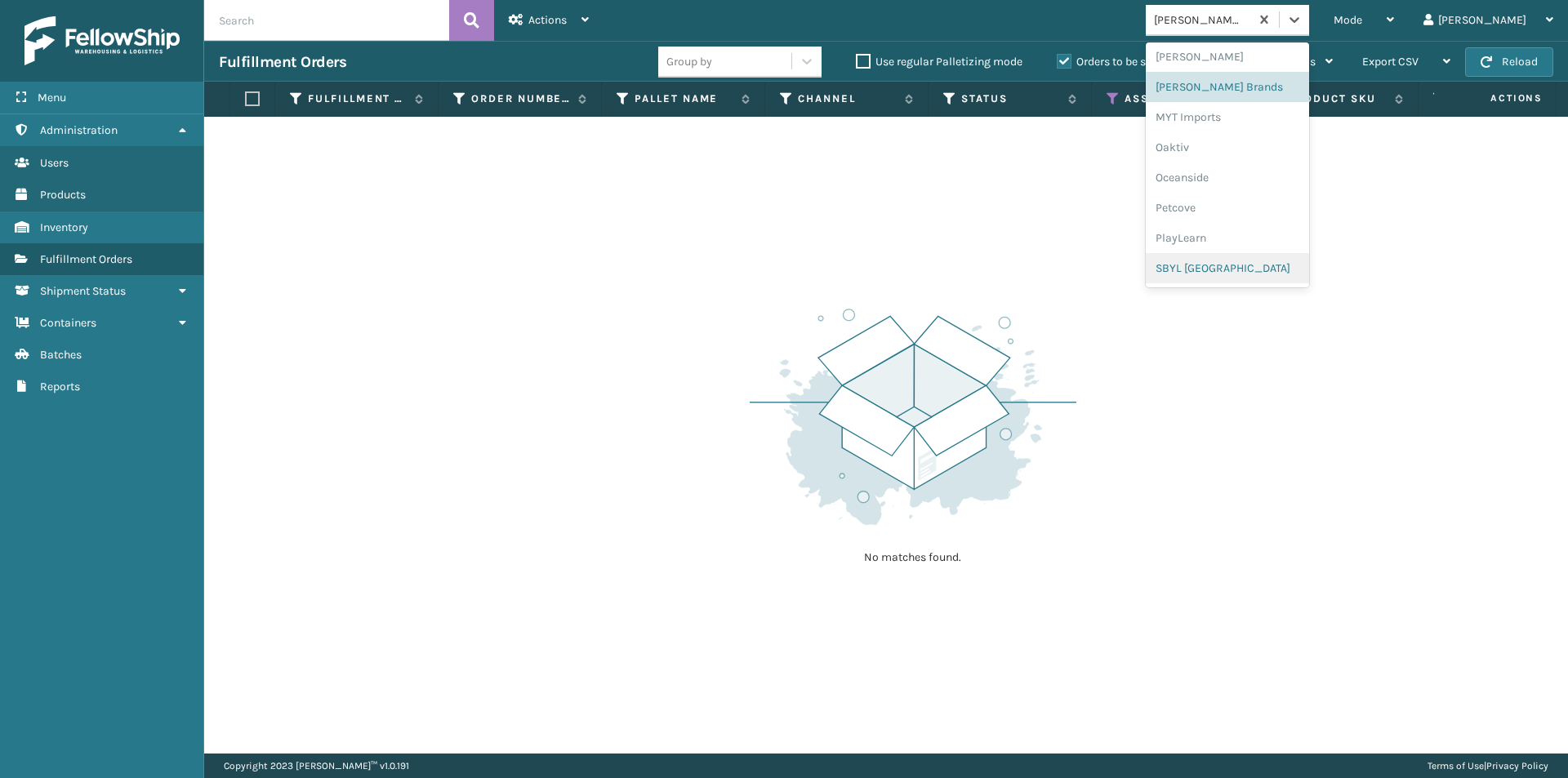
scroll to position [656, 0]
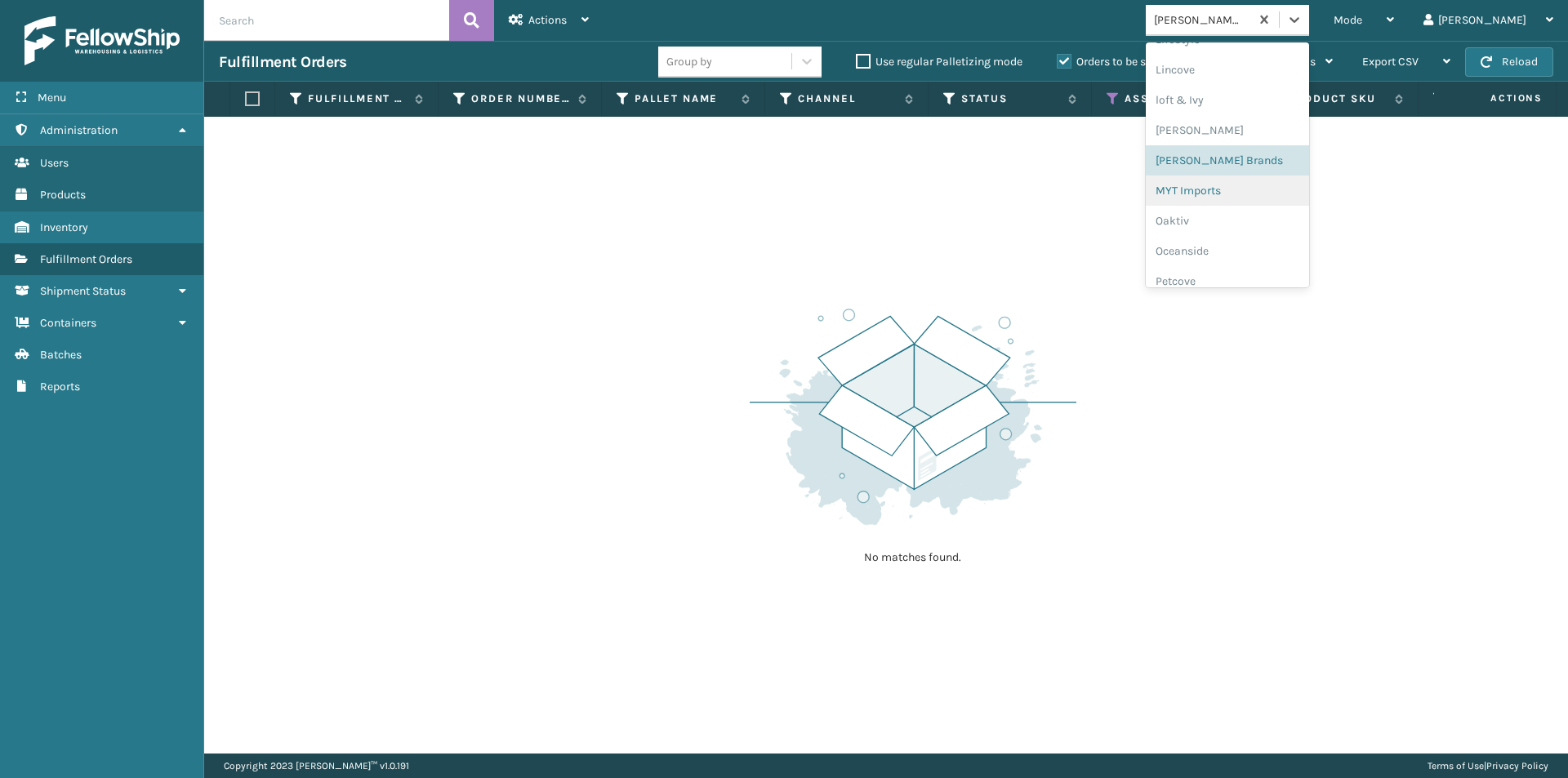
click at [1274, 188] on div "MYT Imports" at bounding box center [1227, 191] width 163 height 30
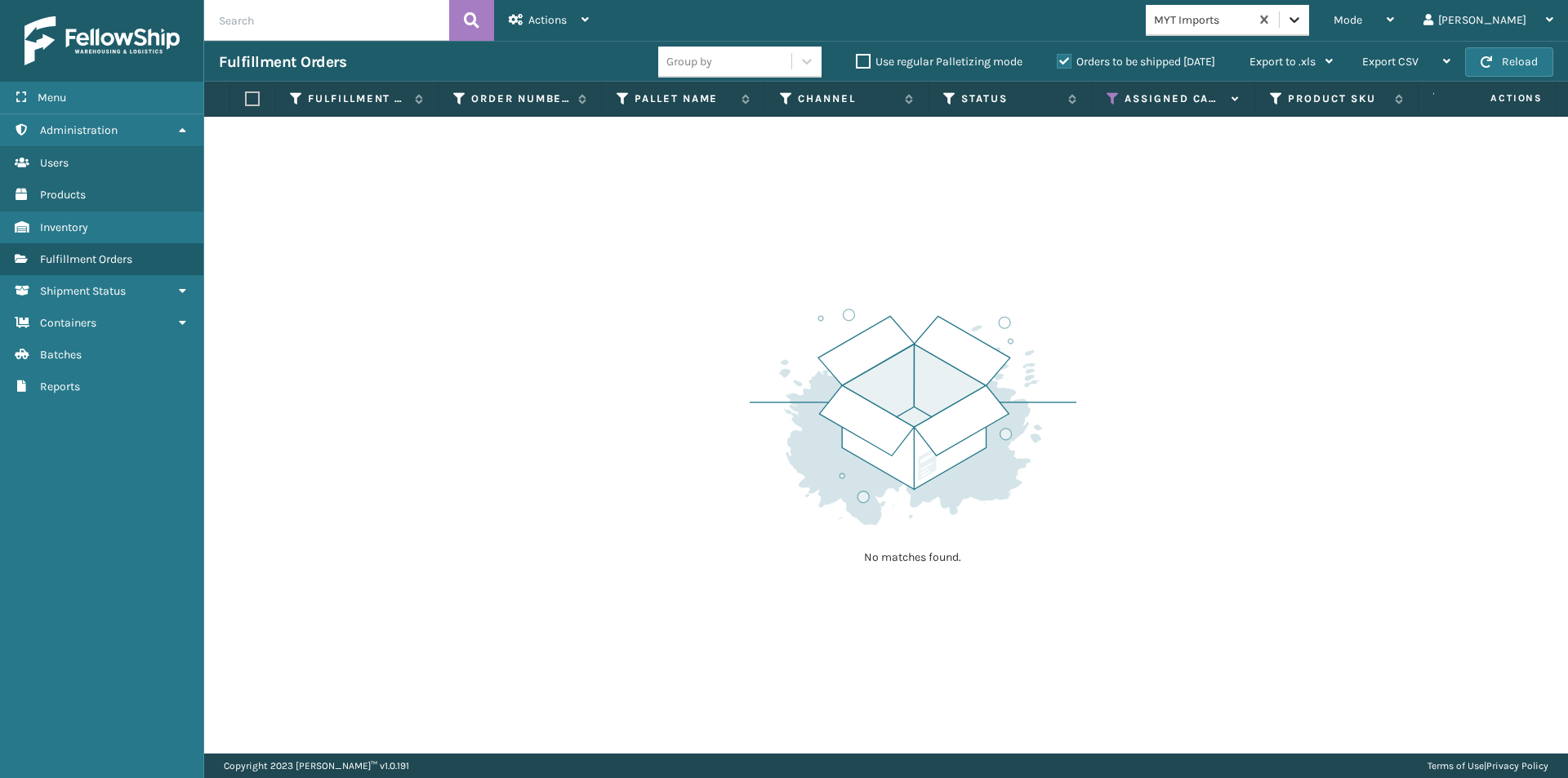
click at [1303, 18] on icon at bounding box center [1294, 19] width 17 height 17
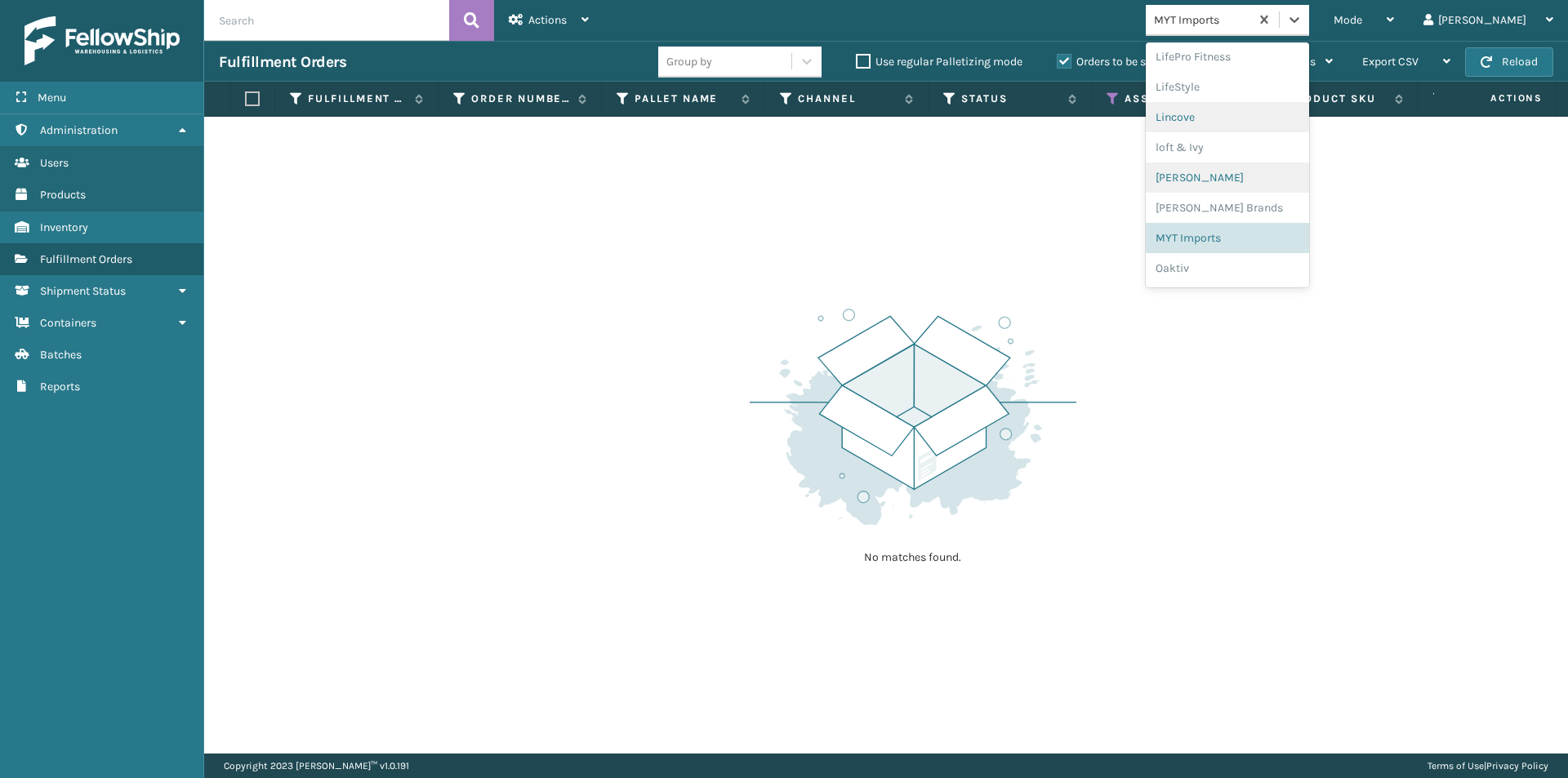
scroll to position [679, 0]
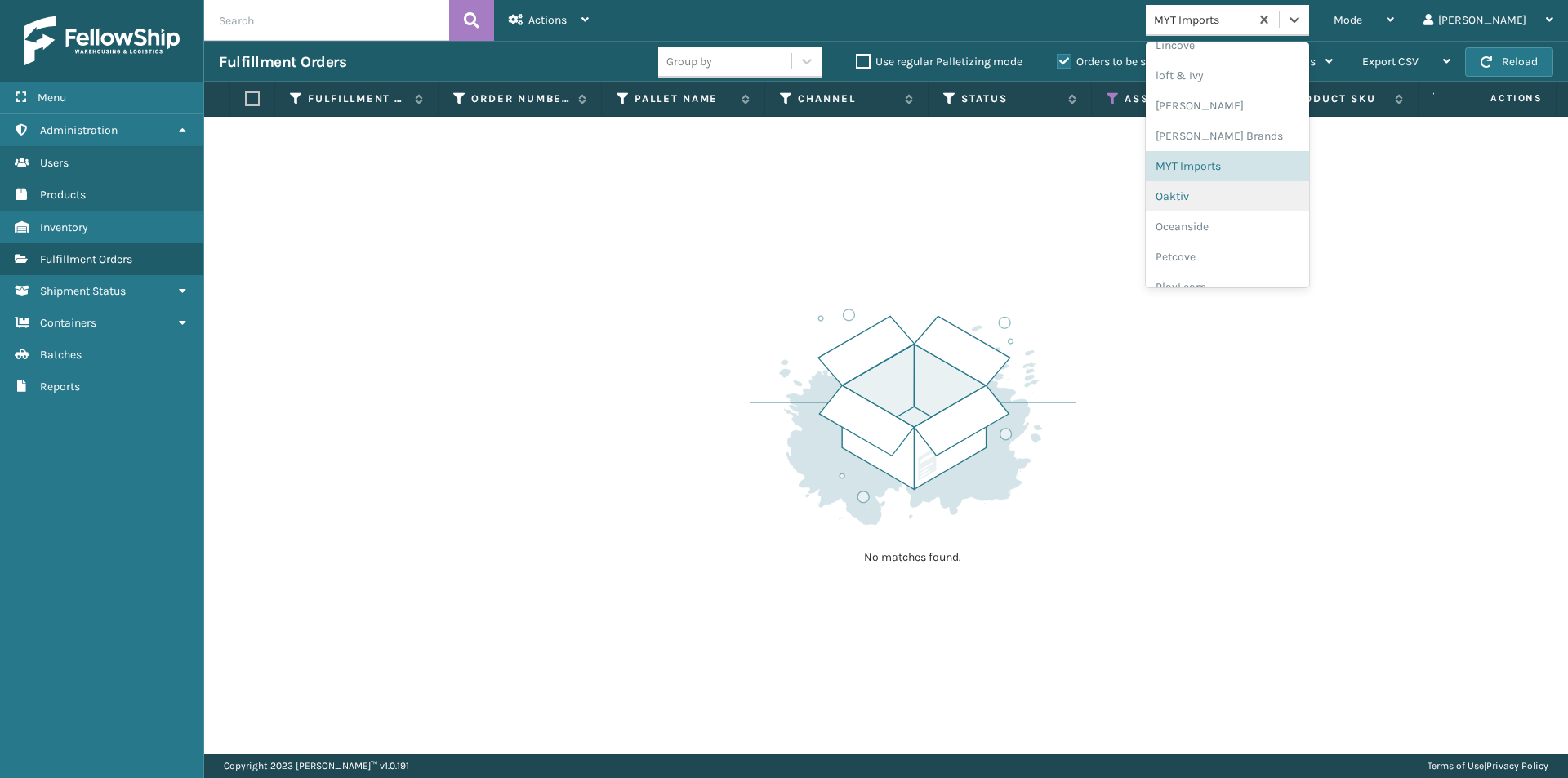
click at [1260, 193] on div "Oaktiv" at bounding box center [1227, 196] width 163 height 30
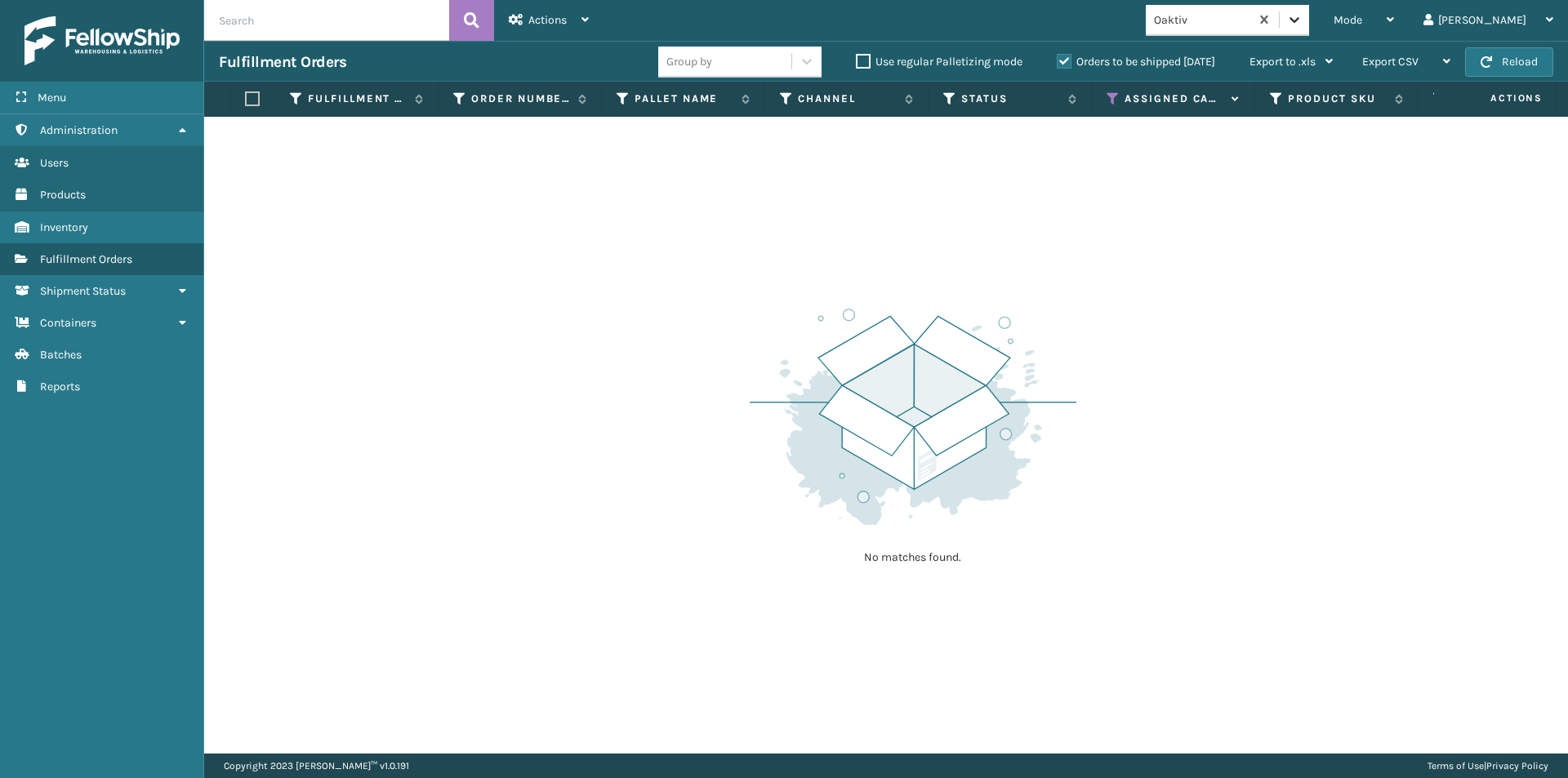
click at [1303, 25] on icon at bounding box center [1294, 19] width 17 height 17
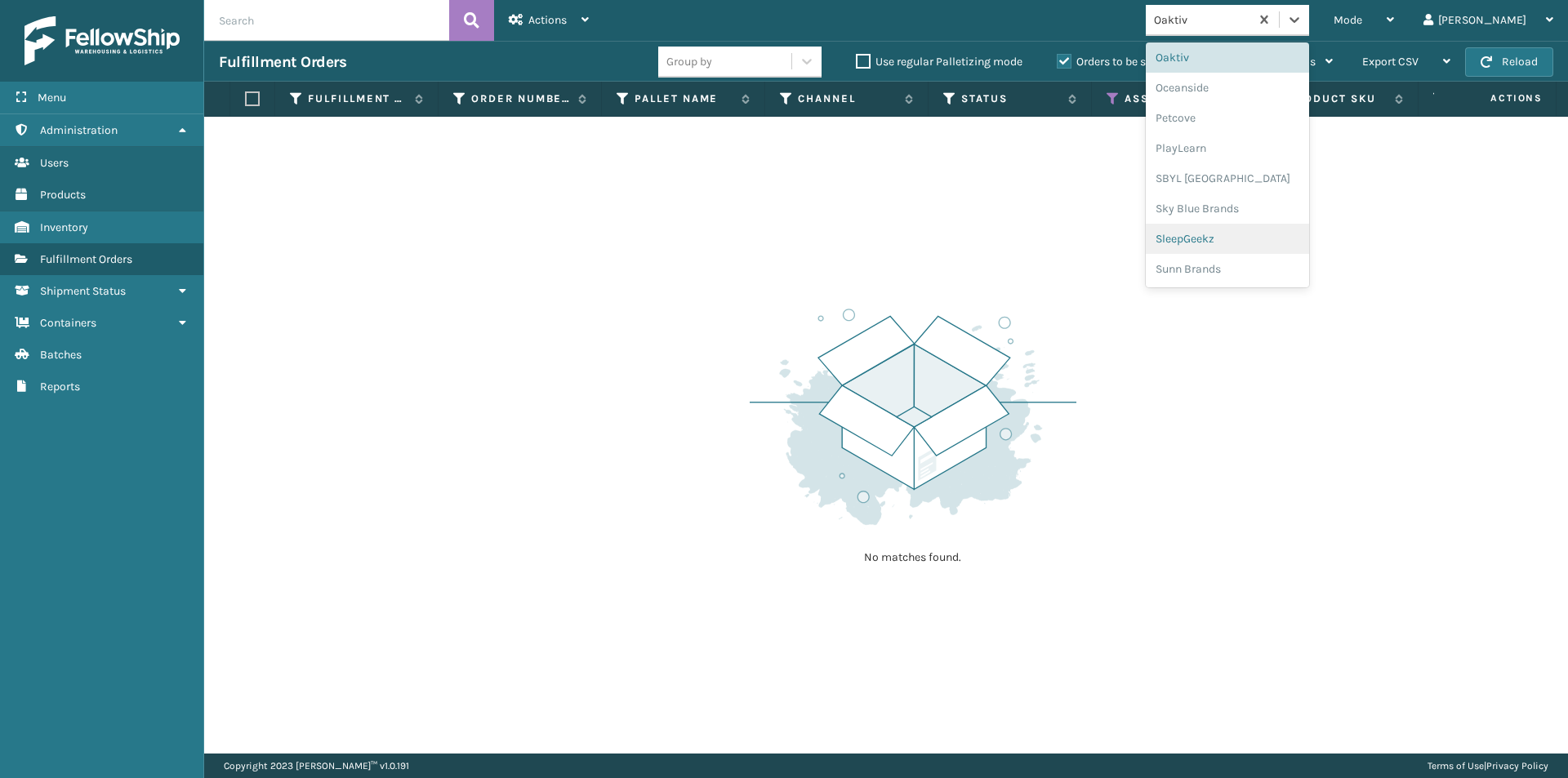
scroll to position [737, 0]
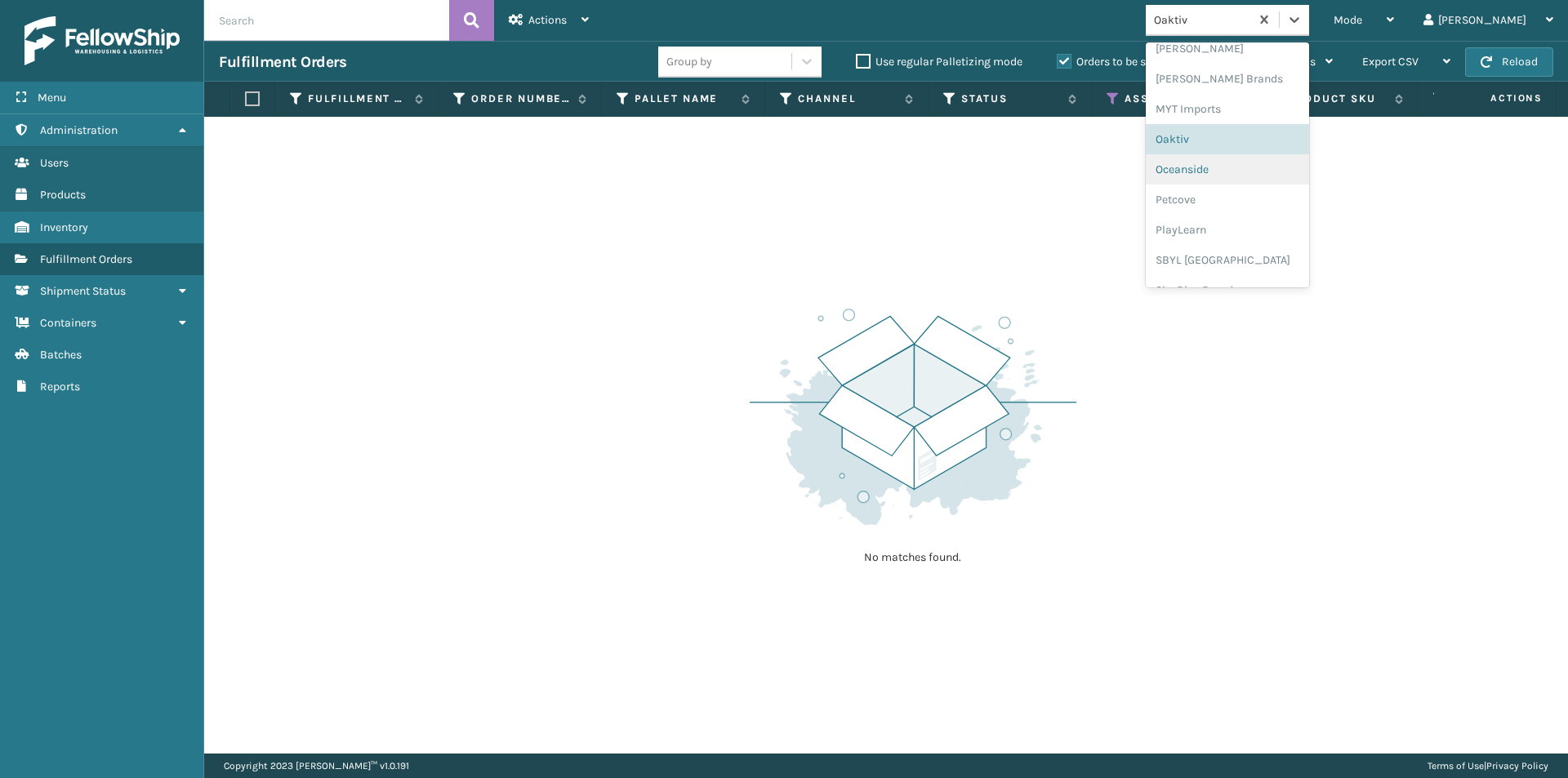
click at [1263, 177] on div "Oceanside" at bounding box center [1227, 169] width 163 height 30
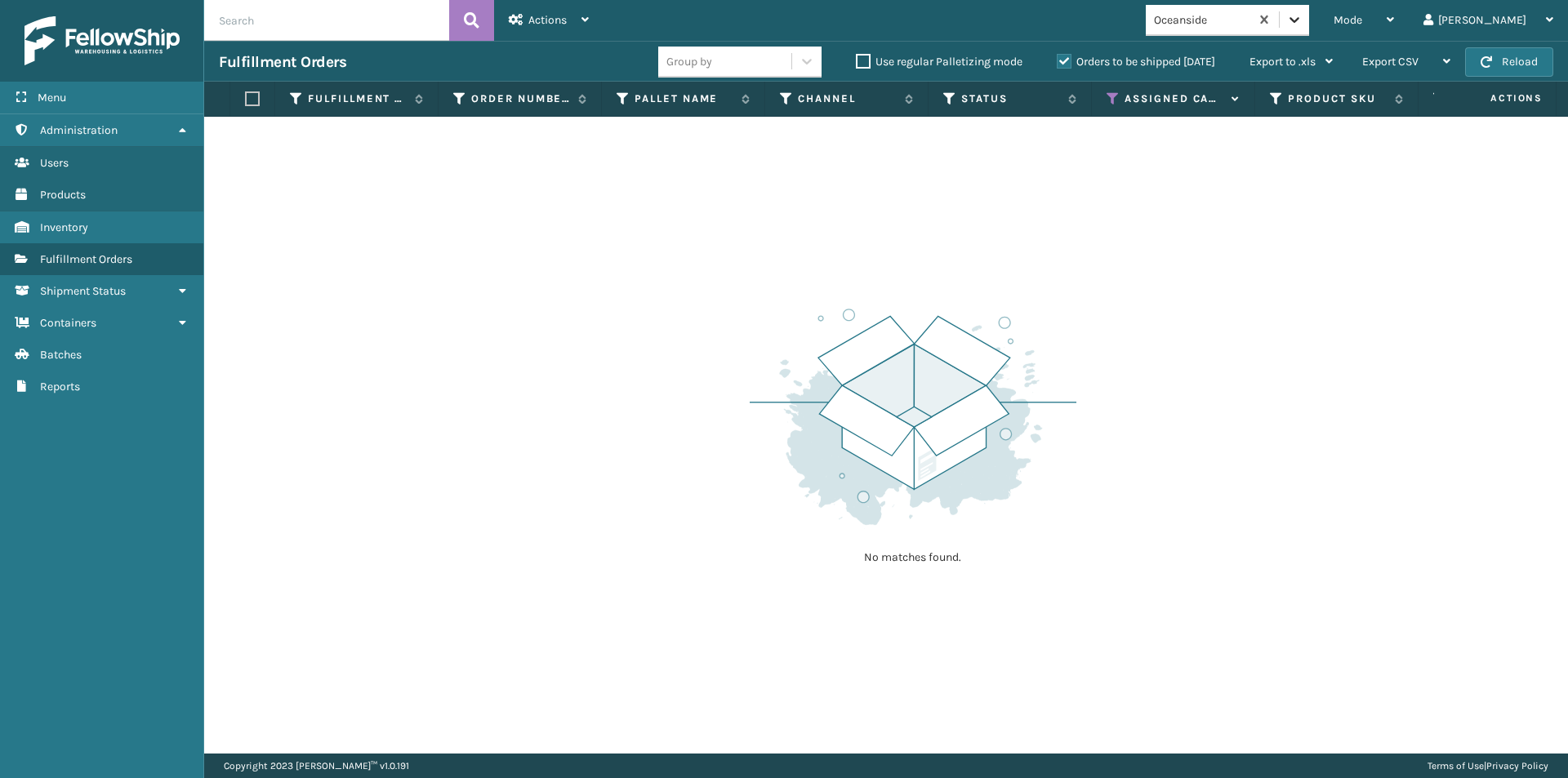
click at [1299, 21] on icon at bounding box center [1294, 20] width 10 height 6
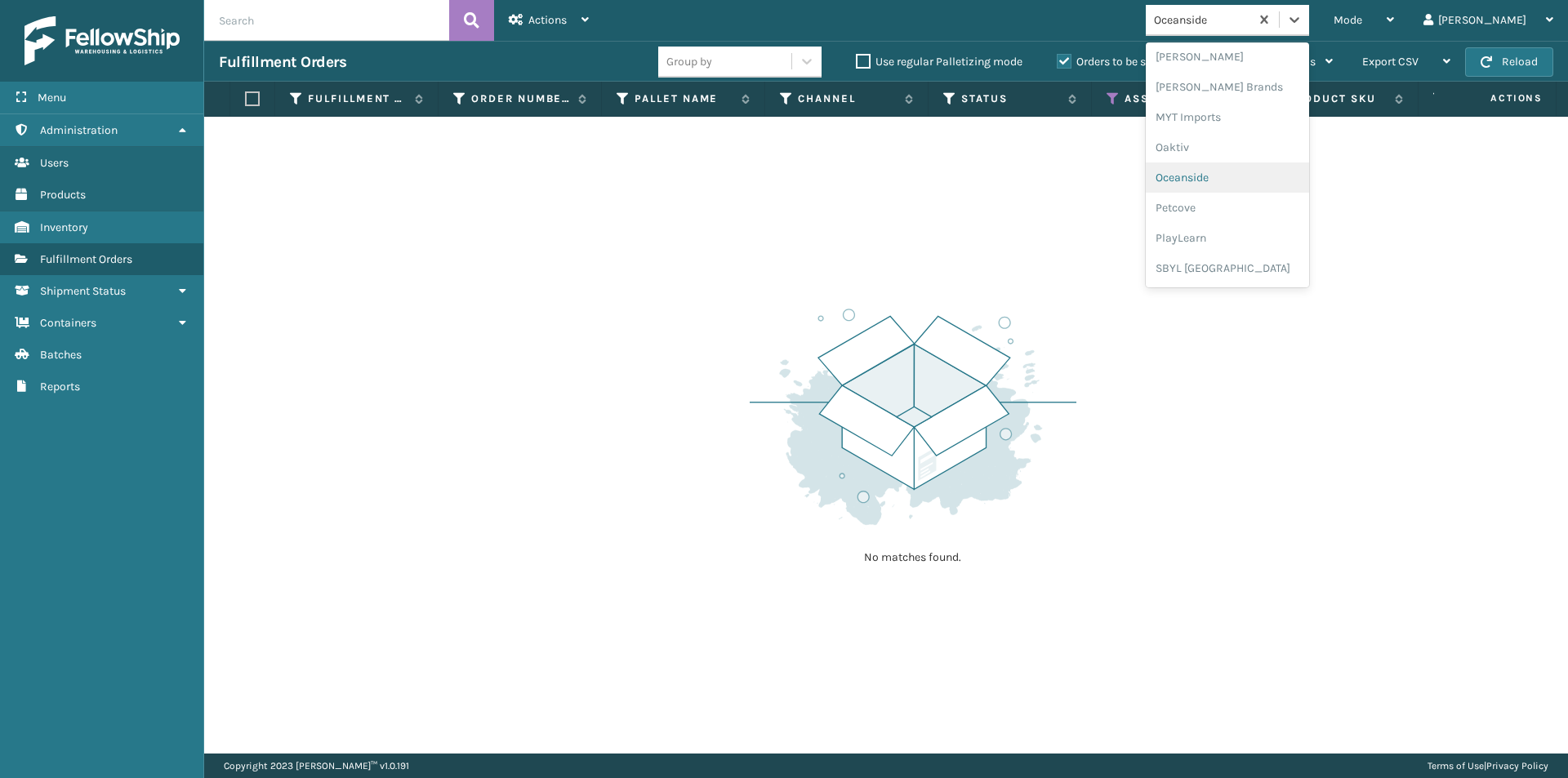
scroll to position [819, 0]
click at [1233, 123] on div "Petcove" at bounding box center [1227, 118] width 163 height 30
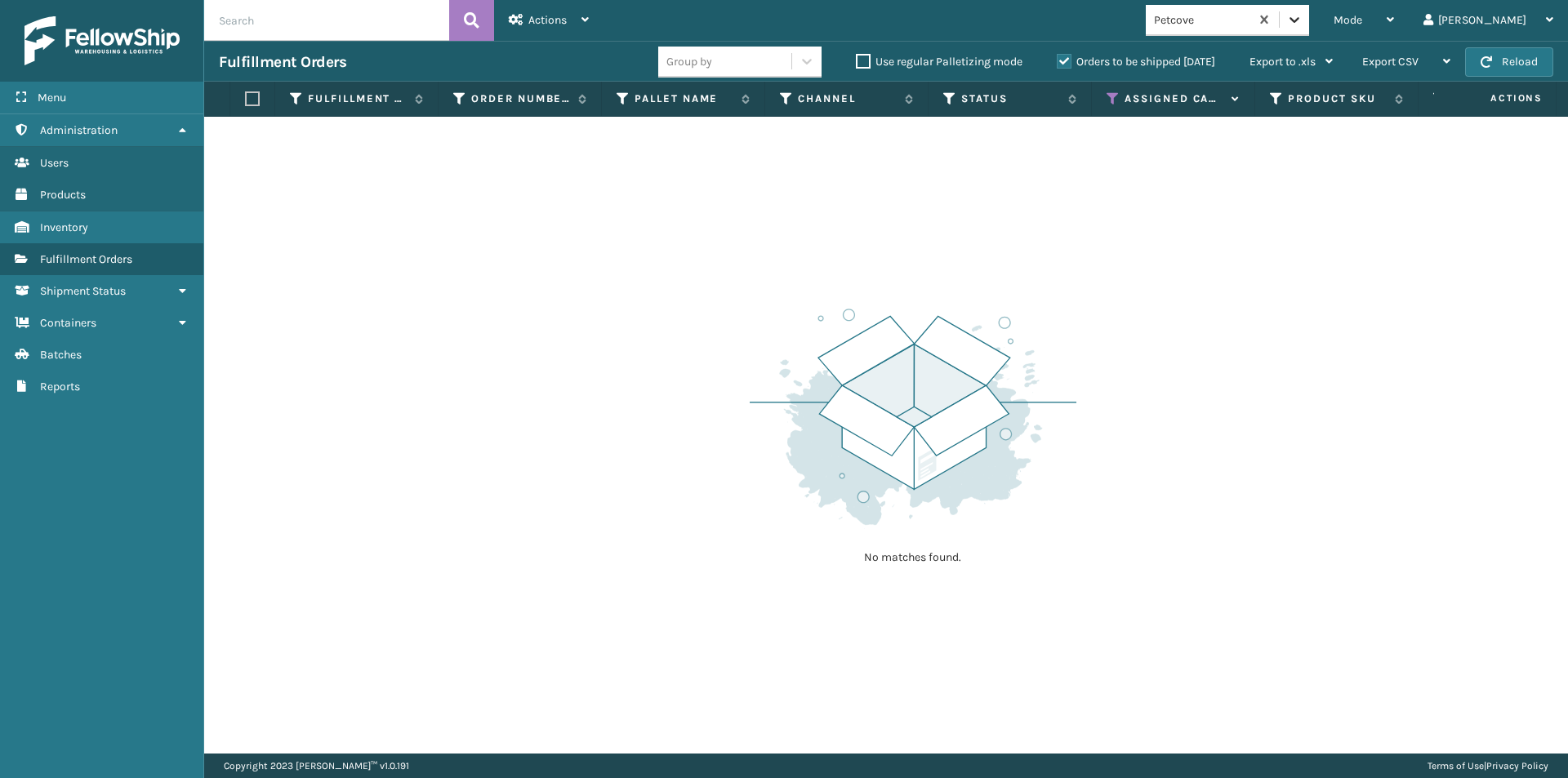
click at [1303, 21] on icon at bounding box center [1294, 19] width 17 height 17
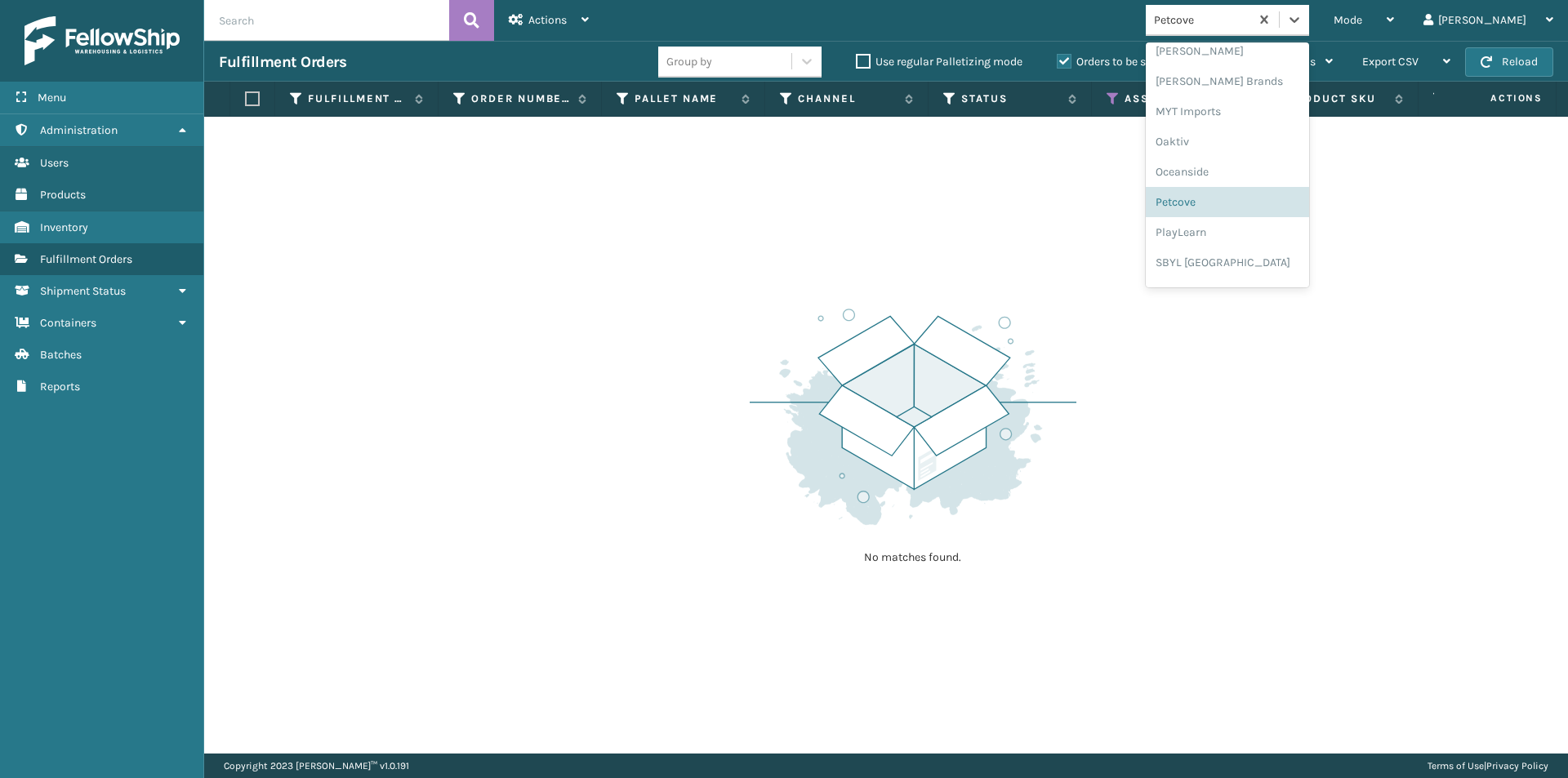
scroll to position [816, 0]
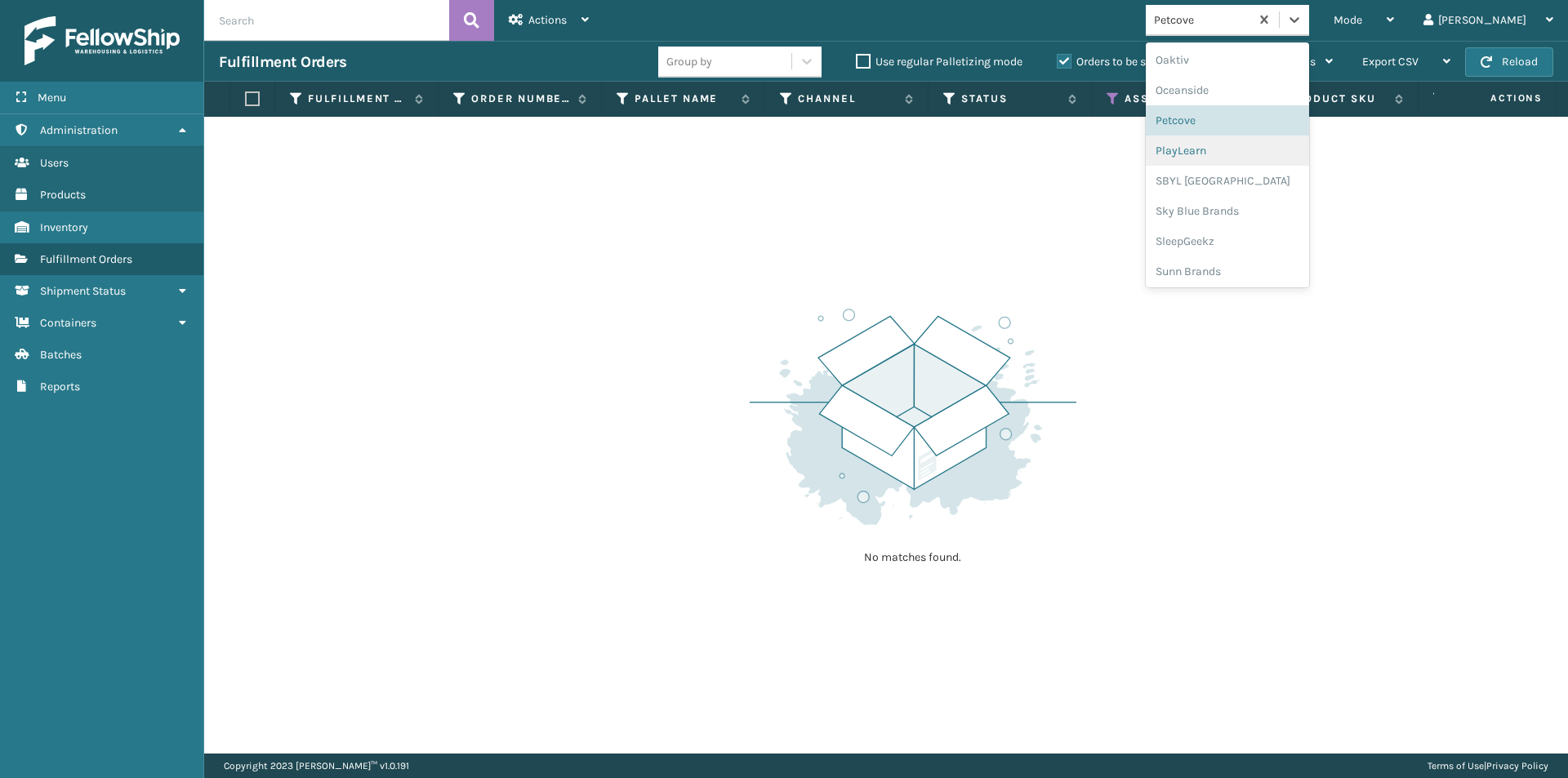
click at [1264, 158] on div "PlayLearn" at bounding box center [1227, 150] width 163 height 30
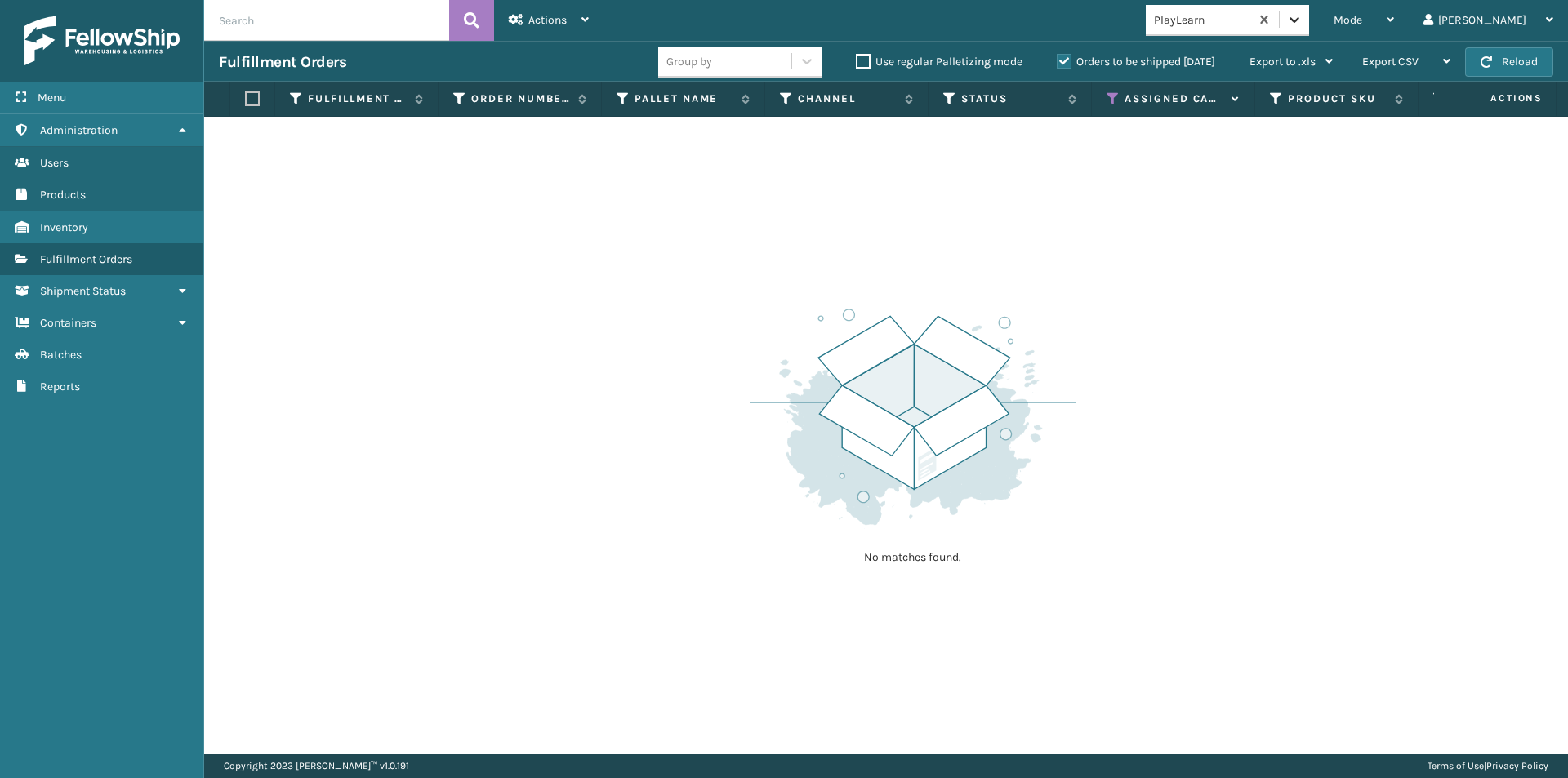
click at [1303, 17] on icon at bounding box center [1294, 19] width 17 height 17
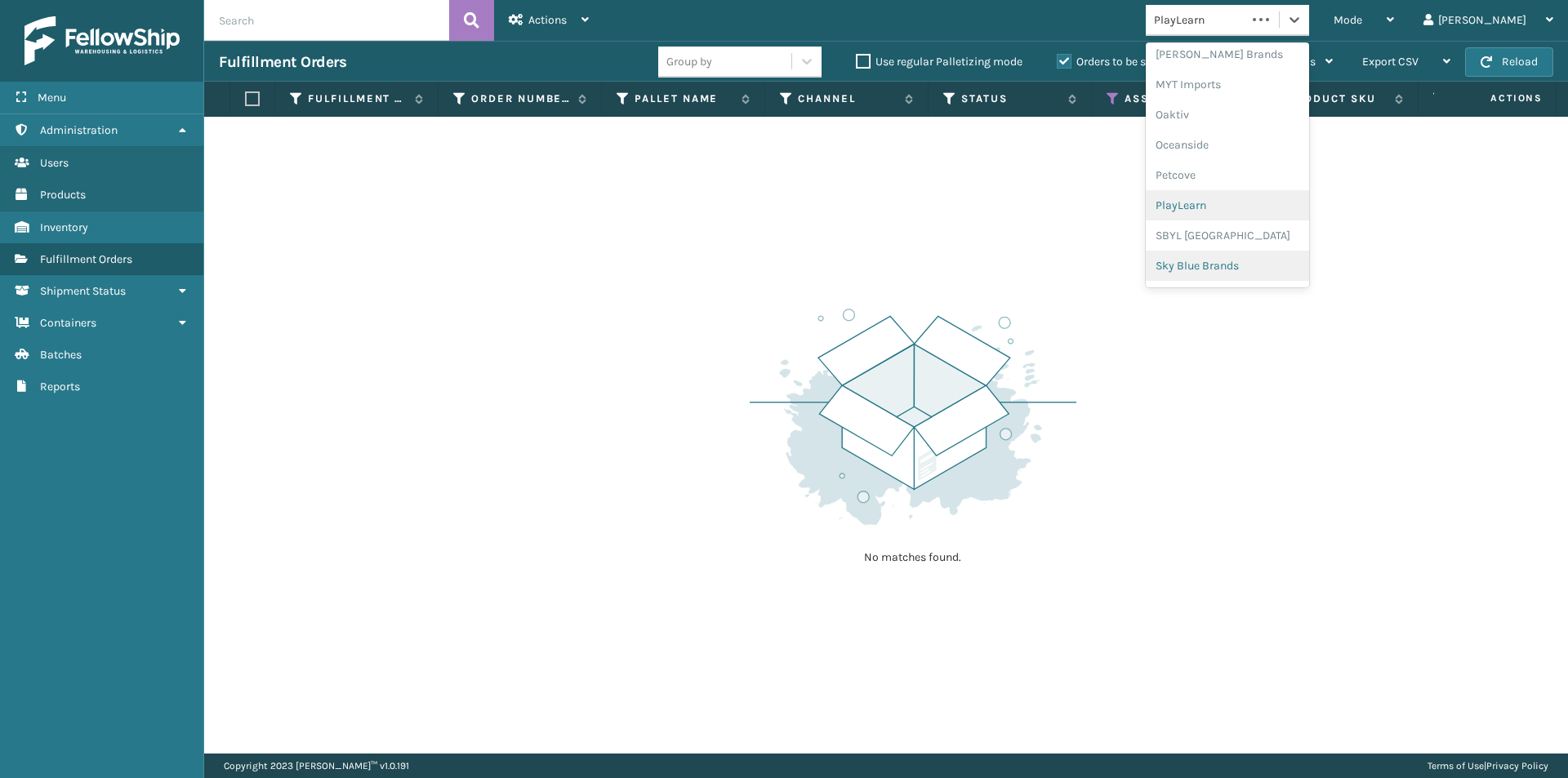
scroll to position [819, 0]
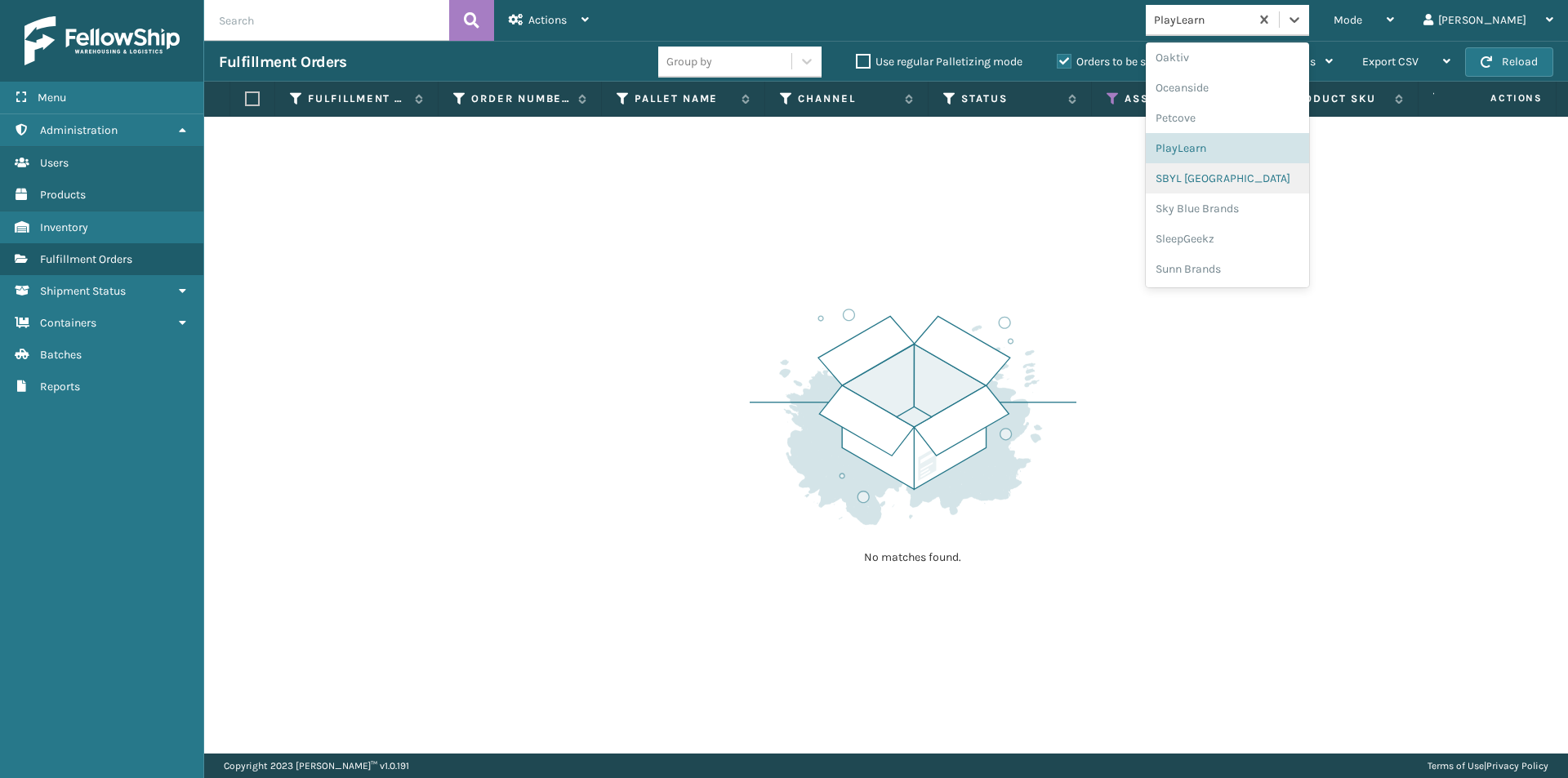
click at [1262, 178] on div "SBYL [GEOGRAPHIC_DATA]" at bounding box center [1227, 178] width 163 height 30
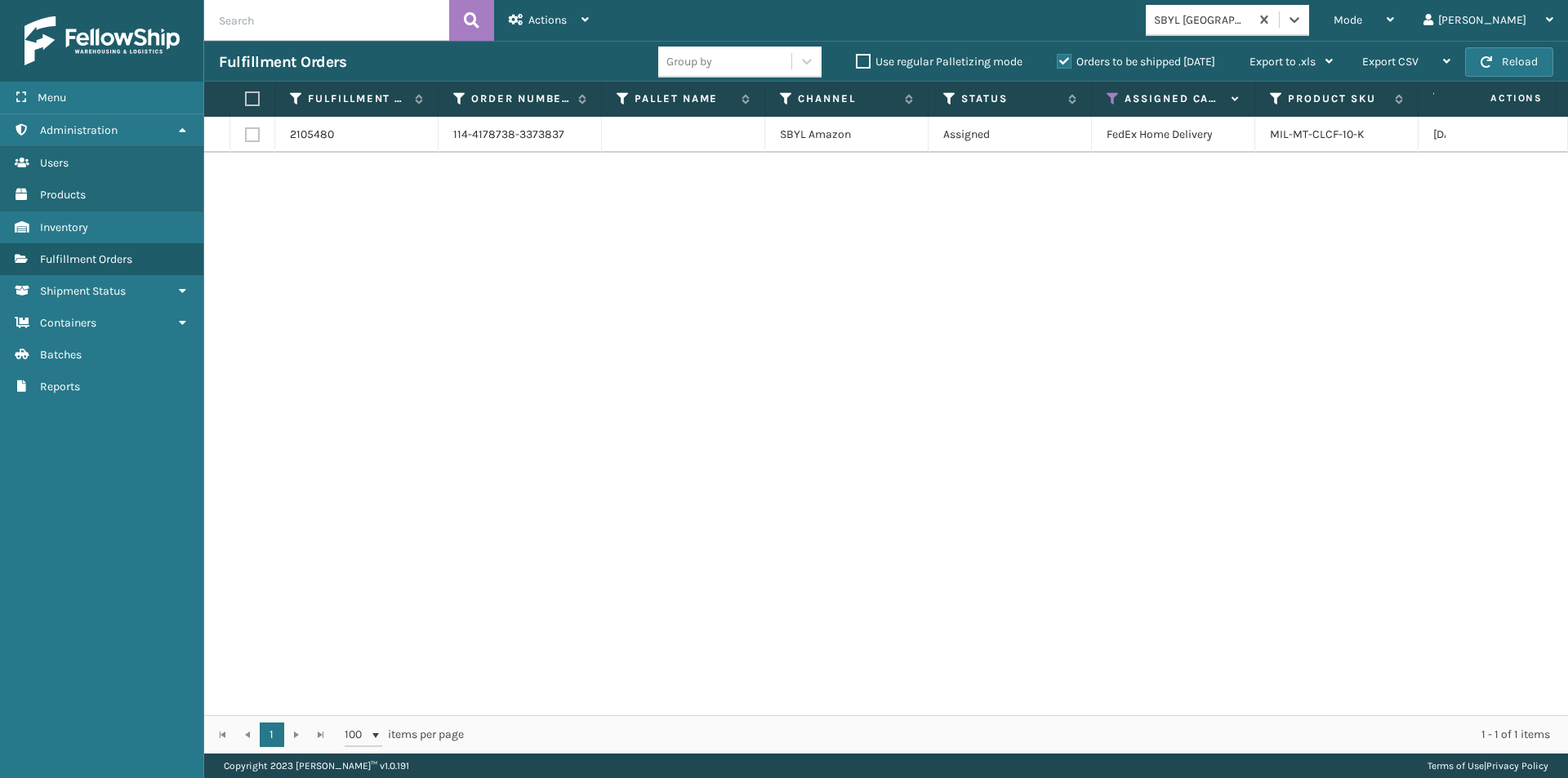
click at [249, 103] on label at bounding box center [250, 99] width 10 height 15
click at [246, 103] on input "checkbox" at bounding box center [245, 99] width 1 height 11
click at [562, 20] on span "Actions" at bounding box center [548, 19] width 39 height 14
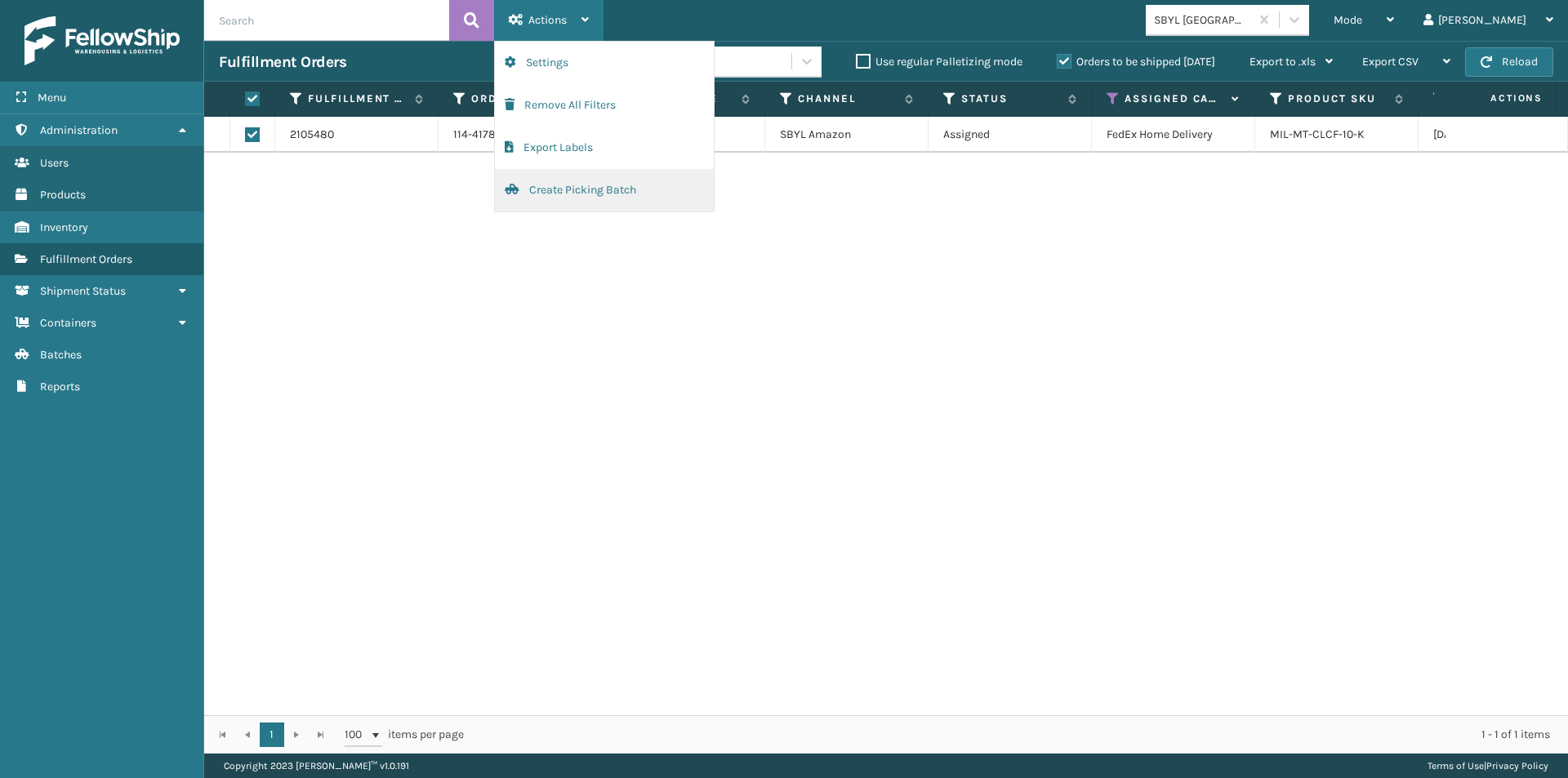
click at [564, 206] on button "Create Picking Batch" at bounding box center [604, 191] width 219 height 42
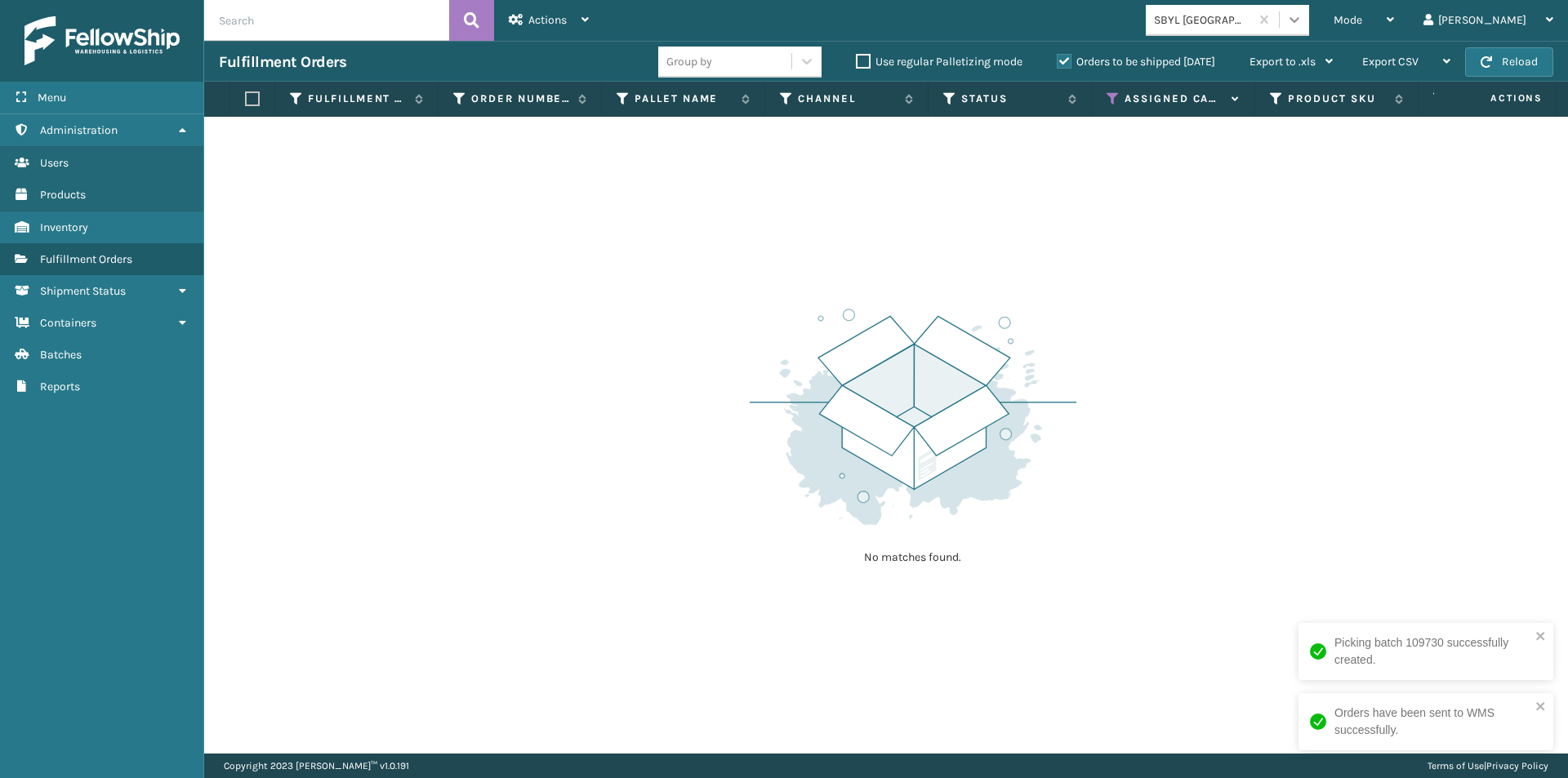
click at [1303, 18] on icon at bounding box center [1294, 19] width 17 height 17
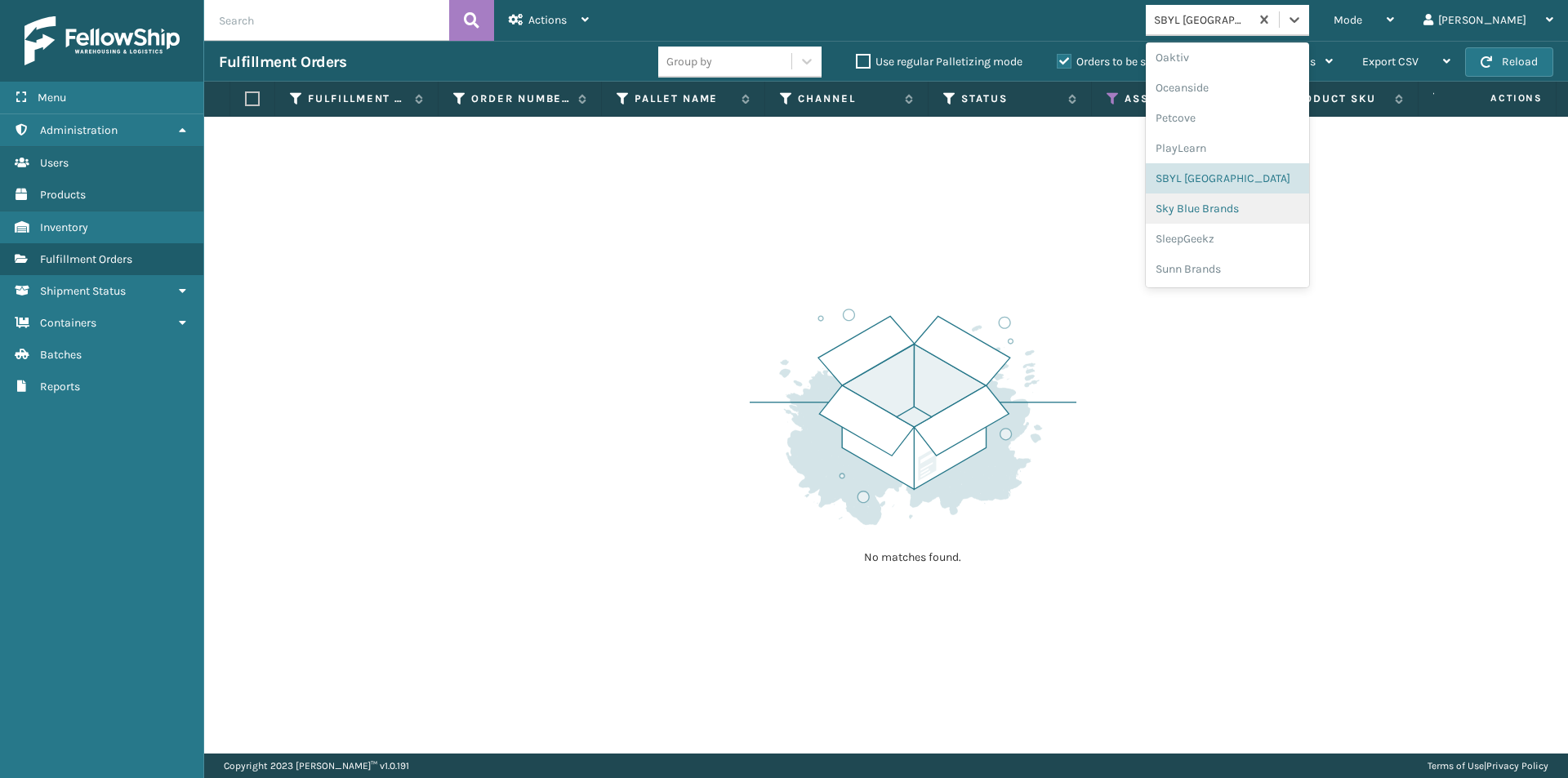
click at [1257, 208] on div "Sky Blue Brands" at bounding box center [1227, 208] width 163 height 30
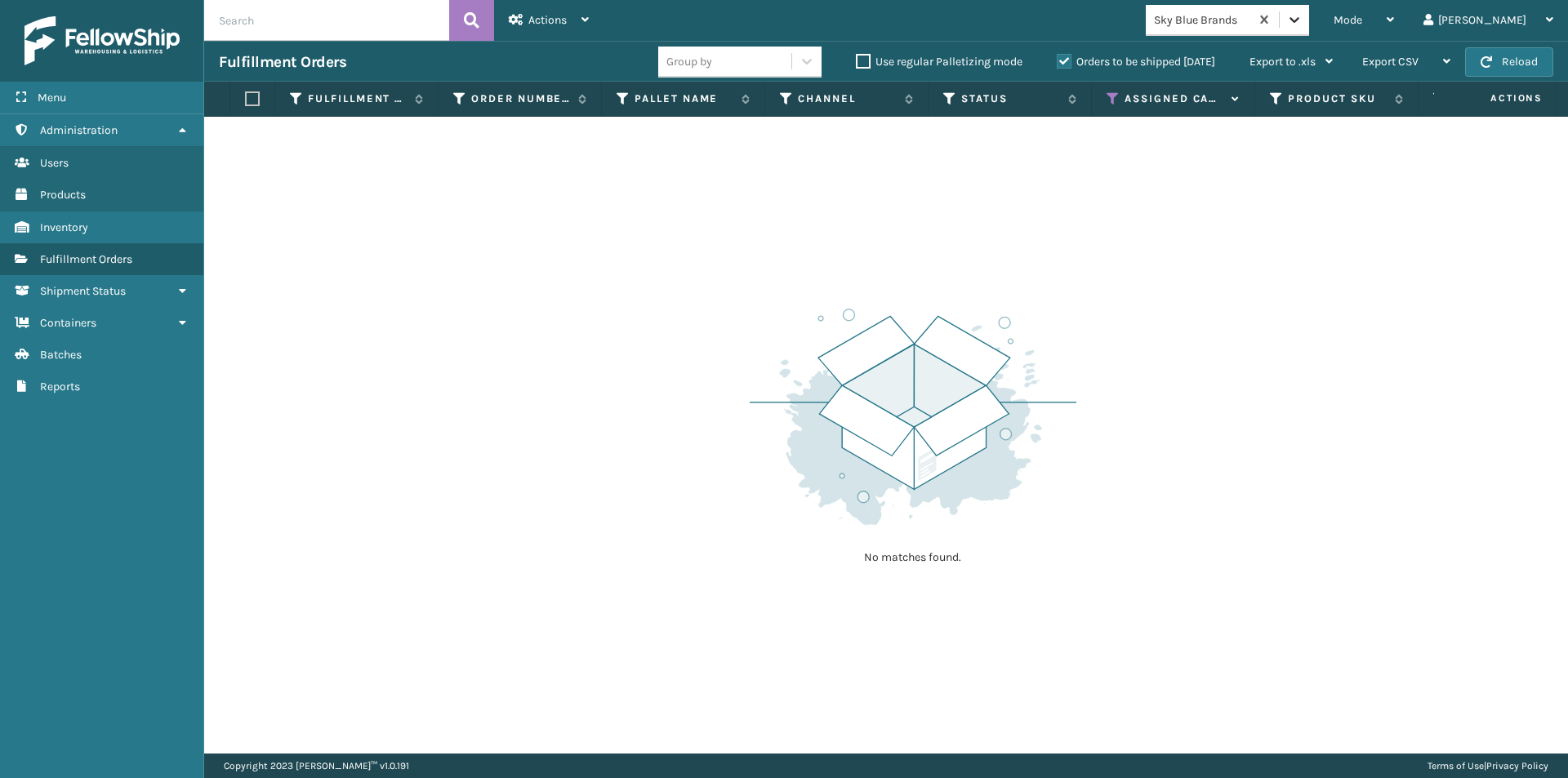
click at [1303, 24] on icon at bounding box center [1294, 19] width 17 height 17
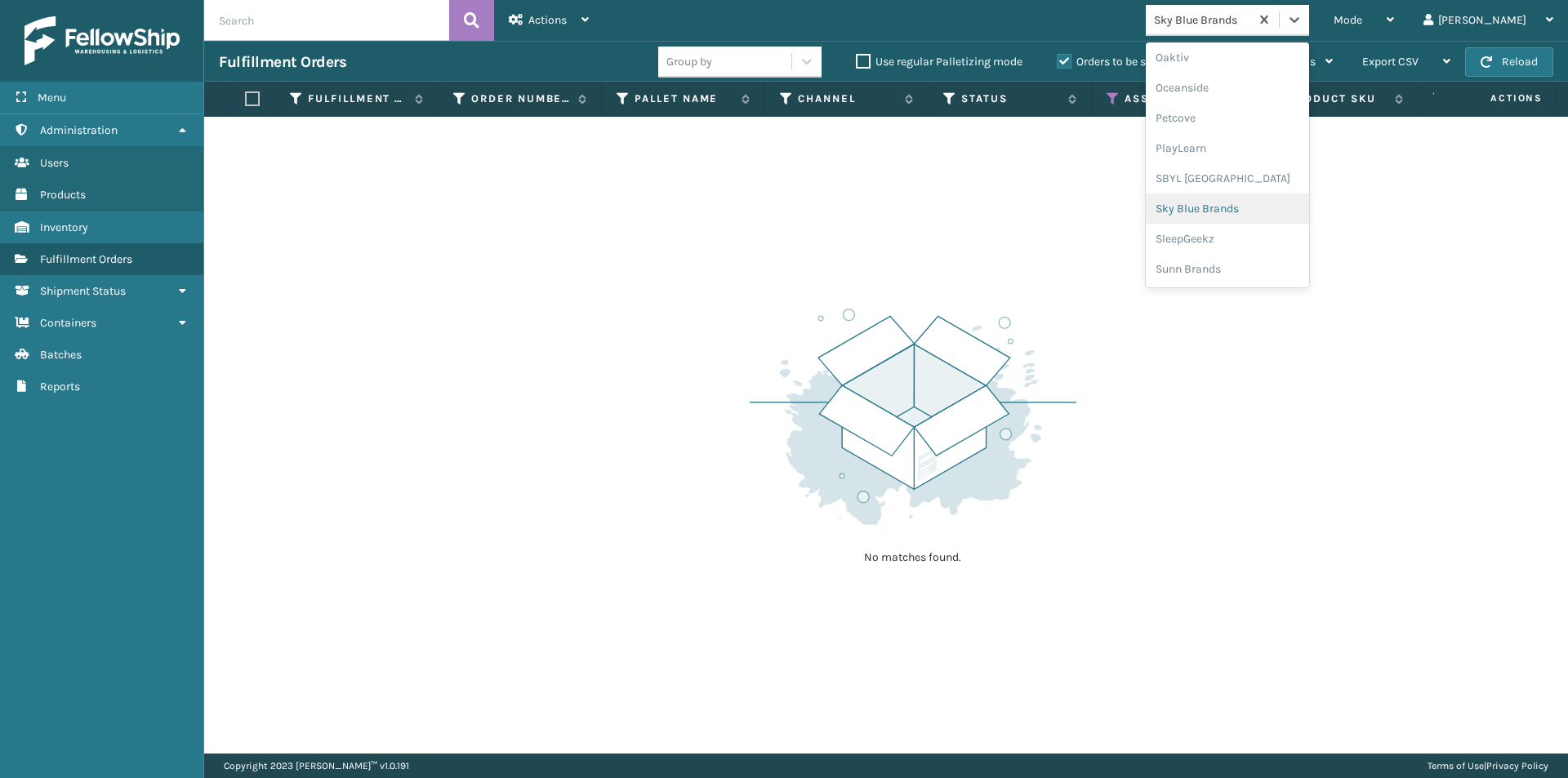
click at [1275, 208] on div "Sky Blue Brands" at bounding box center [1227, 208] width 163 height 30
click at [1303, 19] on icon at bounding box center [1294, 19] width 17 height 17
click at [1275, 230] on div "SleepGeekz" at bounding box center [1227, 238] width 163 height 30
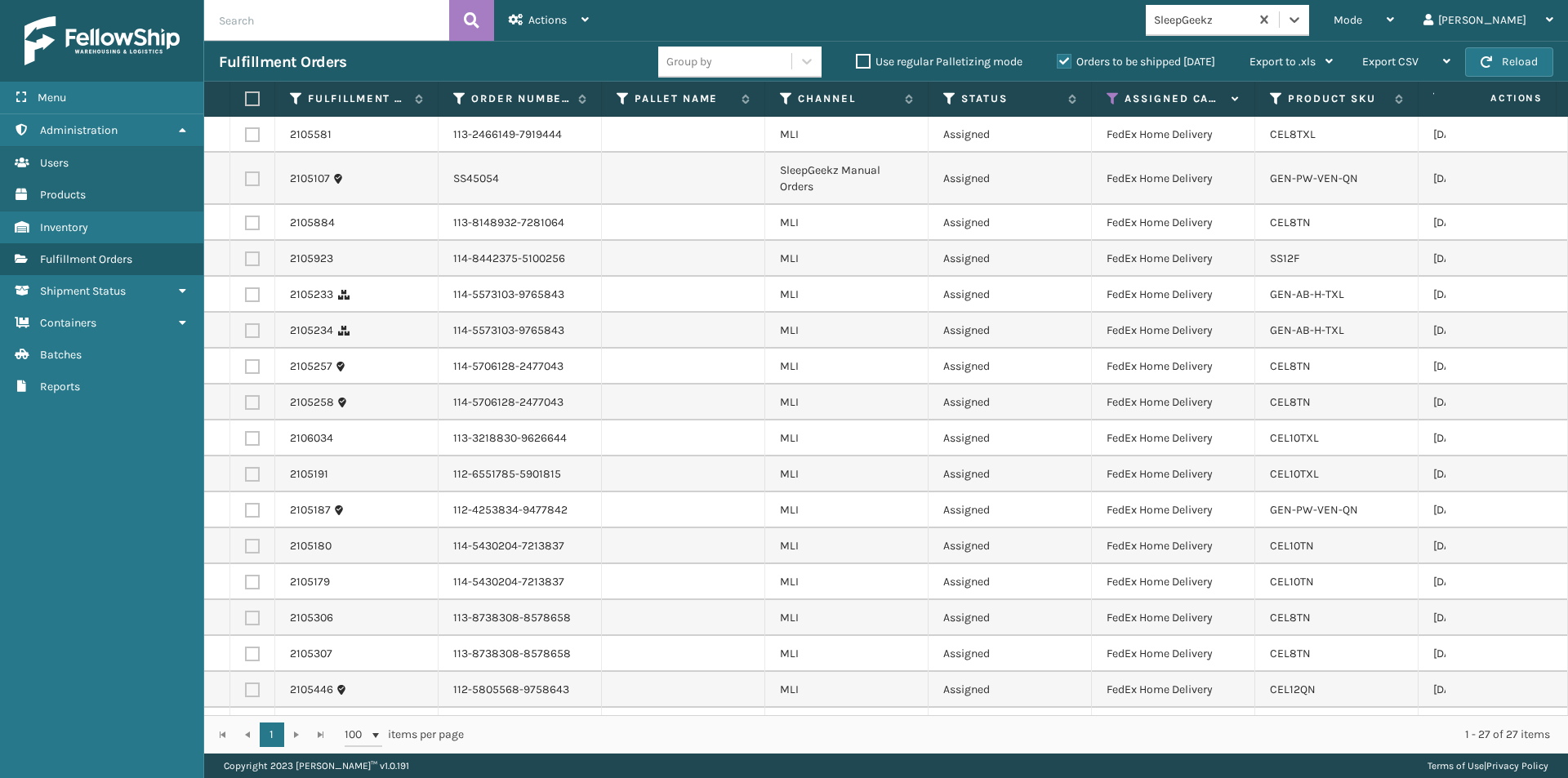
click at [253, 100] on label at bounding box center [250, 99] width 10 height 15
click at [246, 100] on input "checkbox" at bounding box center [245, 99] width 1 height 11
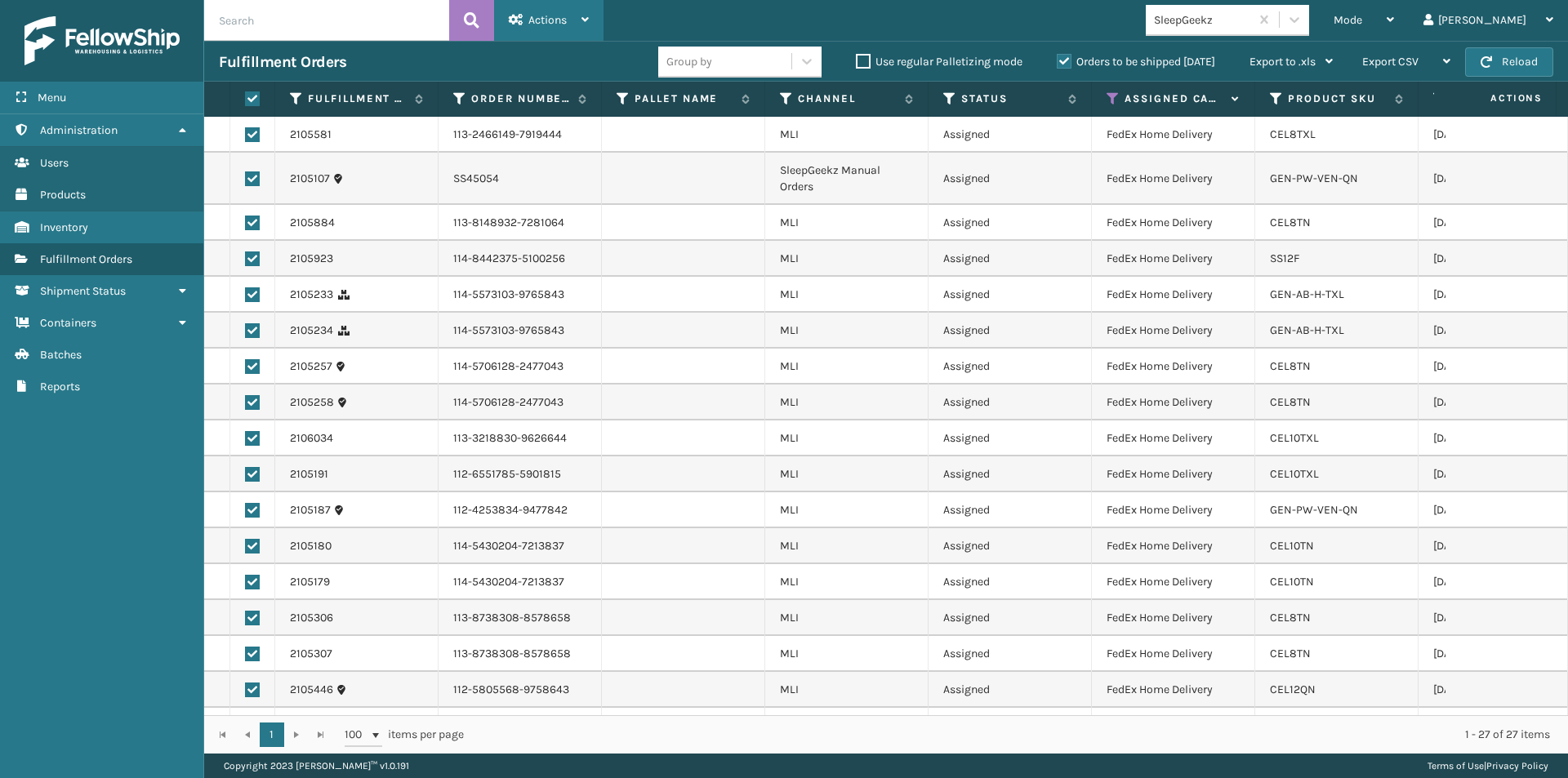
click at [582, 25] on div "Actions" at bounding box center [548, 20] width 80 height 41
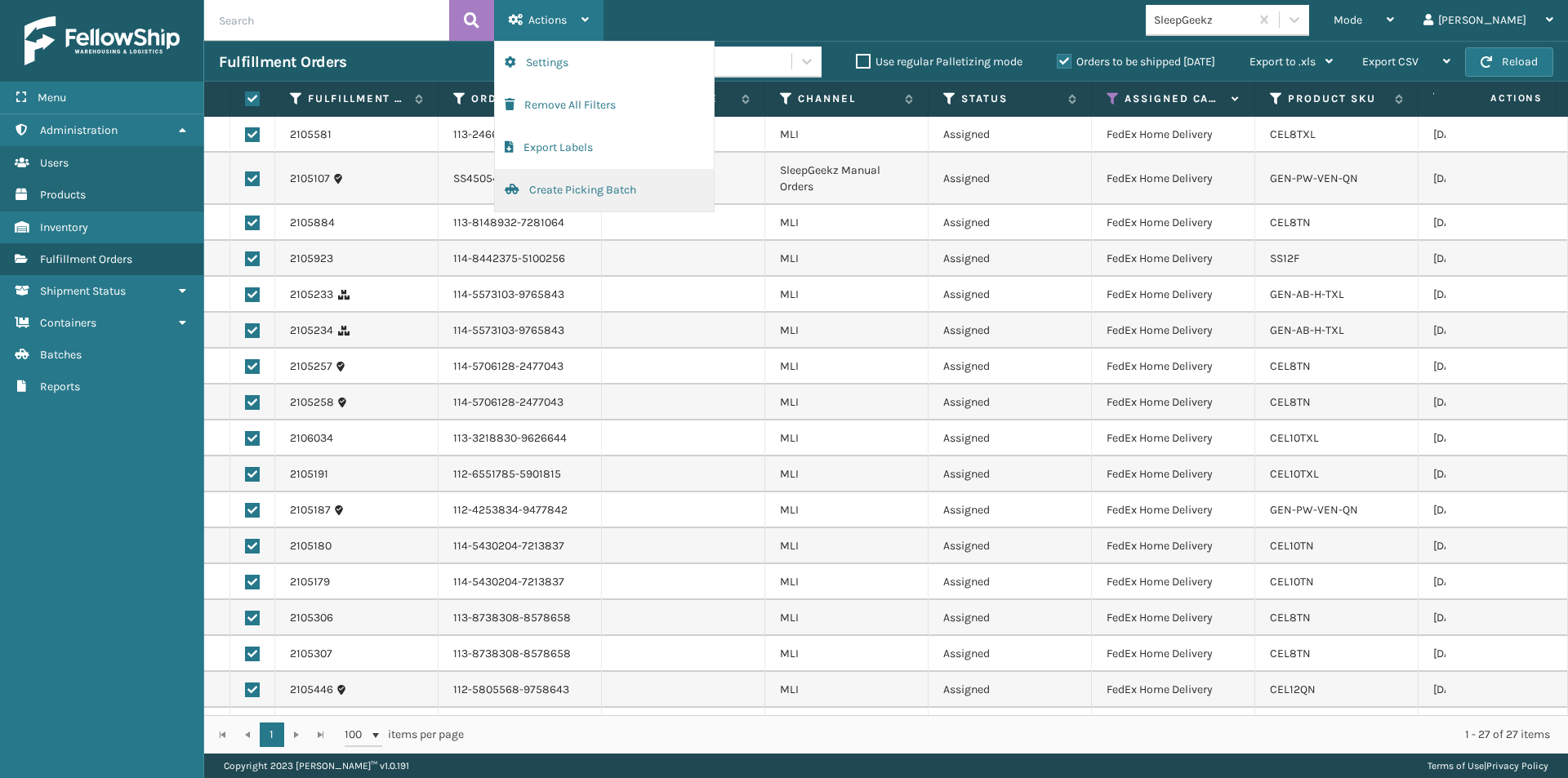
click at [544, 187] on button "Create Picking Batch" at bounding box center [604, 191] width 219 height 42
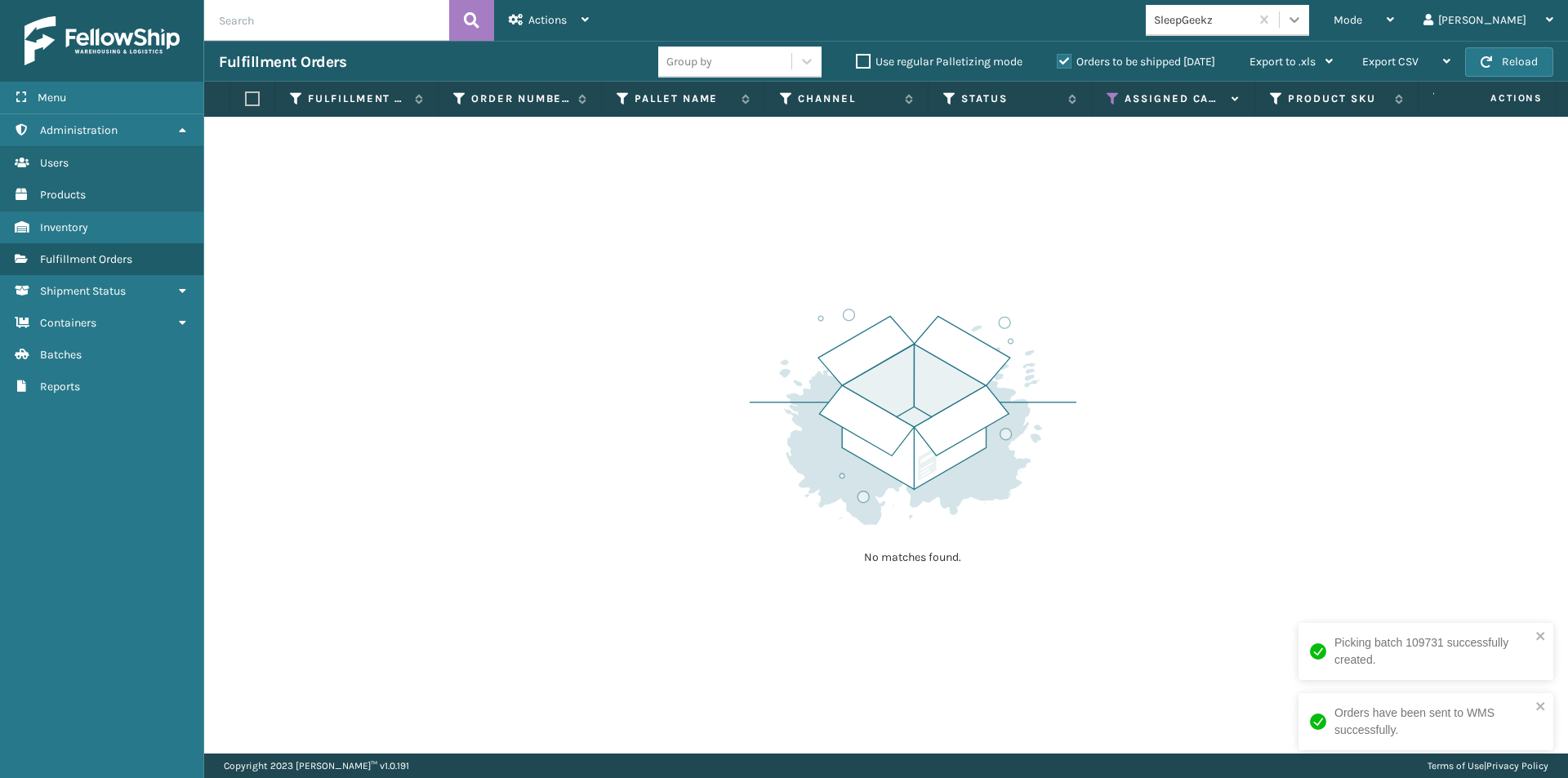
click at [1303, 25] on icon at bounding box center [1294, 19] width 17 height 17
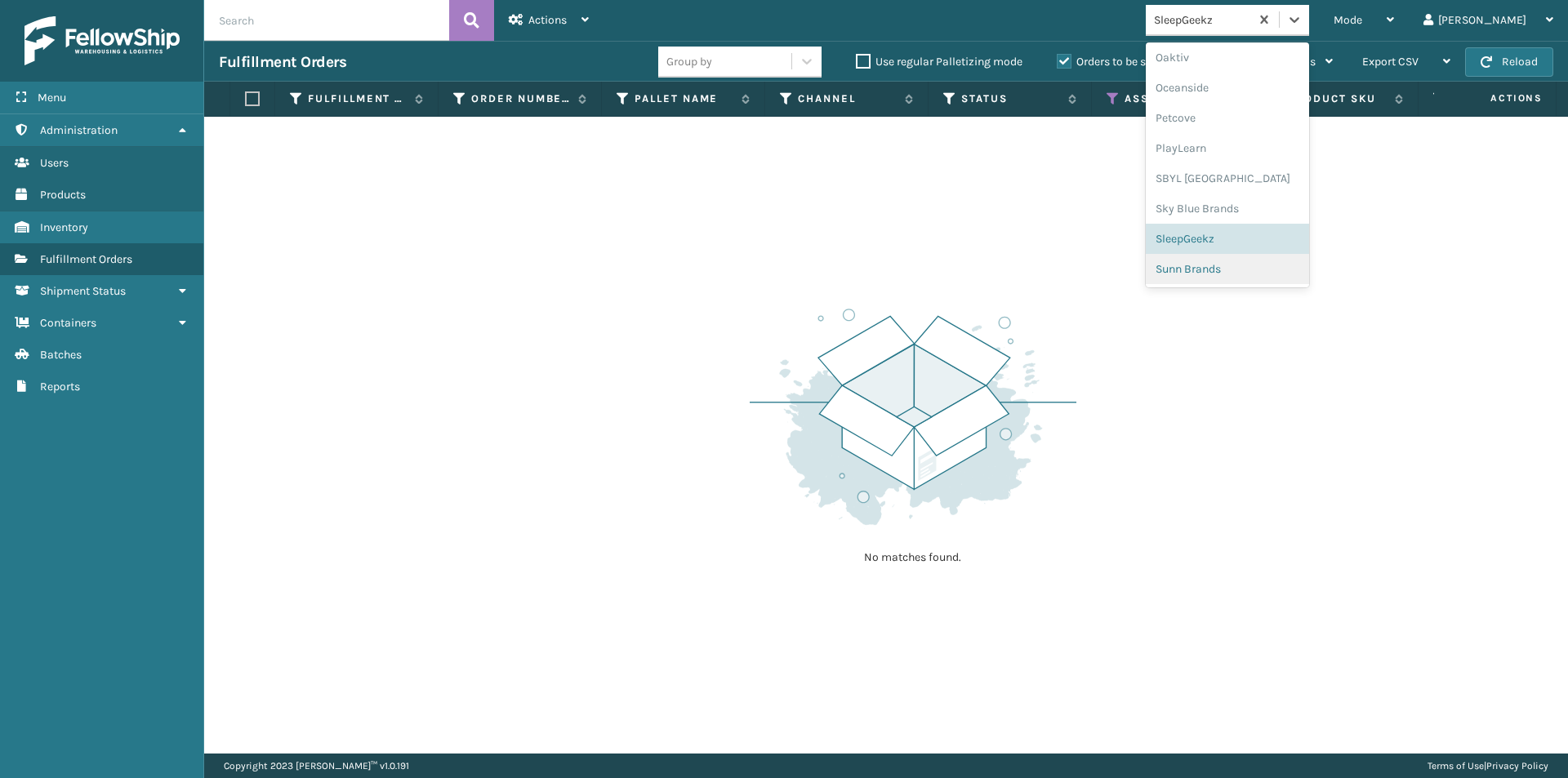
click at [1300, 262] on div "Sunn Brands" at bounding box center [1227, 269] width 163 height 30
